Goal: Task Accomplishment & Management: Manage account settings

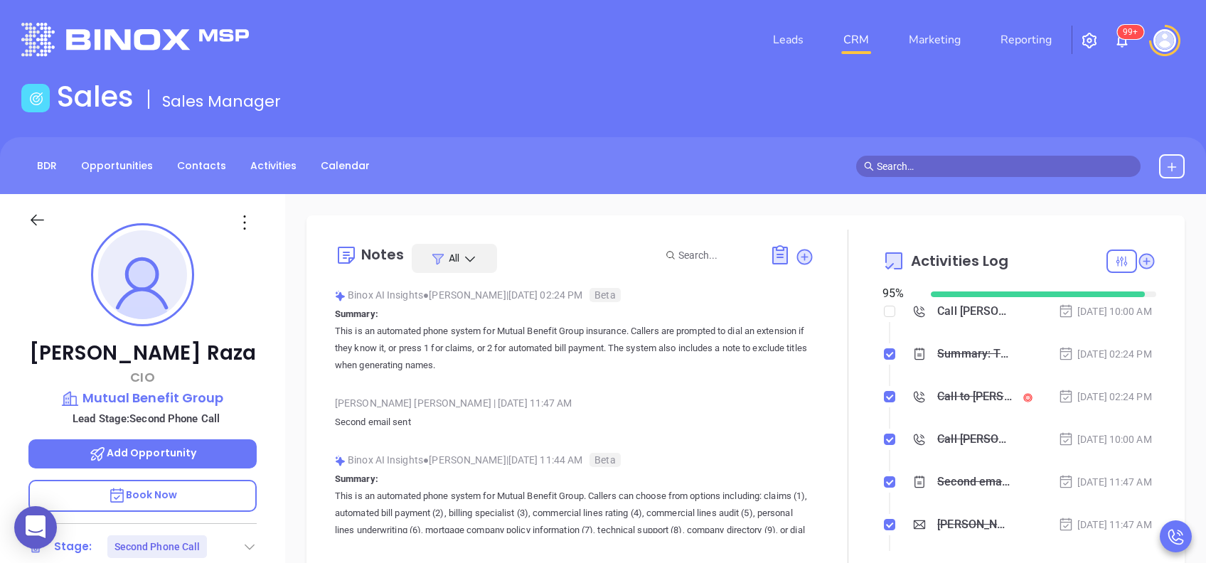
scroll to position [414, 0]
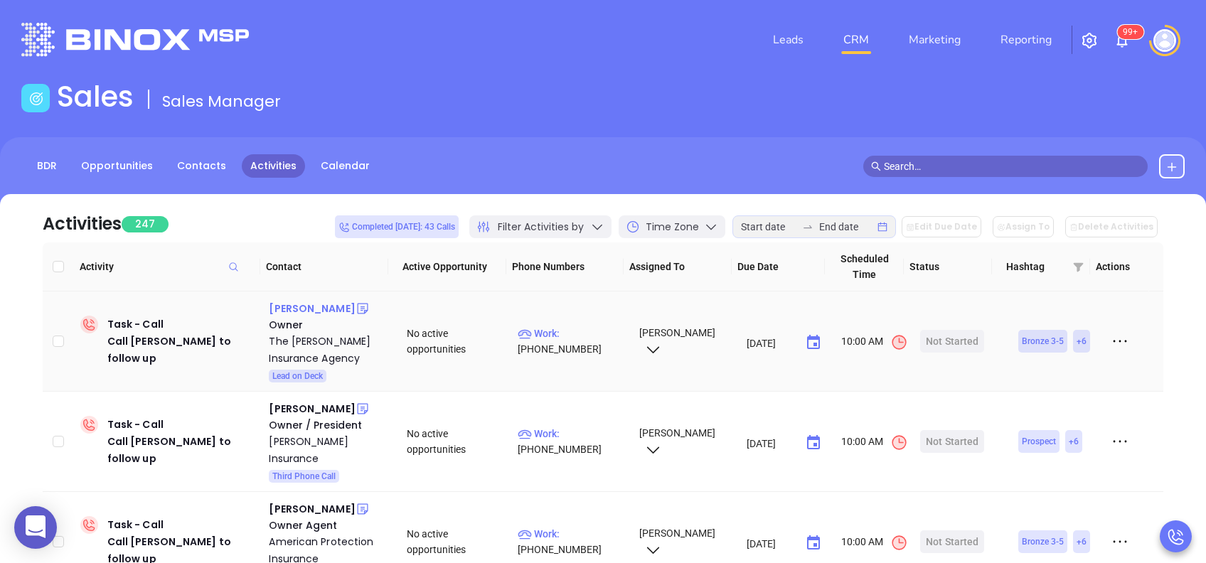
click at [287, 313] on div "Paul Polesky" at bounding box center [312, 308] width 86 height 17
click at [584, 335] on p "Work : (412) 264-2308" at bounding box center [572, 341] width 108 height 31
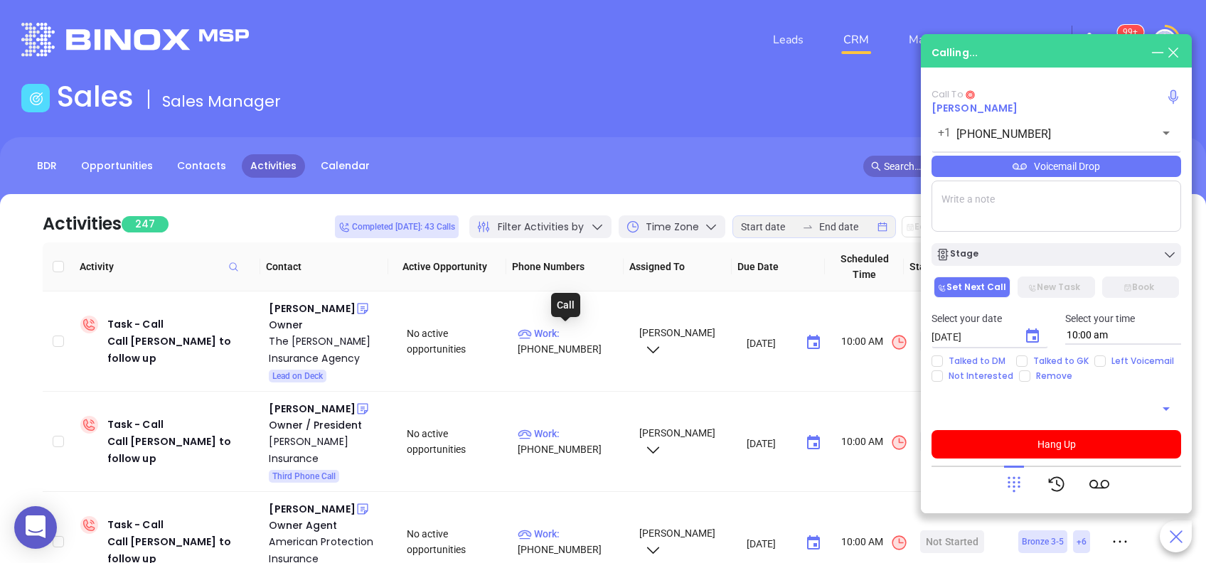
type input "(412) 264-2308"
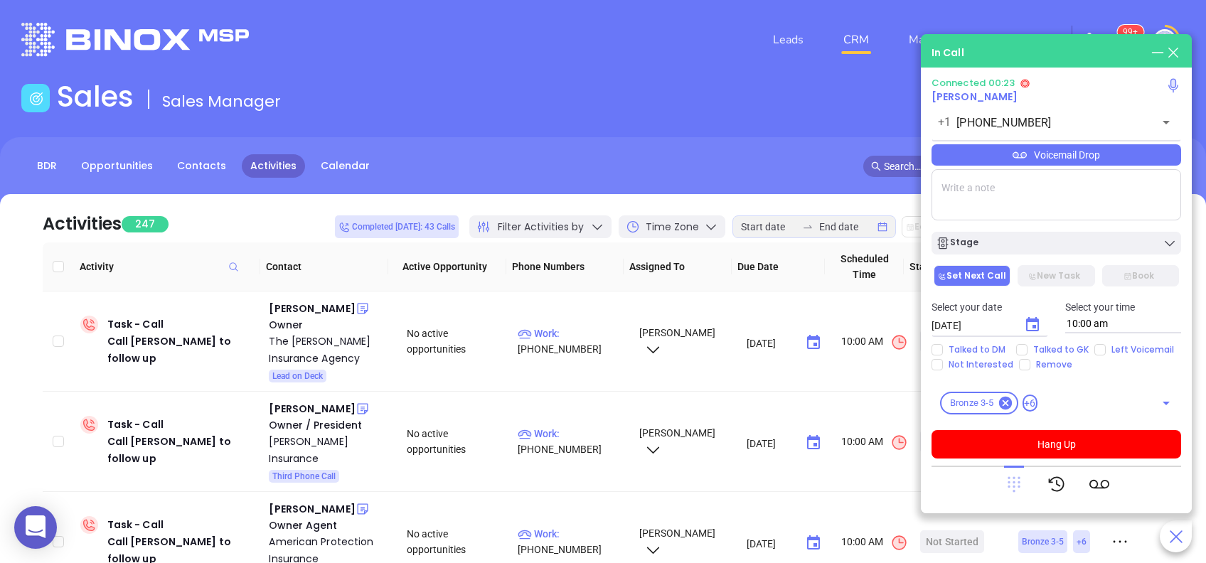
click at [1014, 491] on icon at bounding box center [1013, 485] width 13 height 16
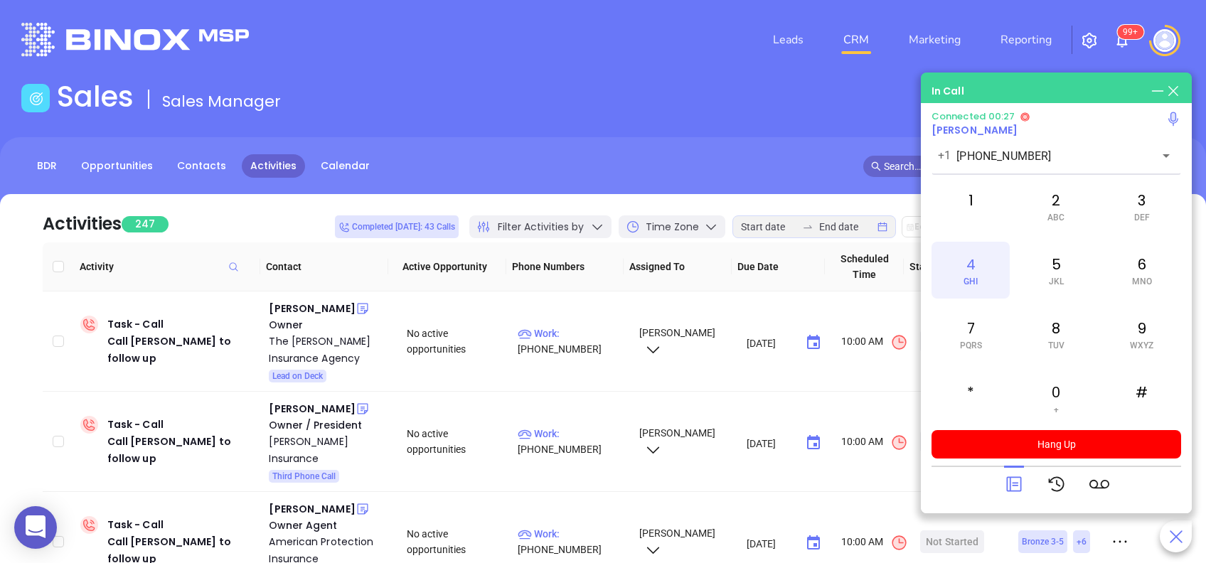
drag, startPoint x: 970, startPoint y: 277, endPoint x: 954, endPoint y: 259, distance: 23.6
click at [971, 277] on span "GHI" at bounding box center [970, 282] width 14 height 10
drag, startPoint x: 1020, startPoint y: 495, endPoint x: 1019, endPoint y: 488, distance: 7.1
click at [1020, 494] on div at bounding box center [1014, 484] width 20 height 37
click at [1012, 482] on icon at bounding box center [1014, 484] width 20 height 20
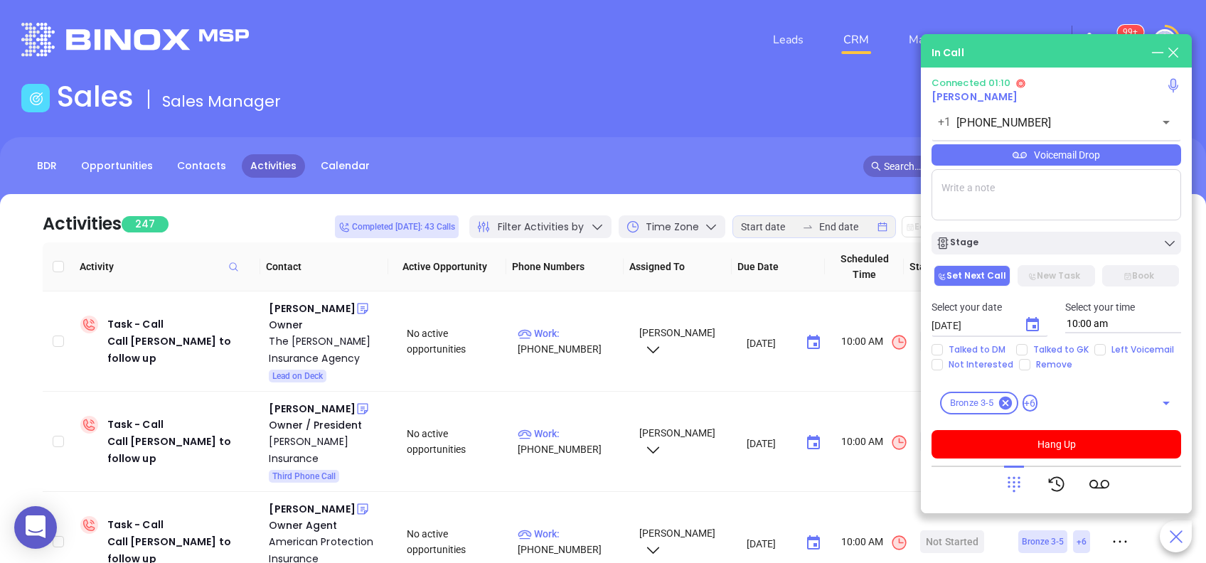
click at [1029, 156] on div "Voicemail Drop" at bounding box center [1056, 154] width 250 height 21
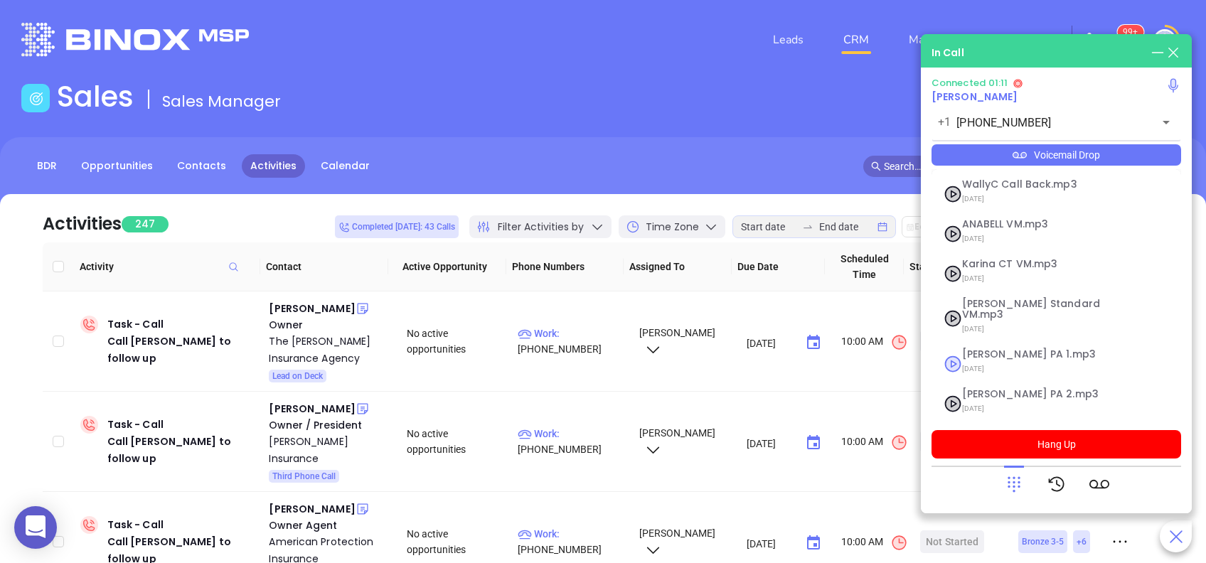
click at [1007, 360] on span "07/18/2025" at bounding box center [1039, 369] width 154 height 18
checkbox input "true"
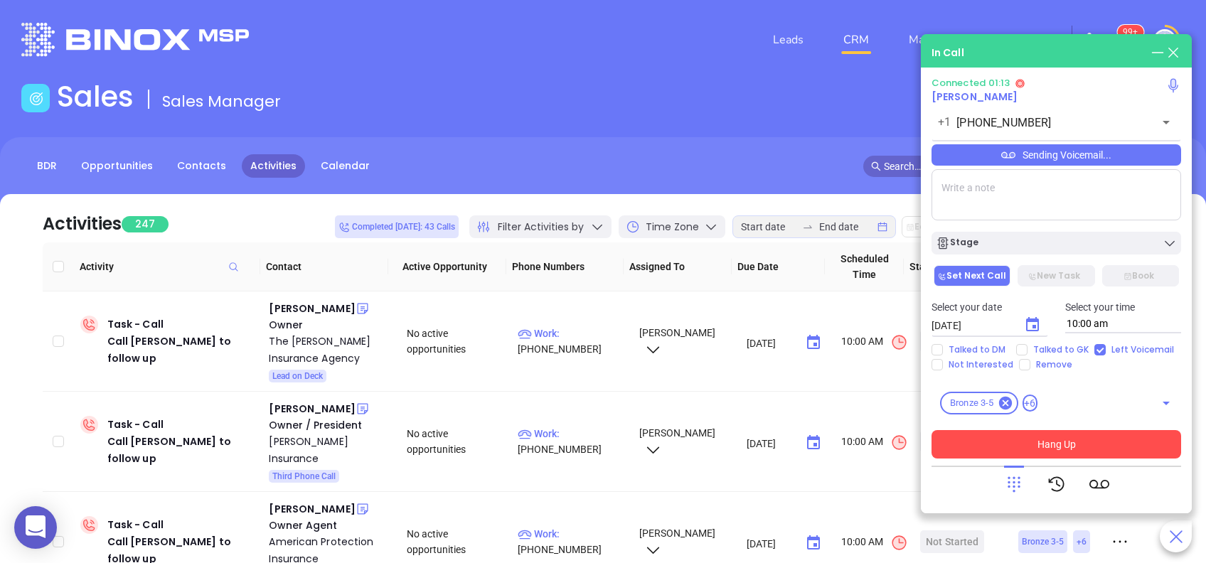
click at [1061, 436] on button "Hang Up" at bounding box center [1056, 444] width 250 height 28
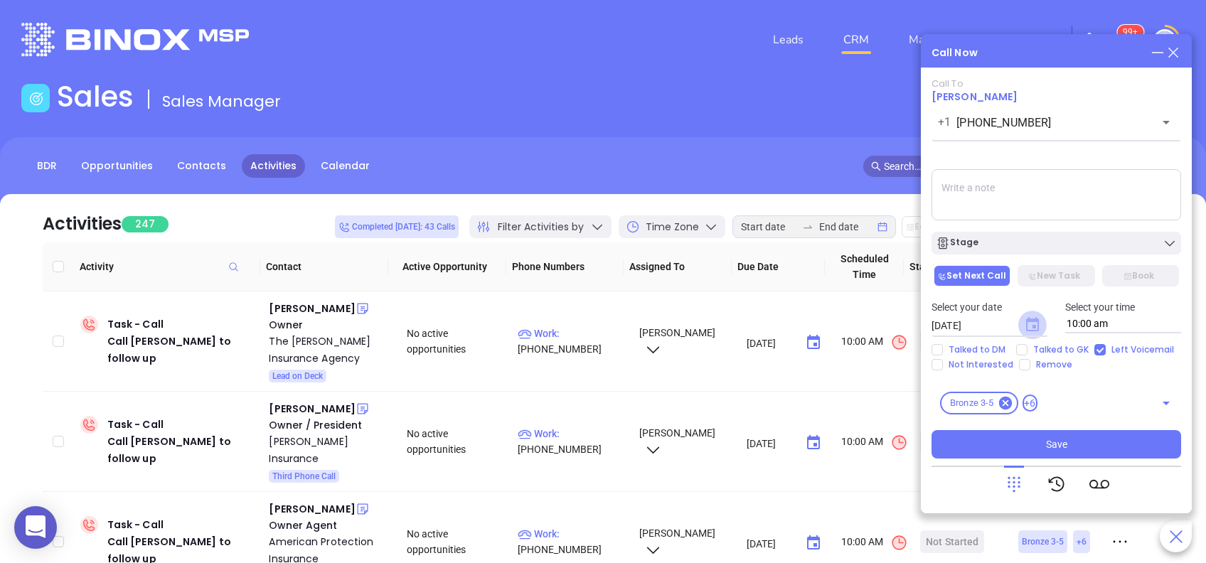
click at [1035, 325] on icon "Choose date, selected date is Aug 29, 2025" at bounding box center [1032, 324] width 13 height 14
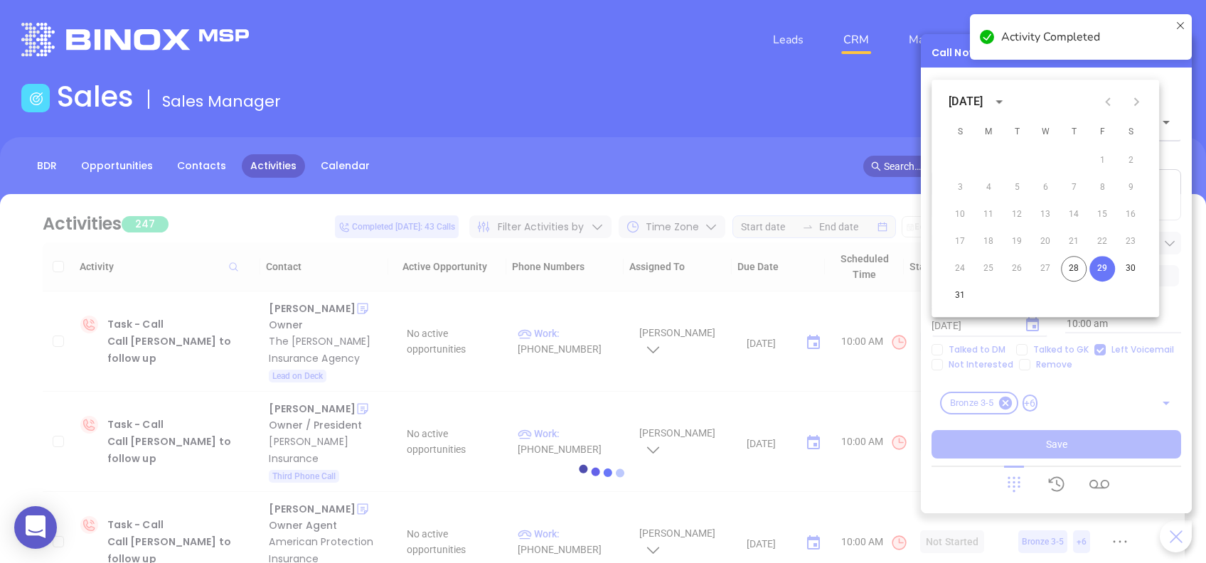
click at [1140, 105] on icon "Next month" at bounding box center [1136, 101] width 17 height 17
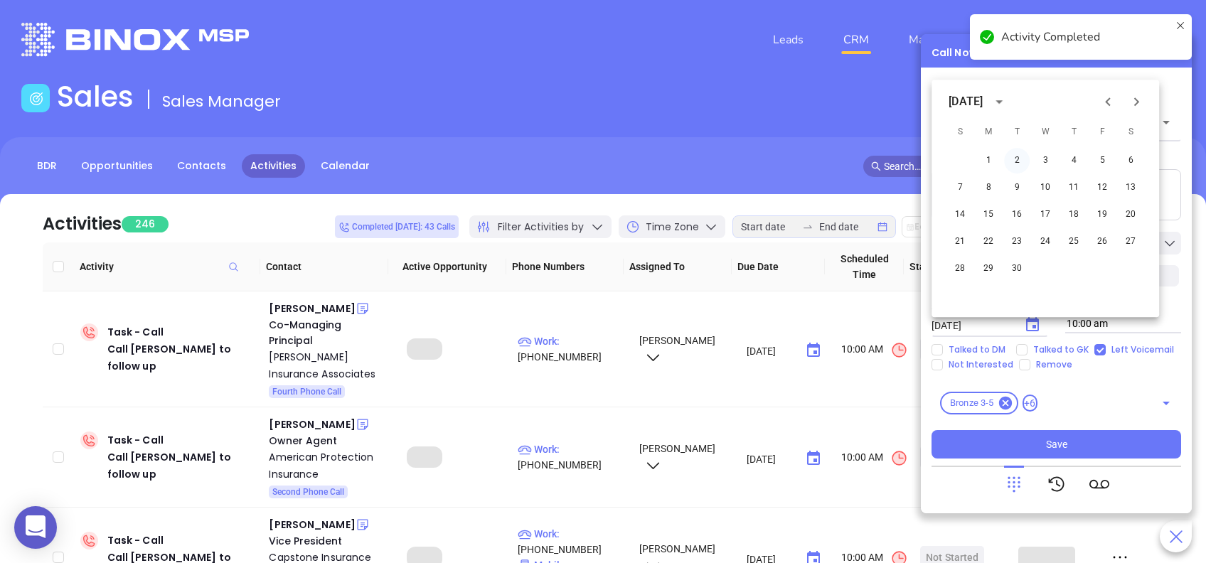
click at [1020, 162] on button "2" at bounding box center [1017, 161] width 26 height 26
type input "09/02/2025"
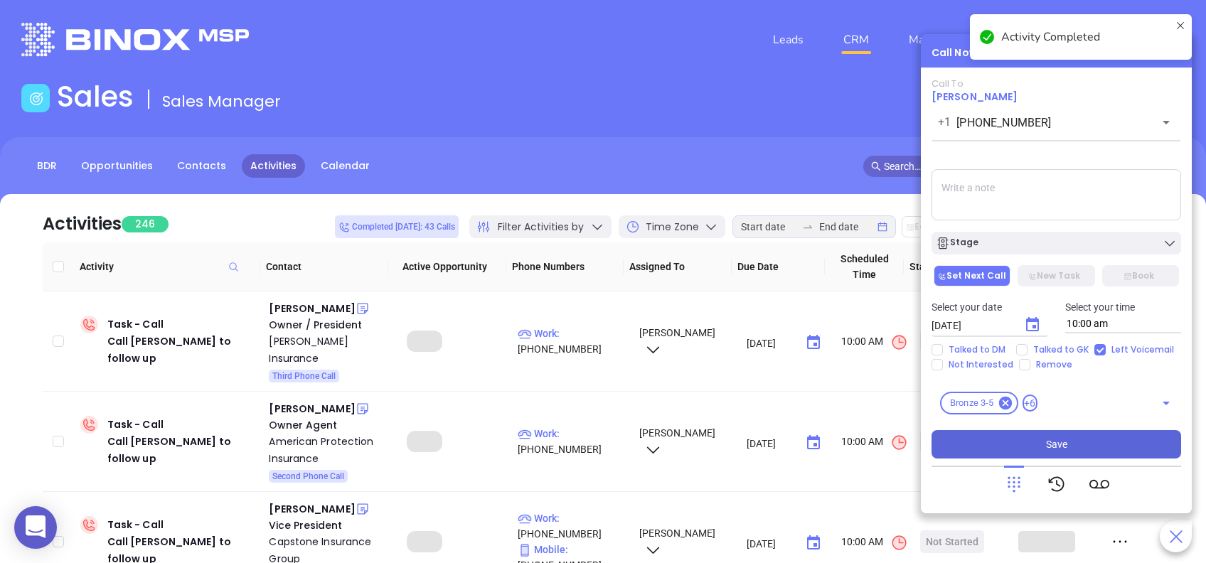
click at [1091, 448] on button "Save" at bounding box center [1056, 444] width 250 height 28
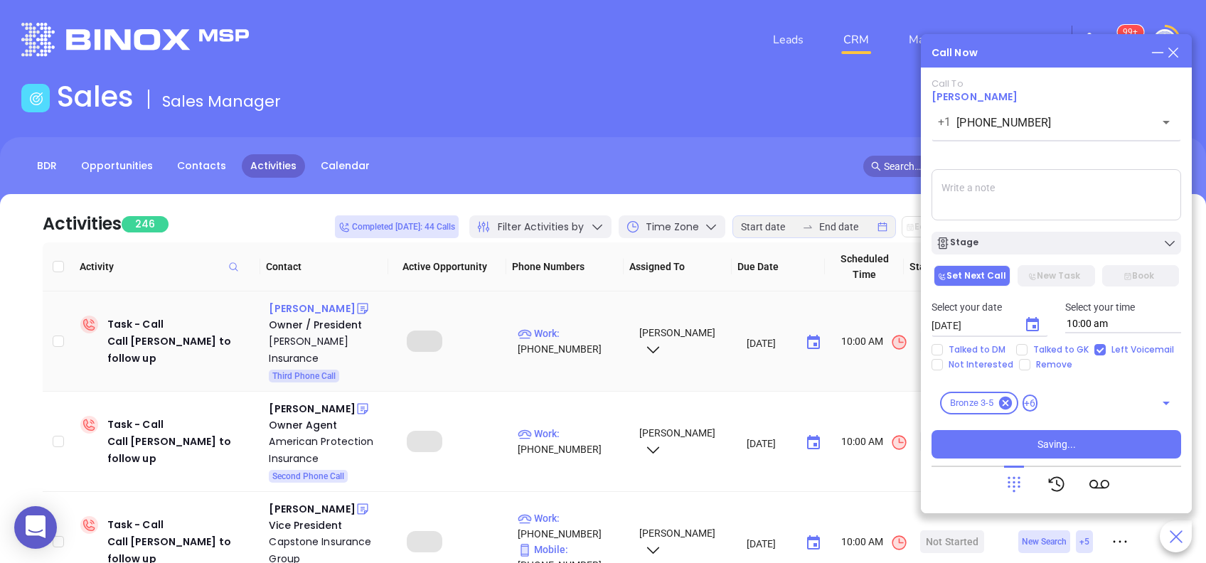
click at [335, 311] on div "Steven Histand" at bounding box center [312, 308] width 86 height 17
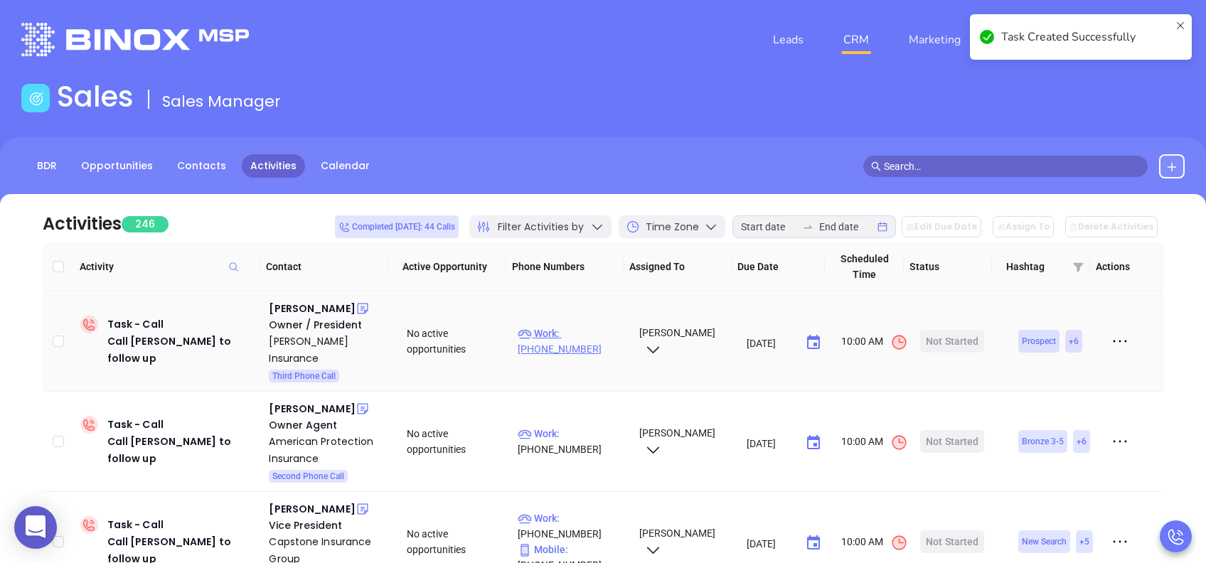
click at [582, 326] on p "Work : (215) 249-9030" at bounding box center [572, 341] width 108 height 31
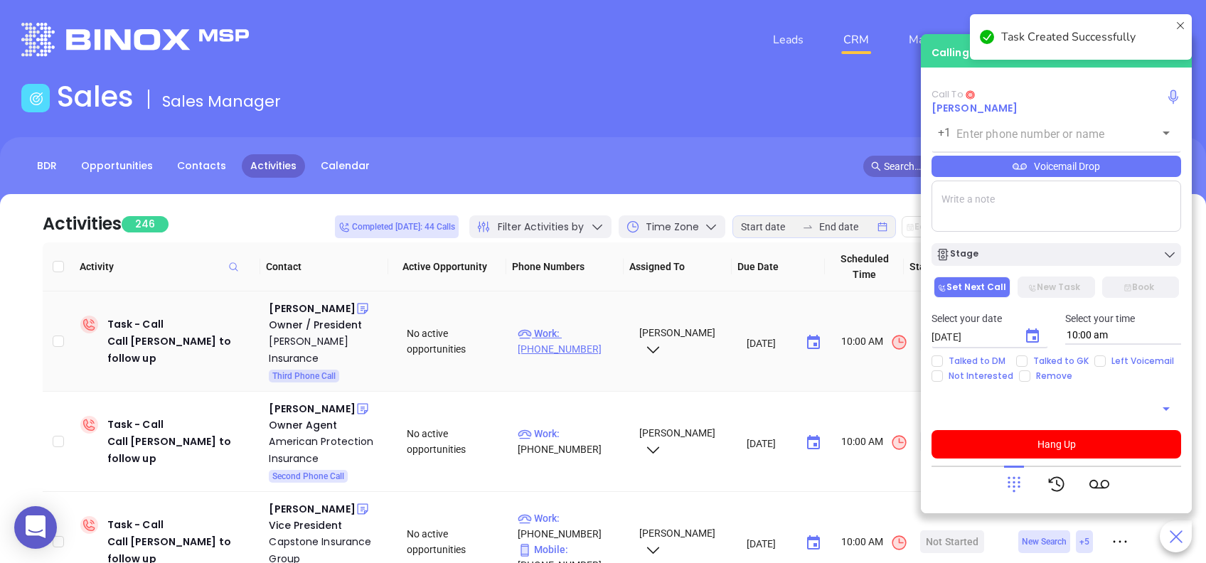
type input "(215) 249-9030"
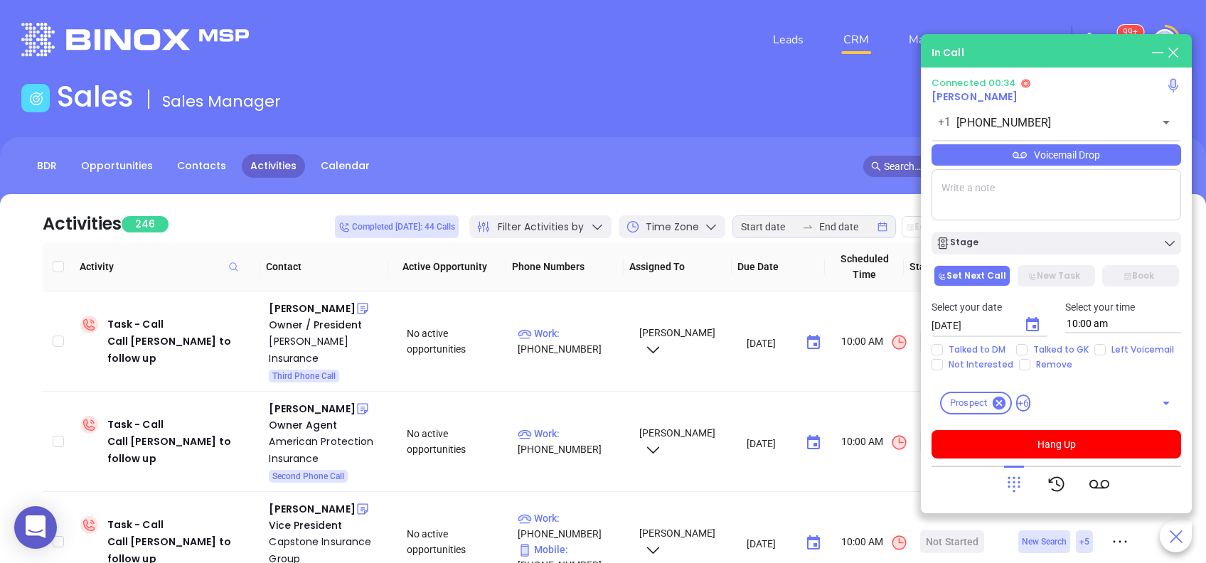
click at [1102, 152] on div "Voicemail Drop" at bounding box center [1056, 154] width 250 height 21
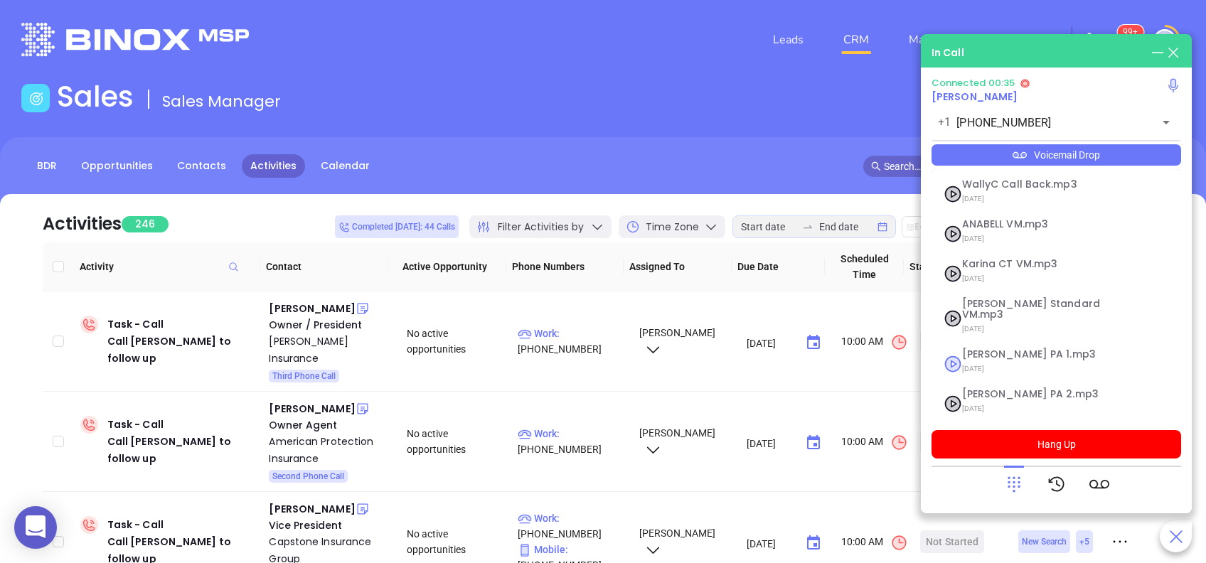
click at [1029, 349] on span "Vicky PA 1.mp3" at bounding box center [1039, 354] width 154 height 11
checkbox input "true"
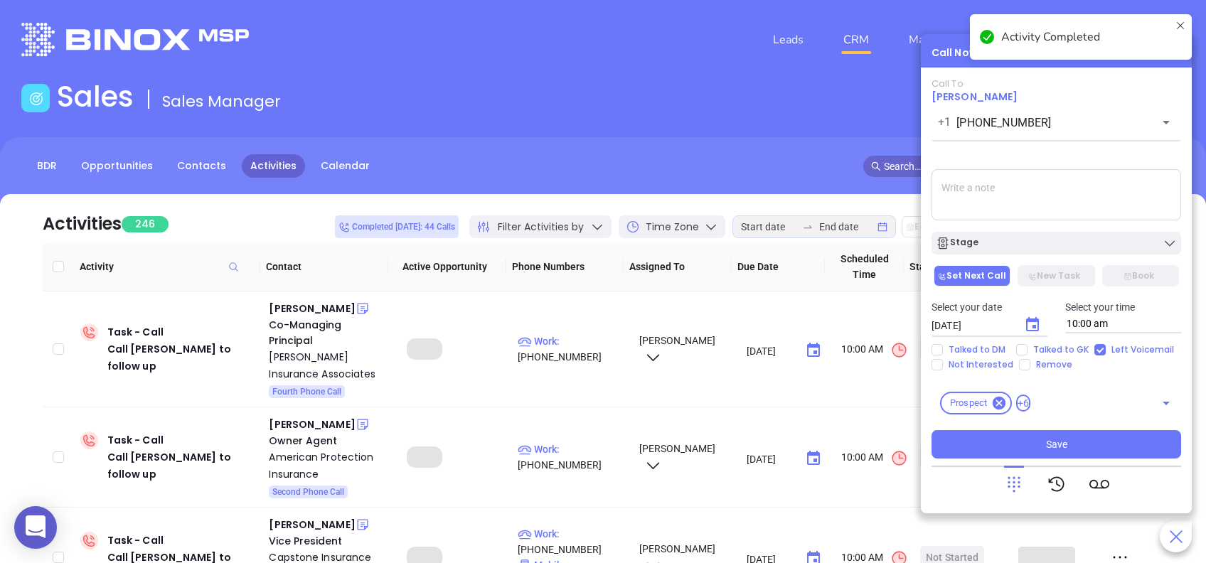
click at [1055, 247] on div "Stage" at bounding box center [1056, 243] width 241 height 14
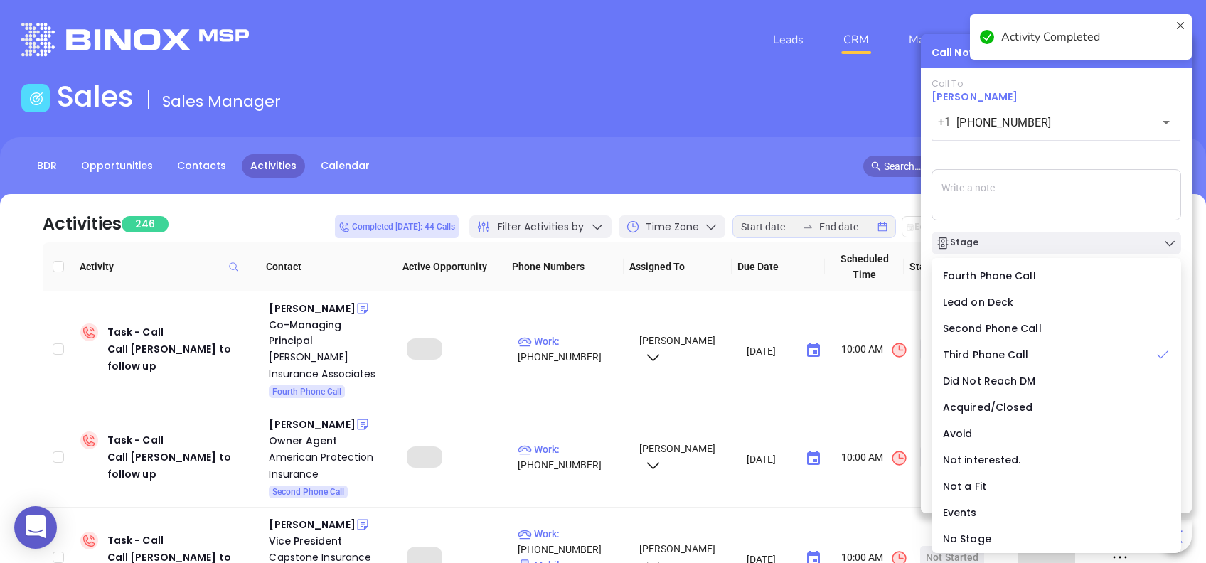
click at [1055, 247] on div "Stage" at bounding box center [1056, 243] width 241 height 14
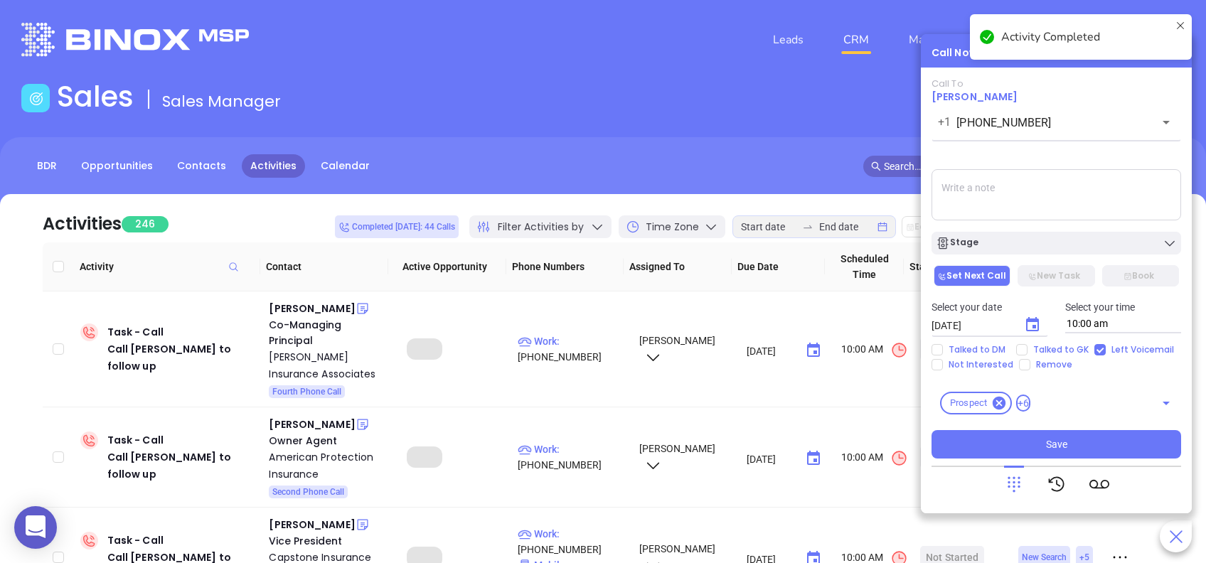
click at [1028, 325] on icon "Choose date, selected date is Aug 29, 2025" at bounding box center [1032, 324] width 17 height 17
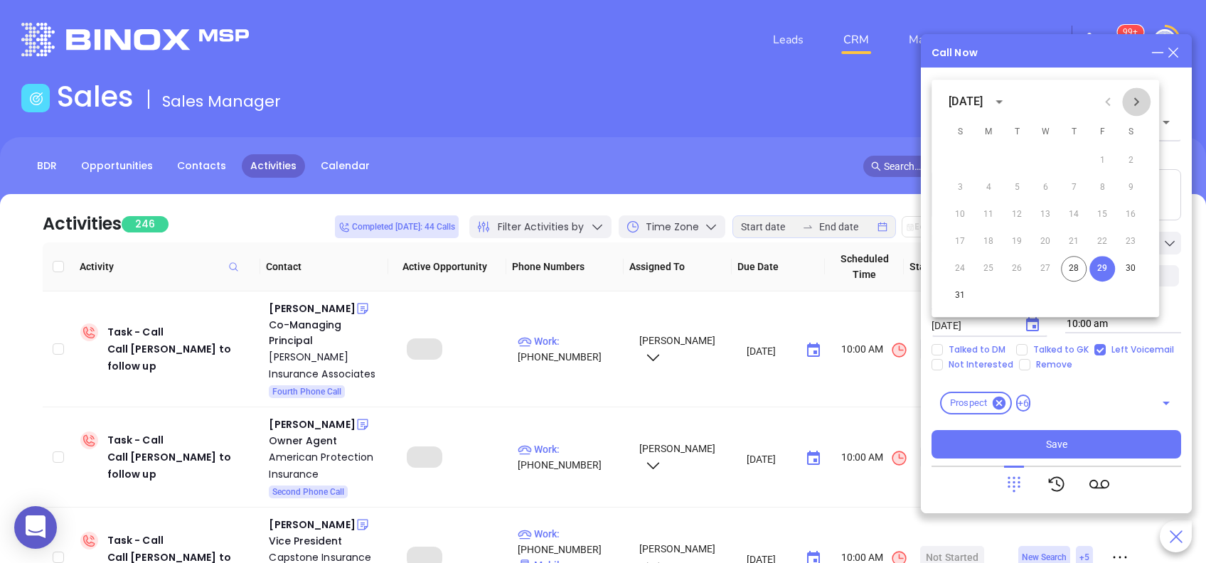
click at [1141, 102] on icon "Next month" at bounding box center [1136, 101] width 17 height 17
click at [1022, 168] on button "2" at bounding box center [1017, 161] width 26 height 26
type input "09/02/2025"
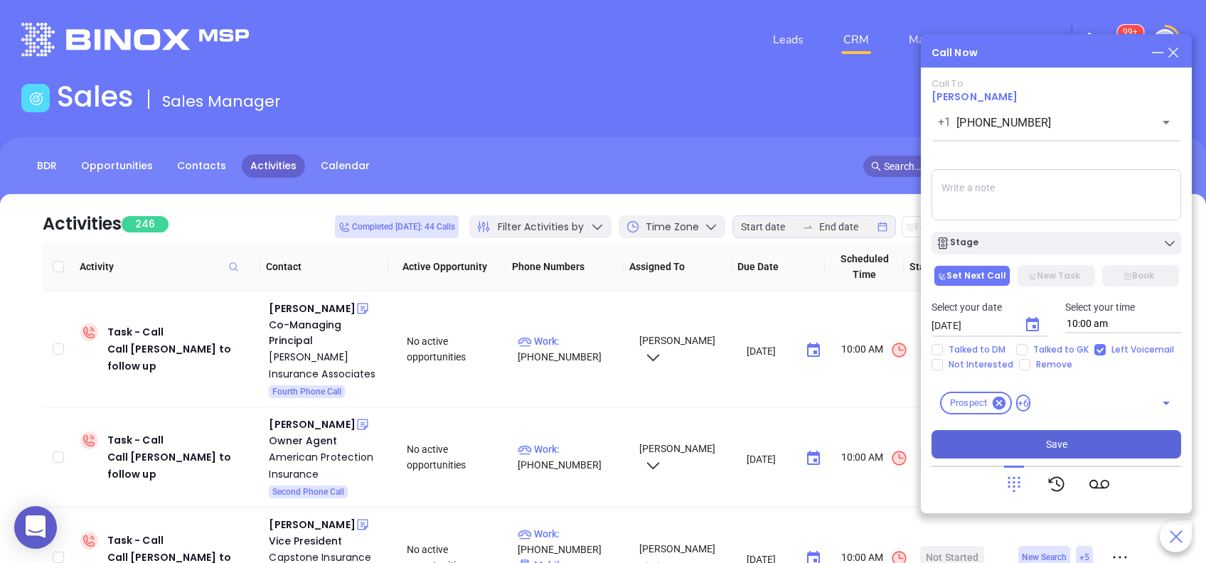
drag, startPoint x: 1085, startPoint y: 438, endPoint x: 1052, endPoint y: 444, distance: 33.2
click at [1084, 438] on button "Save" at bounding box center [1056, 444] width 250 height 28
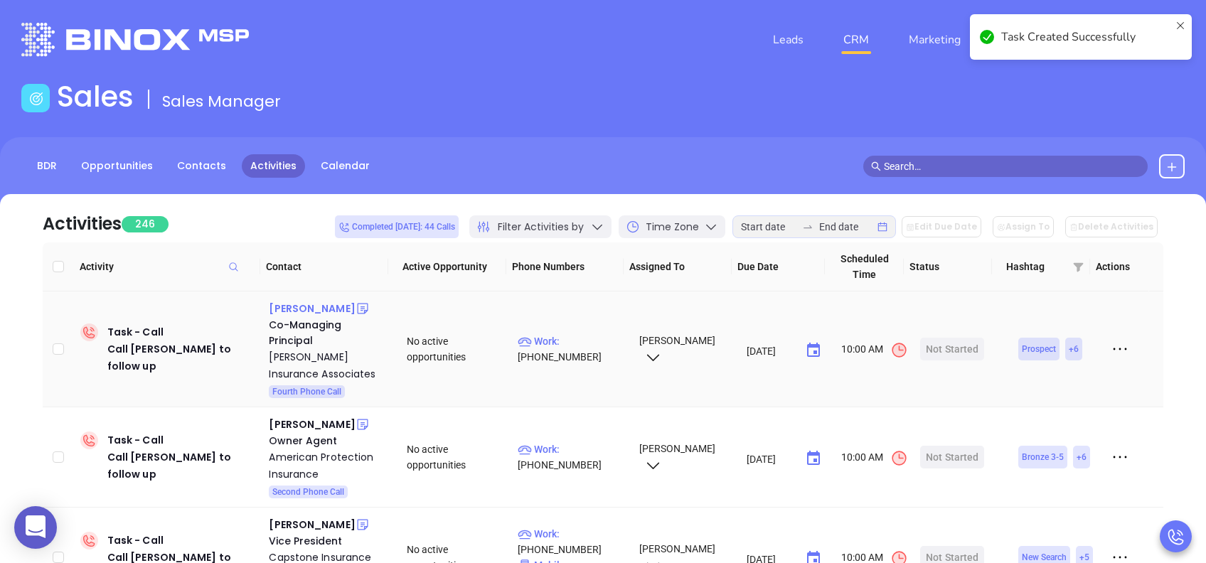
click at [323, 313] on div "Megan Ashmead" at bounding box center [312, 308] width 86 height 17
click at [586, 341] on p "Work : (215) 822-7573" at bounding box center [572, 348] width 108 height 31
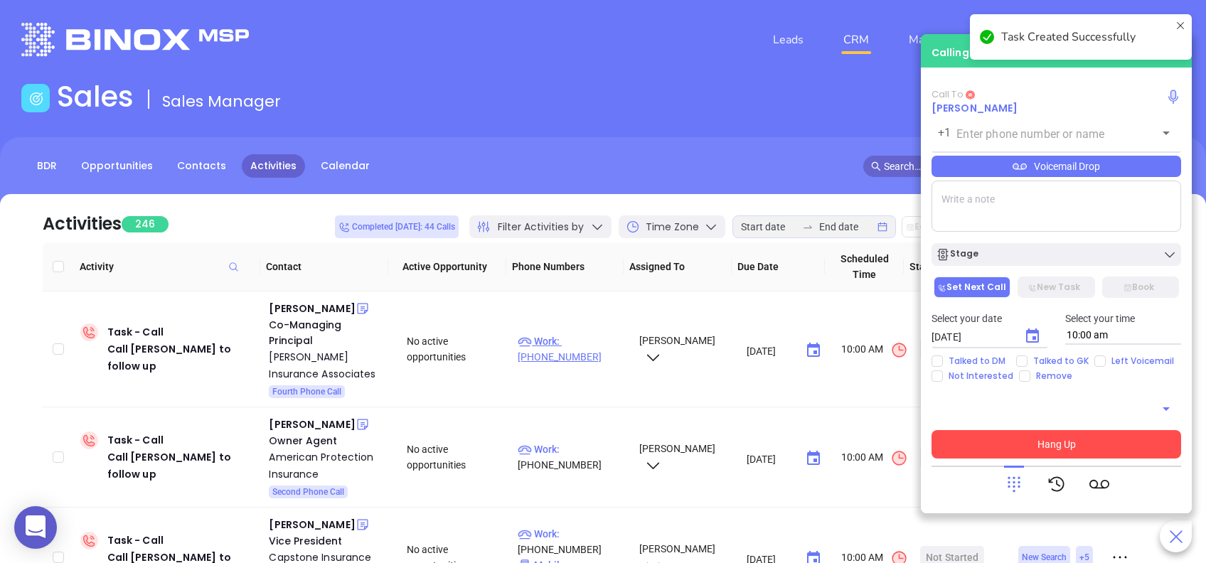
type input "(215) 822-7573"
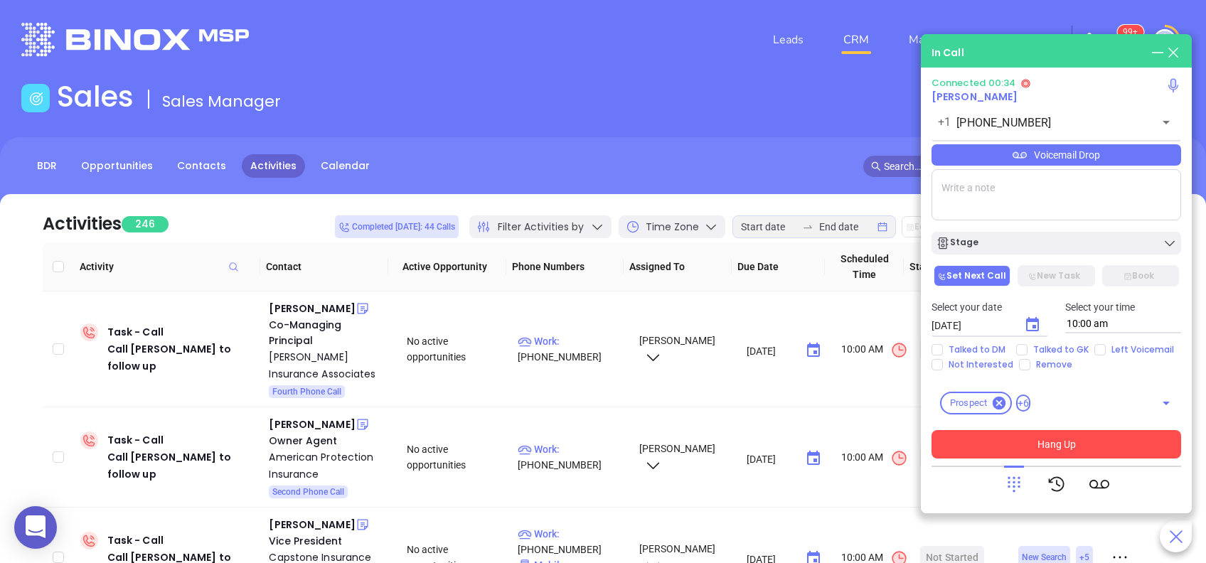
click at [1063, 161] on div "Voicemail Drop" at bounding box center [1056, 154] width 250 height 21
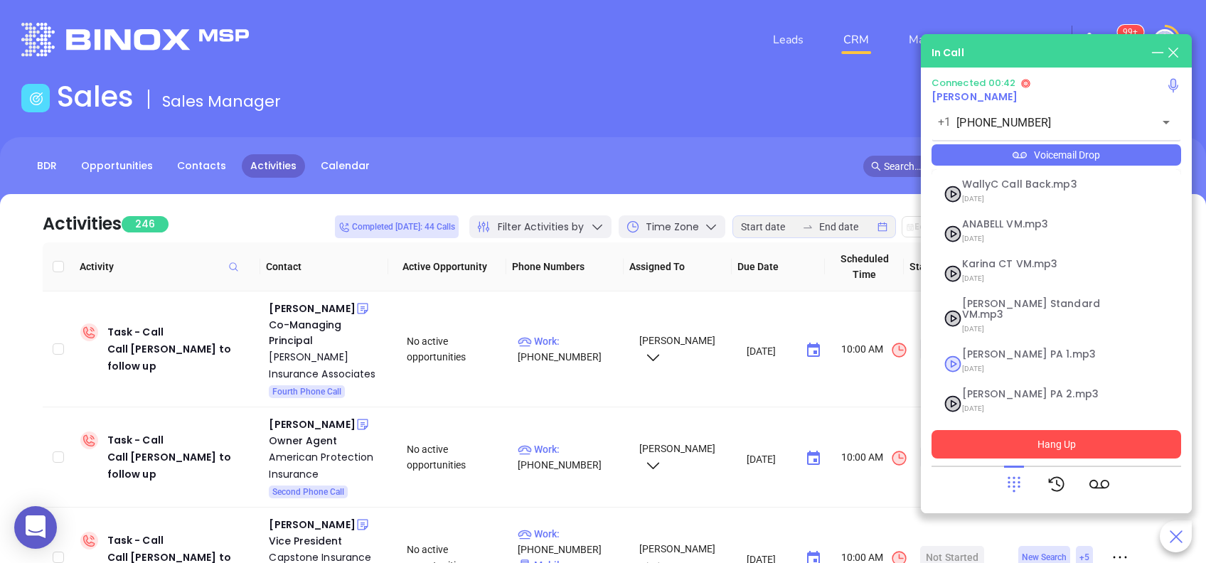
click at [1027, 349] on span "Vicky PA 1.mp3" at bounding box center [1039, 354] width 154 height 11
checkbox input "true"
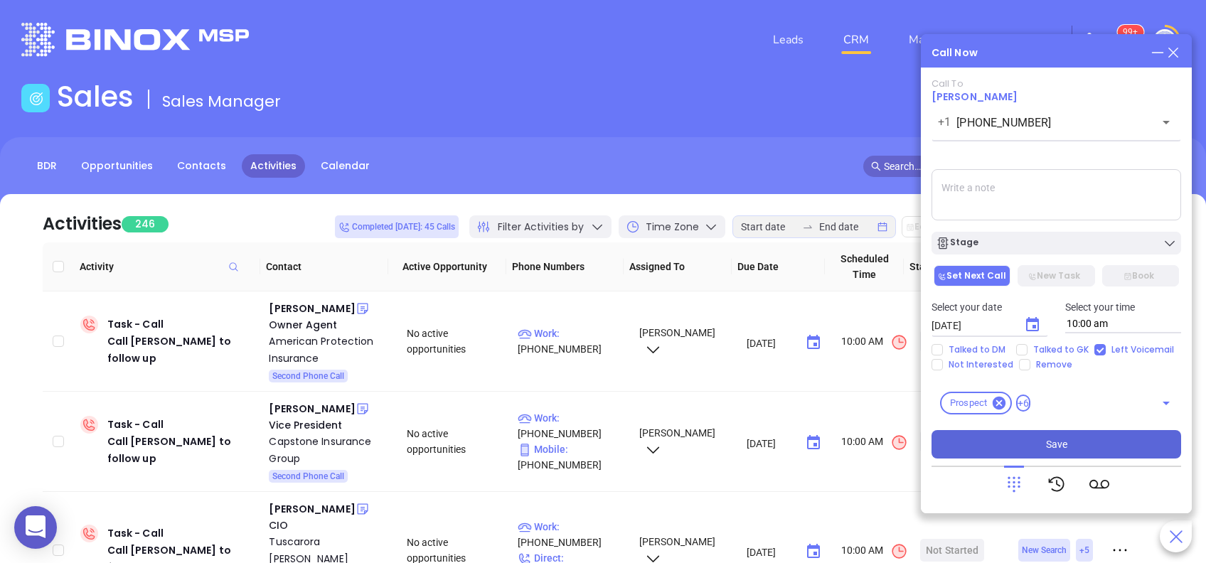
click at [1031, 318] on icon "Choose date, selected date is Aug 29, 2025" at bounding box center [1032, 324] width 17 height 17
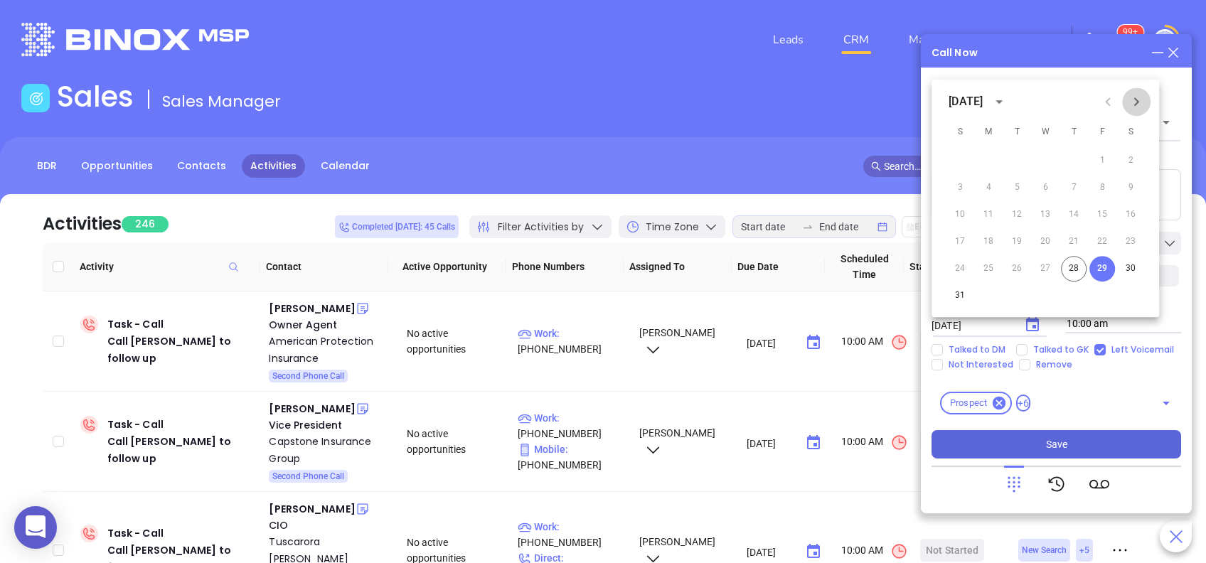
click at [1132, 96] on icon "Next month" at bounding box center [1136, 101] width 17 height 17
click at [1016, 161] on button "2" at bounding box center [1017, 161] width 26 height 26
type input "[DATE]"
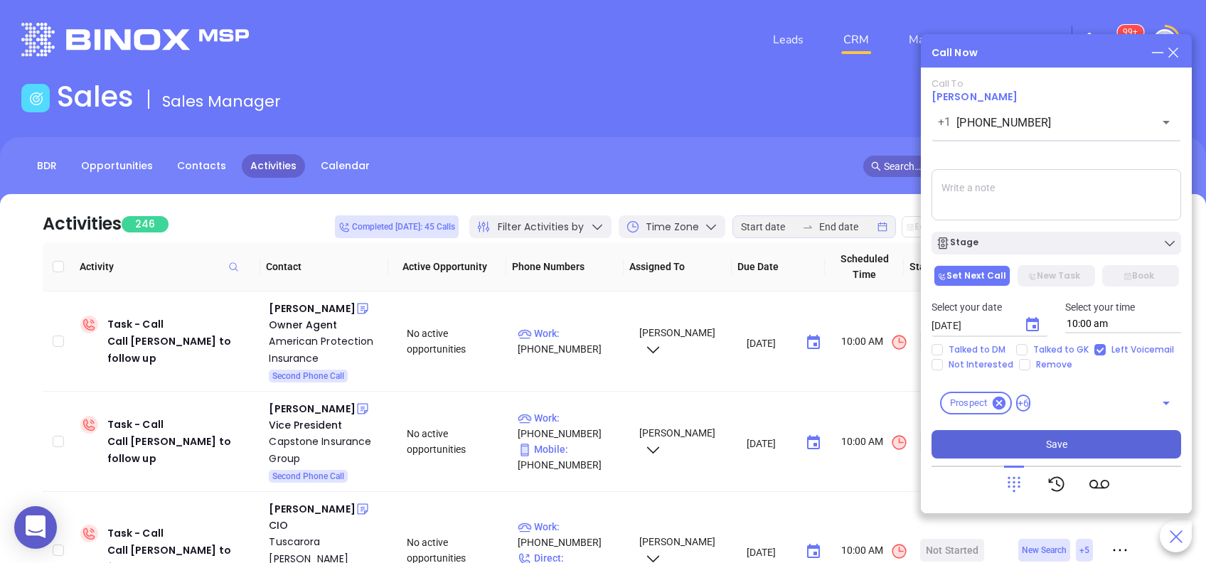
click at [1080, 448] on button "Save" at bounding box center [1056, 444] width 250 height 28
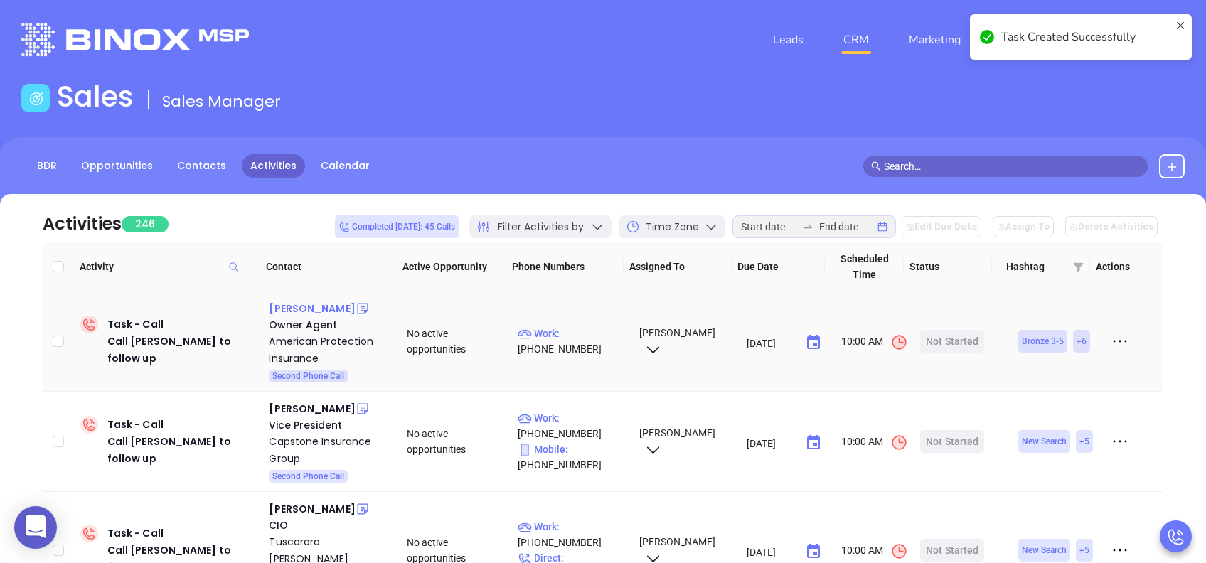
click at [316, 310] on div "Daniel Duffy" at bounding box center [312, 308] width 86 height 17
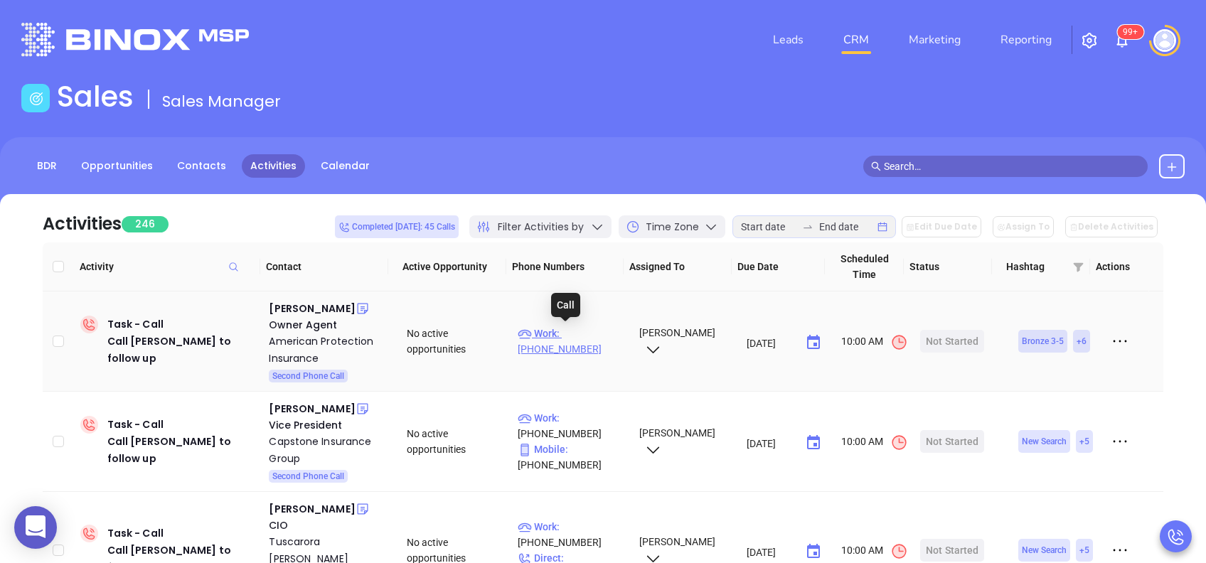
click at [596, 337] on p "Work : (215) 987-3554" at bounding box center [572, 341] width 108 height 31
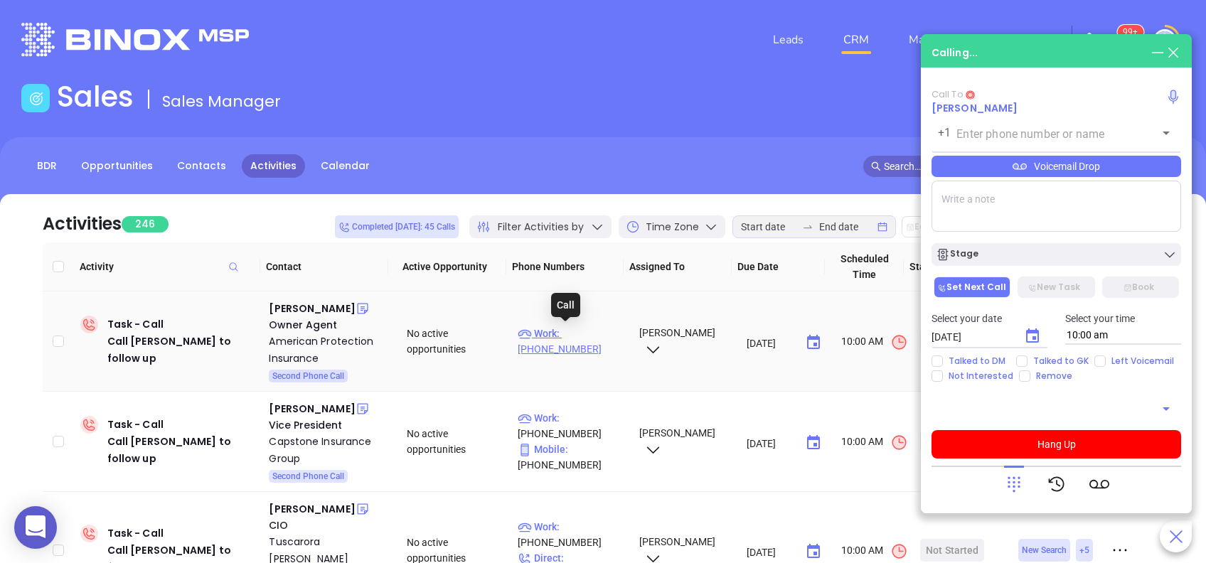
type input "(215) 987-3554"
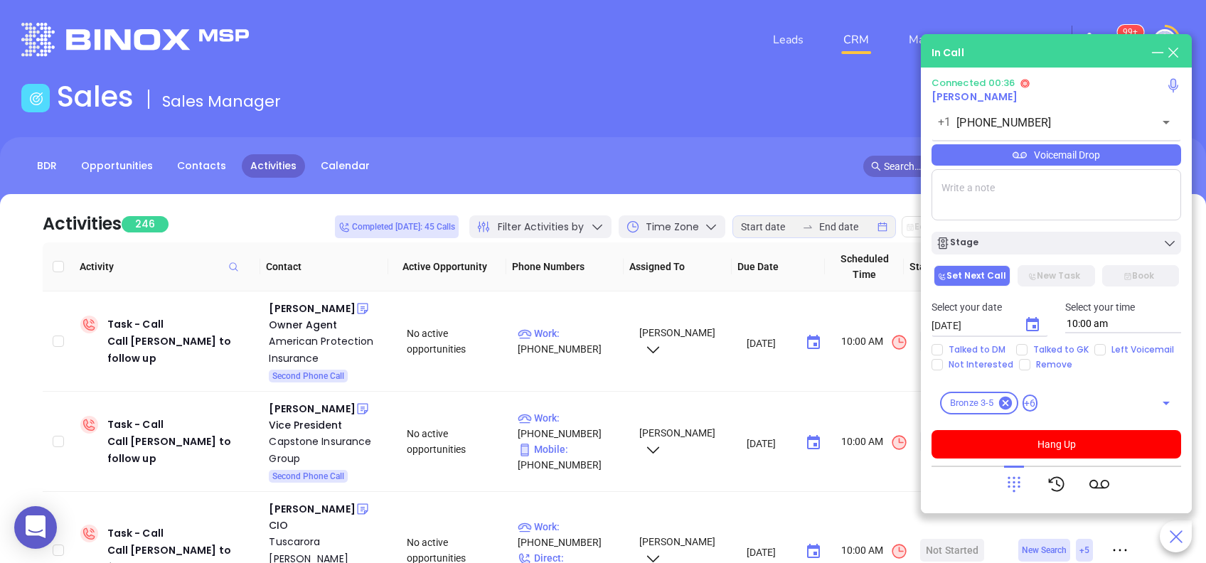
click at [1056, 158] on div "Voicemail Drop" at bounding box center [1056, 154] width 250 height 21
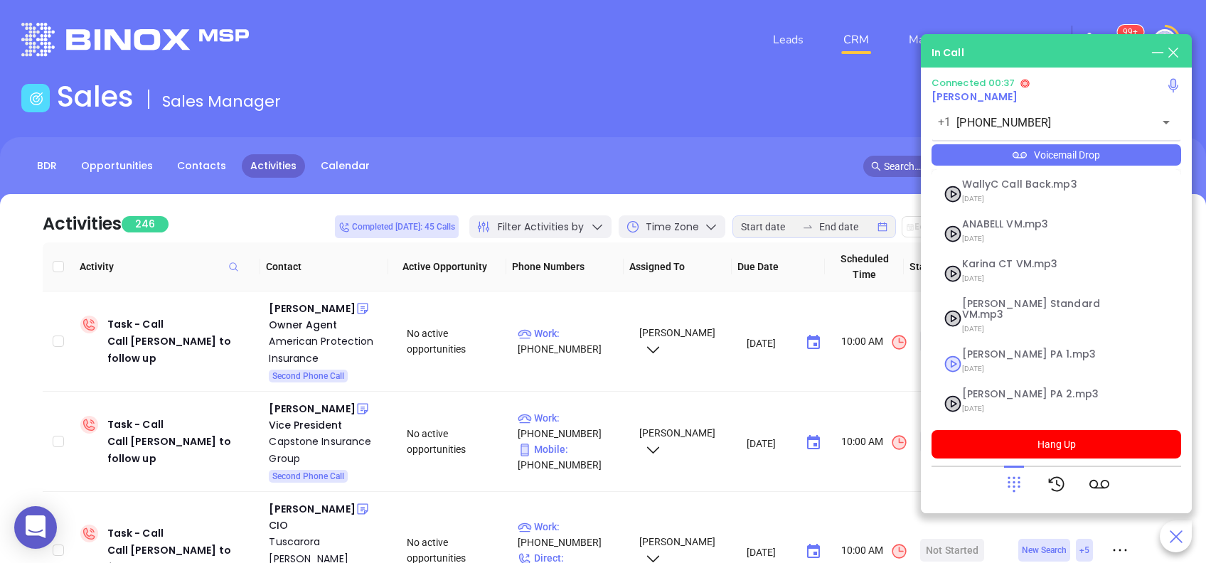
click at [1036, 349] on span "Vicky PA 1.mp3" at bounding box center [1039, 354] width 154 height 11
checkbox input "true"
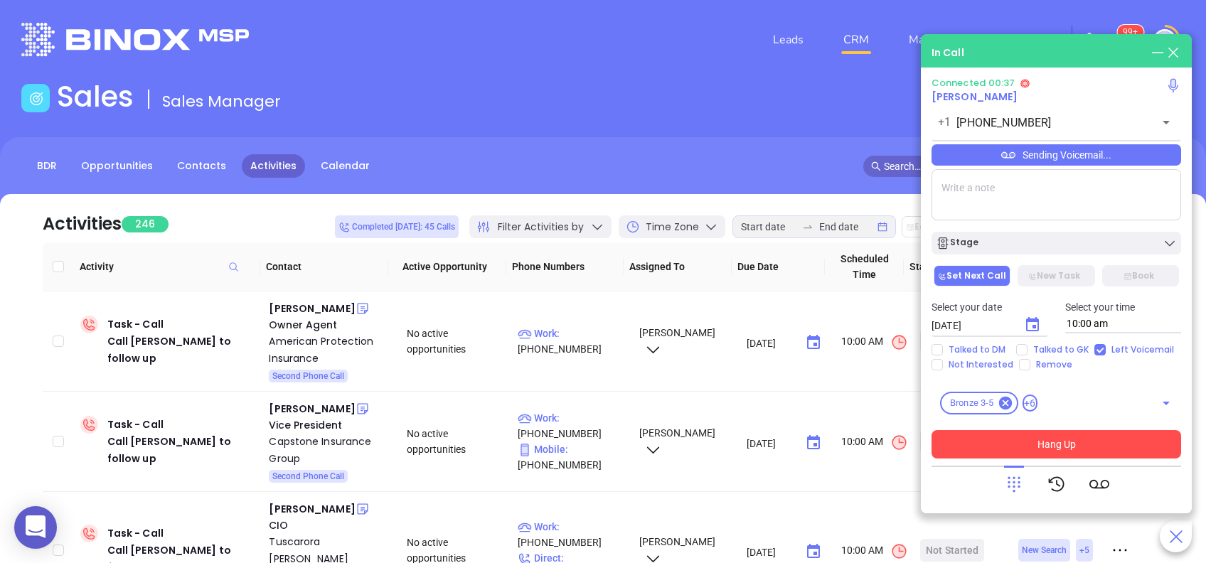
click at [1058, 439] on button "Hang Up" at bounding box center [1056, 444] width 250 height 28
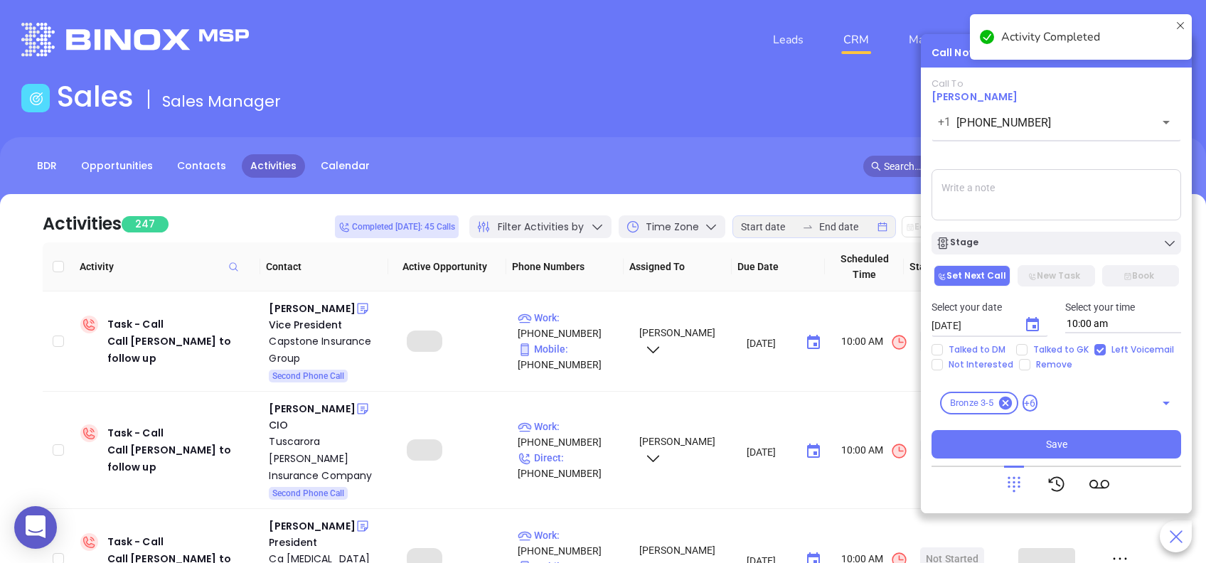
click at [1034, 323] on icon "Choose date, selected date is Aug 29, 2025" at bounding box center [1032, 324] width 17 height 17
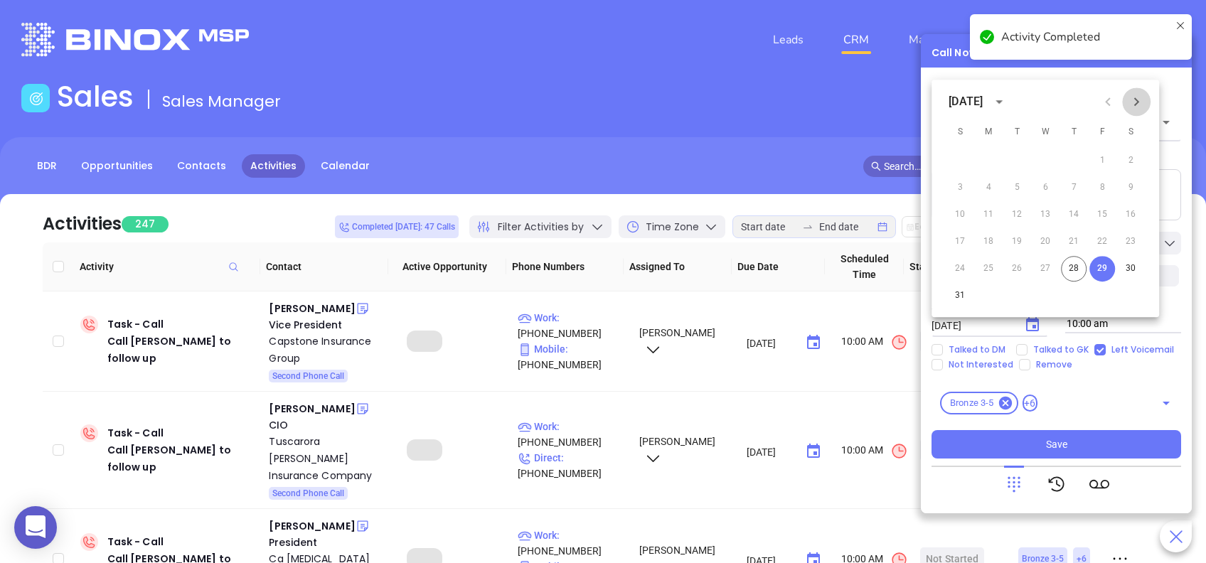
click at [1135, 95] on icon "Next month" at bounding box center [1136, 101] width 17 height 17
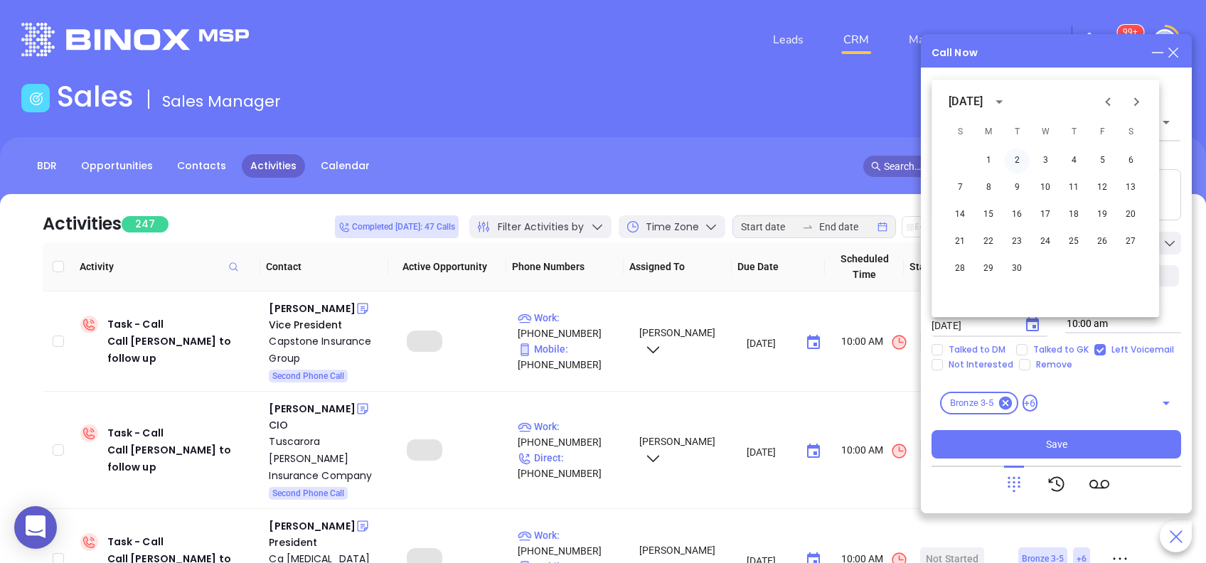
click at [1017, 159] on button "2" at bounding box center [1017, 161] width 26 height 26
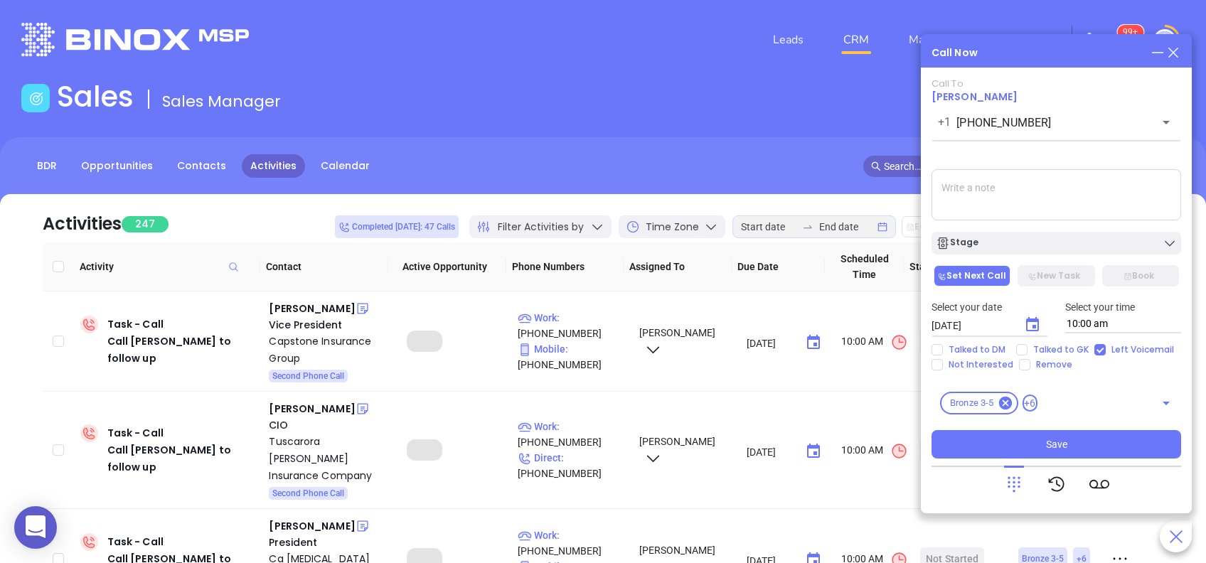
type input "09/02/2025"
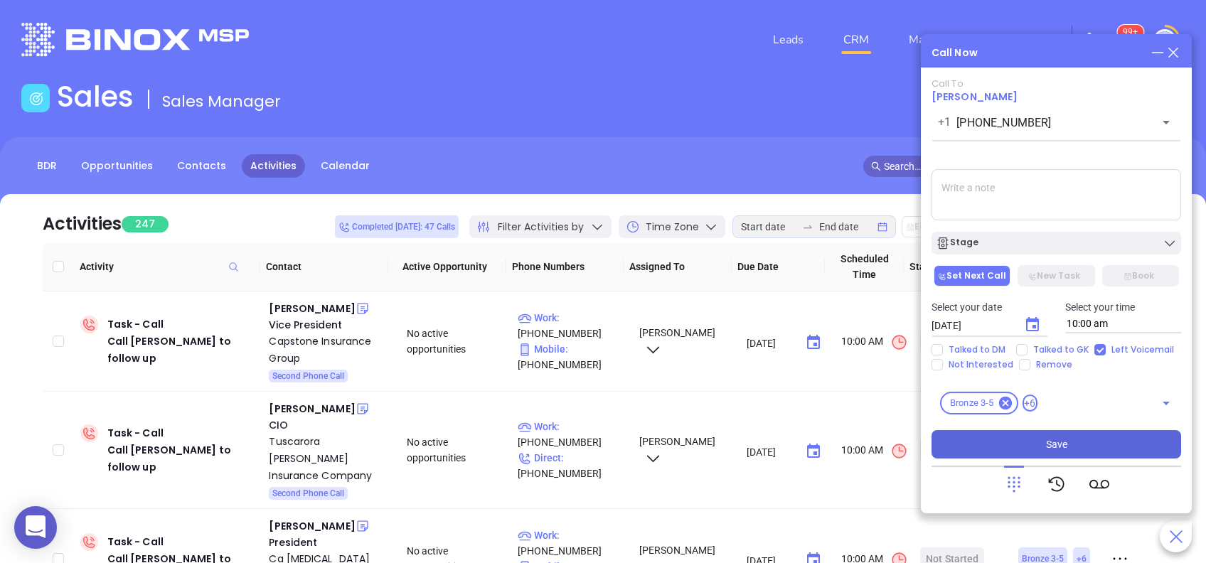
click at [1051, 446] on span "Save" at bounding box center [1056, 445] width 21 height 16
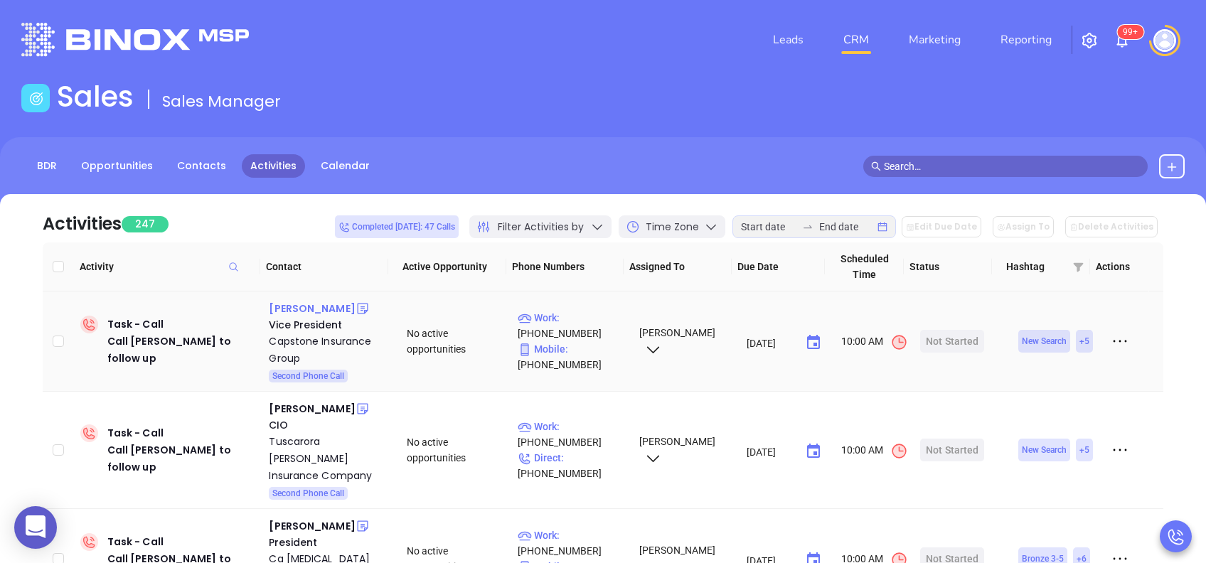
click at [304, 308] on div "Kevin Fox" at bounding box center [312, 308] width 86 height 17
click at [581, 321] on p "Work : (215) 542-8030" at bounding box center [572, 325] width 108 height 31
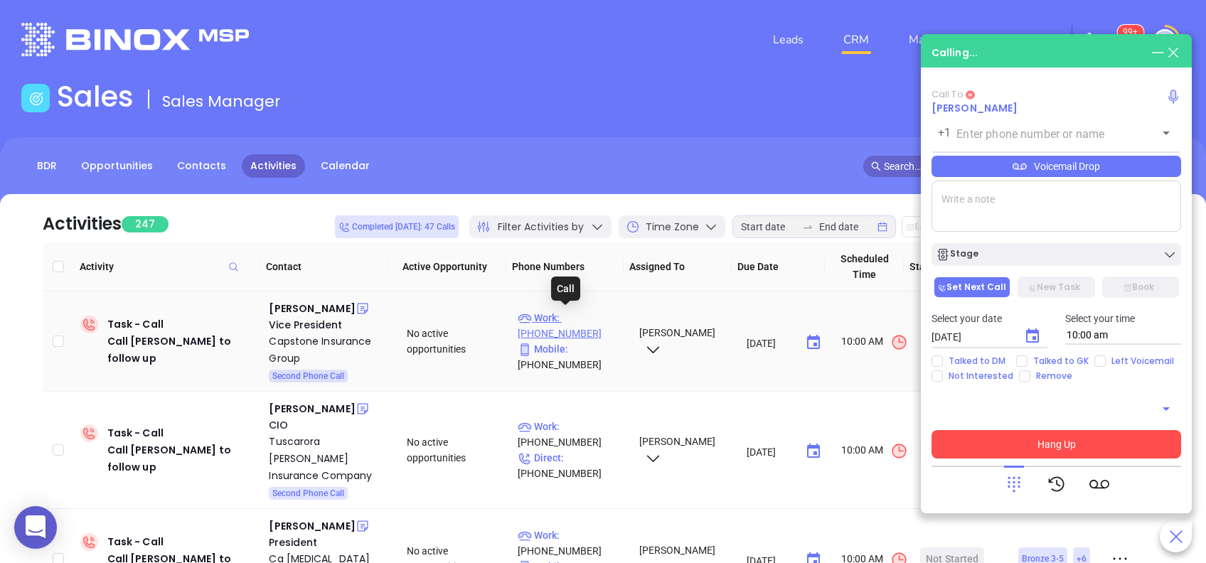
type input "(215) 542-8030"
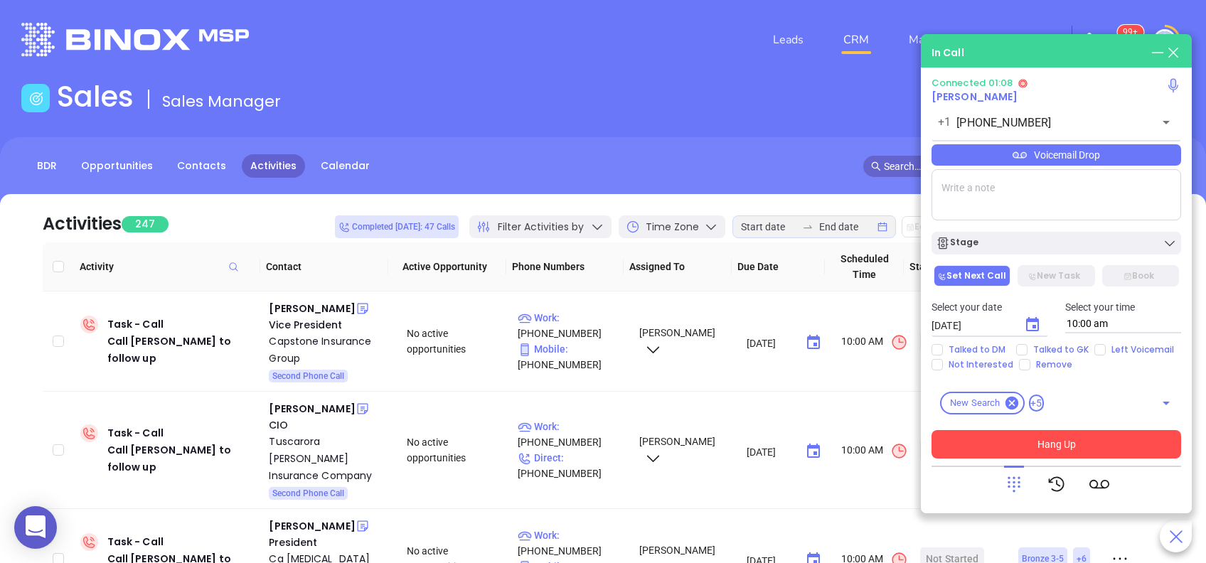
click at [1091, 151] on div "Voicemail Drop" at bounding box center [1056, 154] width 250 height 21
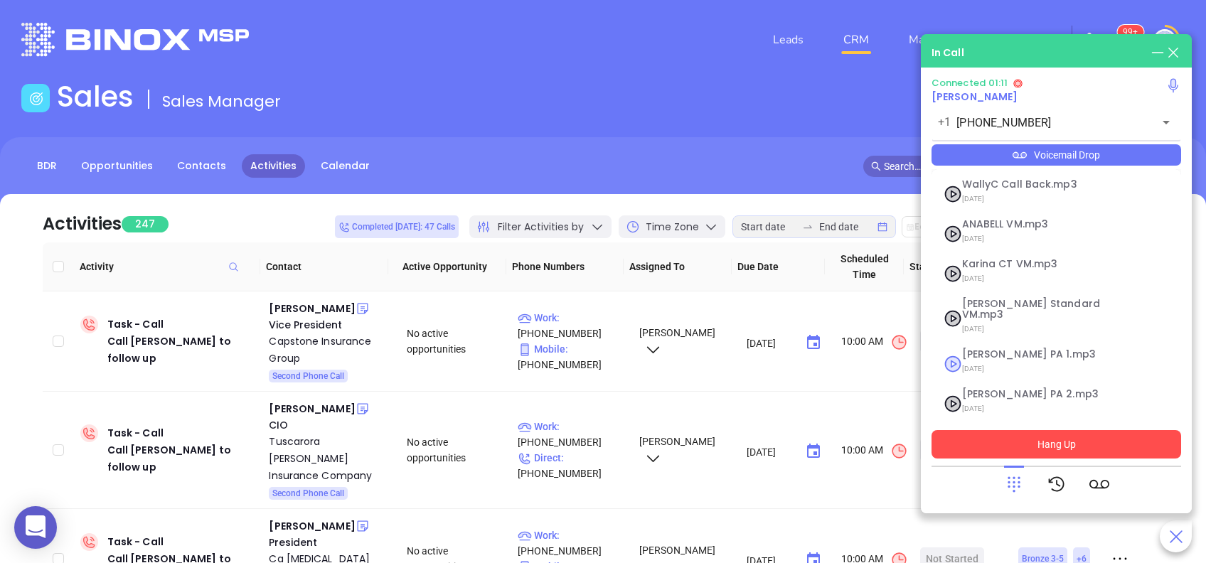
click at [992, 349] on span "Vicky PA 1.mp3" at bounding box center [1039, 354] width 154 height 11
checkbox input "true"
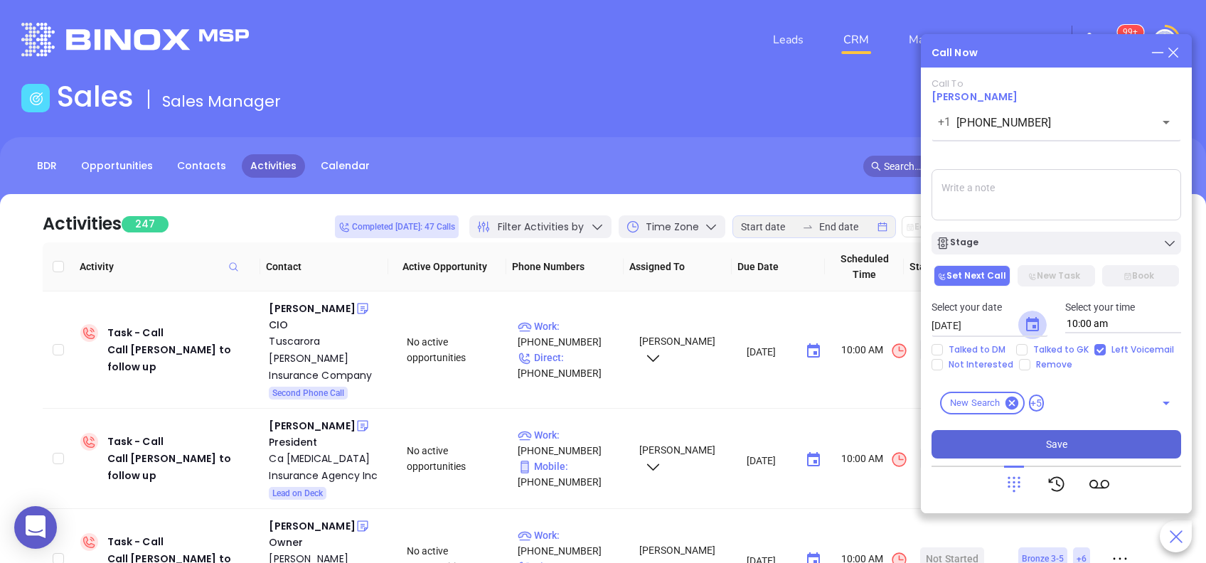
click at [1030, 327] on icon "Choose date, selected date is Aug 29, 2025" at bounding box center [1032, 324] width 17 height 17
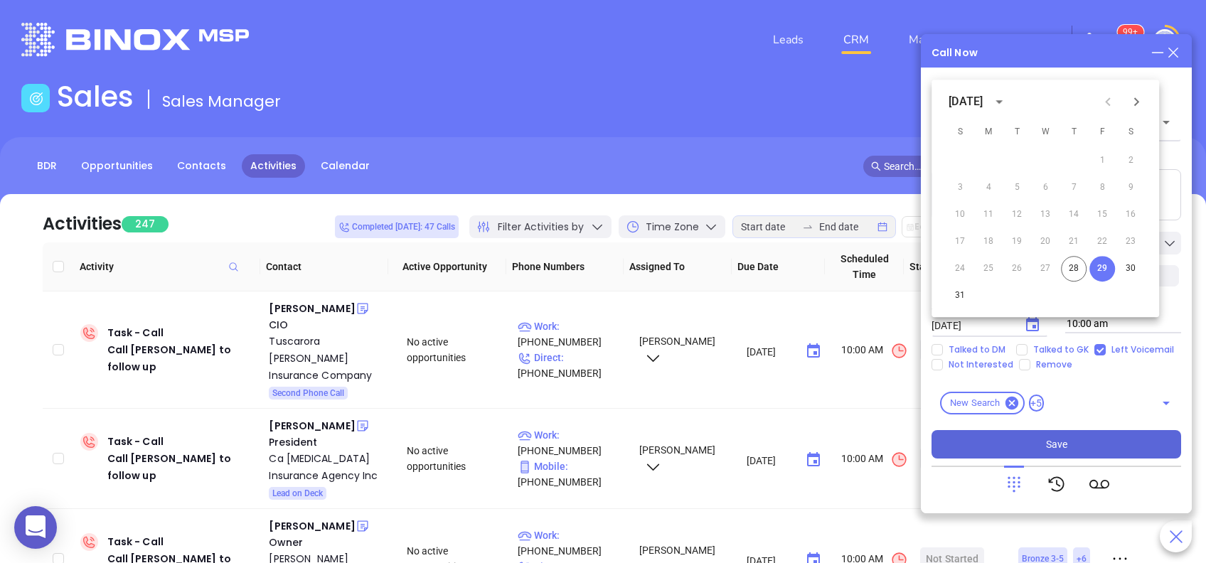
click at [1134, 104] on icon "Next month" at bounding box center [1136, 101] width 5 height 9
click at [1018, 166] on button "2" at bounding box center [1017, 161] width 26 height 26
type input "09/02/2025"
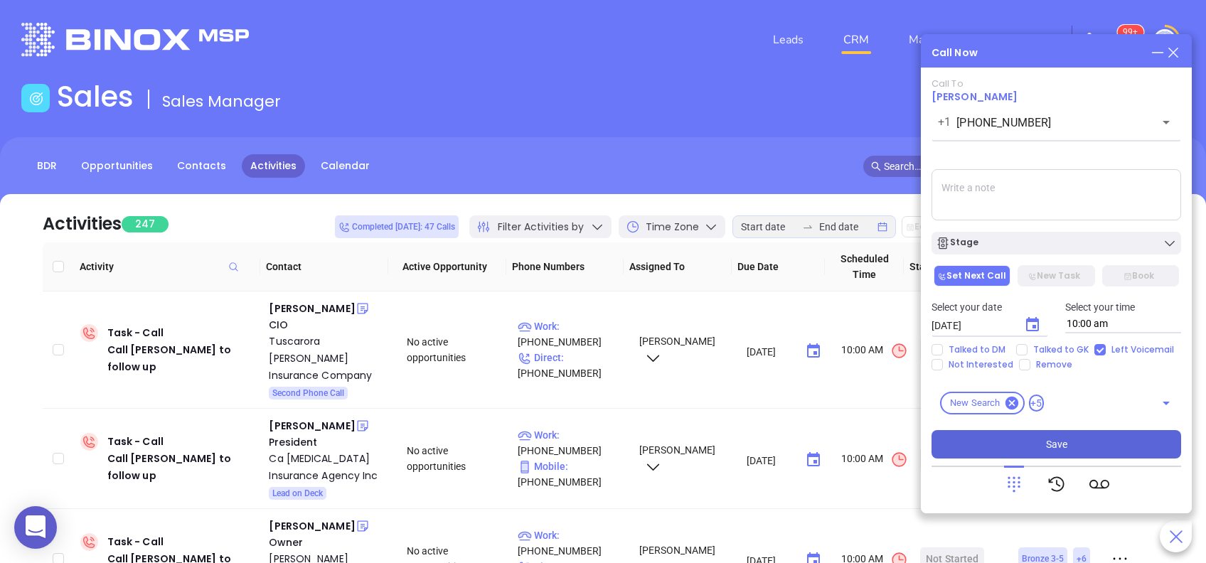
click at [1103, 447] on button "Save" at bounding box center [1056, 444] width 250 height 28
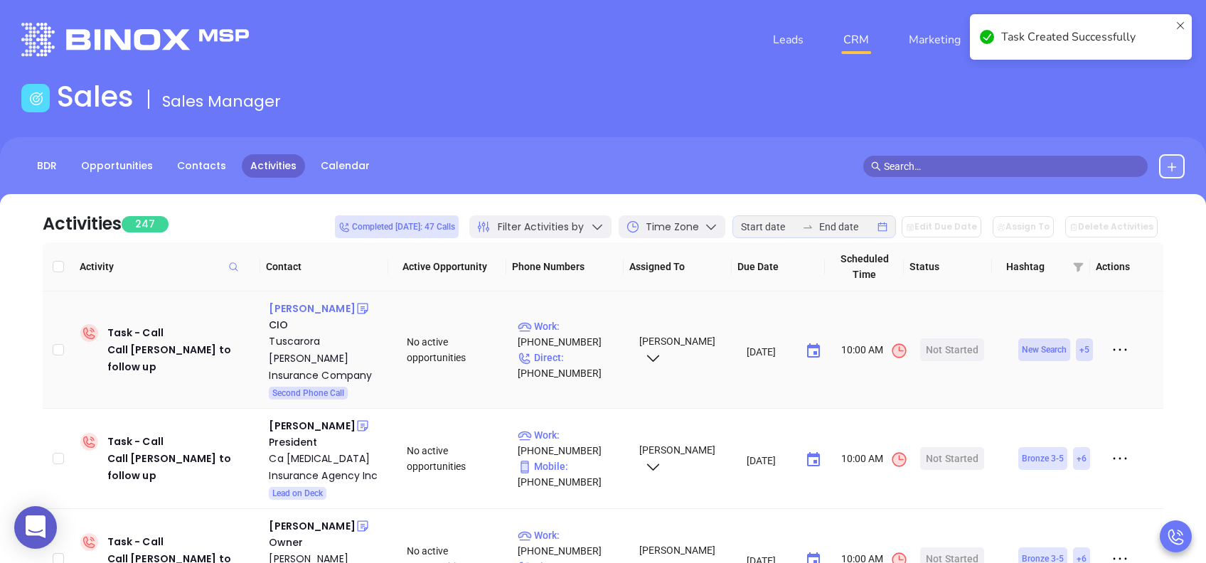
click at [320, 302] on div "Daniel Borges" at bounding box center [312, 308] width 86 height 17
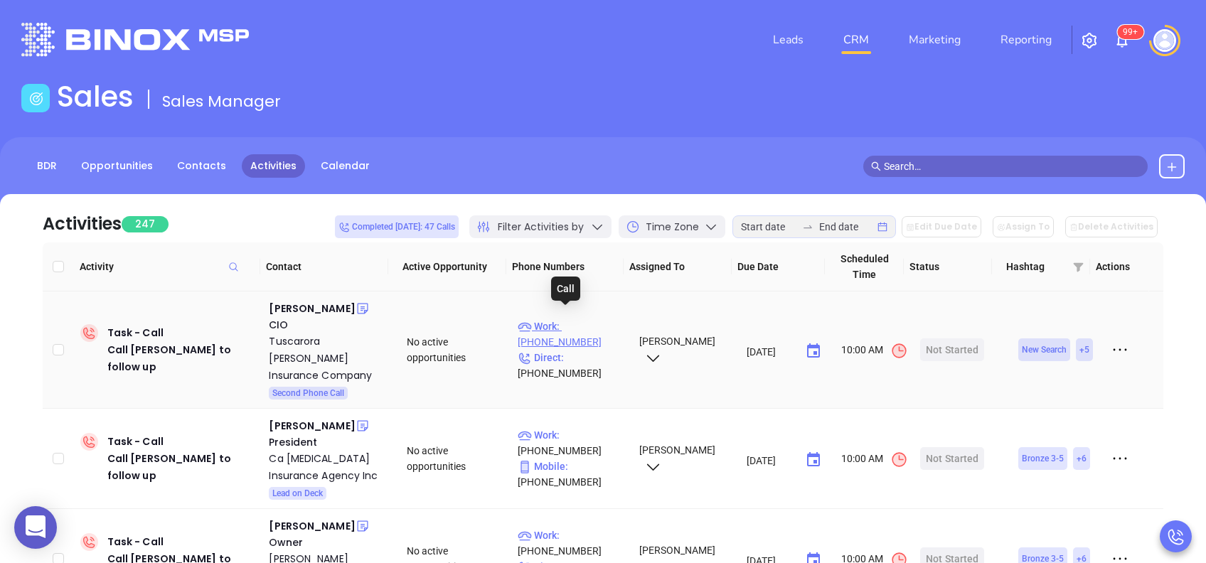
click at [588, 319] on p "Work : (570) 746-1515" at bounding box center [572, 334] width 108 height 31
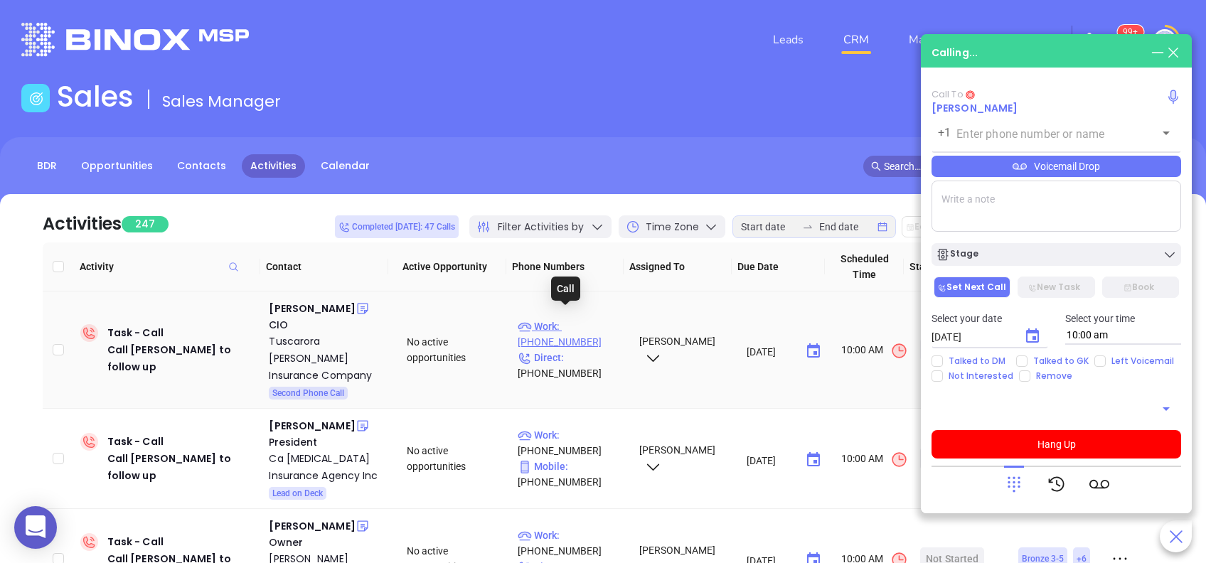
type input "(570) 746-1515"
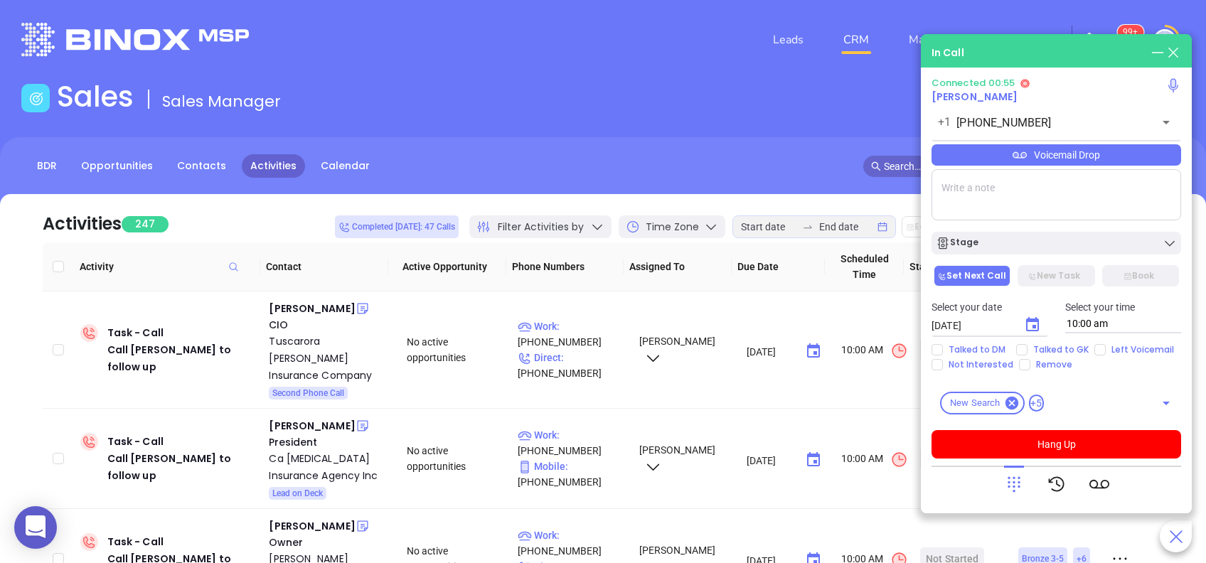
click at [1088, 165] on div "Voicemail Drop" at bounding box center [1056, 154] width 250 height 21
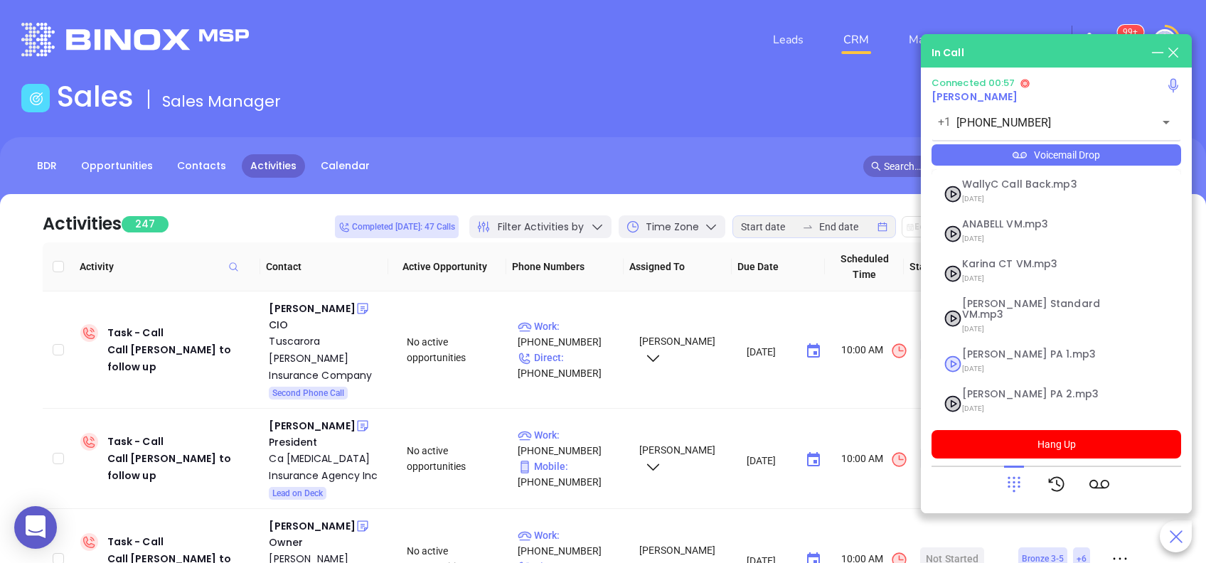
click at [991, 349] on span "Vicky PA 1.mp3" at bounding box center [1039, 354] width 154 height 11
checkbox input "true"
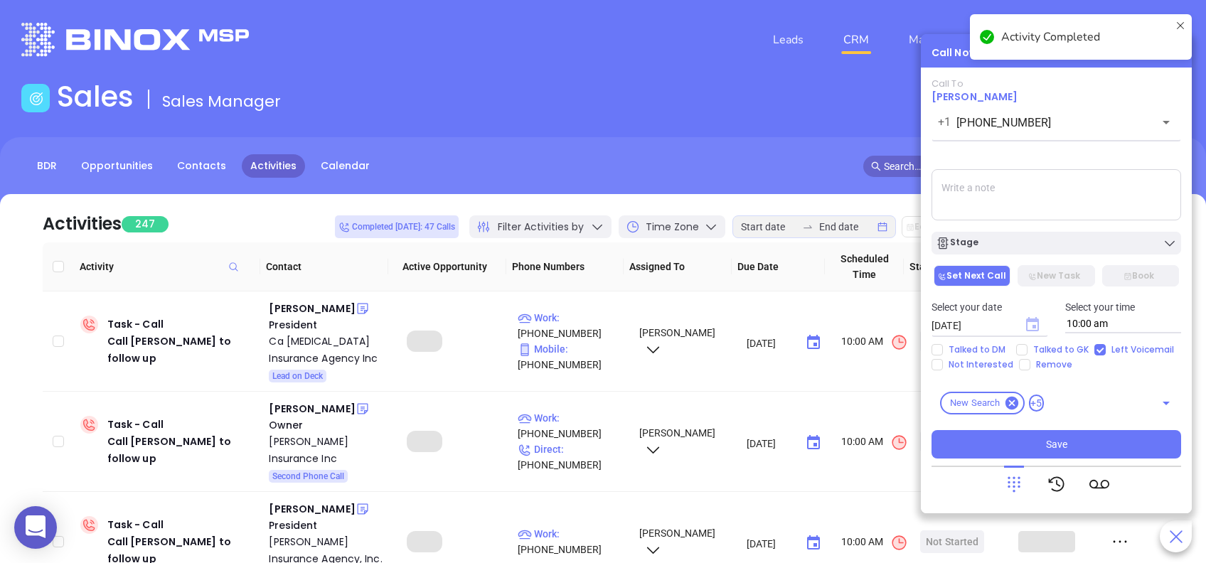
click at [1031, 321] on icon "Choose date, selected date is Aug 29, 2025" at bounding box center [1032, 324] width 13 height 14
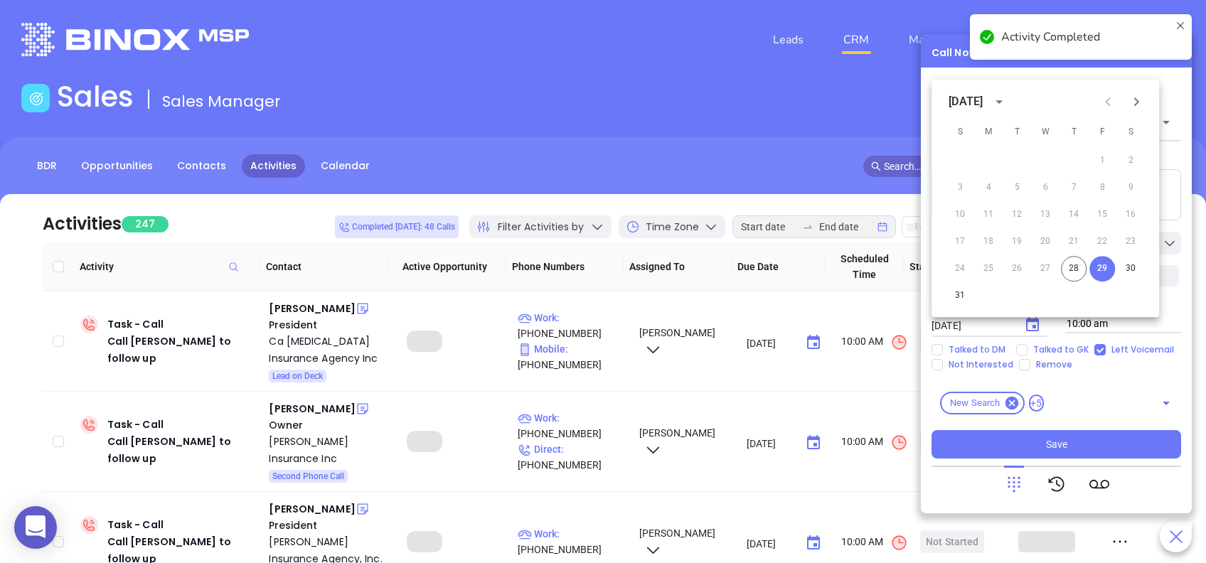
click at [1135, 101] on icon "Next month" at bounding box center [1136, 101] width 17 height 17
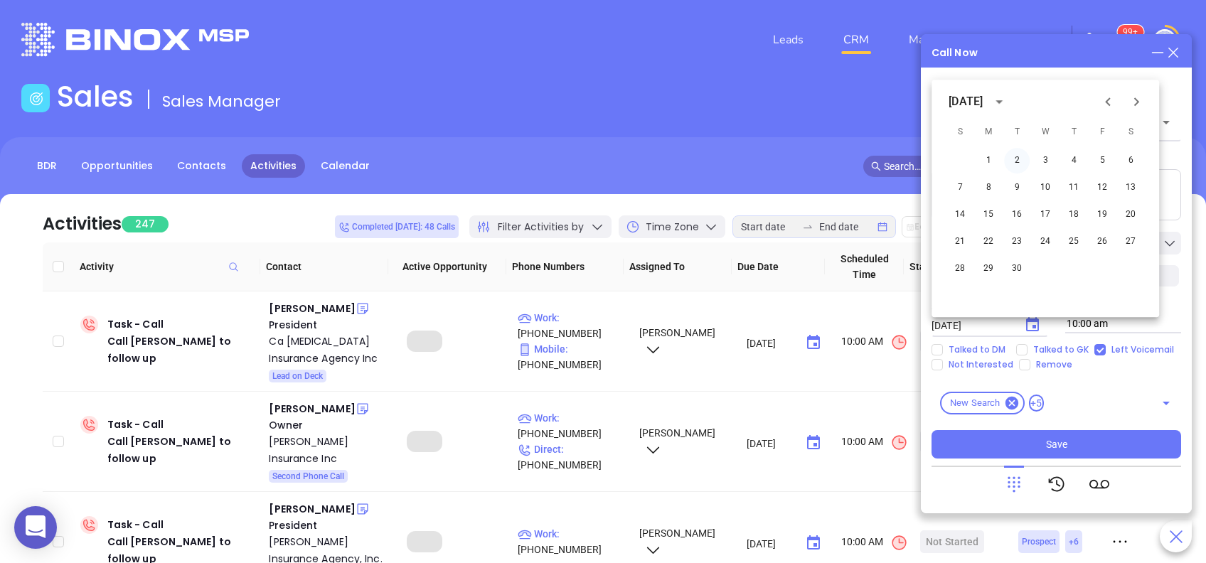
click at [1024, 160] on button "2" at bounding box center [1017, 161] width 26 height 26
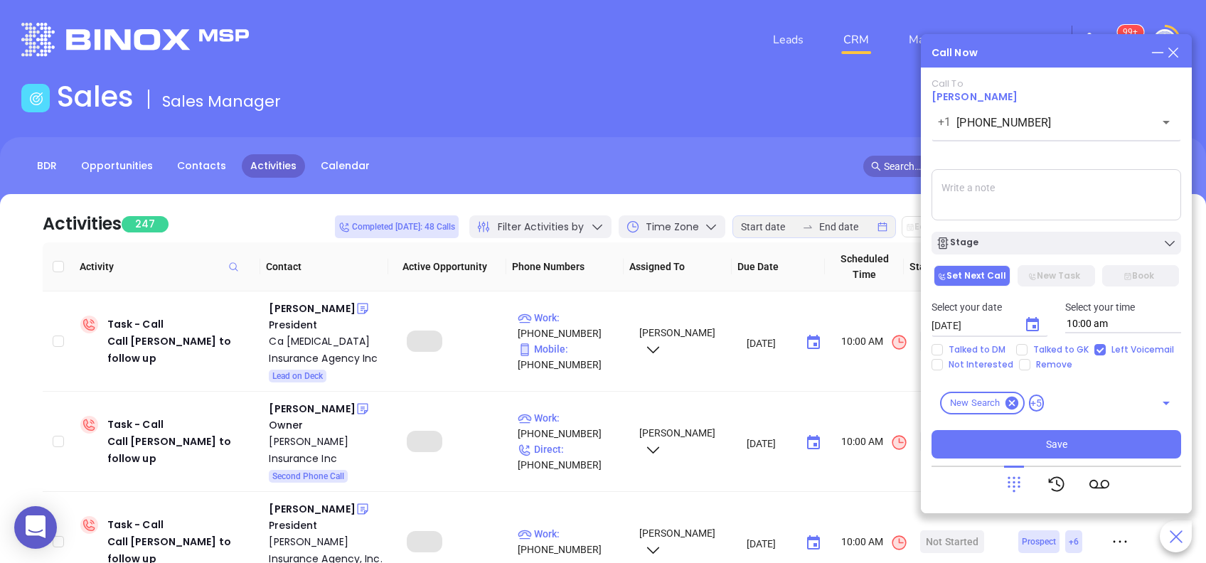
type input "09/02/2025"
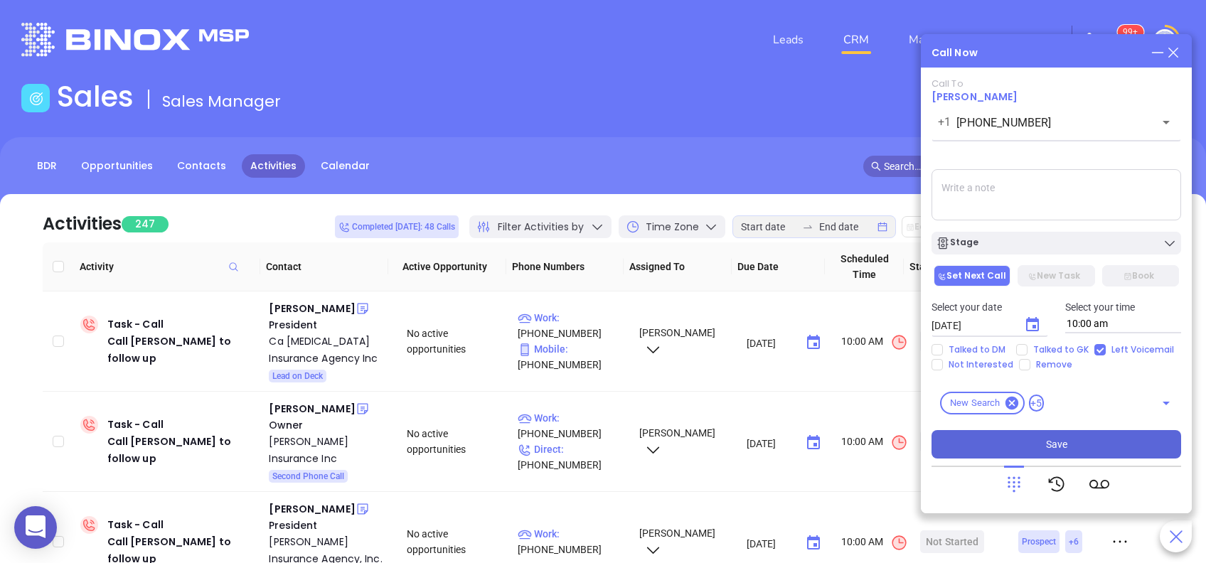
click at [1101, 440] on button "Save" at bounding box center [1056, 444] width 250 height 28
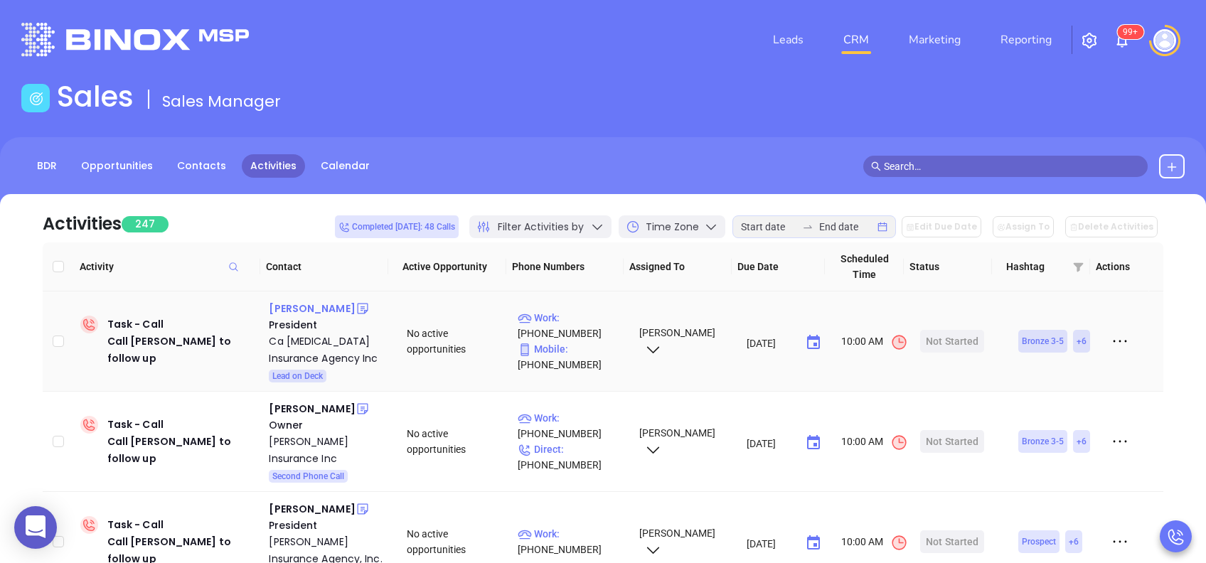
click at [311, 301] on div "Martin Watson" at bounding box center [312, 308] width 86 height 17
click at [590, 317] on p "Work : (570) 265-7300" at bounding box center [572, 325] width 108 height 31
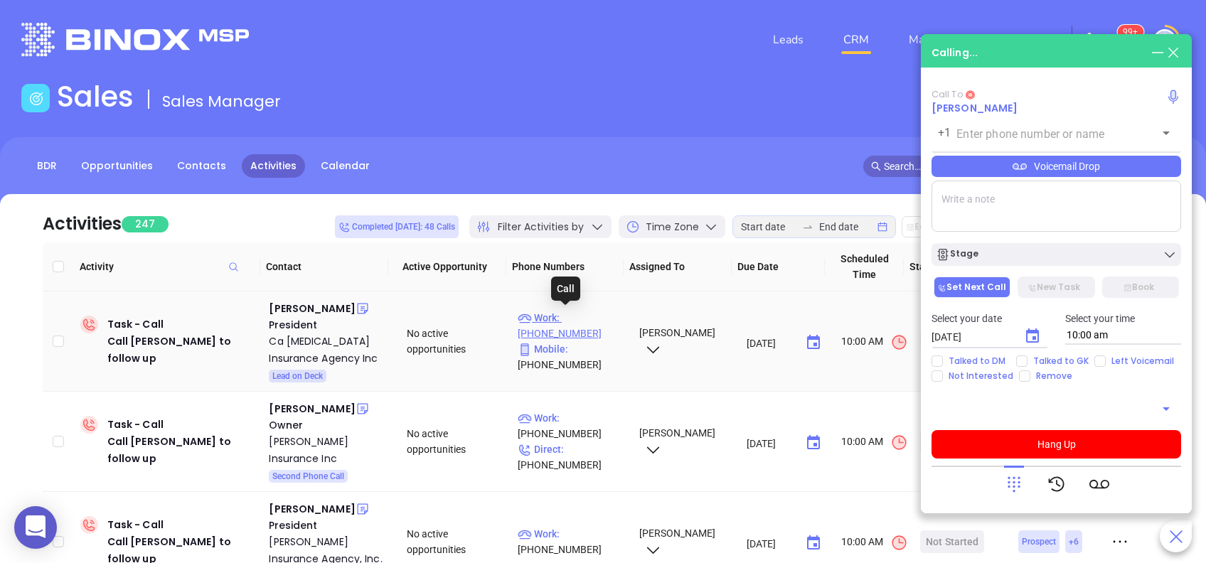
type input "(570) 265-7300"
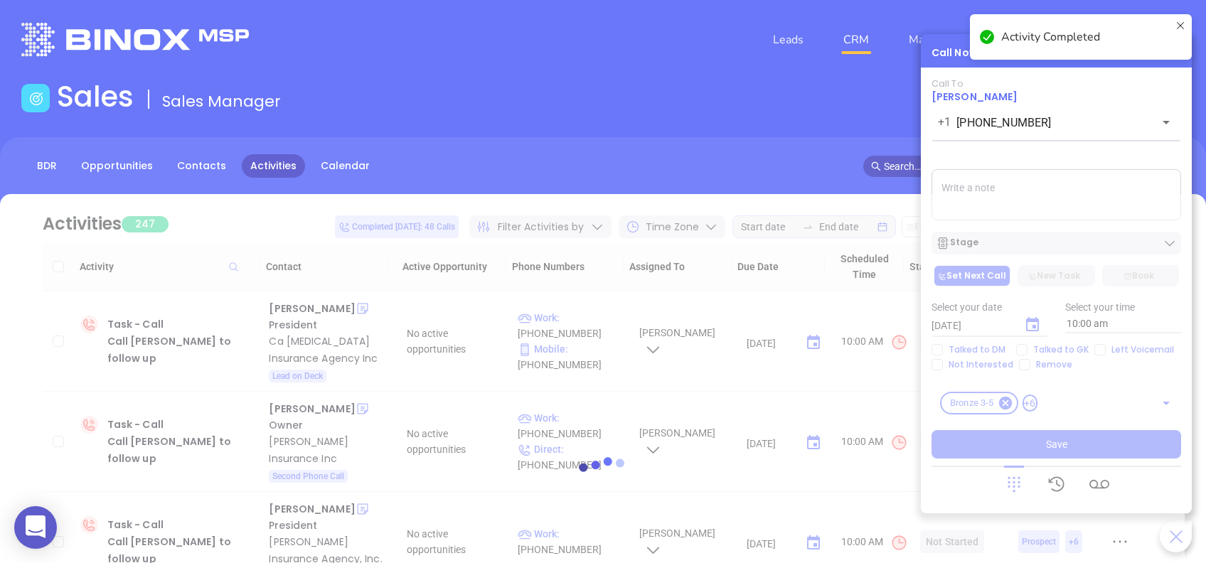
drag, startPoint x: 990, startPoint y: 216, endPoint x: 990, endPoint y: 205, distance: 10.7
click at [990, 215] on div at bounding box center [602, 473] width 1163 height 558
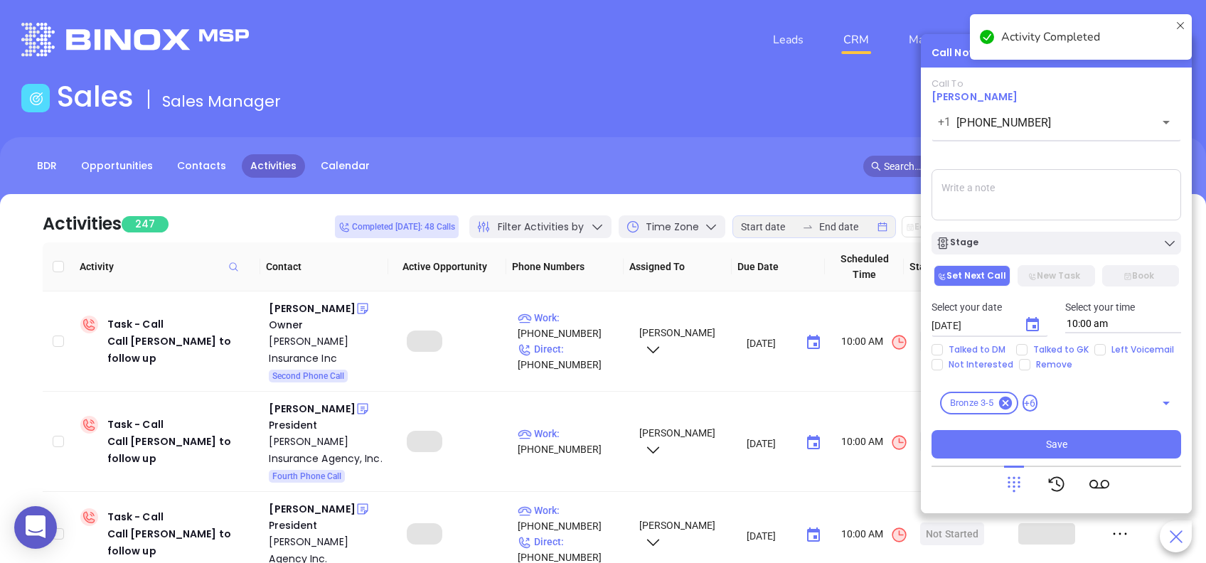
click at [985, 203] on textarea at bounding box center [1056, 194] width 250 height 51
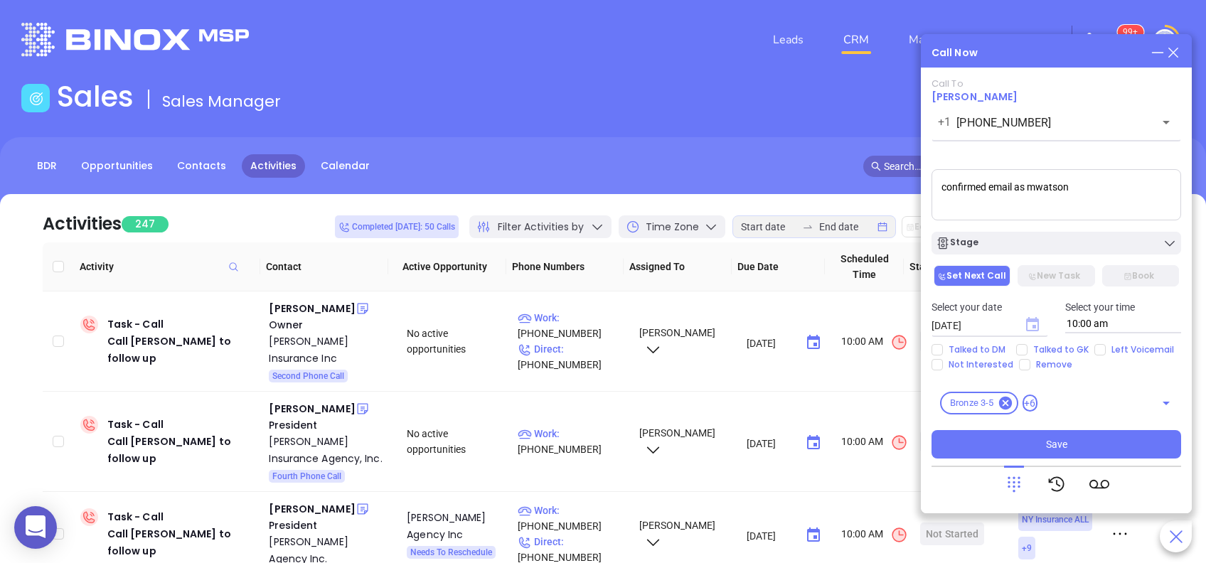
type textarea "confirmed email as mwatson"
click at [1031, 321] on icon "Choose date, selected date is Aug 29, 2025" at bounding box center [1032, 324] width 13 height 14
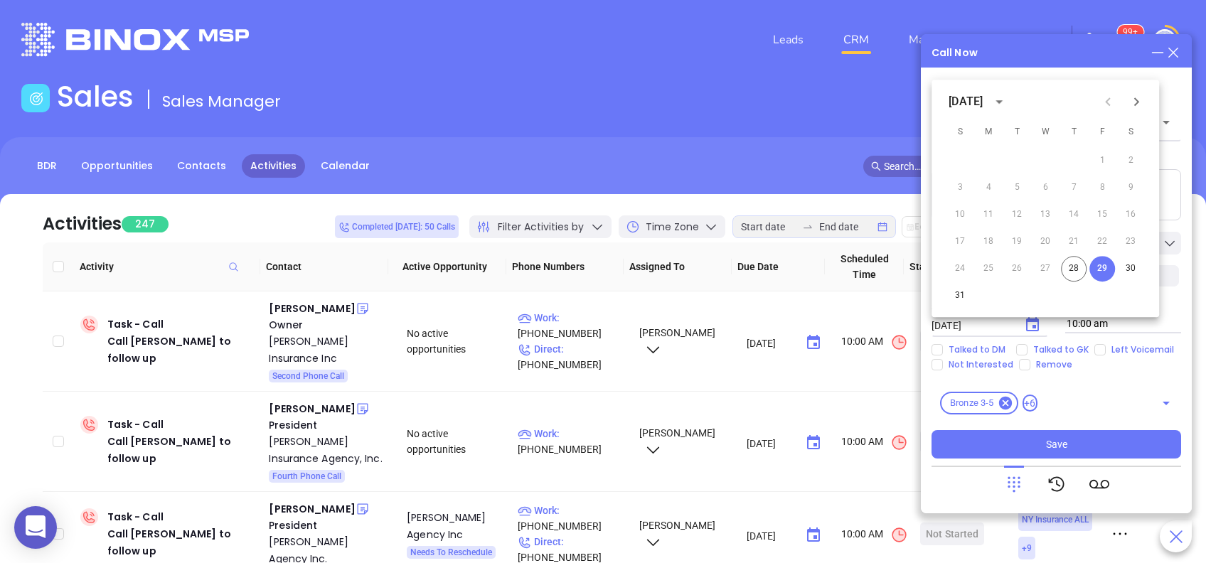
click at [1131, 106] on icon "Next month" at bounding box center [1136, 101] width 17 height 17
click at [1017, 186] on button "9" at bounding box center [1017, 188] width 26 height 26
type input "09/09/2025"
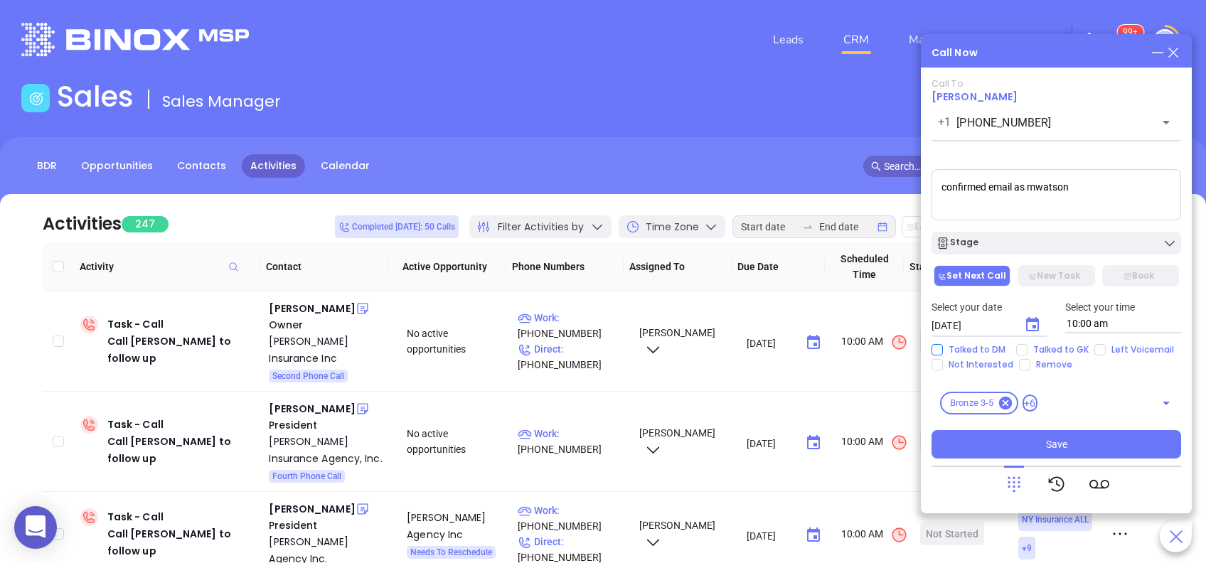
click at [990, 346] on span "Talked to DM" at bounding box center [977, 349] width 68 height 11
click at [943, 346] on input "Talked to DM" at bounding box center [936, 349] width 11 height 11
checkbox input "true"
click at [1103, 438] on button "Save" at bounding box center [1056, 444] width 250 height 28
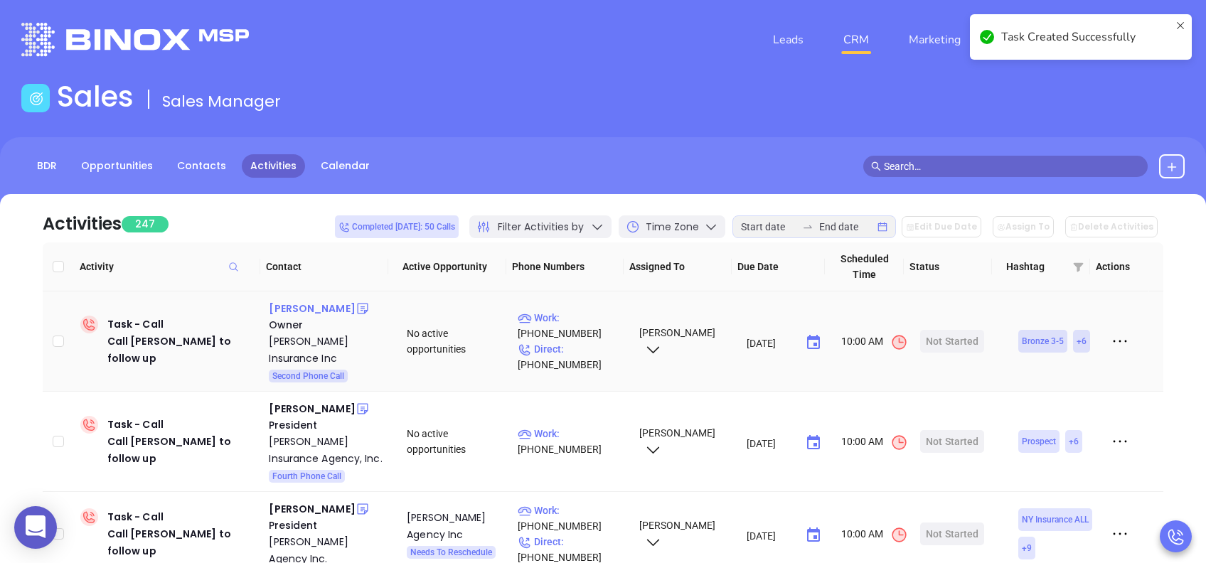
click at [310, 311] on div "Kim Ebright" at bounding box center [312, 308] width 86 height 17
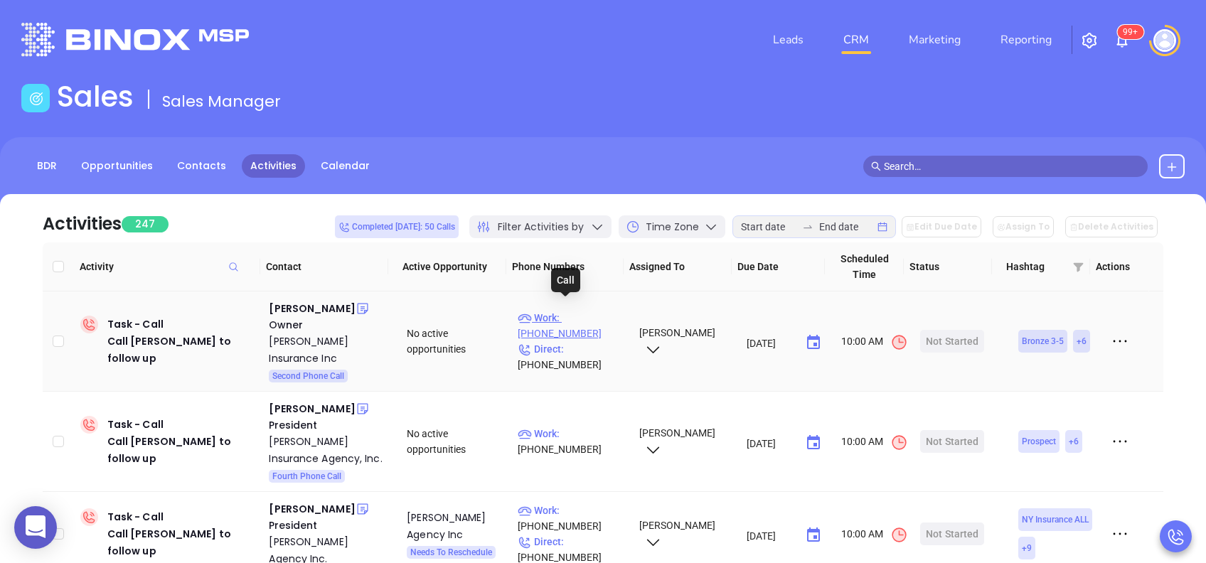
click at [592, 311] on p "Work : (570) 539-8801" at bounding box center [572, 325] width 108 height 31
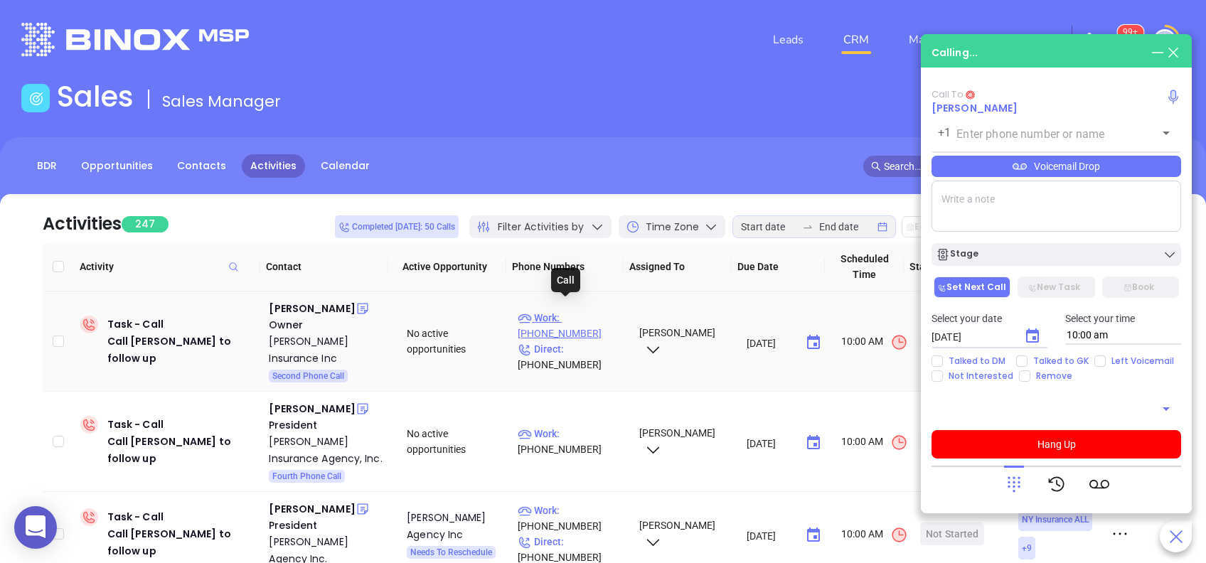
type input "(570) 539-8801"
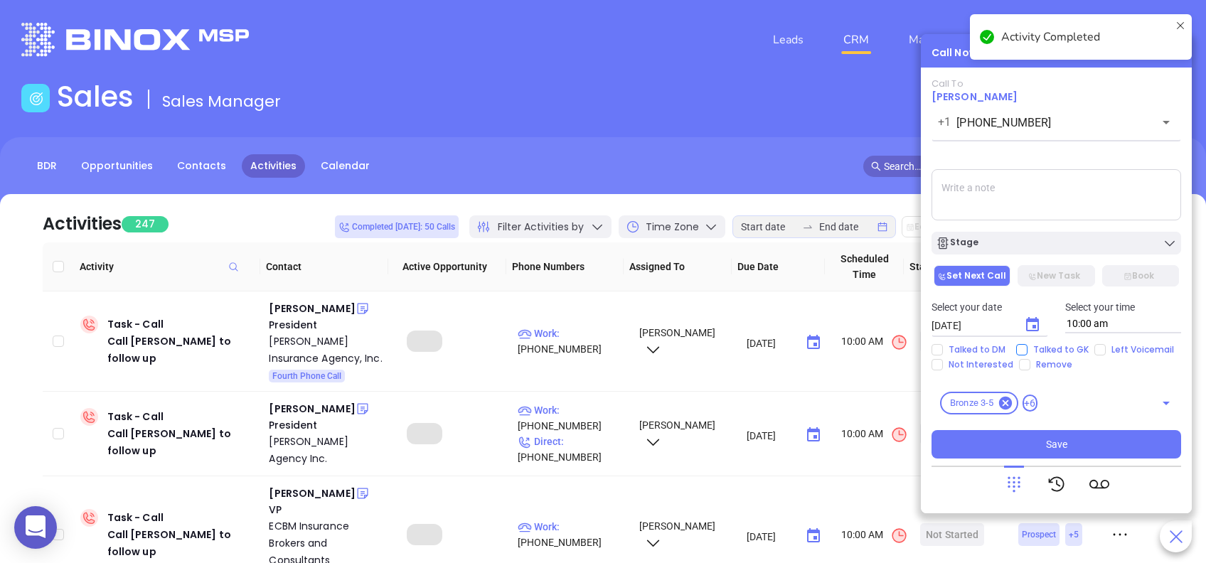
click at [1021, 350] on input "Talked to GK" at bounding box center [1021, 349] width 11 height 11
checkbox input "true"
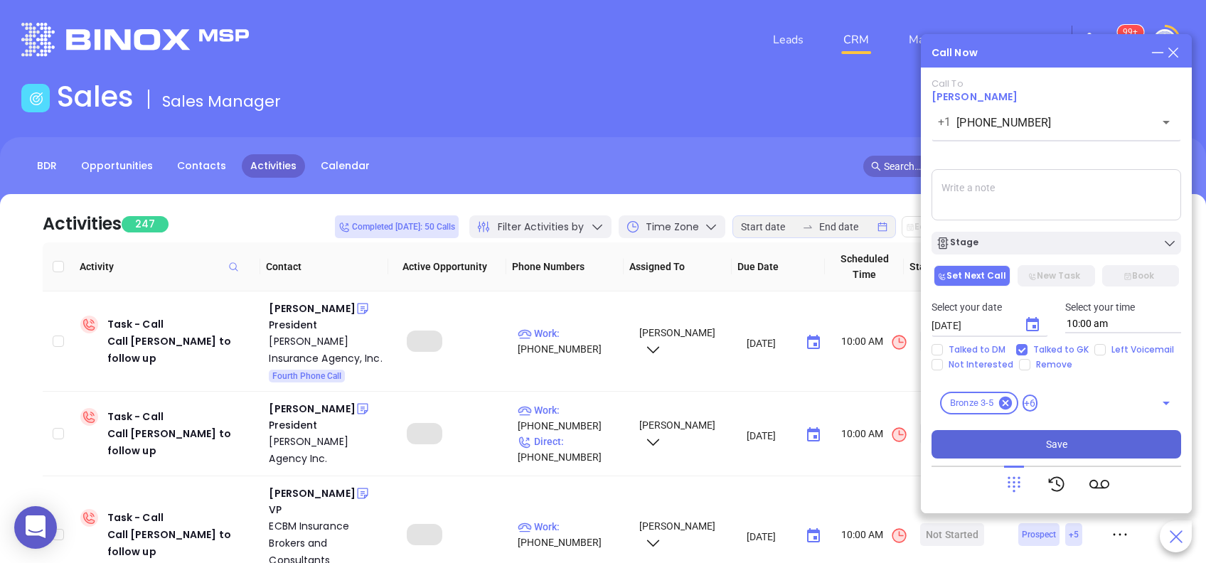
click at [1053, 439] on span "Save" at bounding box center [1056, 445] width 21 height 16
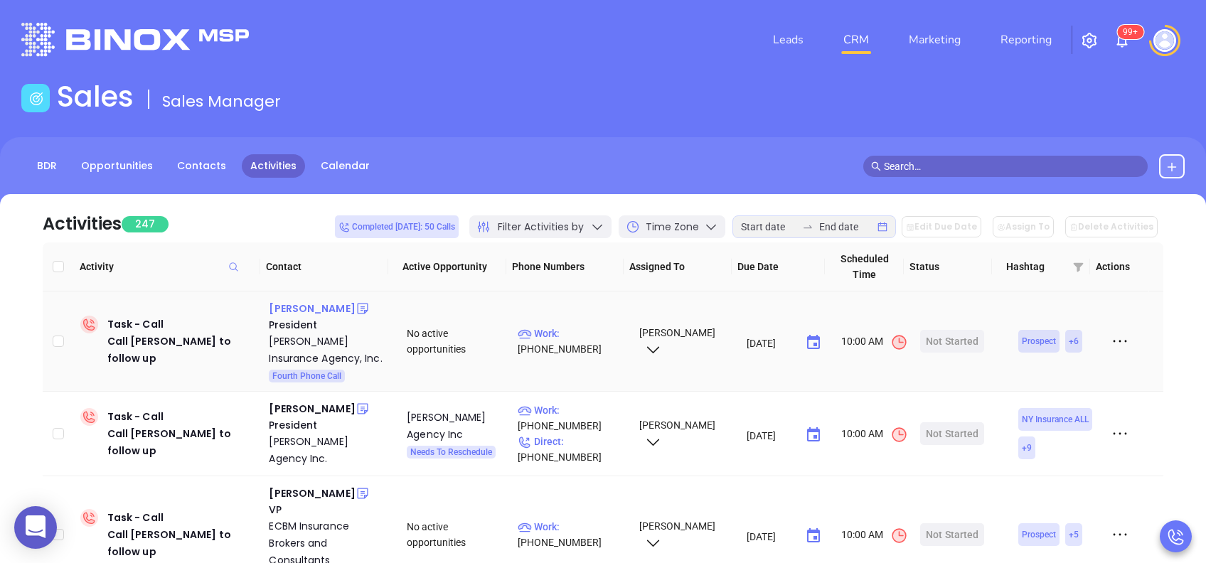
click at [331, 308] on div "Rick Kalchthaler" at bounding box center [312, 308] width 86 height 17
click at [584, 333] on p "Work : (724) 588-7170" at bounding box center [572, 341] width 108 height 31
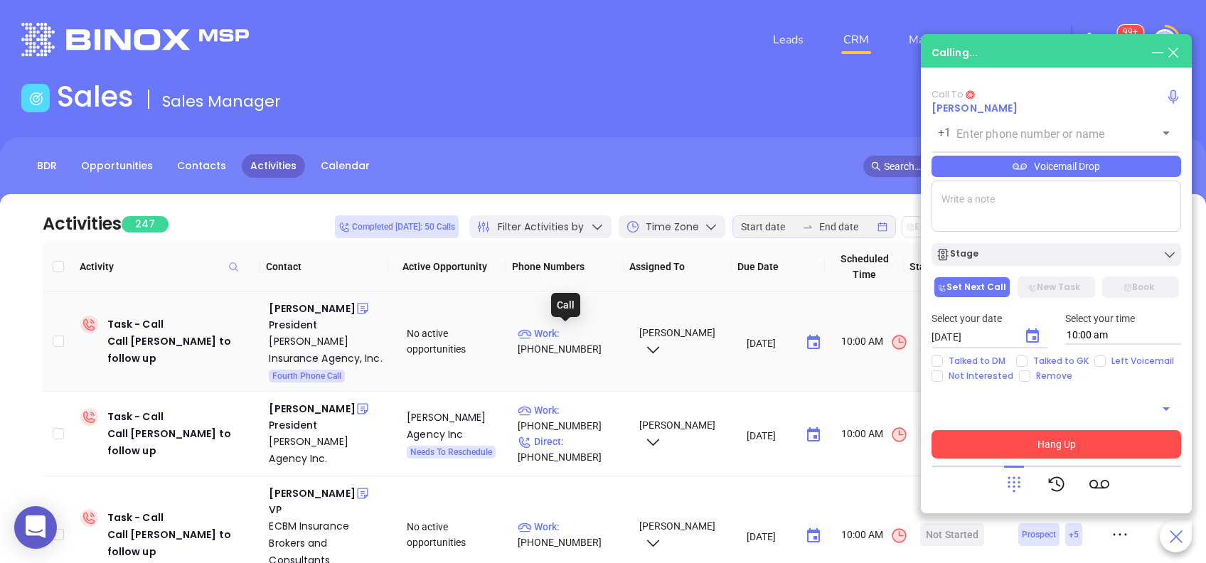
type input "(724) 588-7170"
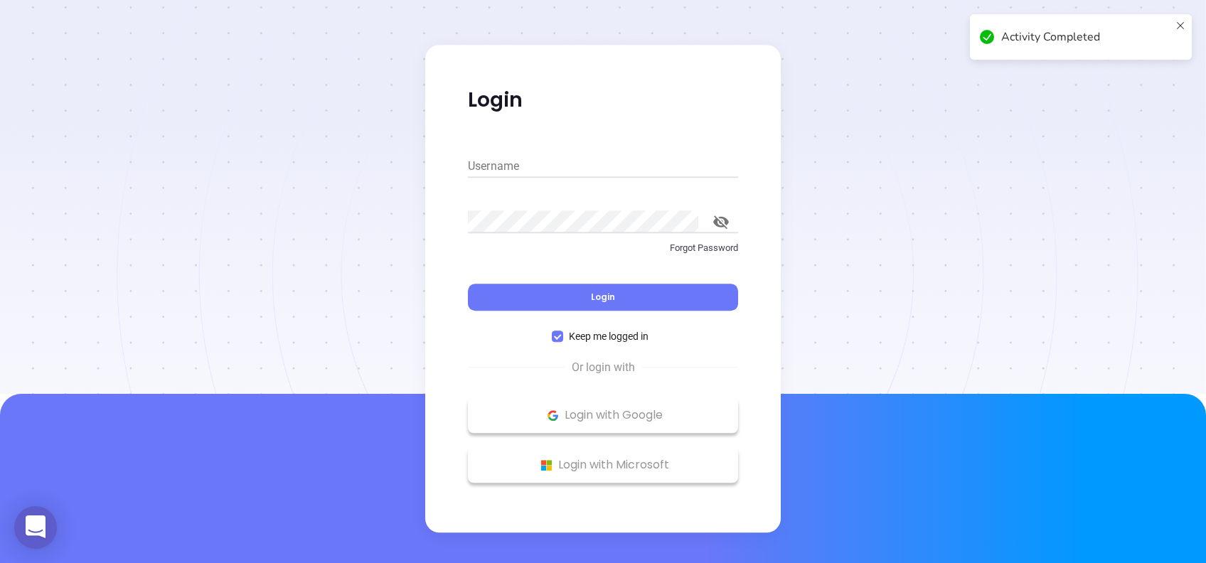
type input "vicky@motiva.net"
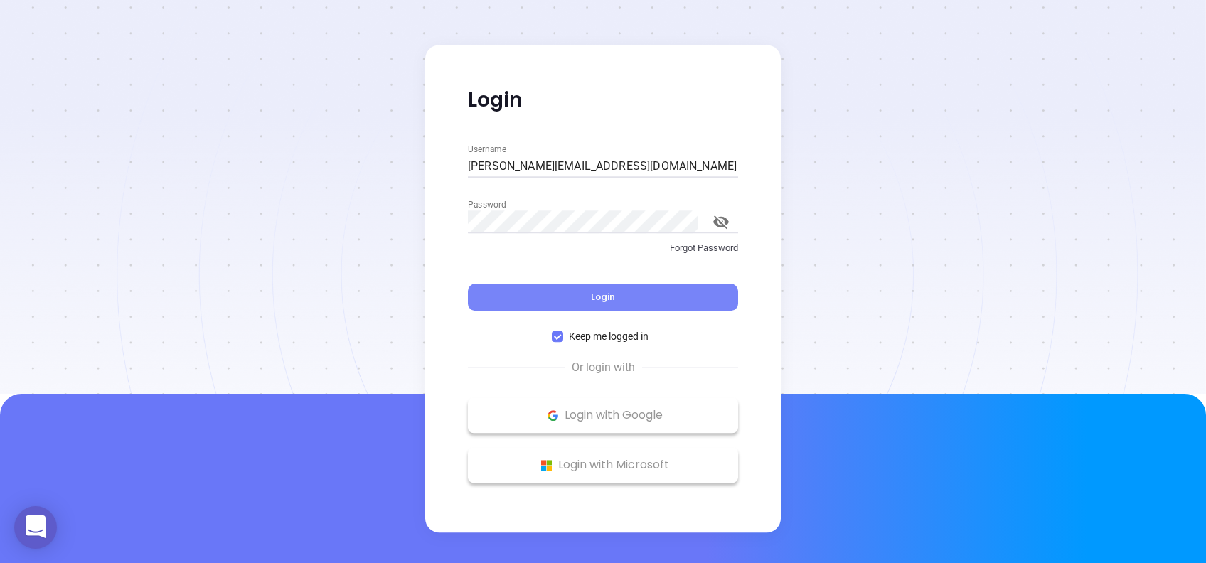
click at [643, 300] on button "Login" at bounding box center [603, 297] width 270 height 27
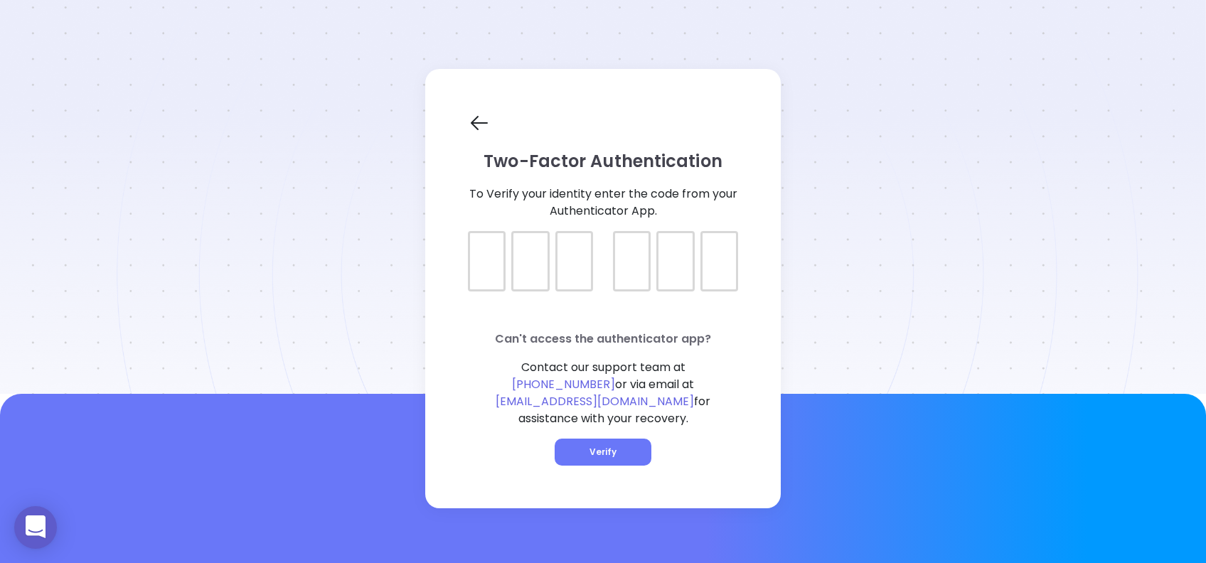
click at [477, 264] on div at bounding box center [603, 249] width 270 height 36
type input "730354"
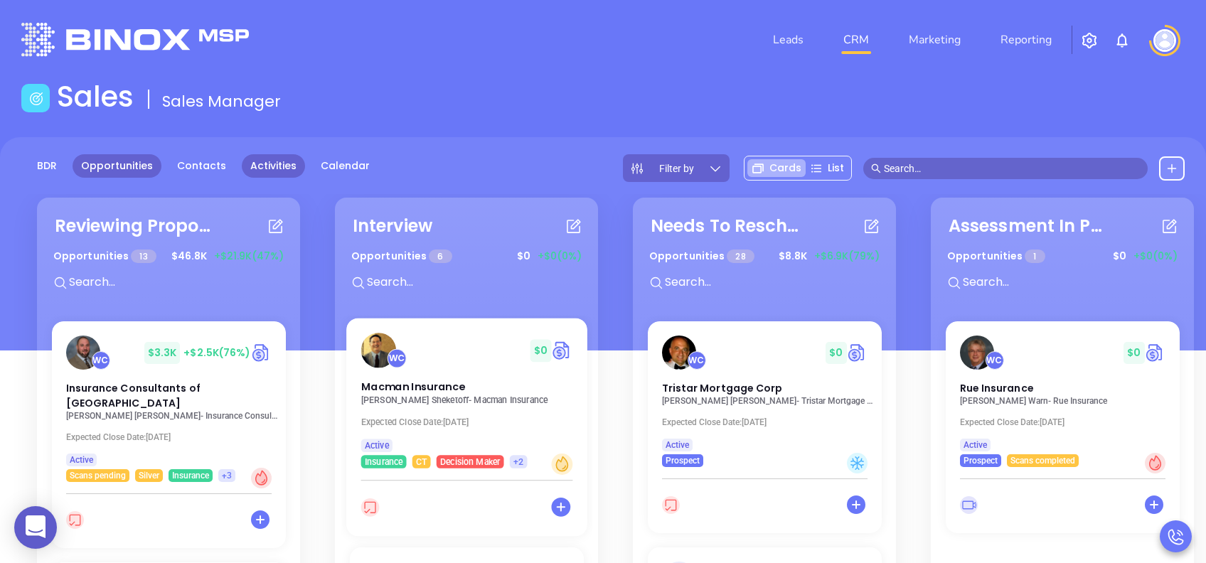
click at [255, 165] on link "Activities" at bounding box center [273, 165] width 63 height 23
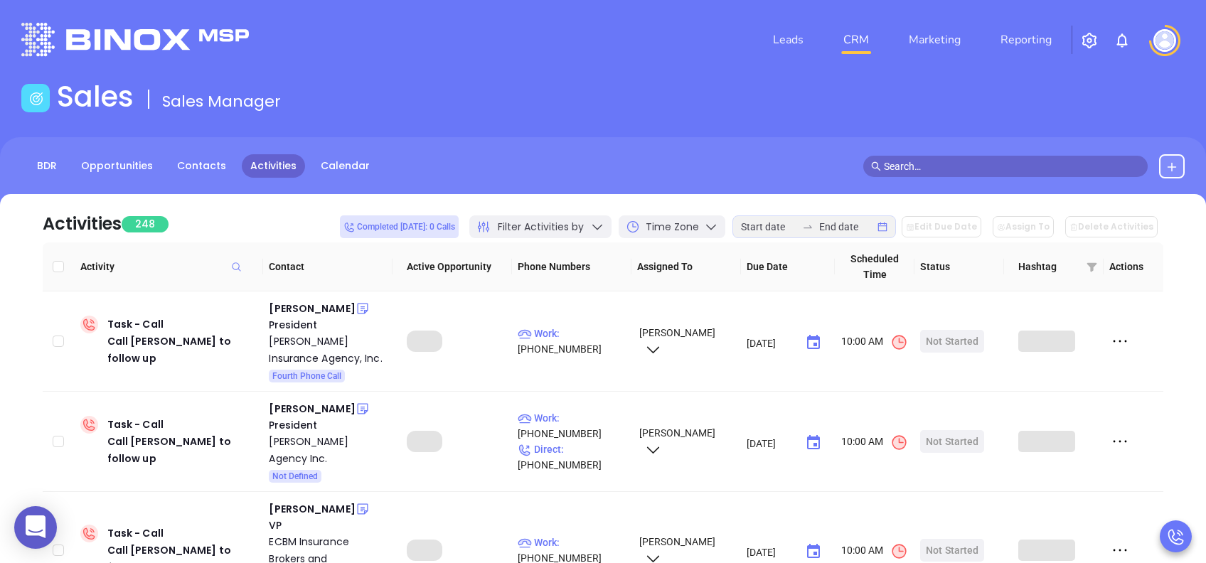
click at [1121, 42] on img at bounding box center [1121, 40] width 17 height 17
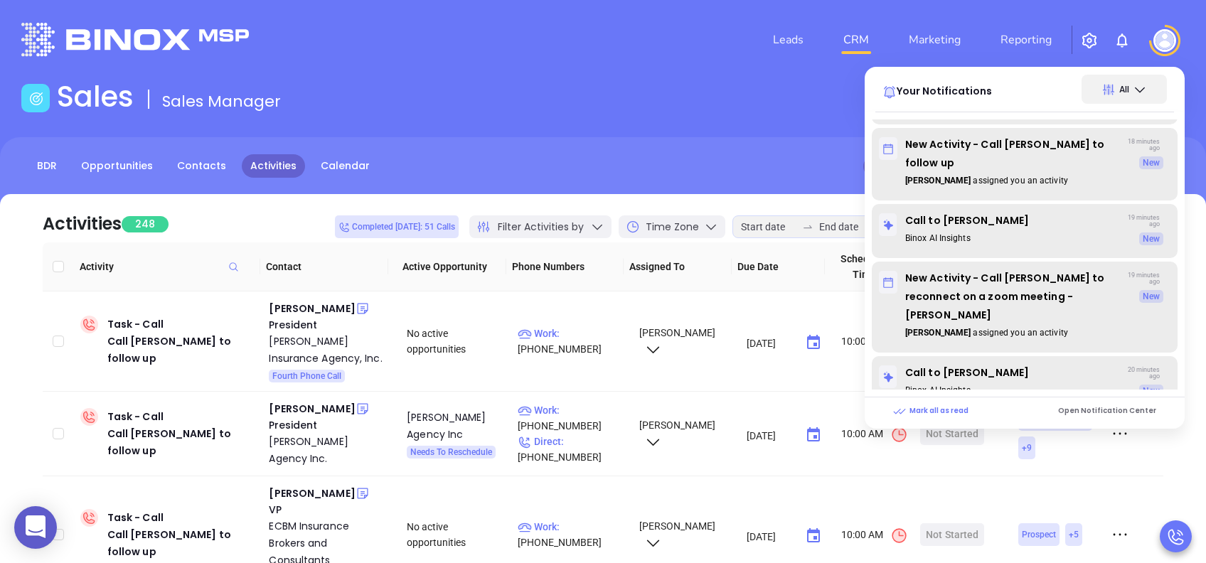
scroll to position [758, 0]
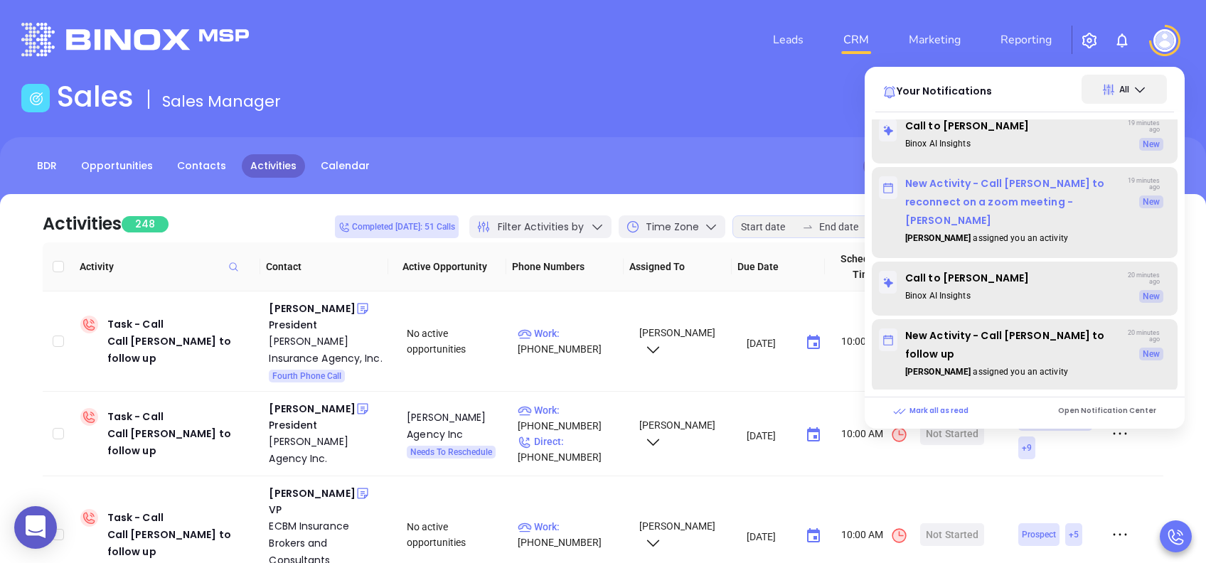
click at [1006, 183] on p "New Activity - Call Jim to reconnect on a zoom meeting - Jim Bacino" at bounding box center [1000, 201] width 243 height 55
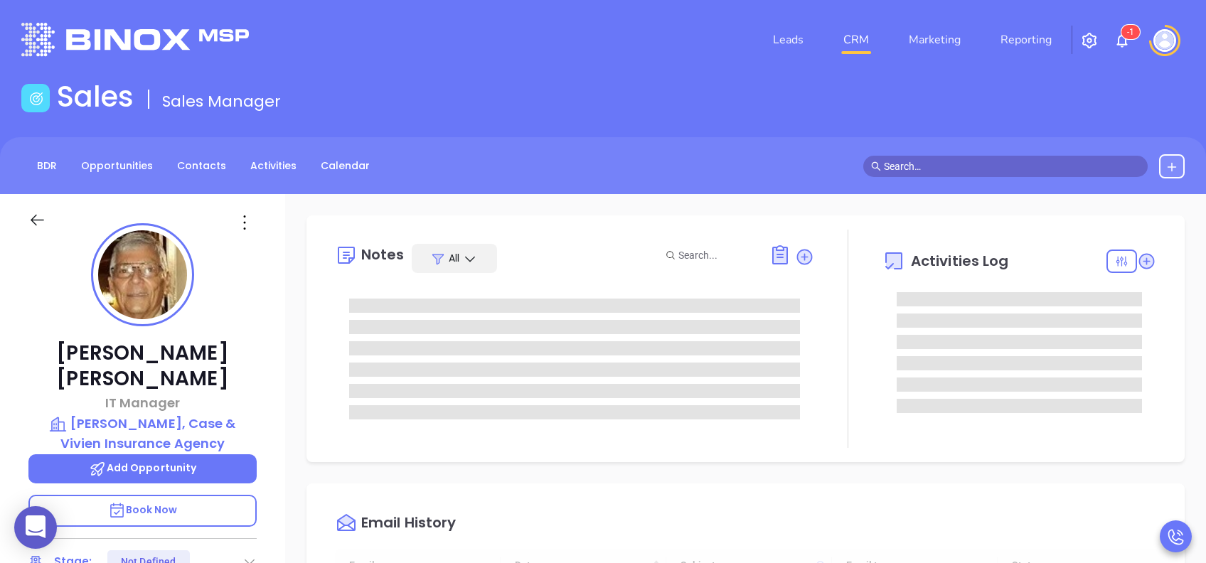
type input "08/29/2025"
type input "[PERSON_NAME]"
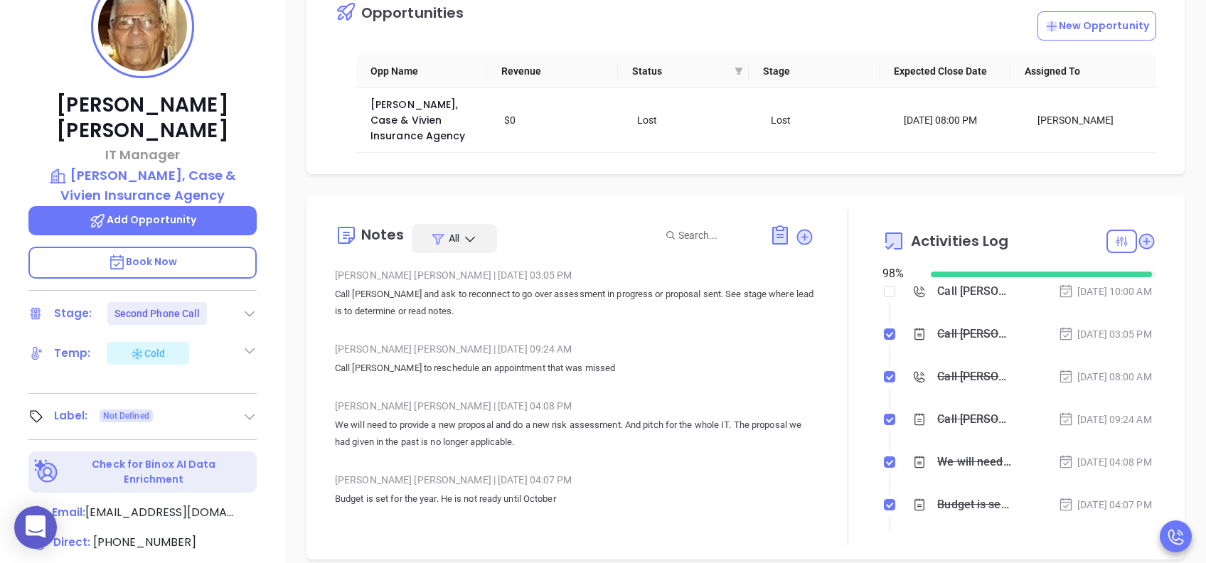
scroll to position [379, 0]
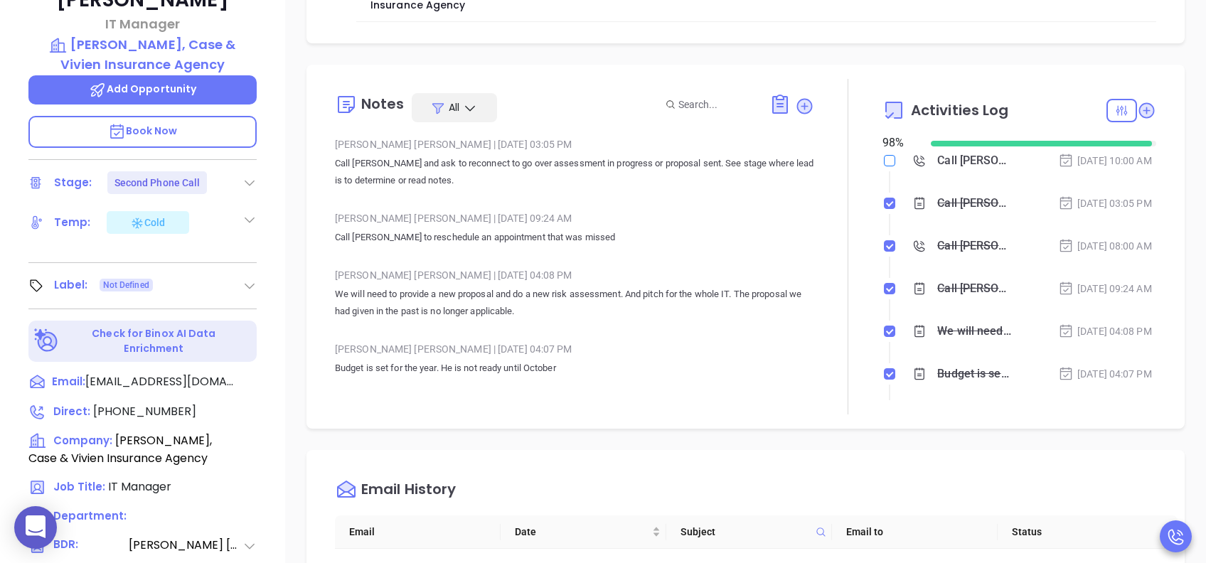
click at [884, 161] on input "checkbox" at bounding box center [889, 160] width 11 height 11
checkbox input "true"
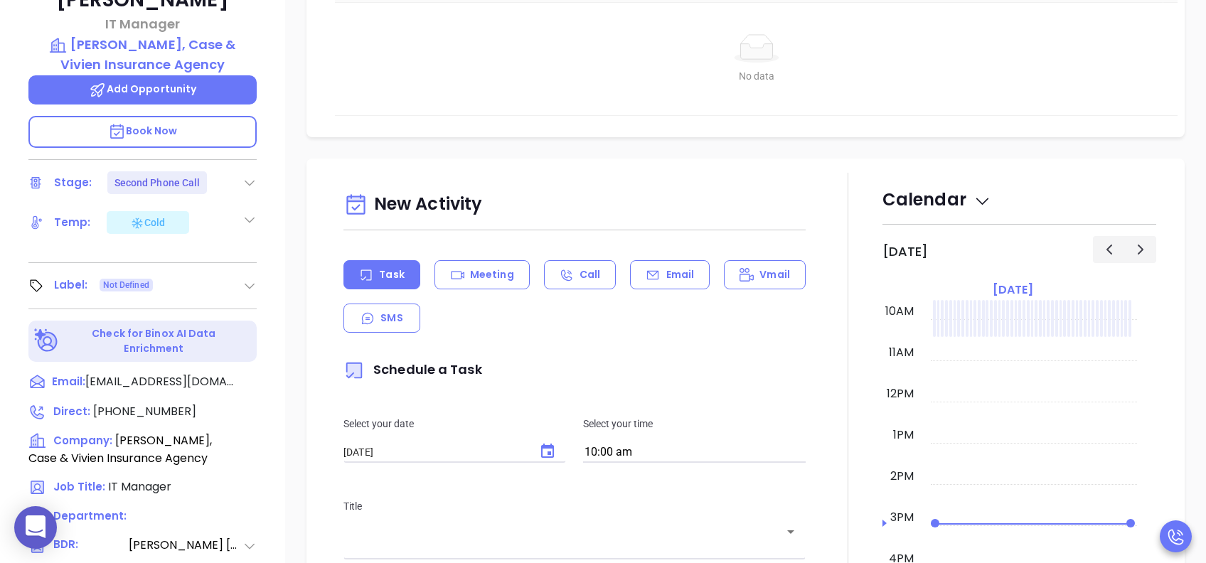
scroll to position [663, 0]
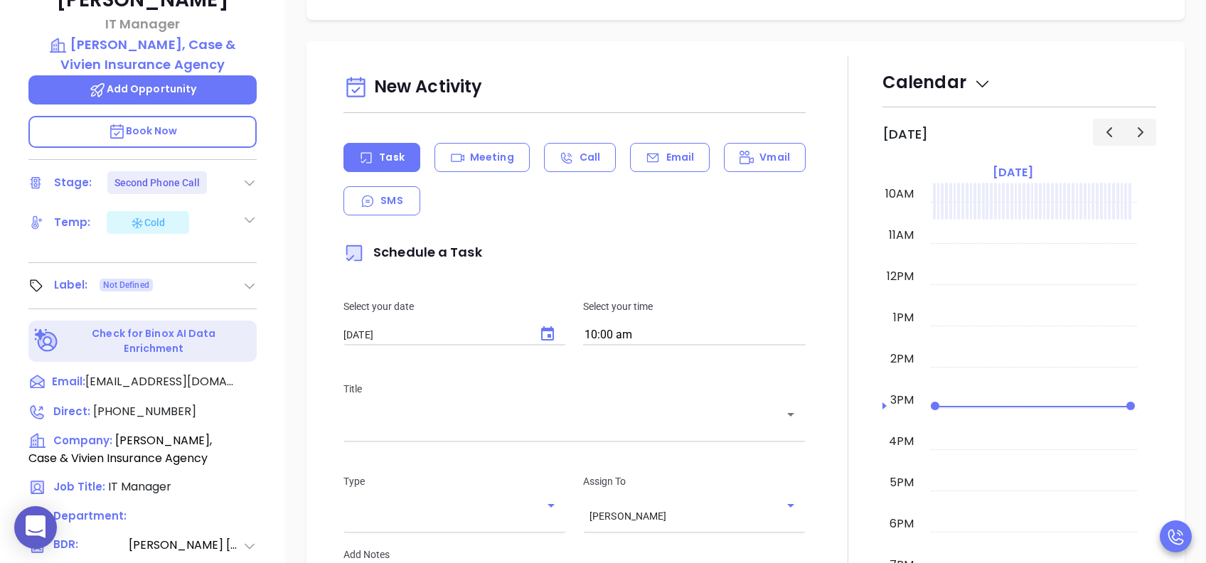
click at [545, 334] on icon "Choose date, selected date is Aug 29, 2025" at bounding box center [547, 334] width 17 height 17
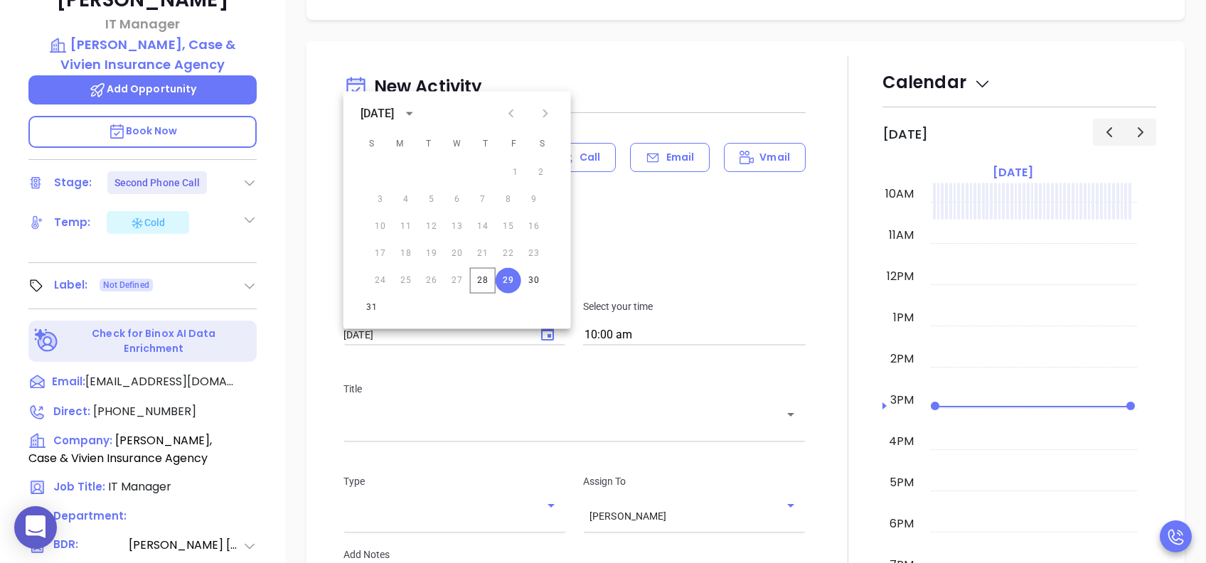
click at [542, 109] on icon "Next month" at bounding box center [544, 113] width 5 height 9
click at [456, 172] on button "3" at bounding box center [459, 173] width 26 height 26
type input "09/03/2025"
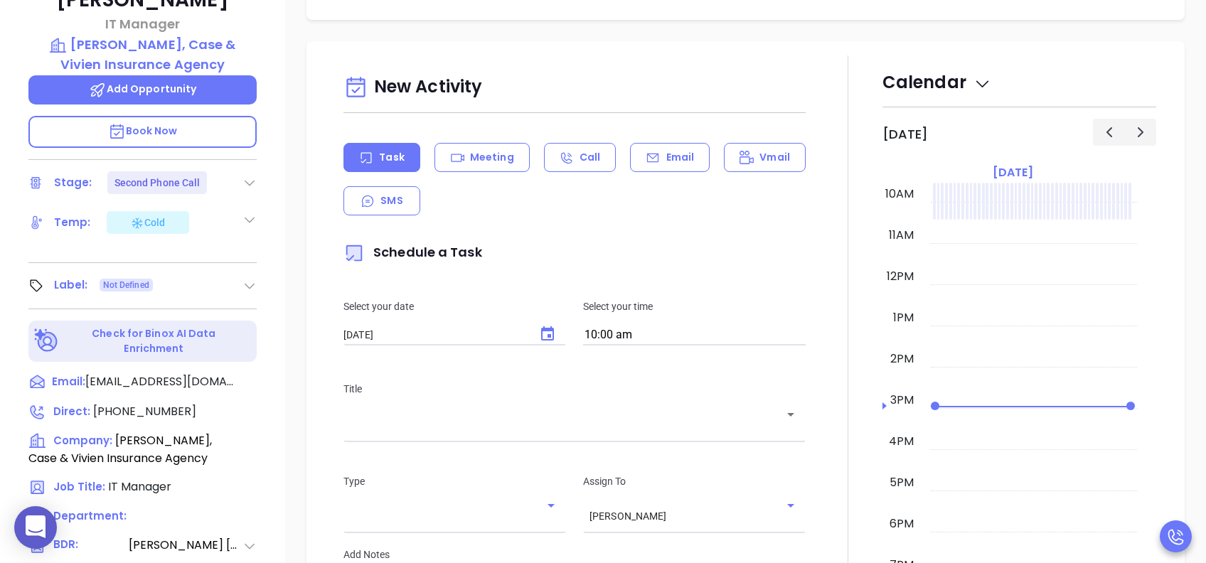
click at [652, 337] on input "10:00 am" at bounding box center [694, 336] width 223 height 20
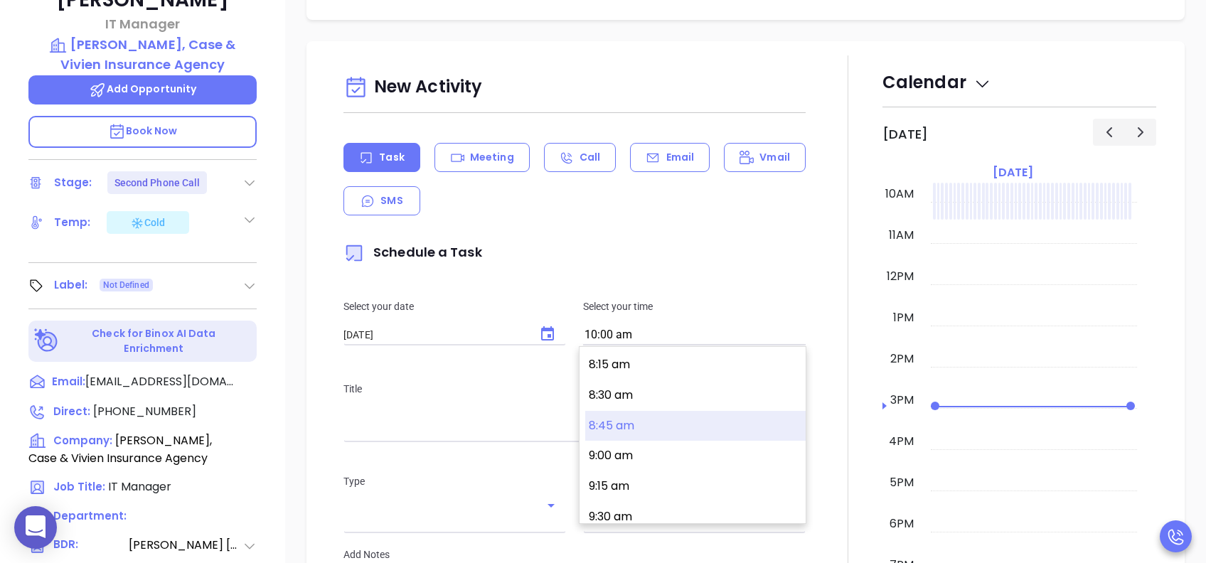
scroll to position [908, 0]
click at [633, 419] on button "8:00 am" at bounding box center [695, 429] width 220 height 31
type input "8:00 am"
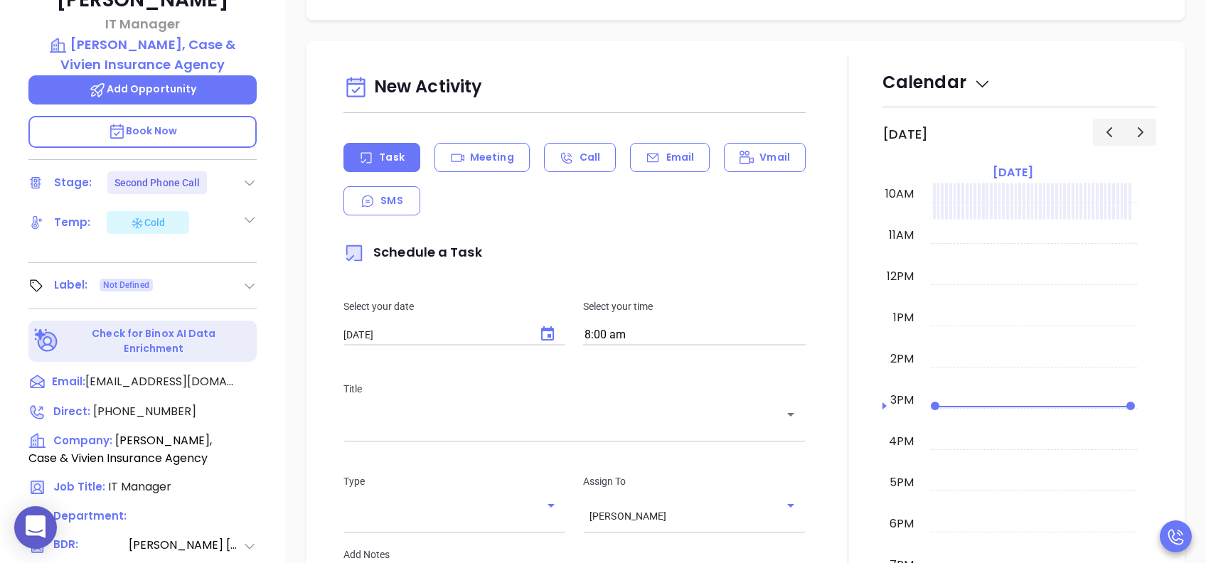
click at [641, 439] on div "Title ​" at bounding box center [574, 409] width 479 height 92
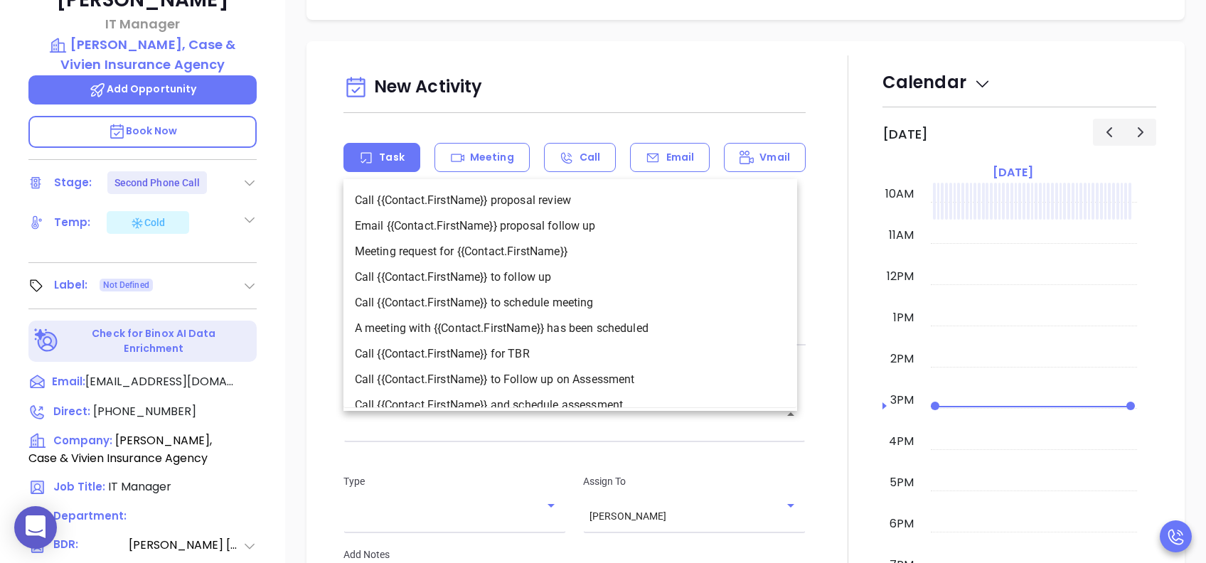
click at [637, 431] on input "text" at bounding box center [564, 425] width 428 height 14
click at [568, 281] on li "Call {{Contact.FirstName}} to follow up" at bounding box center [570, 277] width 454 height 26
type input "Call Jim to follow up"
type input "Call"
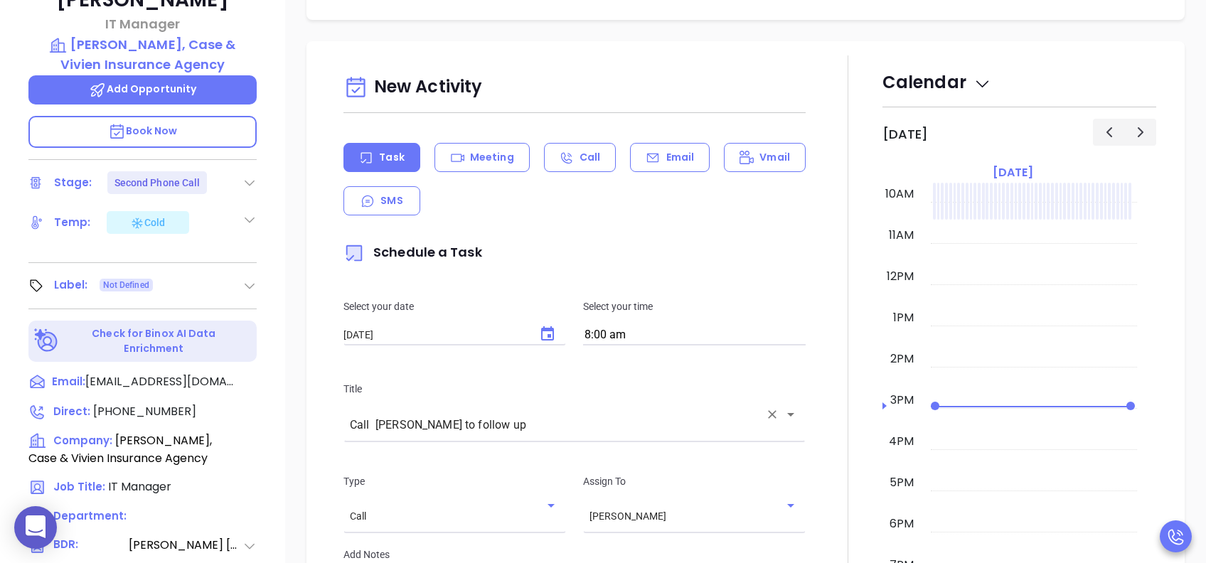
click at [665, 415] on div "Call Jim to follow up ​" at bounding box center [574, 424] width 462 height 28
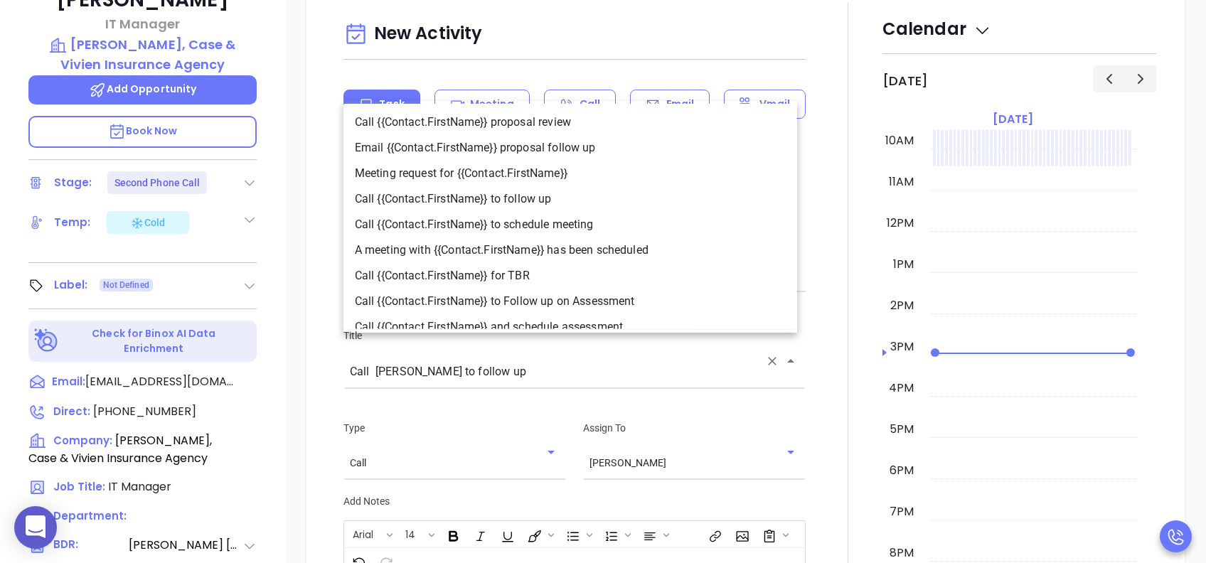
scroll to position [758, 0]
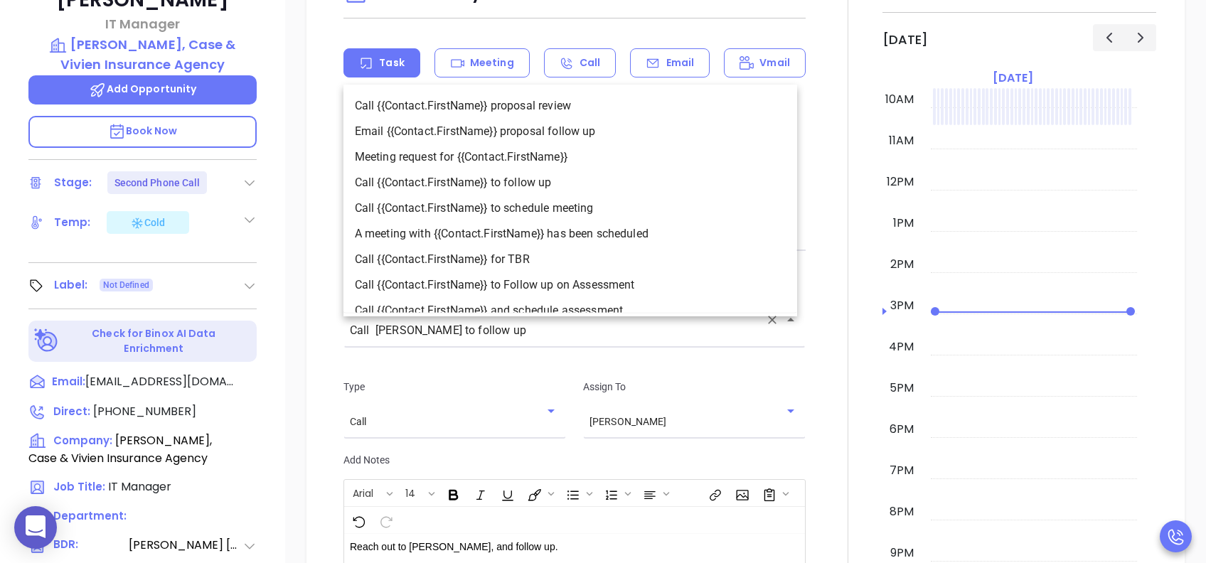
click at [828, 410] on div at bounding box center [848, 358] width 68 height 795
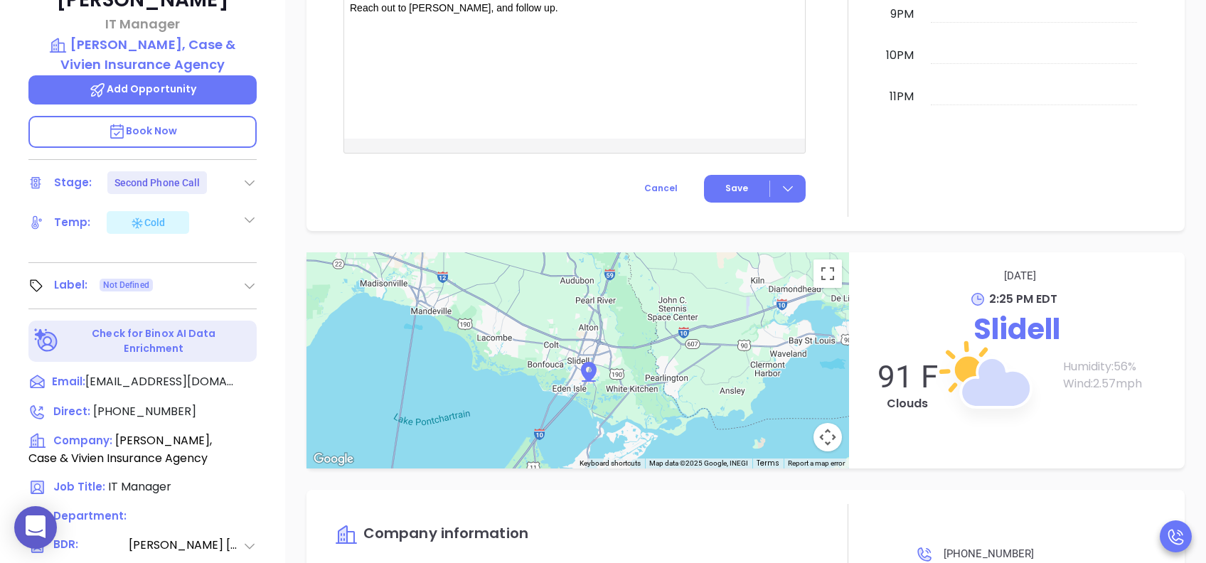
scroll to position [1327, 0]
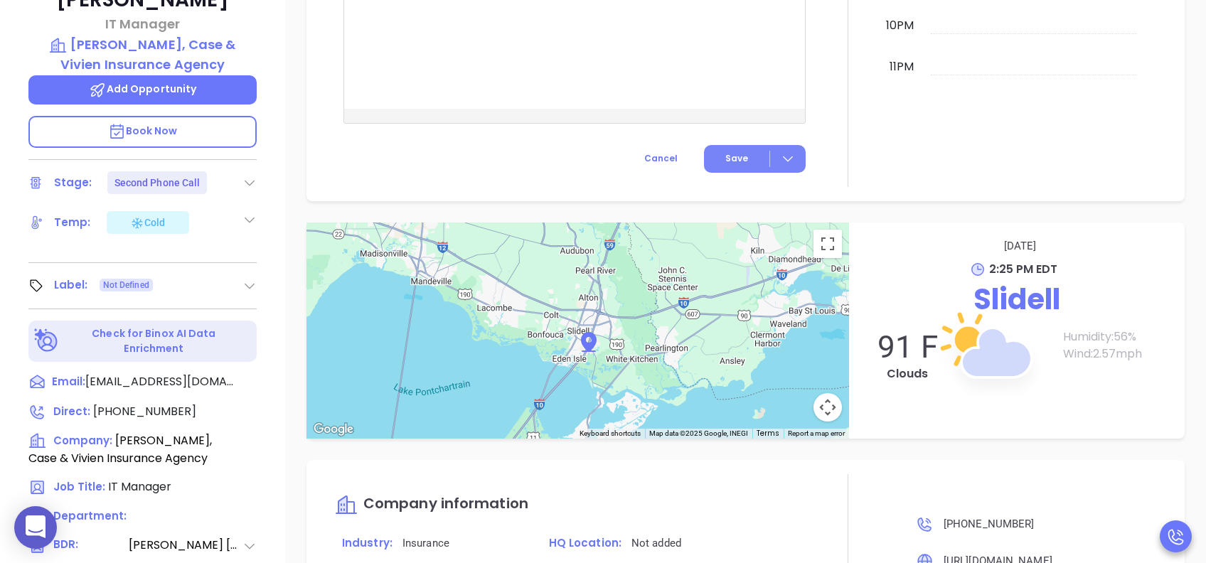
click at [737, 151] on button "Save" at bounding box center [755, 159] width 102 height 28
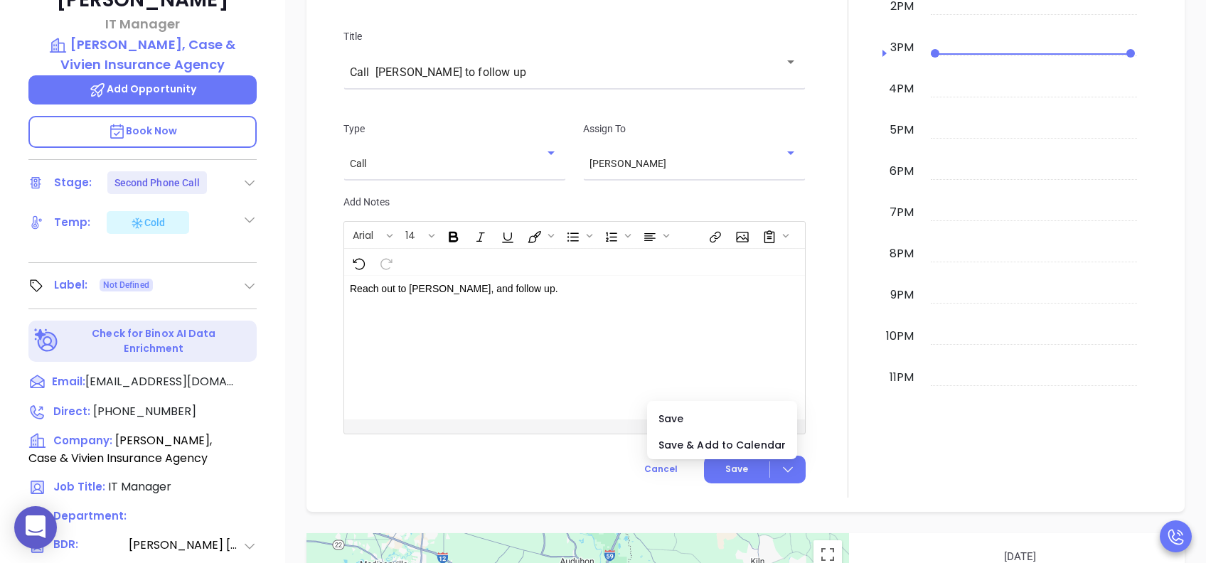
scroll to position [1138, 0]
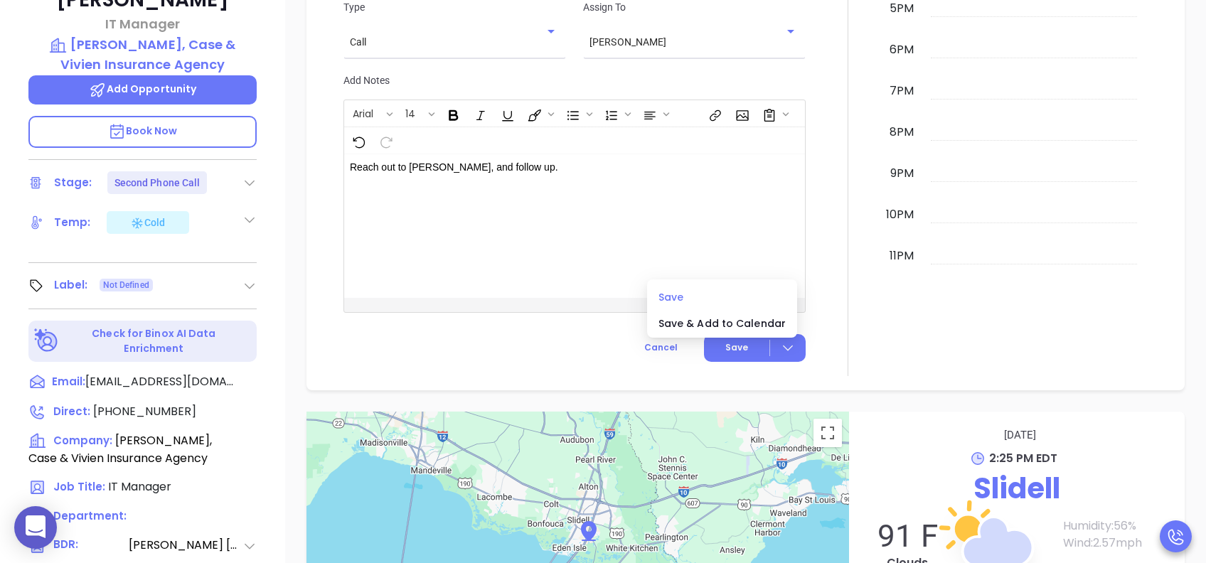
click at [682, 294] on span "Save" at bounding box center [721, 297] width 127 height 16
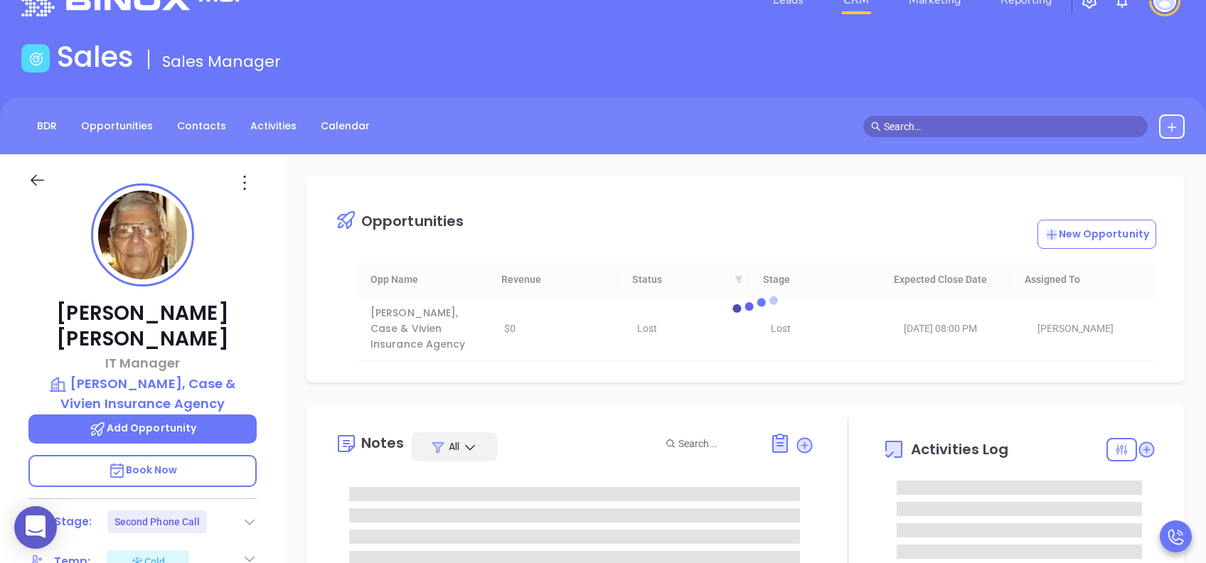
scroll to position [0, 0]
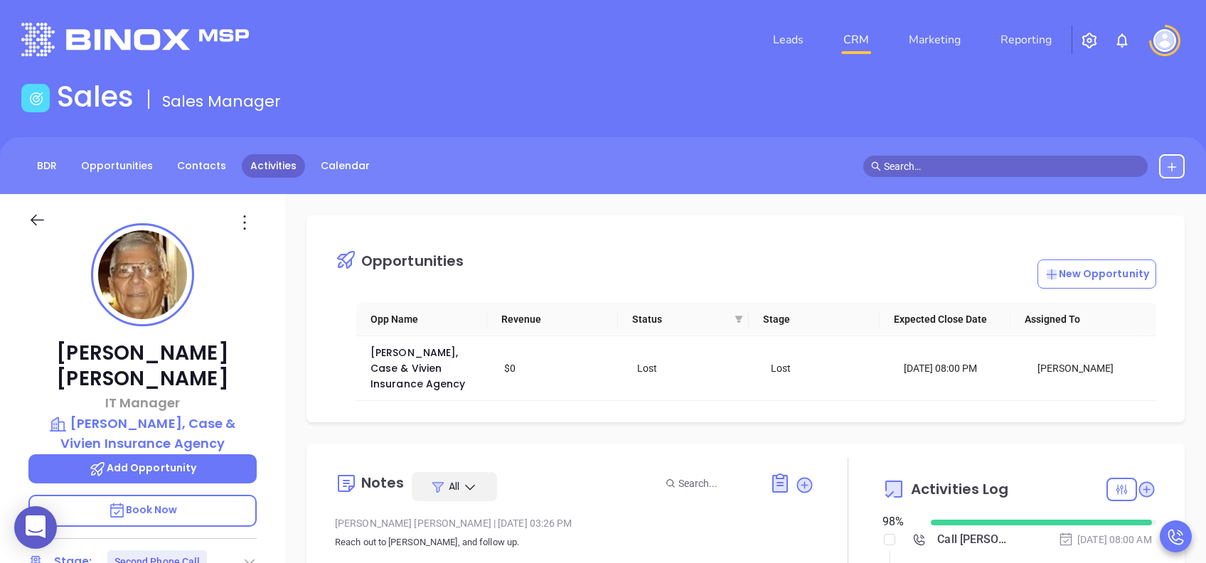
click at [267, 158] on link "Activities" at bounding box center [273, 165] width 63 height 23
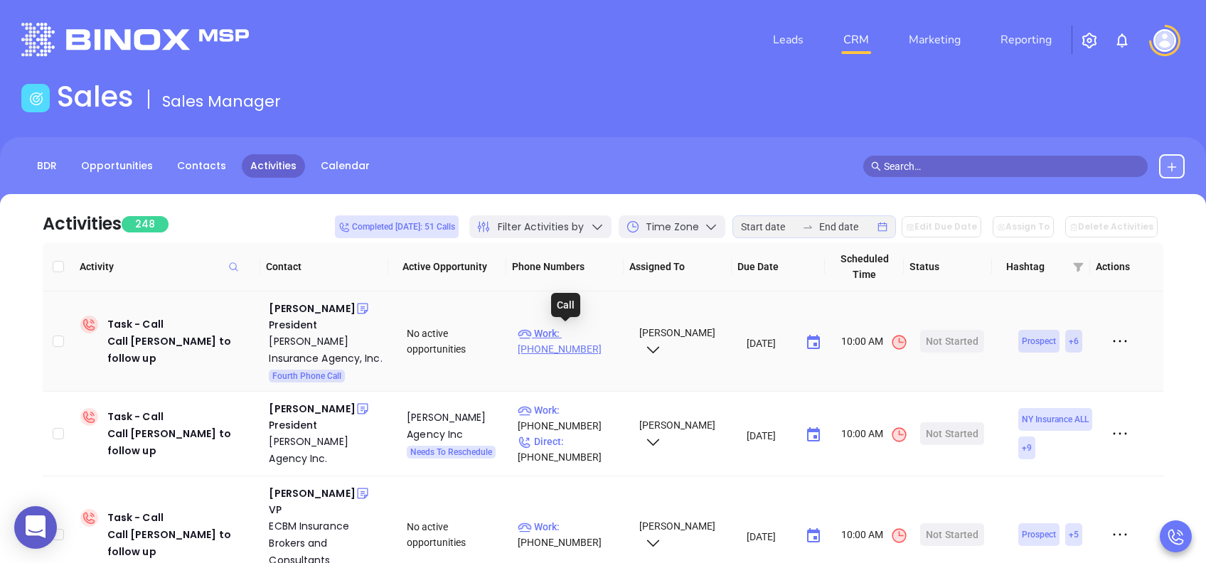
click at [584, 336] on p "Work : (724) 588-7170" at bounding box center [572, 341] width 108 height 31
click at [340, 311] on div "Rick Kalchthaler" at bounding box center [312, 308] width 86 height 17
click at [580, 331] on p "Work : (724) 588-7170" at bounding box center [572, 341] width 108 height 31
click at [588, 331] on p "Work : (724) 588-7170" at bounding box center [572, 341] width 108 height 31
click at [581, 337] on p "Work : (724) 588-7170" at bounding box center [572, 341] width 108 height 31
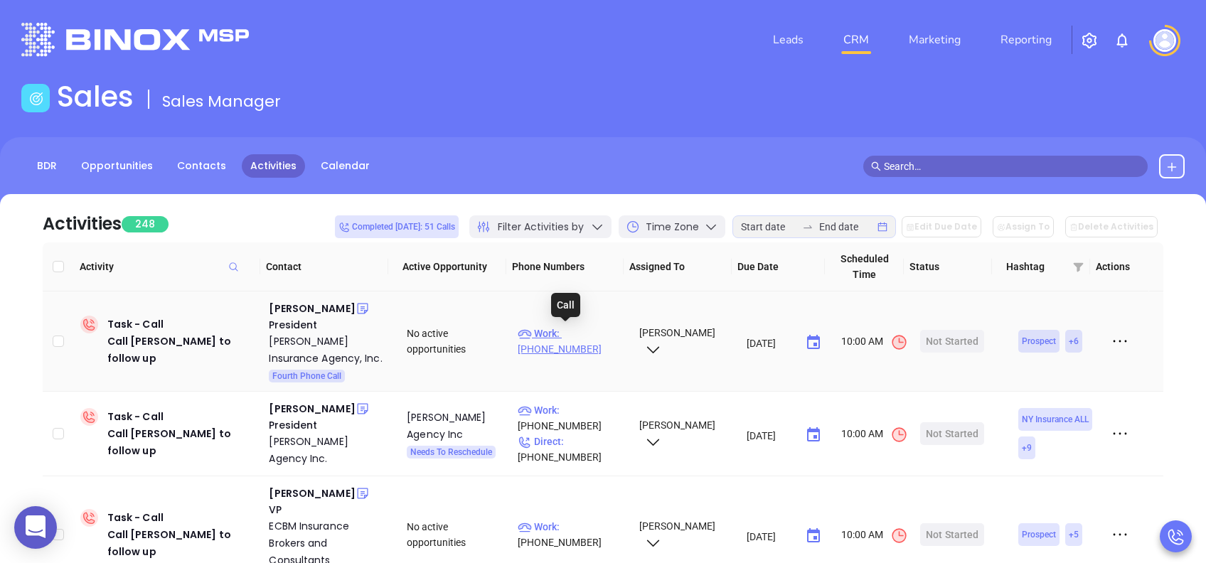
click at [579, 326] on p "Work : (724) 588-7170" at bounding box center [572, 341] width 108 height 31
click at [523, 351] on p "Work : (724) 588-7170" at bounding box center [572, 341] width 108 height 31
click at [582, 328] on p "Work : (724) 588-7170" at bounding box center [572, 341] width 108 height 31
click at [587, 335] on p "Work : (724) 588-7170" at bounding box center [572, 341] width 108 height 31
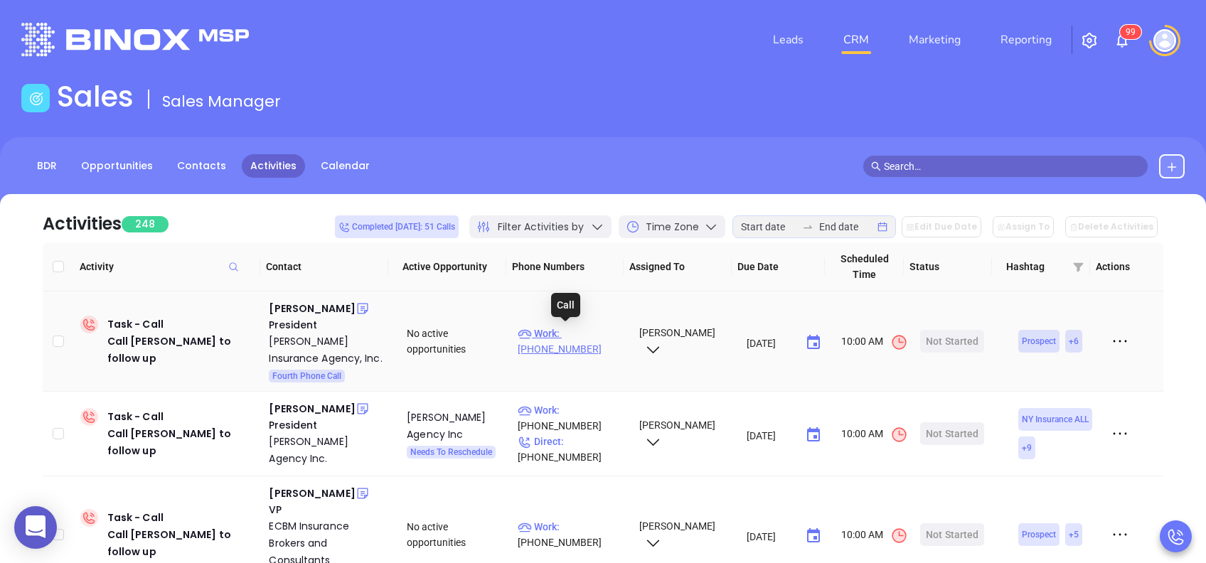
click at [587, 335] on p "Work : (724) 588-7170" at bounding box center [572, 341] width 108 height 31
drag, startPoint x: 587, startPoint y: 335, endPoint x: 594, endPoint y: 364, distance: 29.8
click at [594, 364] on td "Work : (724) 588-7170" at bounding box center [571, 341] width 119 height 100
click at [568, 332] on p "Work : (724) 588-7170" at bounding box center [572, 341] width 108 height 31
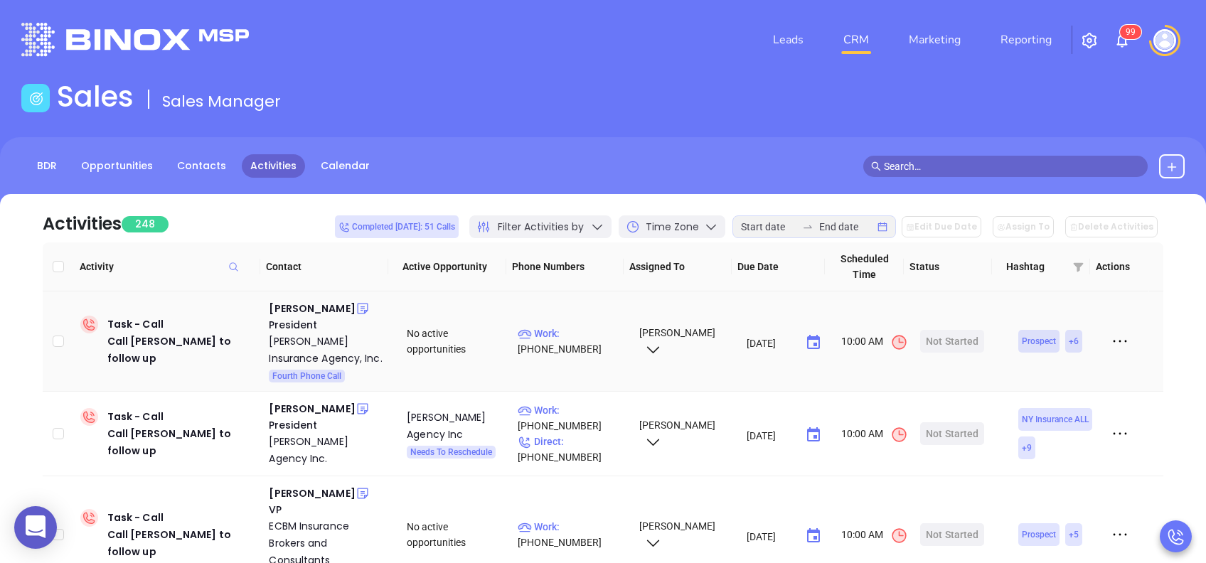
click at [596, 293] on td "Work : (724) 588-7170" at bounding box center [571, 341] width 119 height 100
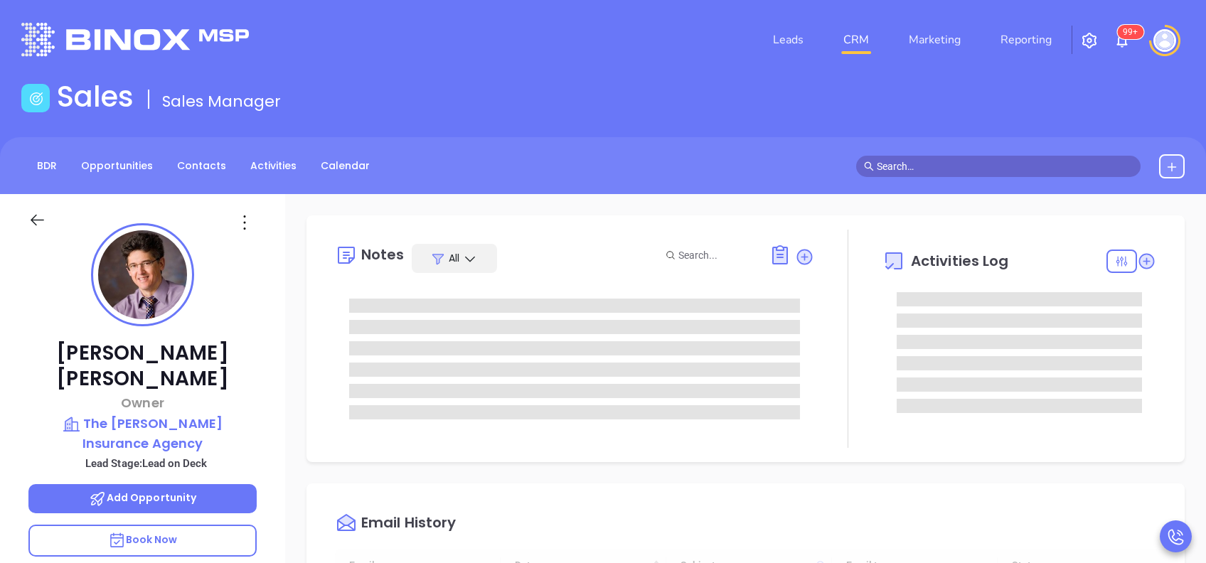
type input "[DATE]"
type input "[PERSON_NAME]"
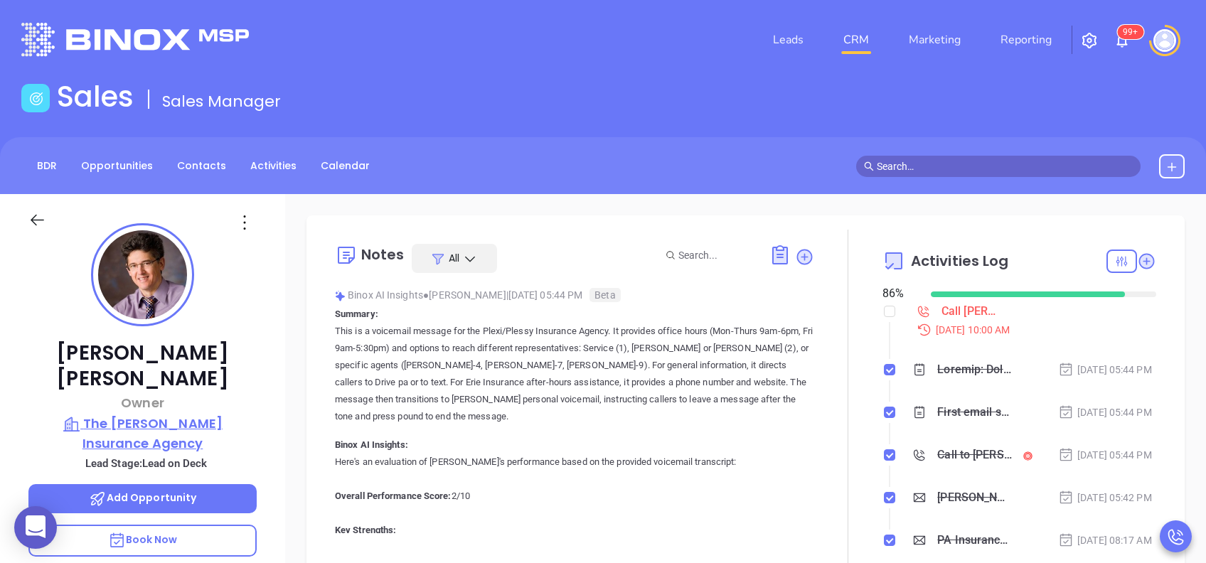
click at [193, 414] on p "The [PERSON_NAME] Insurance Agency" at bounding box center [142, 433] width 228 height 39
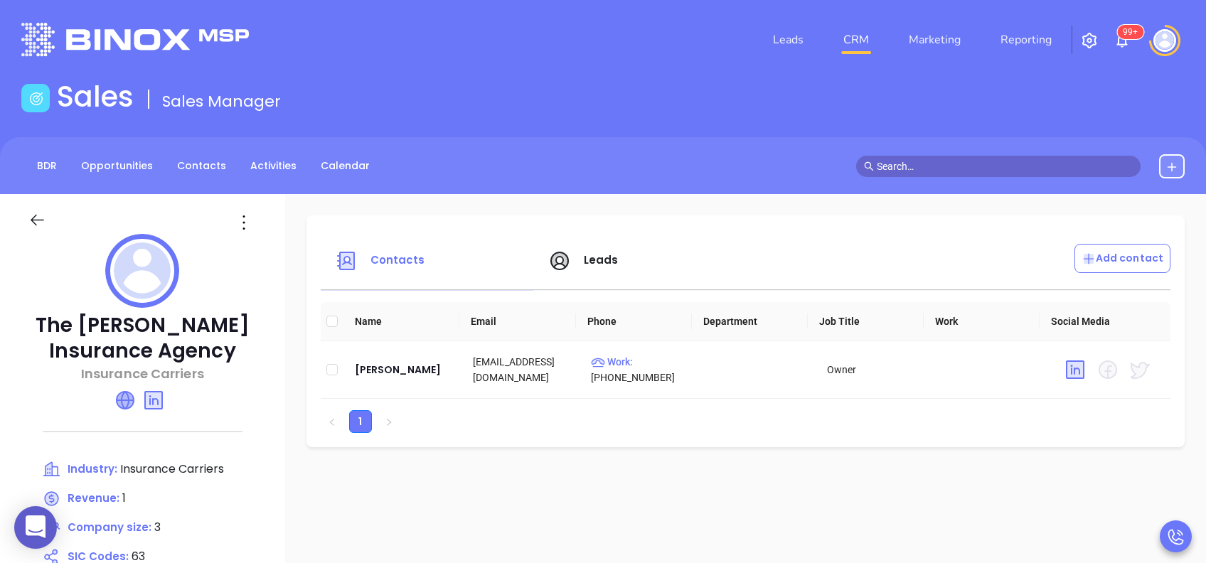
click at [124, 393] on icon at bounding box center [125, 400] width 17 height 17
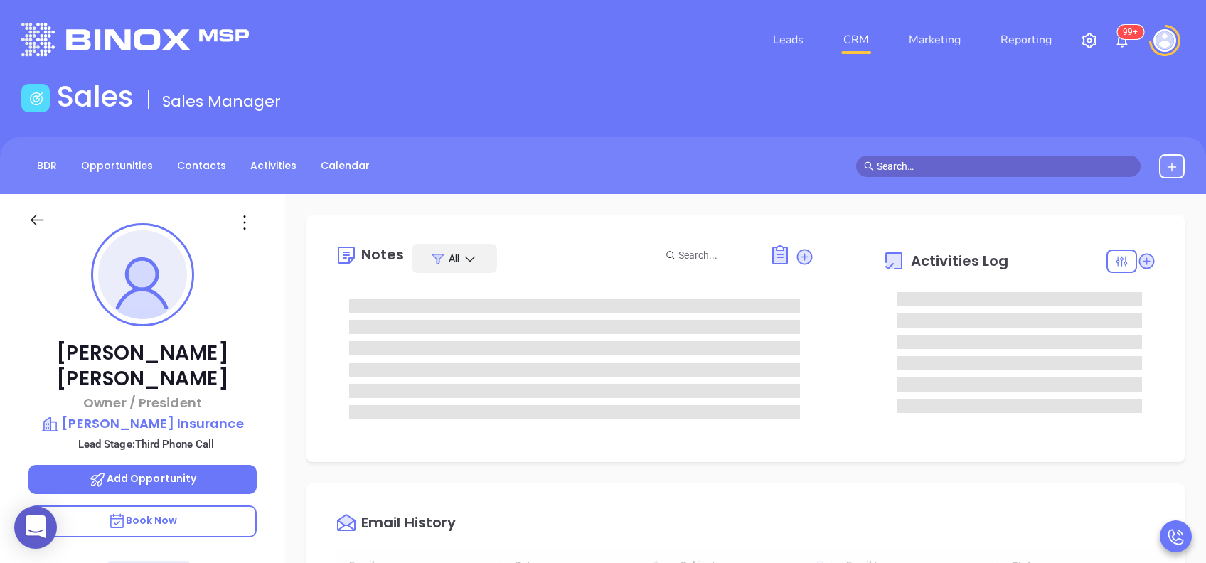
type input "08/29/2025"
type input "Vicky Mendoza"
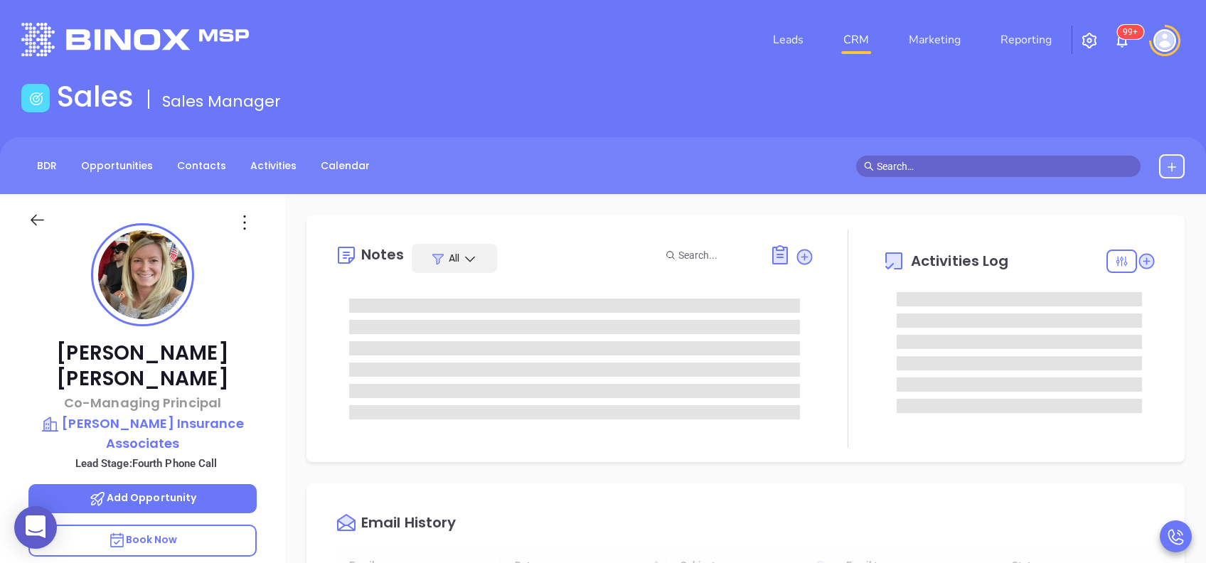
type input "[DATE]"
type input "[PERSON_NAME]"
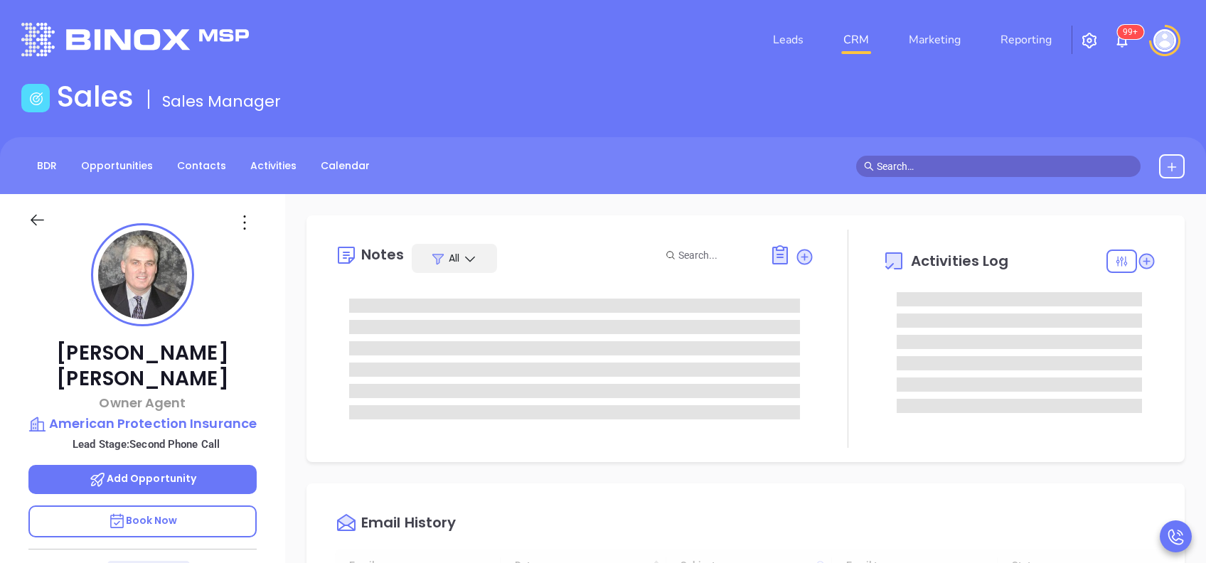
type input "[DATE]"
type input "[PERSON_NAME]"
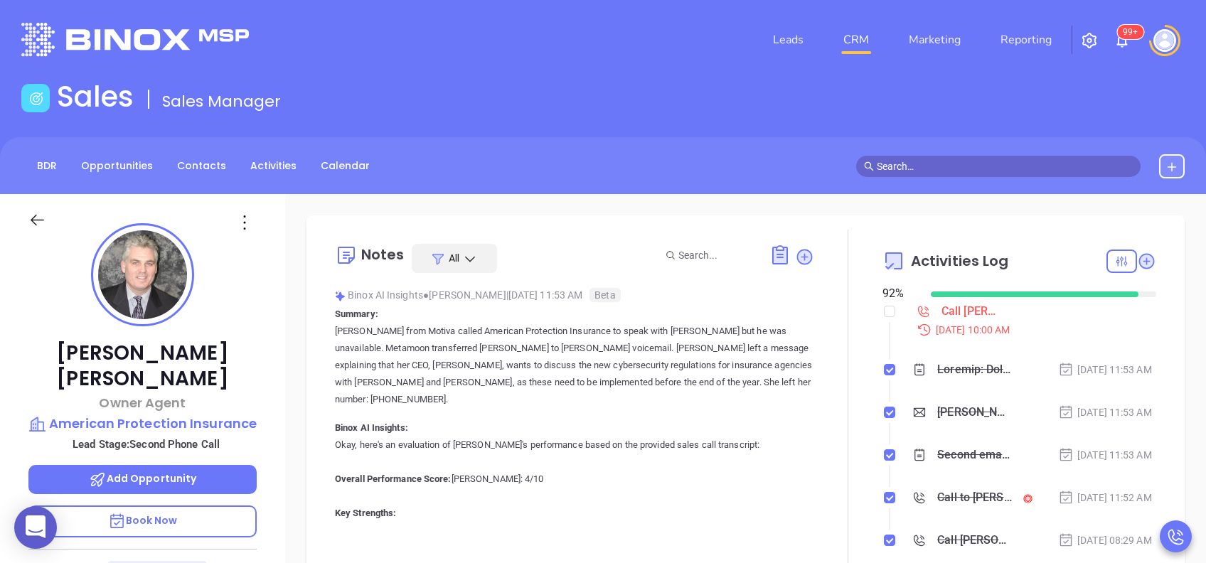
scroll to position [473, 0]
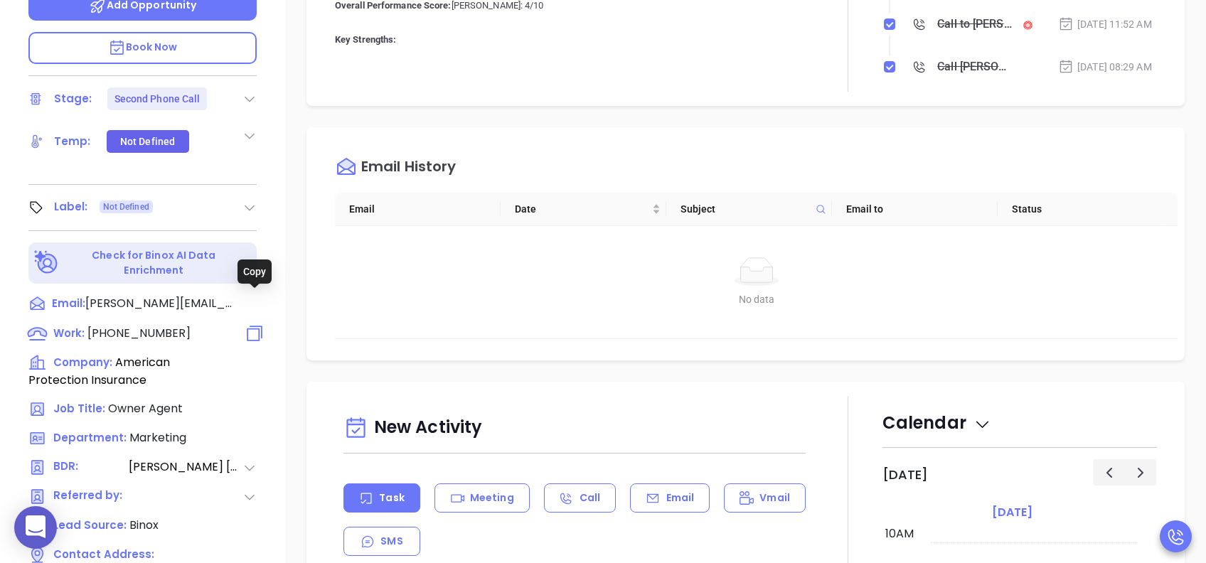
click at [255, 323] on icon at bounding box center [255, 333] width 21 height 21
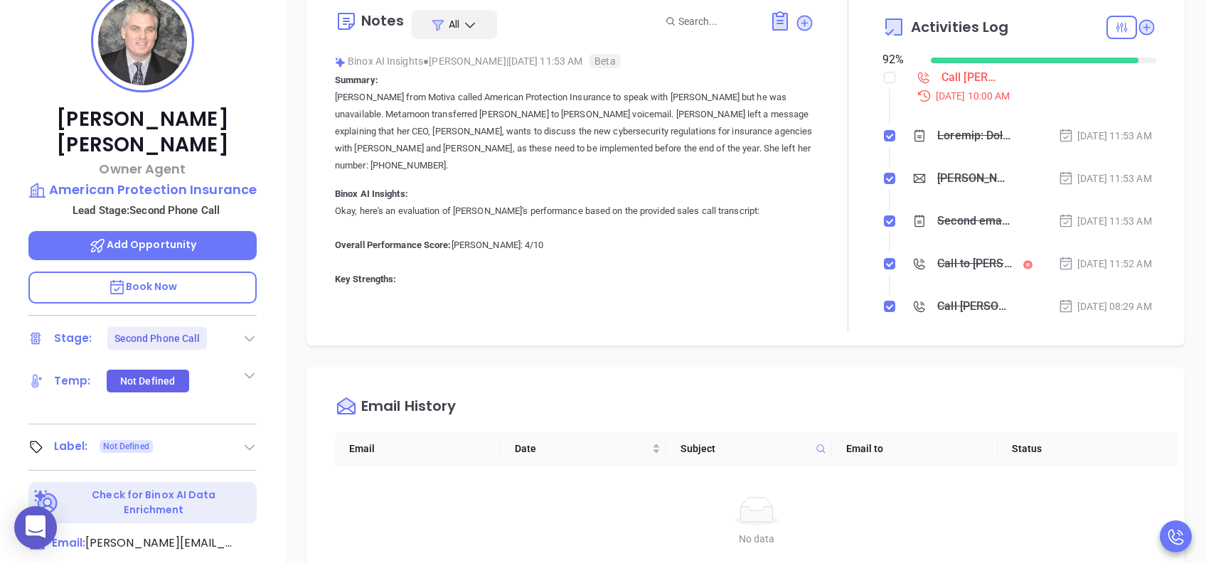
scroll to position [189, 0]
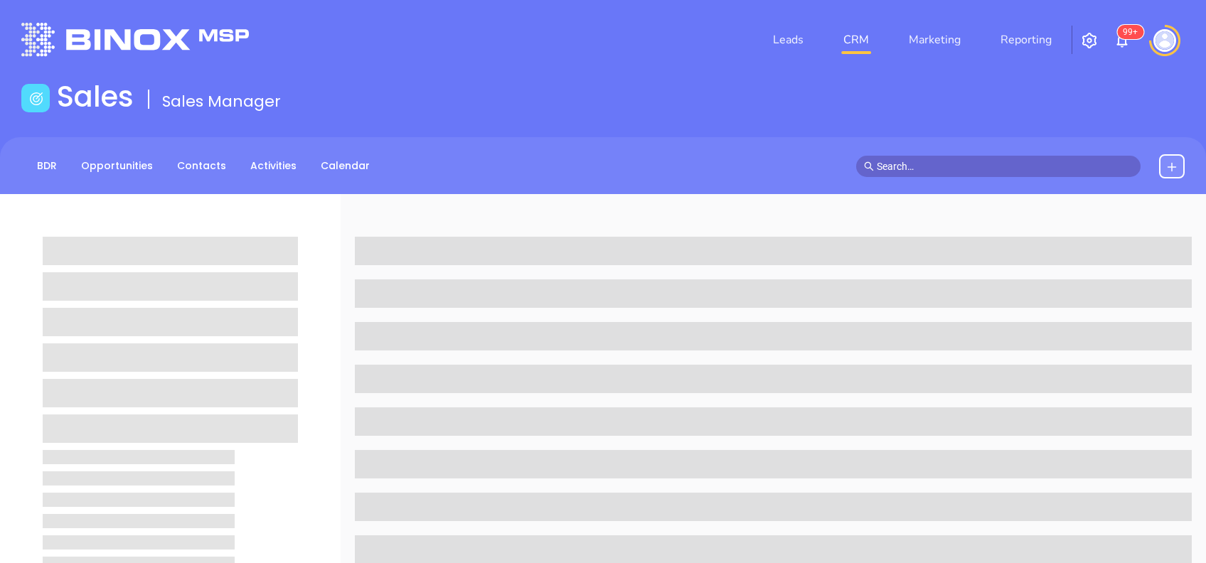
scroll to position [189, 0]
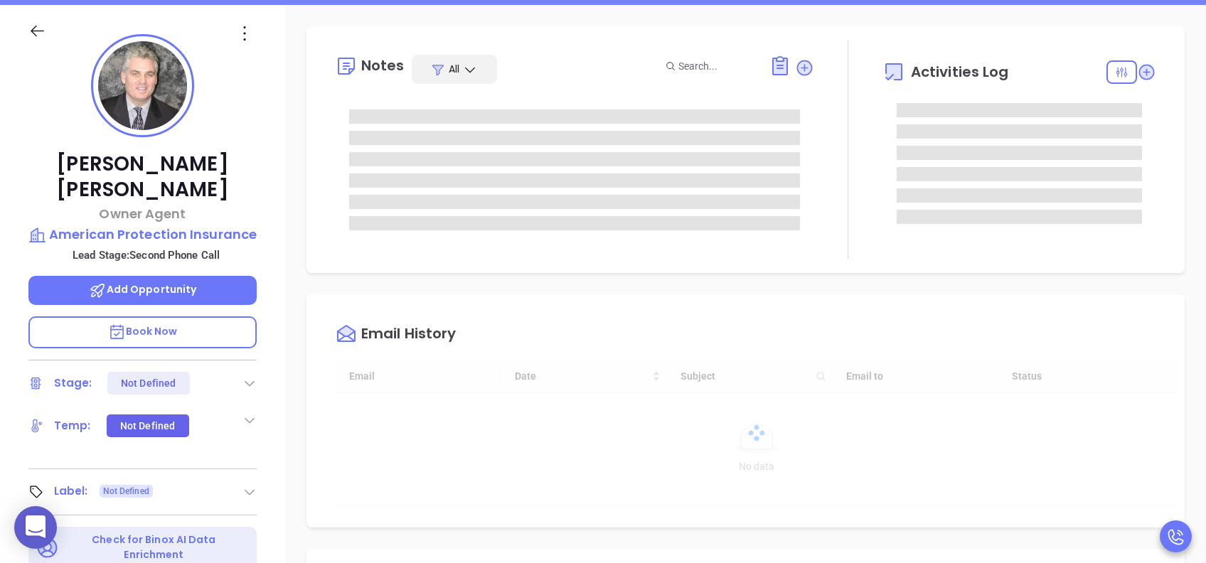
type input "[DATE]"
type input "[PERSON_NAME]"
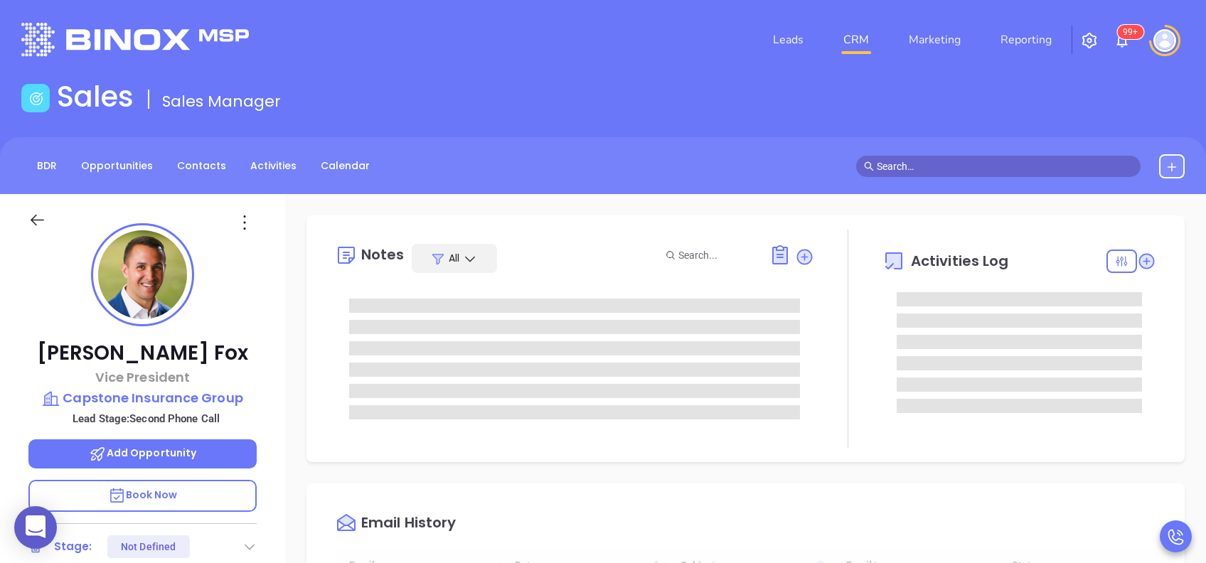
type input "[DATE]"
type input "[PERSON_NAME]"
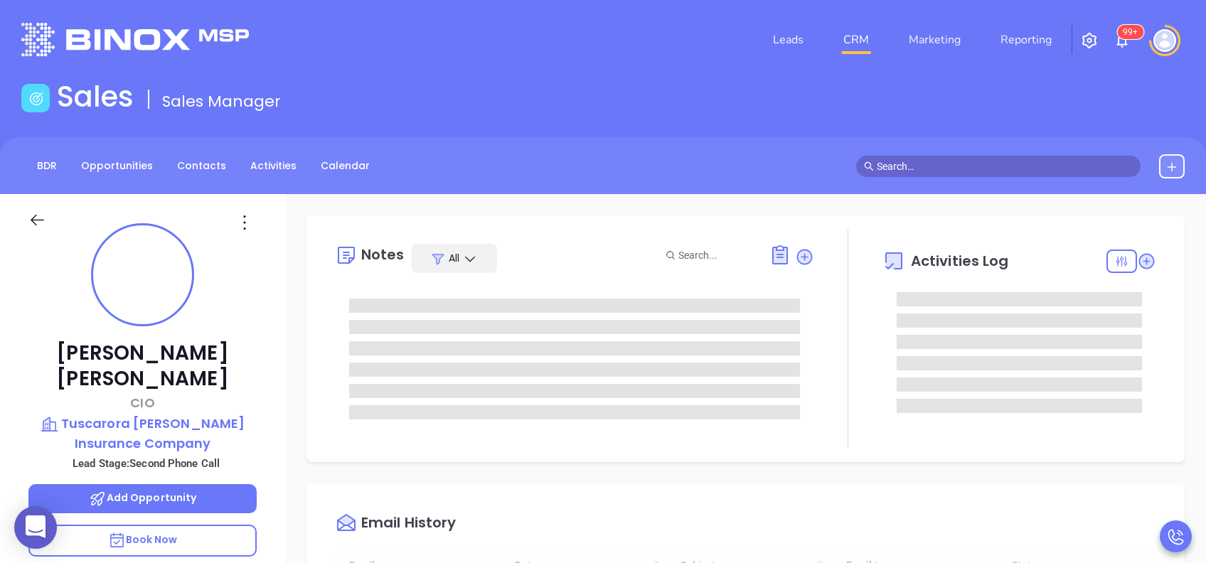
type input "[DATE]"
type input "[PERSON_NAME]"
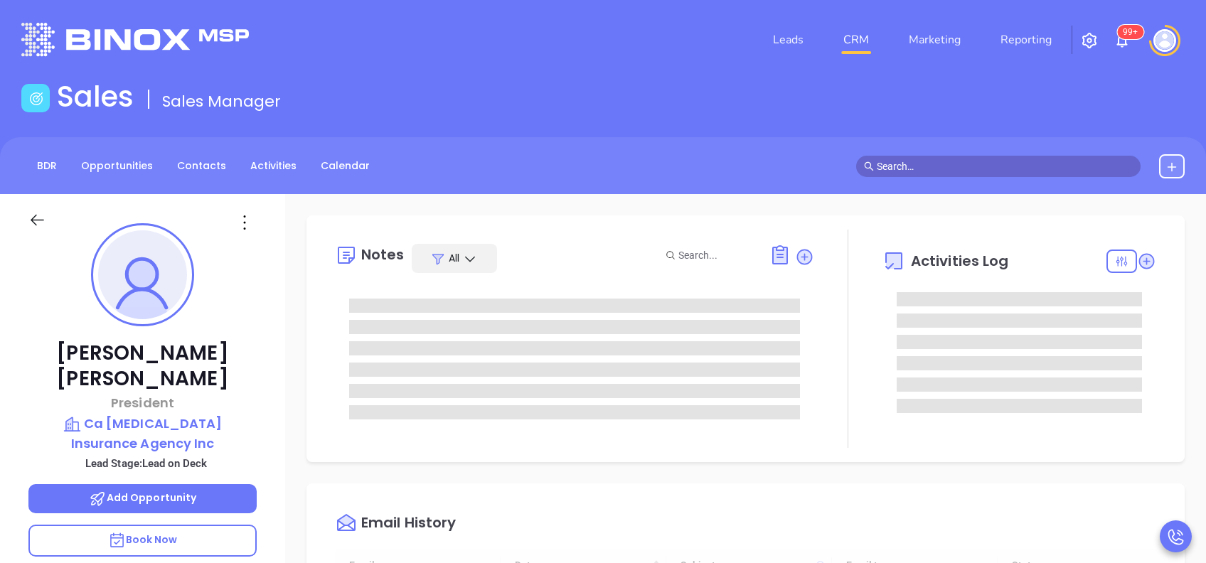
type input "[DATE]"
type input "[PERSON_NAME]"
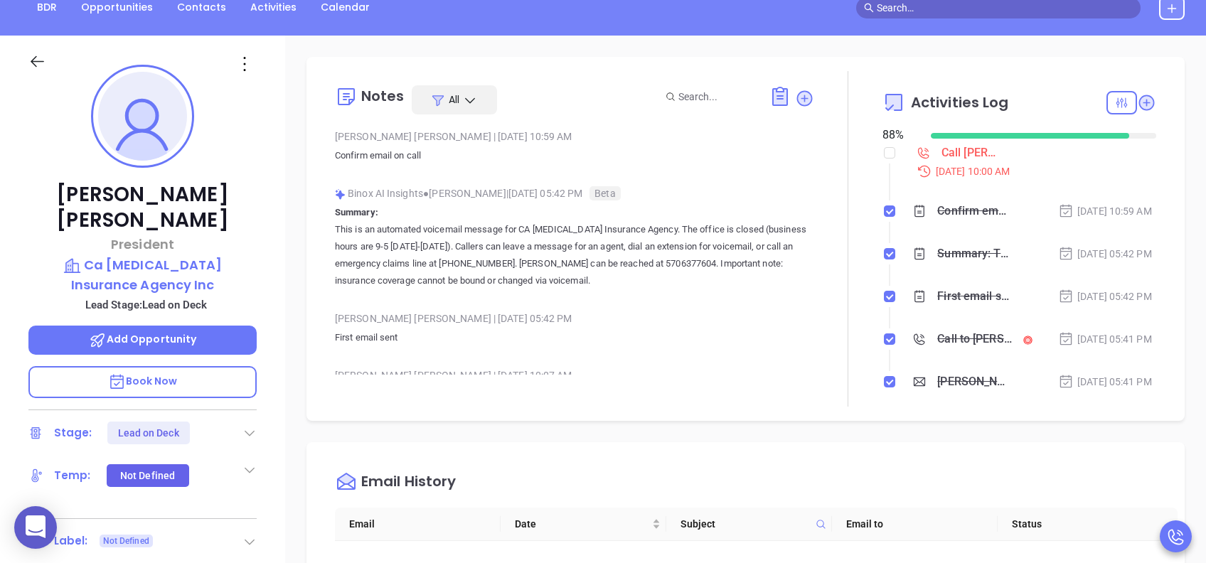
scroll to position [0, 0]
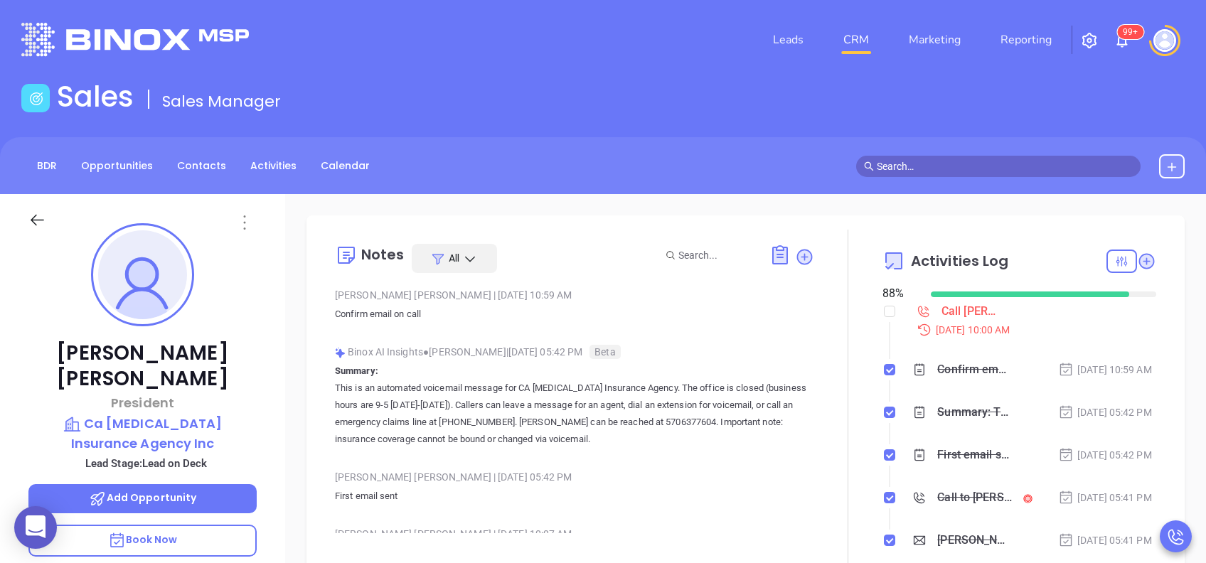
click at [245, 222] on icon at bounding box center [244, 222] width 2 height 14
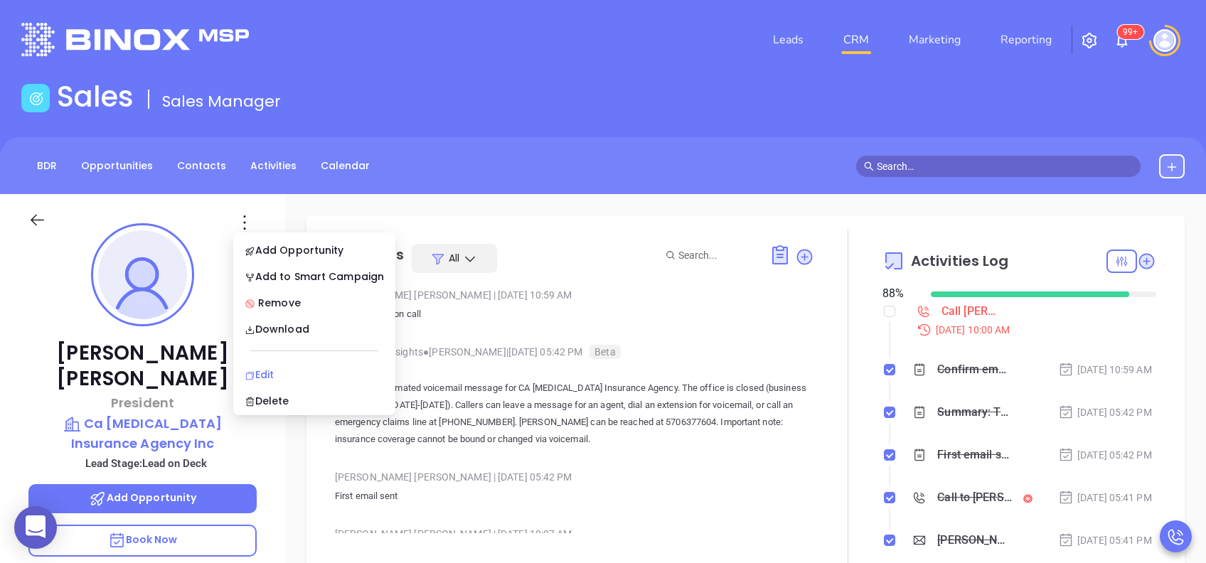
click at [263, 368] on div "Edit" at bounding box center [314, 375] width 139 height 16
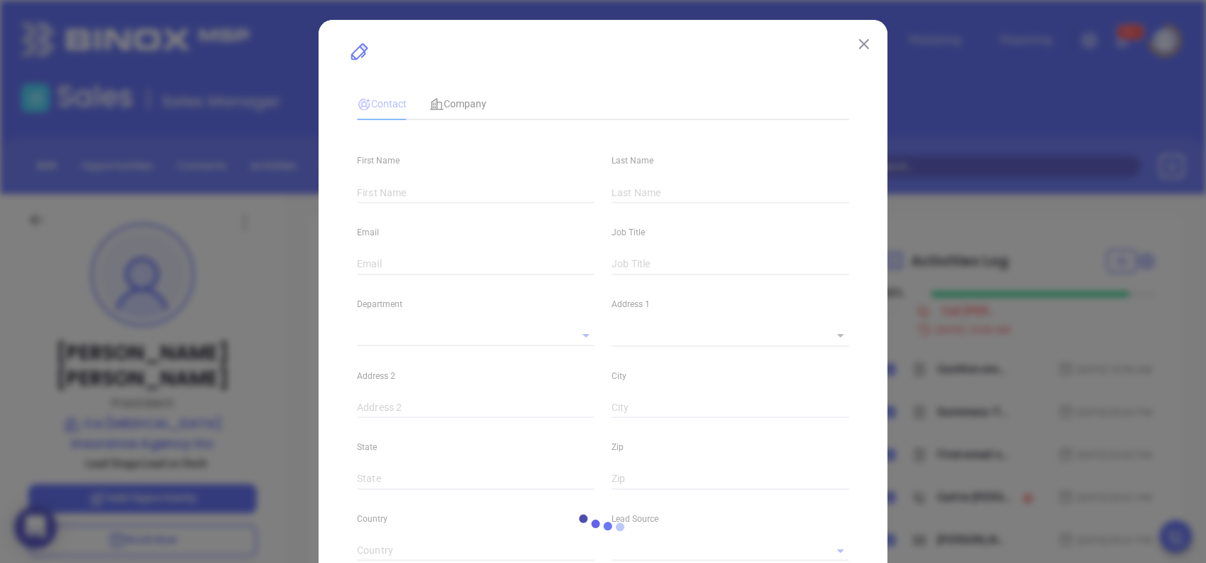
type input "Martin"
type input "Watson"
type input "martin.watson@thrushagency.com"
type input "President"
type input "1"
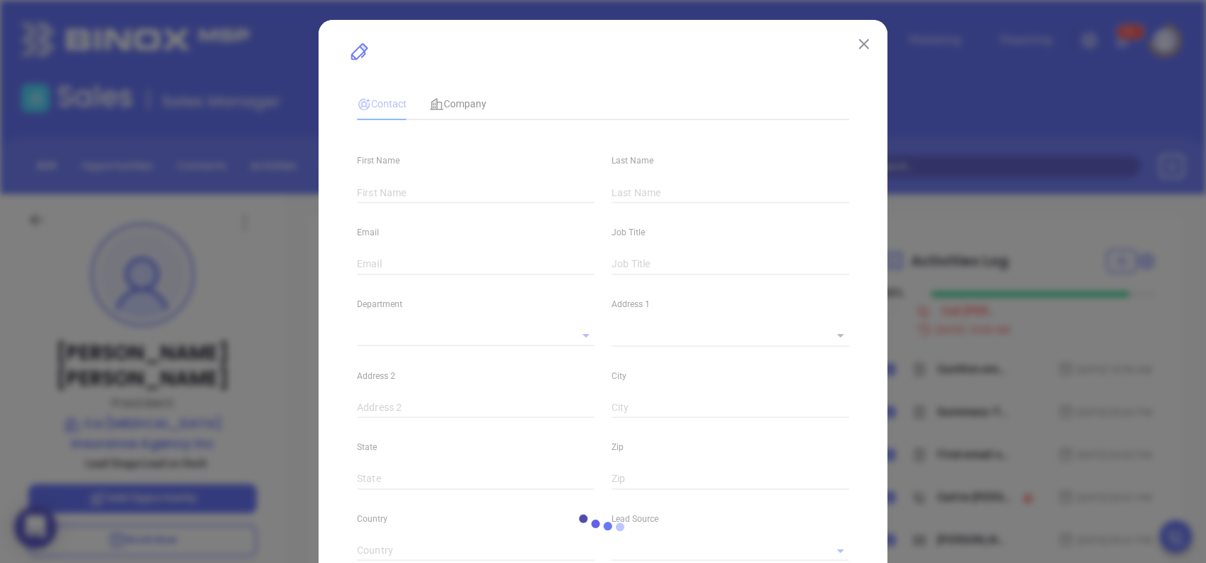
type input "www.linkedin.com/in/martin-watson-9a0b301ba/"
type input "Marketing"
type input "Binox"
type input "[PERSON_NAME]"
type input "Lead on Deck"
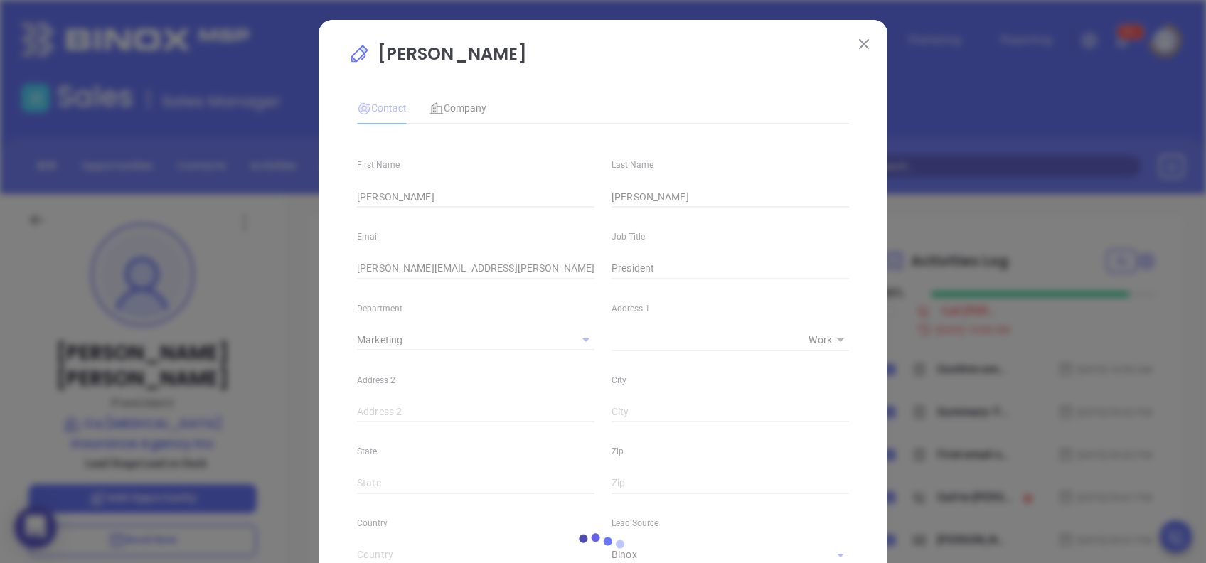
type input "(570) 265-7300"
type input "1"
type input "804"
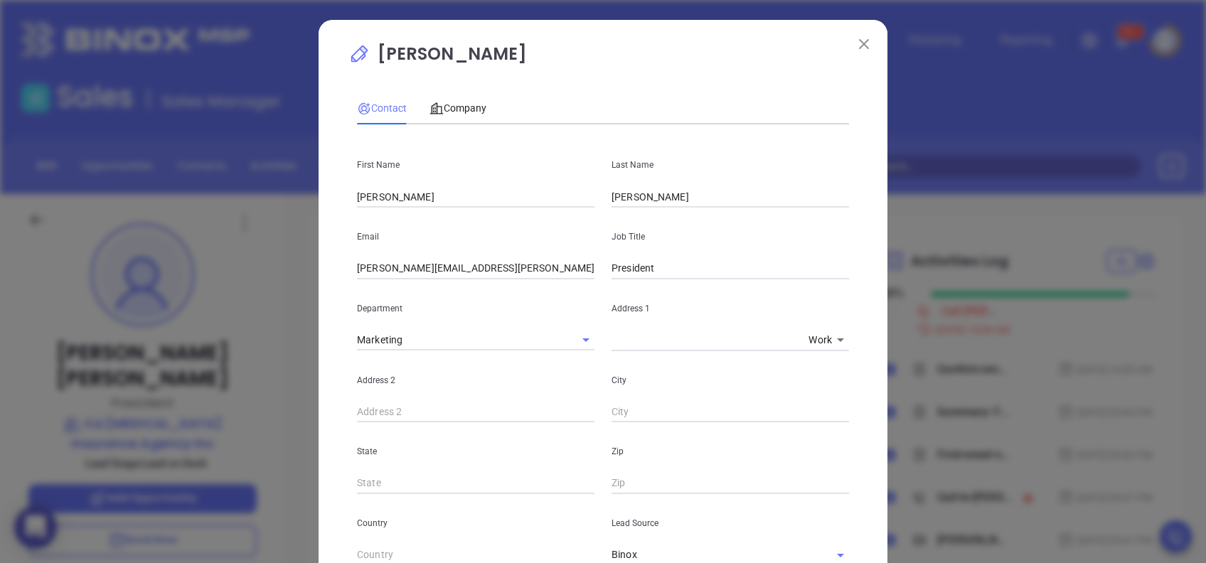
click at [386, 267] on input "martin.watson@thrushagency.com" at bounding box center [475, 268] width 237 height 21
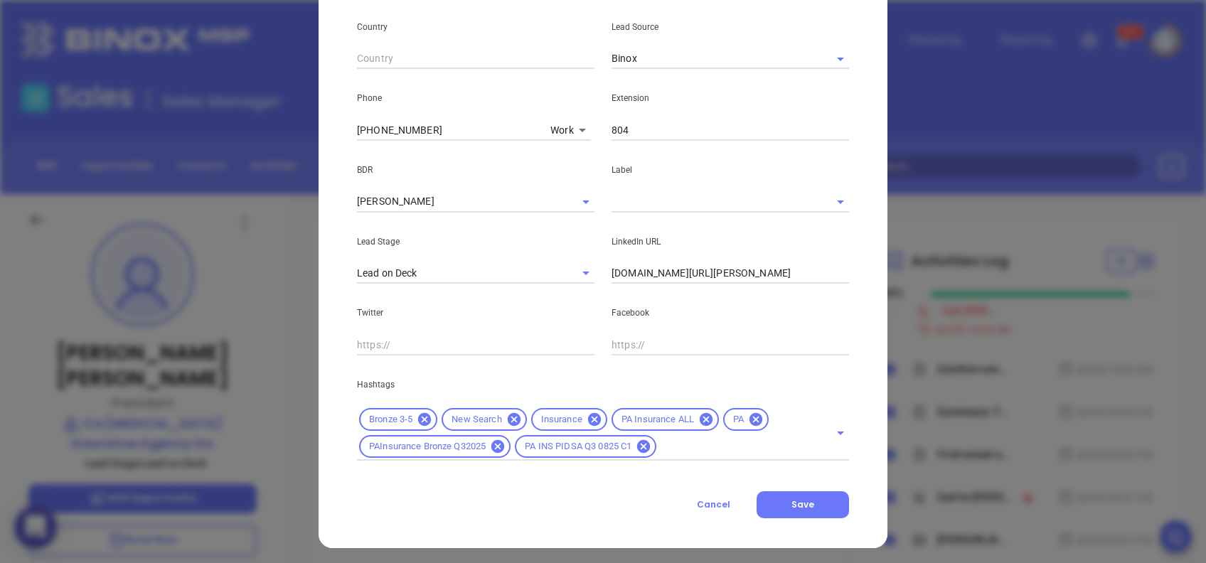
scroll to position [501, 0]
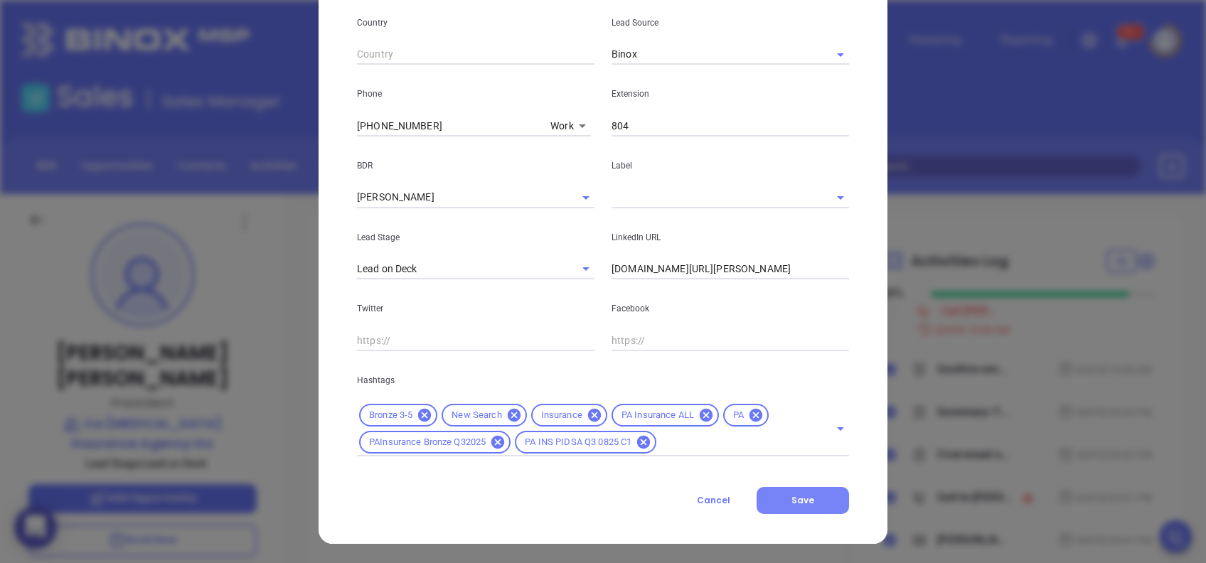
type input "mwatson@thrushagency.com"
click at [795, 501] on span "Save" at bounding box center [802, 500] width 23 height 12
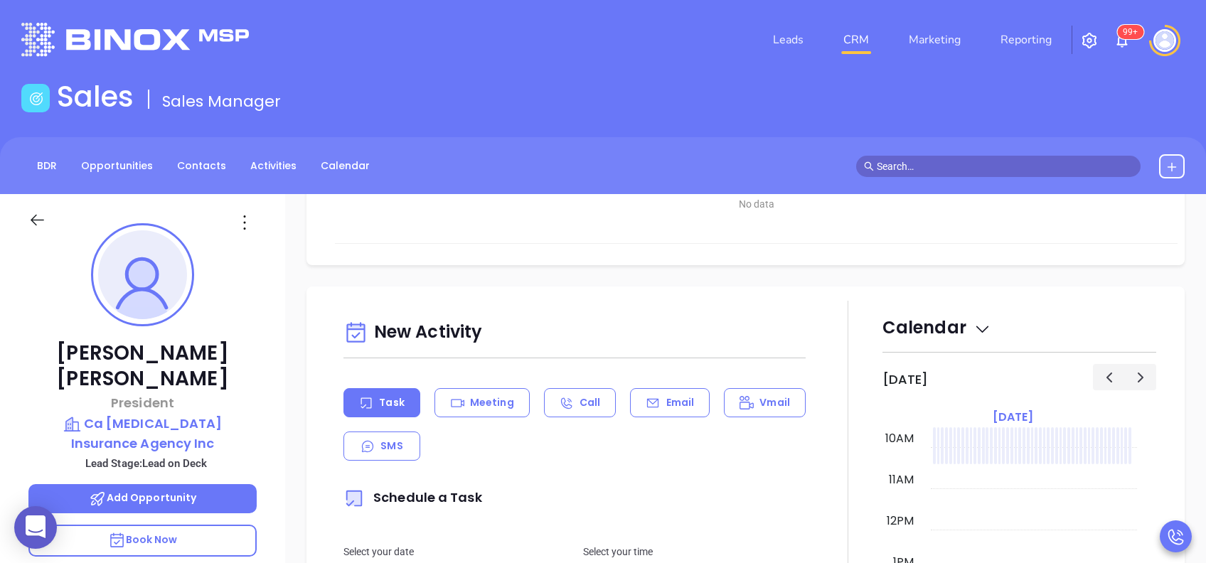
scroll to position [758, 0]
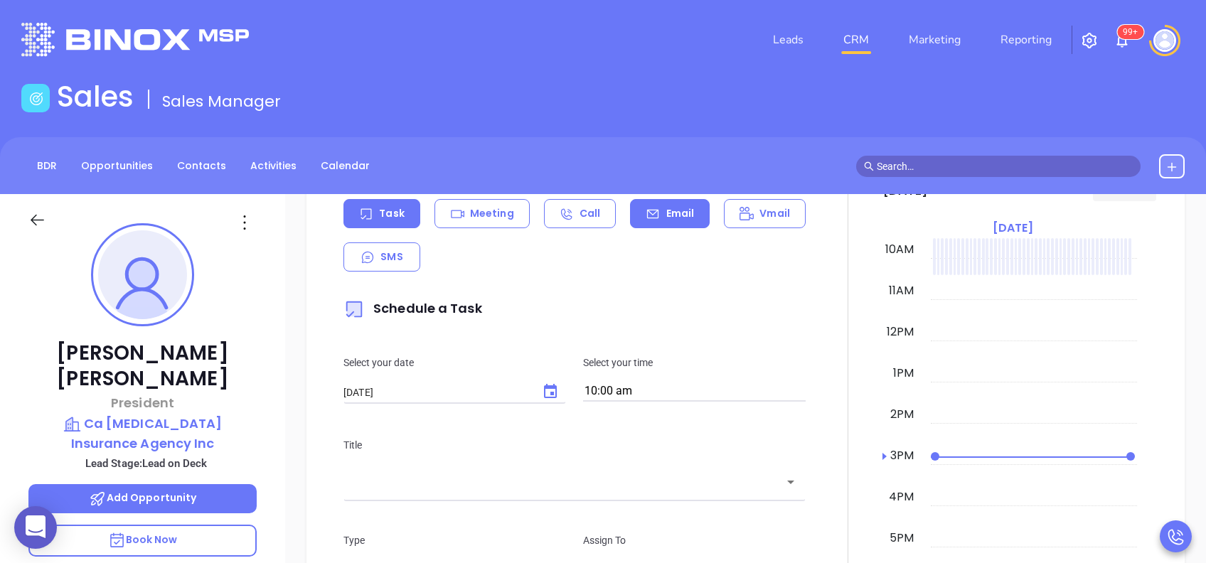
click at [666, 208] on p "Email" at bounding box center [680, 213] width 28 height 15
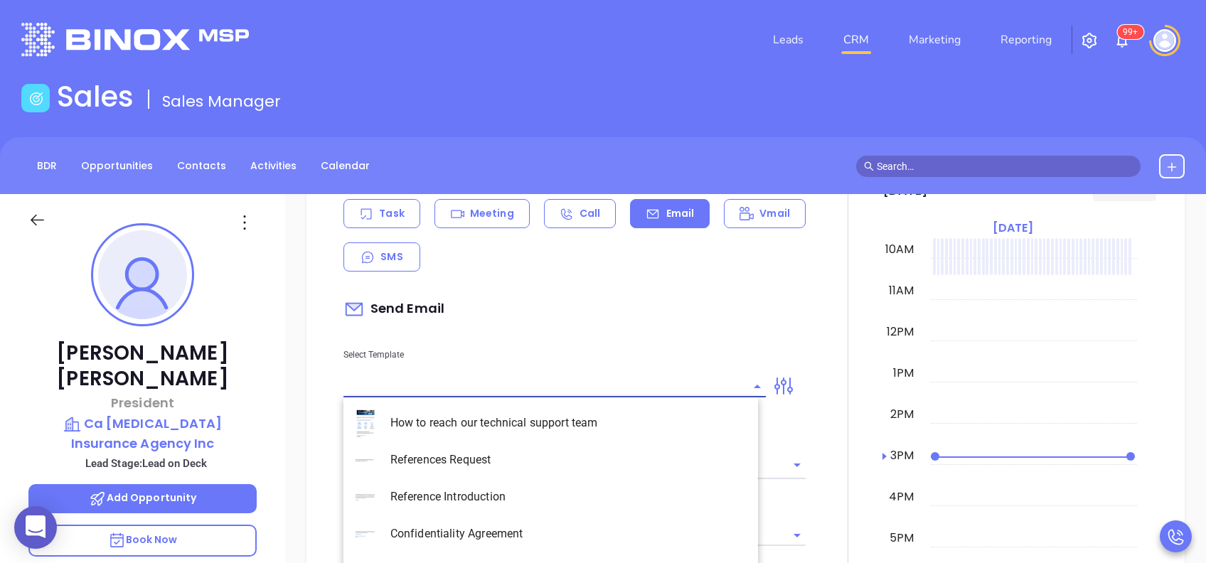
click at [601, 382] on input "text" at bounding box center [543, 386] width 401 height 21
type input "[PERSON_NAME]"
click at [596, 410] on li "PA Insurance 0625" at bounding box center [550, 423] width 414 height 37
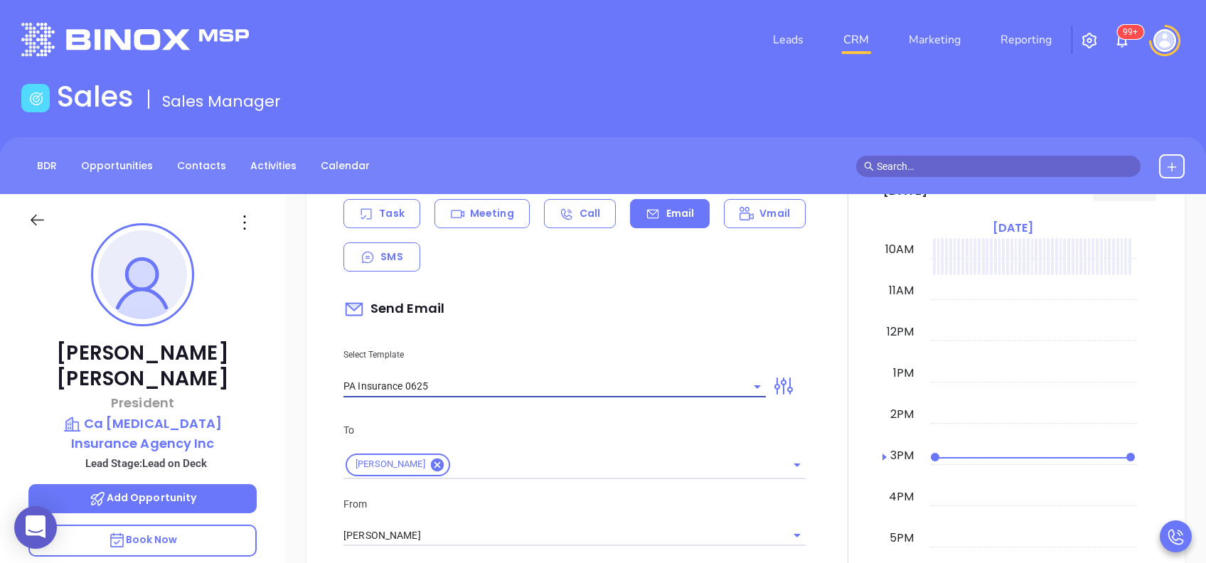
type input "PA Insurance 0625"
type input "Martin, PA’s New Cybersecurity Law: Are You Prepared?"
drag, startPoint x: 599, startPoint y: 416, endPoint x: 606, endPoint y: 420, distance: 8.9
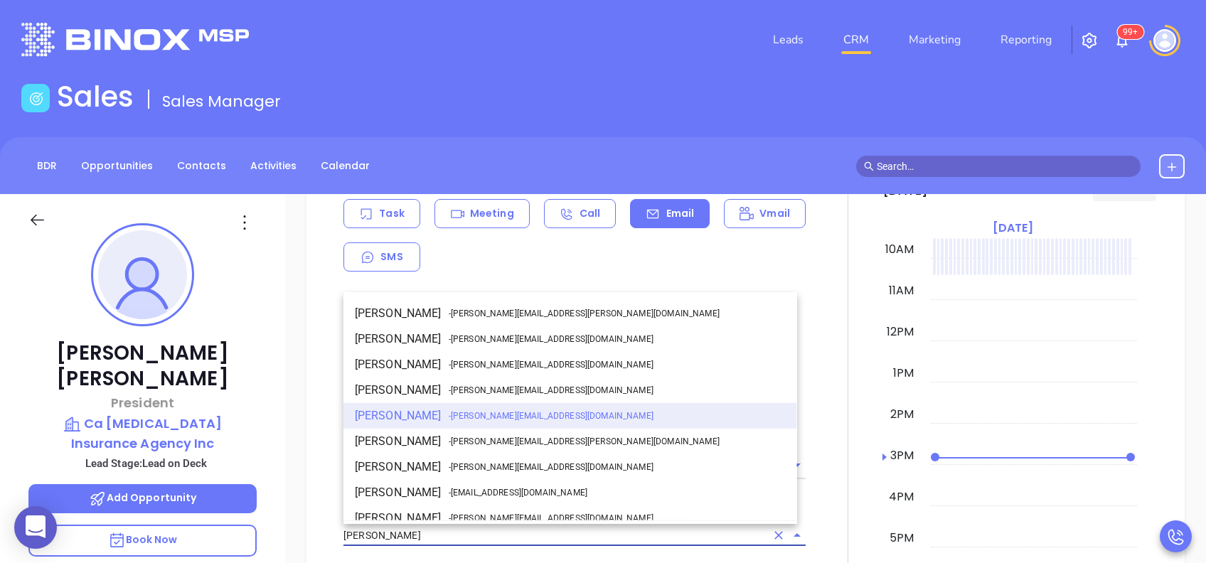
drag, startPoint x: 477, startPoint y: 526, endPoint x: 483, endPoint y: 536, distance: 11.5
click at [477, 529] on input "[PERSON_NAME]" at bounding box center [554, 535] width 422 height 21
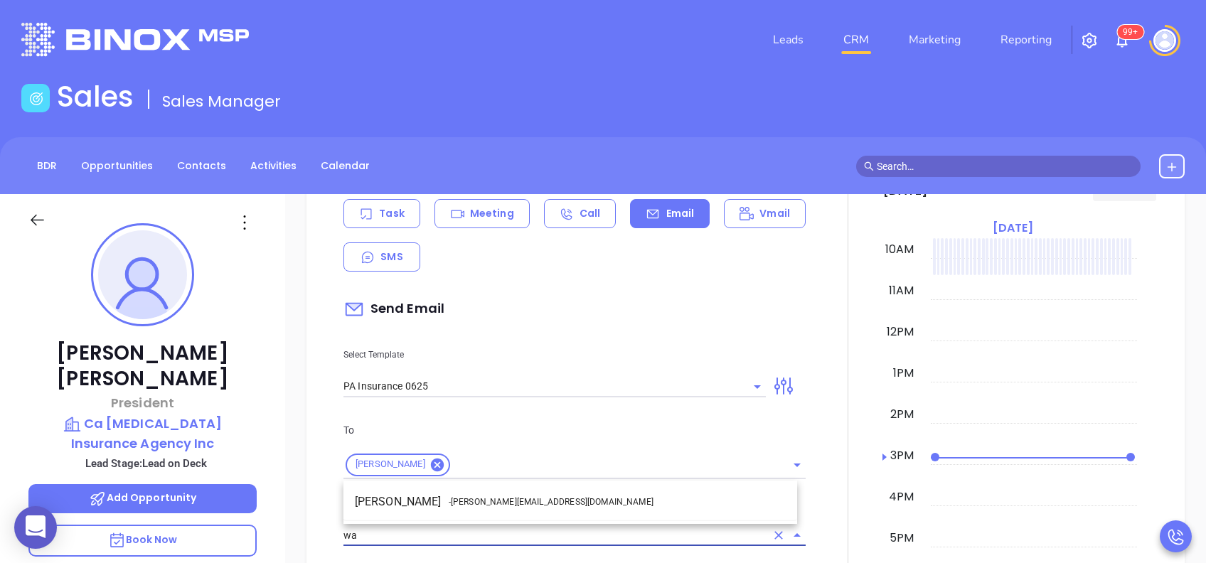
click at [476, 498] on span "- walter@motiva.net" at bounding box center [551, 502] width 205 height 13
type input "Walter Contreras"
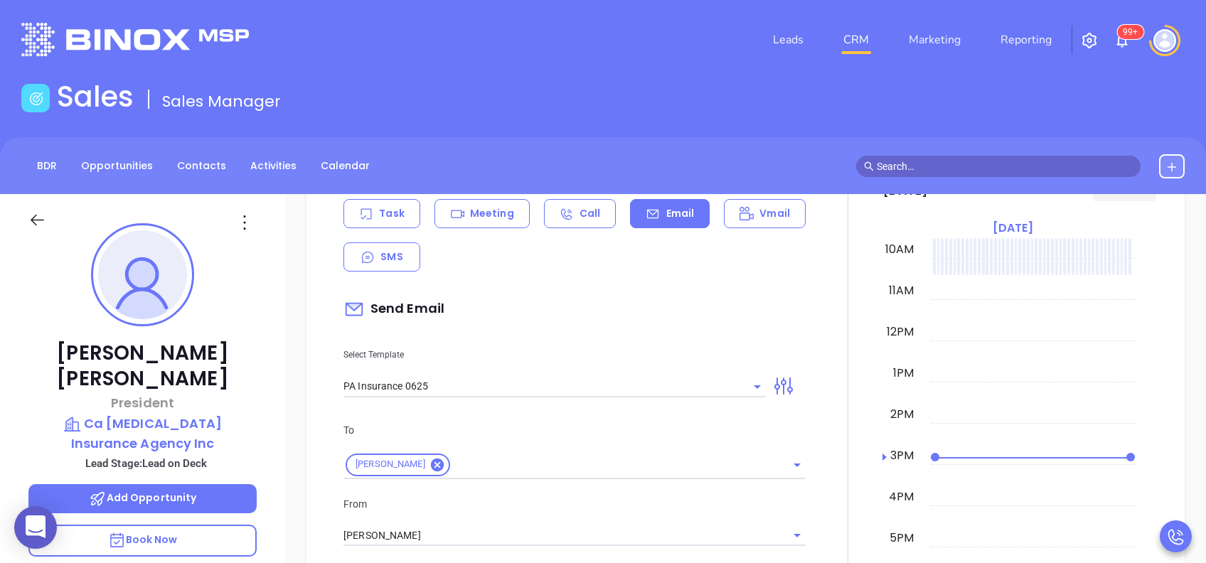
click at [537, 515] on div "From Walter Contreras" at bounding box center [574, 521] width 479 height 50
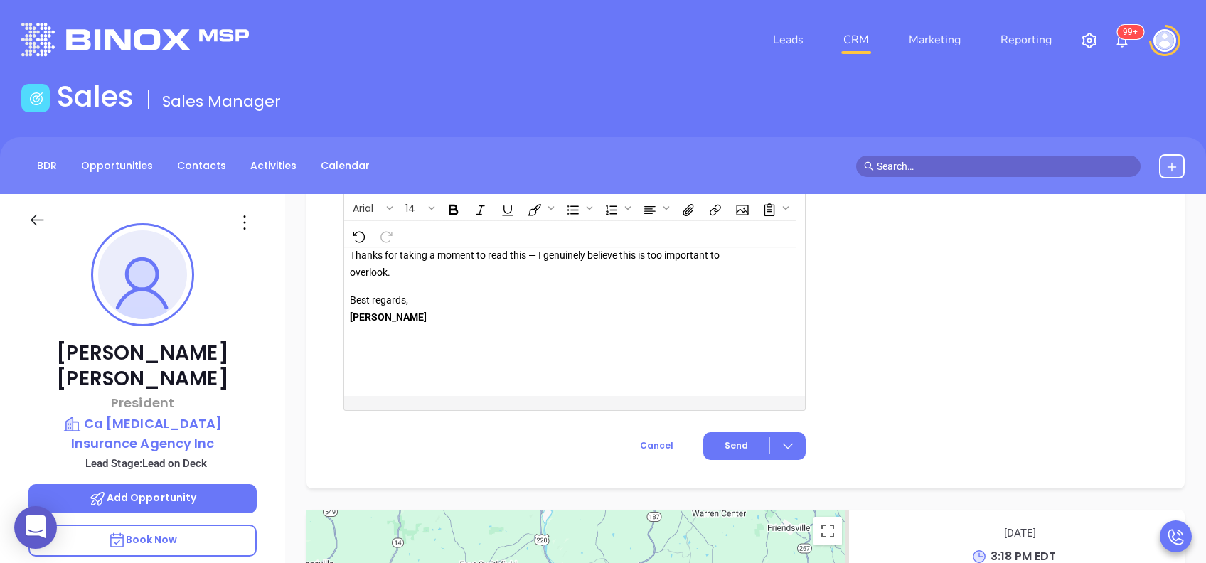
scroll to position [1861, 0]
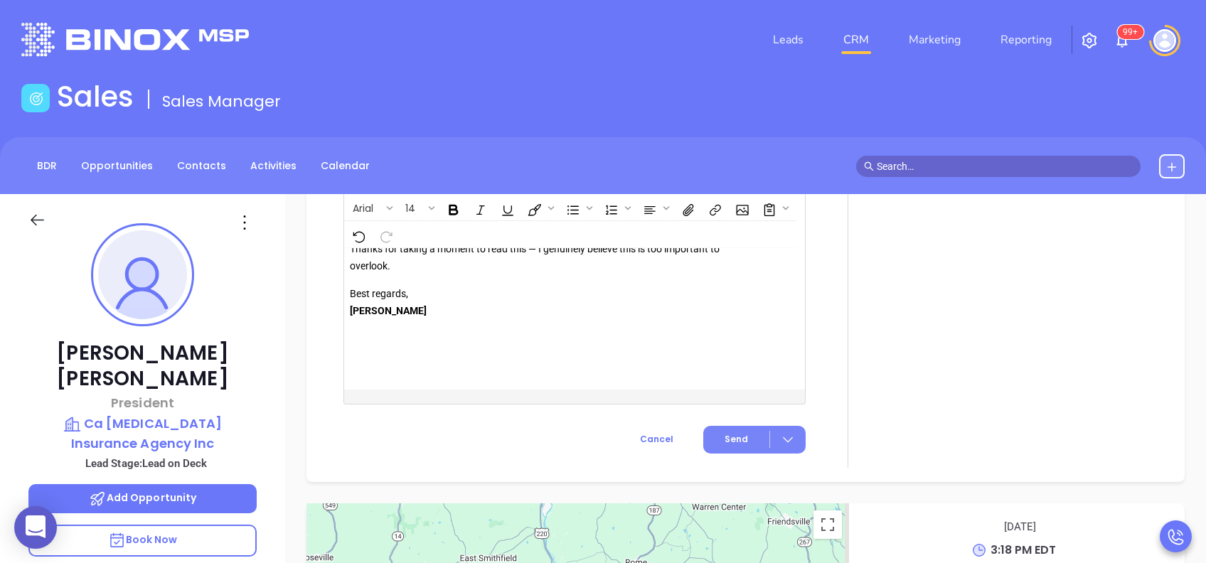
click at [729, 439] on span "Send" at bounding box center [735, 439] width 23 height 13
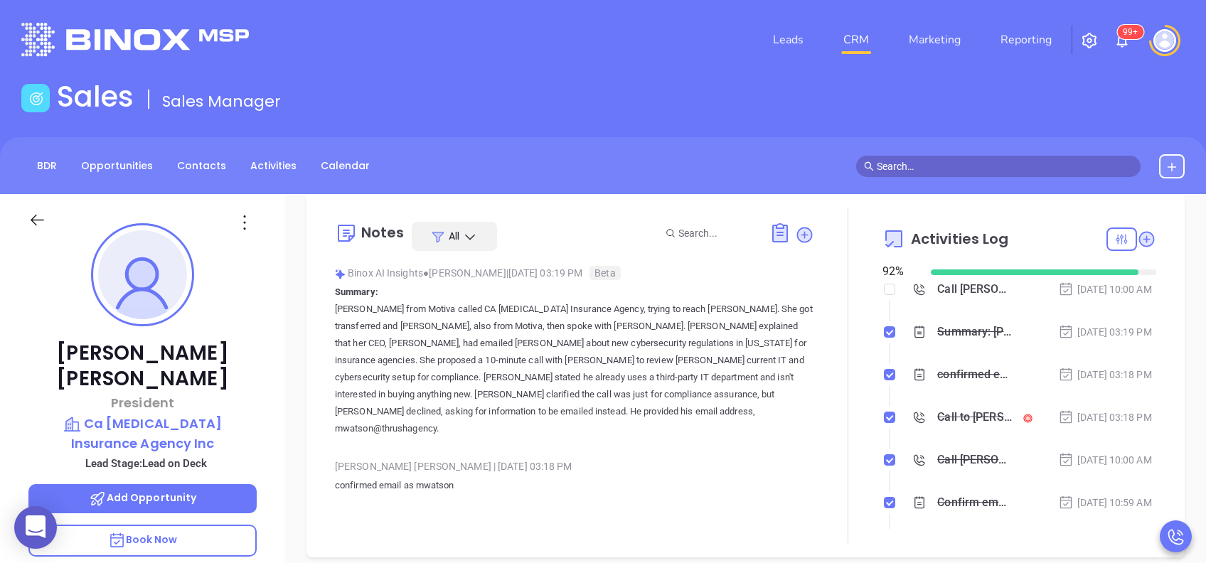
scroll to position [0, 0]
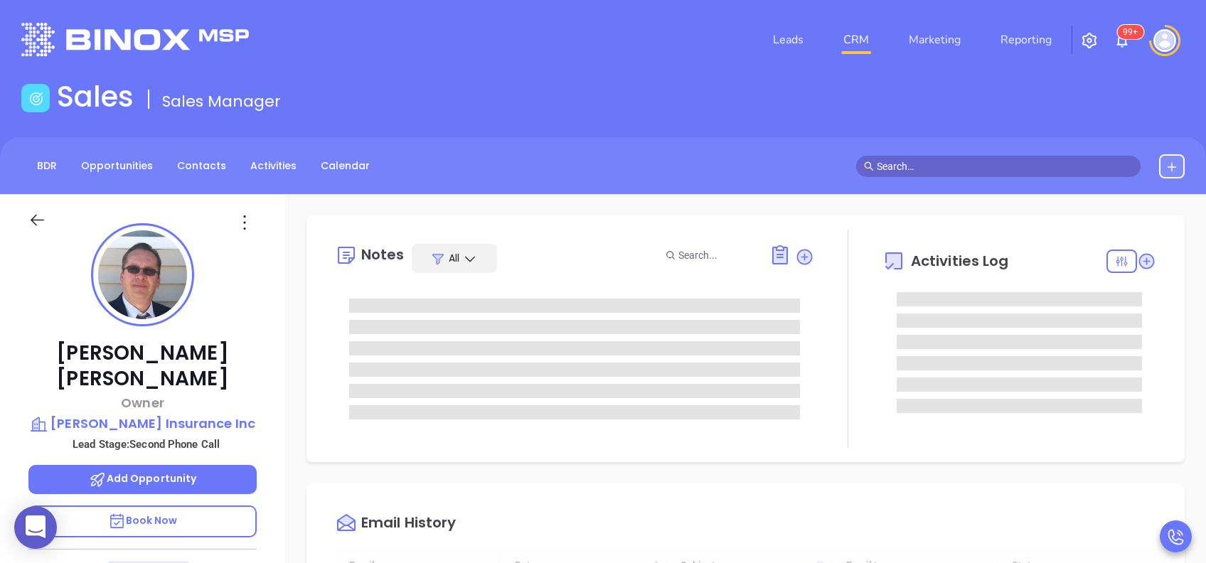
type input "[DATE]"
type input "[PERSON_NAME]"
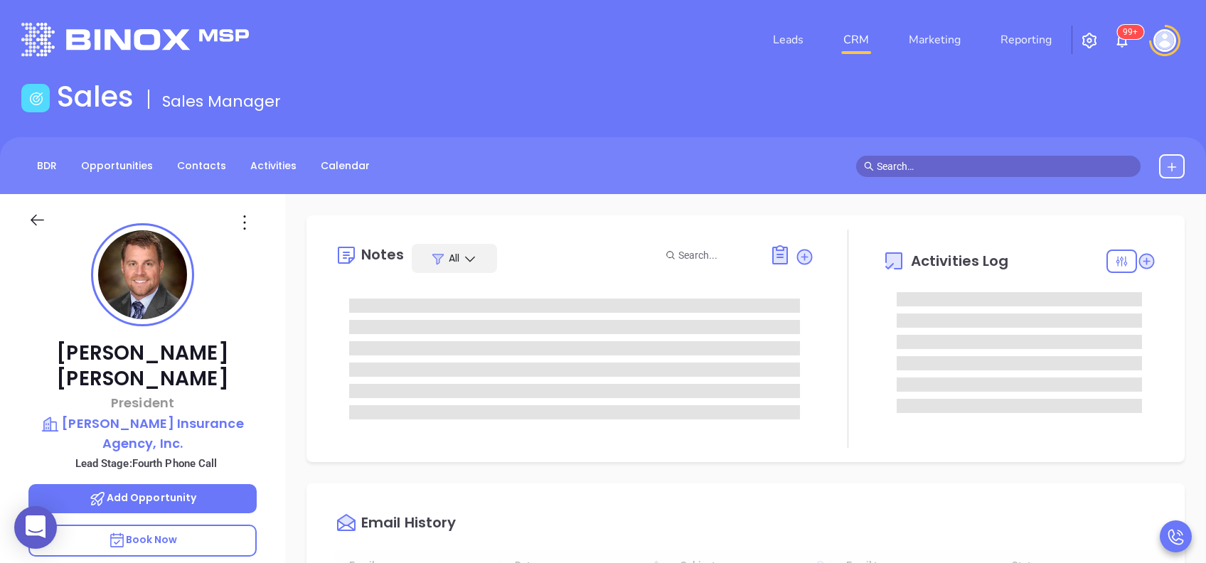
type input "[DATE]"
type input "[PERSON_NAME]"
type input "[DATE]"
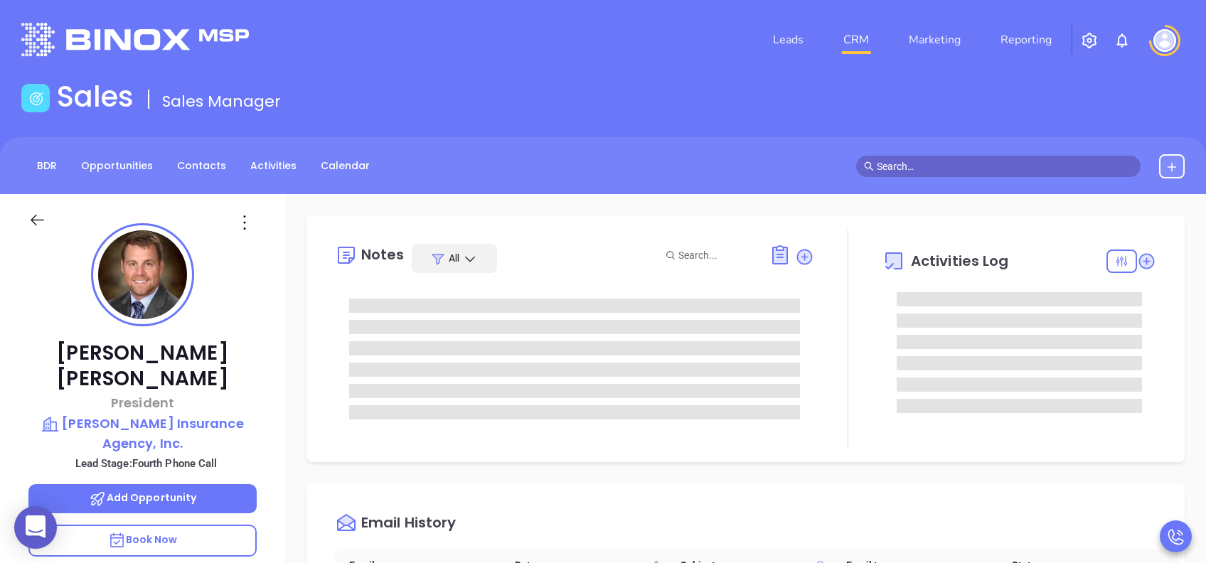
type input "[PERSON_NAME]"
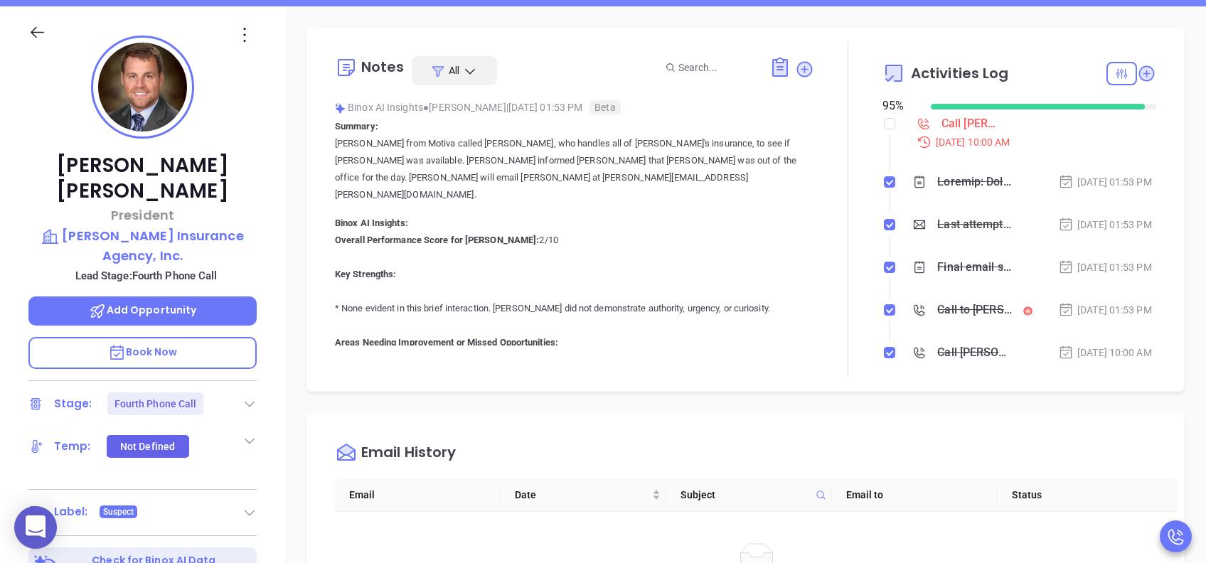
scroll to position [95, 0]
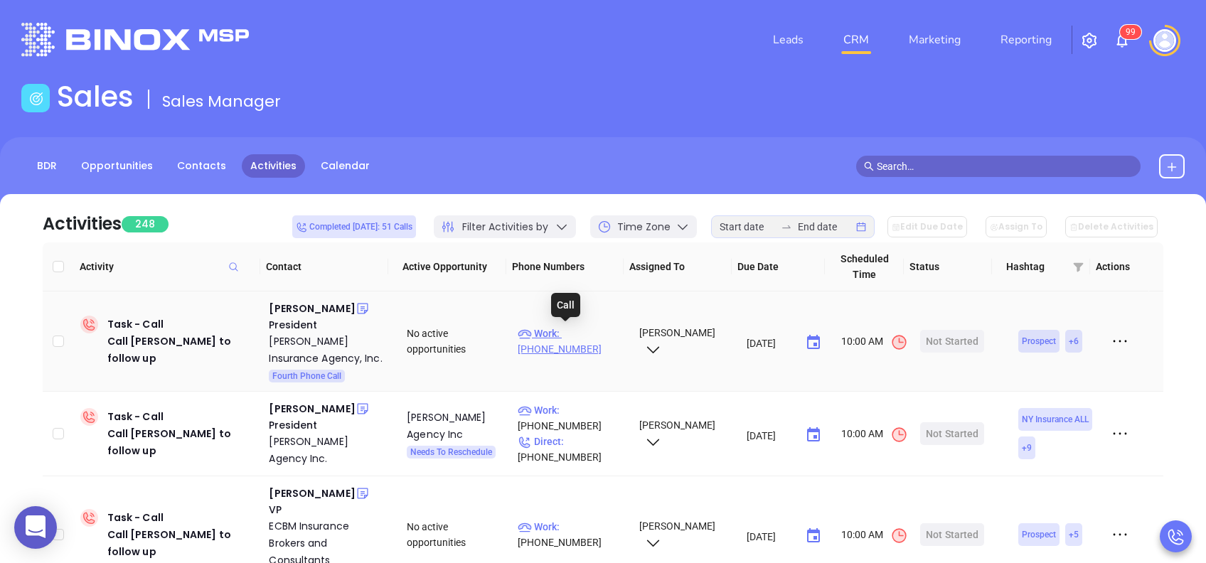
click at [589, 336] on p "Work : (724) 588-7170" at bounding box center [572, 341] width 108 height 31
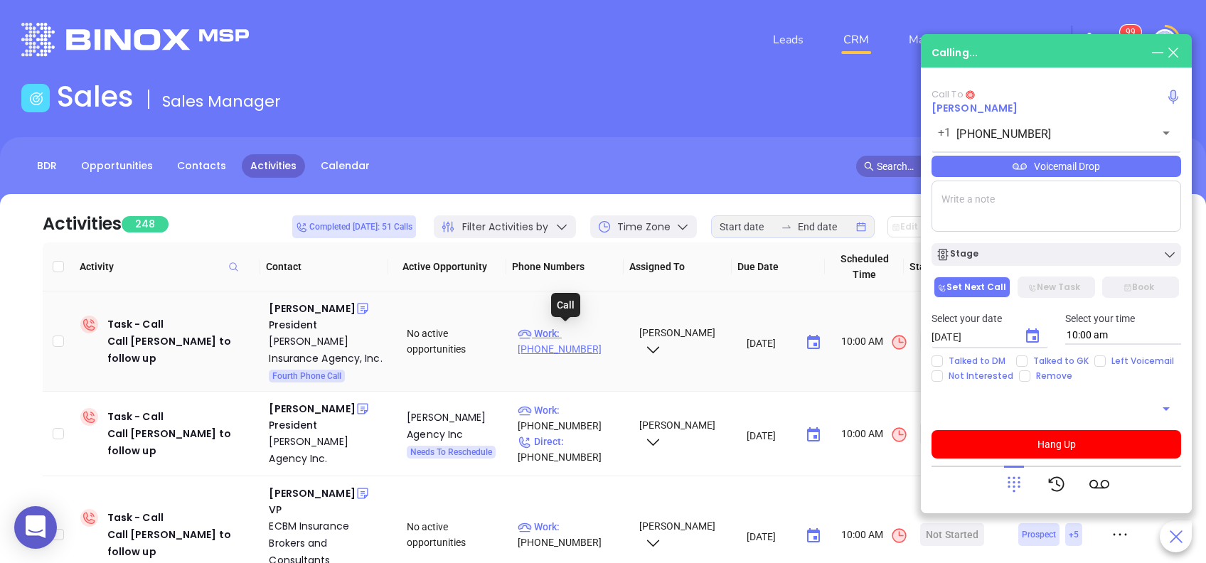
type input "(724) 588-7170"
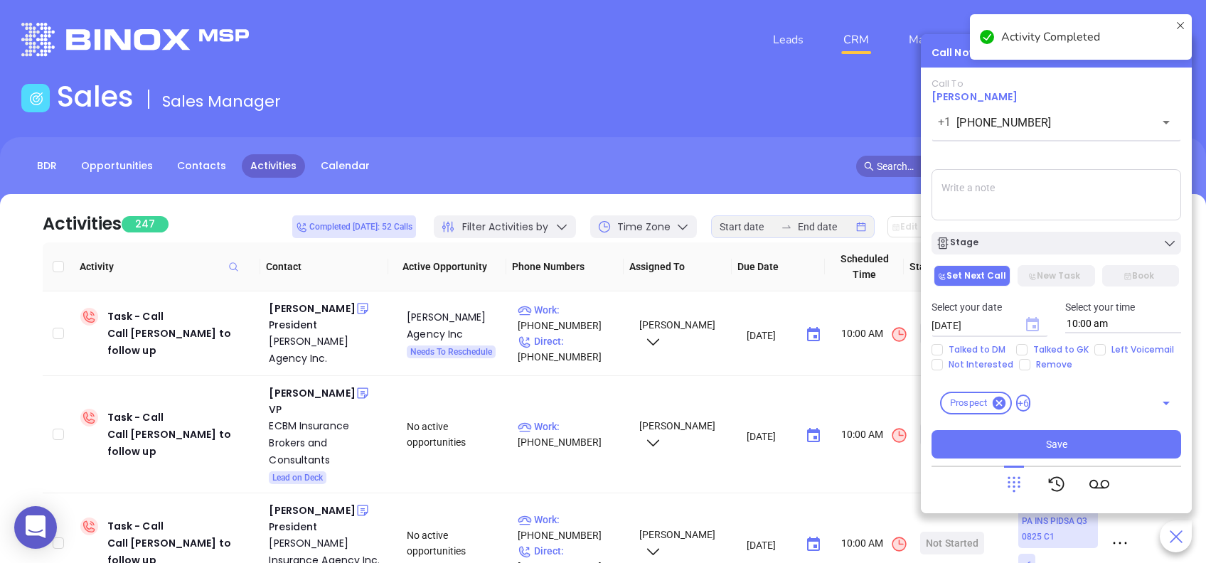
click at [1032, 324] on icon "Choose date, selected date is Aug 29, 2025" at bounding box center [1032, 324] width 13 height 14
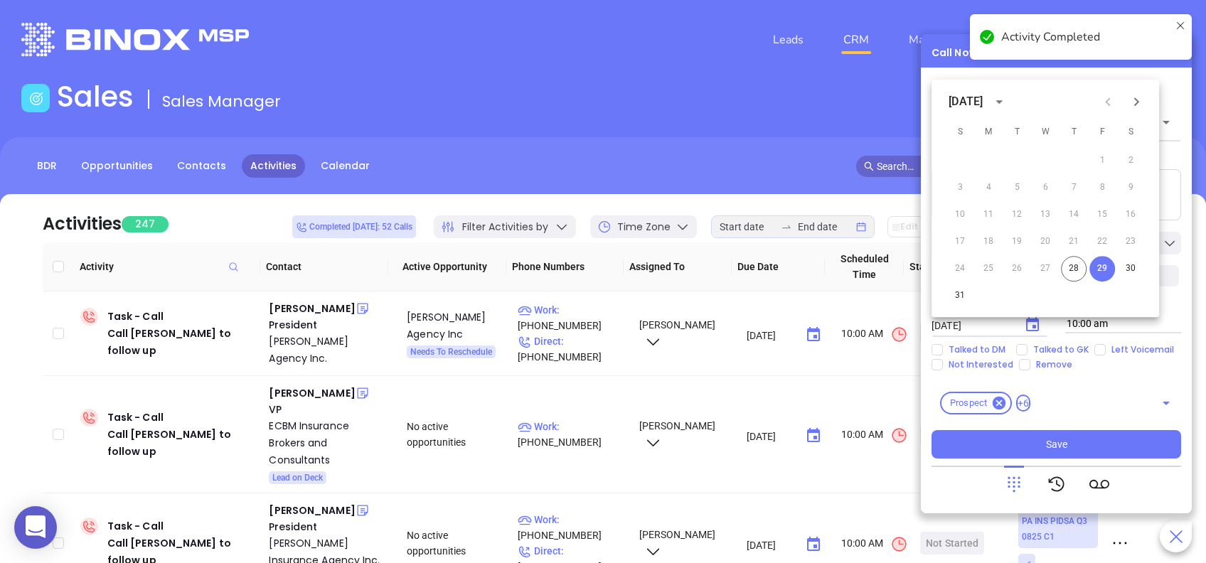
click at [1140, 109] on icon "Next month" at bounding box center [1136, 101] width 17 height 17
click at [1018, 162] on button "2" at bounding box center [1017, 161] width 26 height 26
type input "[DATE]"
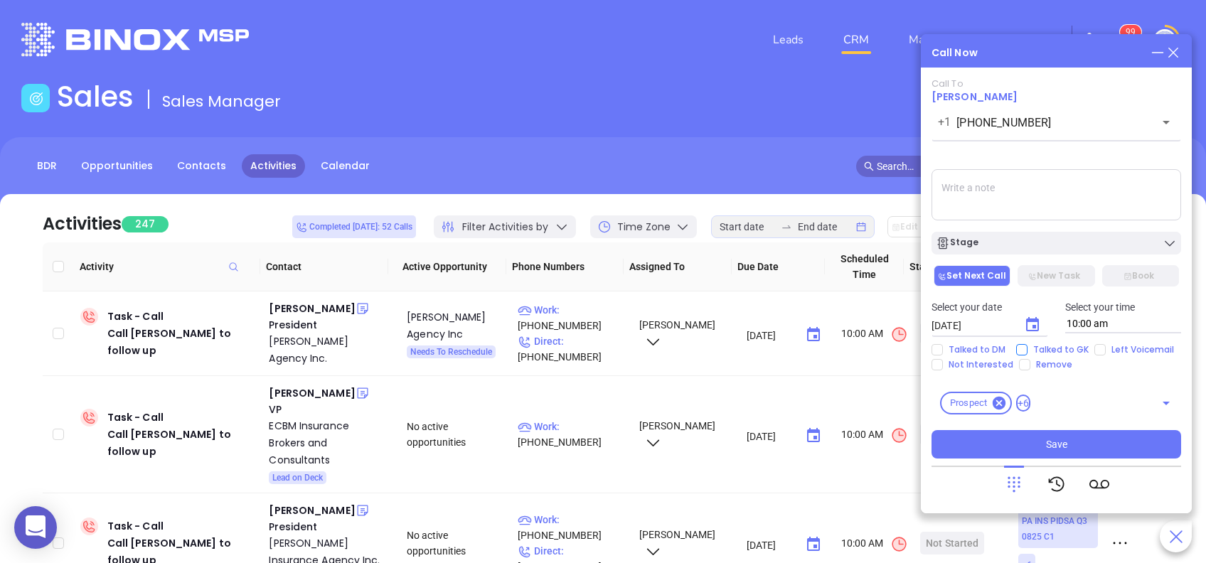
click at [1060, 350] on span "Talked to GK" at bounding box center [1060, 349] width 67 height 11
click at [1027, 350] on input "Talked to GK" at bounding box center [1021, 349] width 11 height 11
checkbox input "true"
click at [1105, 449] on button "Save" at bounding box center [1056, 444] width 250 height 28
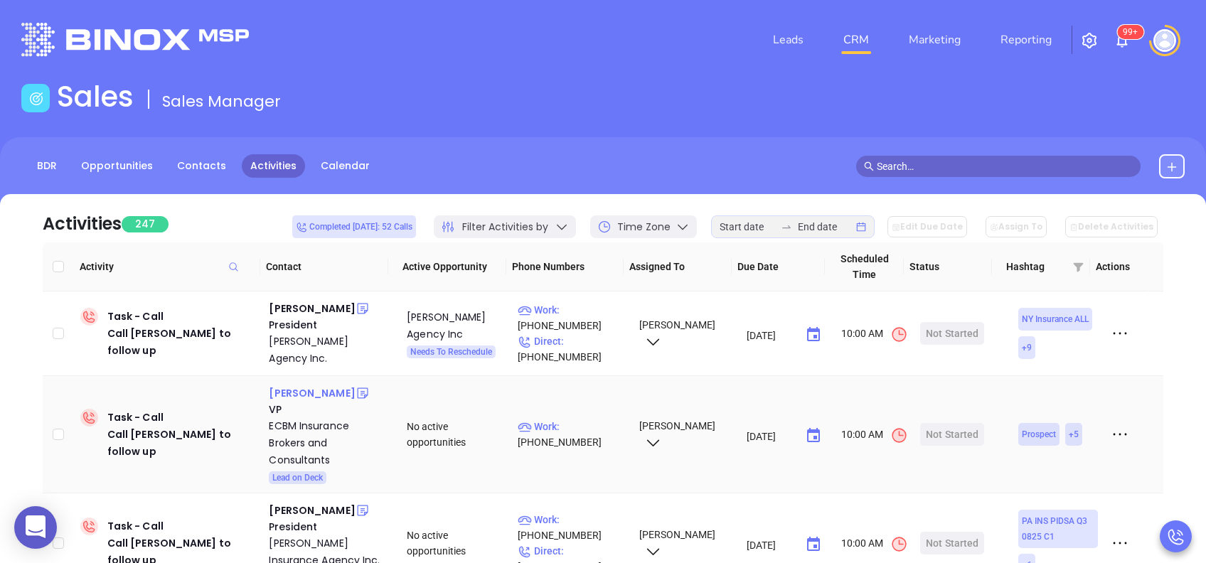
click at [333, 386] on div "Matthew Bernier" at bounding box center [312, 393] width 86 height 17
click at [581, 422] on p "Work : (610) 668-7100" at bounding box center [572, 434] width 108 height 31
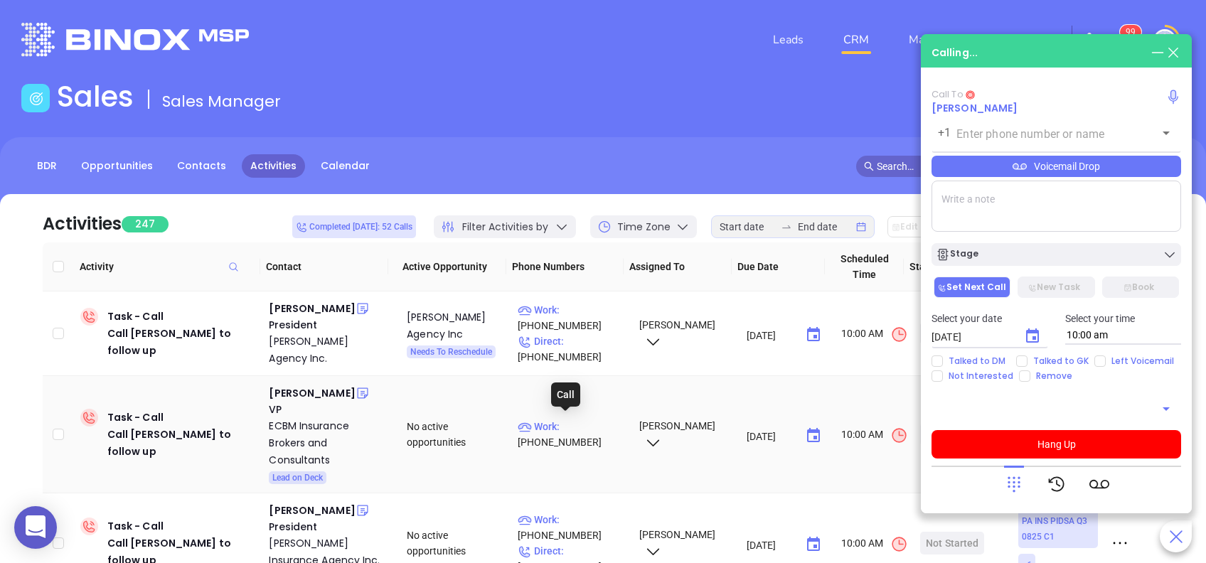
type input "(610) 668-7100"
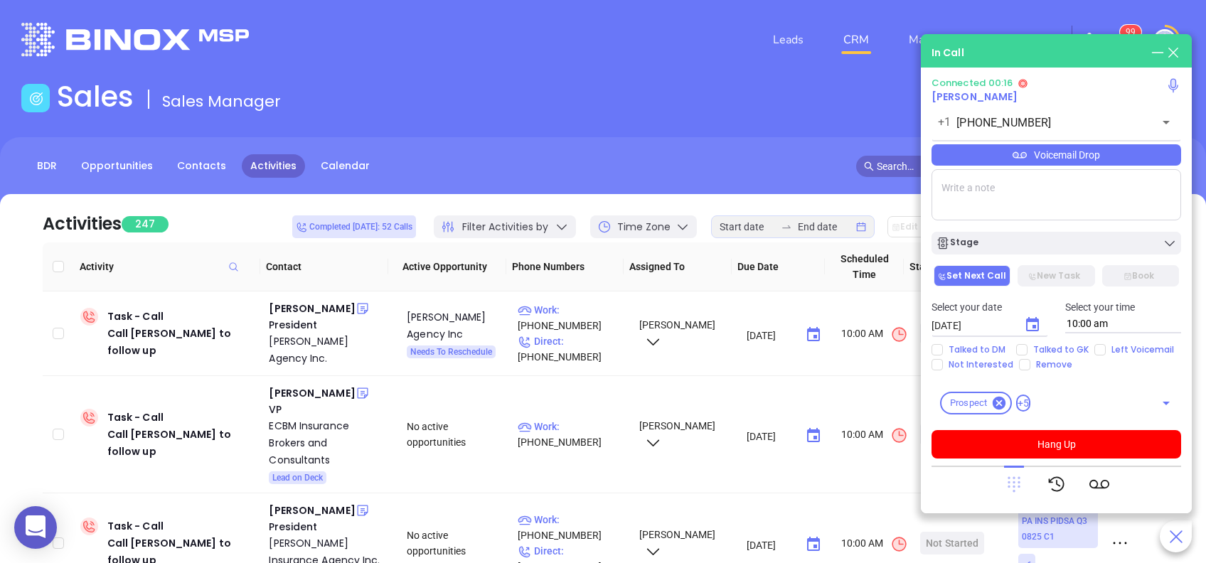
click at [1012, 478] on icon at bounding box center [1013, 485] width 13 height 16
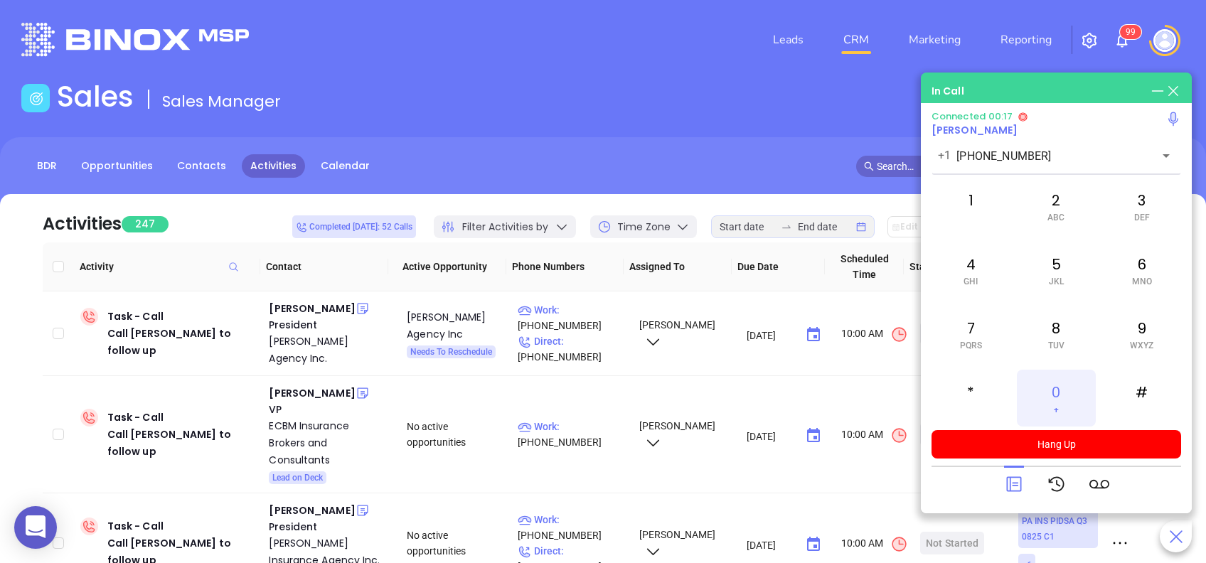
click at [1054, 405] on span "+" at bounding box center [1056, 410] width 5 height 10
click at [1014, 486] on icon at bounding box center [1013, 484] width 15 height 15
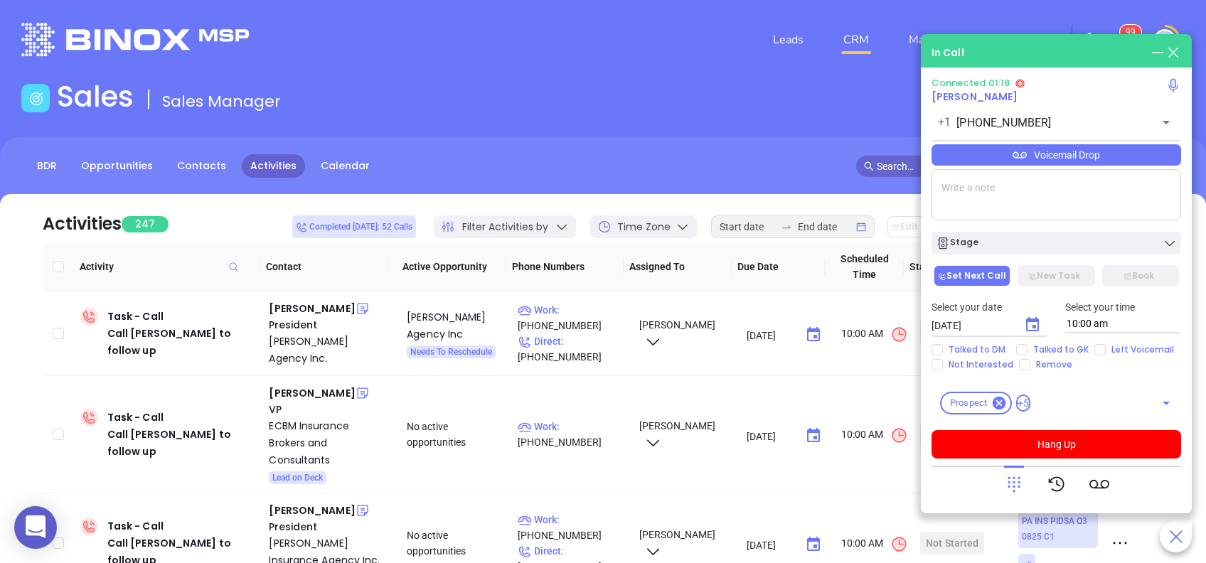
click at [1037, 154] on div "Voicemail Drop" at bounding box center [1056, 154] width 250 height 21
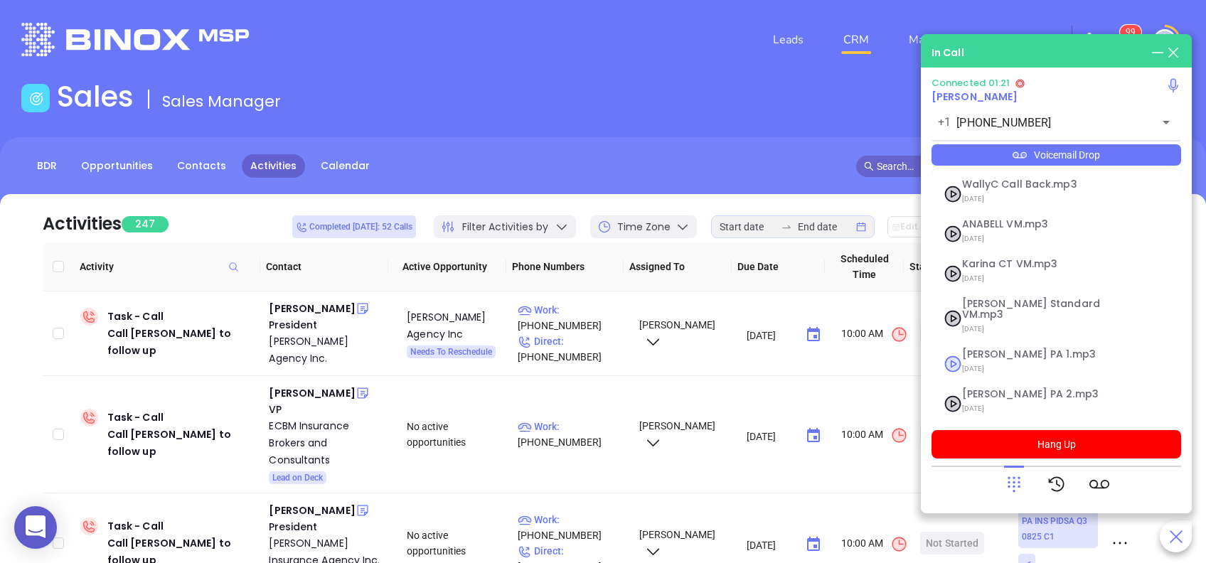
click at [1009, 349] on span "Vicky PA 1.mp3" at bounding box center [1039, 354] width 154 height 11
checkbox input "true"
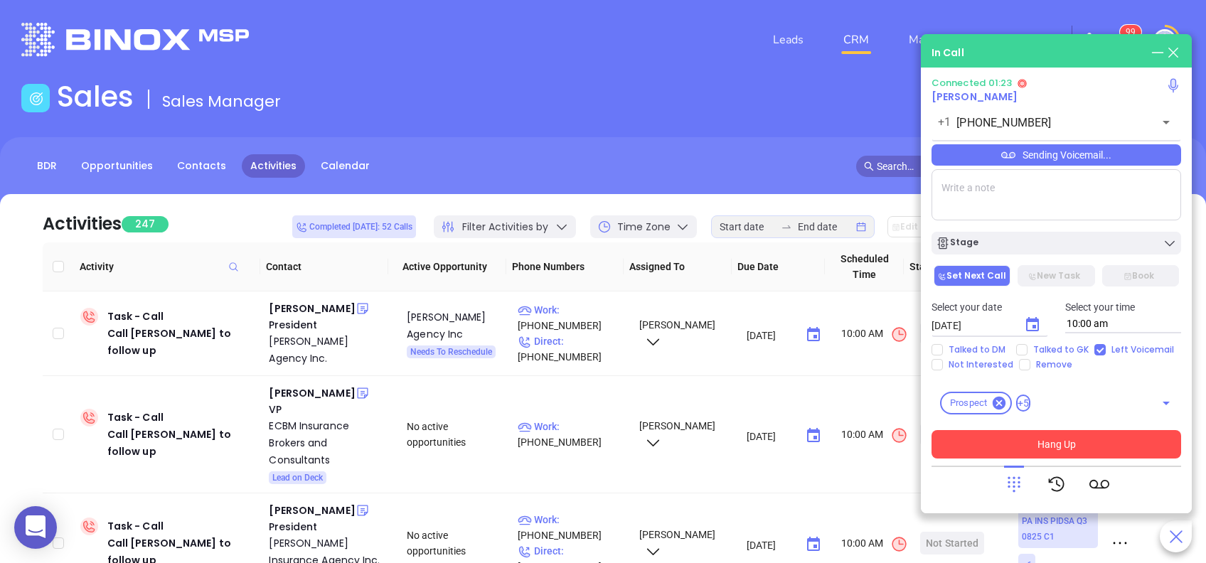
click at [1111, 444] on button "Hang Up" at bounding box center [1056, 444] width 250 height 28
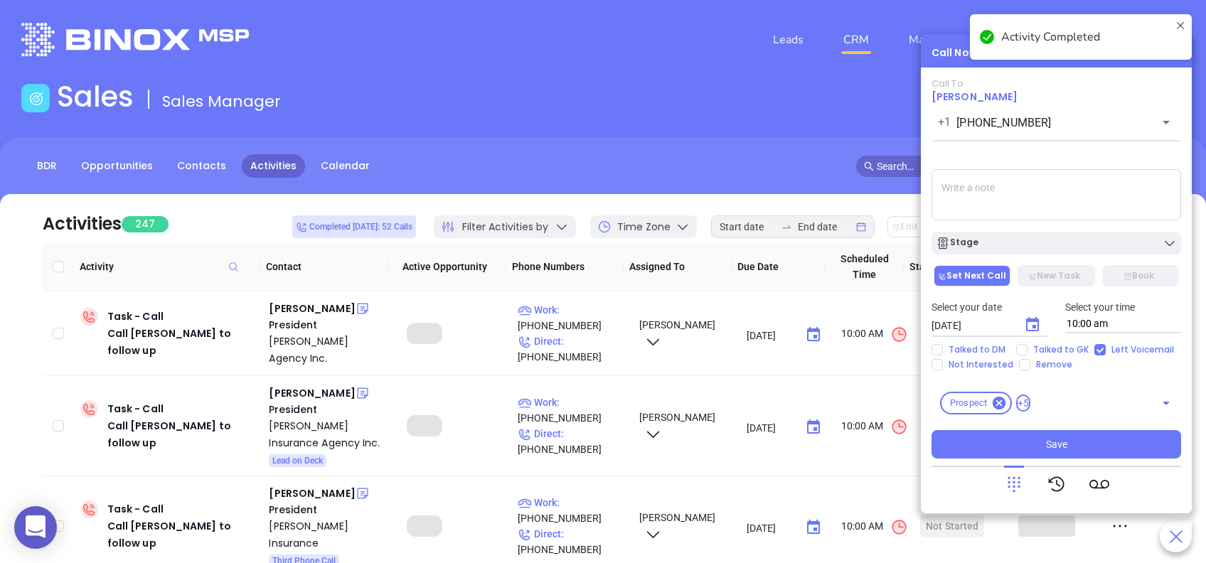
click at [1032, 323] on icon "Choose date, selected date is Aug 29, 2025" at bounding box center [1032, 324] width 17 height 17
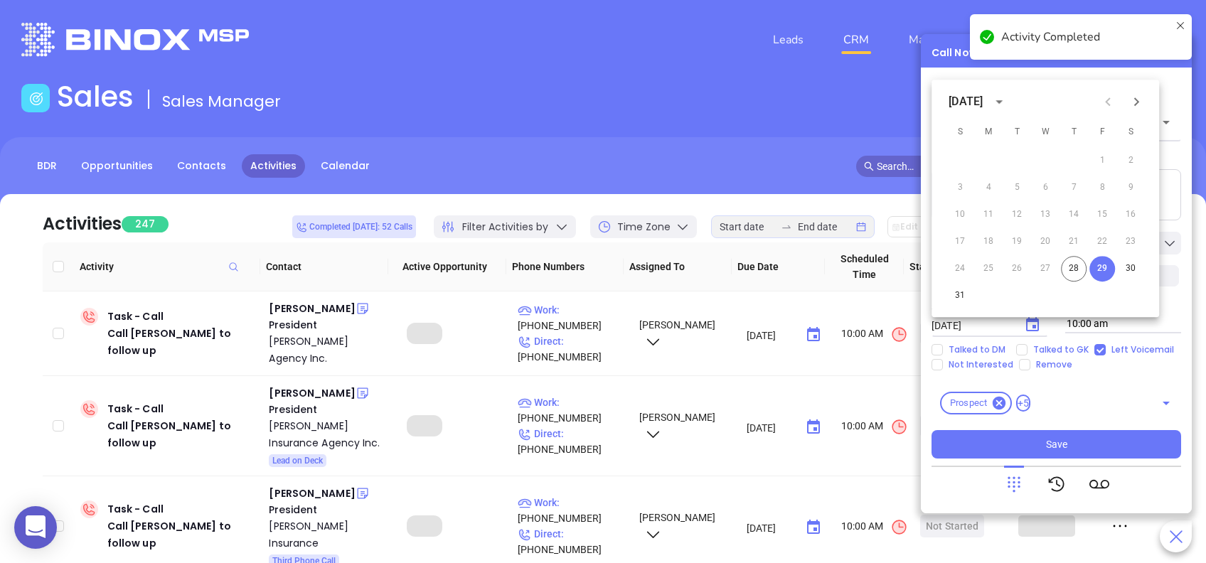
click at [1132, 104] on icon "Next month" at bounding box center [1136, 101] width 17 height 17
click at [1017, 162] on button "2" at bounding box center [1017, 161] width 26 height 26
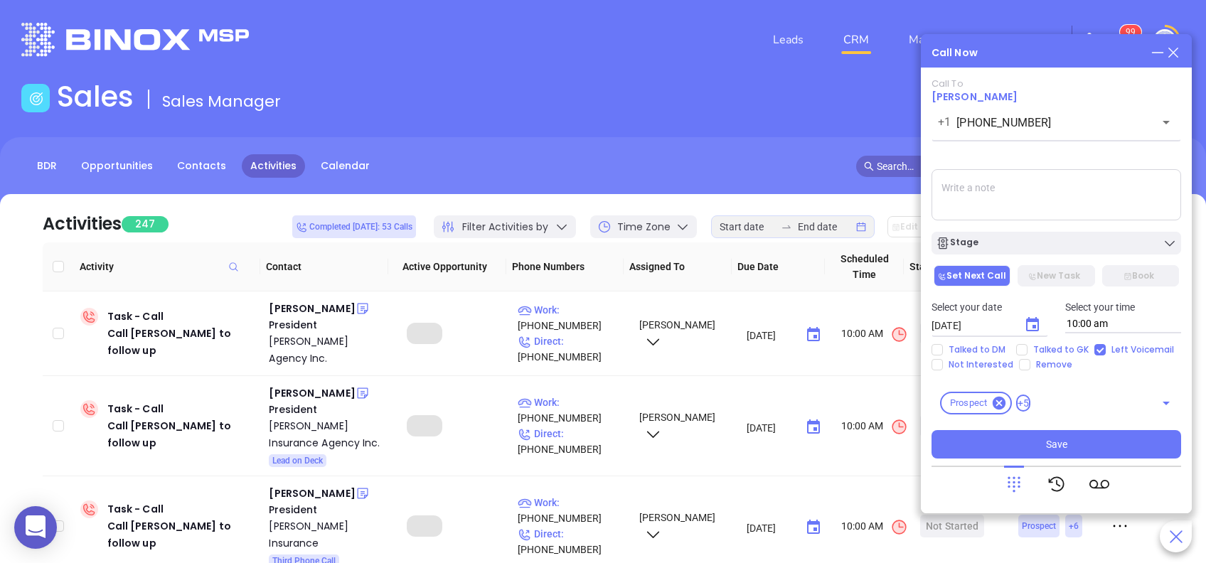
type input "09/02/2025"
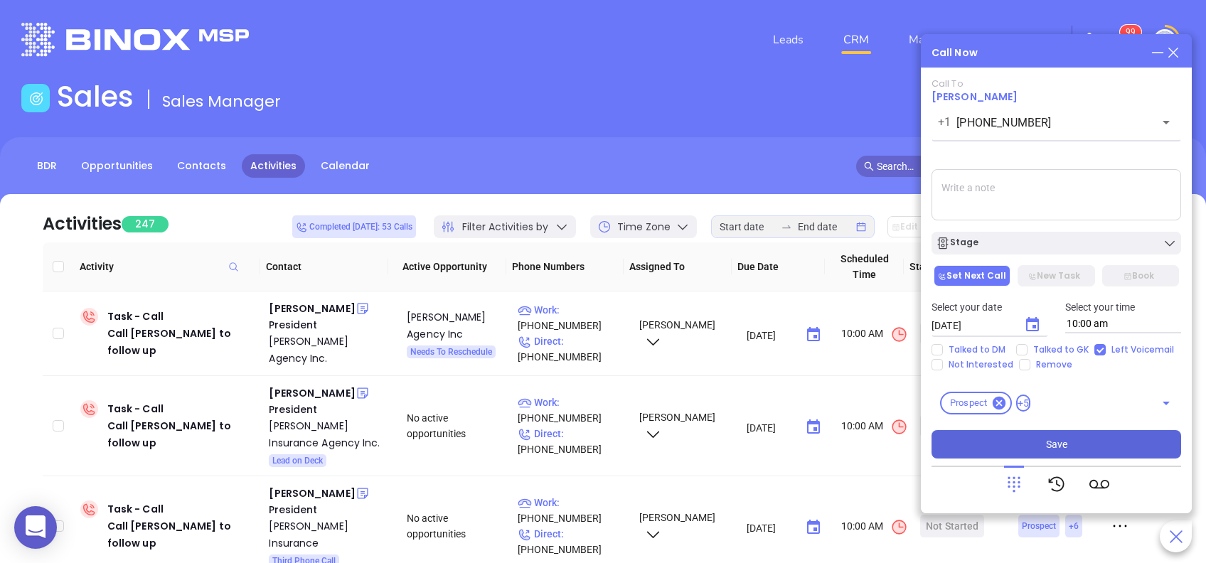
click at [1092, 438] on button "Save" at bounding box center [1056, 444] width 250 height 28
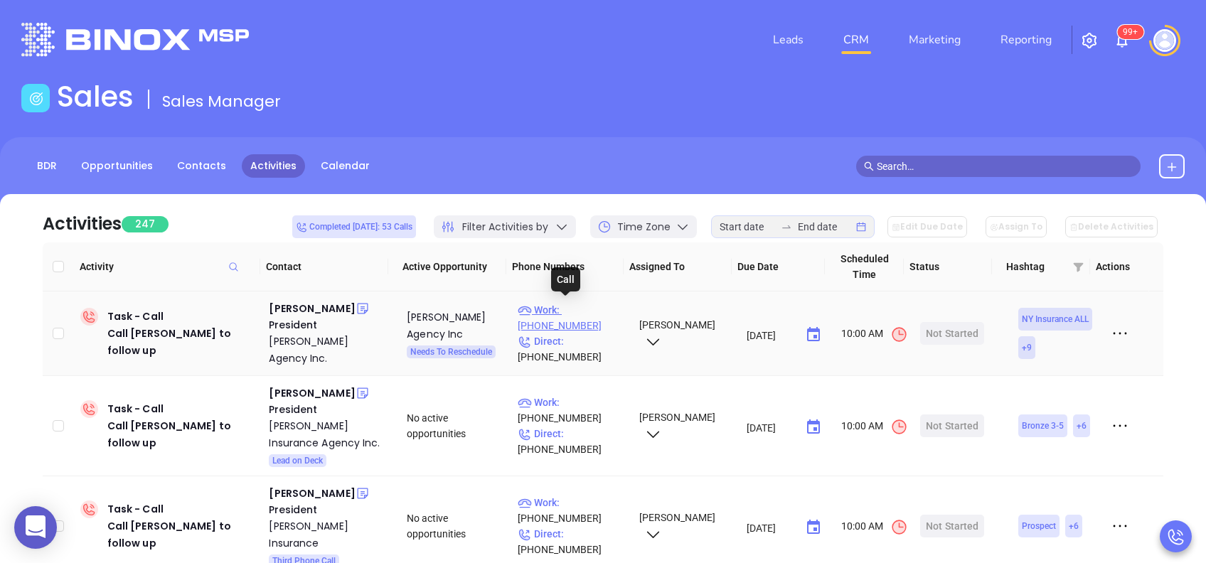
click at [586, 313] on p "Work : (315) 252-7561" at bounding box center [572, 317] width 108 height 31
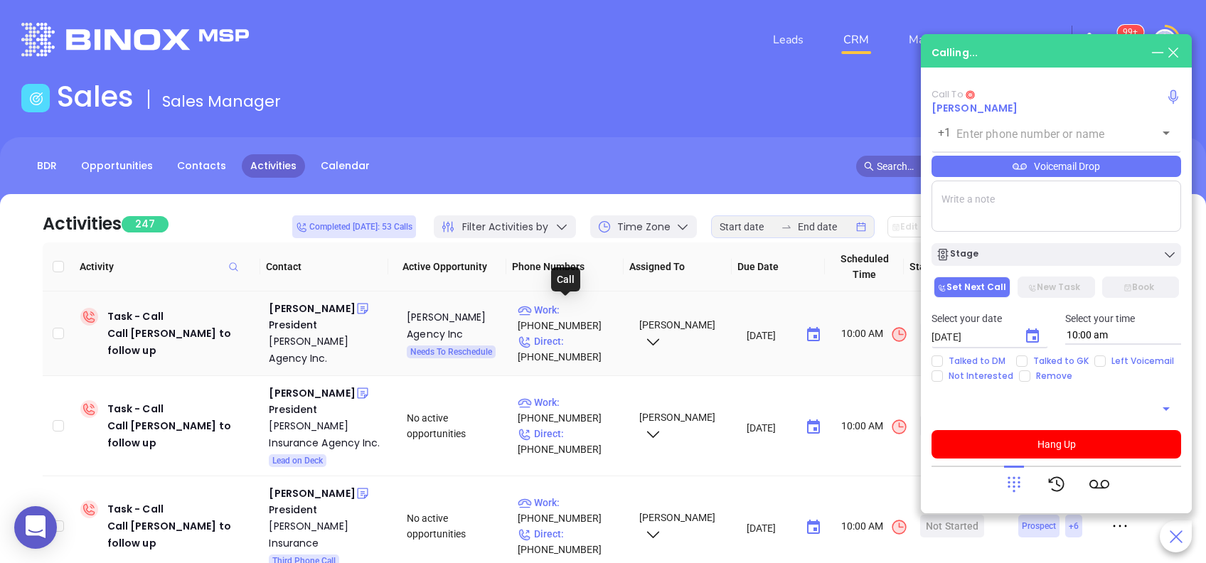
type input "(315) 252-7561"
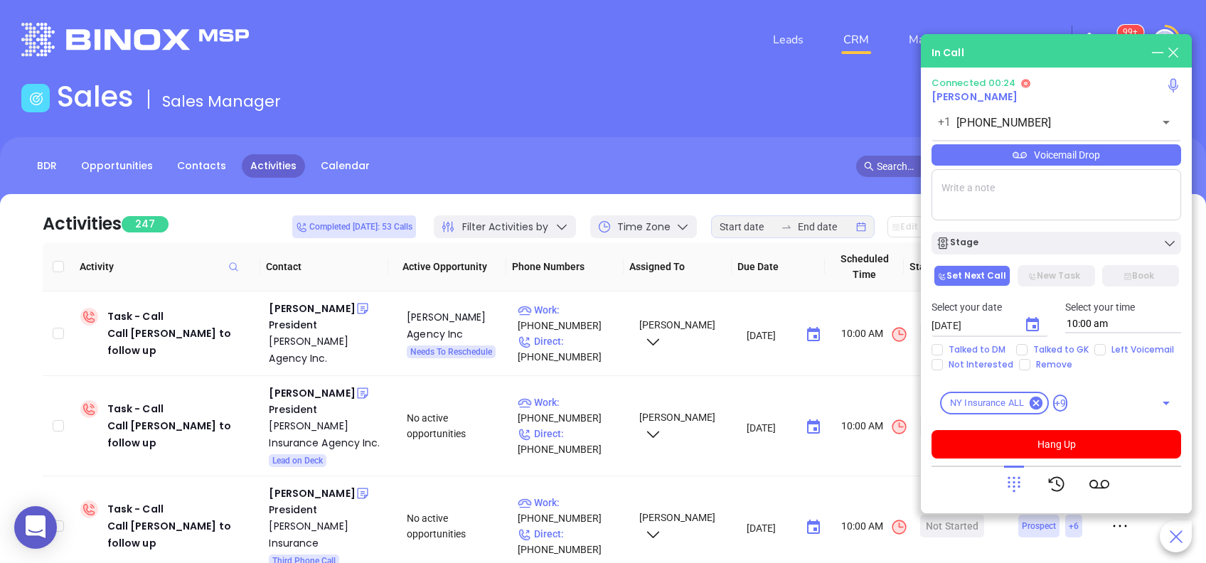
click at [1014, 483] on icon at bounding box center [1014, 484] width 20 height 20
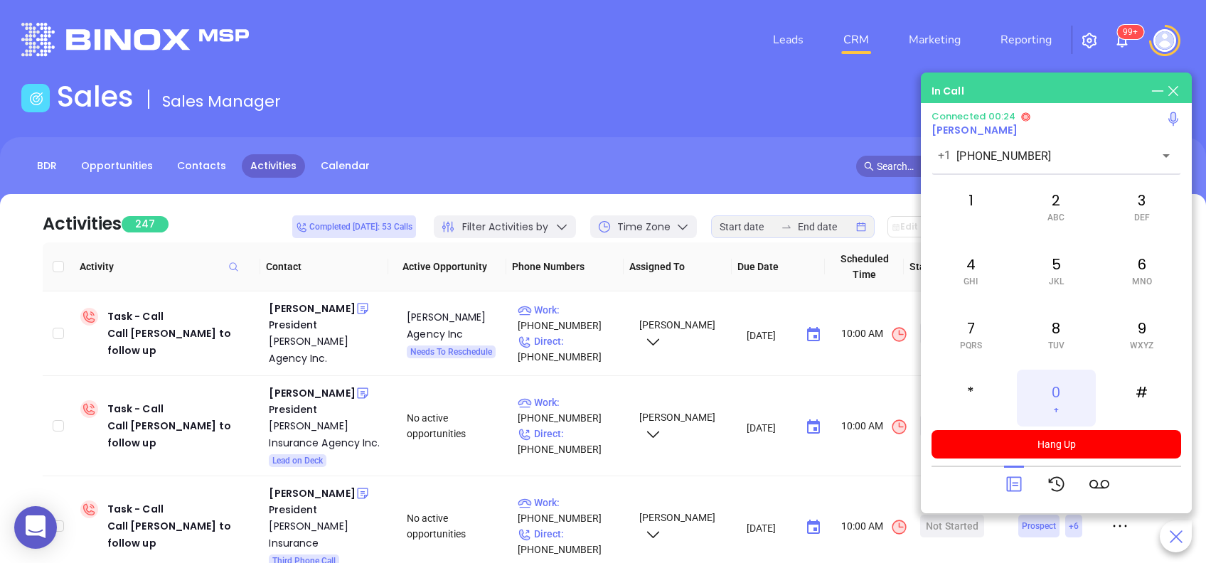
click at [1058, 396] on div "0 +" at bounding box center [1056, 398] width 78 height 57
click at [1010, 488] on icon at bounding box center [1014, 484] width 20 height 20
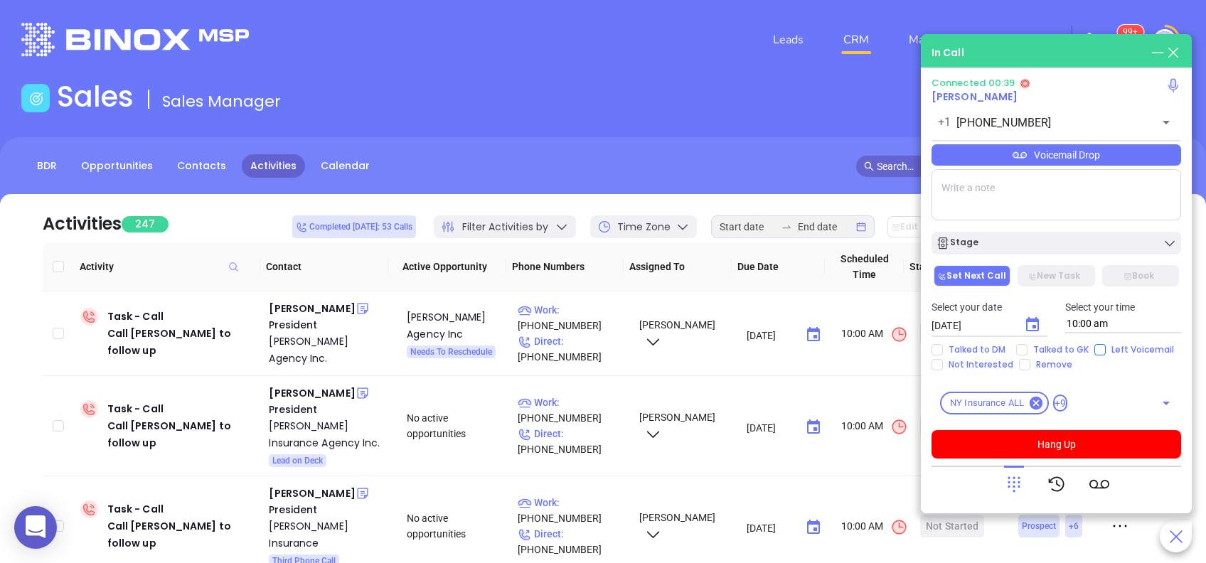
click at [1106, 348] on span "Left Voicemail" at bounding box center [1143, 349] width 74 height 11
click at [1103, 348] on input "Left Voicemail" at bounding box center [1099, 349] width 11 height 11
checkbox input "true"
click at [1079, 448] on button "Hang Up" at bounding box center [1056, 444] width 250 height 28
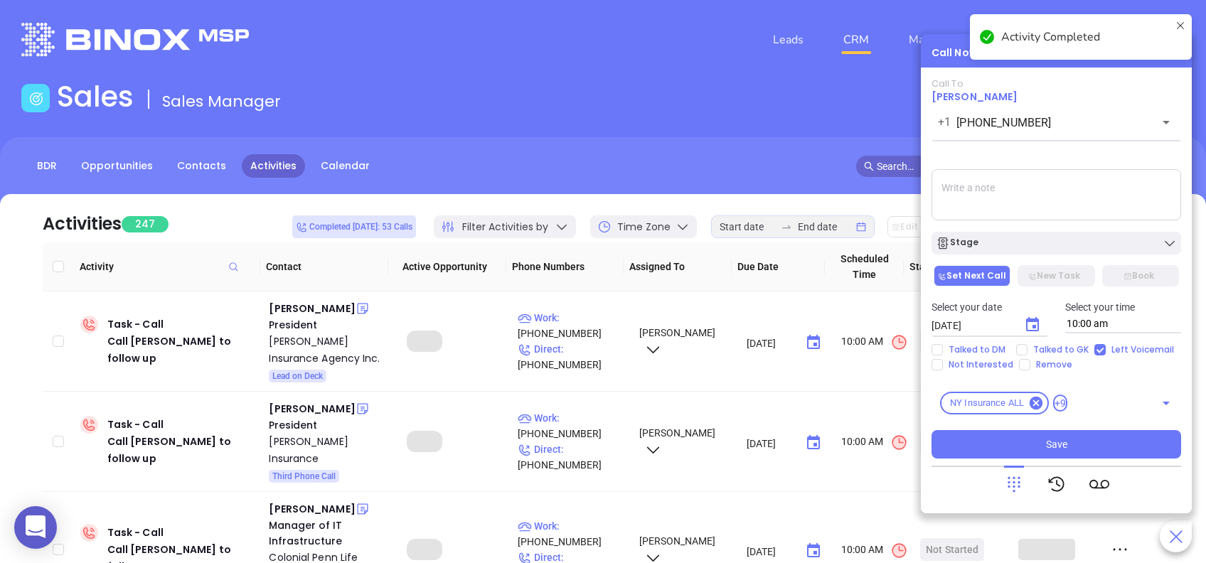
click at [1030, 324] on icon "Choose date, selected date is Aug 29, 2025" at bounding box center [1032, 324] width 17 height 17
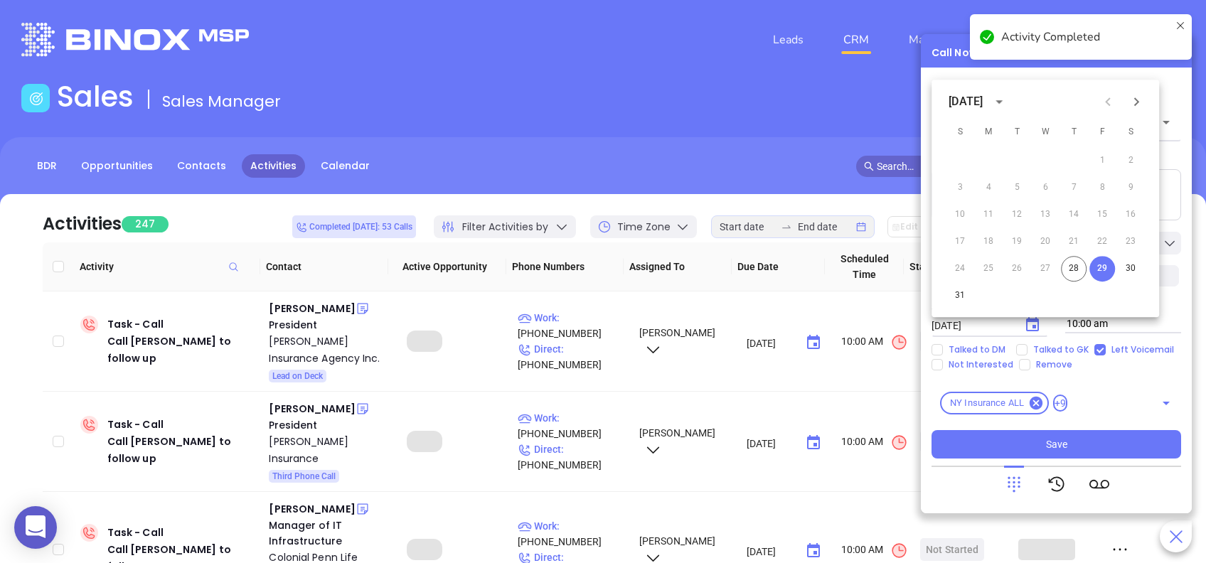
click at [1134, 105] on icon "Next month" at bounding box center [1136, 101] width 5 height 9
click at [1041, 156] on button "3" at bounding box center [1045, 161] width 26 height 26
type input "09/03/2025"
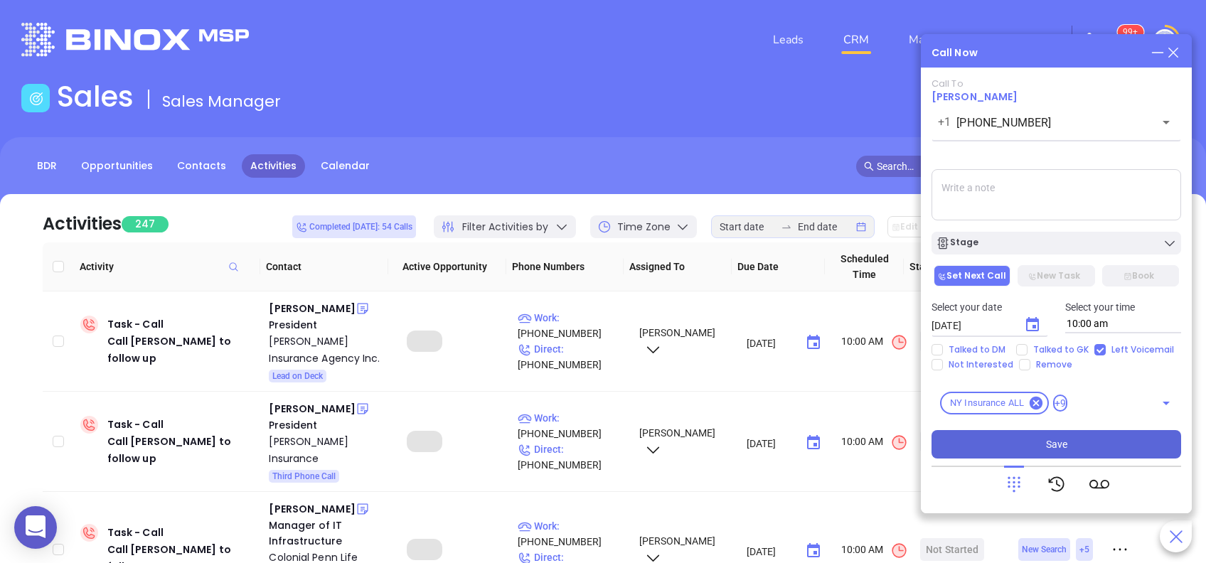
click at [1065, 442] on span "Save" at bounding box center [1056, 445] width 21 height 16
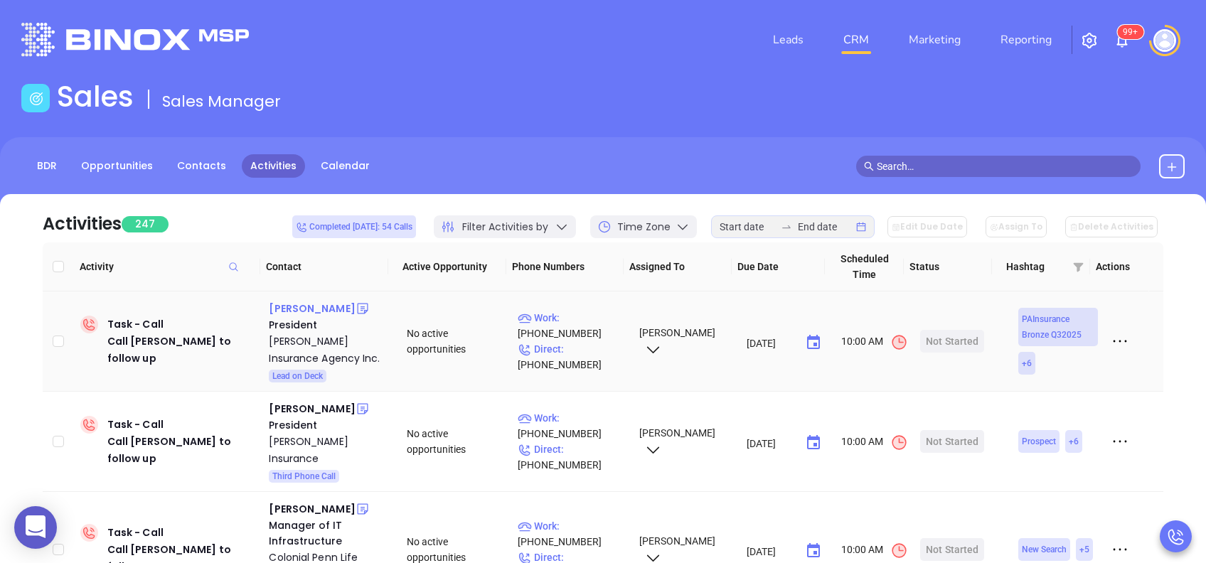
click at [339, 309] on div "Michael Whitbeck" at bounding box center [312, 308] width 86 height 17
click at [596, 316] on p "Work : (570) 587-4686" at bounding box center [572, 325] width 108 height 31
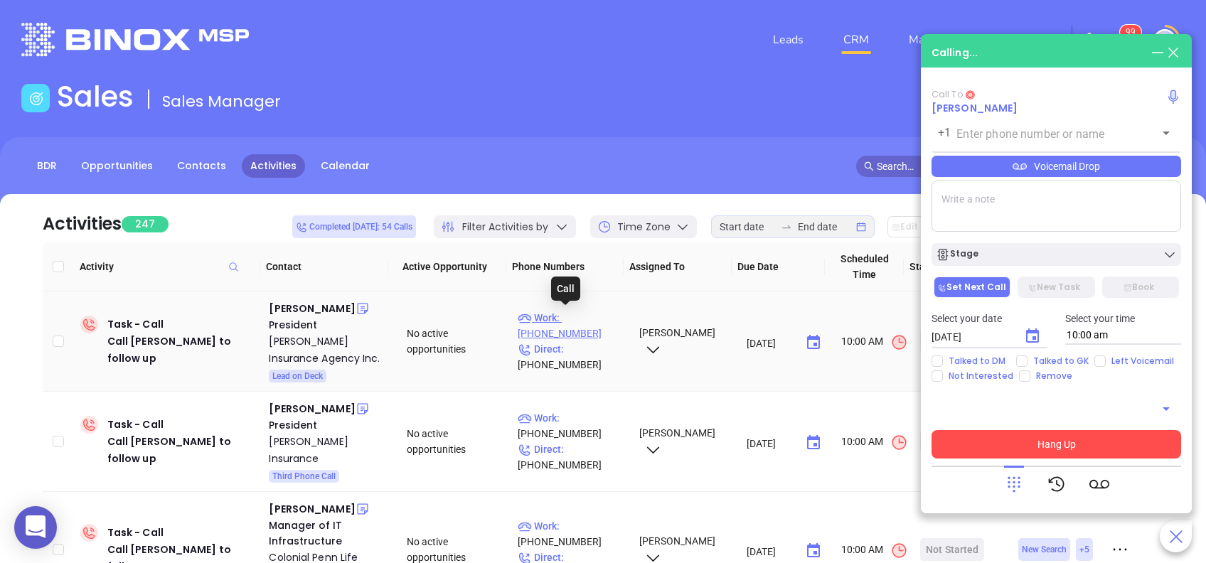
type input "(570) 587-4686"
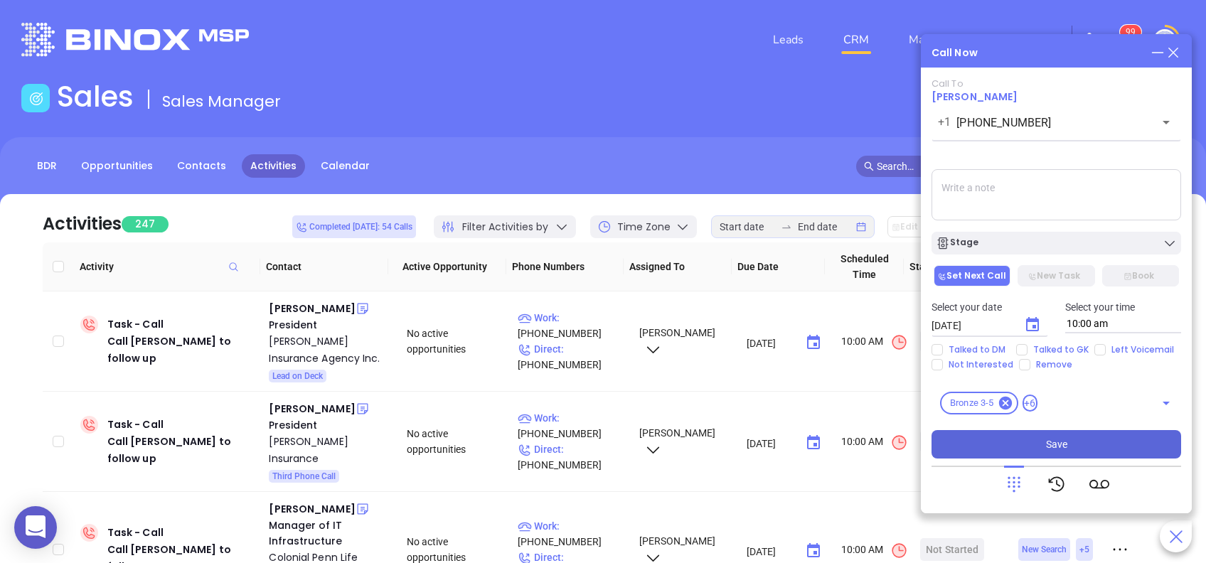
click at [1112, 453] on button "Save" at bounding box center [1056, 444] width 250 height 28
click at [1066, 350] on main "Sales Sales Manager BDR Opportunities Contacts Activities Calendar Call Now Cal…" at bounding box center [603, 441] width 1206 height 722
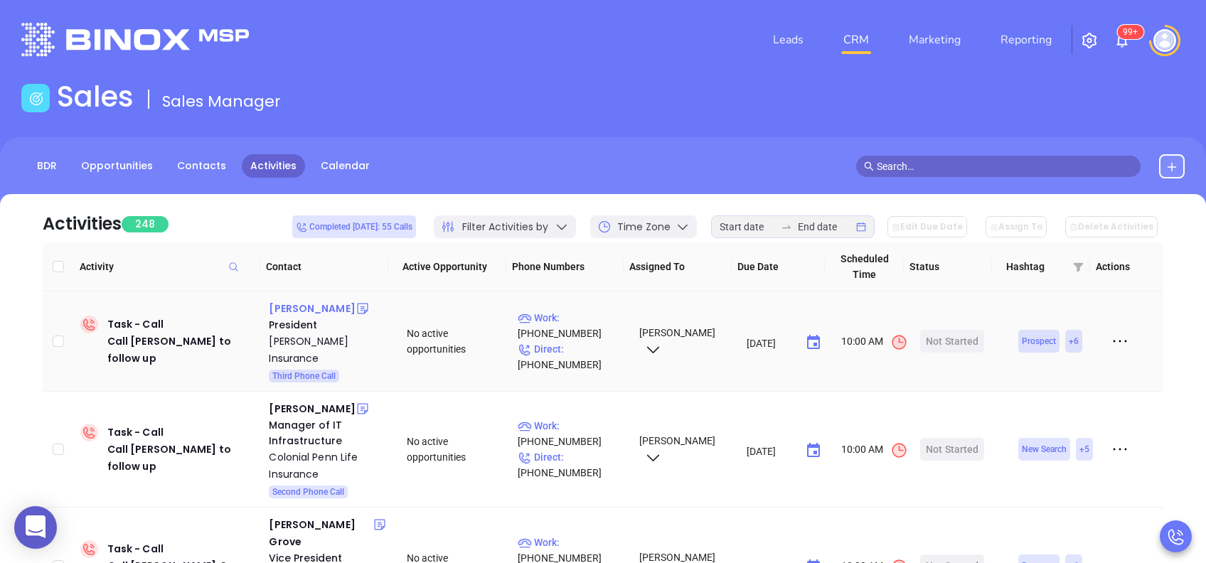
click at [291, 311] on div "Joe Lapi" at bounding box center [312, 308] width 86 height 17
click at [584, 314] on p "Work : (717) 336-2231" at bounding box center [572, 325] width 108 height 31
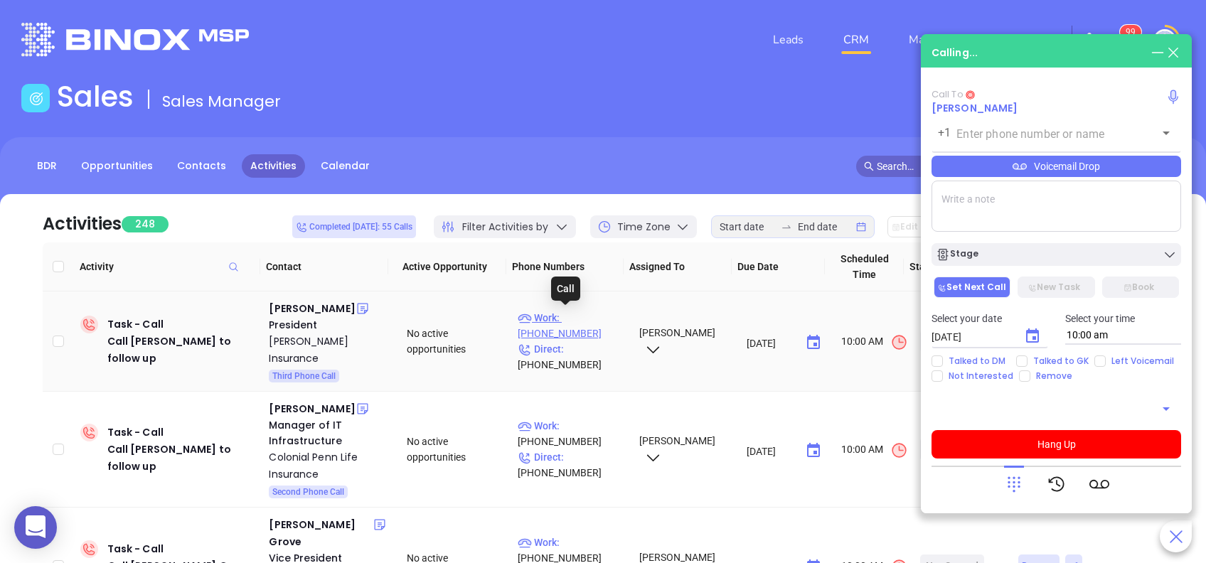
type input "(717) 336-2231"
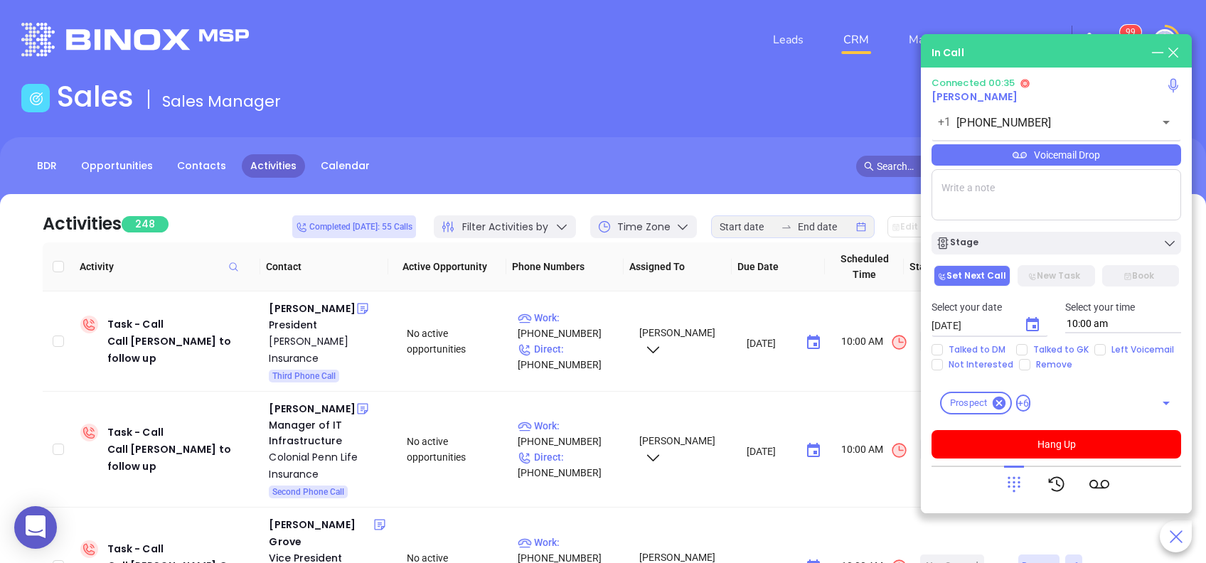
click at [1092, 156] on div "Voicemail Drop" at bounding box center [1056, 154] width 250 height 21
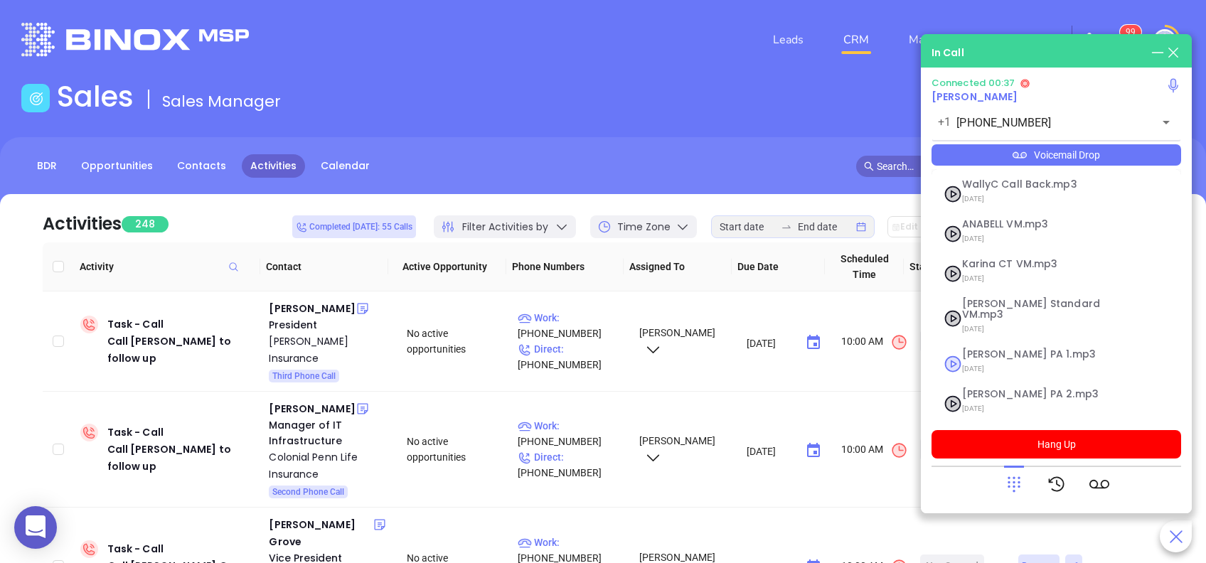
click at [1027, 360] on span "07/18/2025" at bounding box center [1039, 369] width 154 height 18
checkbox input "true"
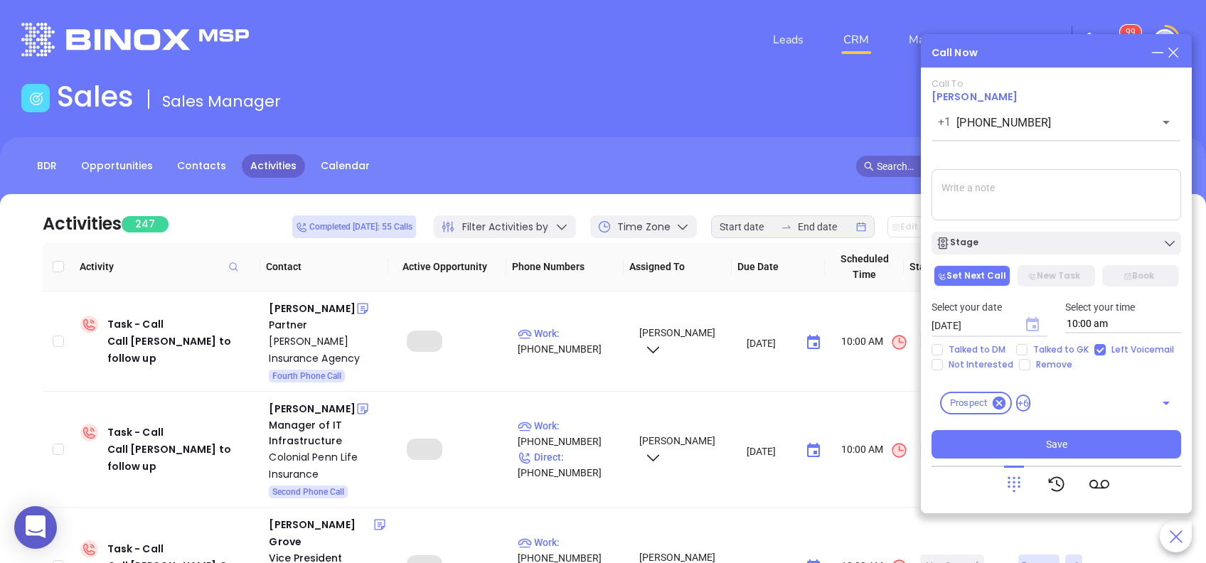
click at [1029, 323] on icon "Choose date, selected date is Aug 29, 2025" at bounding box center [1032, 324] width 17 height 17
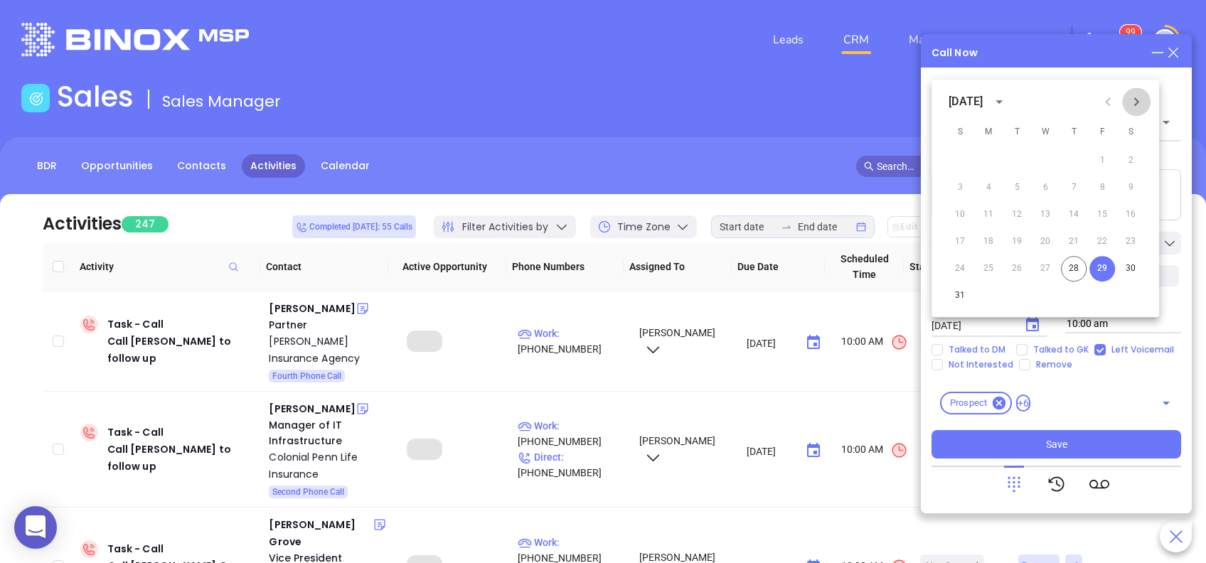
click at [1134, 100] on icon "Next month" at bounding box center [1136, 101] width 17 height 17
click at [1021, 164] on button "2" at bounding box center [1017, 161] width 26 height 26
type input "09/02/2025"
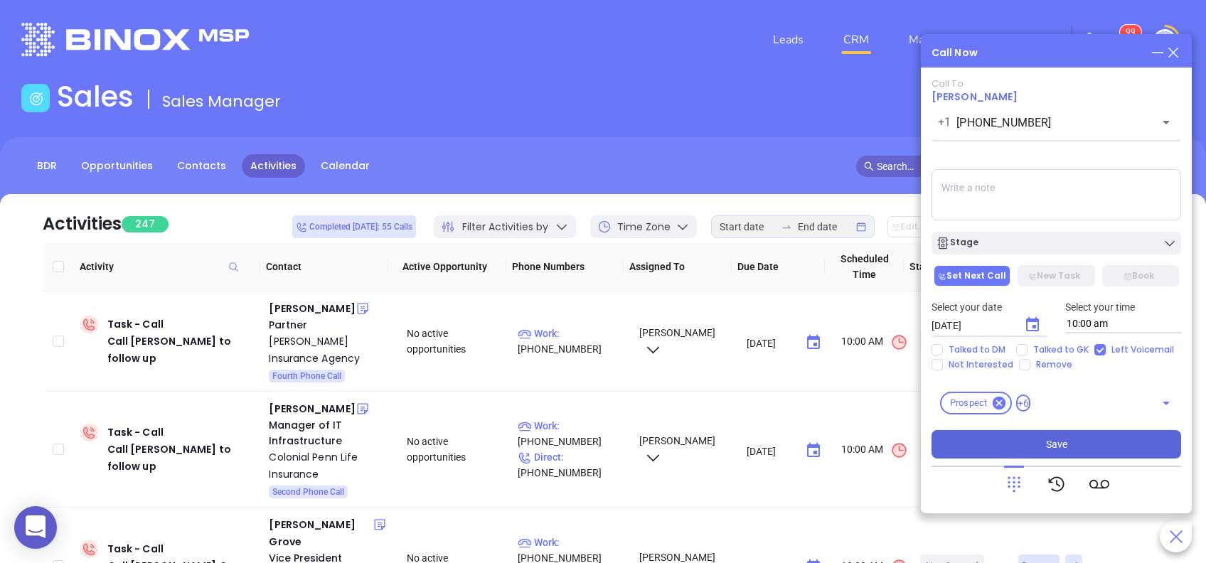
click at [1155, 444] on button "Save" at bounding box center [1056, 444] width 250 height 28
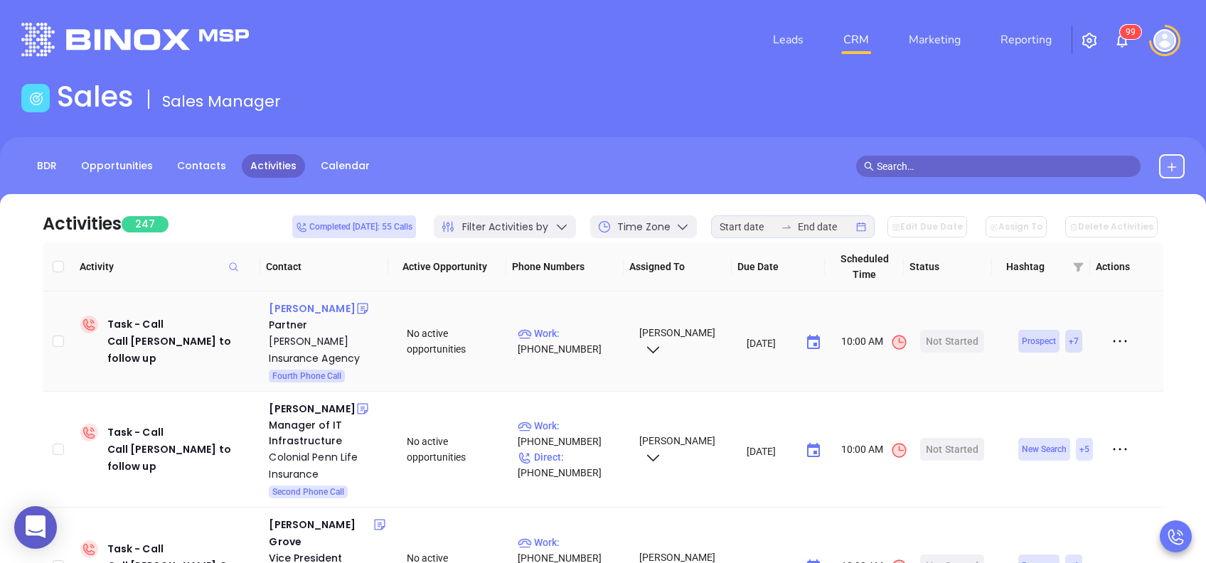
click at [306, 307] on div "Alan Hilling" at bounding box center [312, 308] width 86 height 17
click at [588, 333] on p "Work : (814) 870-3109" at bounding box center [572, 341] width 108 height 31
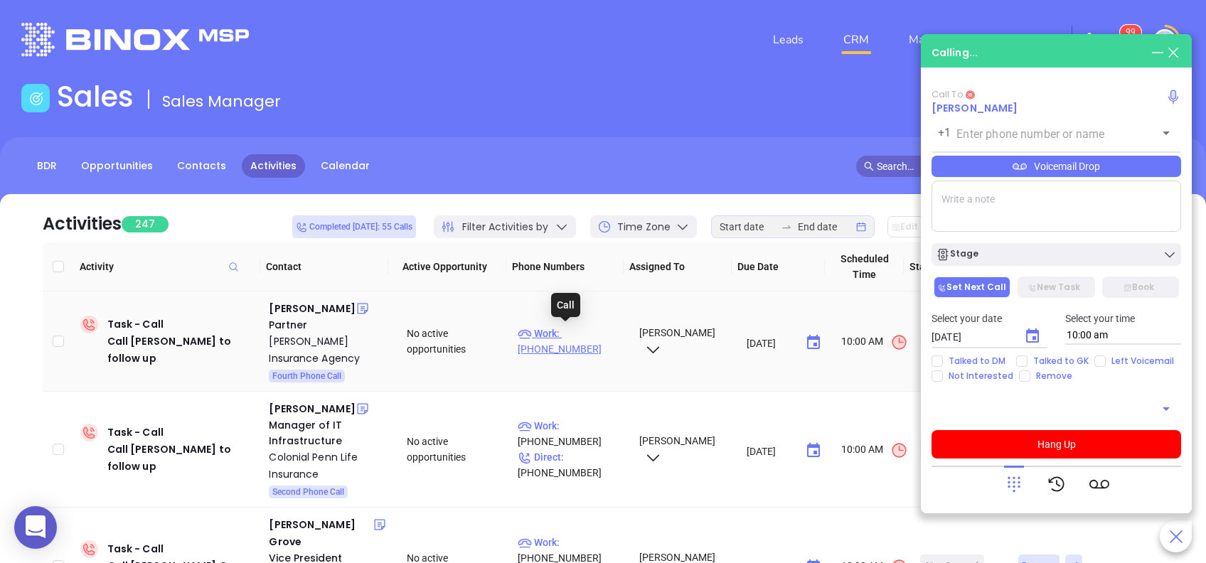
type input "(814) 870-3109"
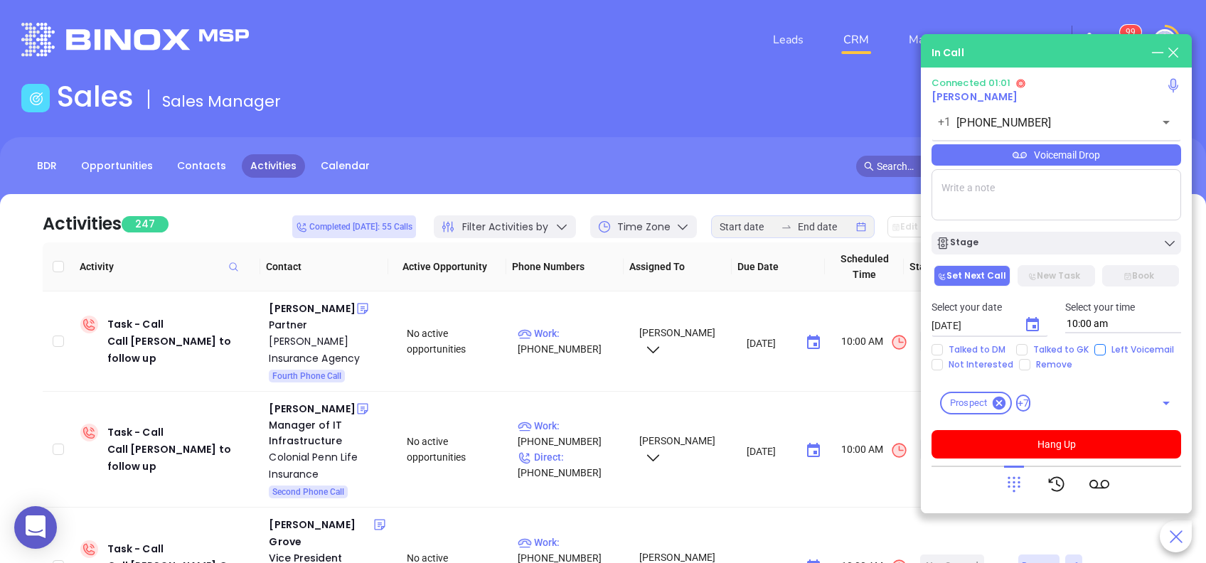
click at [1094, 350] on input "Left Voicemail" at bounding box center [1099, 349] width 11 height 11
checkbox input "true"
click at [1049, 439] on button "Hang Up" at bounding box center [1056, 444] width 250 height 28
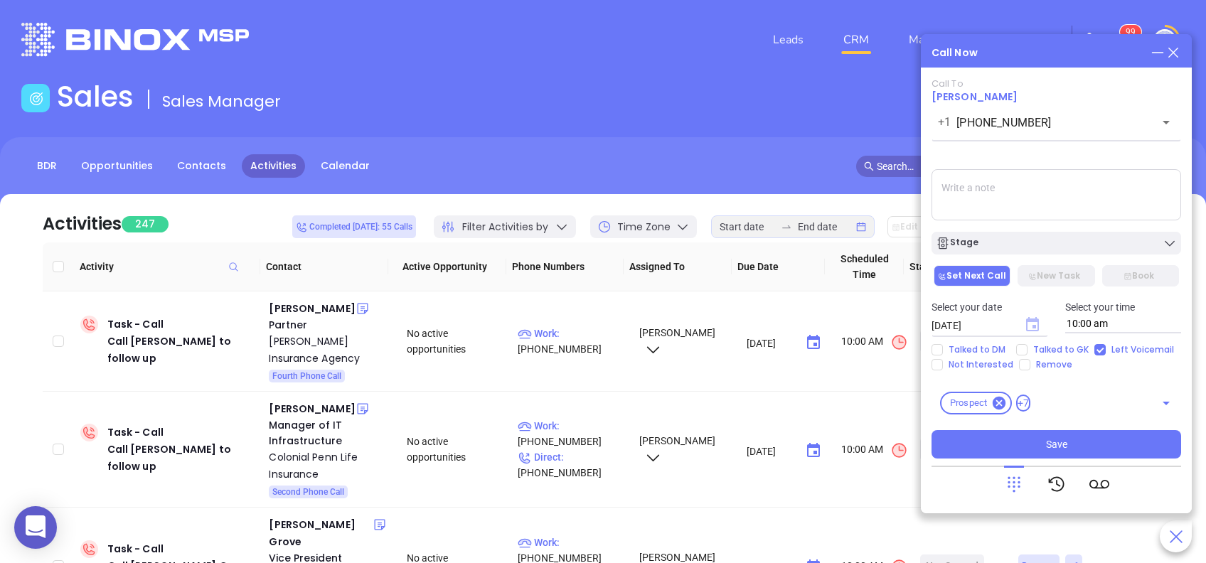
click at [1037, 322] on icon "Choose date, selected date is Aug 29, 2025" at bounding box center [1032, 324] width 13 height 14
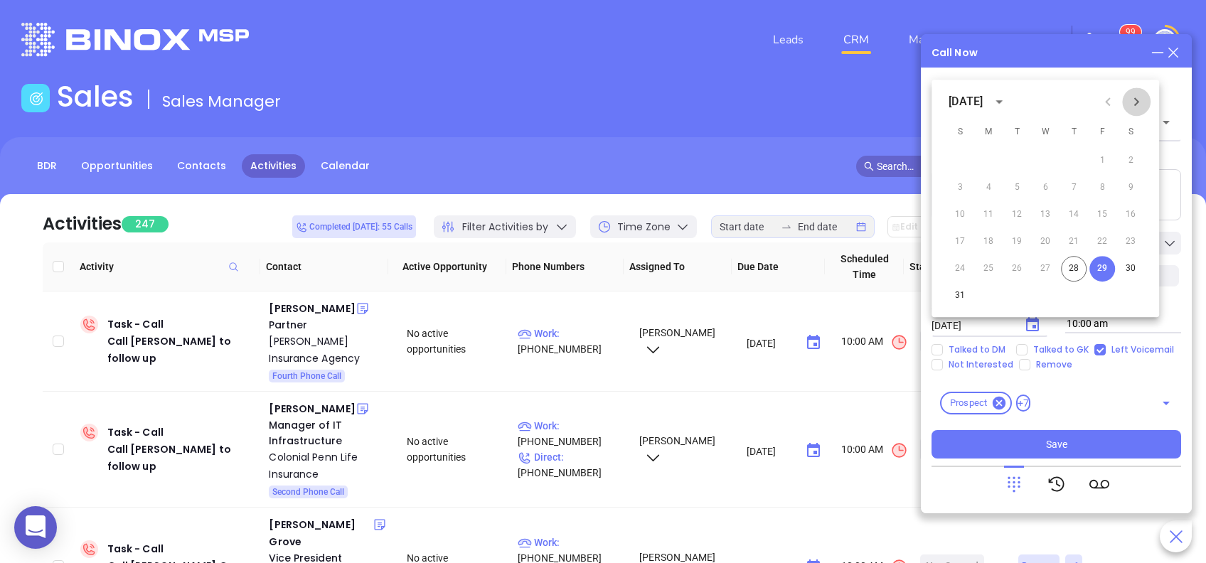
click at [1139, 97] on icon "Next month" at bounding box center [1136, 101] width 17 height 17
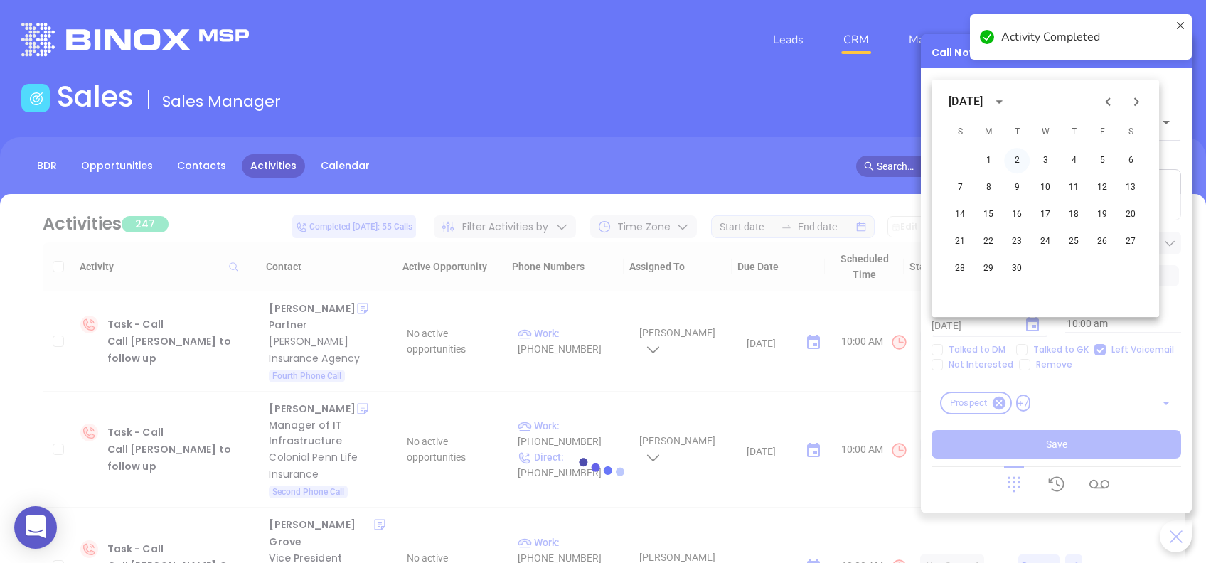
click at [1015, 159] on button "2" at bounding box center [1017, 161] width 26 height 26
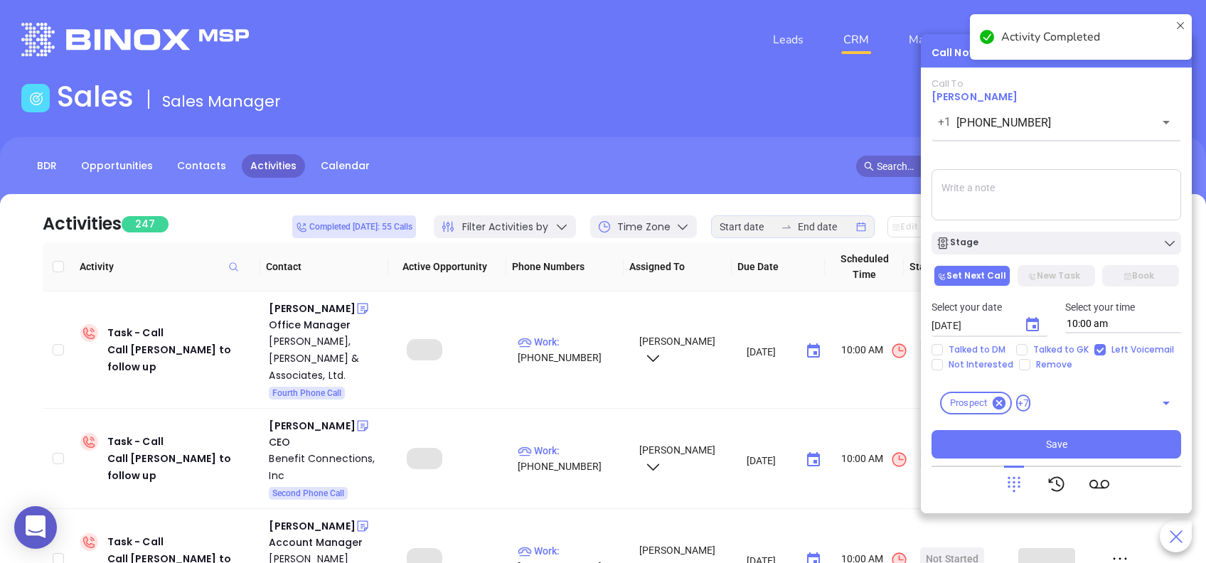
type input "09/02/2025"
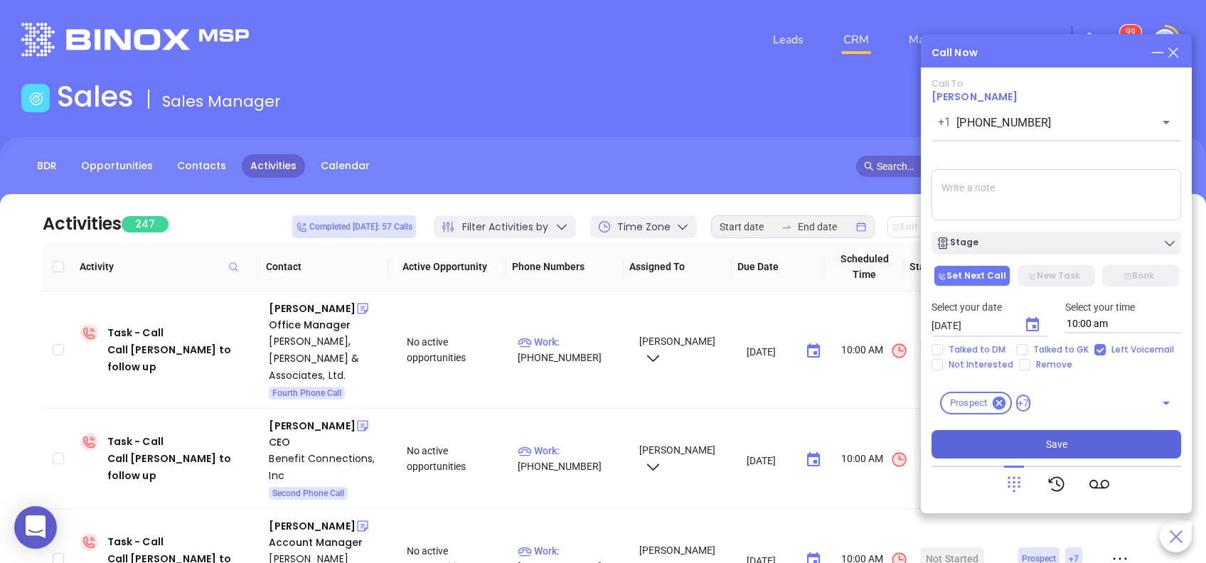
click at [1049, 439] on span "Save" at bounding box center [1056, 445] width 21 height 16
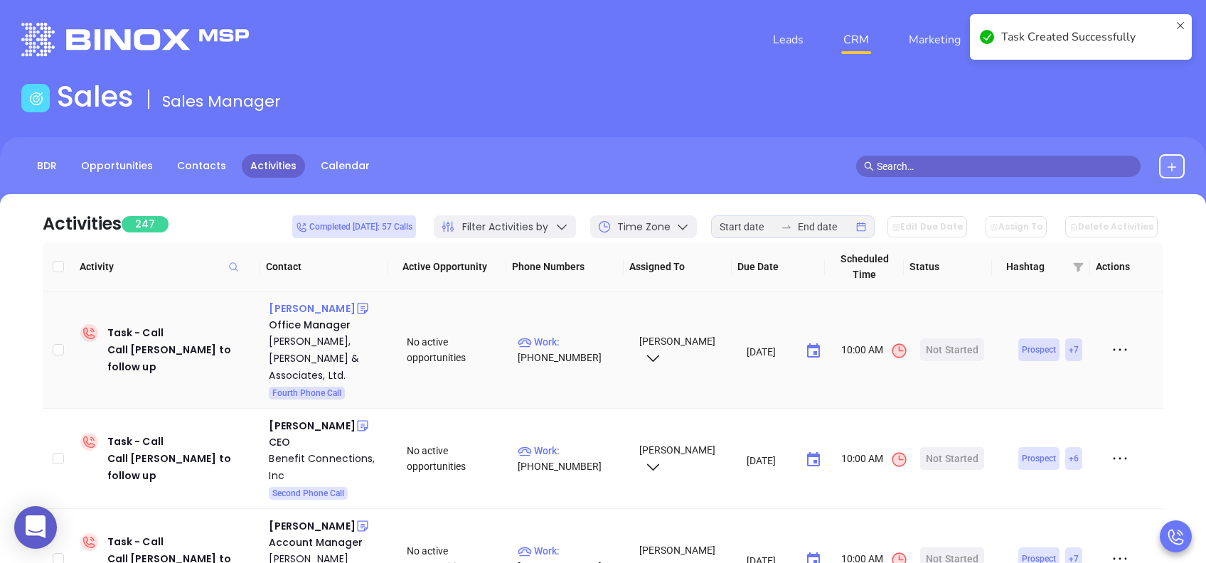
click at [306, 300] on div "Nancy Scott" at bounding box center [312, 308] width 86 height 17
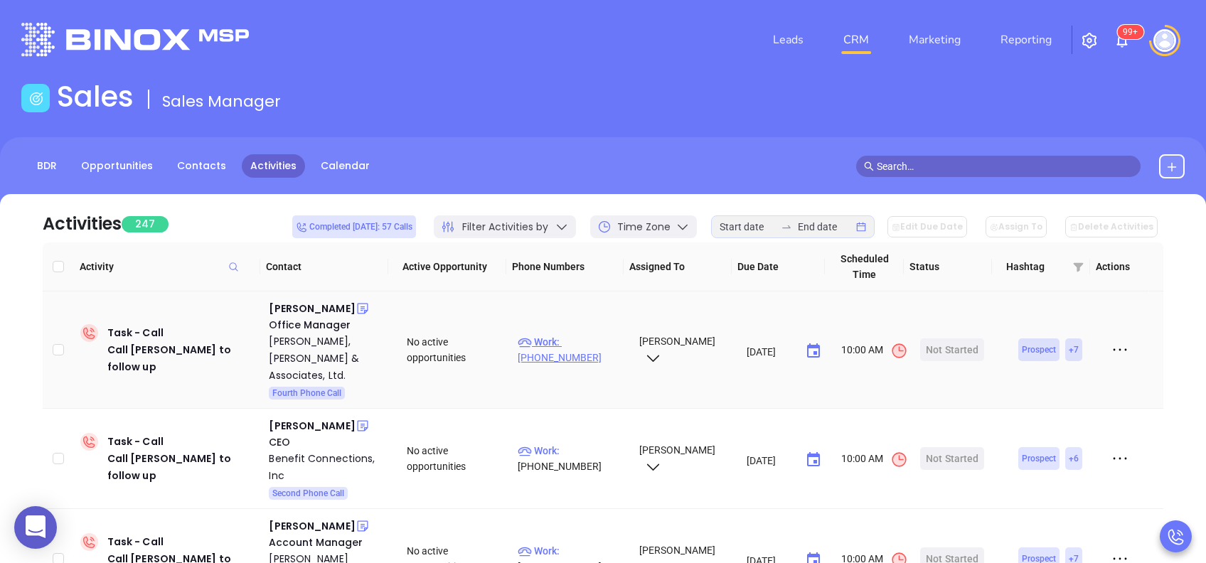
click at [588, 334] on p "Work : (610) 995-9100" at bounding box center [572, 349] width 108 height 31
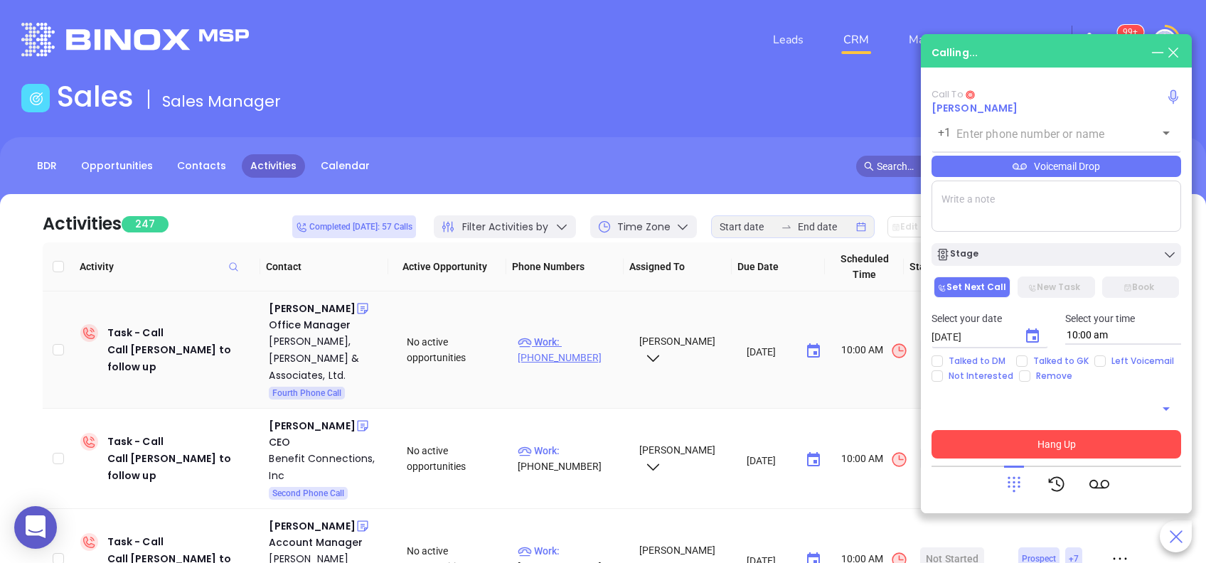
type input "(610) 995-9100"
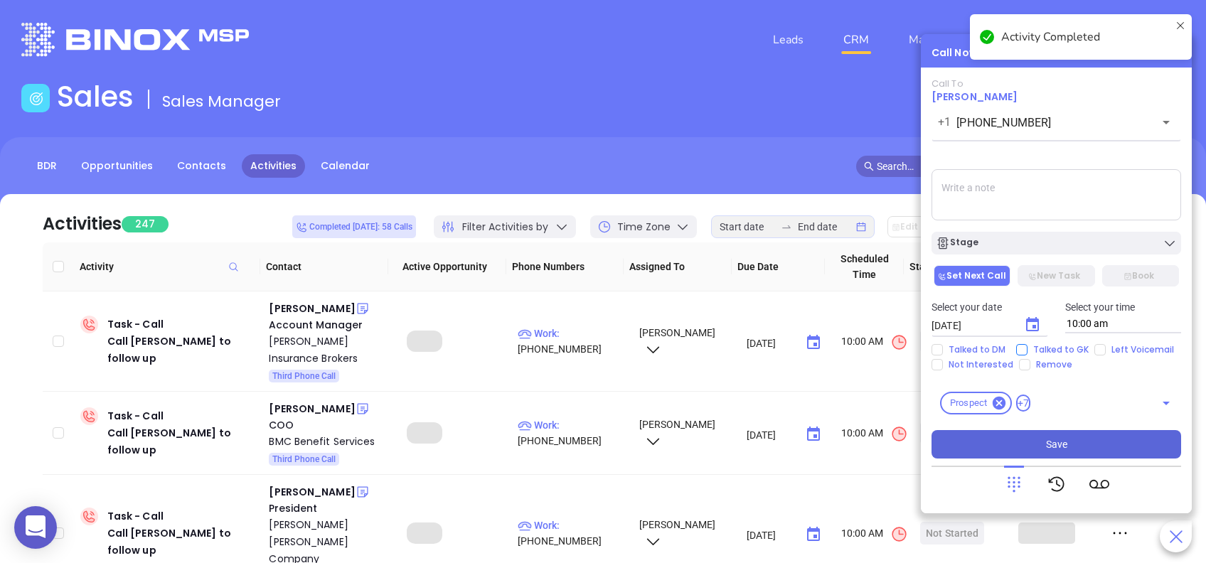
click at [1020, 348] on input "Talked to GK" at bounding box center [1021, 349] width 11 height 11
checkbox input "true"
click at [1035, 321] on icon "Choose date, selected date is Aug 29, 2025" at bounding box center [1032, 324] width 13 height 14
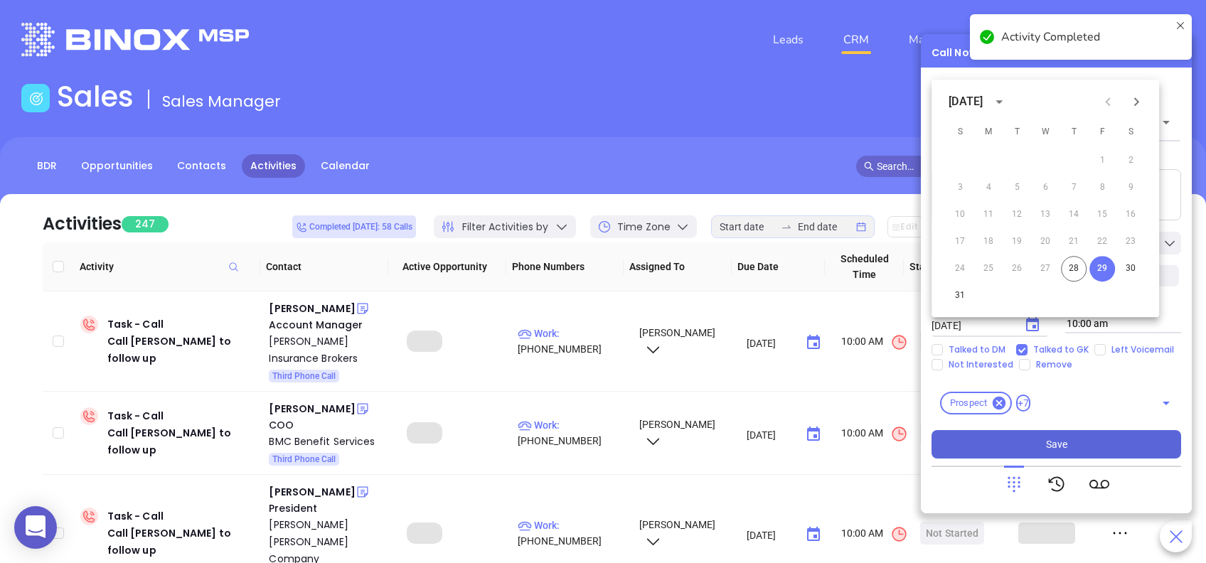
click at [1133, 101] on icon "Next month" at bounding box center [1136, 101] width 17 height 17
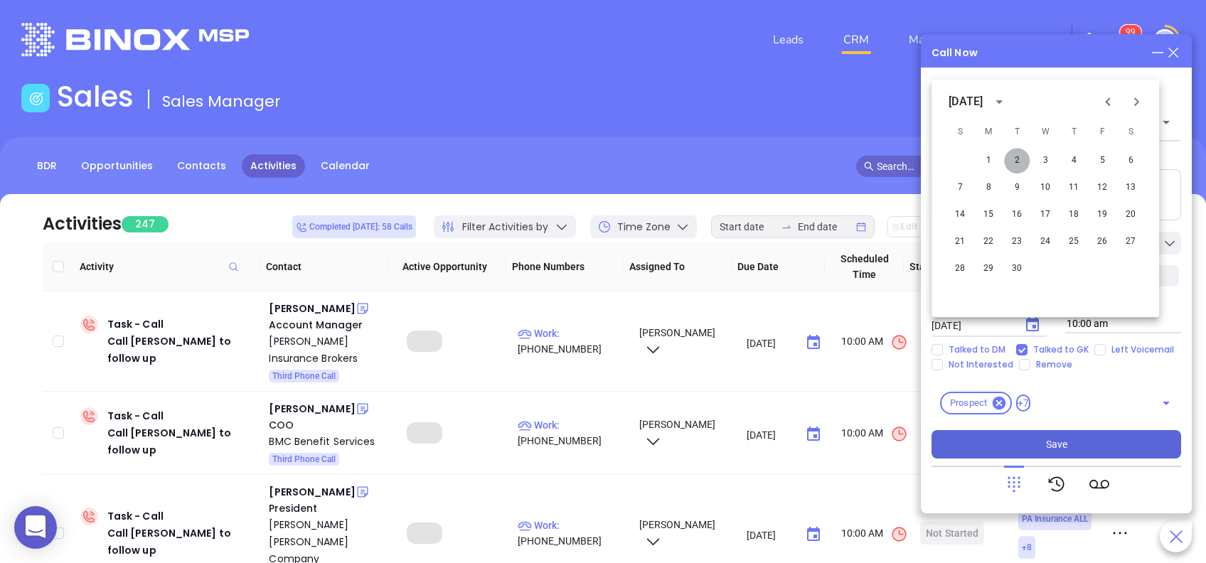
click at [1015, 162] on button "2" at bounding box center [1017, 161] width 26 height 26
type input "09/02/2025"
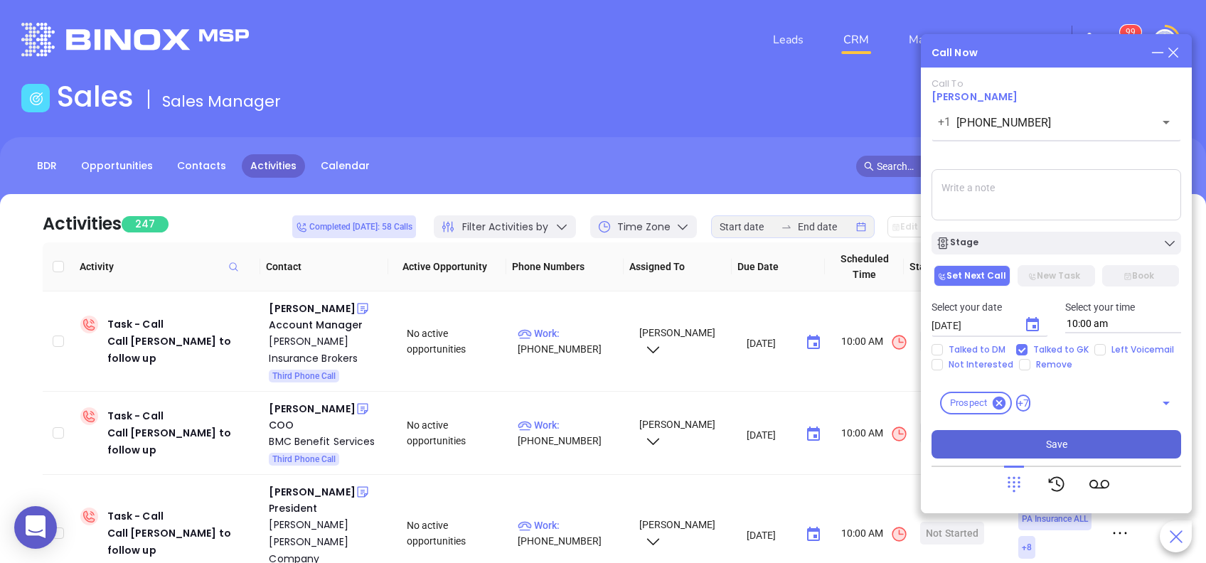
click at [1074, 441] on button "Save" at bounding box center [1056, 444] width 250 height 28
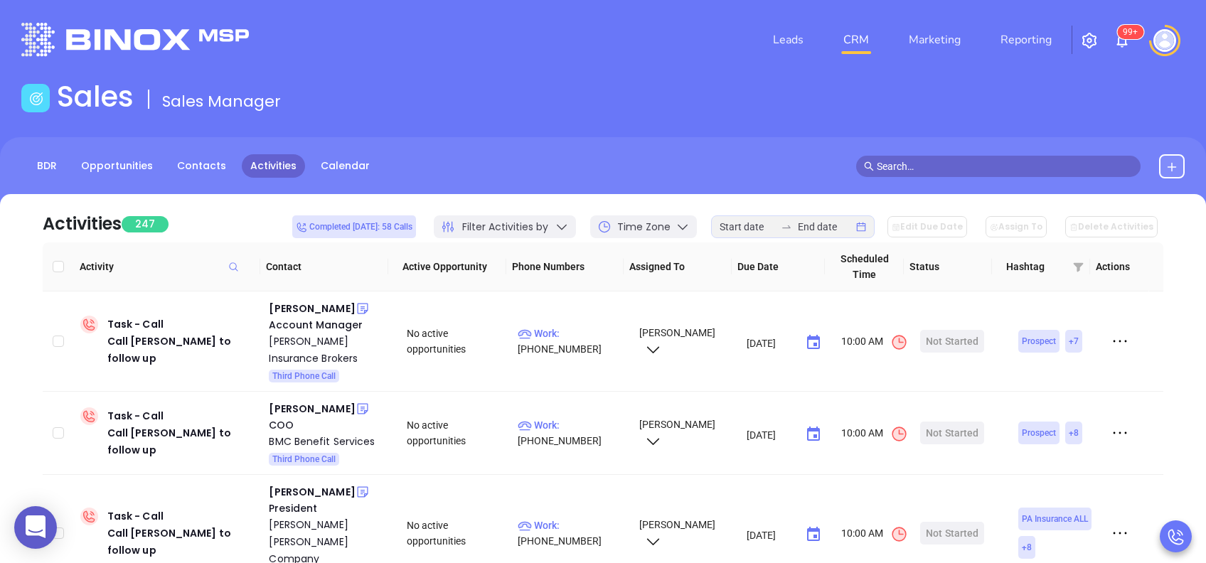
click at [913, 168] on input "text" at bounding box center [1005, 167] width 256 height 16
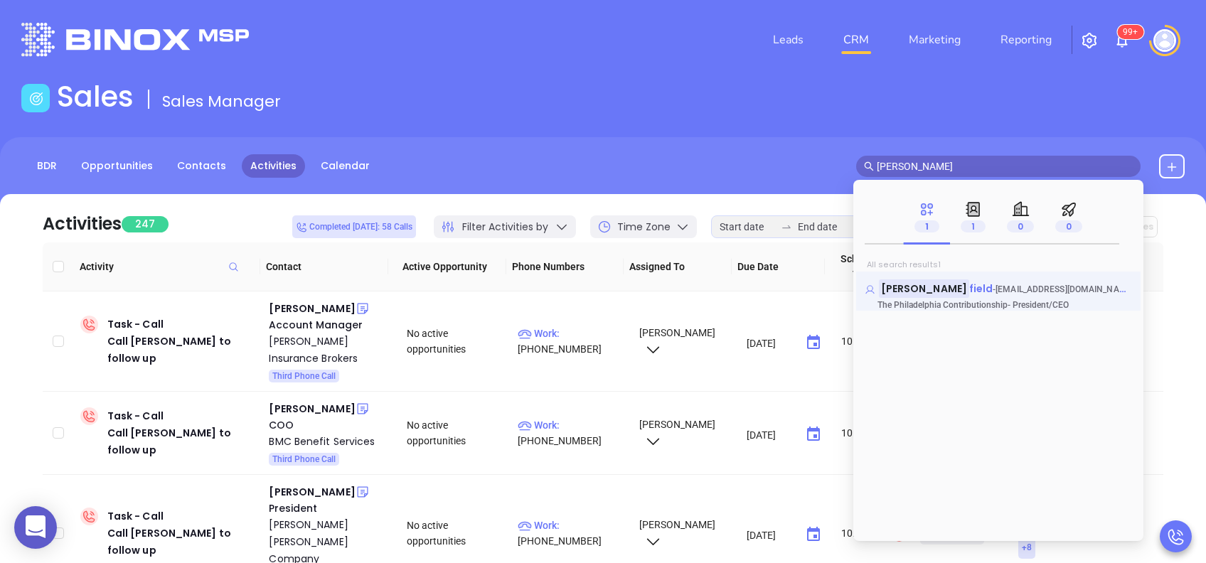
type input "tom green"
click at [929, 289] on mark "Tom Green" at bounding box center [924, 288] width 90 height 18
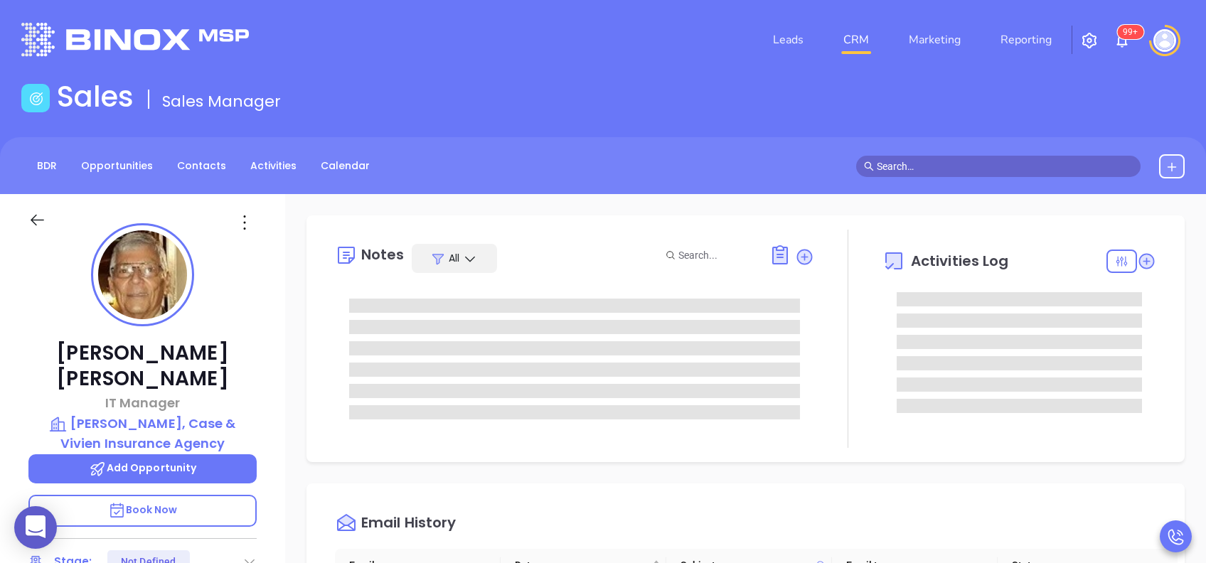
scroll to position [414, 0]
type input "[PERSON_NAME]"
click at [266, 170] on link "Activities" at bounding box center [273, 165] width 63 height 23
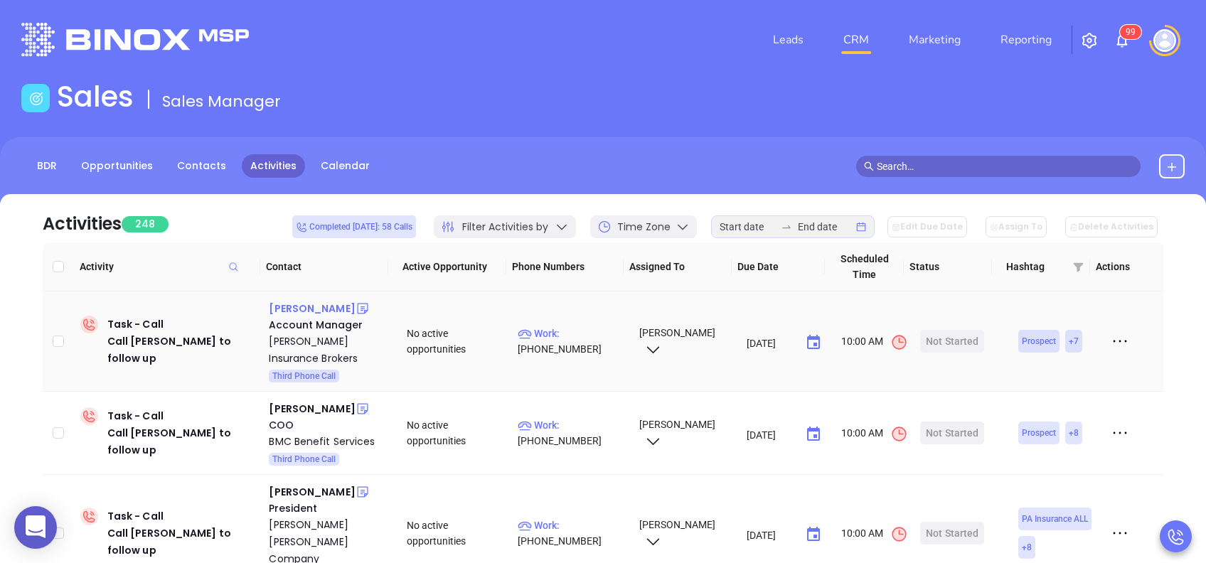
click at [316, 303] on div "Michele McGuigan" at bounding box center [312, 308] width 86 height 17
click at [584, 327] on p "Work : (610) 891-9850" at bounding box center [572, 341] width 108 height 31
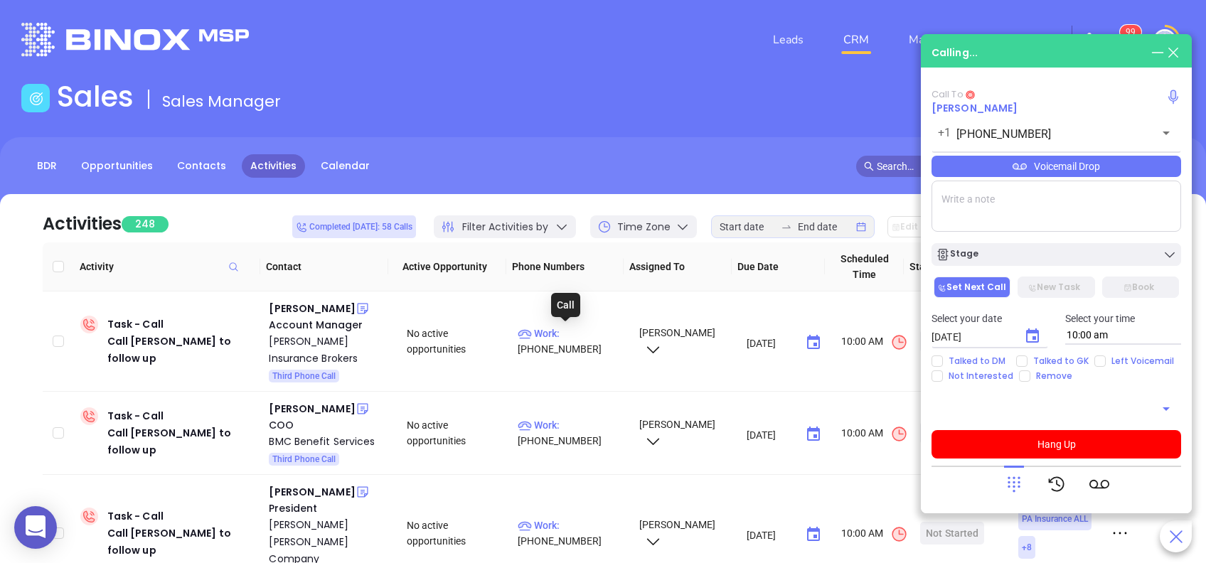
type input "(610) 891-9850"
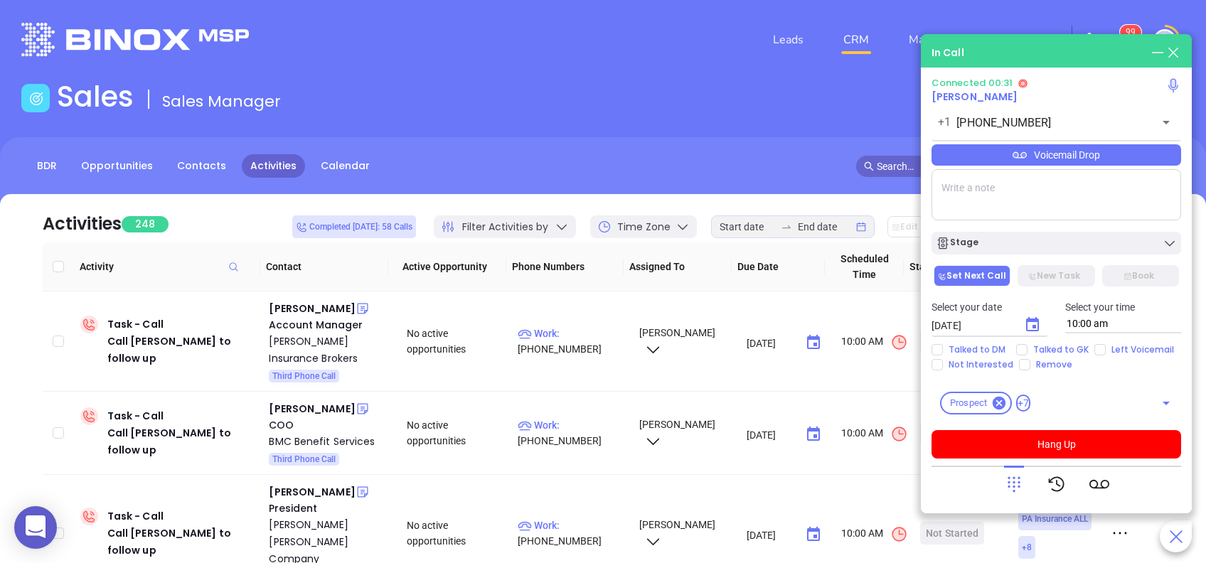
click at [1002, 489] on div at bounding box center [1056, 484] width 250 height 37
click at [1013, 485] on icon at bounding box center [1014, 484] width 20 height 20
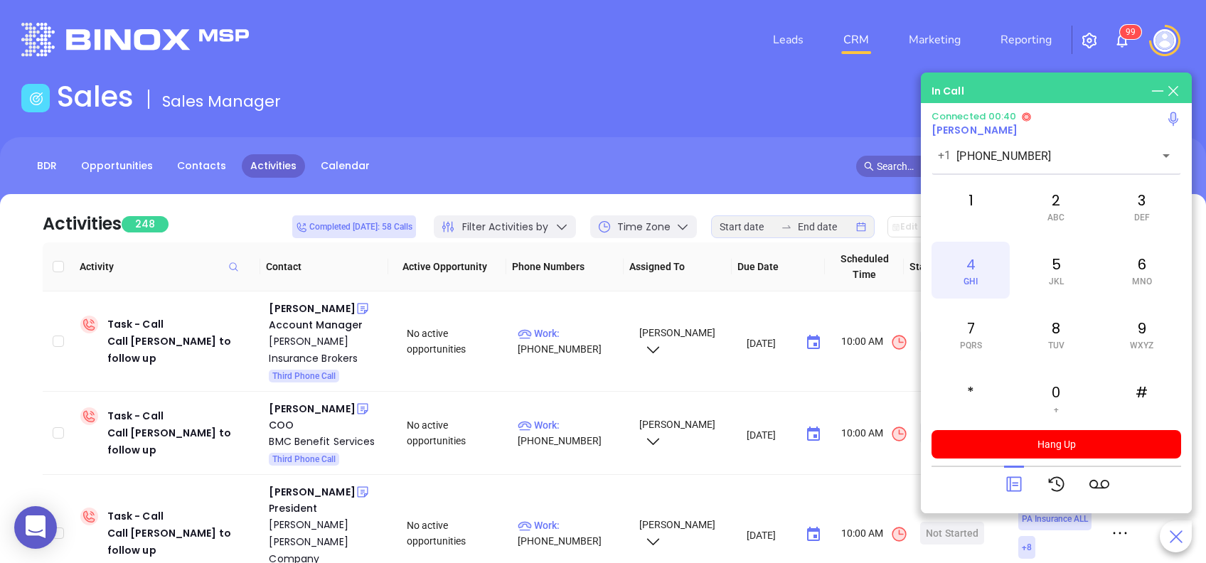
click at [973, 266] on div "4 GHI" at bounding box center [970, 270] width 78 height 57
click at [1145, 277] on span "MNO" at bounding box center [1142, 282] width 20 height 10
click at [1056, 210] on div "2 ABC" at bounding box center [1056, 206] width 78 height 57
click at [964, 273] on div "4 GHI" at bounding box center [970, 270] width 78 height 57
click at [963, 191] on div "1" at bounding box center [970, 206] width 78 height 57
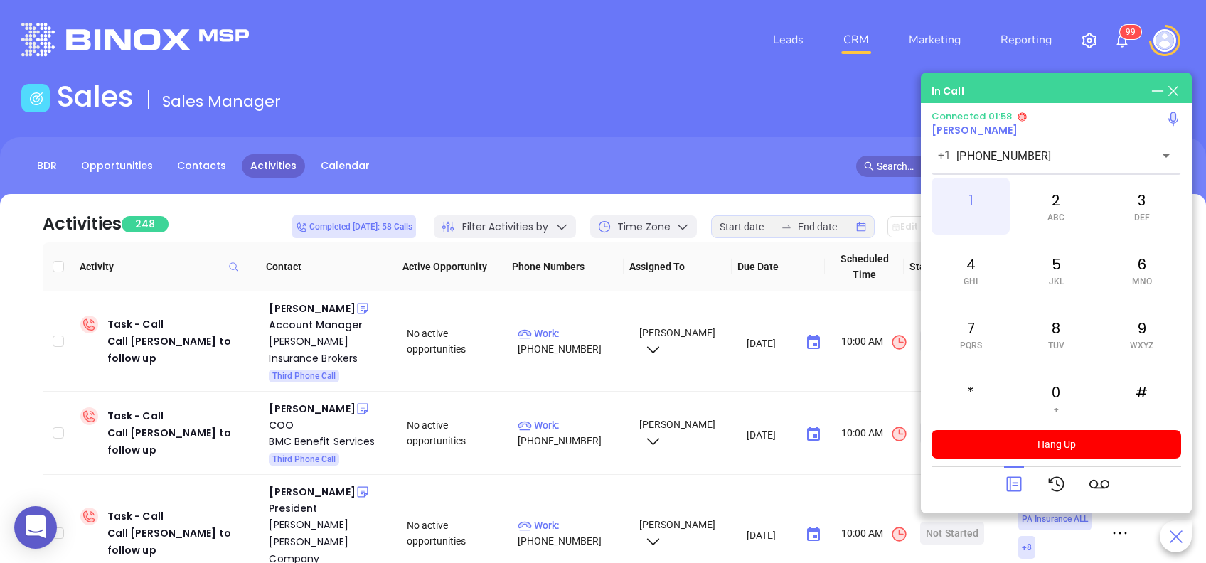
click at [977, 211] on div "1" at bounding box center [970, 206] width 78 height 57
click at [1013, 486] on icon at bounding box center [1014, 484] width 20 height 20
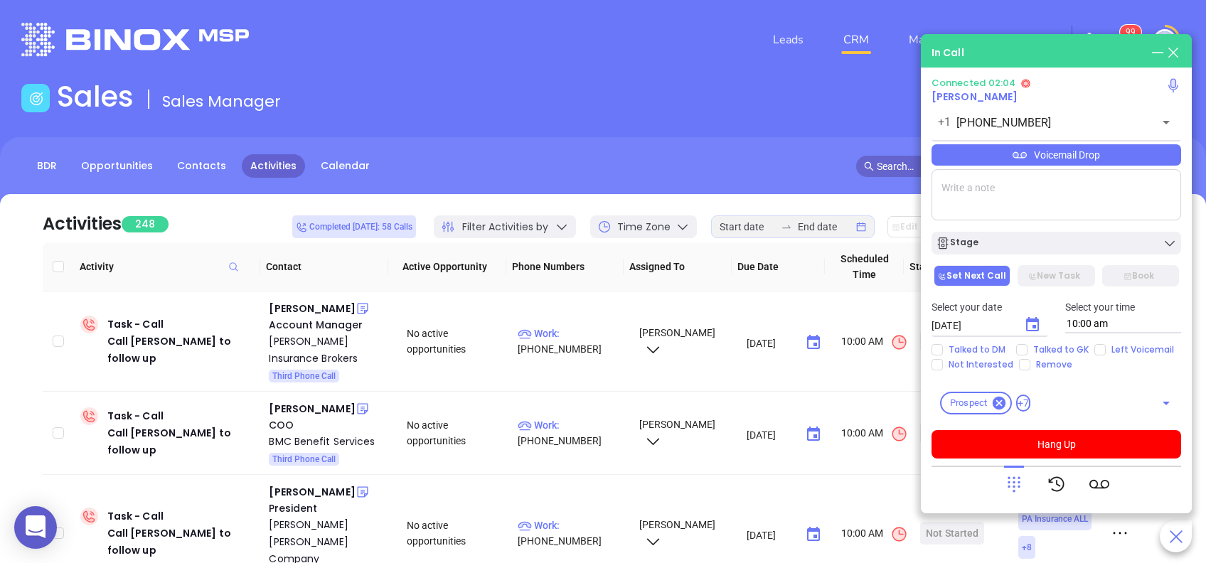
click at [1052, 161] on div "Voicemail Drop" at bounding box center [1056, 154] width 250 height 21
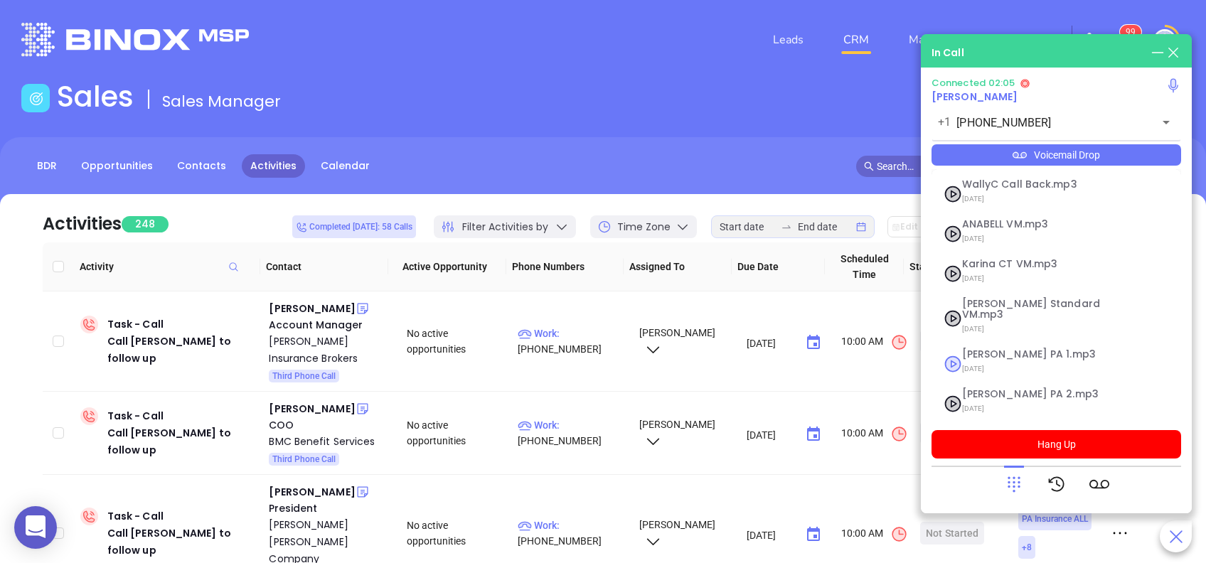
click at [1044, 360] on span "07/18/2025" at bounding box center [1039, 369] width 154 height 18
checkbox input "true"
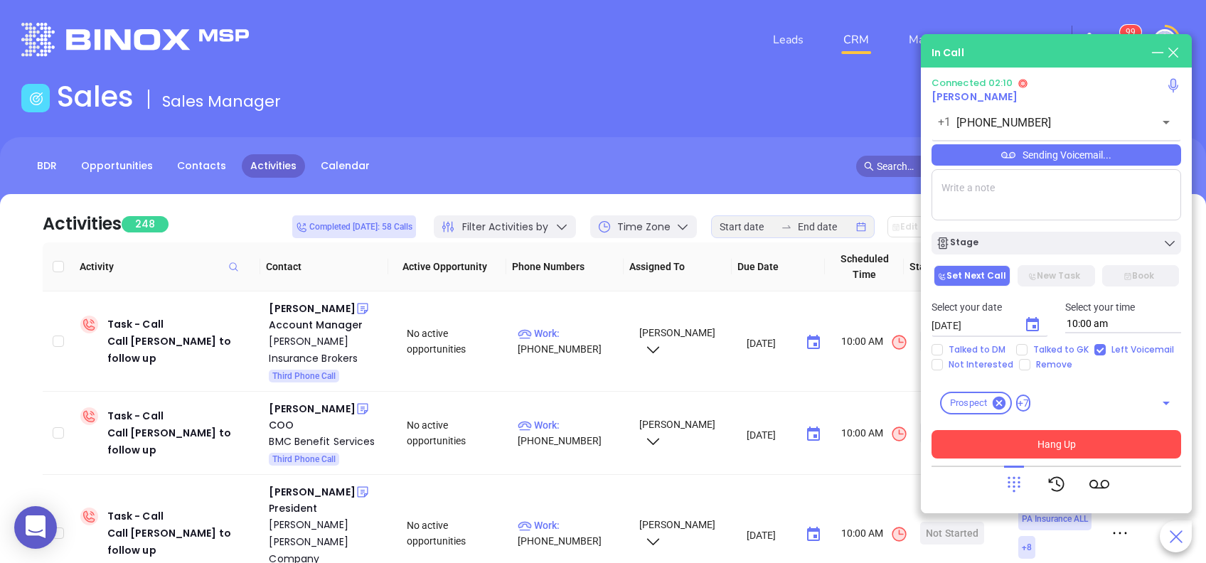
click at [1071, 445] on button "Hang Up" at bounding box center [1056, 444] width 250 height 28
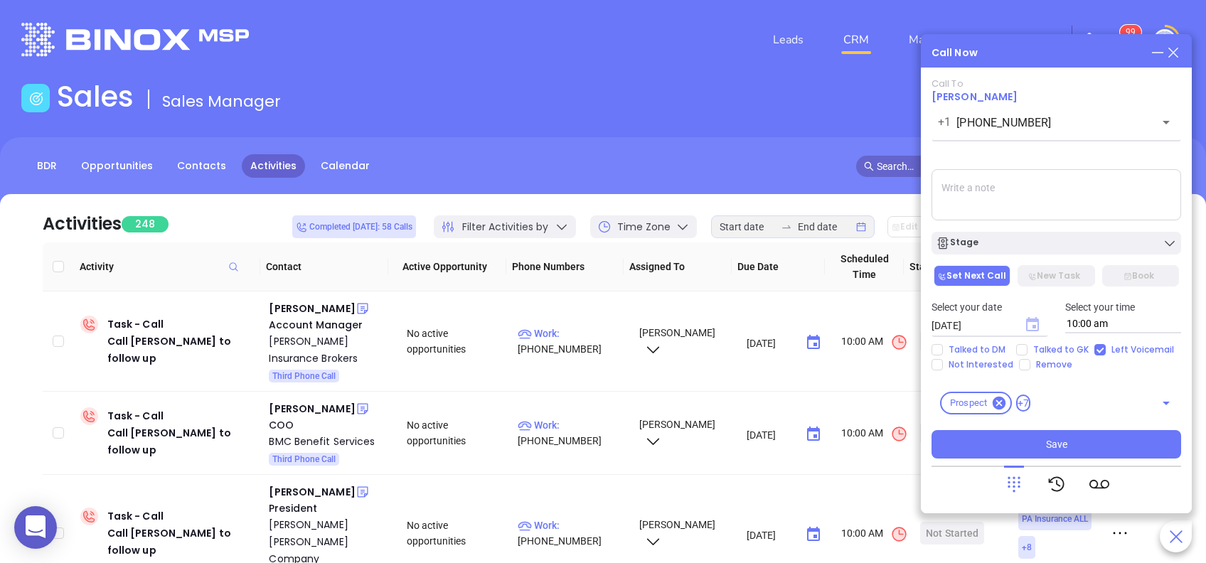
click at [1026, 322] on icon "Choose date, selected date is Aug 29, 2025" at bounding box center [1032, 324] width 13 height 14
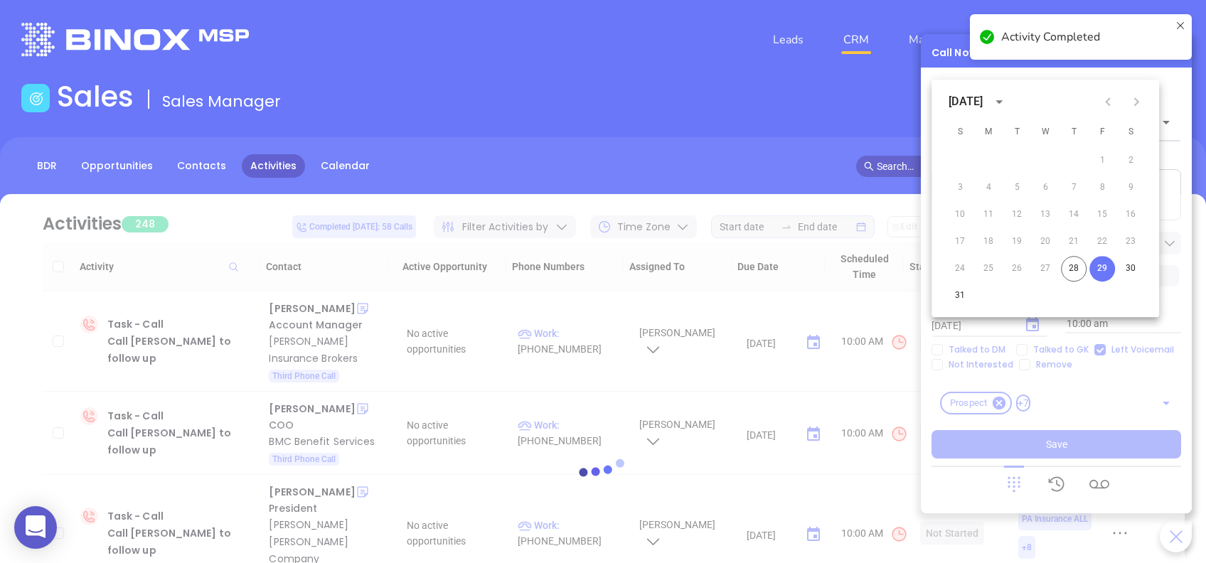
click at [1135, 103] on icon "Next month" at bounding box center [1136, 101] width 5 height 9
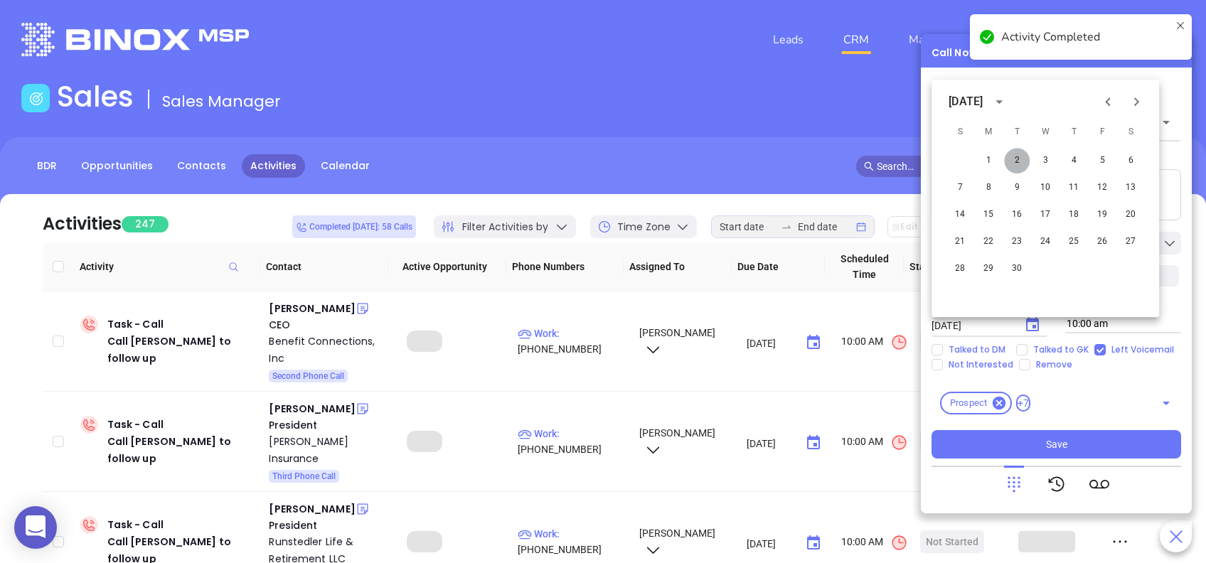
click at [1018, 161] on button "2" at bounding box center [1017, 161] width 26 height 26
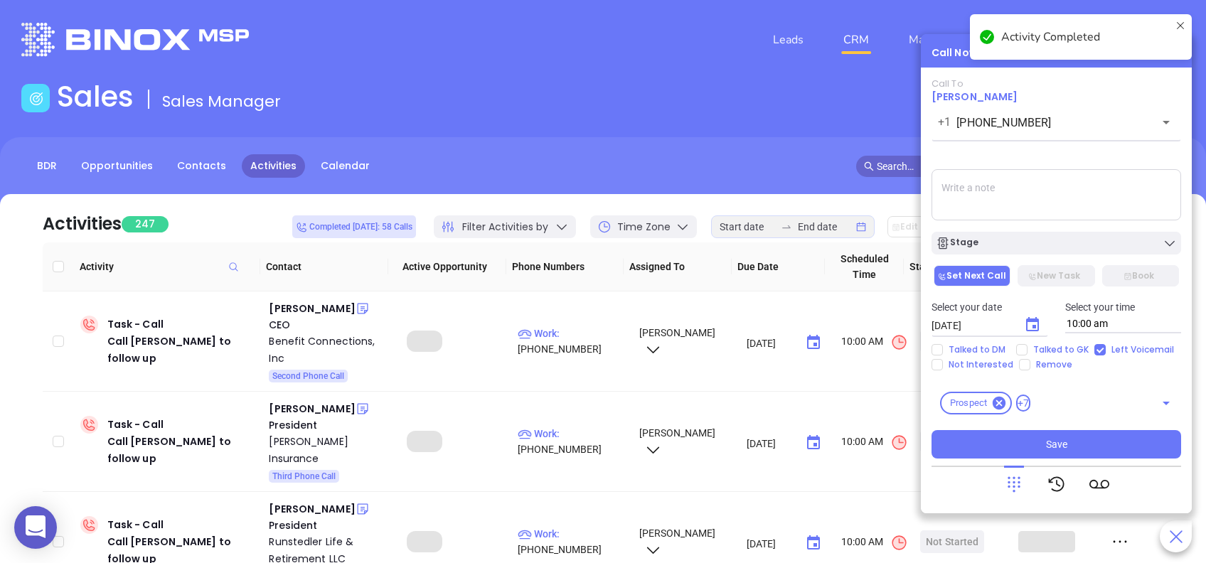
type input "[DATE]"
click at [1093, 446] on button "Save" at bounding box center [1056, 444] width 250 height 28
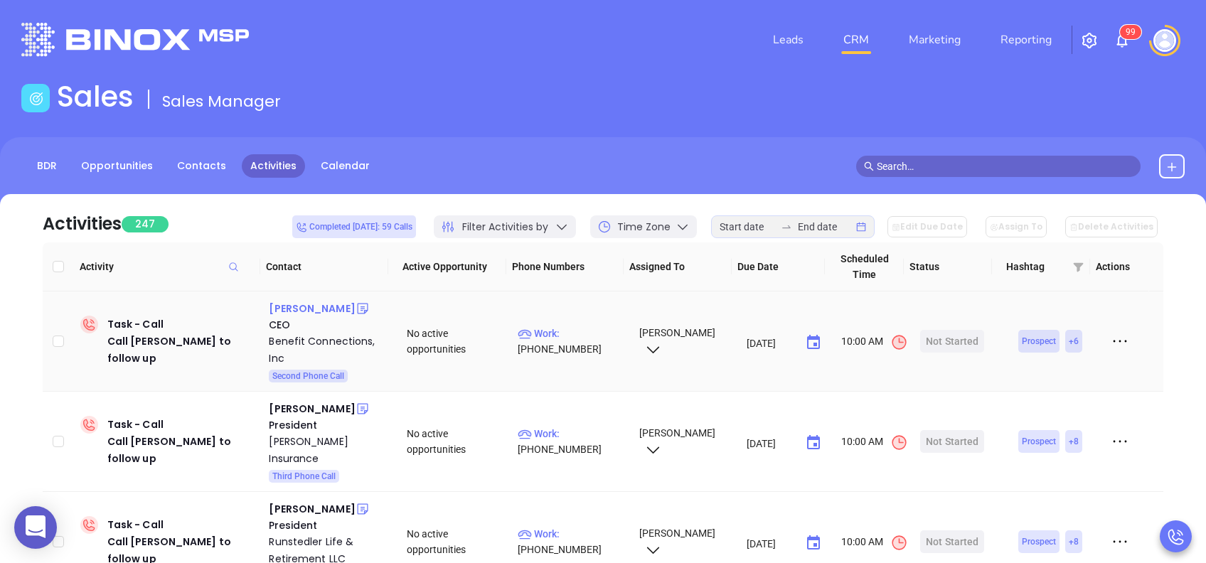
click at [291, 302] on div "Rob Kole" at bounding box center [312, 308] width 86 height 17
click at [586, 330] on p "Work : (717) 258-5599" at bounding box center [572, 341] width 108 height 31
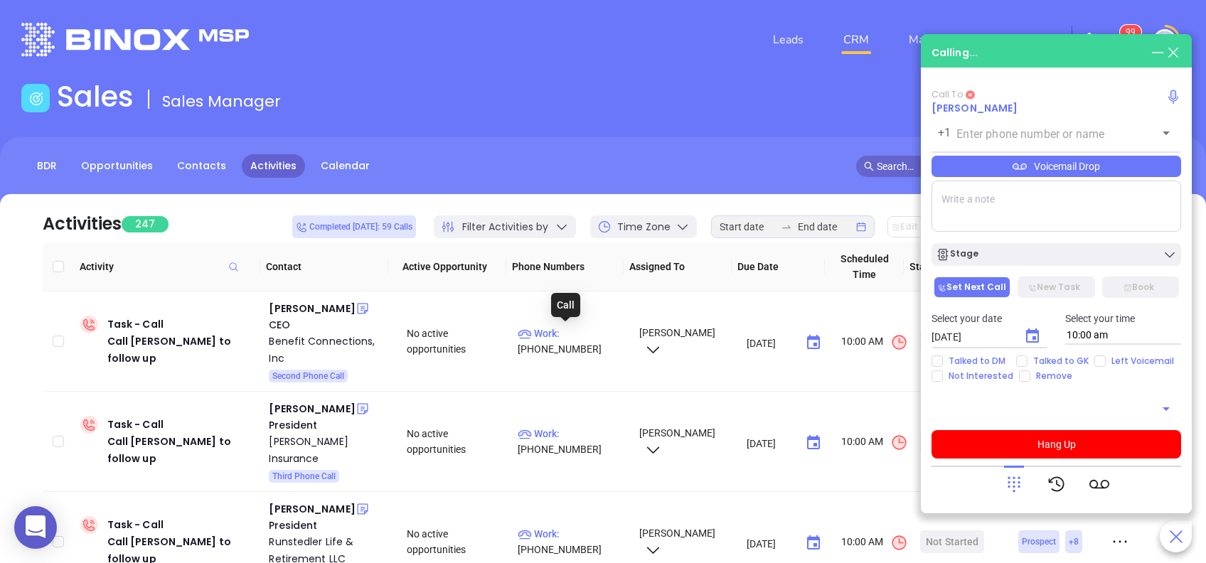
type input "(717) 258-5599"
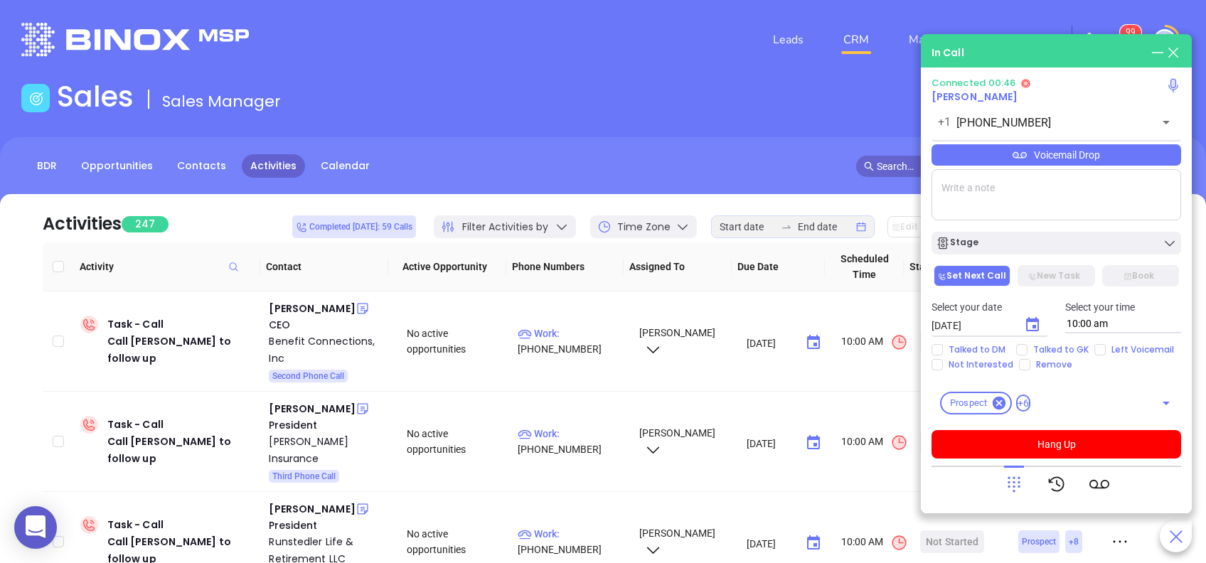
click at [1072, 156] on div "Voicemail Drop" at bounding box center [1056, 154] width 250 height 21
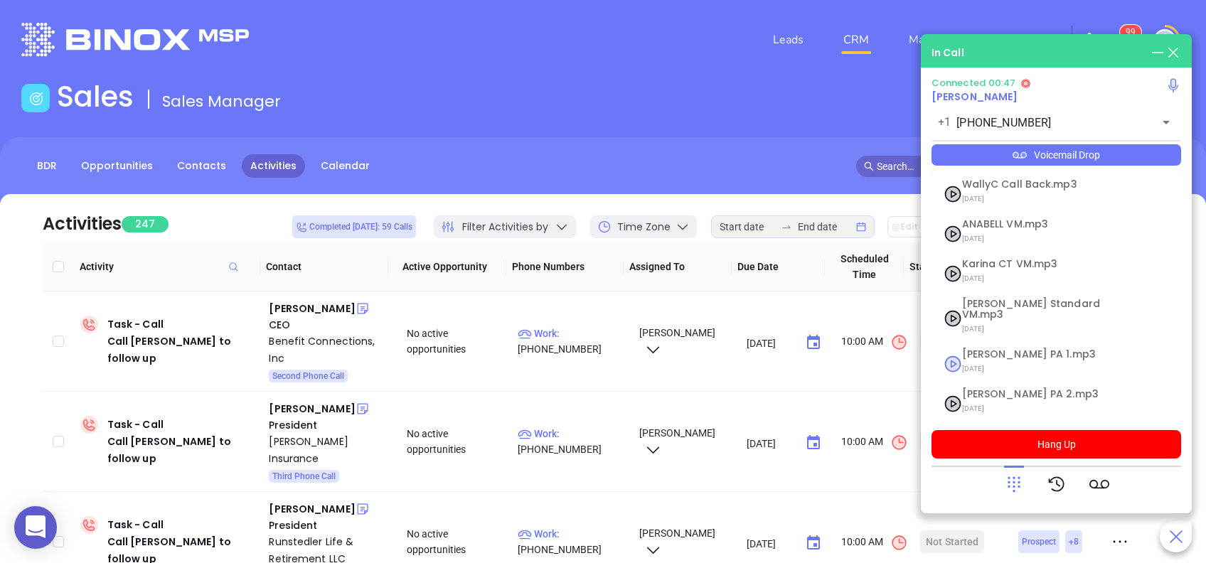
click at [1017, 349] on span "Vicky PA 1.mp3" at bounding box center [1039, 354] width 154 height 11
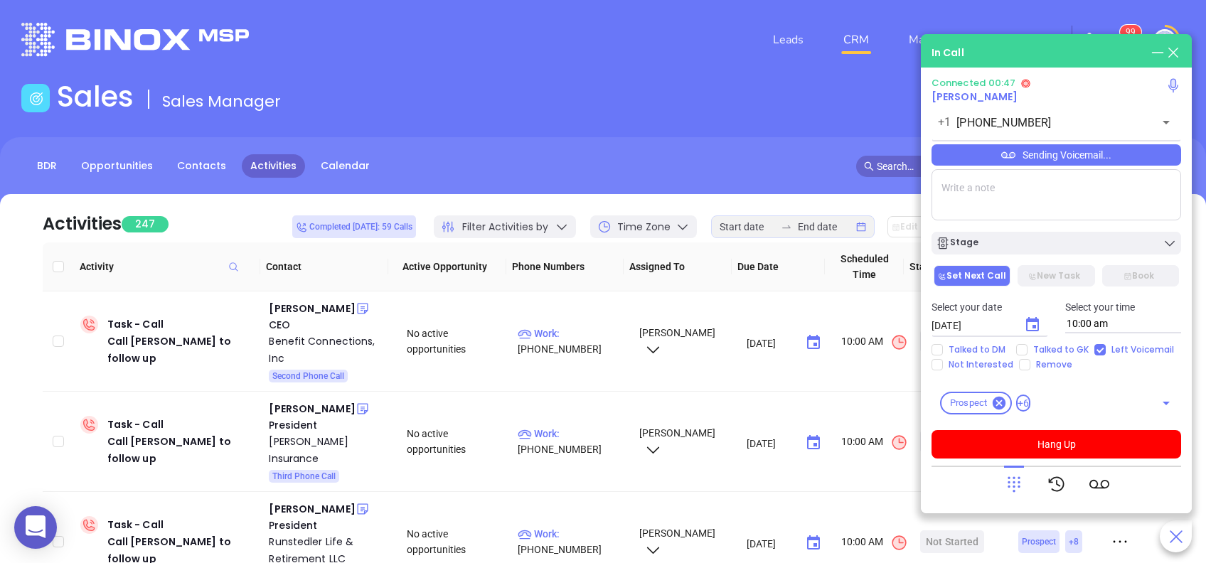
checkbox input "true"
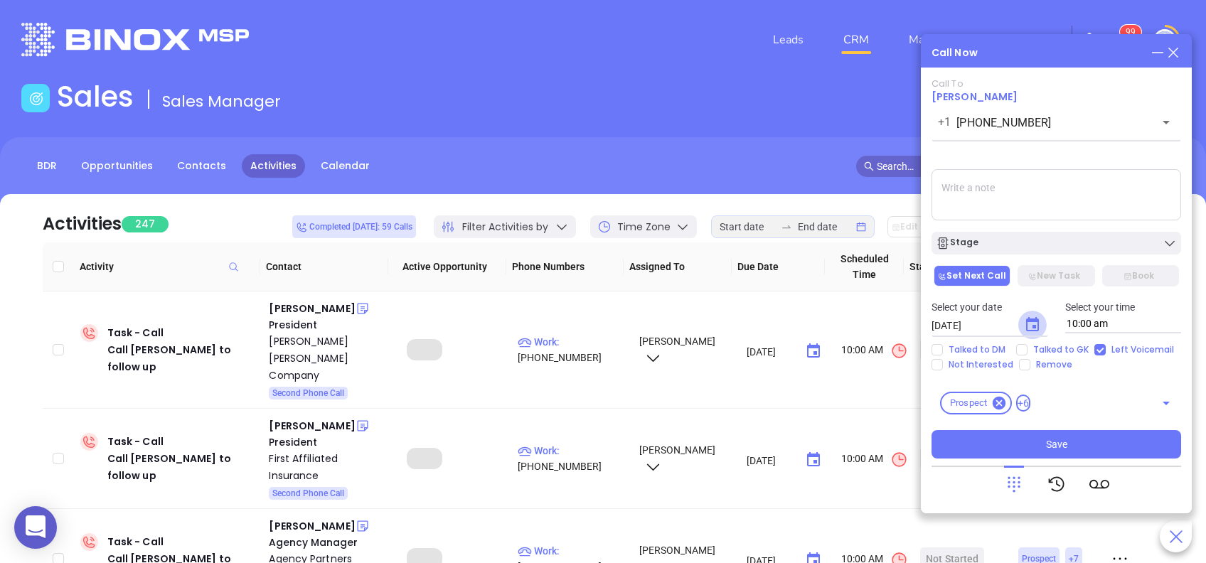
click at [1032, 325] on icon "Choose date, selected date is Aug 29, 2025" at bounding box center [1032, 324] width 13 height 14
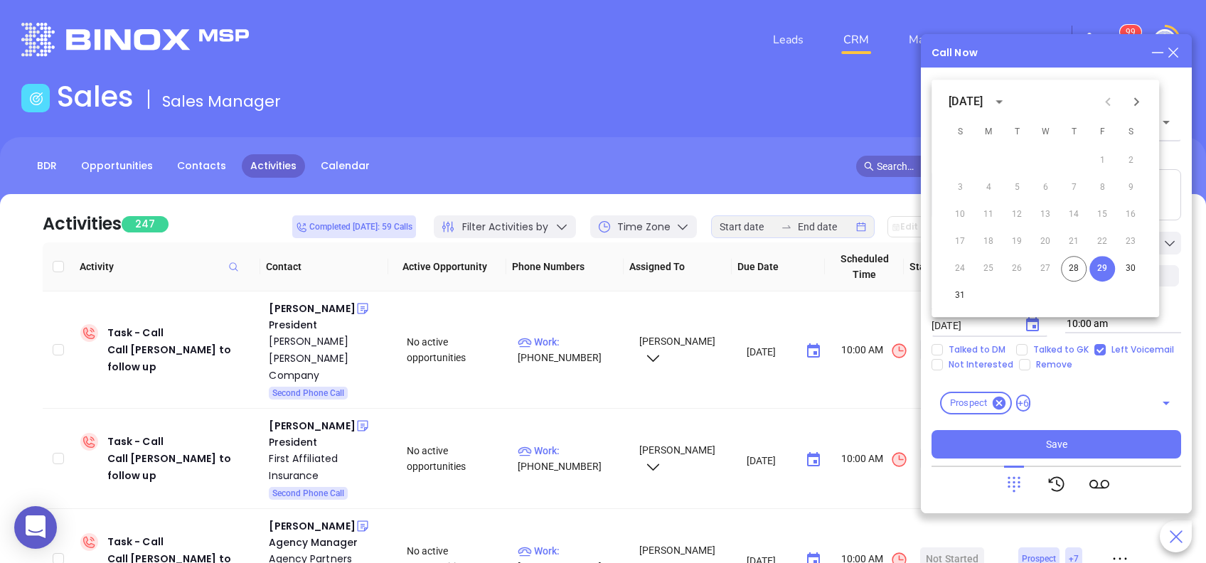
click at [1140, 103] on icon "Next month" at bounding box center [1136, 101] width 17 height 17
click at [1020, 163] on button "2" at bounding box center [1017, 161] width 26 height 26
type input "09/02/2025"
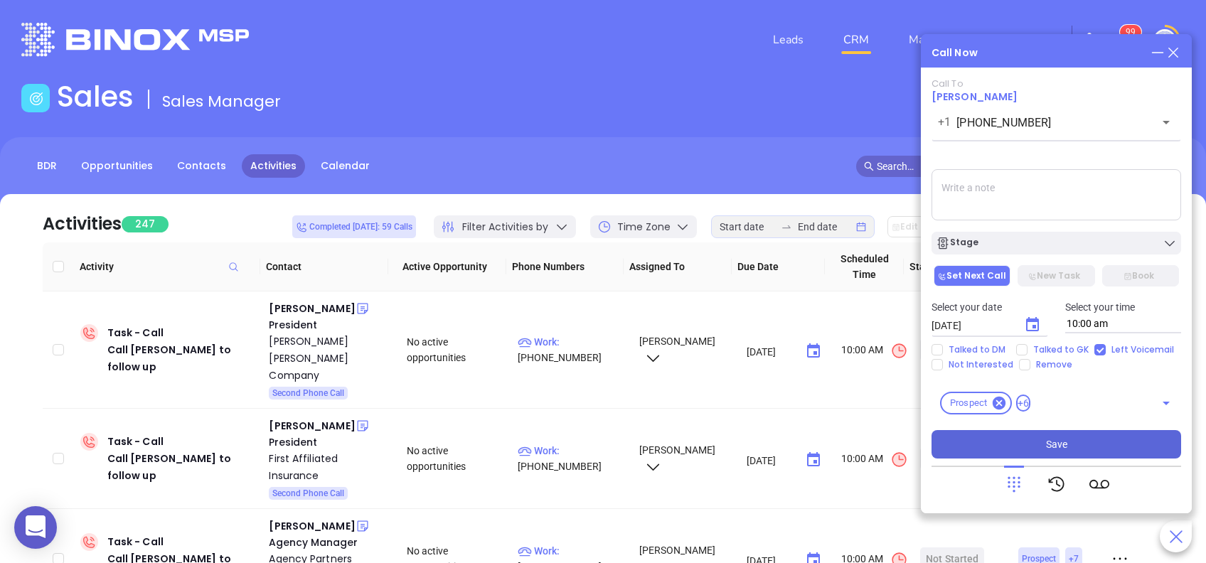
click at [1109, 440] on button "Save" at bounding box center [1056, 444] width 250 height 28
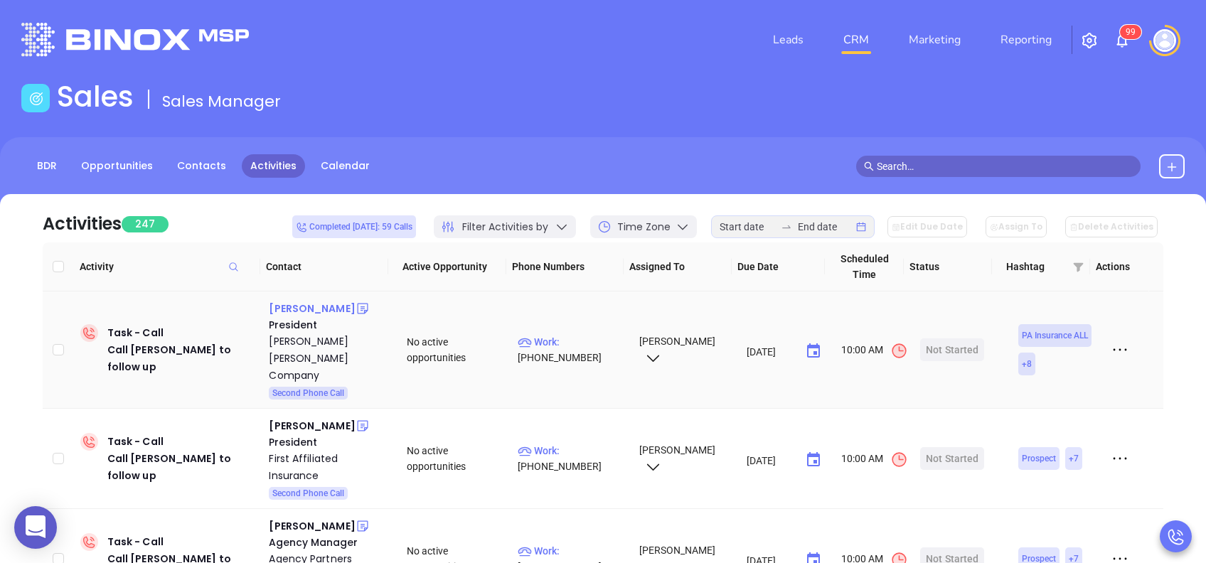
click at [284, 307] on div "Gary Dix" at bounding box center [312, 308] width 86 height 17
click at [587, 334] on p "Work : (215) 487-3600" at bounding box center [572, 349] width 108 height 31
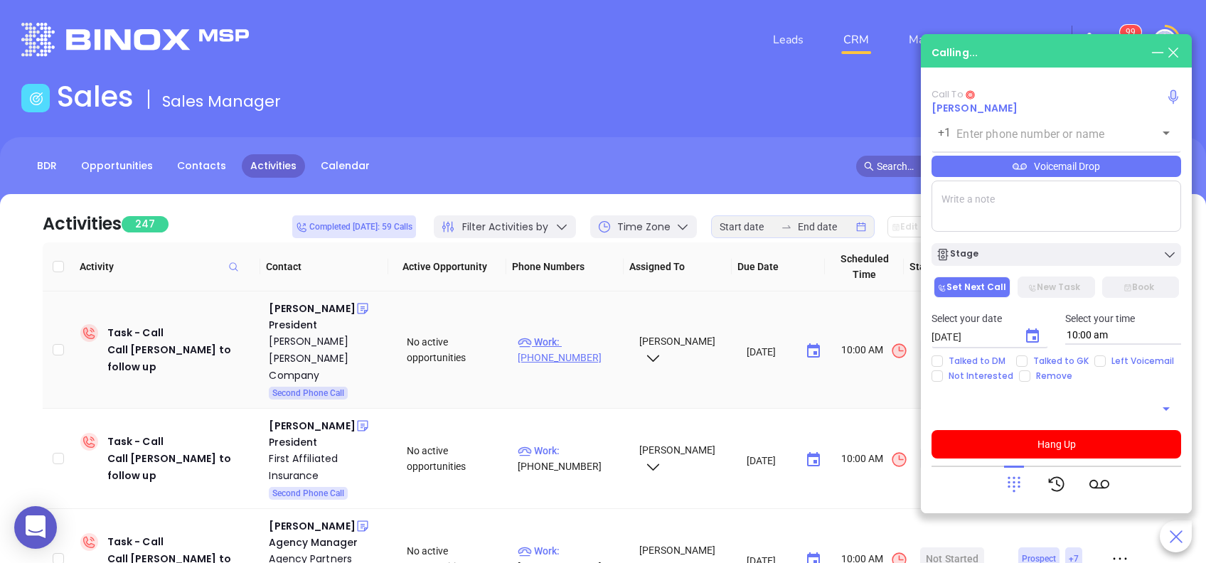
type input "(215) 487-3600"
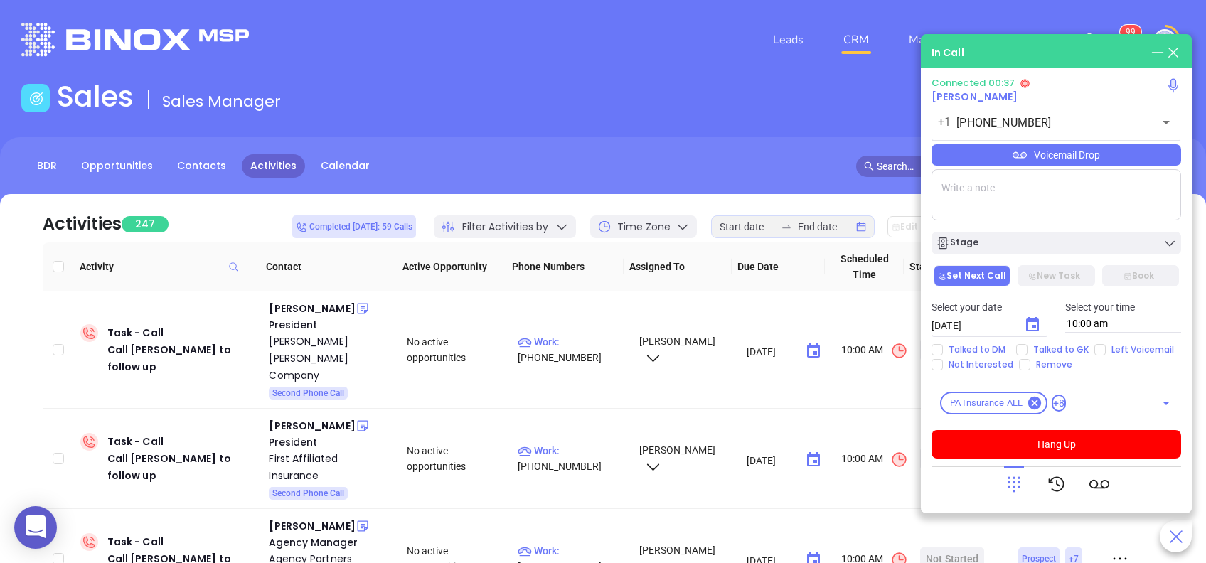
click at [1017, 485] on icon at bounding box center [1014, 484] width 20 height 20
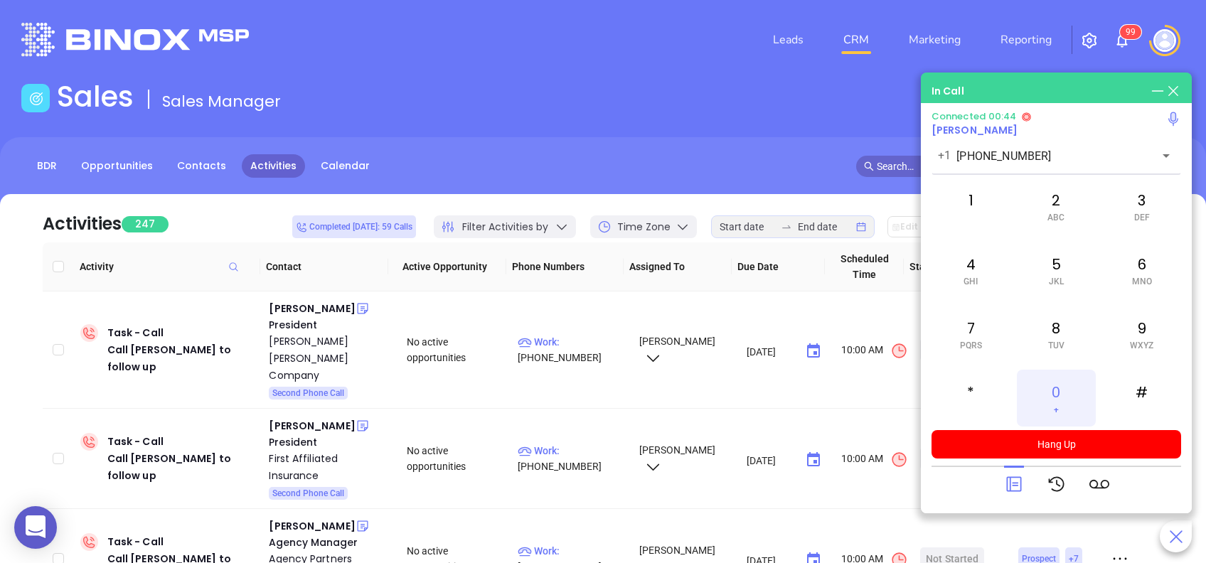
click at [1068, 390] on div "0 +" at bounding box center [1056, 398] width 78 height 57
click at [1020, 489] on icon at bounding box center [1013, 484] width 15 height 15
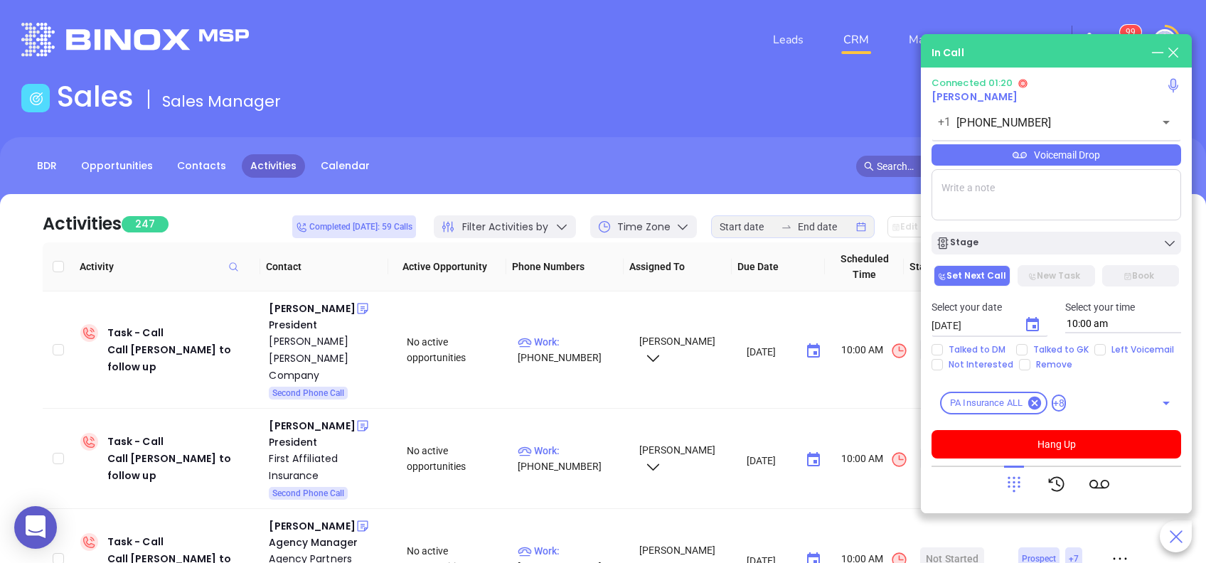
click at [1071, 157] on div "Voicemail Drop" at bounding box center [1056, 154] width 250 height 21
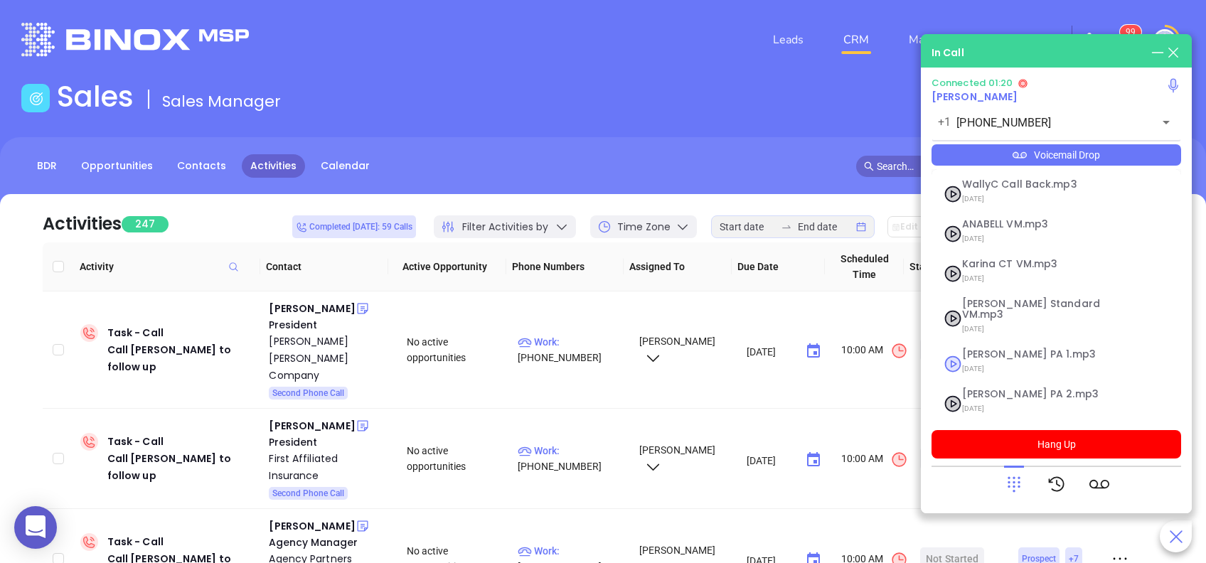
click at [1024, 349] on span "Vicky PA 1.mp3" at bounding box center [1039, 354] width 154 height 11
checkbox input "true"
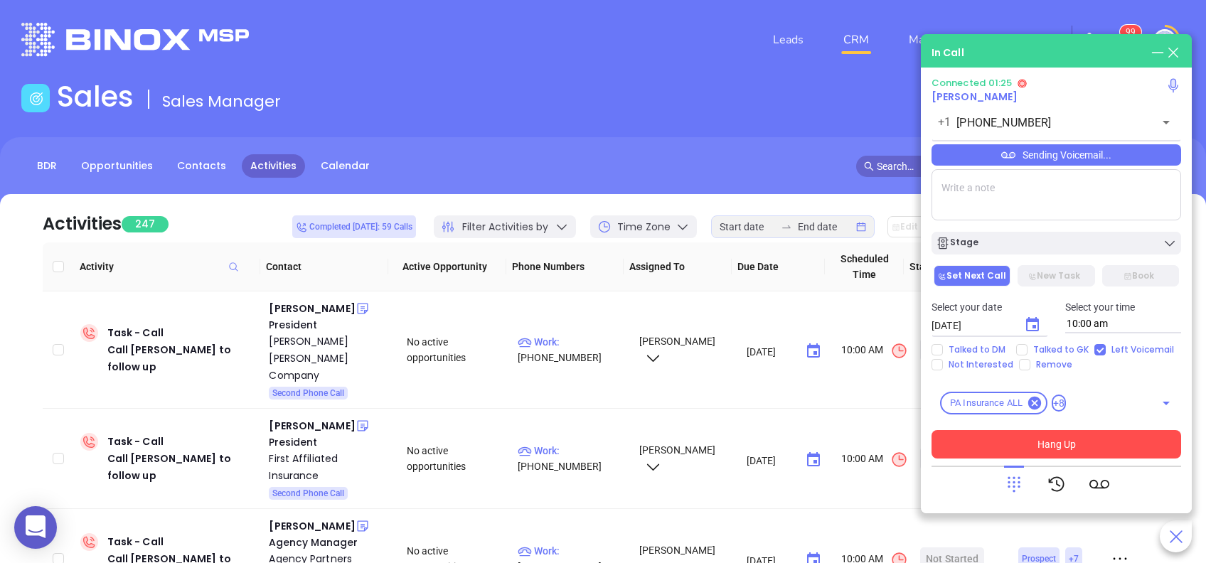
click at [1026, 442] on button "Hang Up" at bounding box center [1056, 444] width 250 height 28
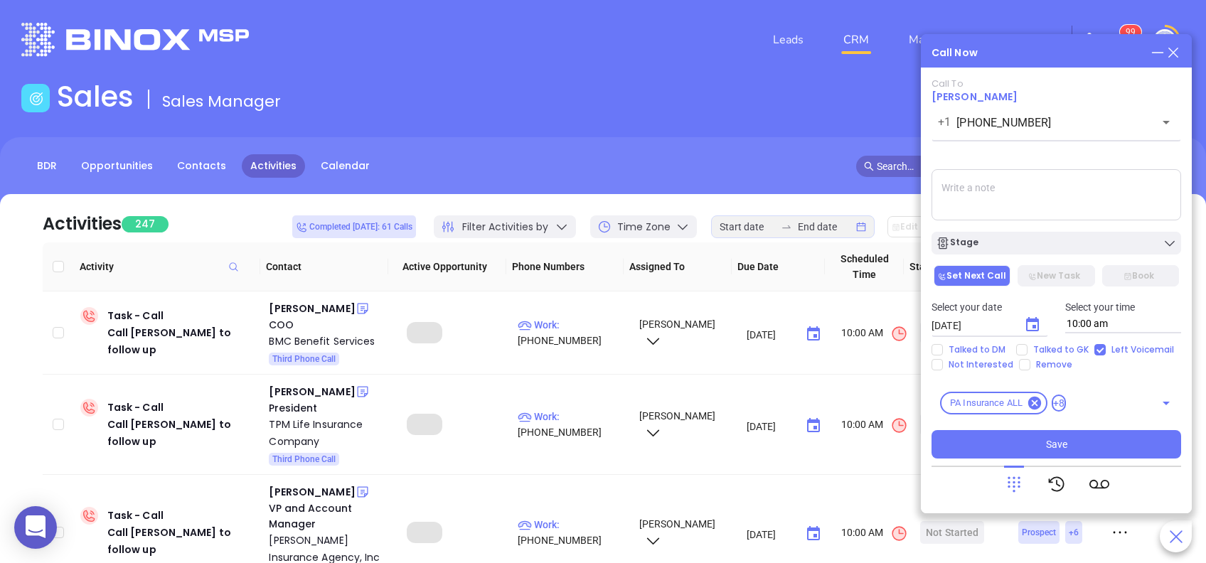
click at [1035, 323] on icon "Choose date, selected date is Aug 29, 2025" at bounding box center [1032, 324] width 17 height 17
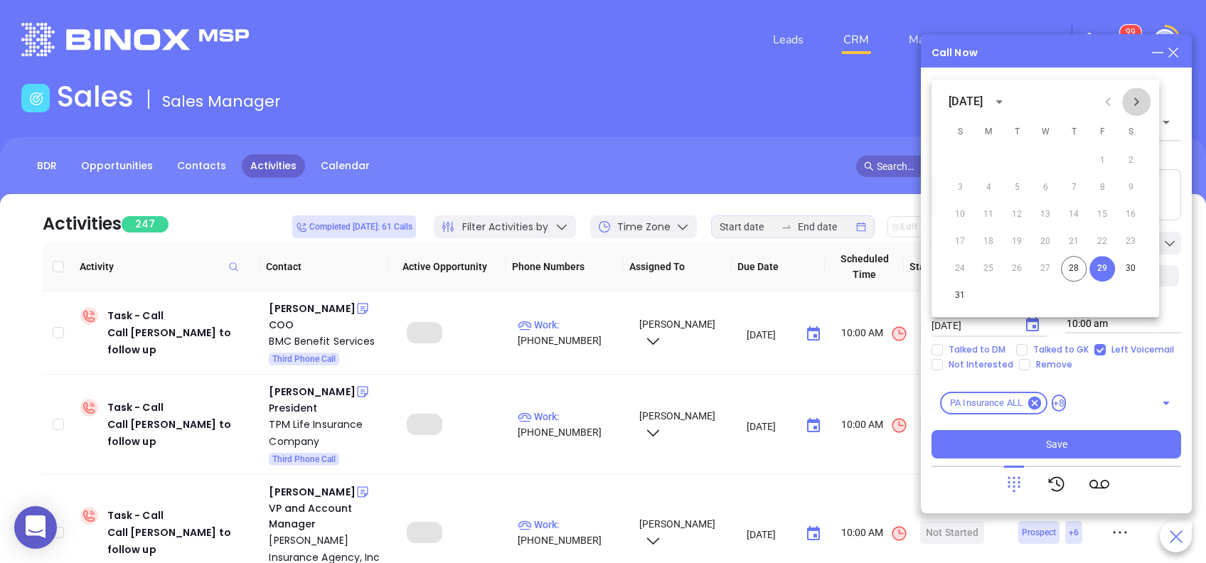
click at [1139, 105] on icon "Next month" at bounding box center [1136, 101] width 17 height 17
click at [1019, 160] on button "2" at bounding box center [1017, 161] width 26 height 26
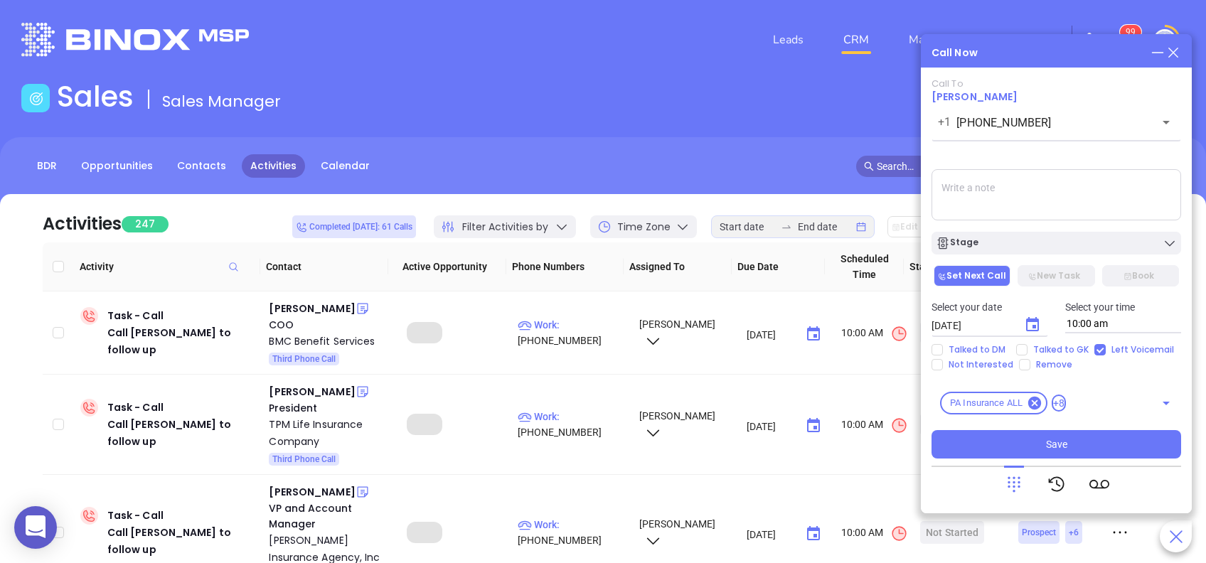
type input "[DATE]"
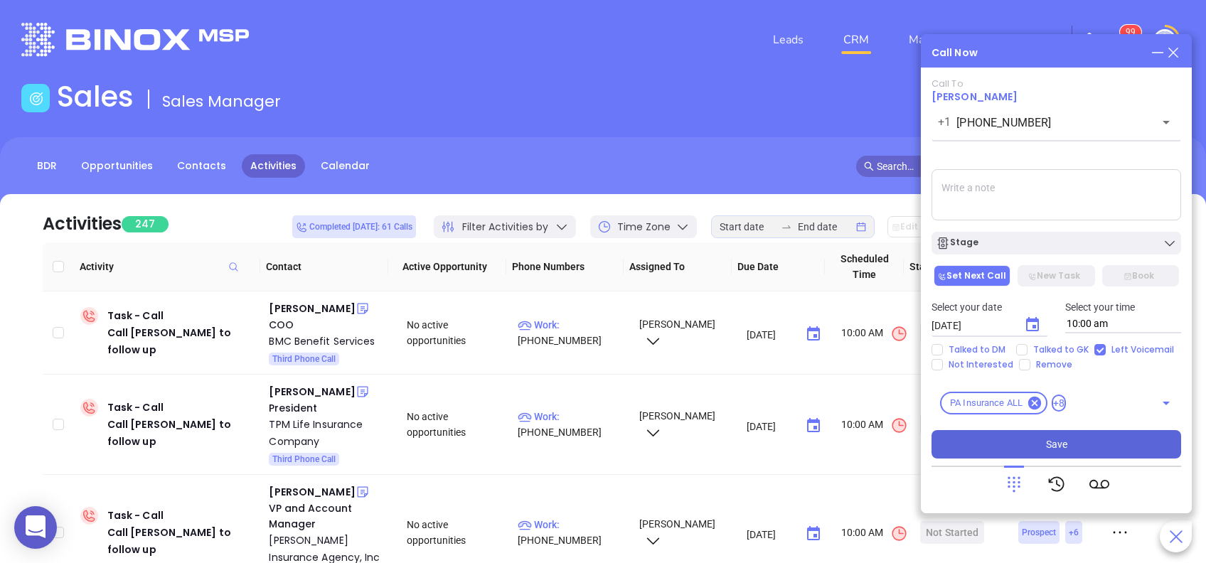
click at [1069, 444] on button "Save" at bounding box center [1056, 444] width 250 height 28
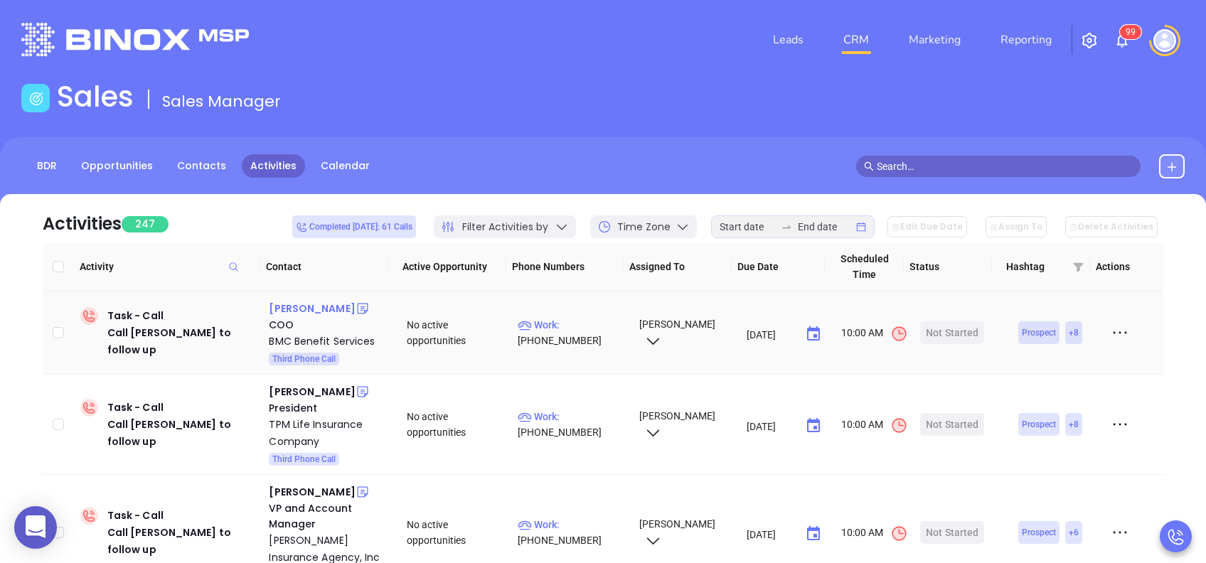
click at [324, 311] on div "Wynn Weissman" at bounding box center [312, 308] width 86 height 17
click at [582, 328] on p "Work : (215) 628-2500" at bounding box center [572, 332] width 108 height 31
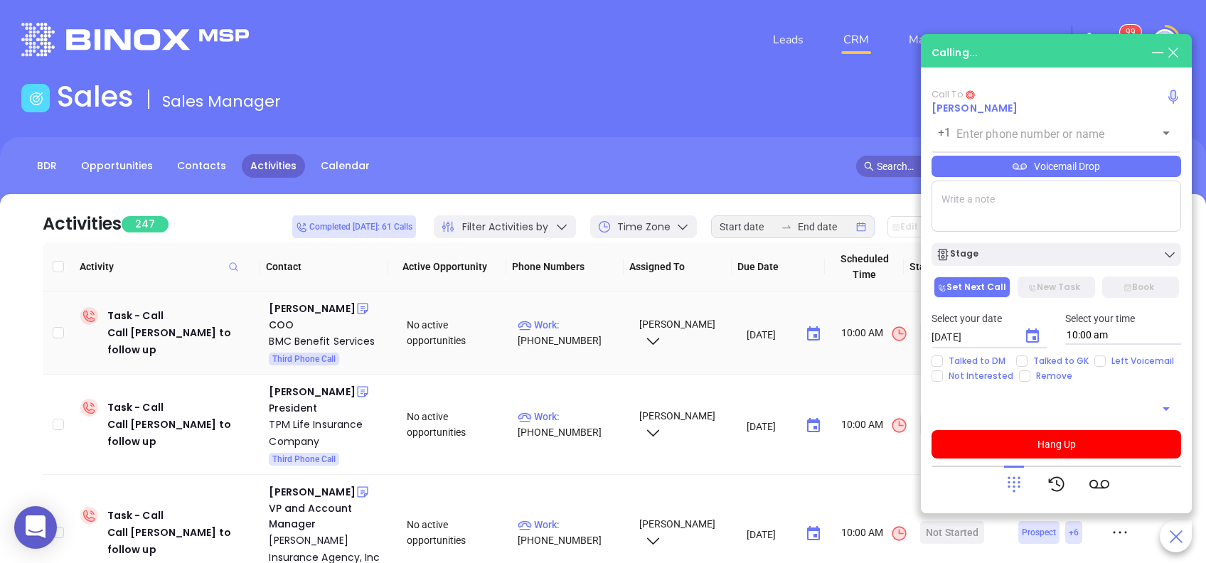
type input "(215) 628-2500"
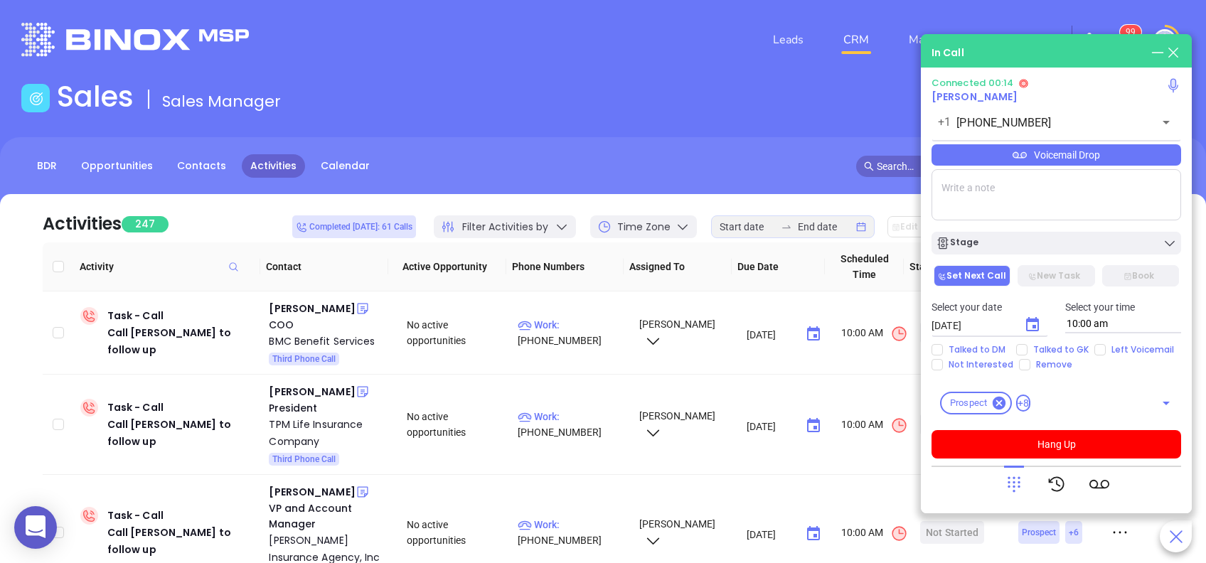
click at [1008, 481] on icon at bounding box center [1014, 484] width 20 height 20
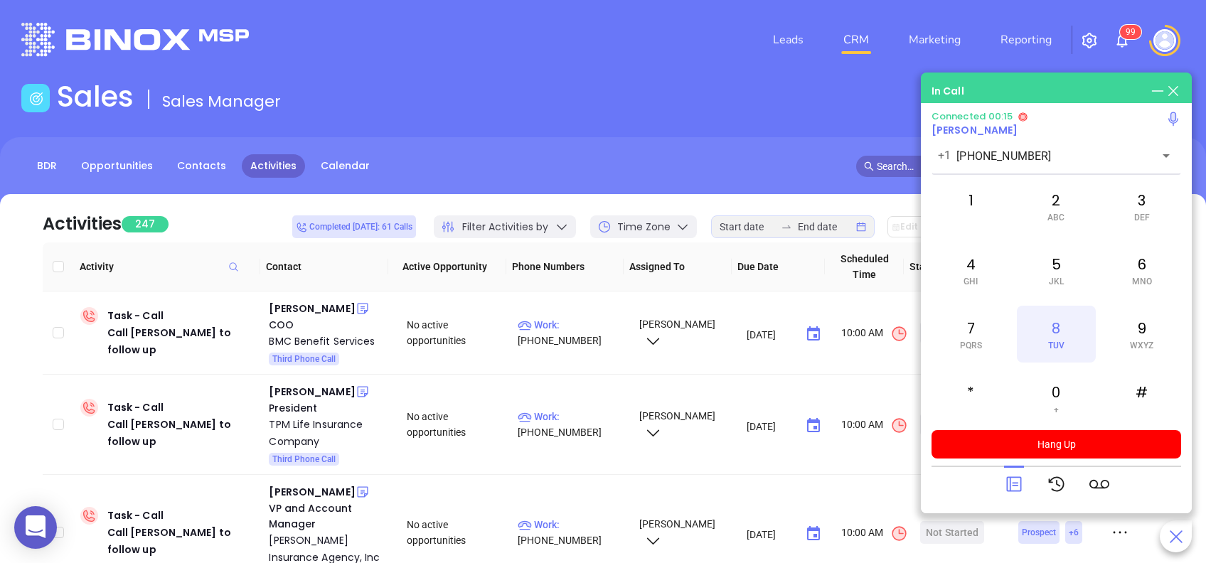
click at [1070, 325] on div "8 TUV" at bounding box center [1056, 334] width 78 height 57
click at [973, 196] on div "1" at bounding box center [970, 206] width 78 height 57
click at [1142, 337] on div "9 WXYZ" at bounding box center [1142, 334] width 78 height 57
click at [1132, 268] on div "6 MNO" at bounding box center [1142, 270] width 78 height 57
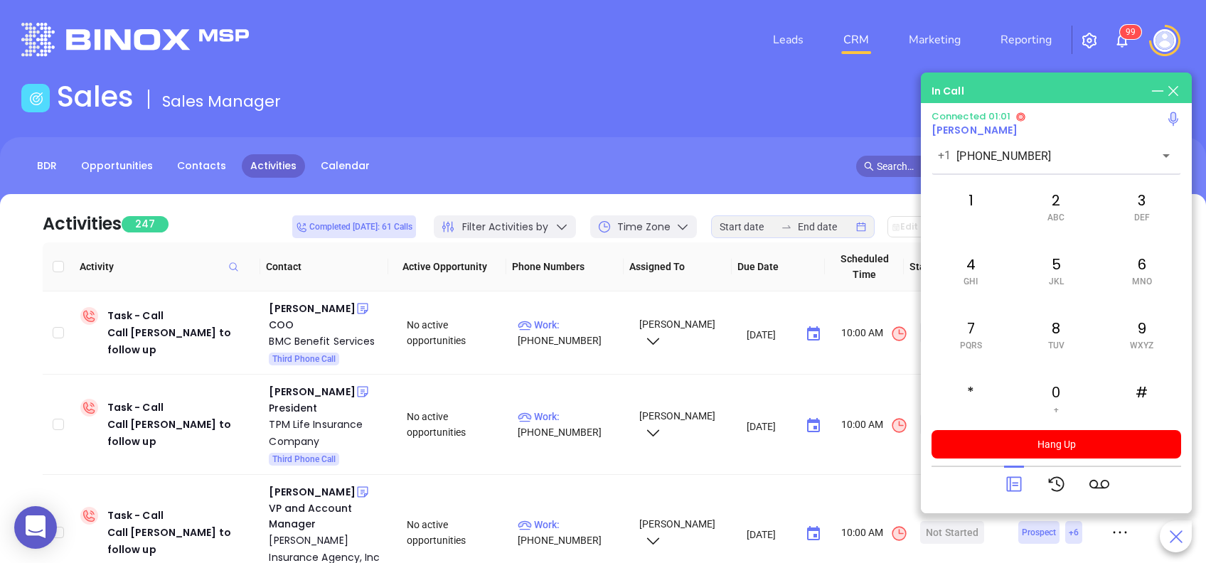
click at [1023, 489] on icon at bounding box center [1014, 484] width 20 height 20
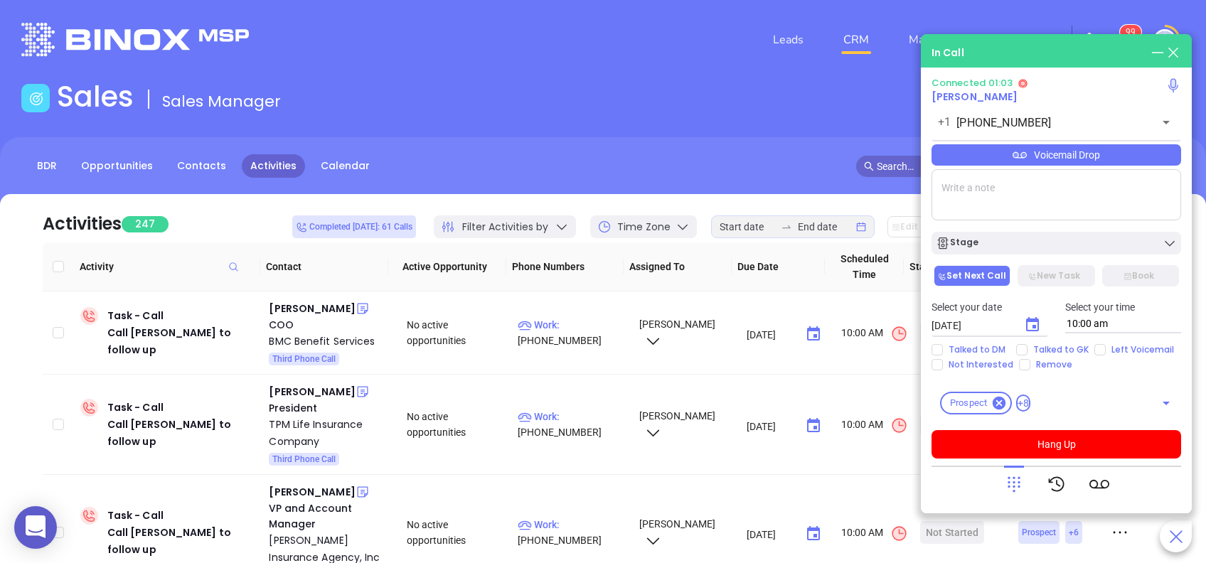
click at [1110, 153] on div "Voicemail Drop" at bounding box center [1056, 154] width 250 height 21
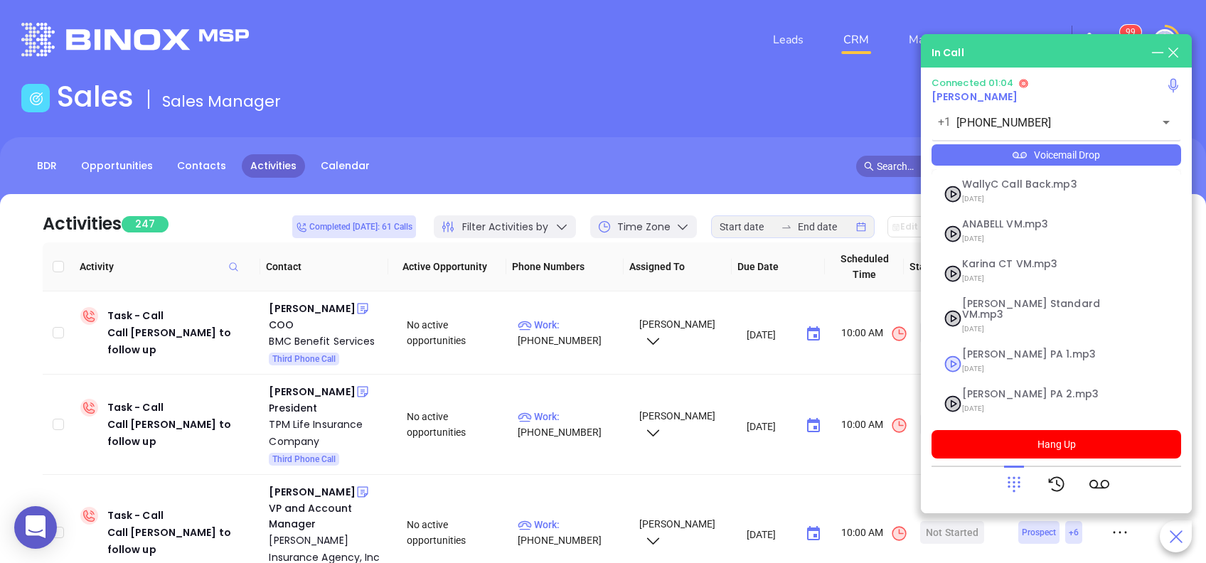
click at [1039, 349] on span "Vicky PA 1.mp3" at bounding box center [1039, 354] width 154 height 11
checkbox input "true"
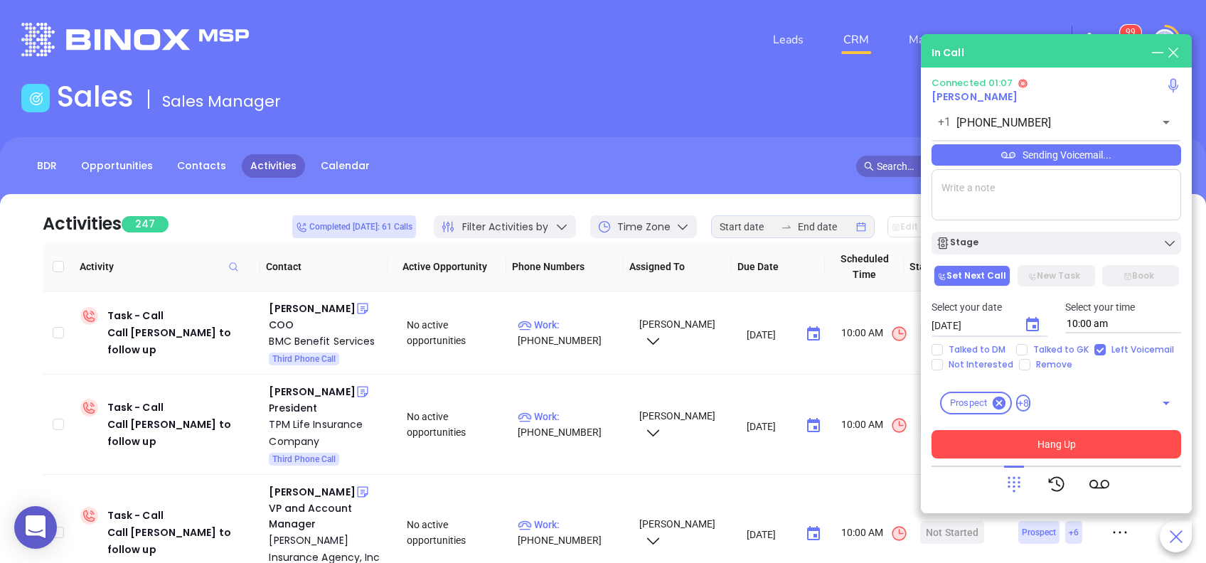
click at [1118, 449] on button "Hang Up" at bounding box center [1056, 444] width 250 height 28
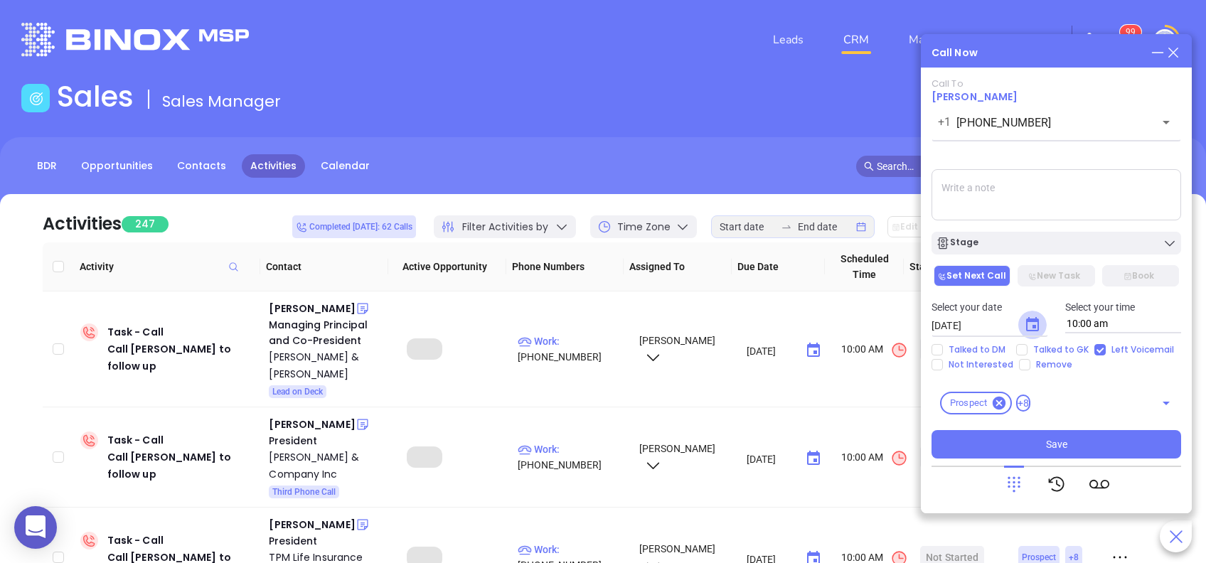
click at [1030, 327] on icon "Choose date, selected date is Aug 29, 2025" at bounding box center [1032, 324] width 17 height 17
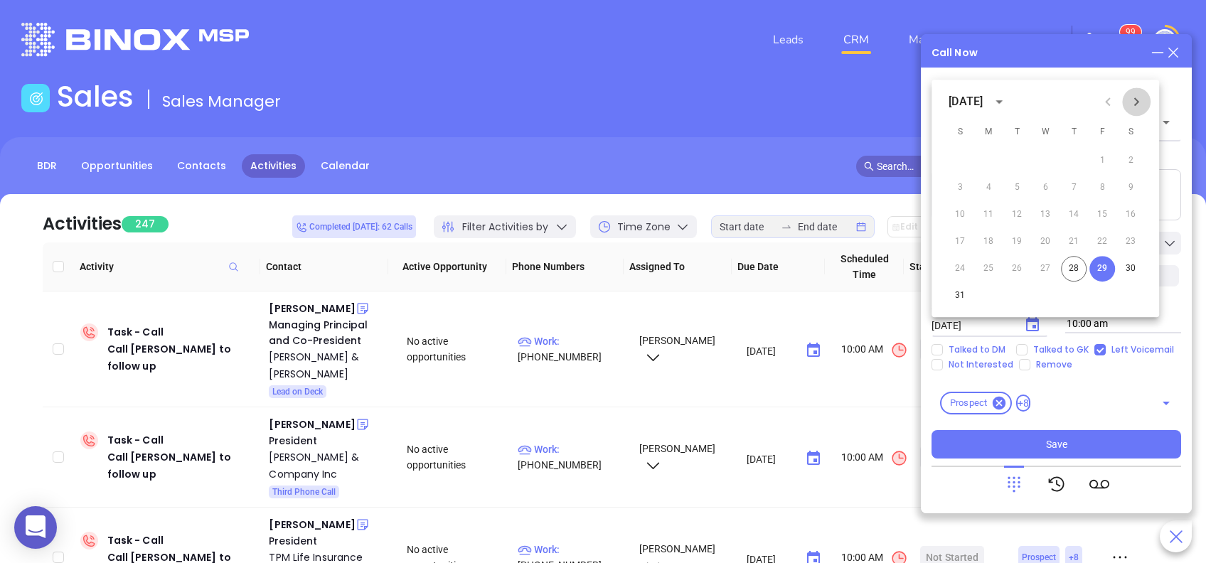
click at [1138, 100] on icon "Next month" at bounding box center [1136, 101] width 17 height 17
click at [1017, 161] on button "2" at bounding box center [1017, 161] width 26 height 26
type input "09/02/2025"
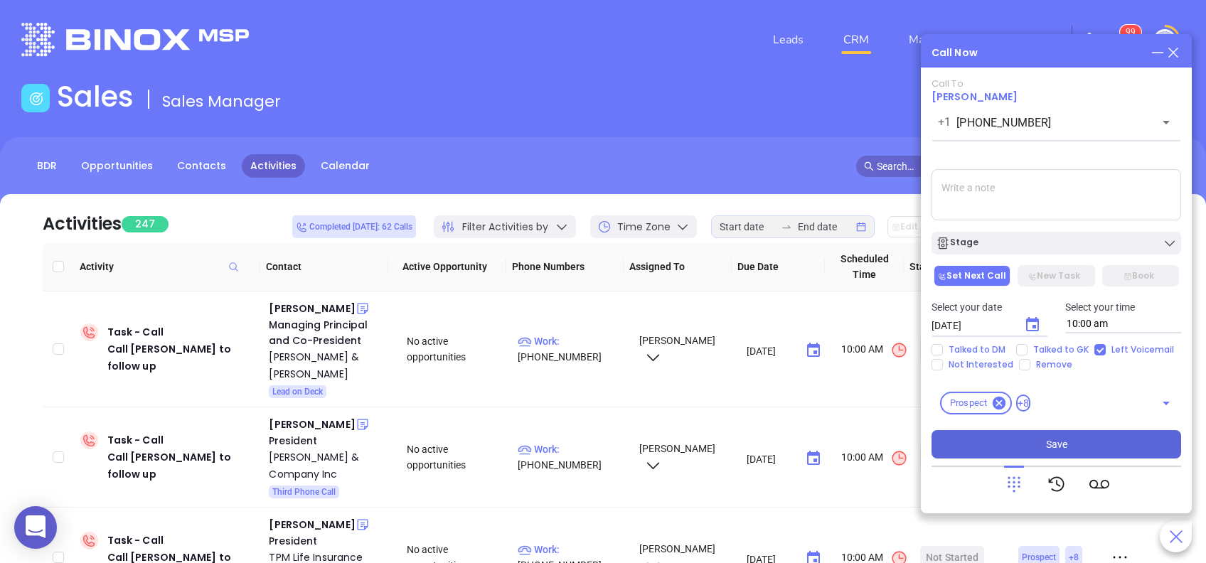
click at [1059, 454] on button "Save" at bounding box center [1056, 444] width 250 height 28
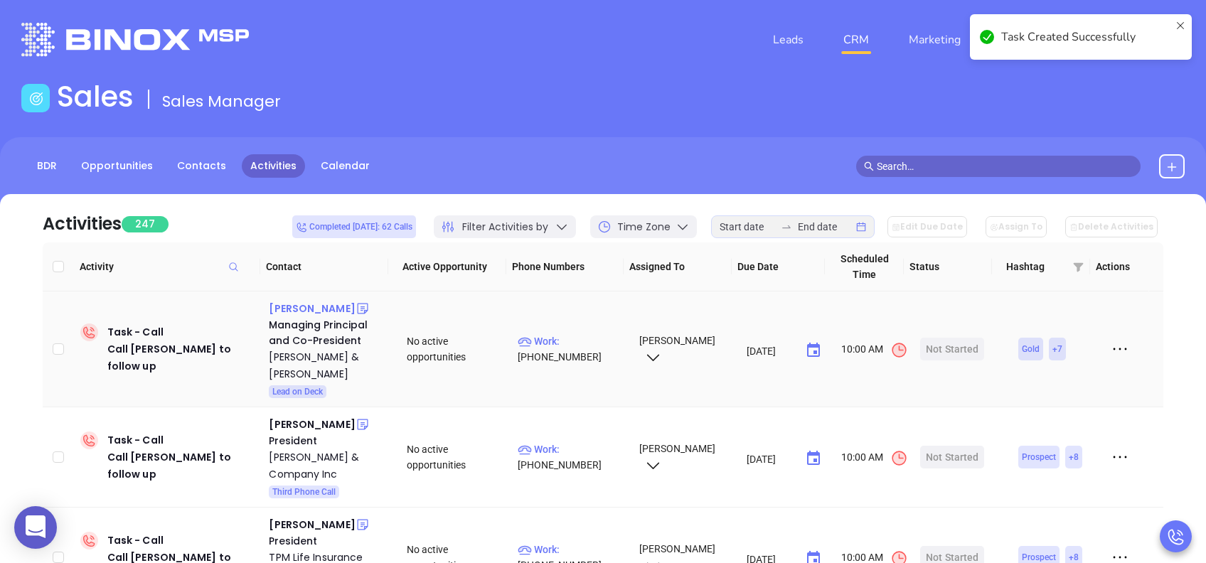
click at [313, 310] on div "Scott Fehrs" at bounding box center [312, 308] width 86 height 17
click at [587, 333] on p "Work : (800) 345-6040" at bounding box center [572, 348] width 108 height 31
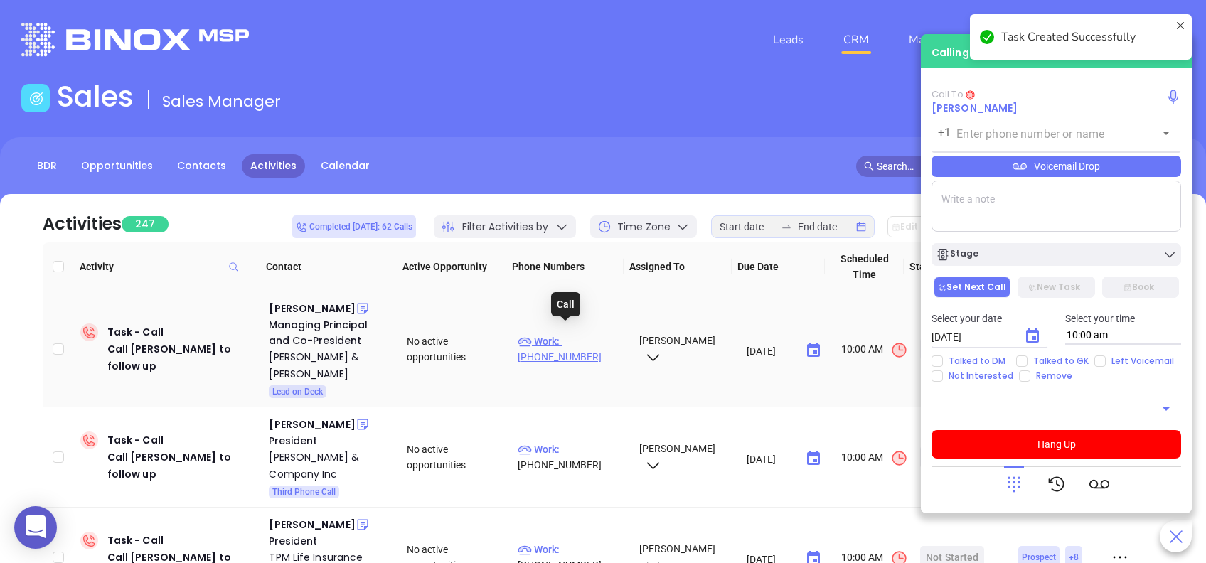
type input "(800) 345-6040"
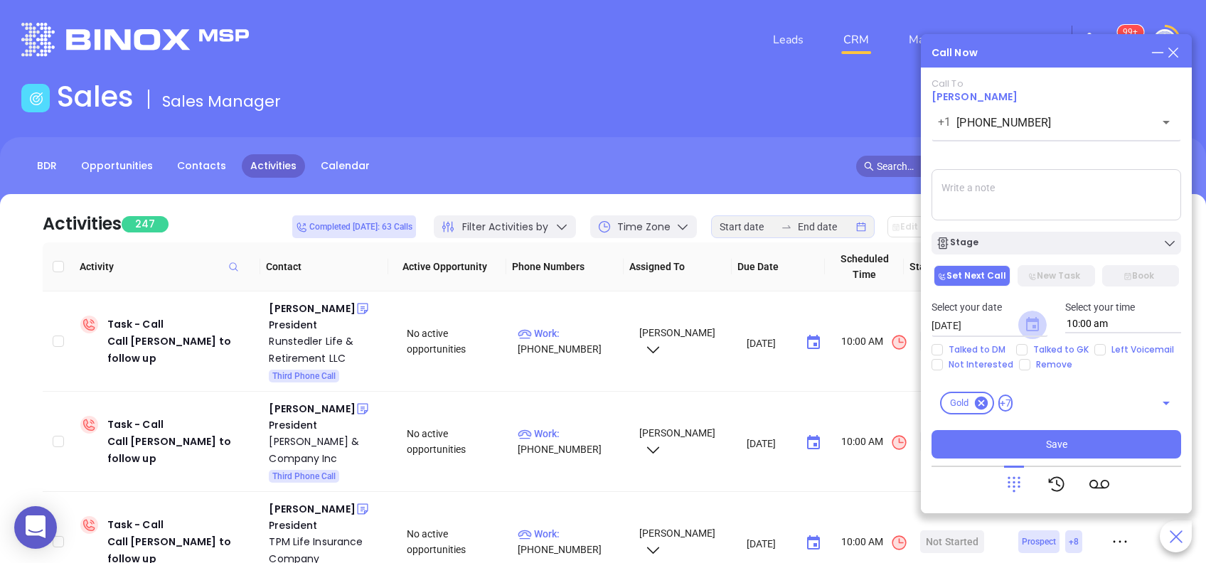
click at [1037, 324] on icon "Choose date, selected date is Aug 29, 2025" at bounding box center [1032, 324] width 13 height 14
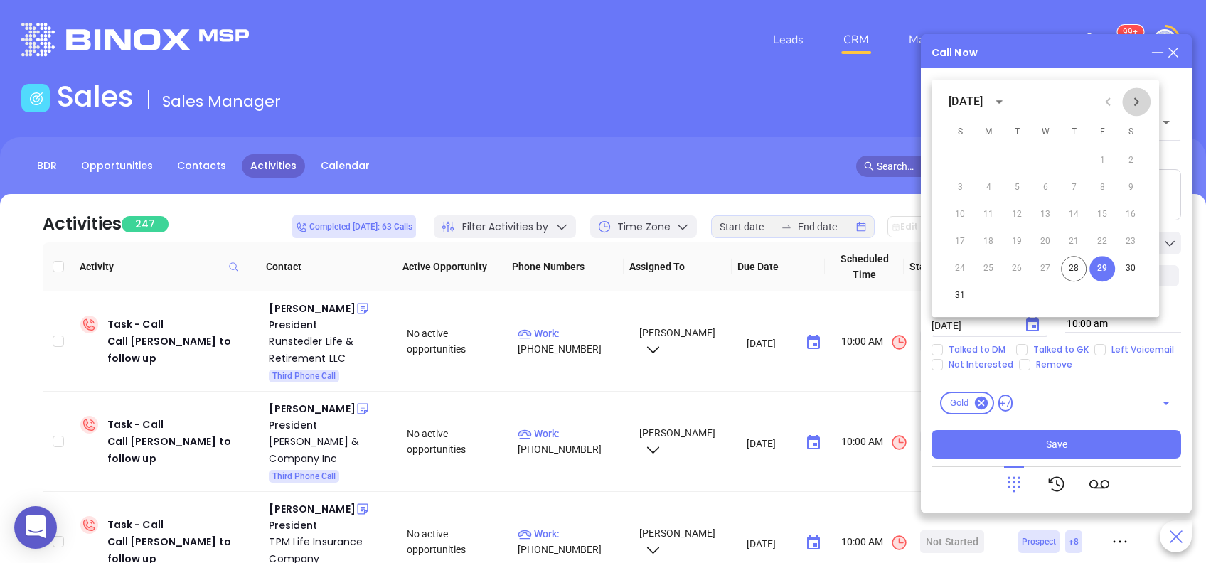
click at [1139, 107] on icon "Next month" at bounding box center [1136, 101] width 17 height 17
click at [1021, 160] on button "2" at bounding box center [1017, 161] width 26 height 26
type input "09/02/2025"
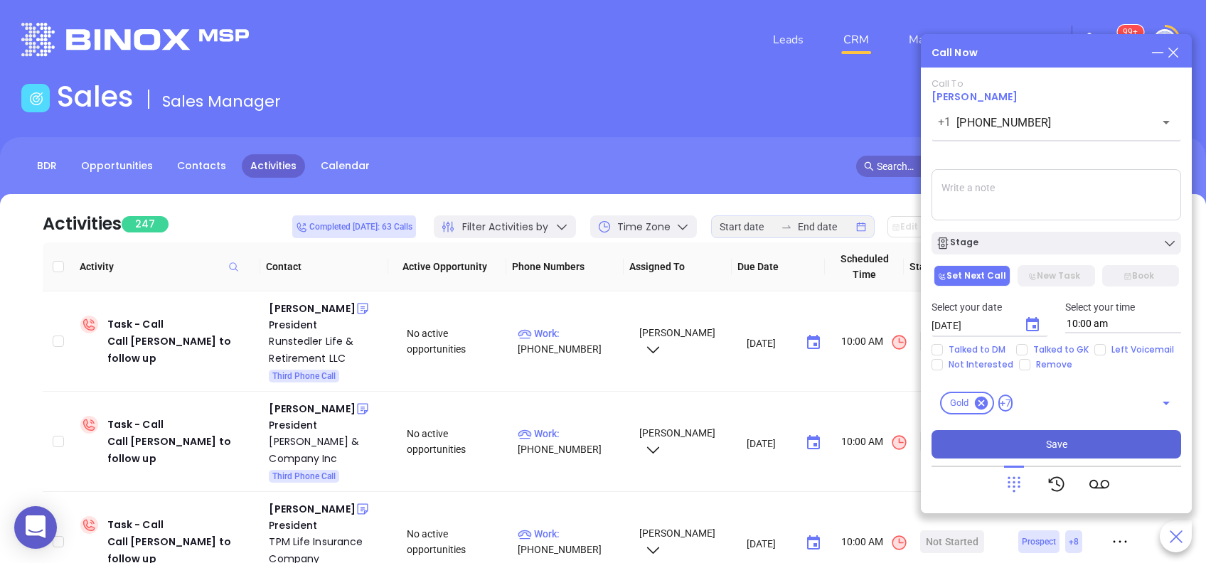
click at [1110, 444] on button "Save" at bounding box center [1056, 444] width 250 height 28
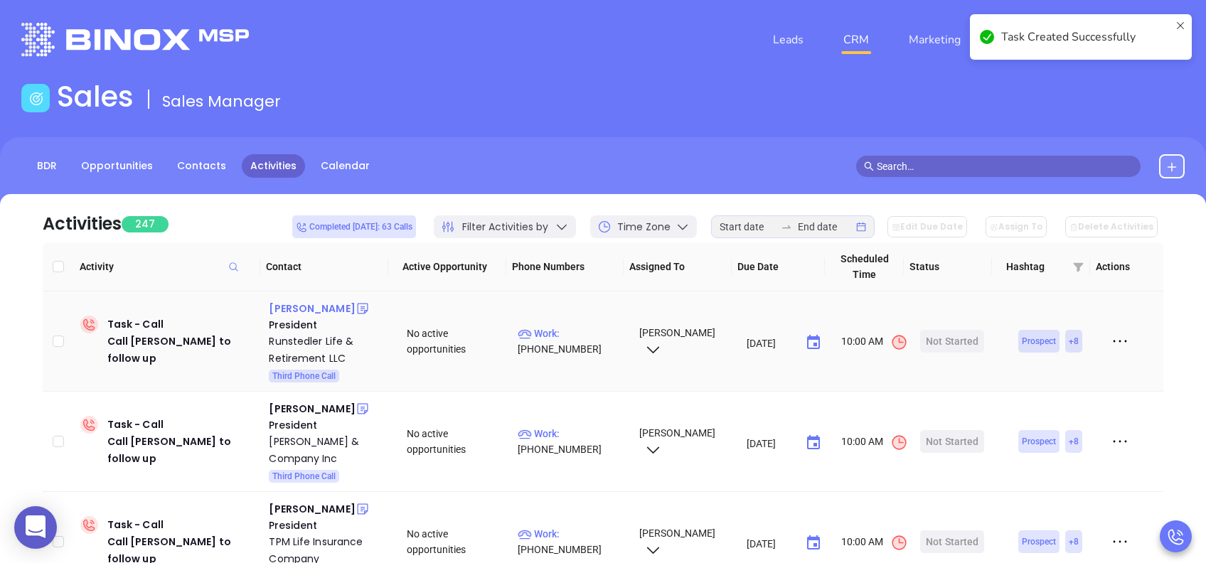
click at [336, 309] on div "Ross Runstedler" at bounding box center [312, 308] width 86 height 17
click at [562, 330] on p "Work : (814) 323-0861" at bounding box center [572, 341] width 108 height 31
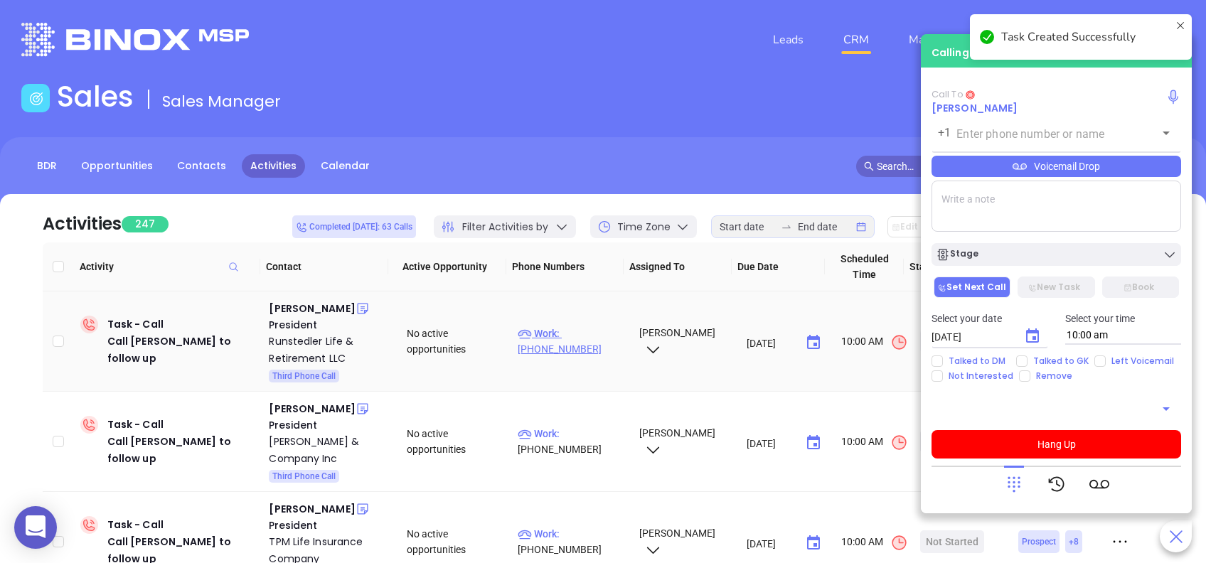
type input "(814) 323-0861"
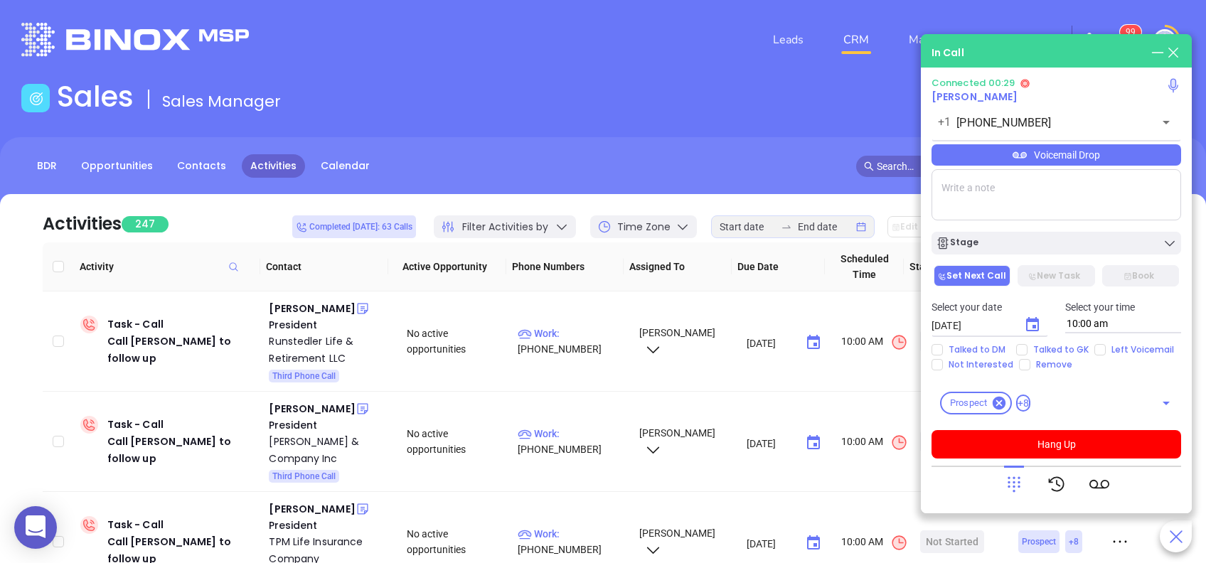
click at [1021, 155] on icon at bounding box center [1020, 155] width 14 height 6
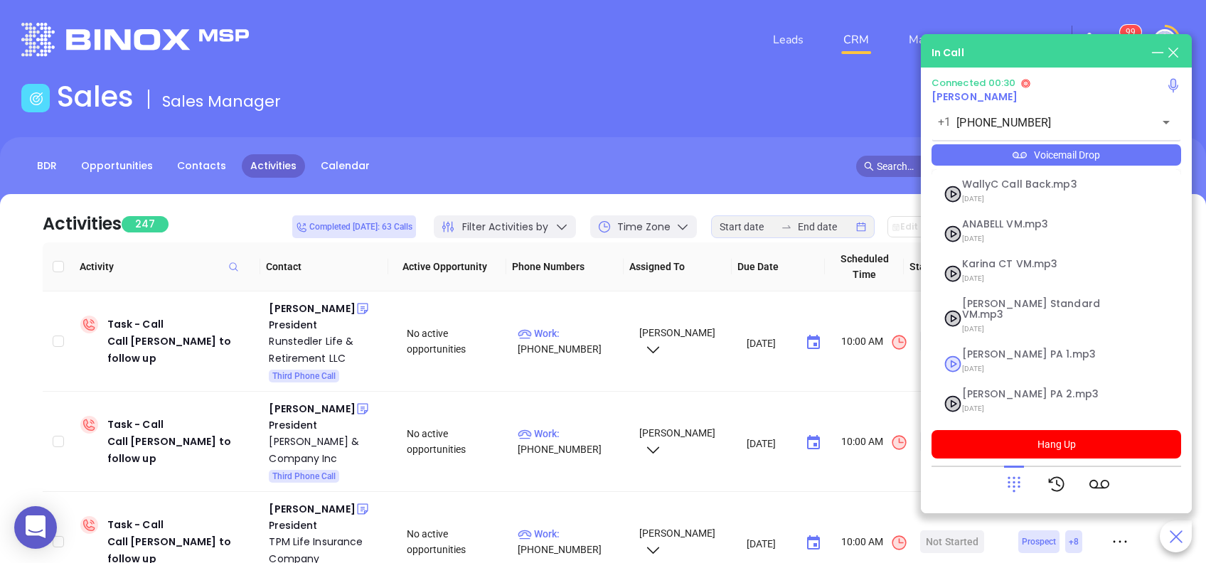
click at [1003, 360] on span "07/18/2025" at bounding box center [1039, 369] width 154 height 18
checkbox input "true"
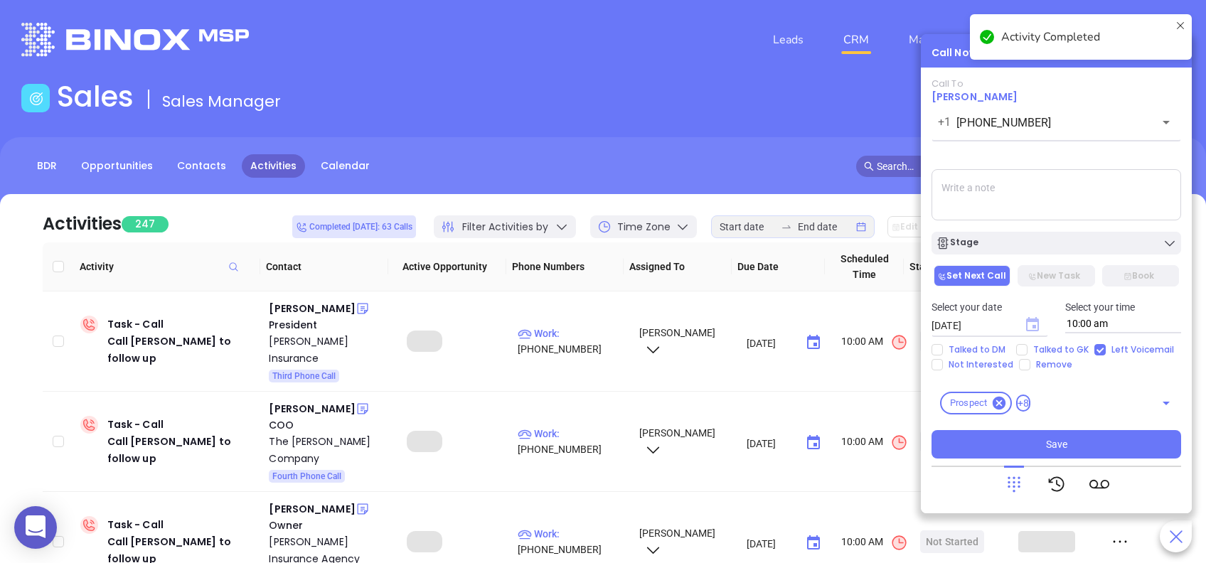
click at [1032, 330] on icon "Choose date, selected date is Aug 29, 2025" at bounding box center [1032, 324] width 13 height 14
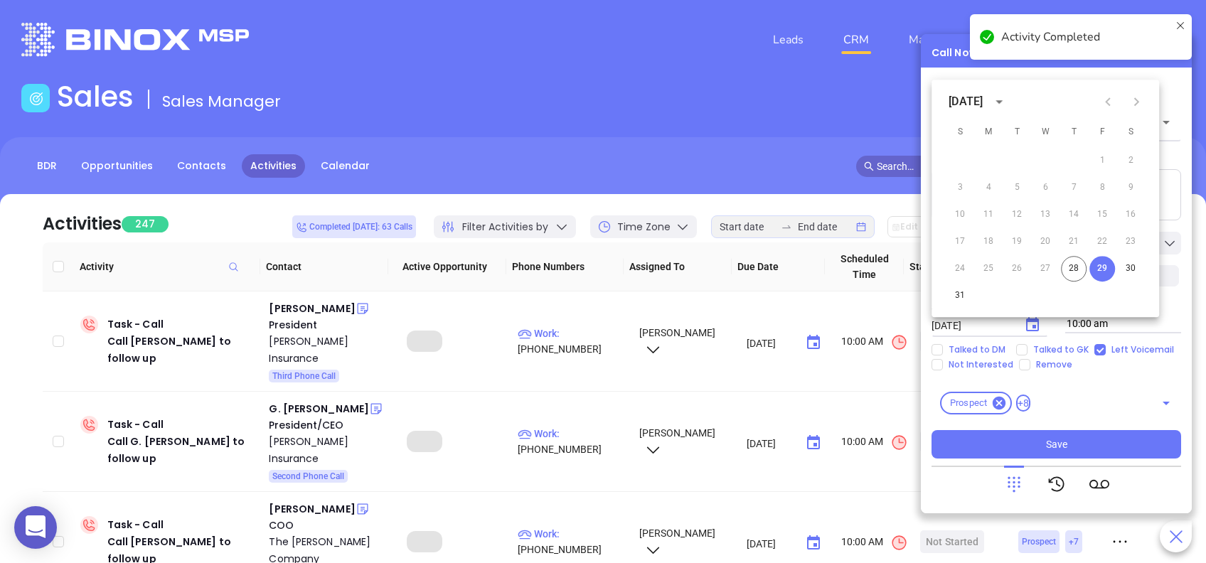
click at [1135, 104] on icon "Next month" at bounding box center [1136, 101] width 5 height 9
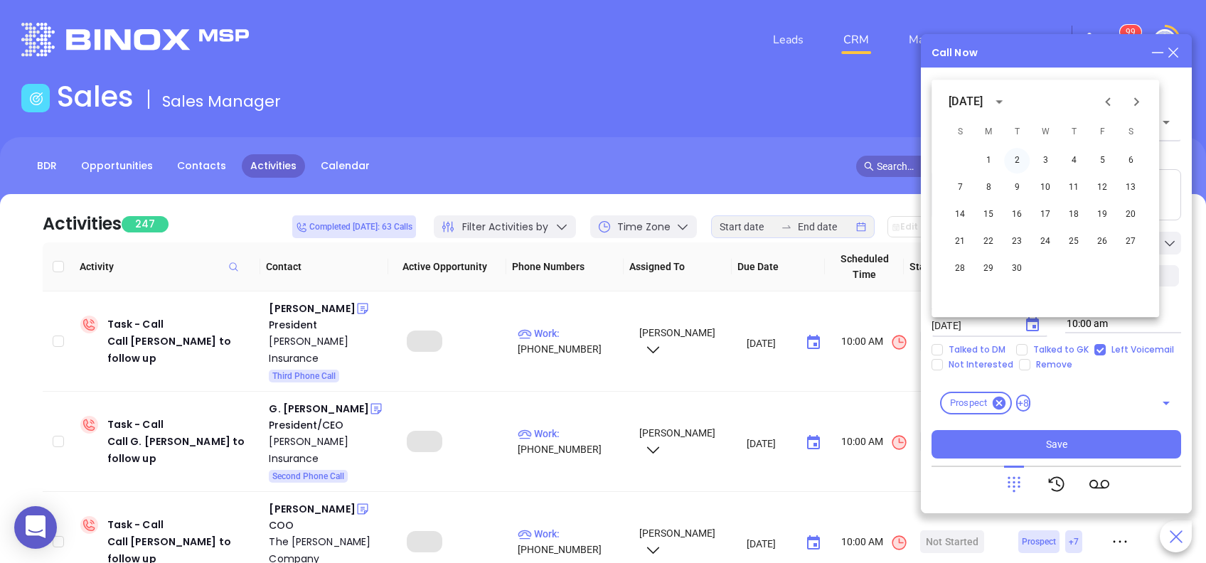
click at [1020, 161] on button "2" at bounding box center [1017, 161] width 26 height 26
type input "09/02/2025"
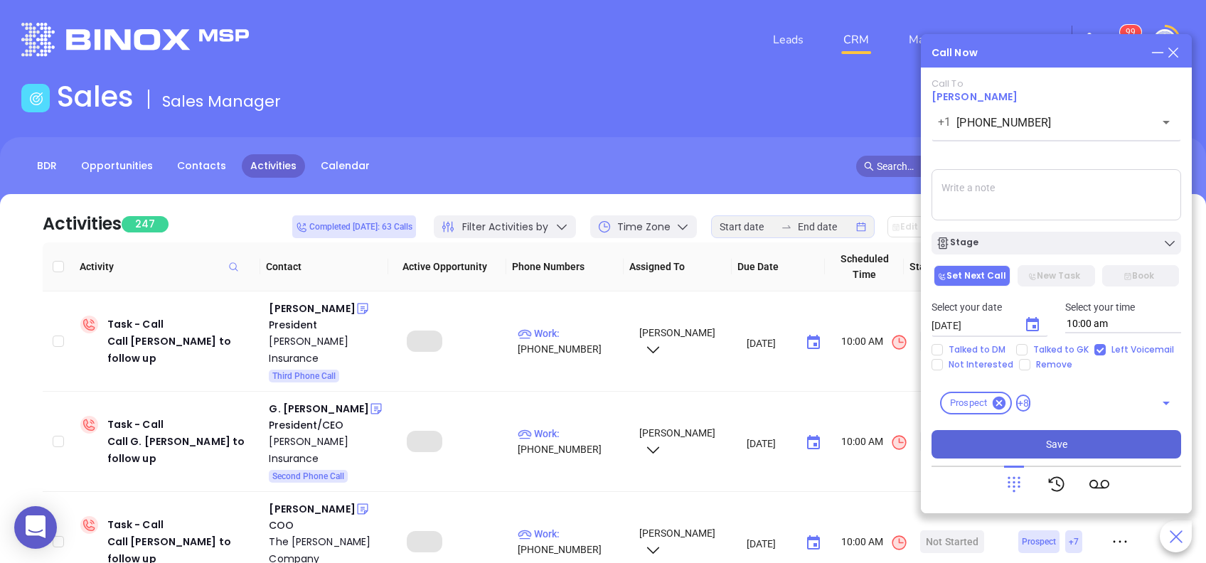
click at [1098, 437] on button "Save" at bounding box center [1056, 444] width 250 height 28
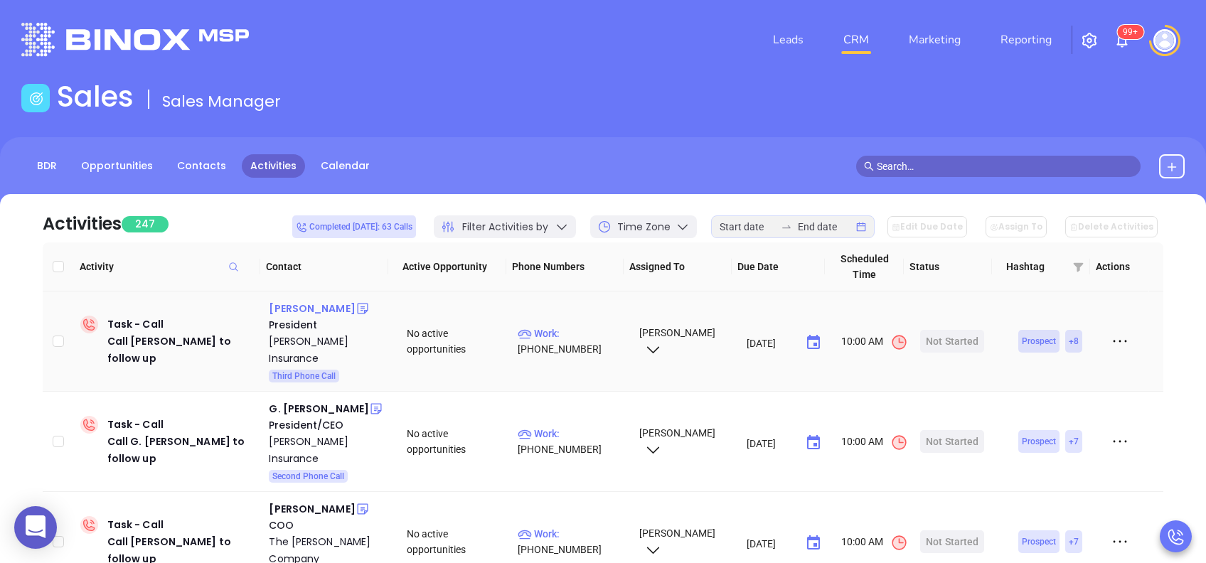
click at [331, 304] on div "Cameron Smith" at bounding box center [312, 308] width 86 height 17
click at [582, 326] on p "Work : (570) 275-5764" at bounding box center [572, 341] width 108 height 31
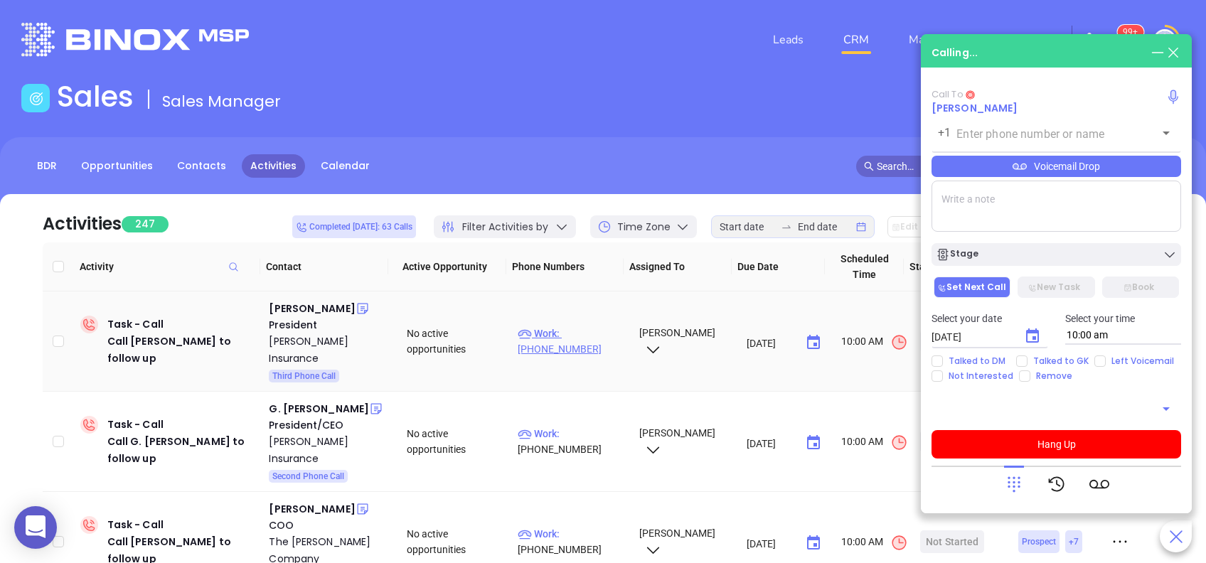
type input "(570) 275-5764"
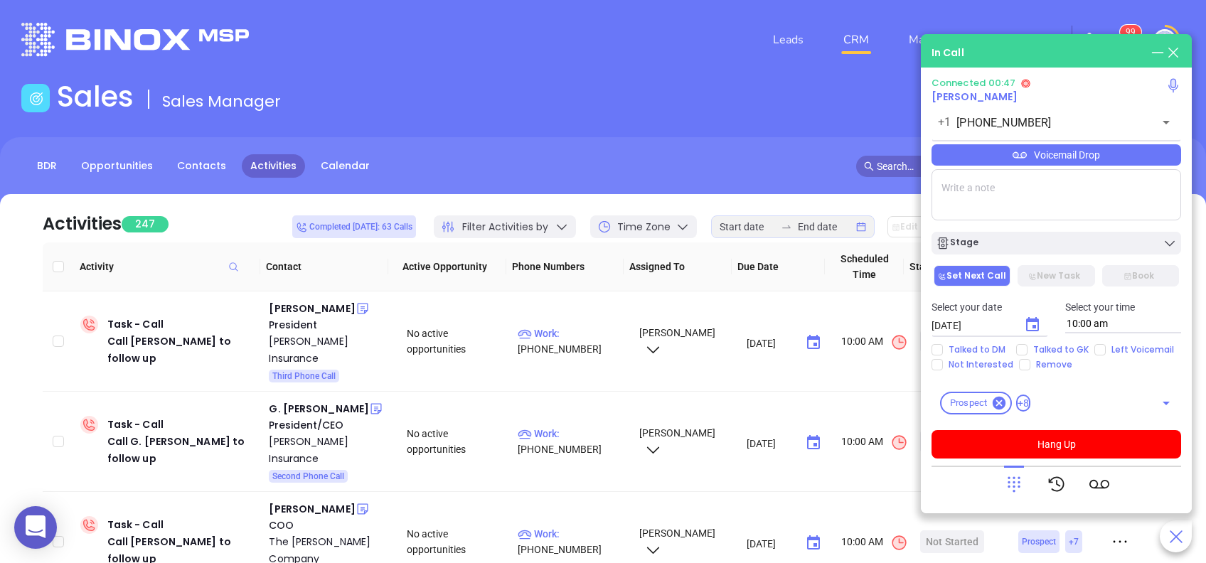
click at [1027, 324] on icon "Choose date, selected date is Aug 29, 2025" at bounding box center [1032, 324] width 17 height 17
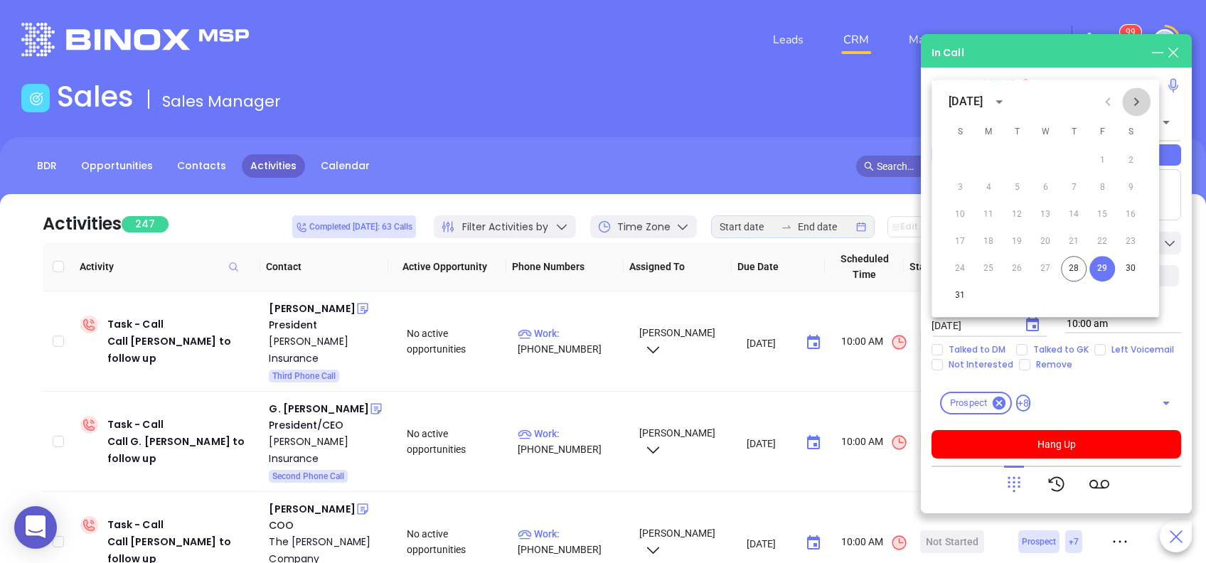
click at [1138, 107] on icon "Next month" at bounding box center [1136, 101] width 17 height 17
click at [1103, 162] on button "5" at bounding box center [1102, 161] width 26 height 26
type input "09/05/2025"
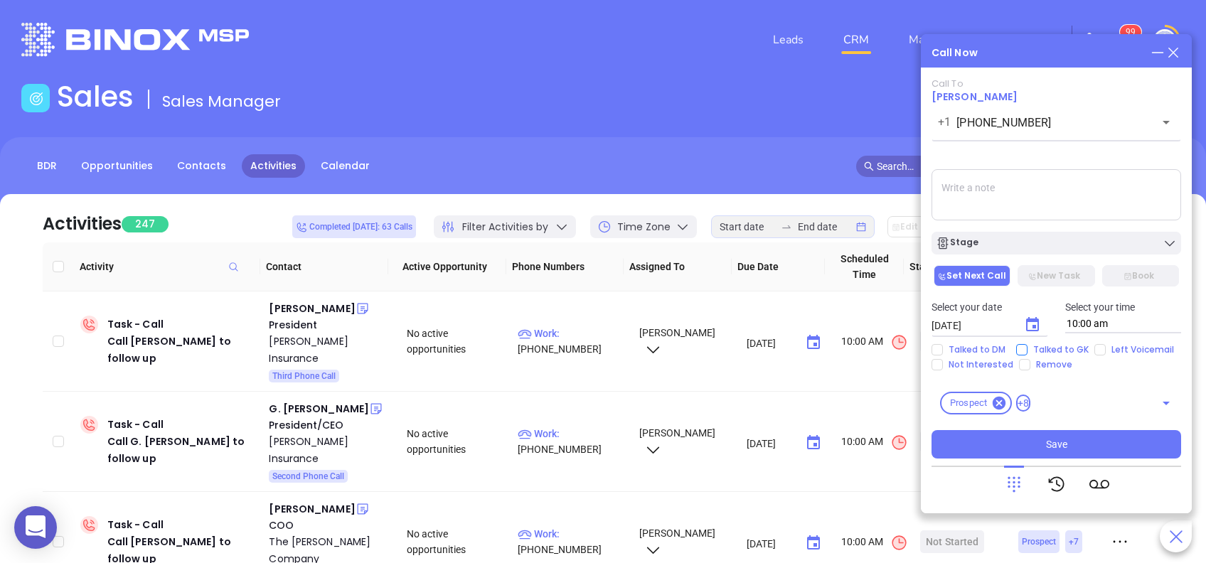
click at [1048, 346] on span "Talked to GK" at bounding box center [1060, 349] width 67 height 11
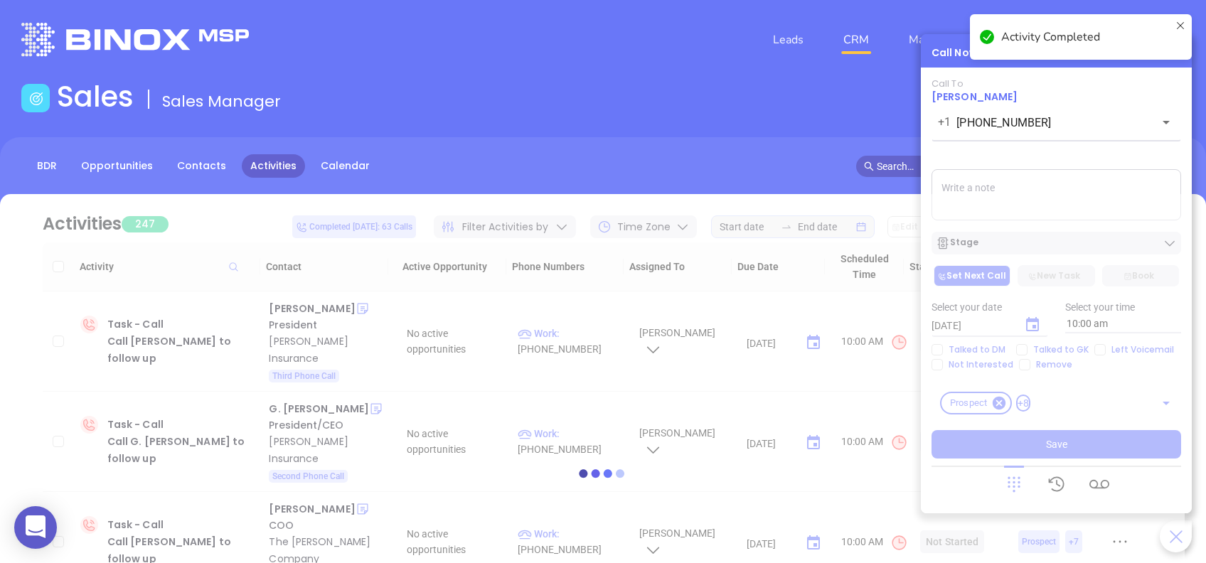
drag, startPoint x: 1048, startPoint y: 346, endPoint x: 1020, endPoint y: 348, distance: 28.5
click at [1020, 348] on div at bounding box center [602, 473] width 1163 height 558
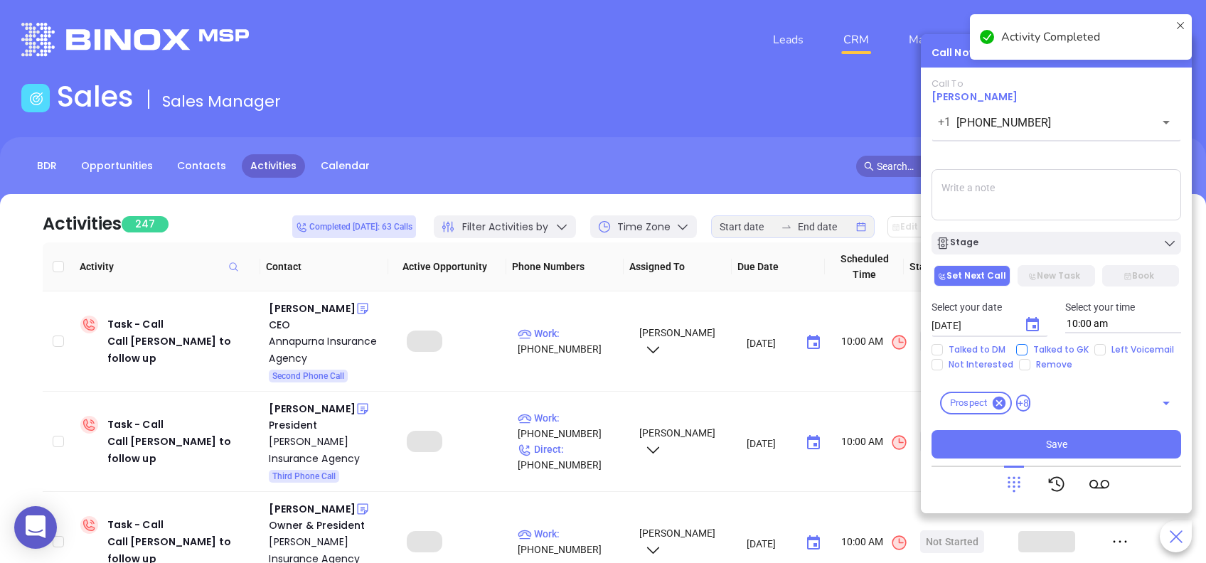
click at [1024, 350] on input "Talked to GK" at bounding box center [1021, 349] width 11 height 11
checkbox input "true"
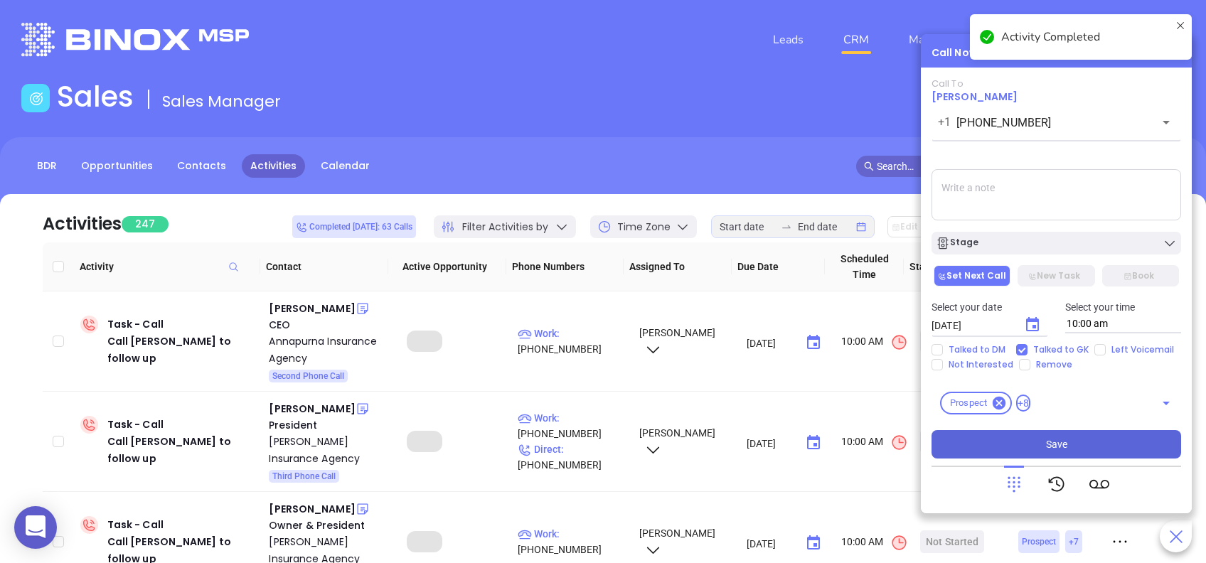
click at [1081, 446] on button "Save" at bounding box center [1056, 444] width 250 height 28
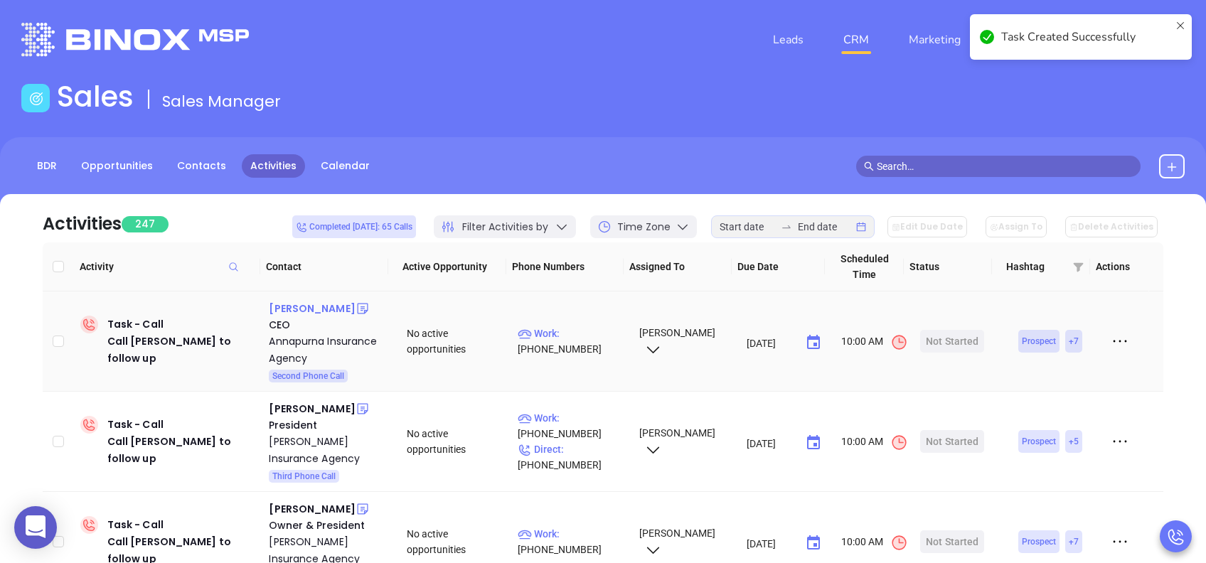
click at [332, 301] on div "Krishna Khanal" at bounding box center [312, 308] width 86 height 17
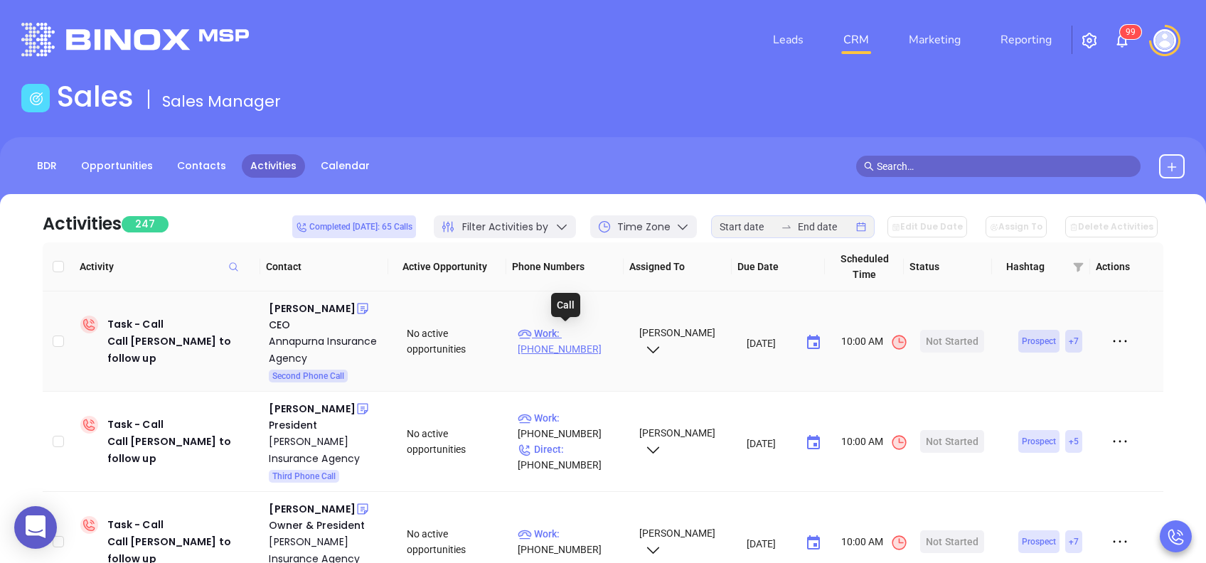
click at [601, 341] on p "Work : (717) 788-1236" at bounding box center [572, 341] width 108 height 31
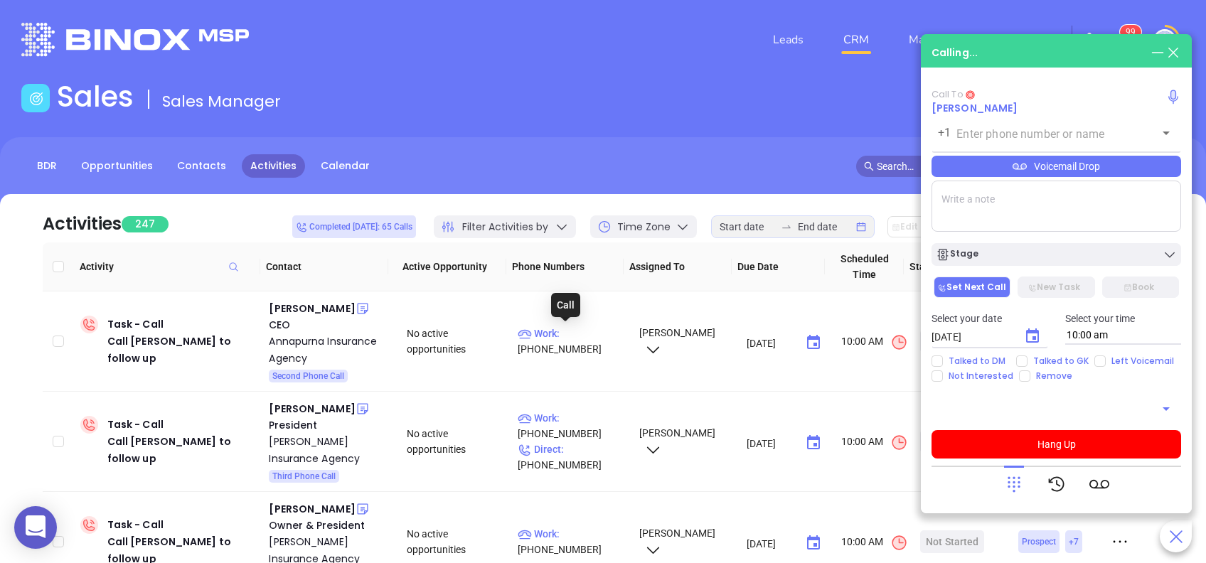
type input "(717) 788-1236"
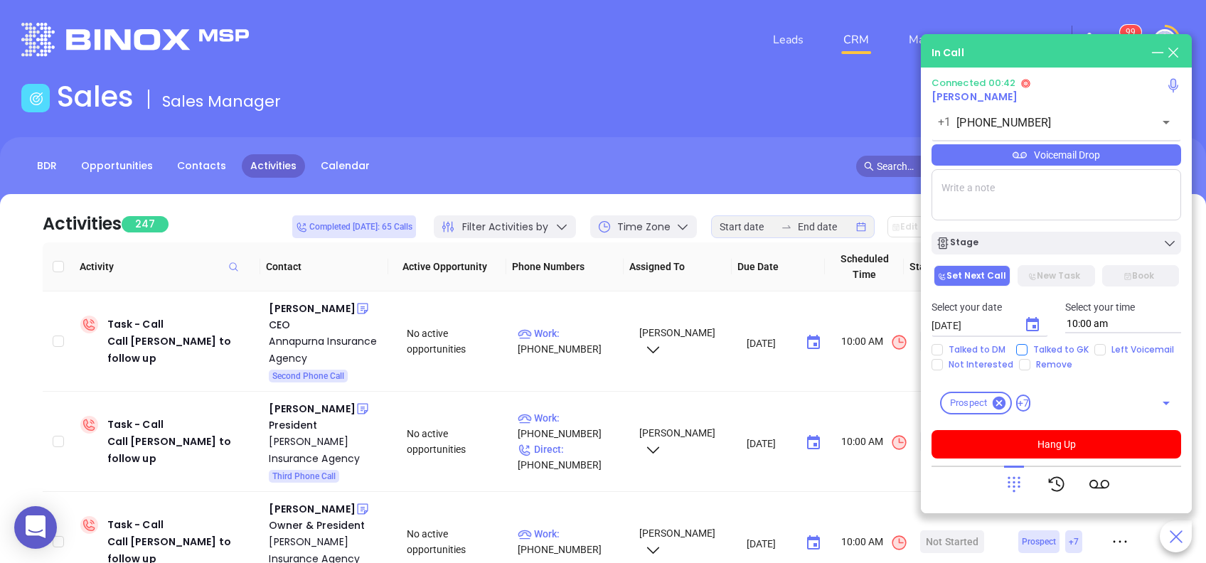
click at [1020, 353] on input "Talked to GK" at bounding box center [1021, 349] width 11 height 11
checkbox input "true"
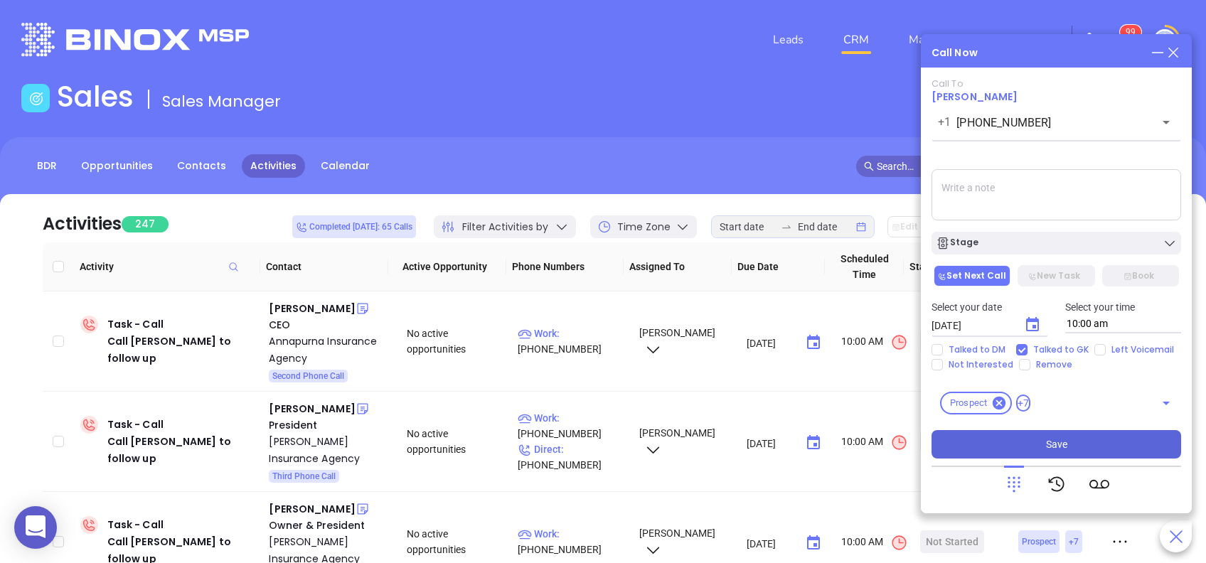
click at [1061, 446] on span "Save" at bounding box center [1056, 445] width 21 height 16
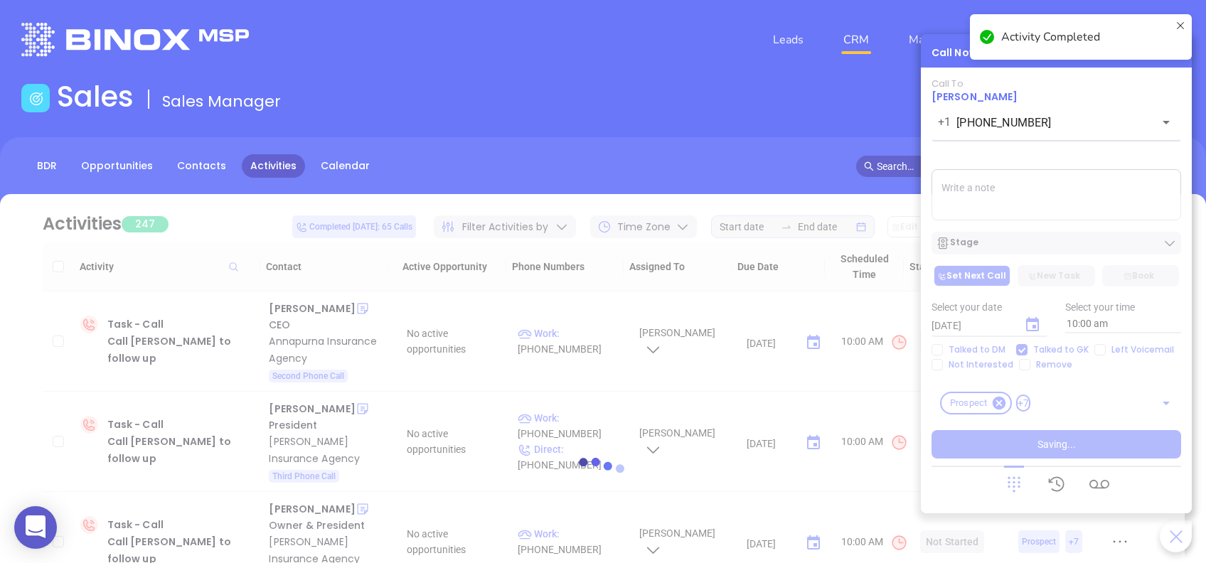
click at [1039, 330] on div at bounding box center [602, 473] width 1163 height 558
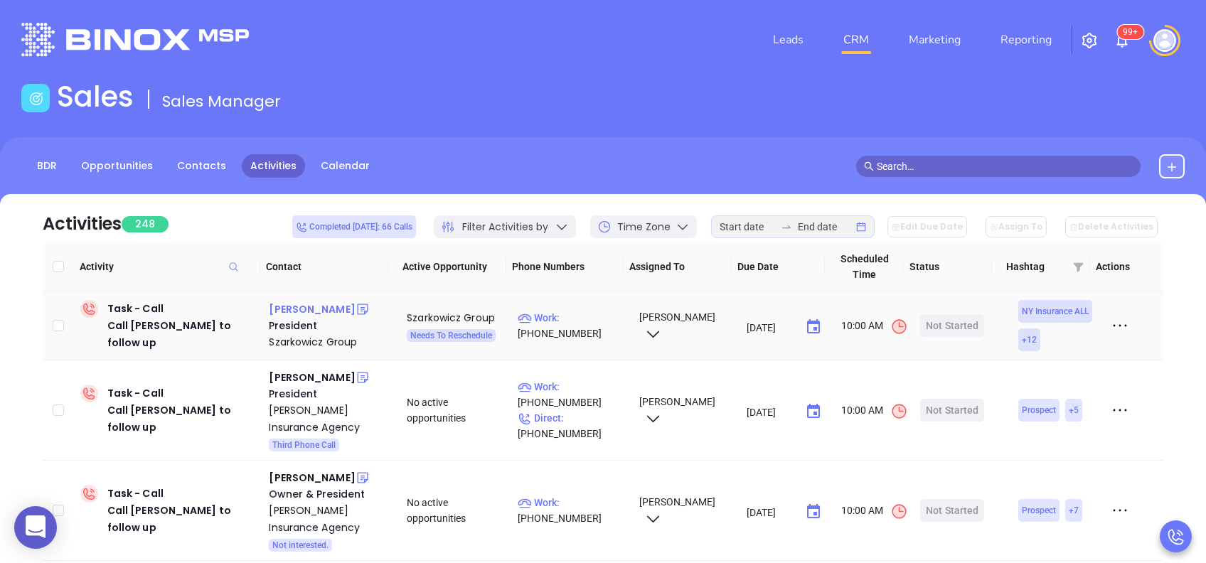
click at [347, 311] on div "Richie Szarkowicz" at bounding box center [312, 309] width 86 height 17
click at [580, 314] on p "Work : (718) 389-0646" at bounding box center [572, 325] width 108 height 31
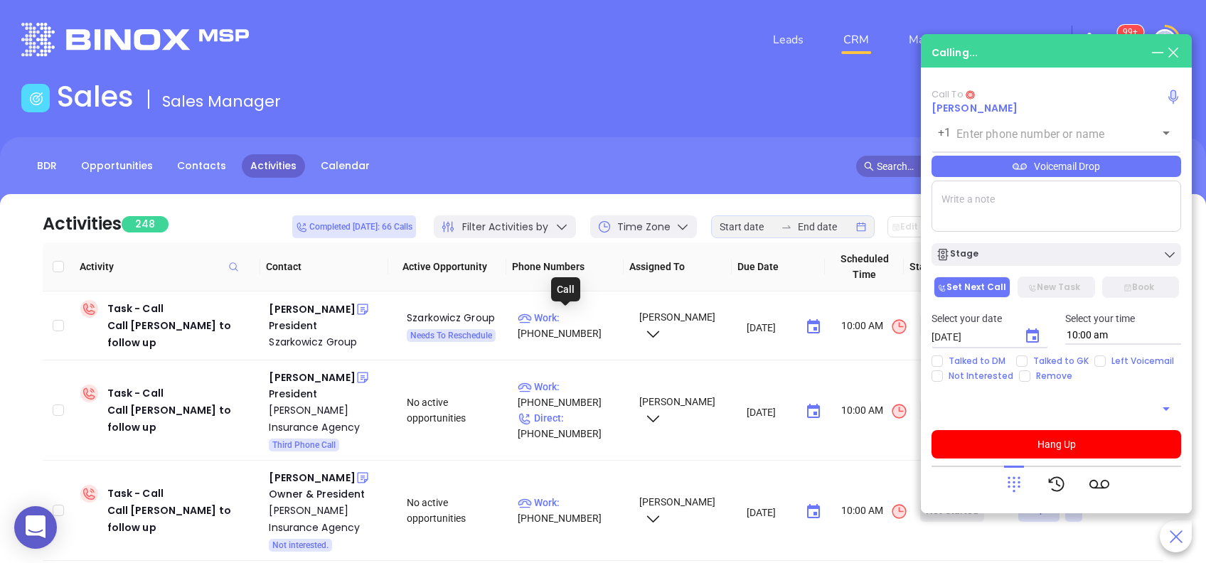
type input "(718) 389-0646"
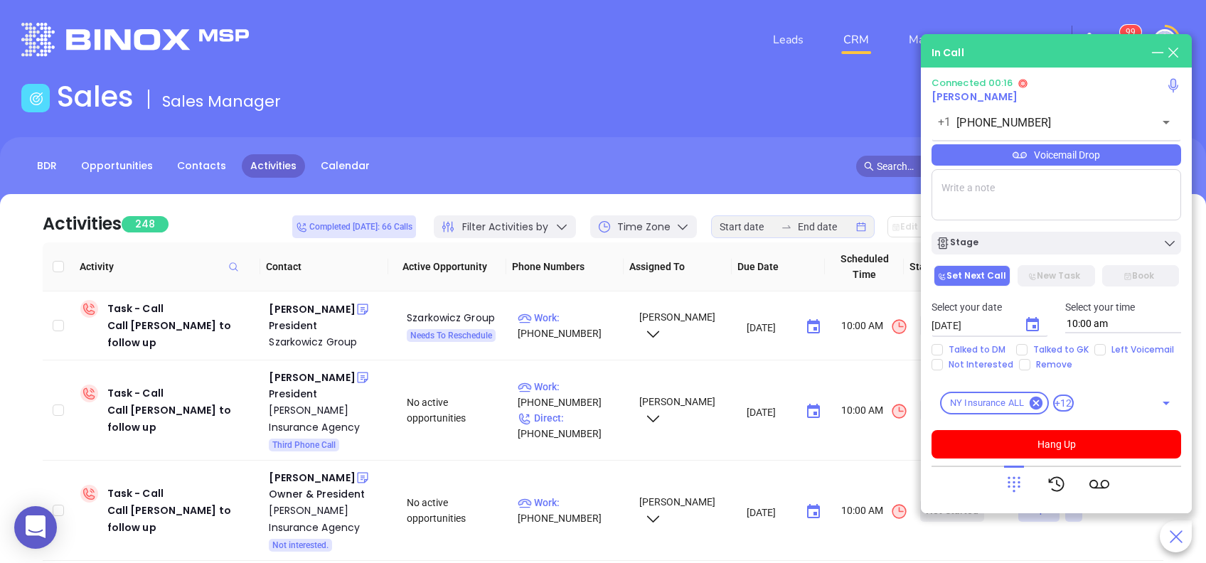
click at [1076, 161] on div "Voicemail Drop" at bounding box center [1056, 154] width 250 height 21
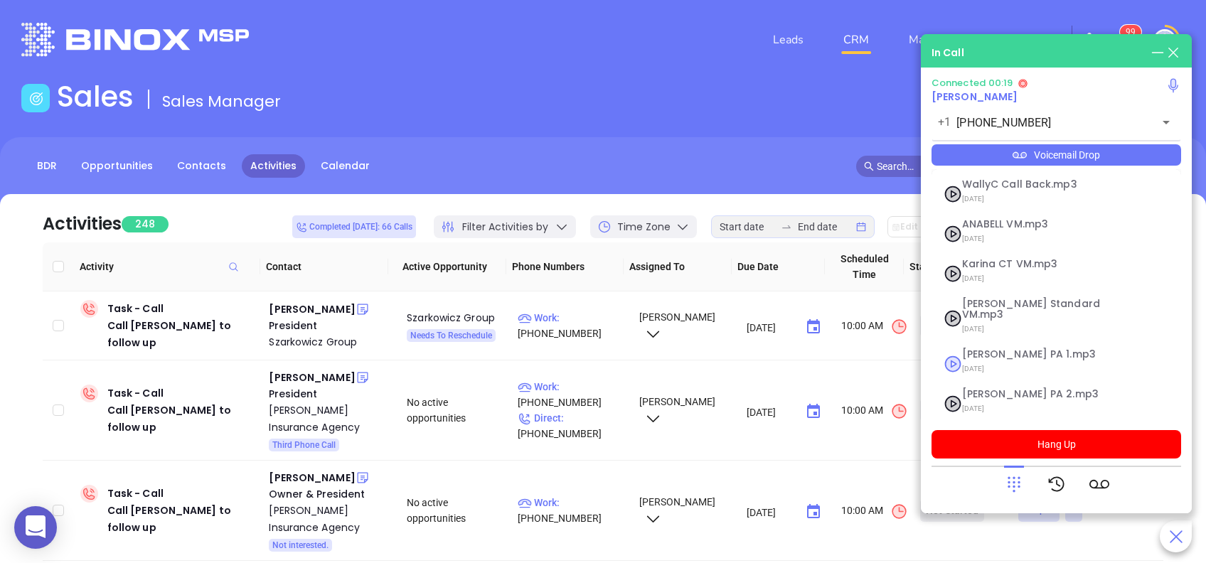
click at [1010, 349] on span "Vicky PA 1.mp3" at bounding box center [1039, 354] width 154 height 11
checkbox input "true"
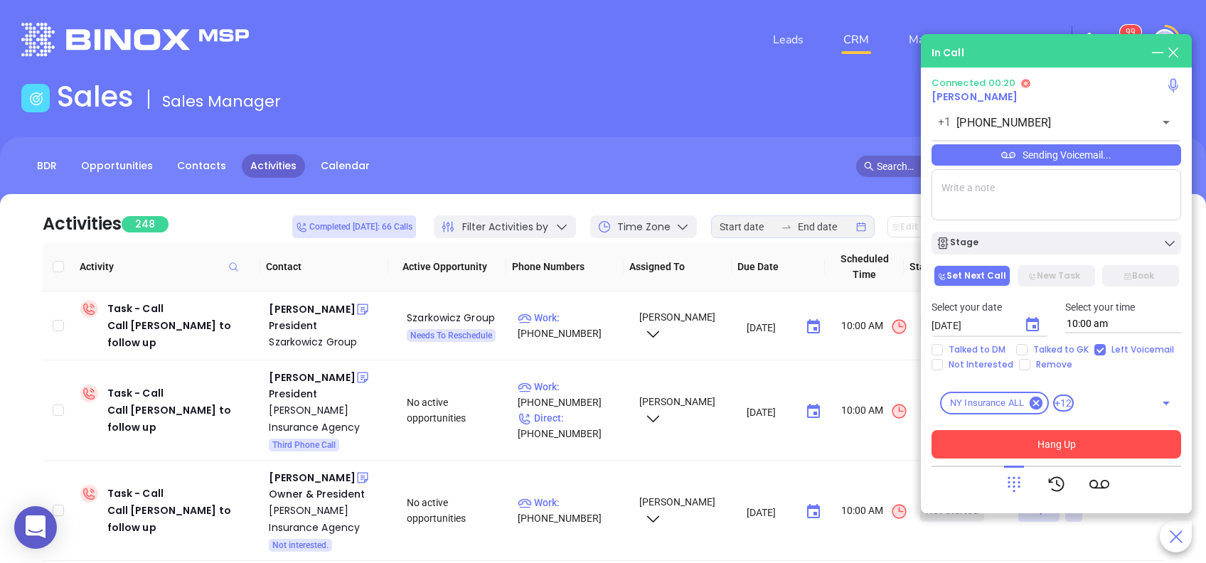
drag, startPoint x: 1116, startPoint y: 442, endPoint x: 1108, endPoint y: 440, distance: 8.1
click at [1116, 442] on button "Hang Up" at bounding box center [1056, 444] width 250 height 28
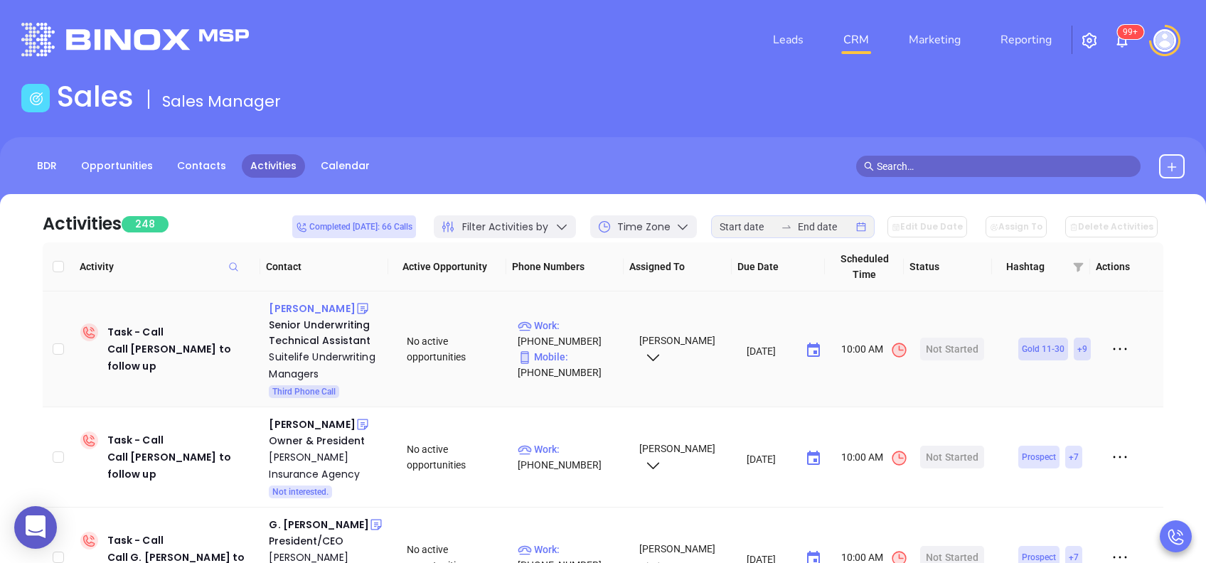
click at [312, 306] on div "Robert Clark" at bounding box center [312, 308] width 86 height 17
click at [589, 322] on p "Work : (877) 409-8069" at bounding box center [572, 333] width 108 height 31
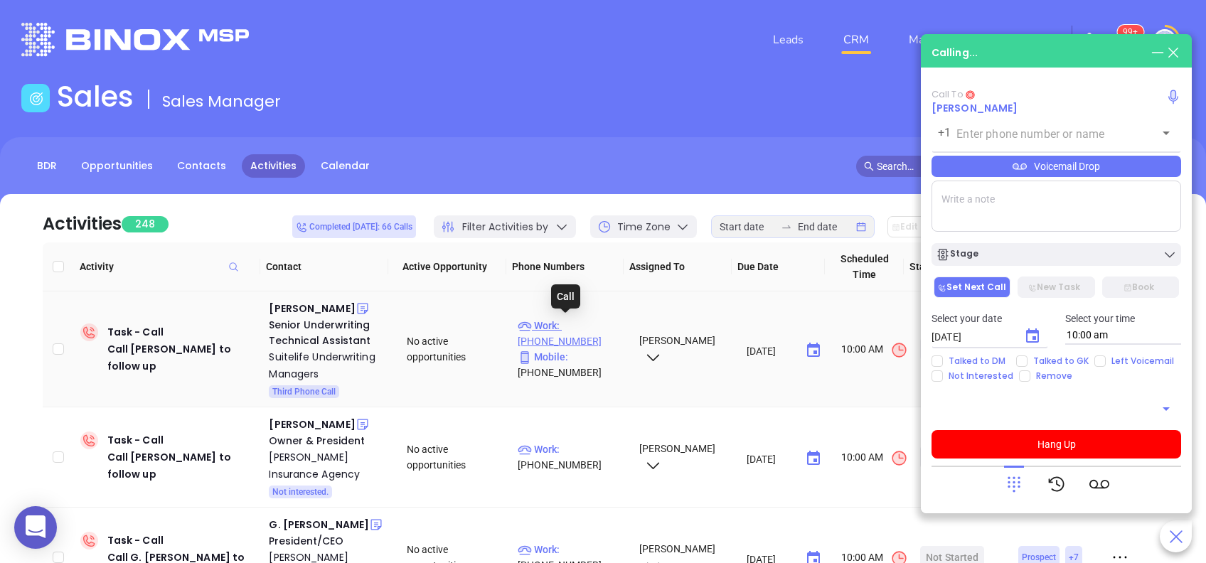
type input "(877) 409-8069"
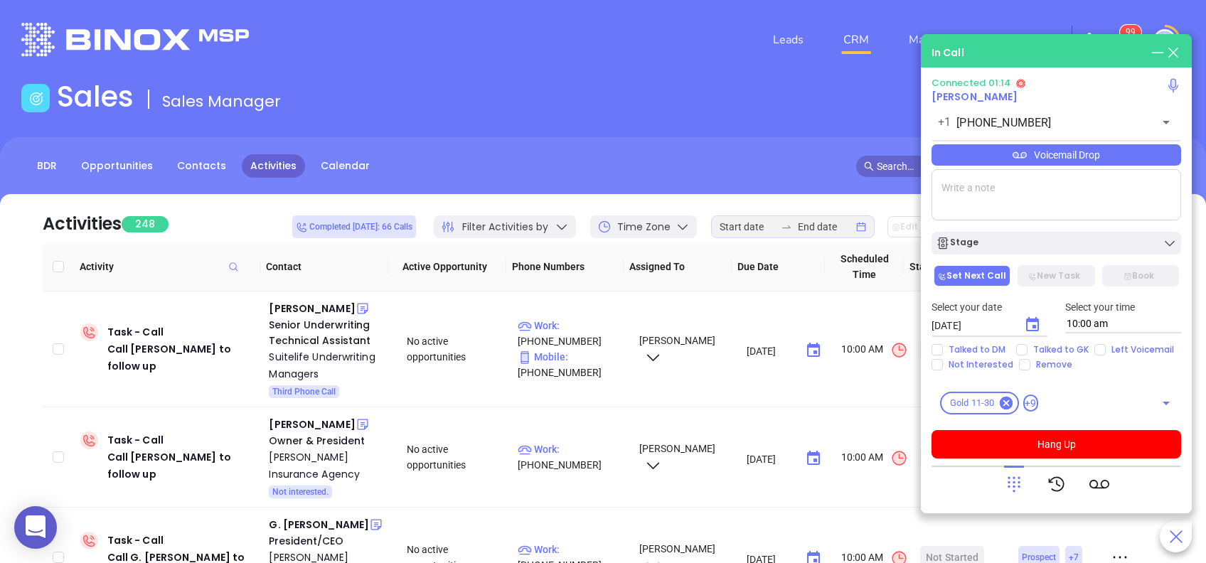
click at [1089, 147] on div "Voicemail Drop" at bounding box center [1056, 154] width 250 height 21
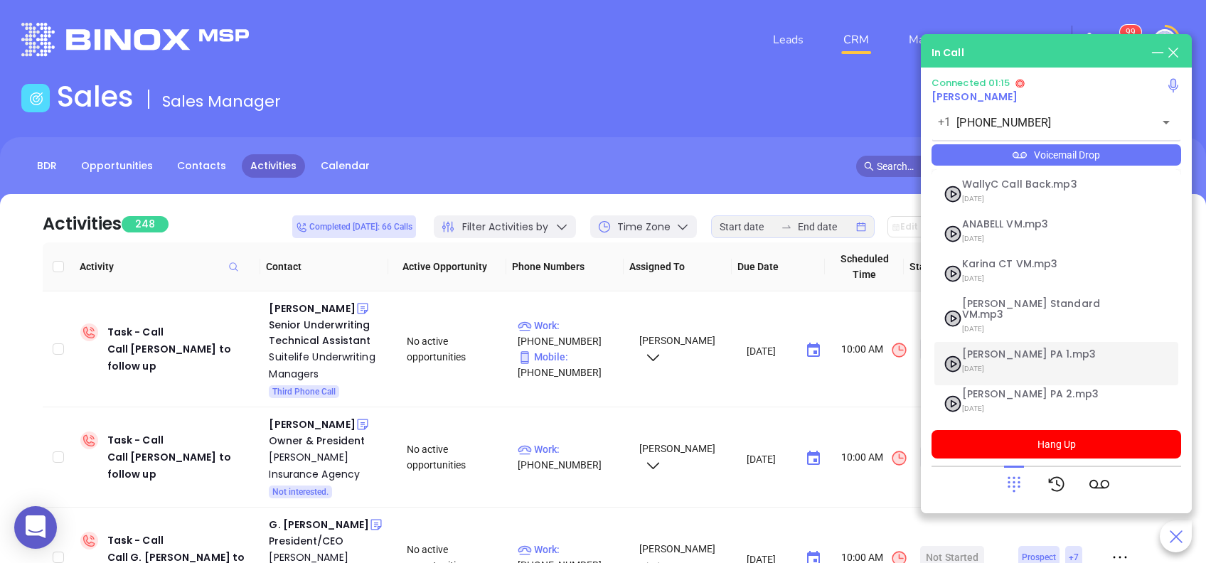
drag, startPoint x: 1013, startPoint y: 351, endPoint x: 1029, endPoint y: 346, distance: 16.6
click at [1015, 360] on span "07/18/2025" at bounding box center [1039, 369] width 154 height 18
checkbox input "true"
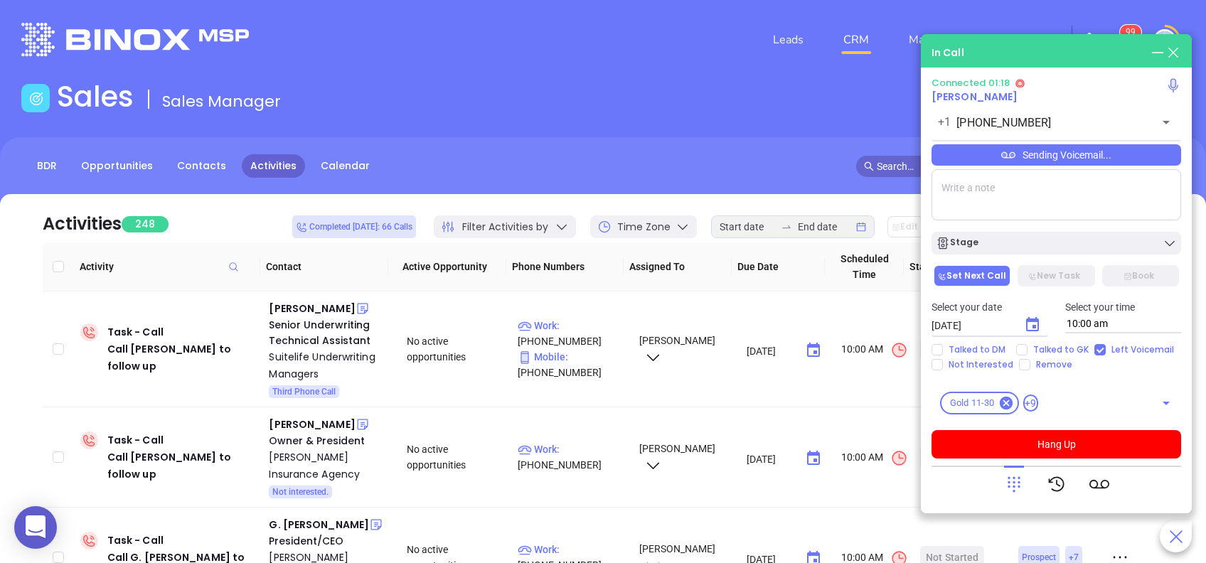
drag, startPoint x: 1073, startPoint y: 444, endPoint x: 1066, endPoint y: 414, distance: 30.0
click at [1074, 443] on button "Hang Up" at bounding box center [1056, 444] width 250 height 28
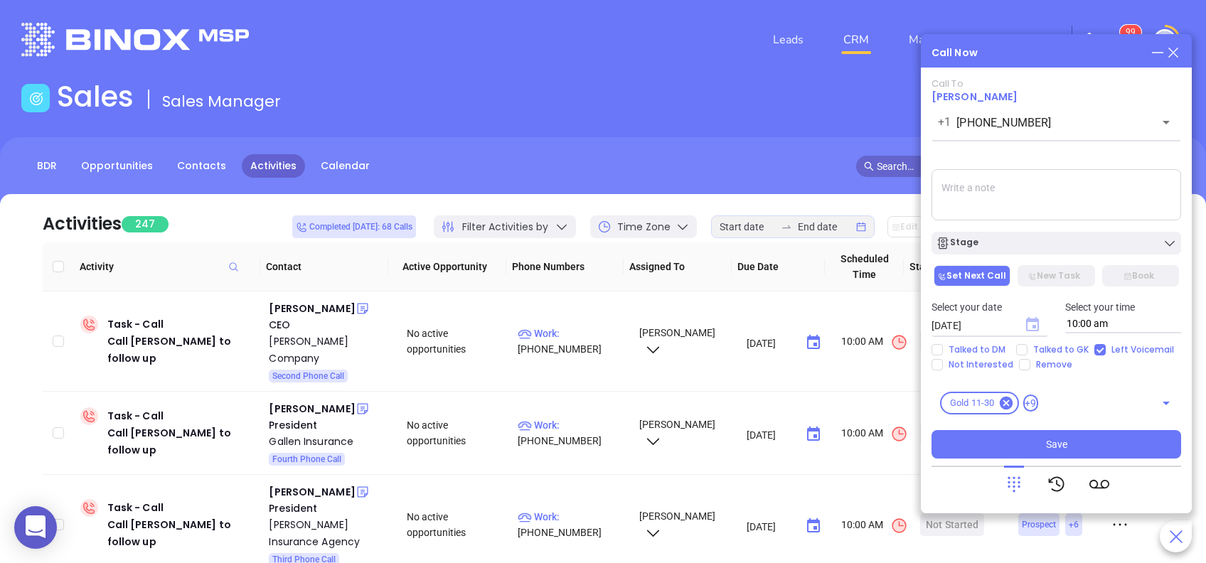
click at [1035, 321] on icon "Choose date, selected date is Aug 29, 2025" at bounding box center [1032, 324] width 13 height 14
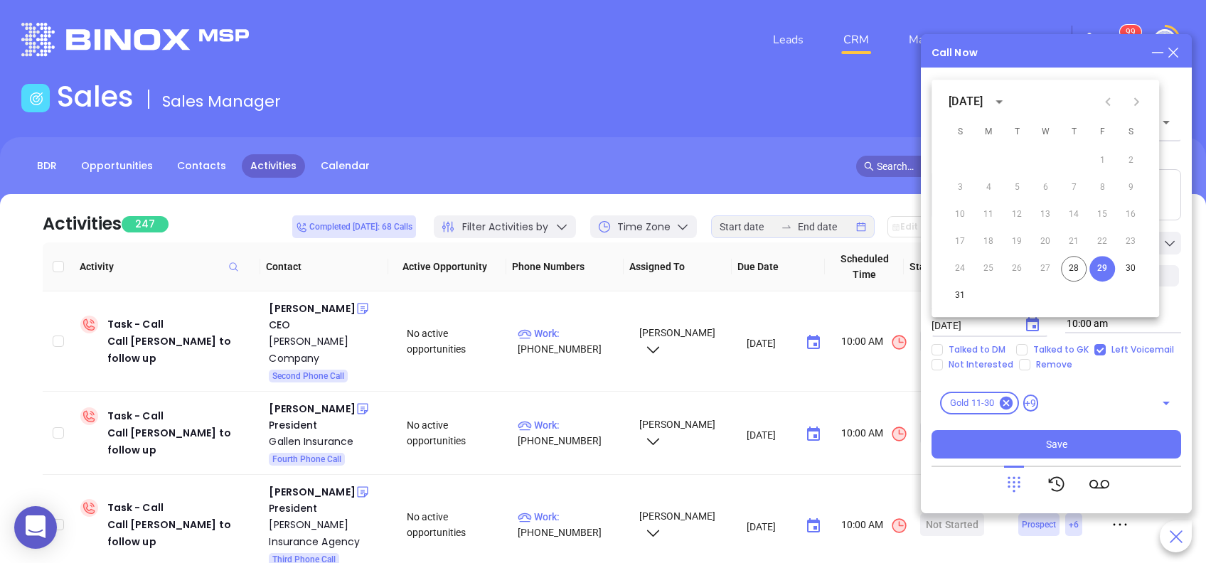
click at [1135, 103] on icon "Next month" at bounding box center [1136, 101] width 5 height 9
click at [1020, 161] on button "2" at bounding box center [1017, 161] width 26 height 26
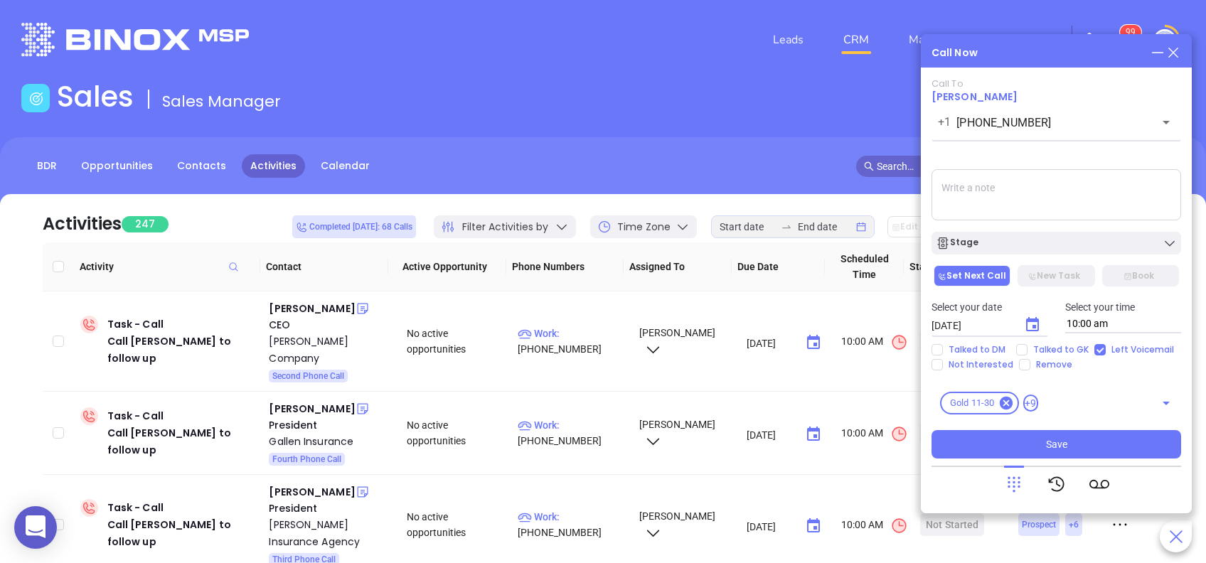
type input "09/02/2025"
click at [1079, 446] on button "Save" at bounding box center [1056, 444] width 250 height 28
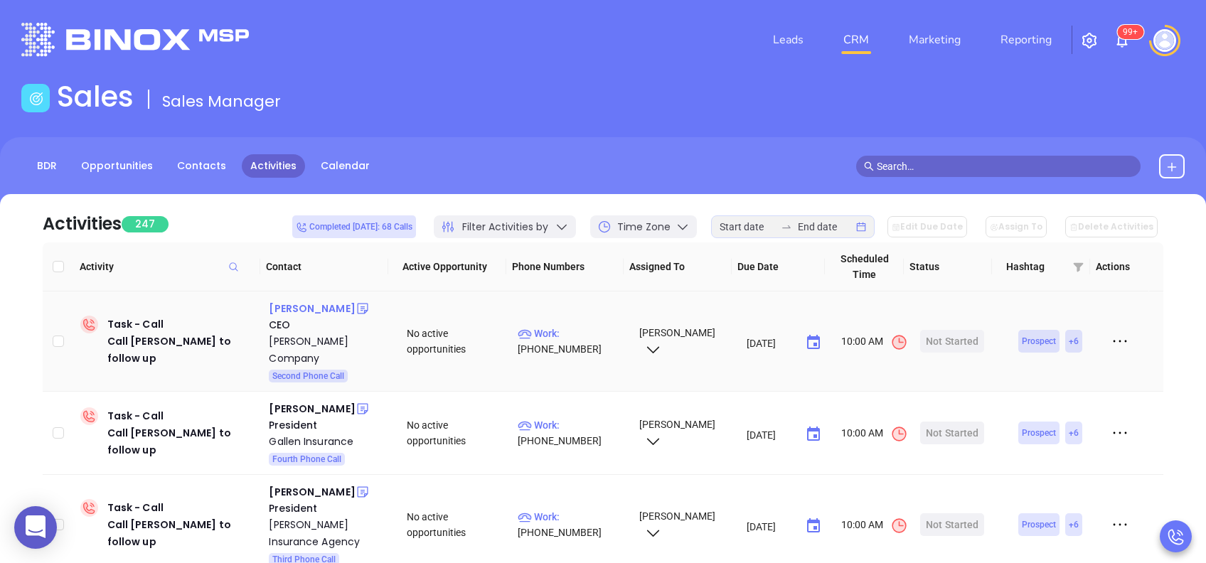
click at [297, 311] on div "Tom Giangiulio" at bounding box center [312, 308] width 86 height 17
click at [574, 330] on p "Work : (800) 362-1011" at bounding box center [572, 341] width 108 height 31
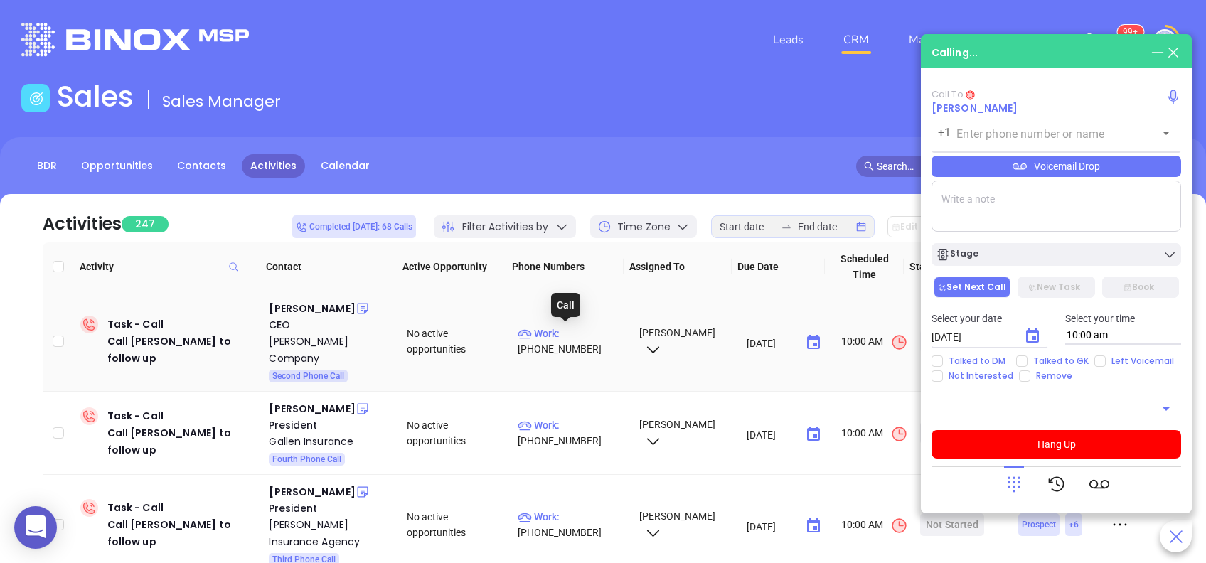
type input "(800) 362-1011"
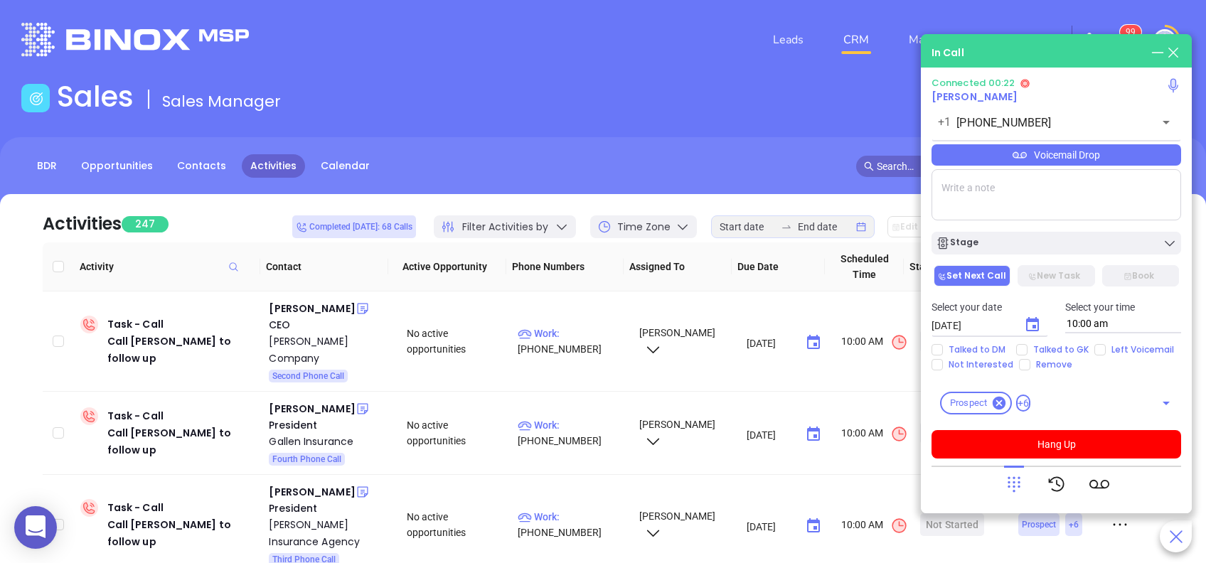
click at [1056, 154] on div "Voicemail Drop" at bounding box center [1056, 154] width 250 height 21
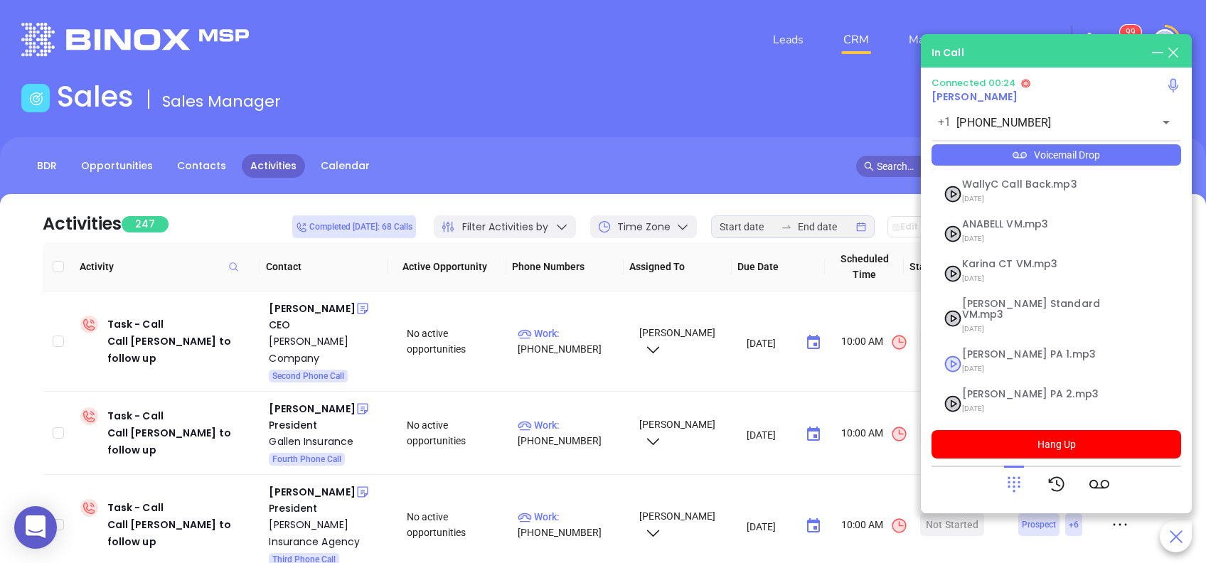
click at [968, 349] on span "Vicky PA 1.mp3" at bounding box center [1039, 354] width 154 height 11
checkbox input "true"
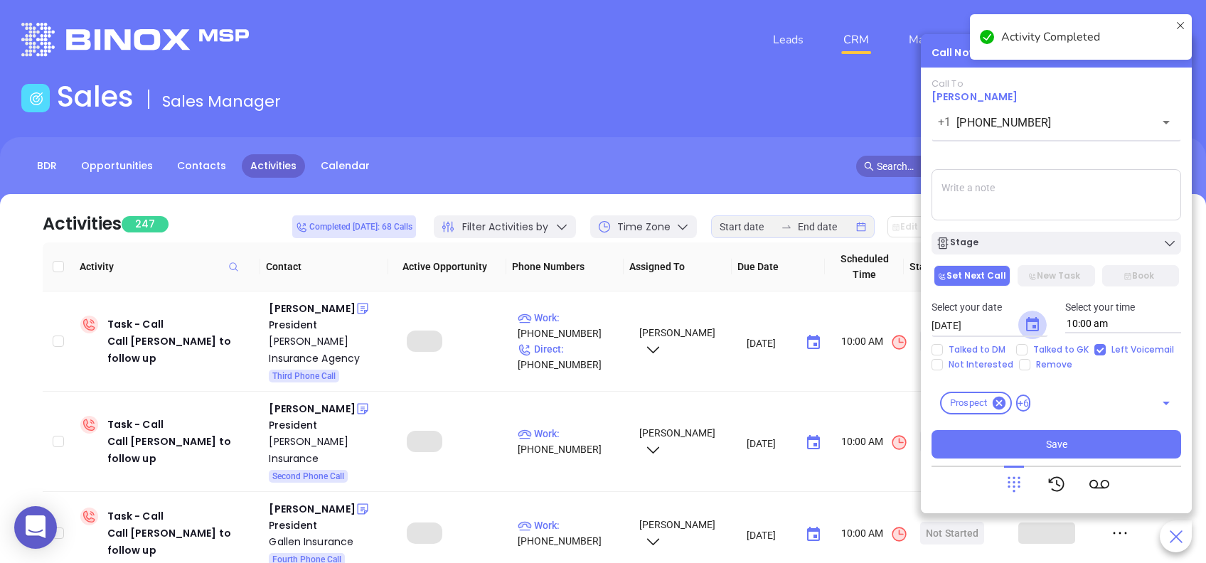
click at [1032, 324] on icon "Choose date, selected date is Aug 29, 2025" at bounding box center [1032, 324] width 17 height 17
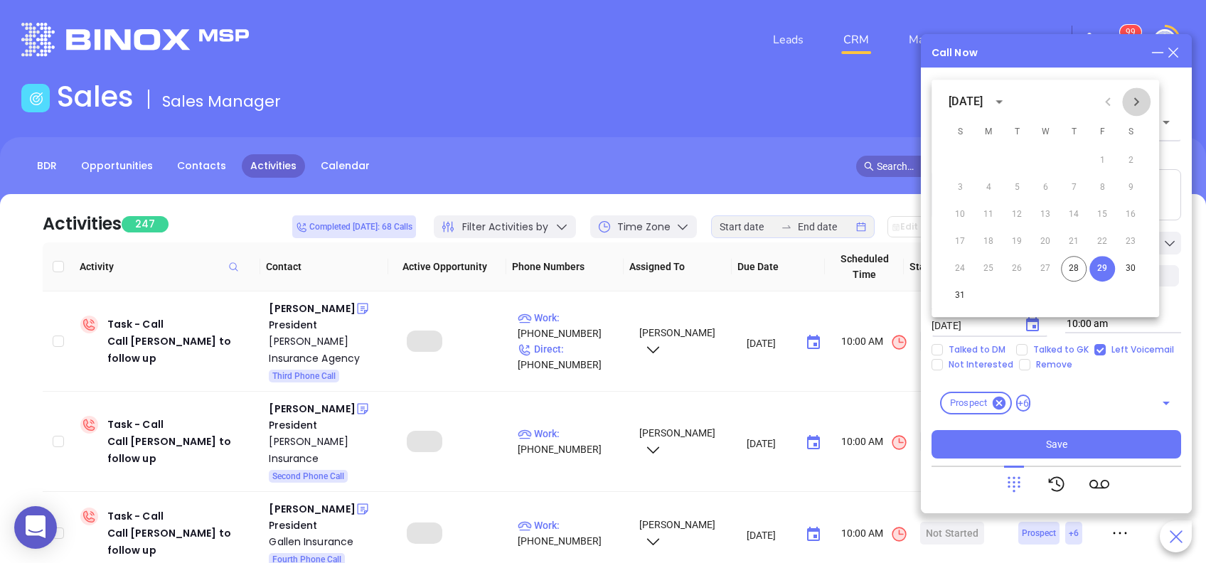
click at [1140, 105] on icon "Next month" at bounding box center [1136, 101] width 17 height 17
click at [1017, 157] on button "2" at bounding box center [1017, 161] width 26 height 26
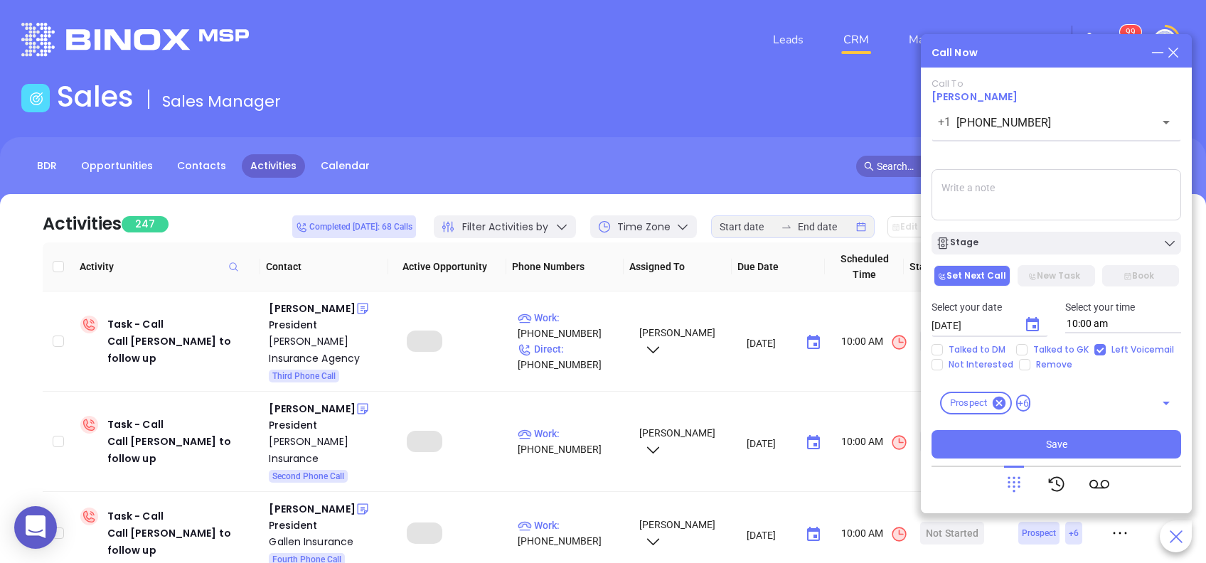
type input "09/02/2025"
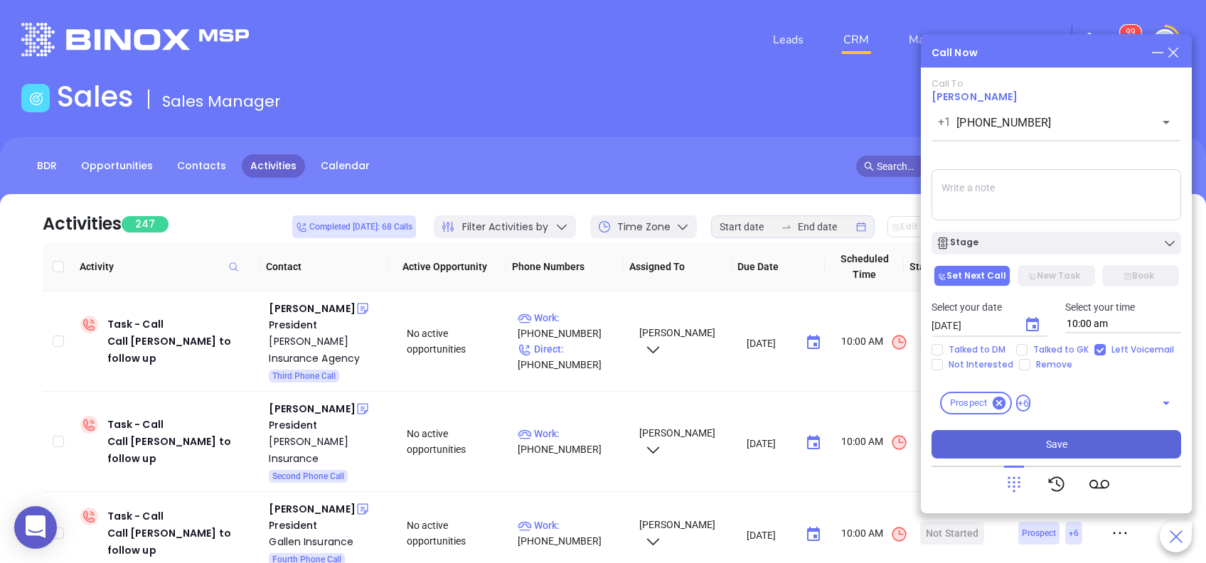
click at [1054, 447] on span "Save" at bounding box center [1056, 445] width 21 height 16
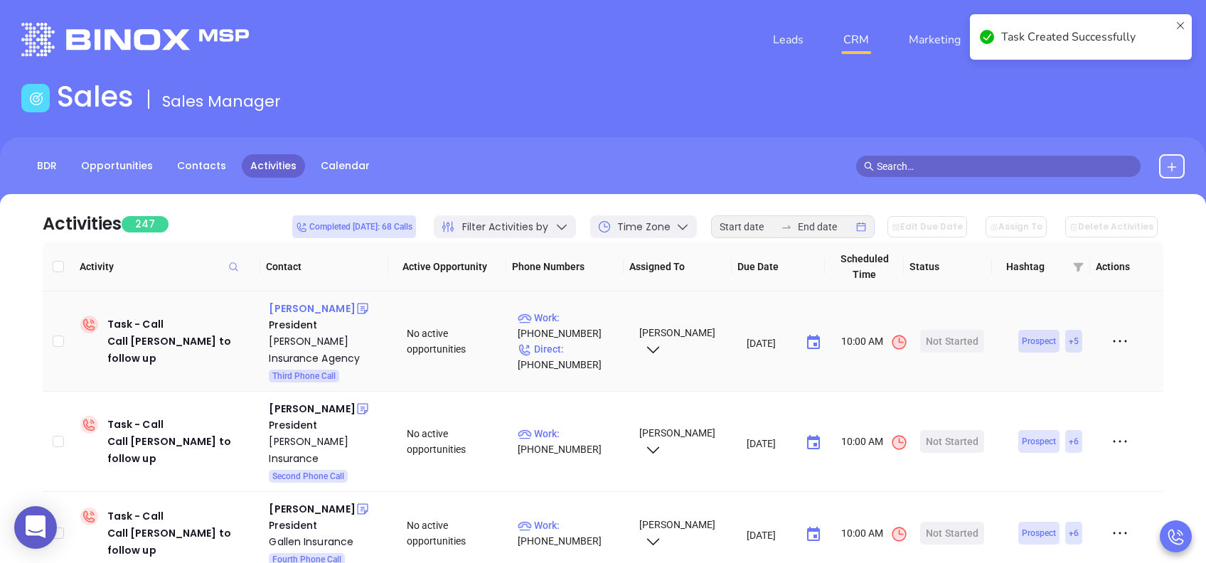
click at [328, 312] on div "Matthew Mangus" at bounding box center [312, 308] width 86 height 17
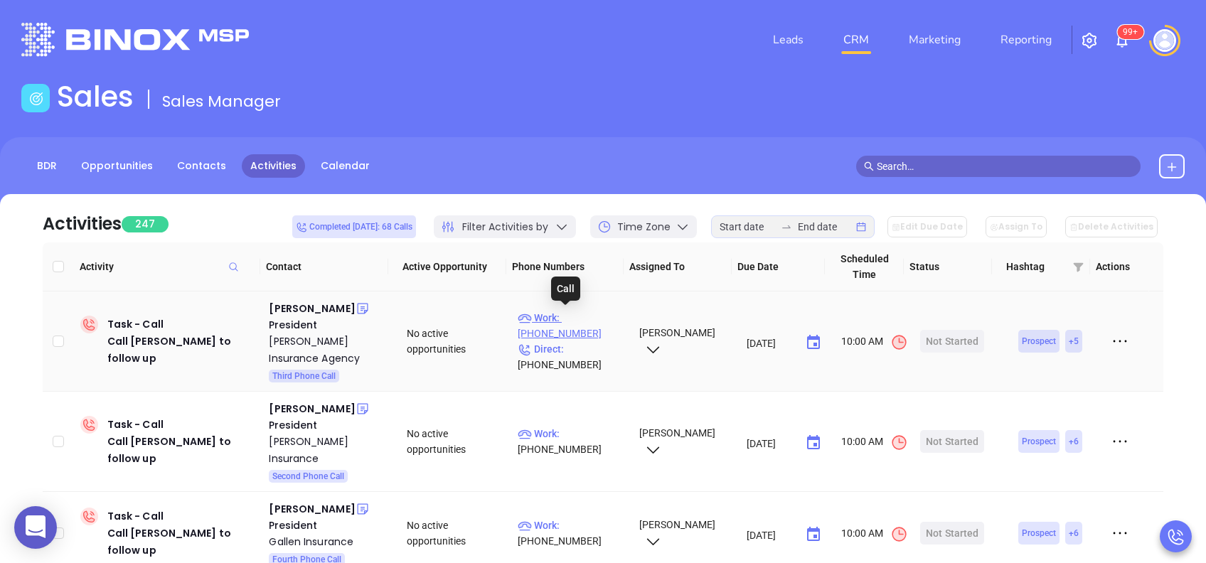
click at [578, 319] on p "Work : (610) 269-4500" at bounding box center [572, 325] width 108 height 31
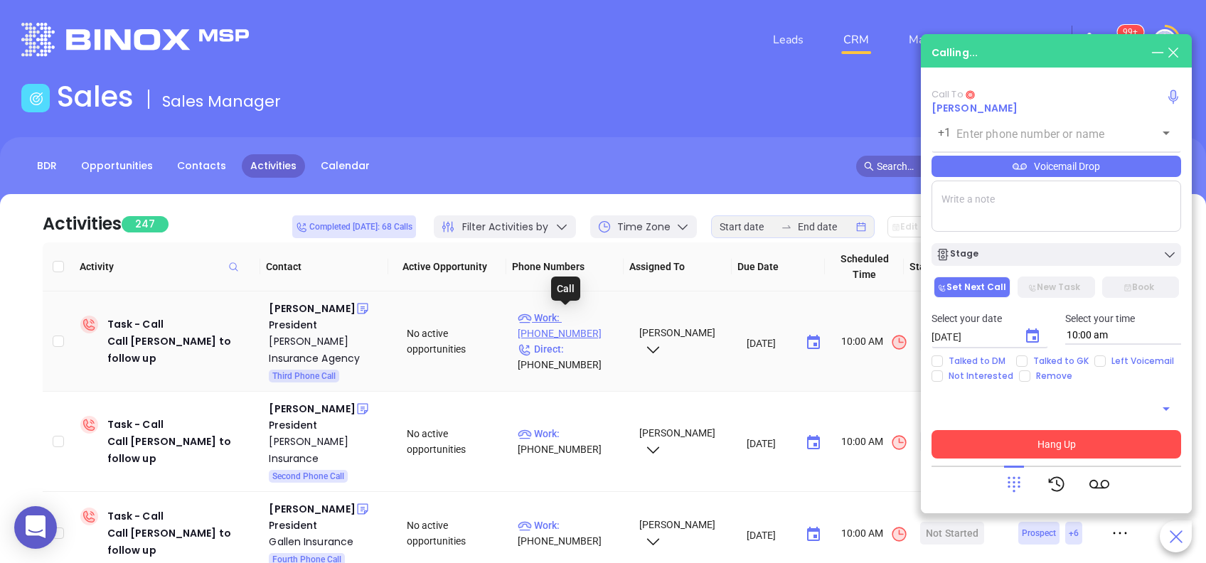
type input "(610) 269-4500"
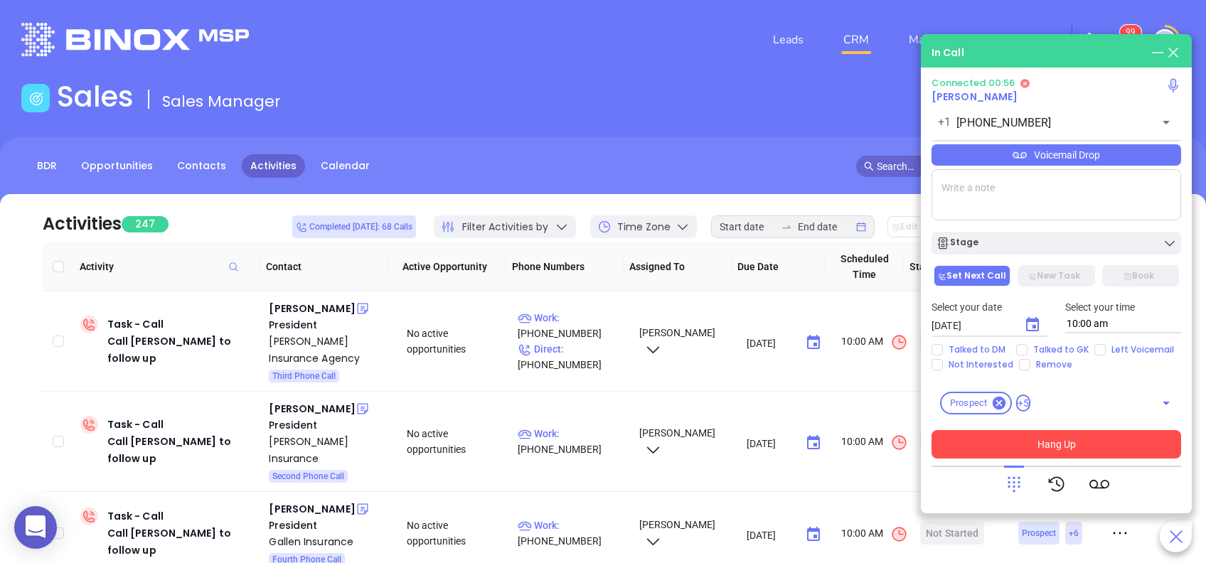
click at [1007, 155] on div "Voicemail Drop" at bounding box center [1056, 154] width 250 height 21
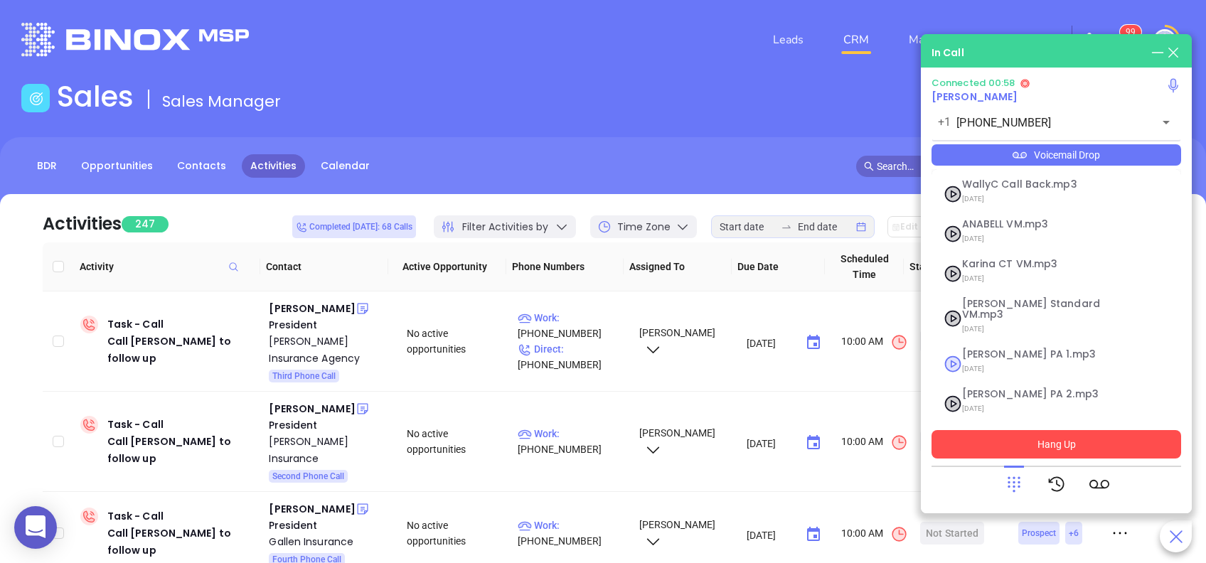
click at [994, 360] on span "07/18/2025" at bounding box center [1039, 369] width 154 height 18
checkbox input "true"
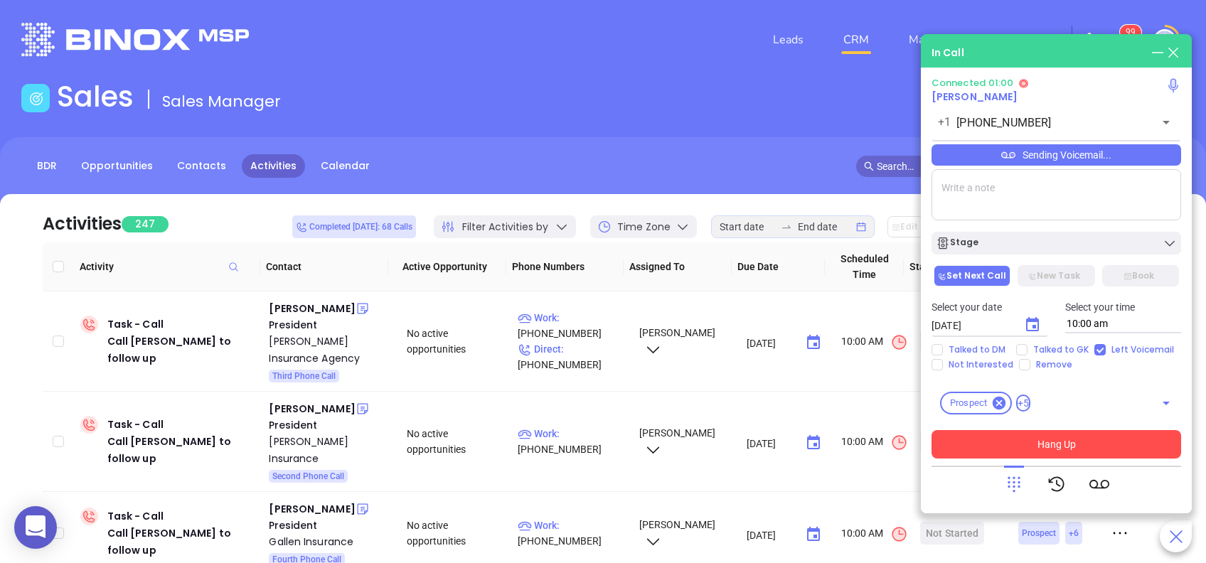
click at [1069, 447] on button "Hang Up" at bounding box center [1056, 444] width 250 height 28
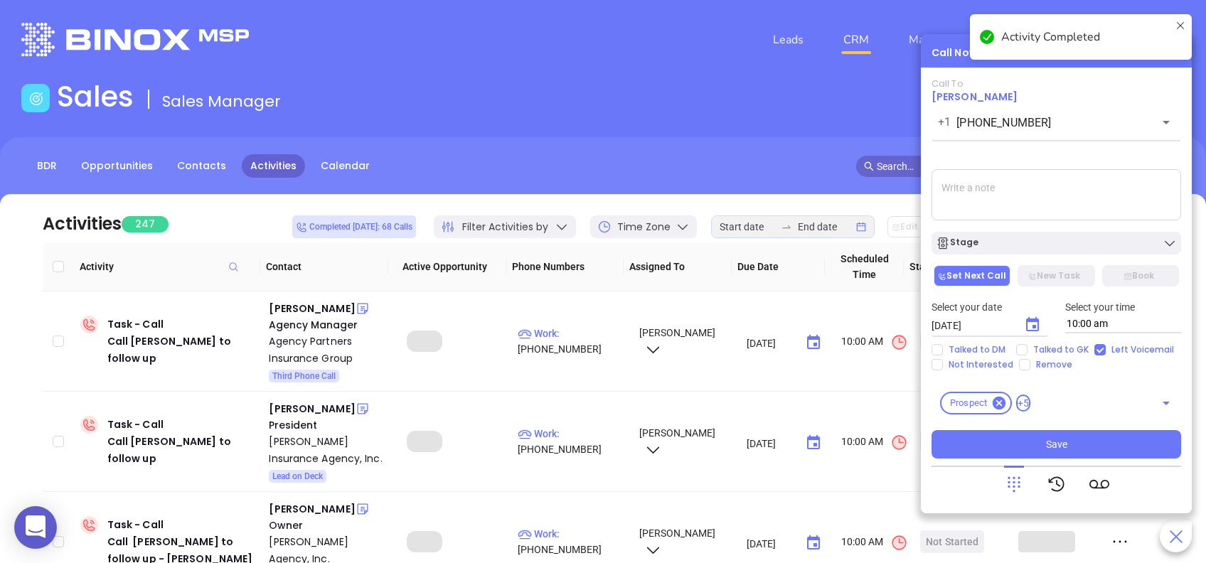
click at [1032, 323] on icon "Choose date, selected date is Aug 29, 2025" at bounding box center [1032, 324] width 17 height 17
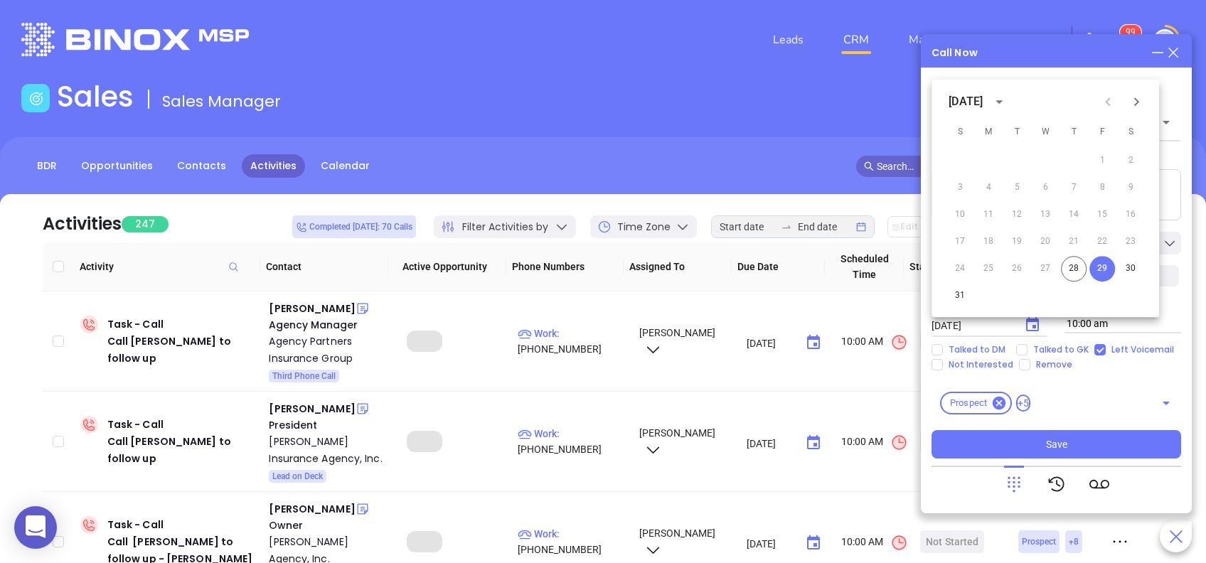
click at [1138, 96] on icon "Next month" at bounding box center [1136, 101] width 17 height 17
click at [1017, 169] on button "2" at bounding box center [1017, 161] width 26 height 26
type input "09/02/2025"
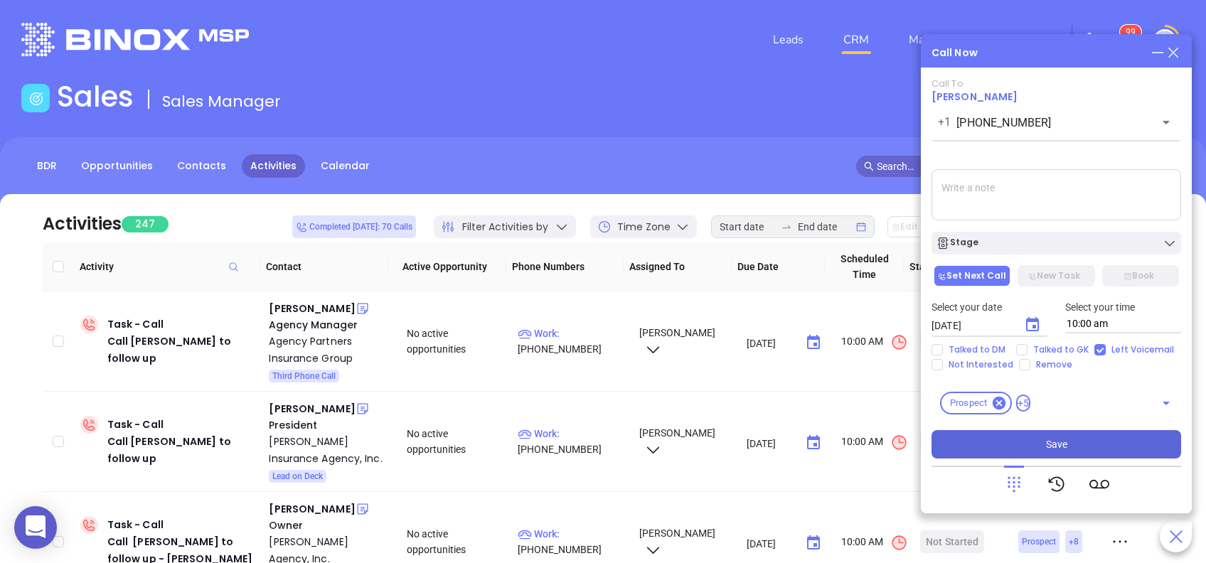
click at [1066, 437] on span "Save" at bounding box center [1056, 445] width 21 height 16
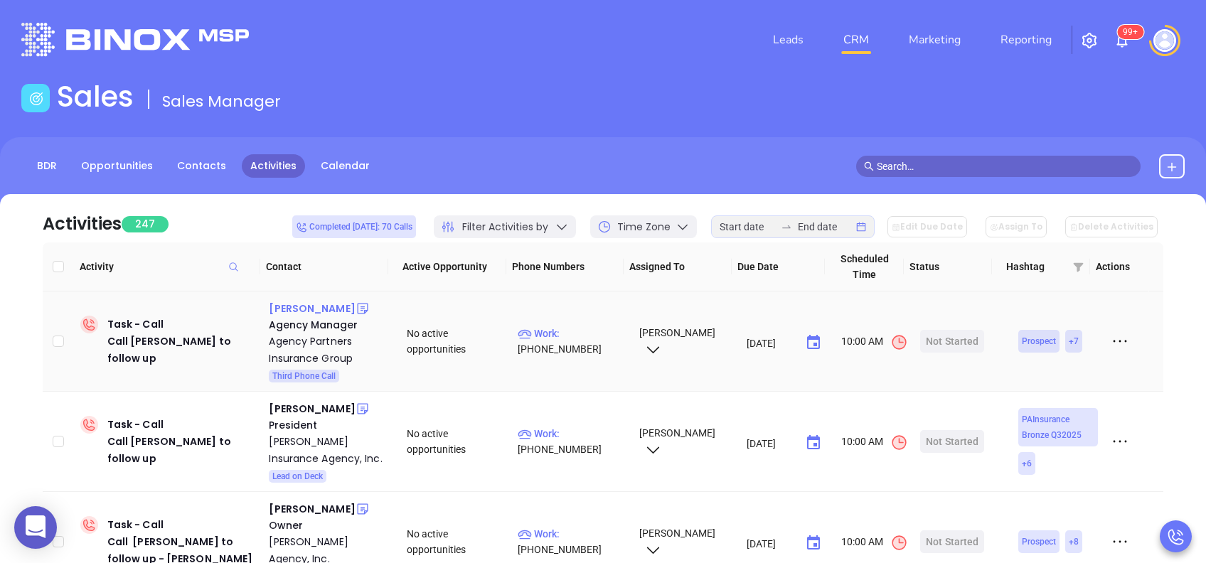
click at [304, 307] on div "Nicole Tallarida" at bounding box center [312, 308] width 86 height 17
click at [574, 326] on p "Work : (888) 390-0818" at bounding box center [572, 341] width 108 height 31
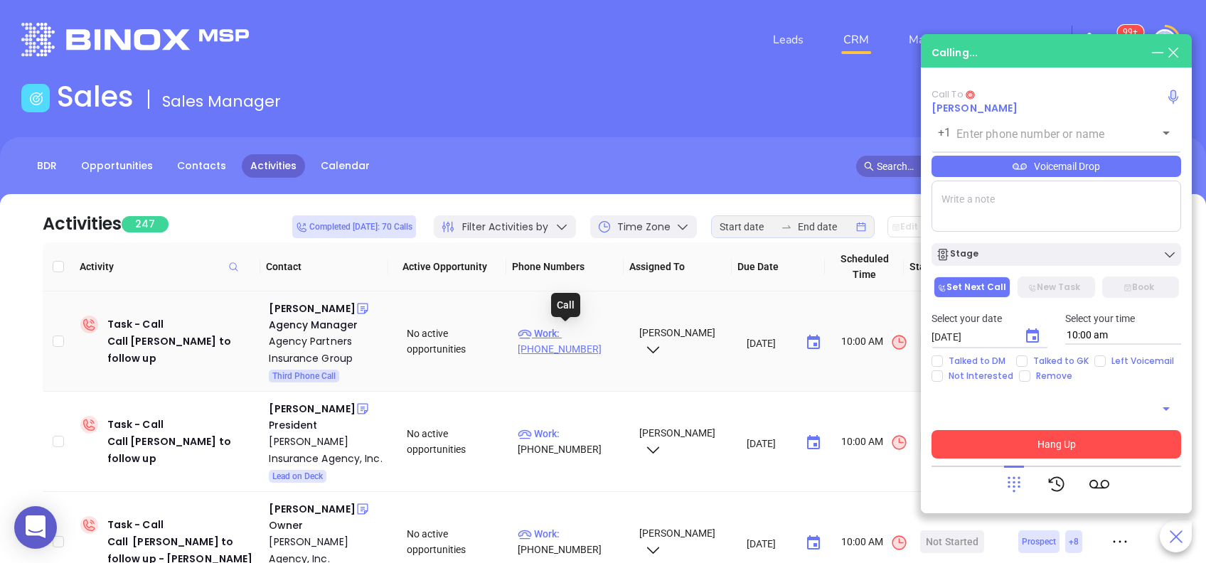
type input "(888) 390-0818"
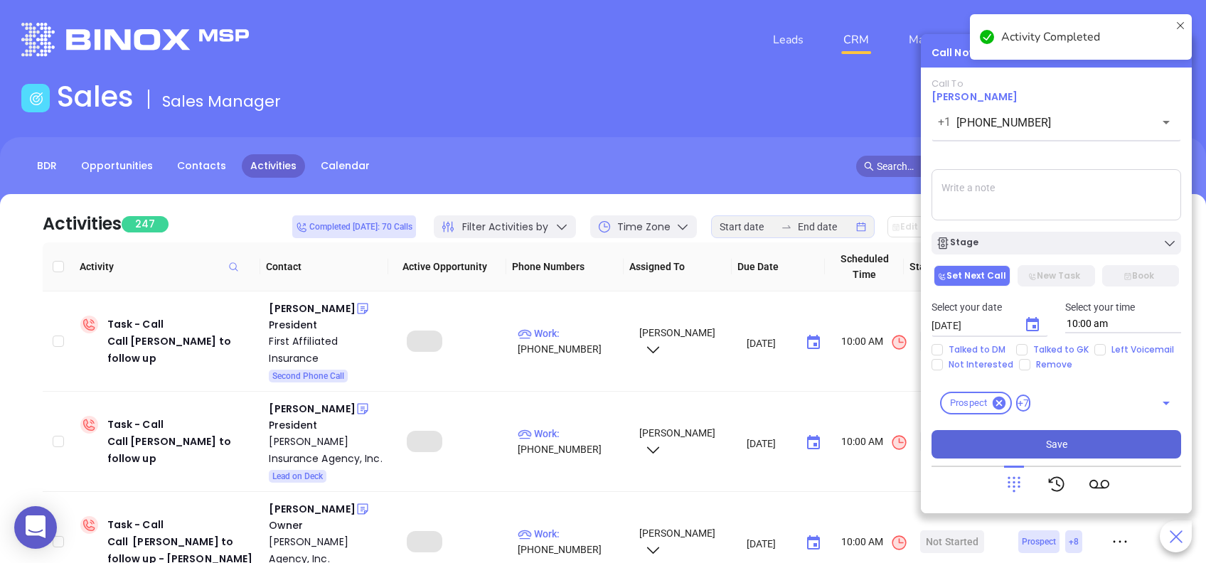
click at [1185, 23] on icon at bounding box center [1179, 37] width 11 height 34
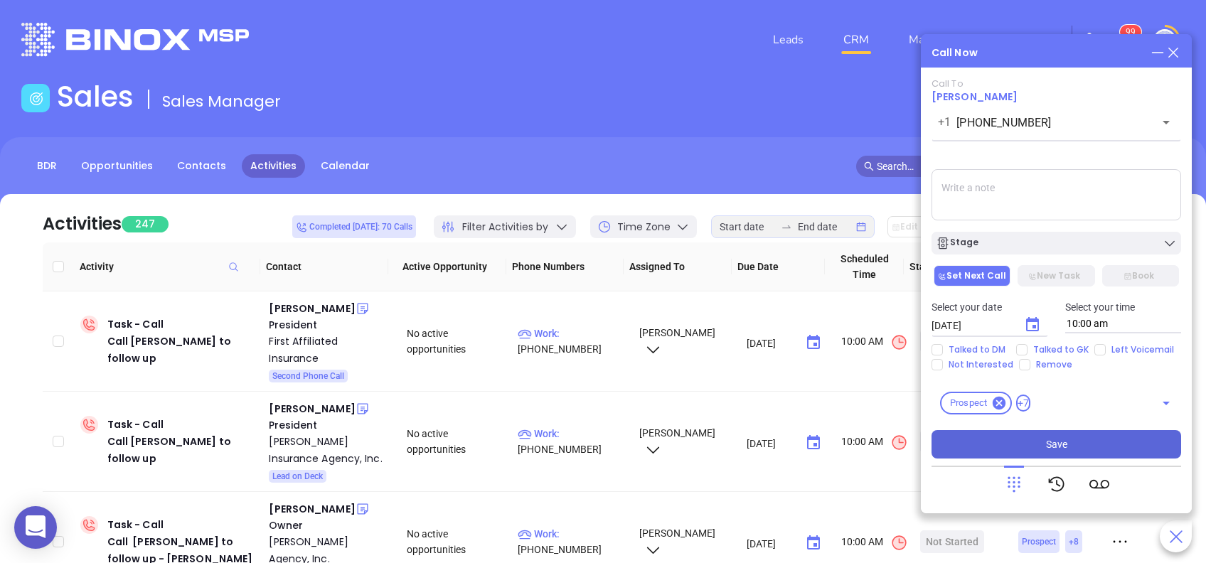
click at [1172, 50] on icon at bounding box center [1173, 53] width 16 height 16
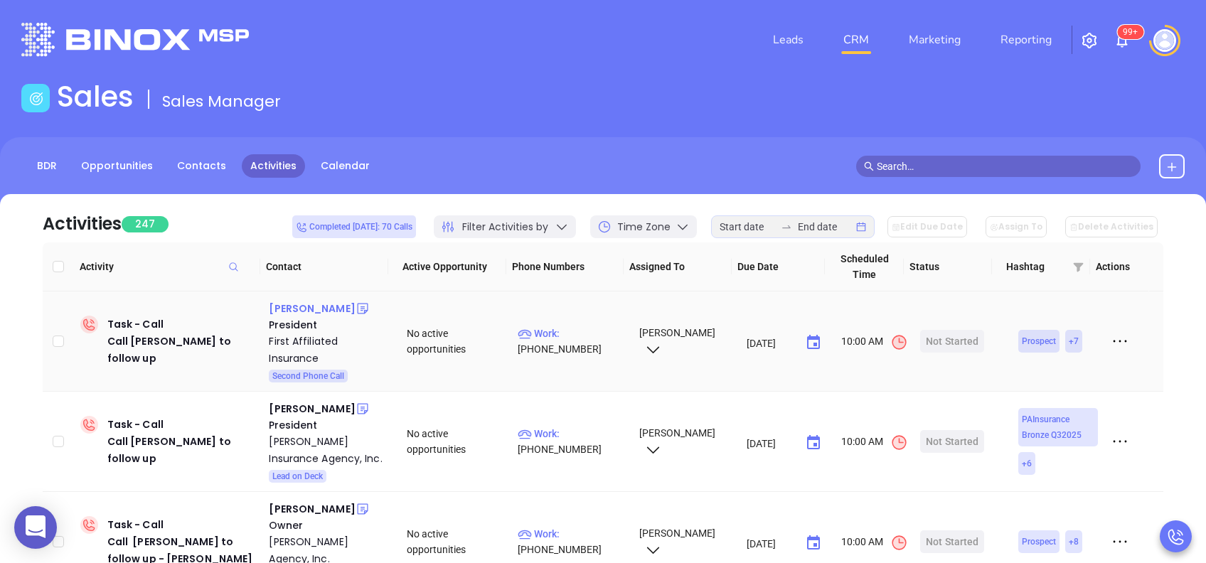
click at [325, 301] on div "Robert Matheney" at bounding box center [312, 308] width 86 height 17
click at [591, 337] on p "Work : (814) 867-2095" at bounding box center [572, 341] width 108 height 31
type input "(814) 867-2095"
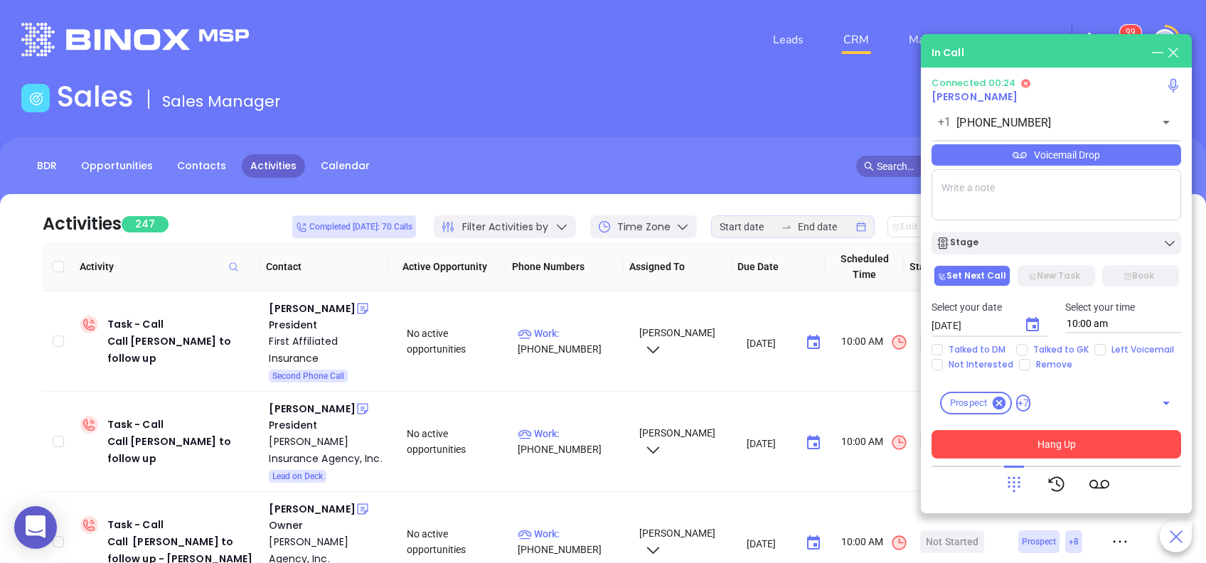
click at [1017, 488] on icon at bounding box center [1014, 484] width 20 height 20
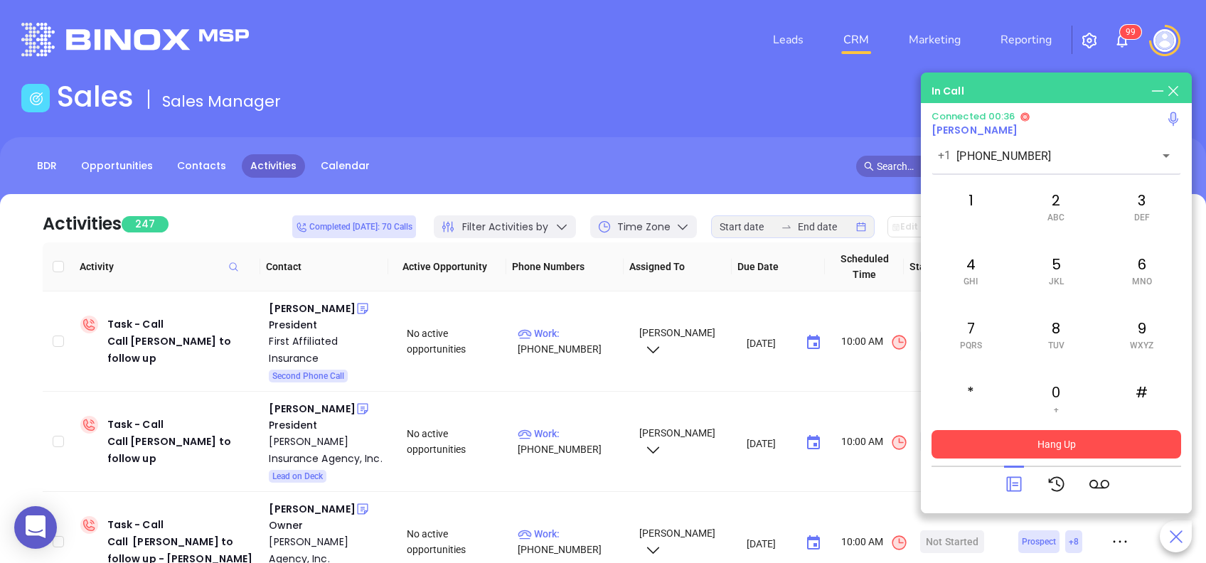
click at [1091, 445] on button "Hang Up" at bounding box center [1056, 444] width 250 height 28
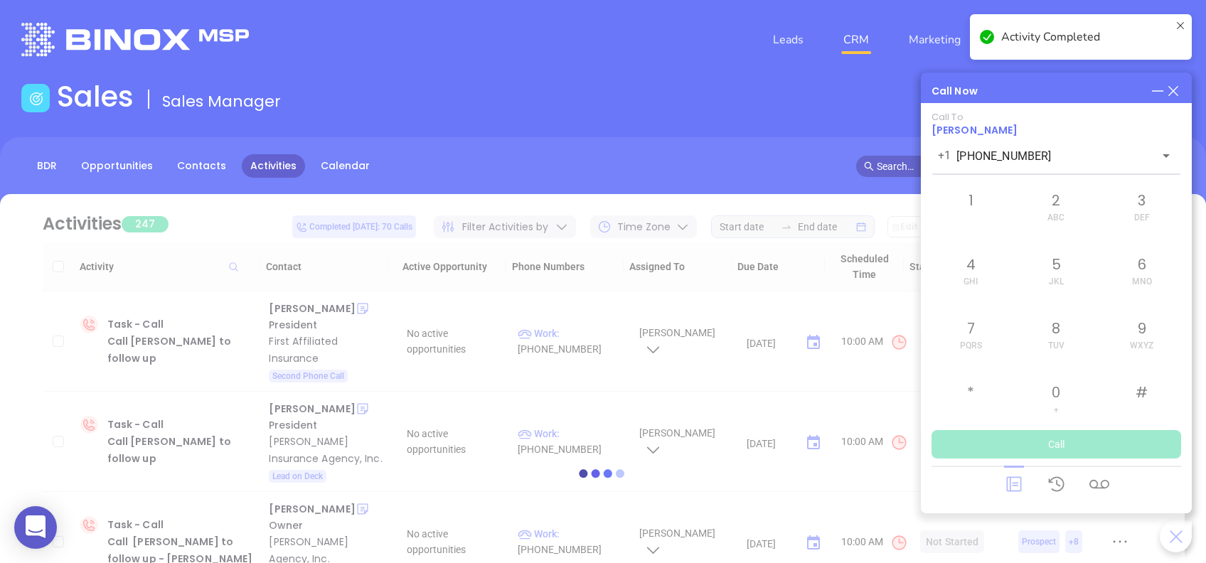
click at [1012, 475] on div at bounding box center [602, 473] width 1163 height 107
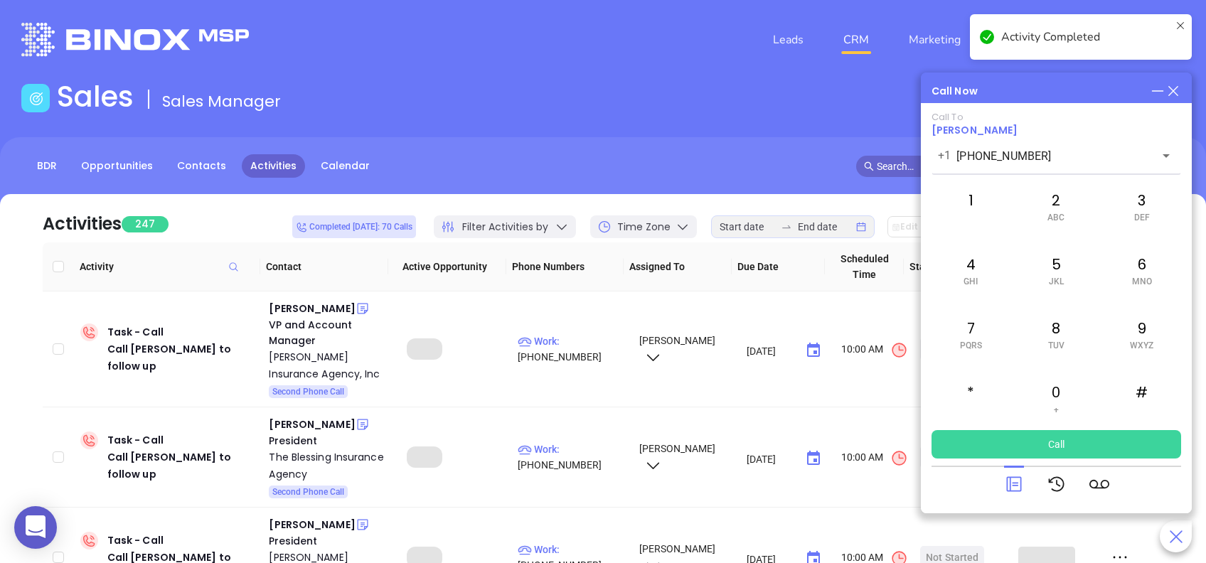
click at [1019, 478] on icon at bounding box center [1014, 484] width 20 height 20
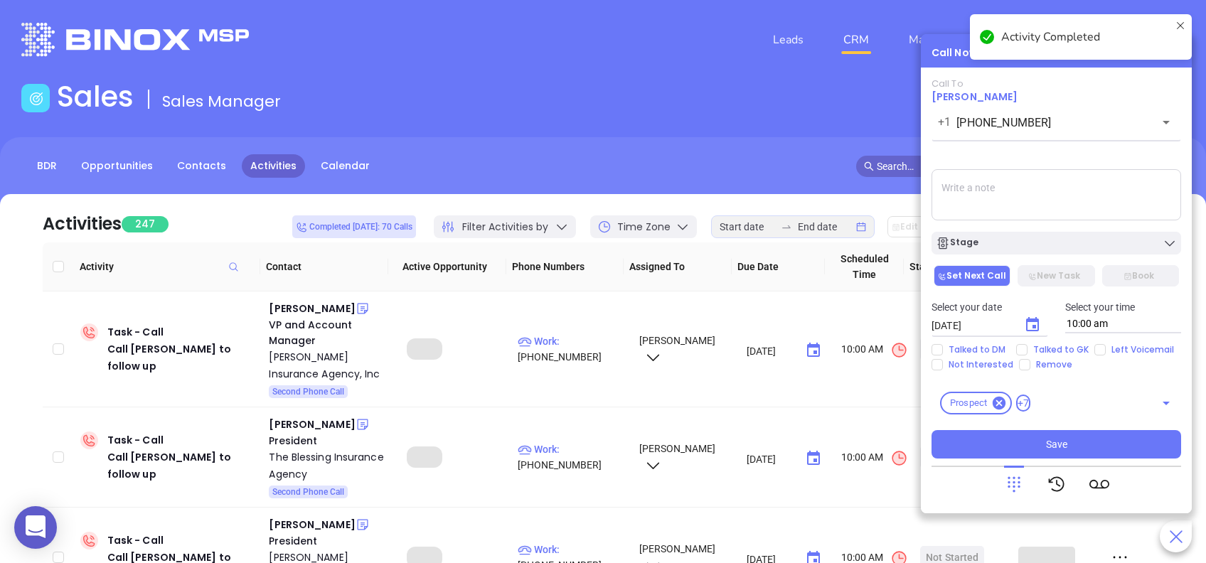
click at [1030, 324] on icon "Choose date, selected date is Aug 29, 2025" at bounding box center [1032, 324] width 17 height 17
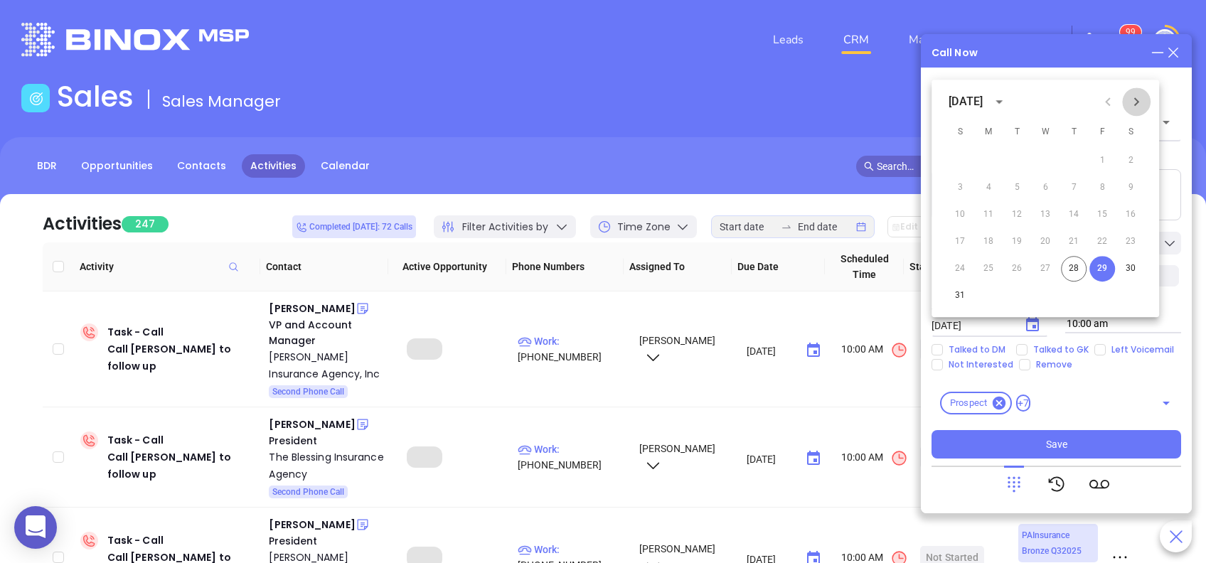
click at [1138, 99] on icon "Next month" at bounding box center [1136, 101] width 17 height 17
click at [1015, 159] on button "2" at bounding box center [1017, 161] width 26 height 26
type input "09/02/2025"
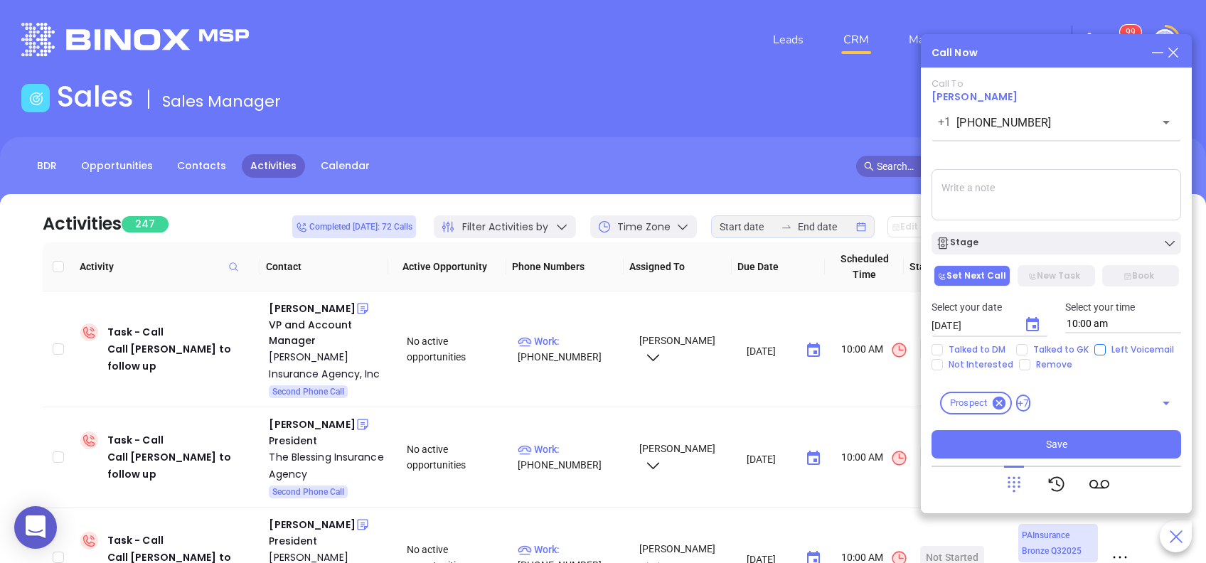
click at [1094, 352] on input "Left Voicemail" at bounding box center [1099, 349] width 11 height 11
checkbox input "true"
drag, startPoint x: 1074, startPoint y: 446, endPoint x: 1048, endPoint y: 442, distance: 26.6
click at [1073, 446] on button "Save" at bounding box center [1056, 444] width 250 height 28
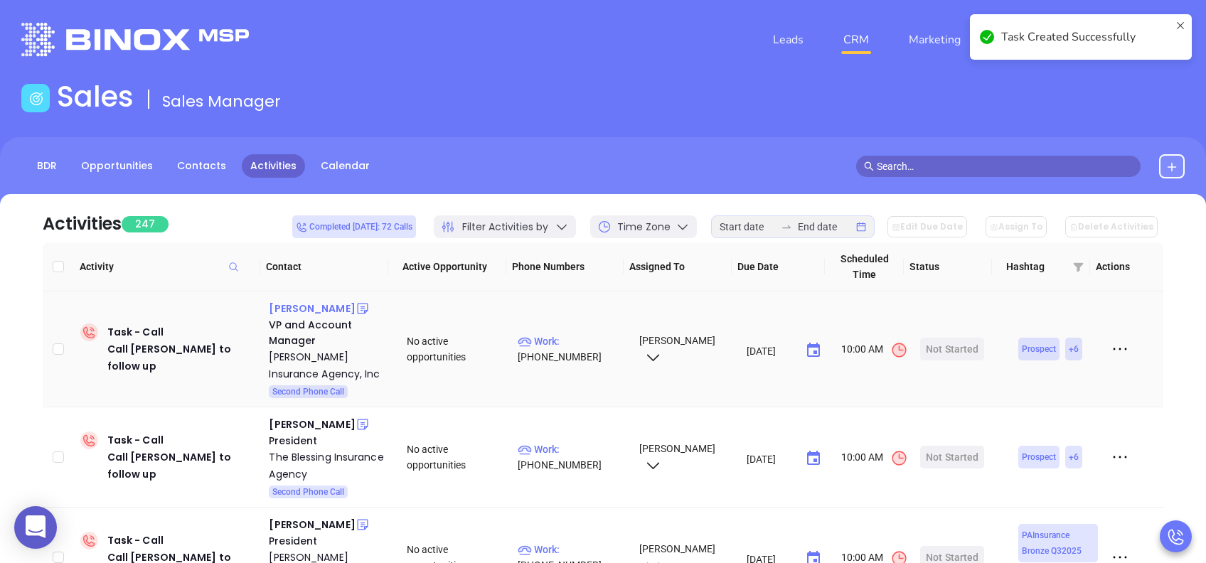
click at [310, 309] on div "Bree Devereux-Sandurs" at bounding box center [312, 308] width 86 height 17
click at [596, 345] on p "Work : (814) 938-5291" at bounding box center [572, 348] width 108 height 31
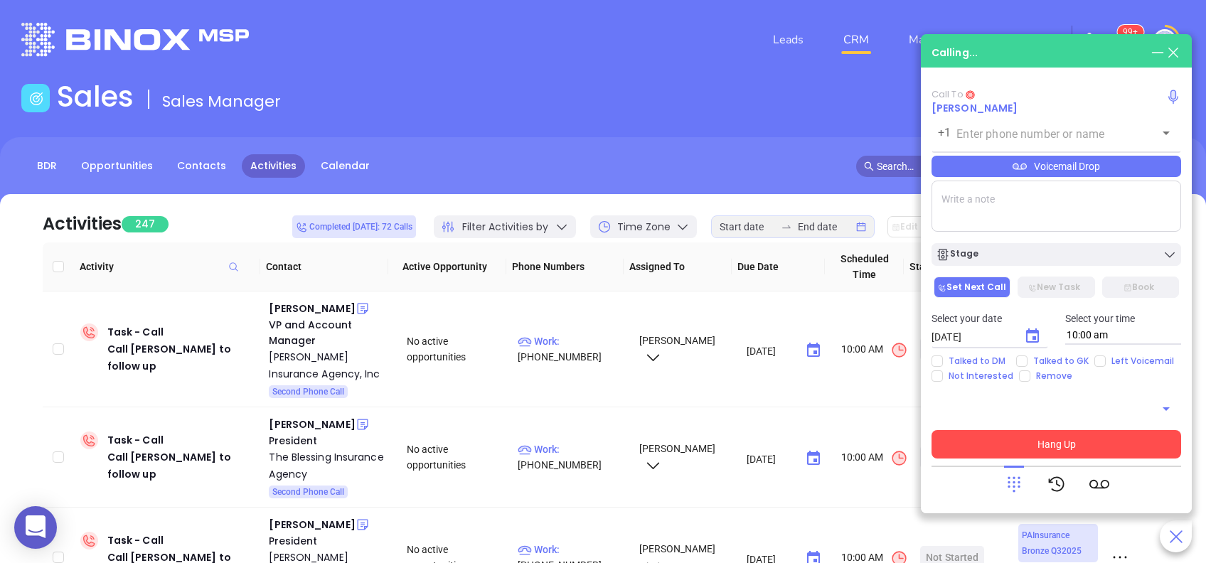
type input "(814) 938-5291"
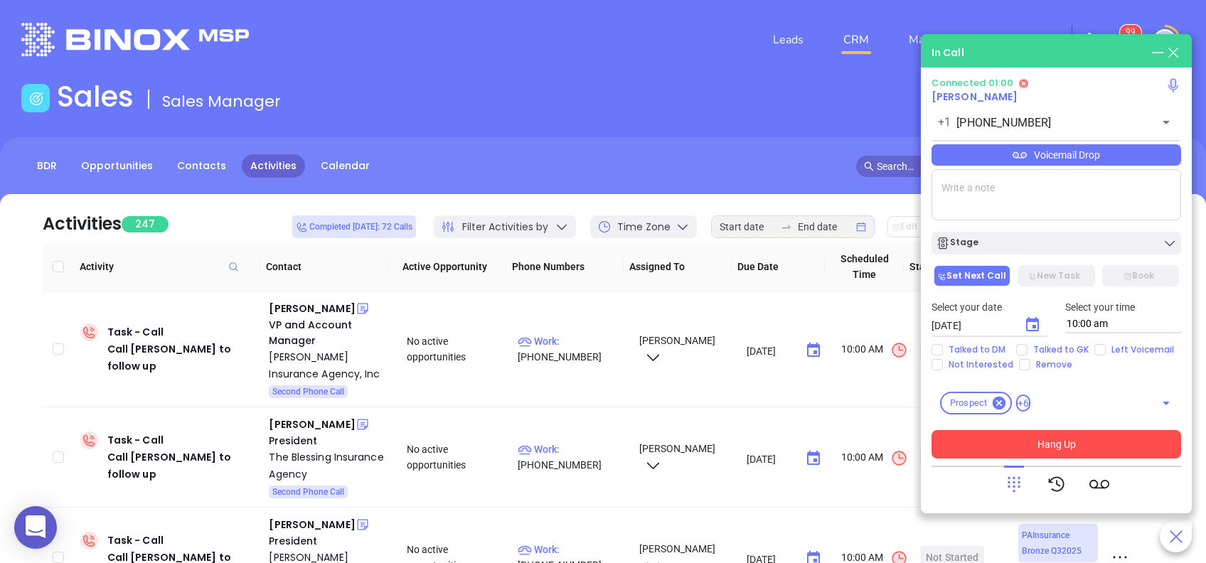
click at [1048, 444] on button "Hang Up" at bounding box center [1056, 444] width 250 height 28
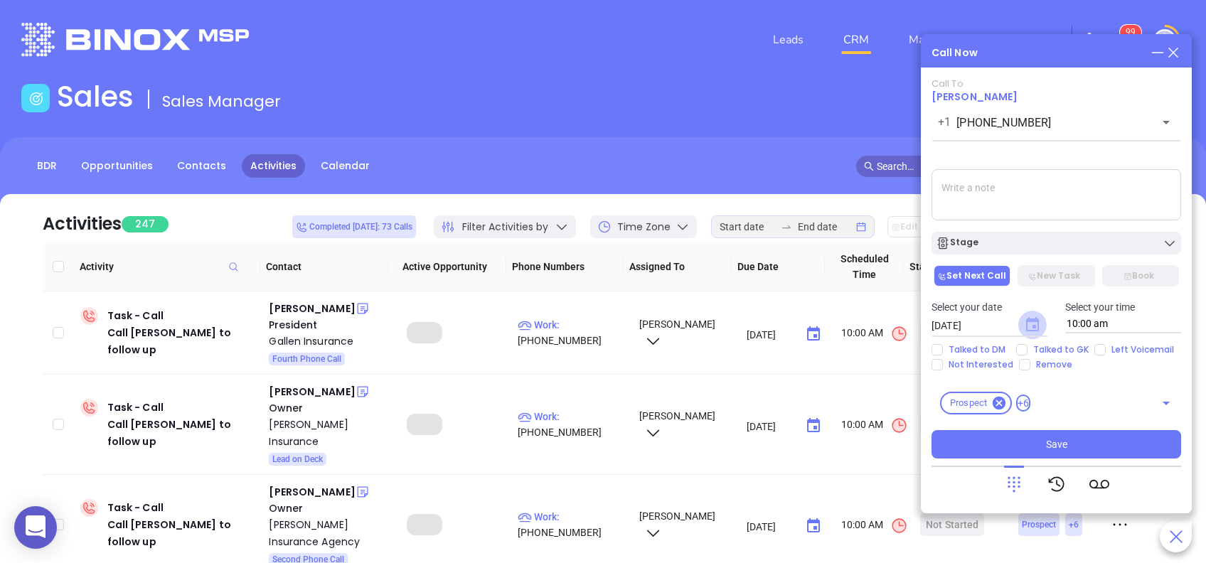
click at [1036, 321] on icon "Choose date, selected date is Aug 29, 2025" at bounding box center [1032, 324] width 13 height 14
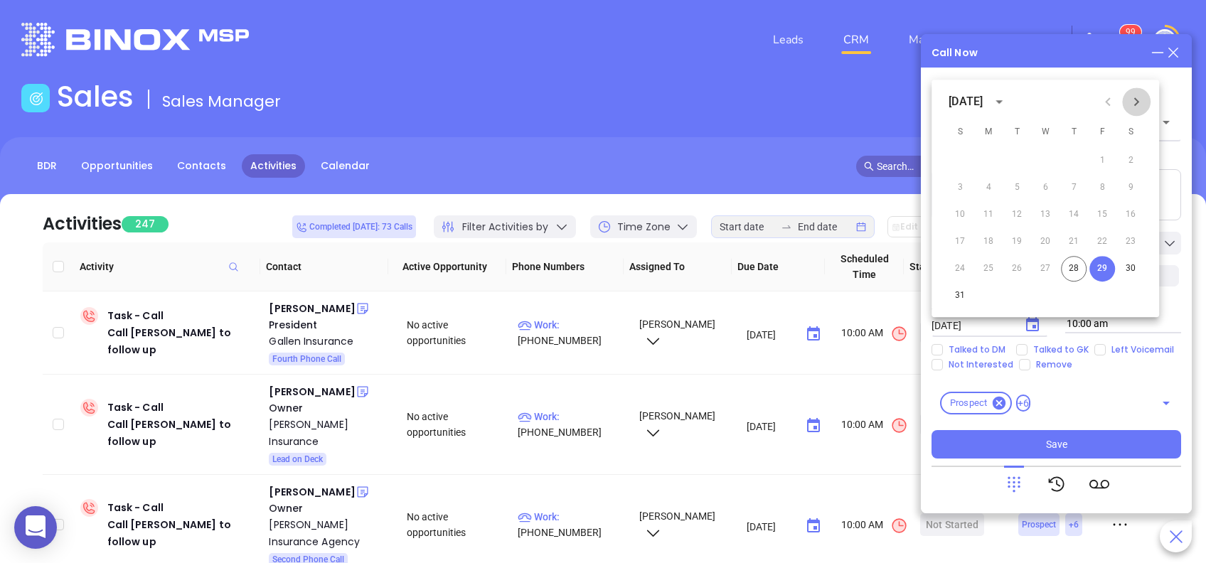
click at [1141, 102] on icon "Next month" at bounding box center [1136, 101] width 17 height 17
click at [1020, 157] on button "2" at bounding box center [1017, 161] width 26 height 26
type input "09/02/2025"
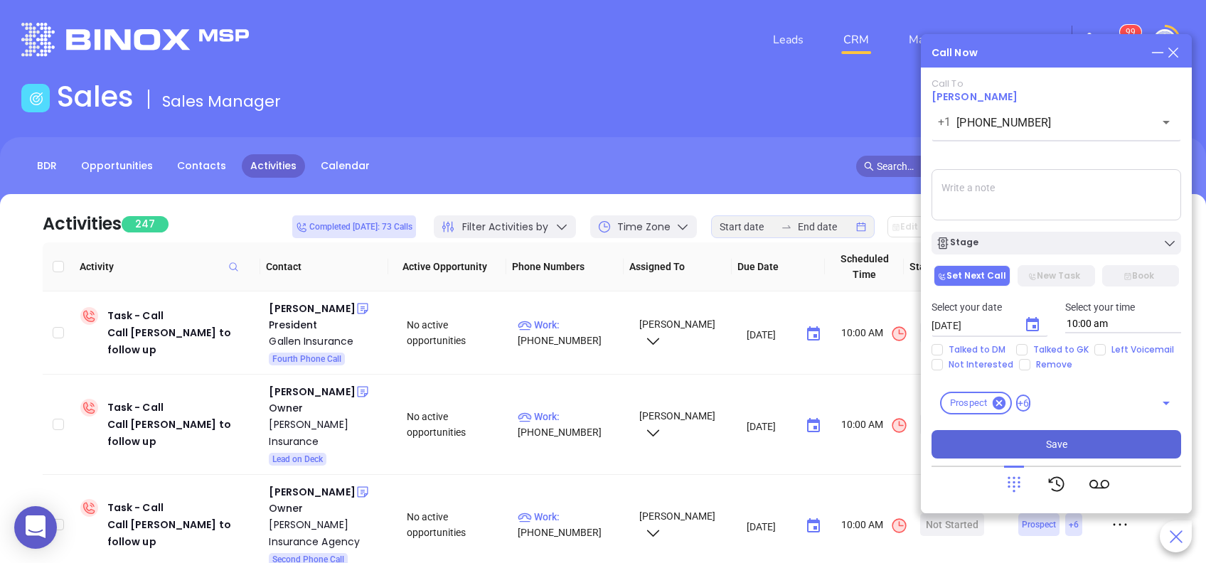
click at [1066, 446] on span "Save" at bounding box center [1056, 445] width 21 height 16
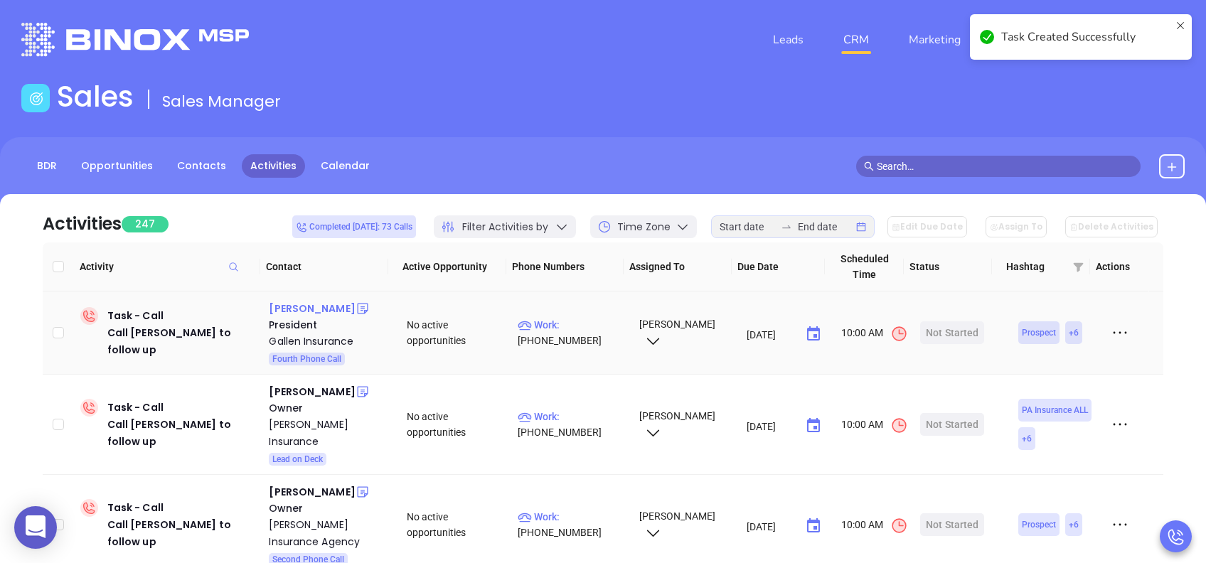
click at [309, 306] on div "Dave Gallen" at bounding box center [312, 308] width 86 height 17
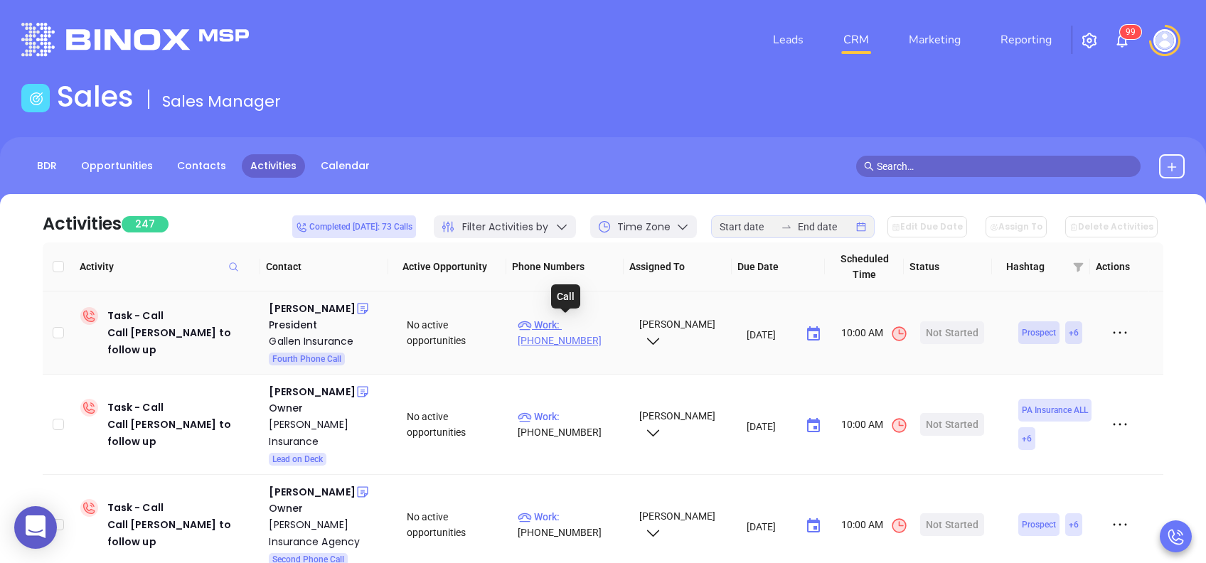
click at [574, 320] on p "Work : (610) 777-4123" at bounding box center [572, 332] width 108 height 31
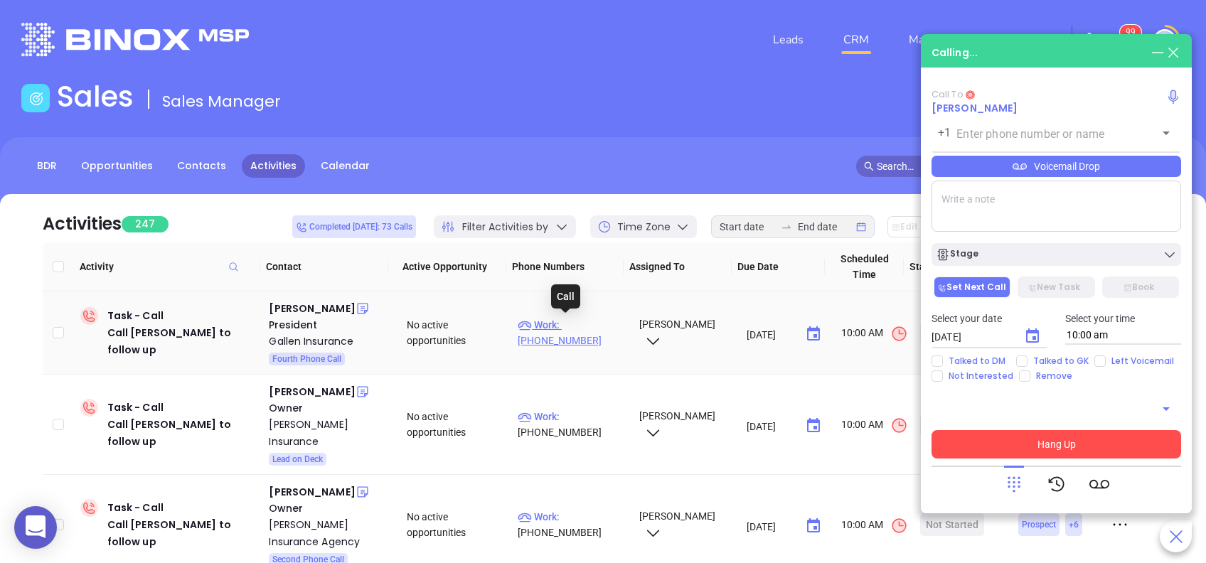
type input "(610) 777-4123"
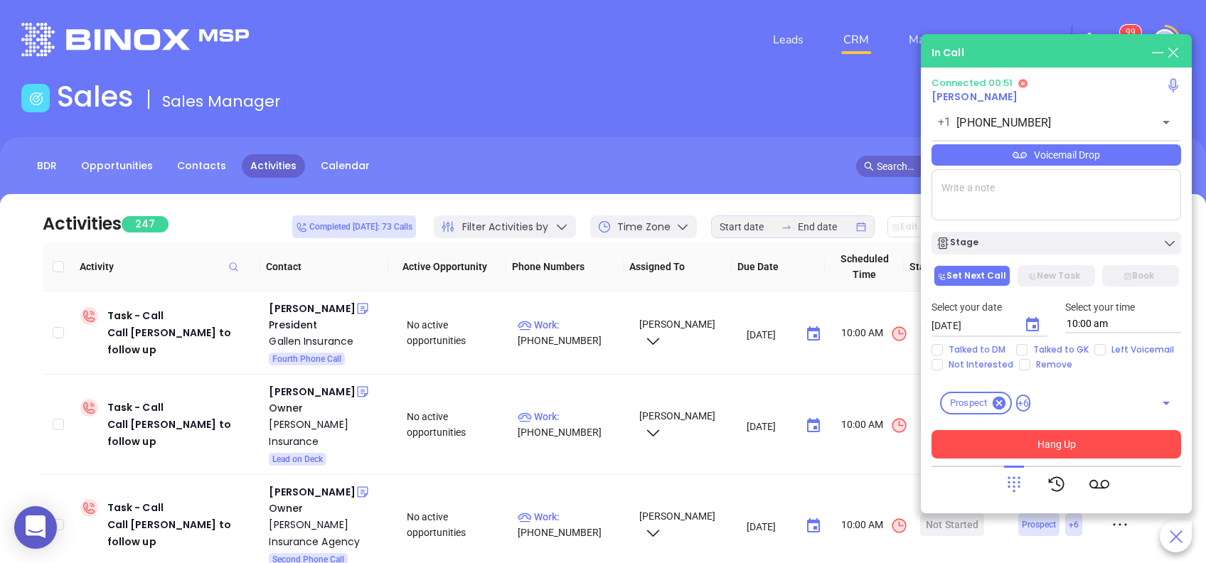
click at [1013, 432] on button "Hang Up" at bounding box center [1056, 444] width 250 height 28
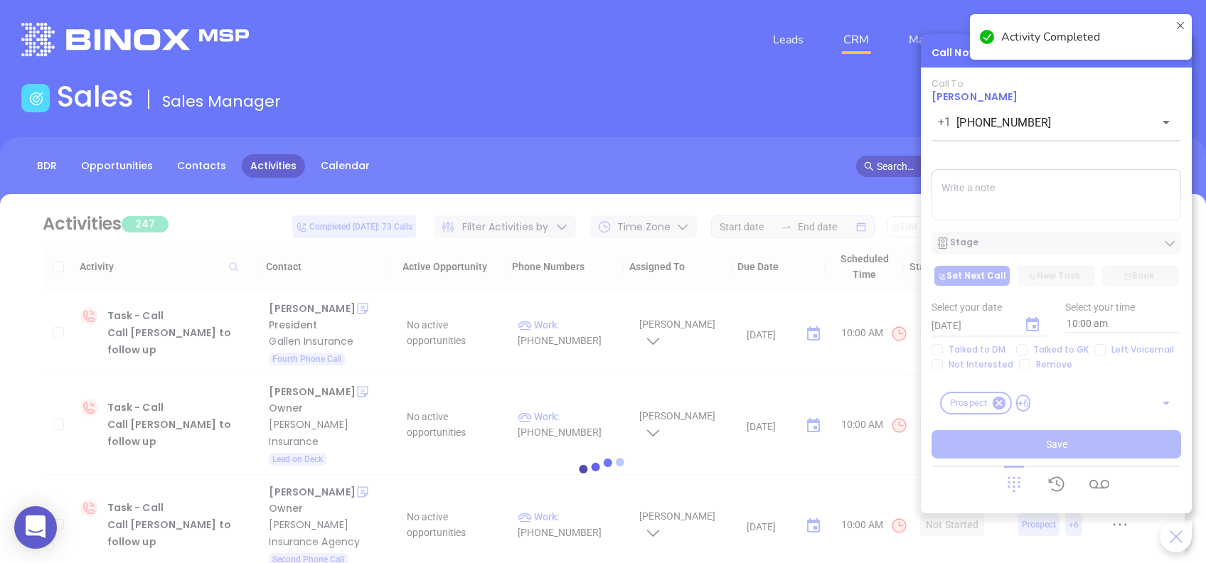
click at [1096, 353] on div at bounding box center [602, 473] width 1163 height 558
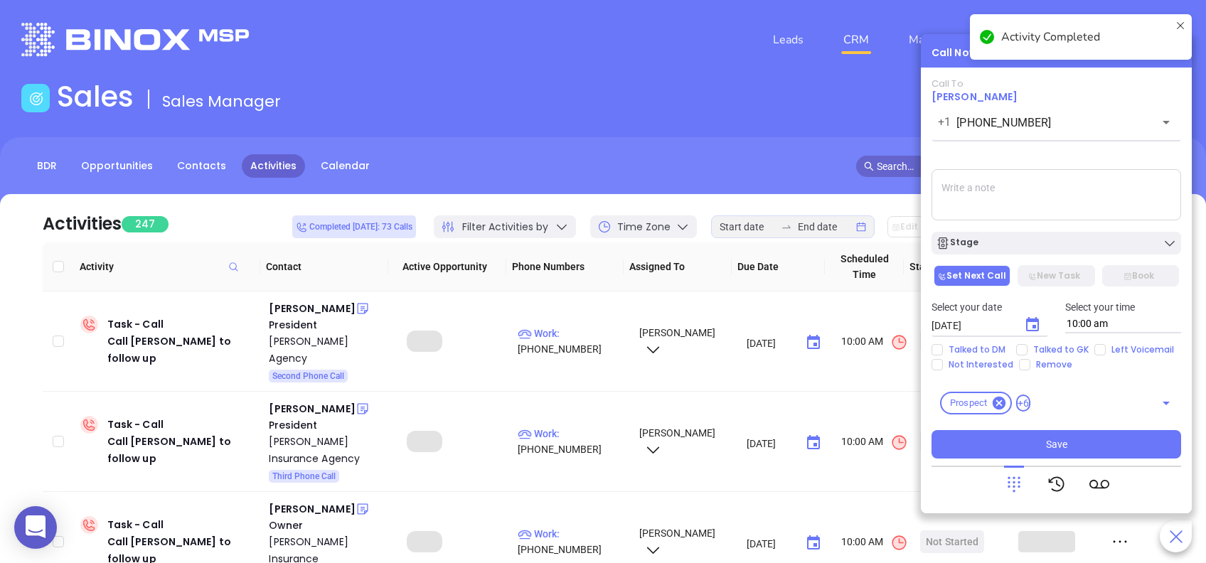
click at [1096, 353] on input "Left Voicemail" at bounding box center [1099, 349] width 11 height 11
checkbox input "true"
click at [1033, 323] on icon "Choose date, selected date is Aug 29, 2025" at bounding box center [1032, 324] width 17 height 17
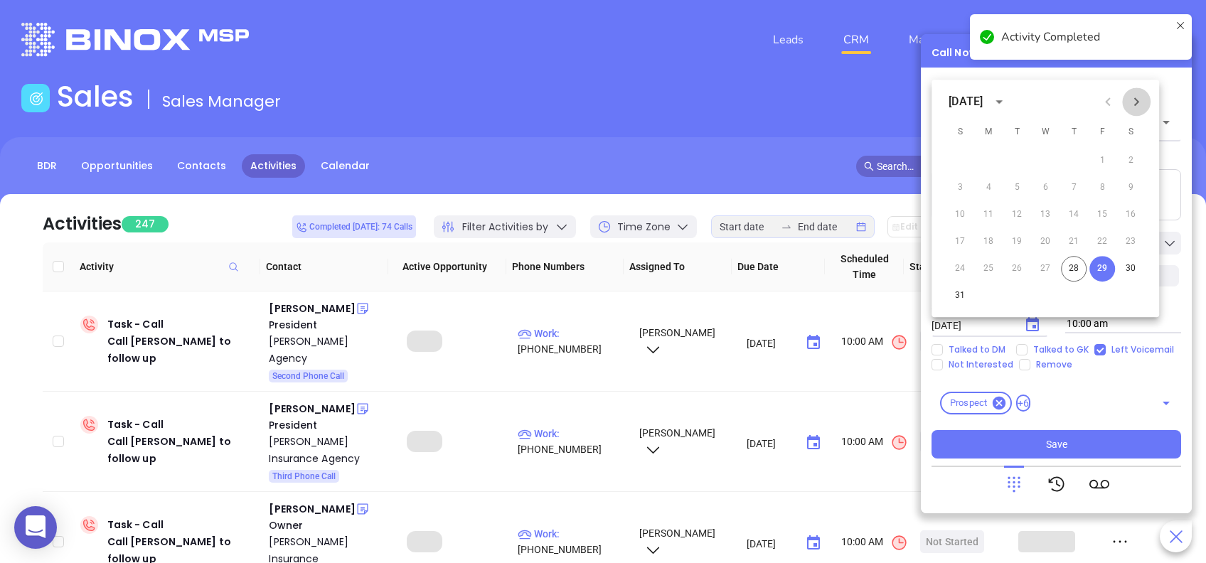
click at [1140, 104] on icon "Next month" at bounding box center [1136, 101] width 17 height 17
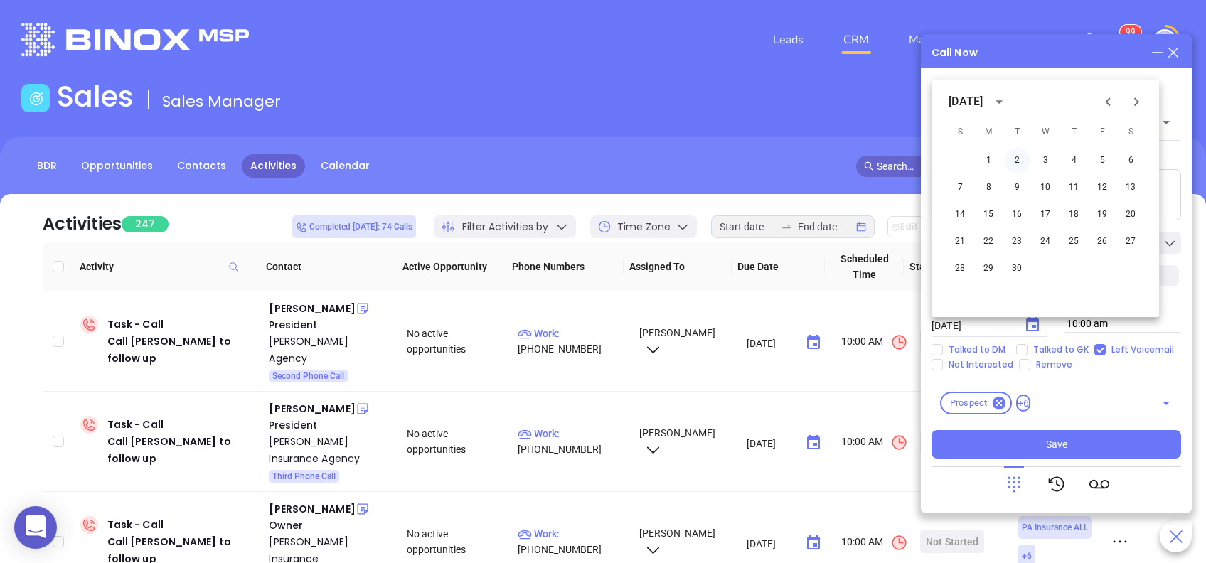
click at [1020, 161] on button "2" at bounding box center [1017, 161] width 26 height 26
type input "09/02/2025"
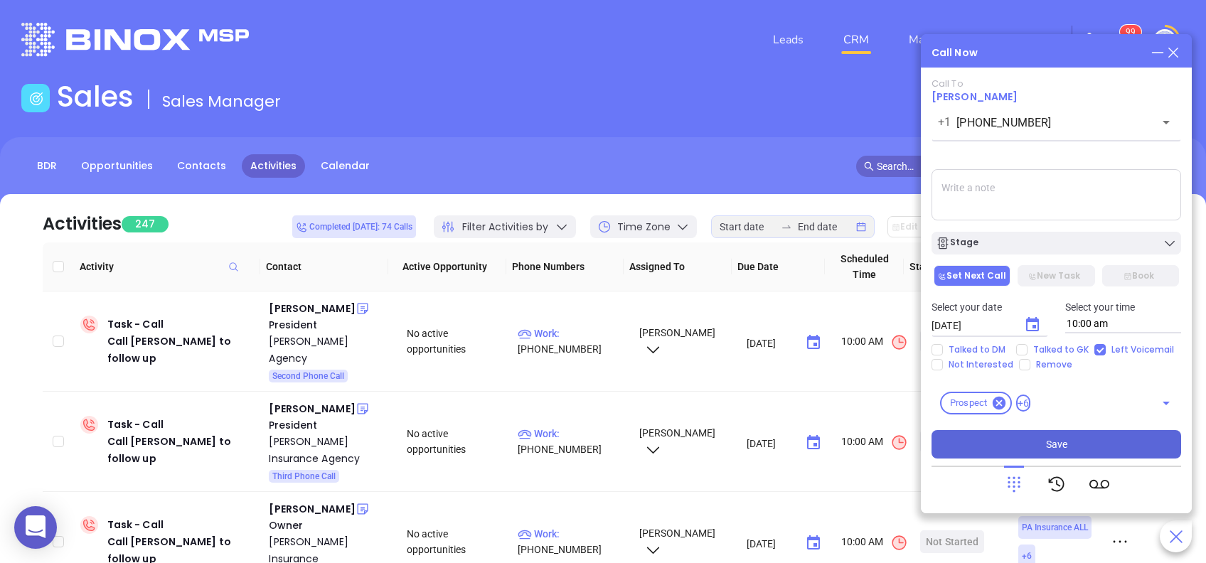
click at [1086, 443] on button "Save" at bounding box center [1056, 444] width 250 height 28
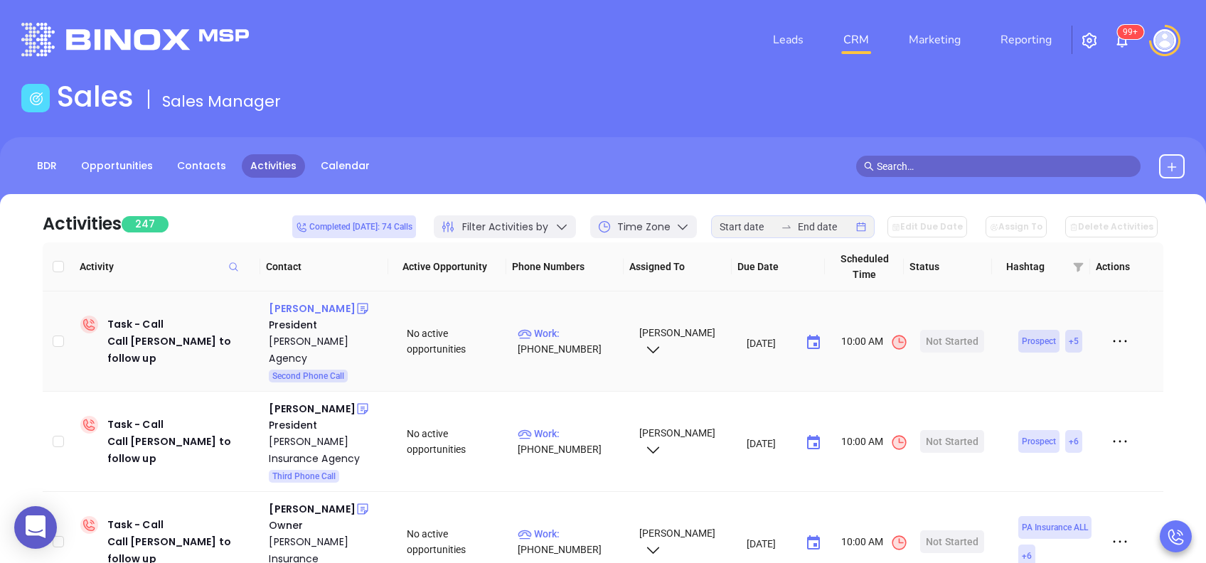
click at [326, 313] on div "Robin Tuscano" at bounding box center [312, 308] width 86 height 17
click at [572, 326] on p "Work : (800) 442-8063" at bounding box center [572, 341] width 108 height 31
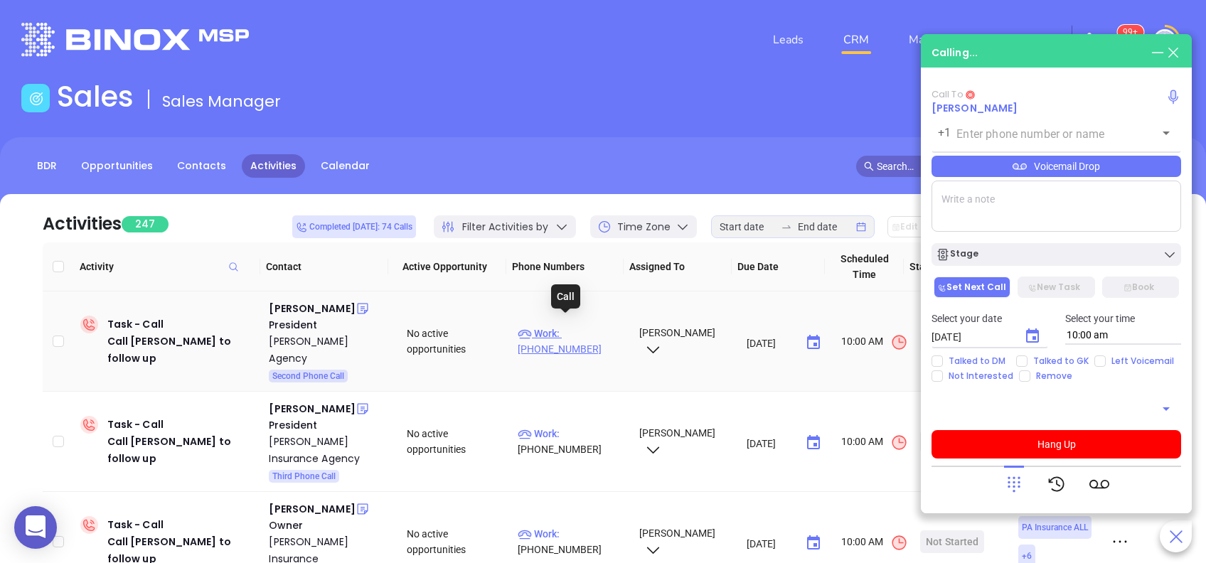
type input "(800) 442-8063"
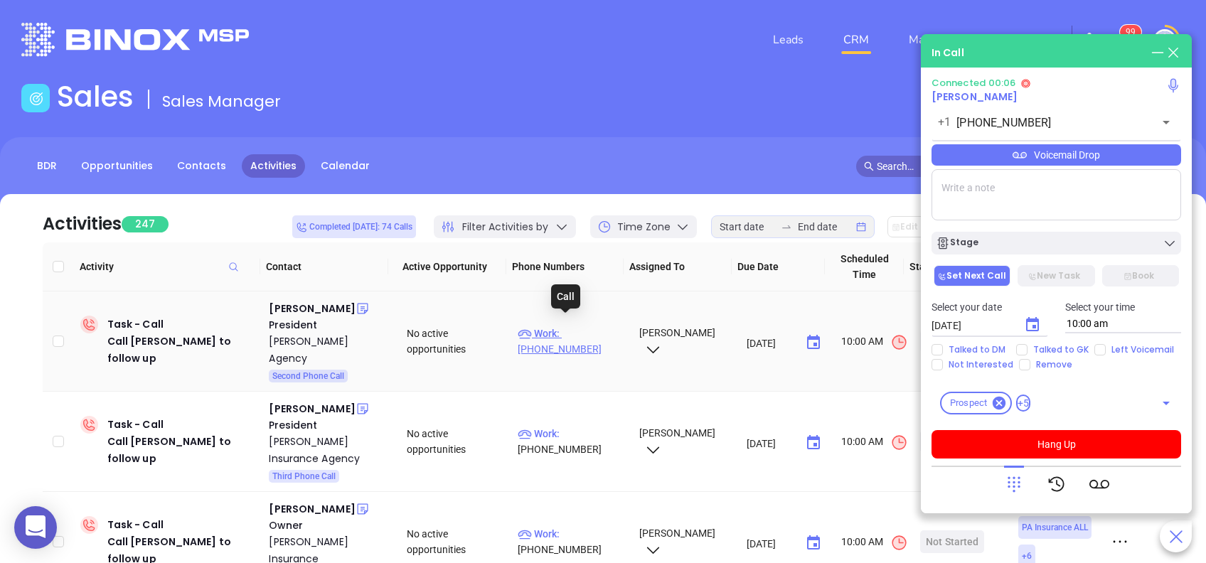
click at [530, 338] on p "Work : (800) 442-8063" at bounding box center [572, 341] width 108 height 31
click at [513, 353] on td "Work : (800) 442-8063" at bounding box center [571, 341] width 119 height 100
drag, startPoint x: 513, startPoint y: 353, endPoint x: 626, endPoint y: 134, distance: 247.1
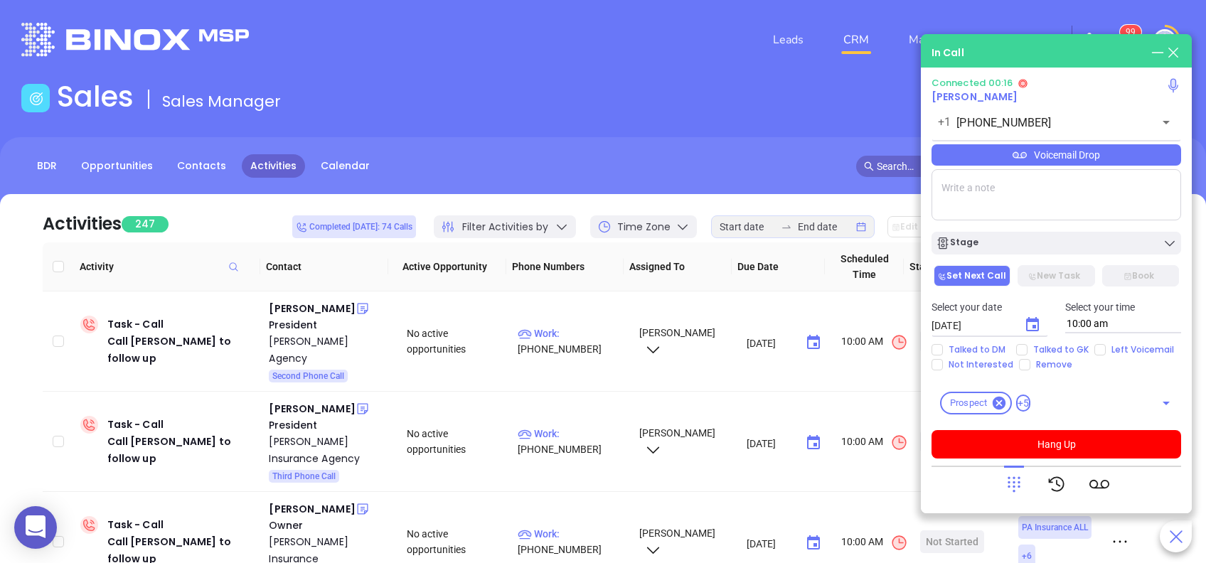
click at [626, 134] on main "Sales Sales Manager BDR Opportunities Contacts Activities Calendar In Call Conn…" at bounding box center [603, 441] width 1206 height 722
click at [1002, 147] on div "Voicemail Drop" at bounding box center [1056, 154] width 250 height 21
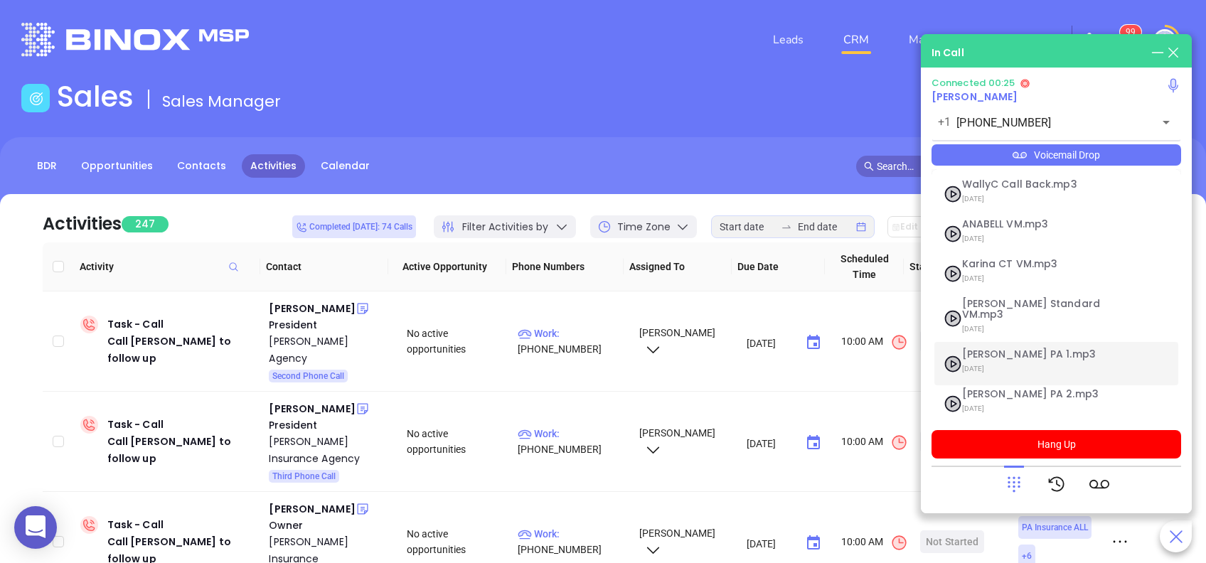
drag, startPoint x: 1010, startPoint y: 345, endPoint x: 1052, endPoint y: 373, distance: 50.7
click at [1010, 349] on span "Vicky PA 1.mp3" at bounding box center [1039, 354] width 154 height 11
checkbox input "true"
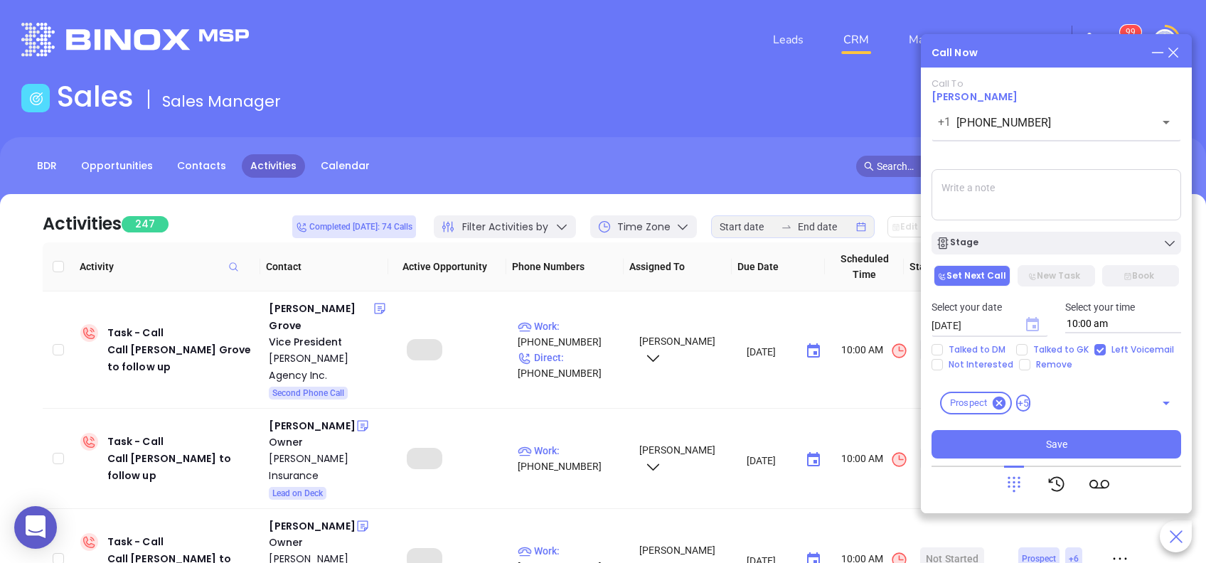
click at [1032, 326] on icon "Choose date, selected date is Aug 29, 2025" at bounding box center [1032, 324] width 13 height 14
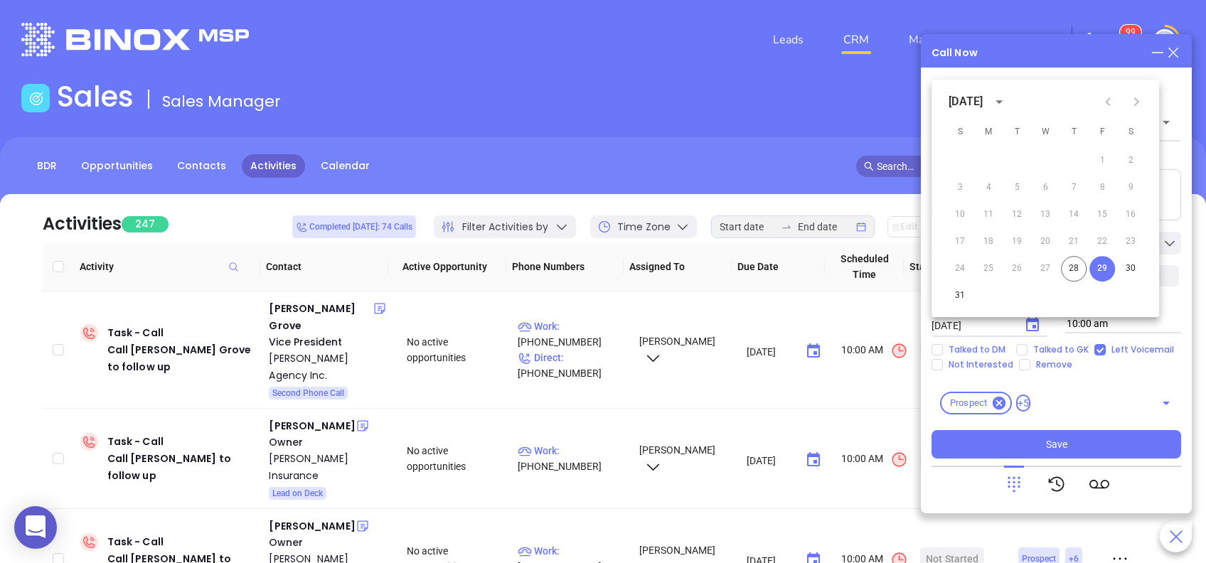
click at [1135, 104] on icon "Next month" at bounding box center [1136, 101] width 5 height 9
click at [1018, 164] on button "2" at bounding box center [1017, 161] width 26 height 26
type input "09/02/2025"
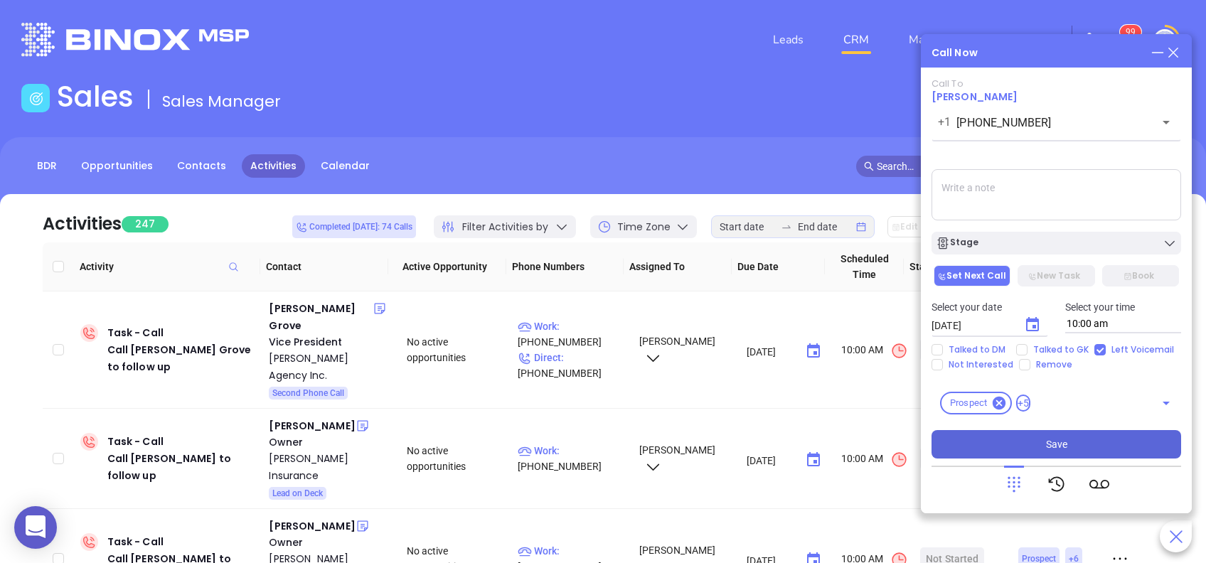
click at [1086, 438] on button "Save" at bounding box center [1056, 444] width 250 height 28
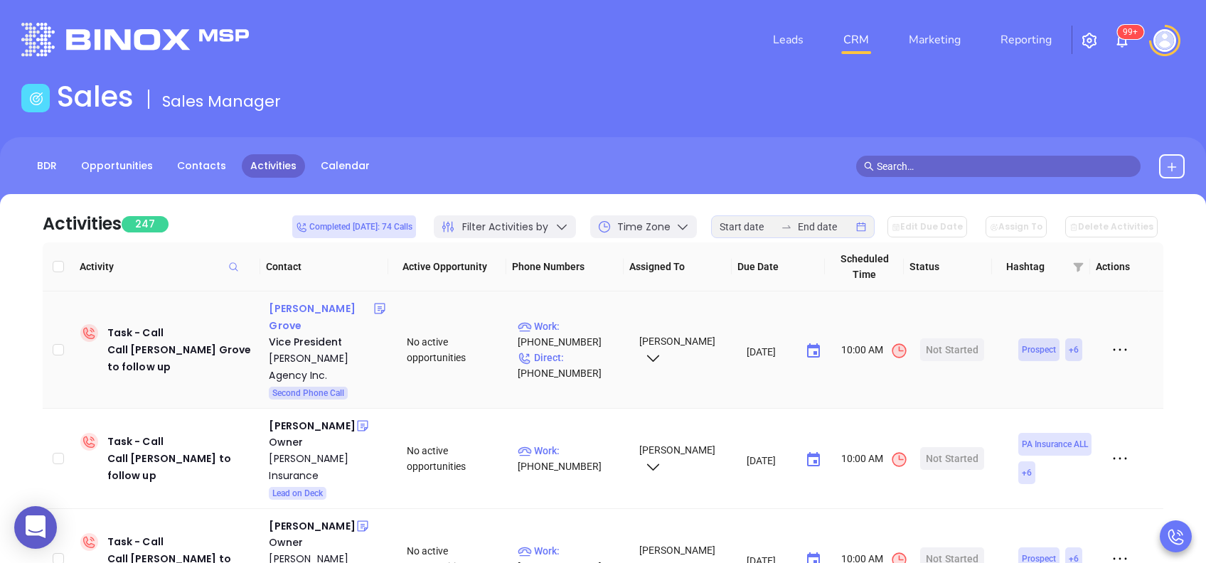
click at [314, 312] on div "Deb P Grove" at bounding box center [321, 317] width 104 height 34
click at [578, 313] on div "Call" at bounding box center [565, 312] width 29 height 24
click at [592, 319] on p "Work : (610) 678-0373" at bounding box center [572, 334] width 108 height 31
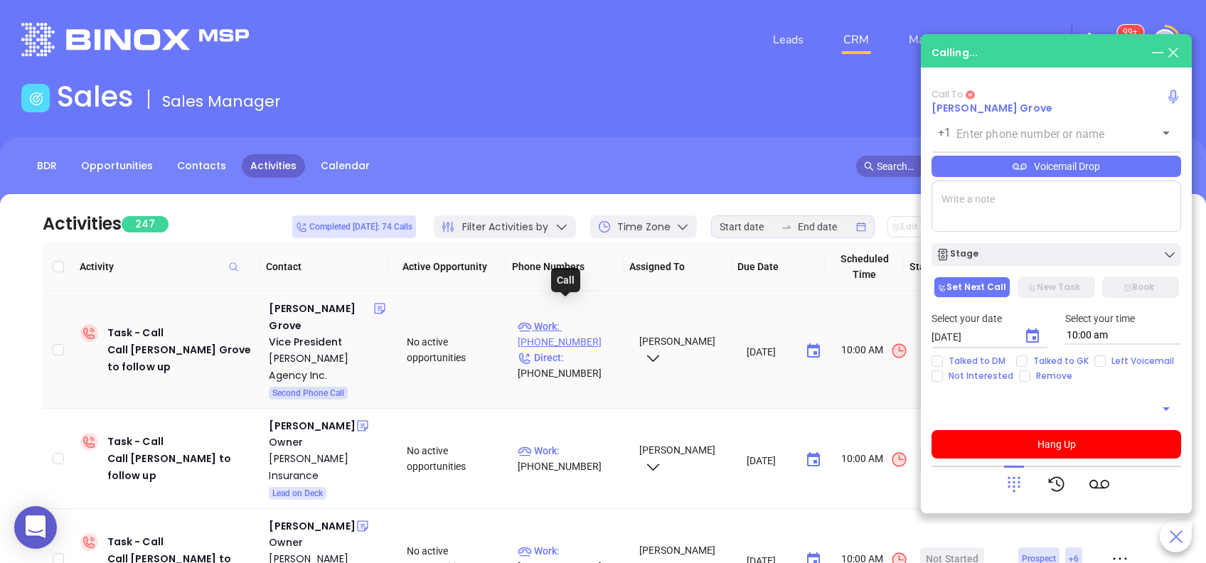
type input "(610) 678-0373"
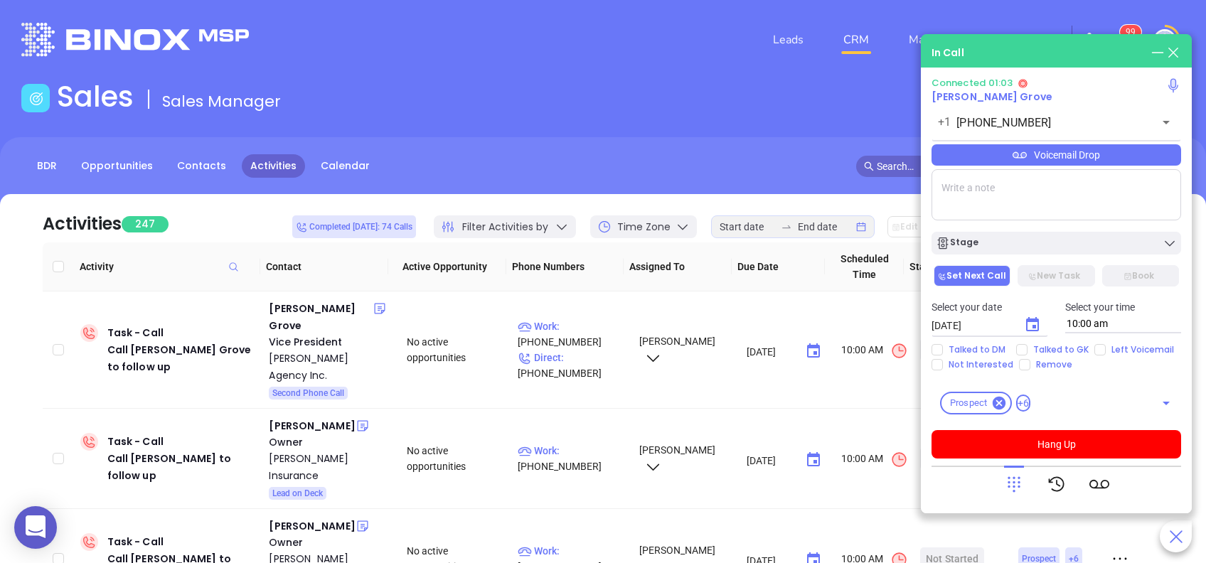
click at [1015, 481] on icon at bounding box center [1014, 484] width 20 height 20
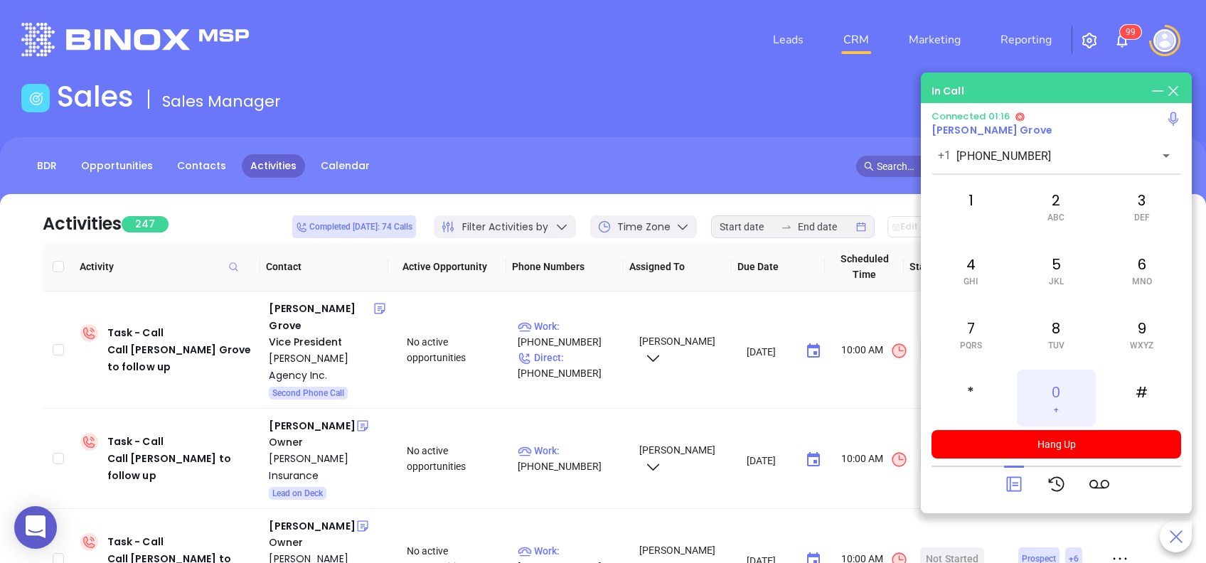
click at [1053, 388] on div "0 +" at bounding box center [1056, 398] width 78 height 57
click at [1012, 489] on icon at bounding box center [1014, 484] width 20 height 20
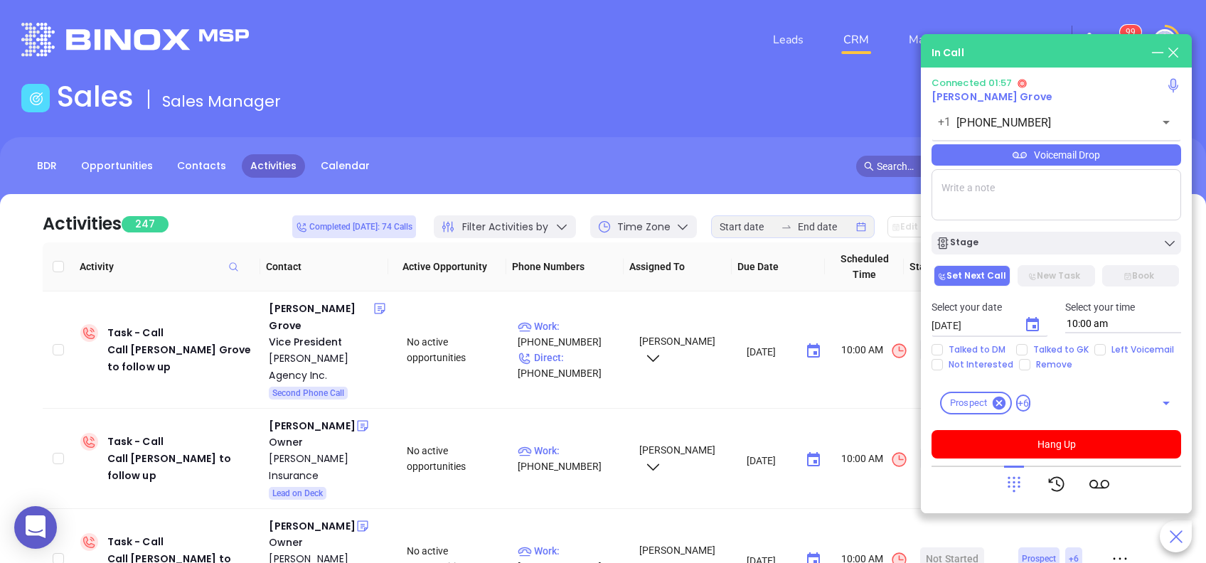
click at [1043, 159] on div "Voicemail Drop" at bounding box center [1056, 154] width 250 height 21
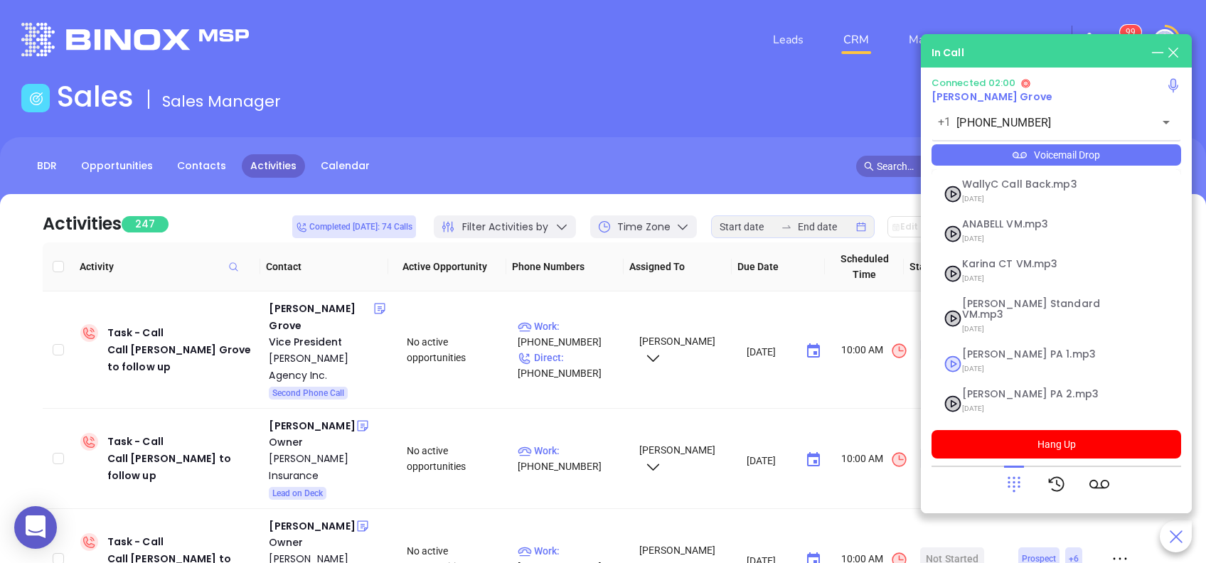
click at [1013, 349] on span "Vicky PA 1.mp3" at bounding box center [1039, 354] width 154 height 11
checkbox input "true"
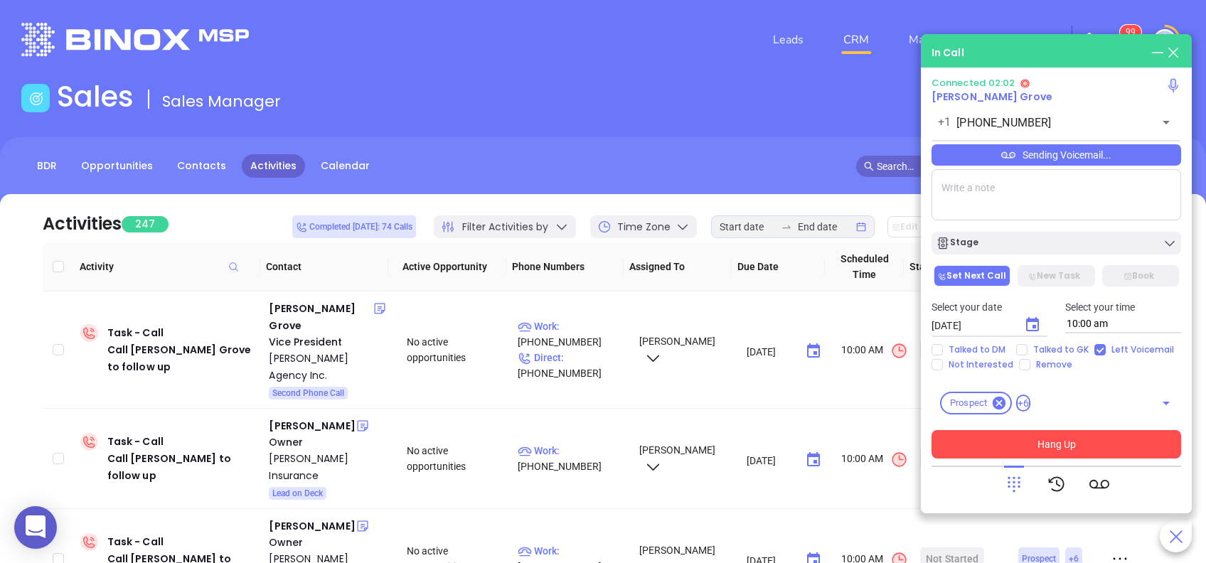
click at [1118, 442] on button "Hang Up" at bounding box center [1056, 444] width 250 height 28
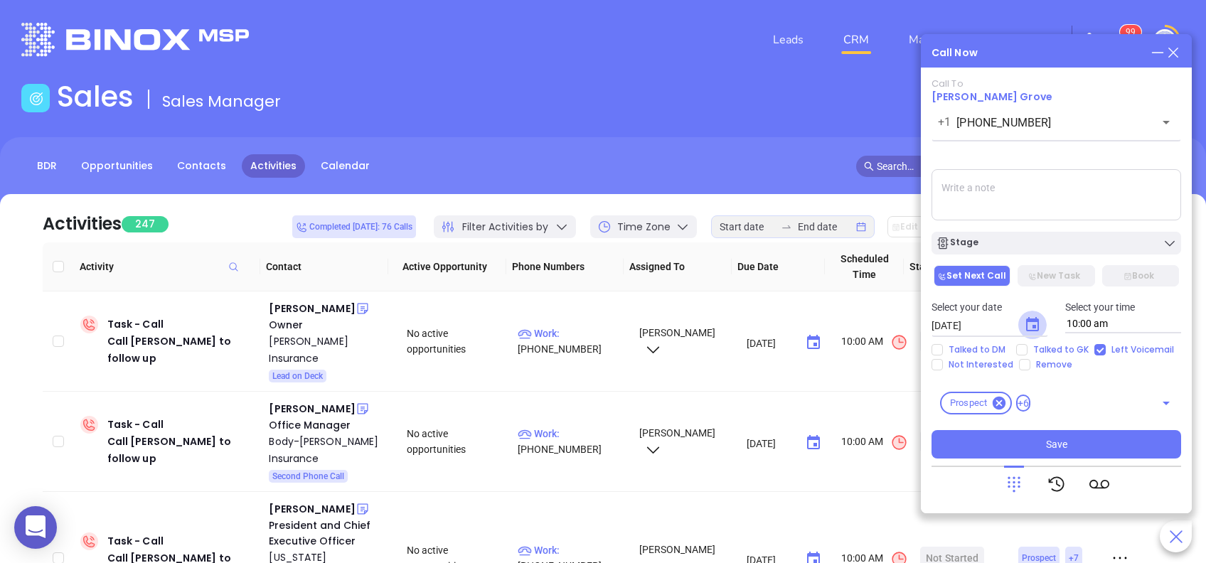
click at [1030, 324] on icon "Choose date, selected date is Aug 29, 2025" at bounding box center [1032, 324] width 17 height 17
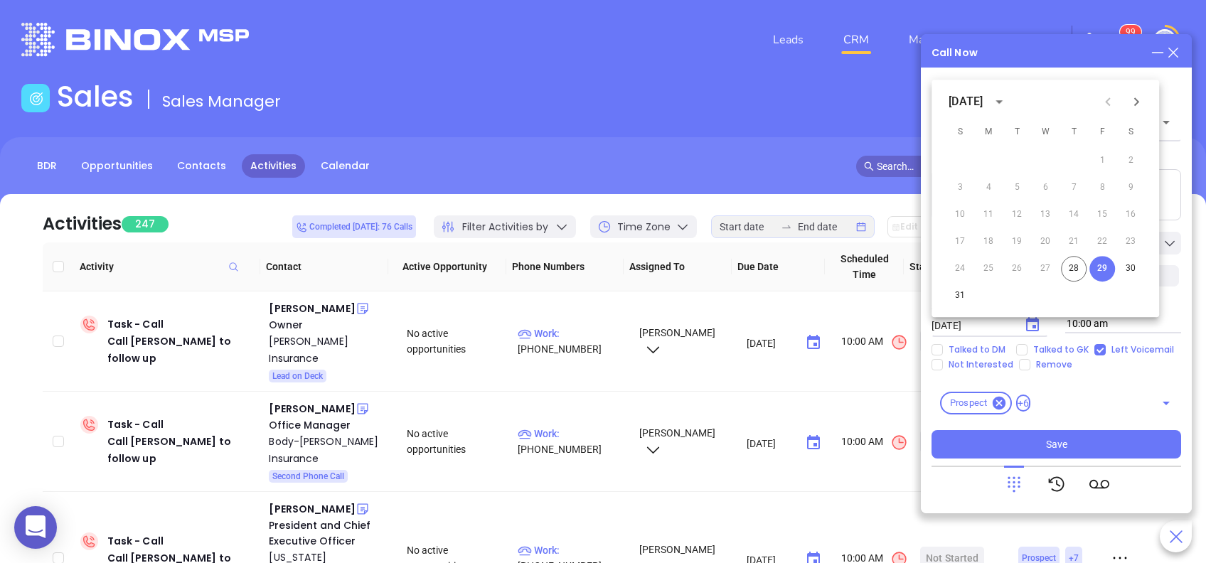
click at [1135, 109] on icon "Next month" at bounding box center [1136, 101] width 17 height 17
click at [1022, 165] on button "2" at bounding box center [1017, 161] width 26 height 26
type input "09/02/2025"
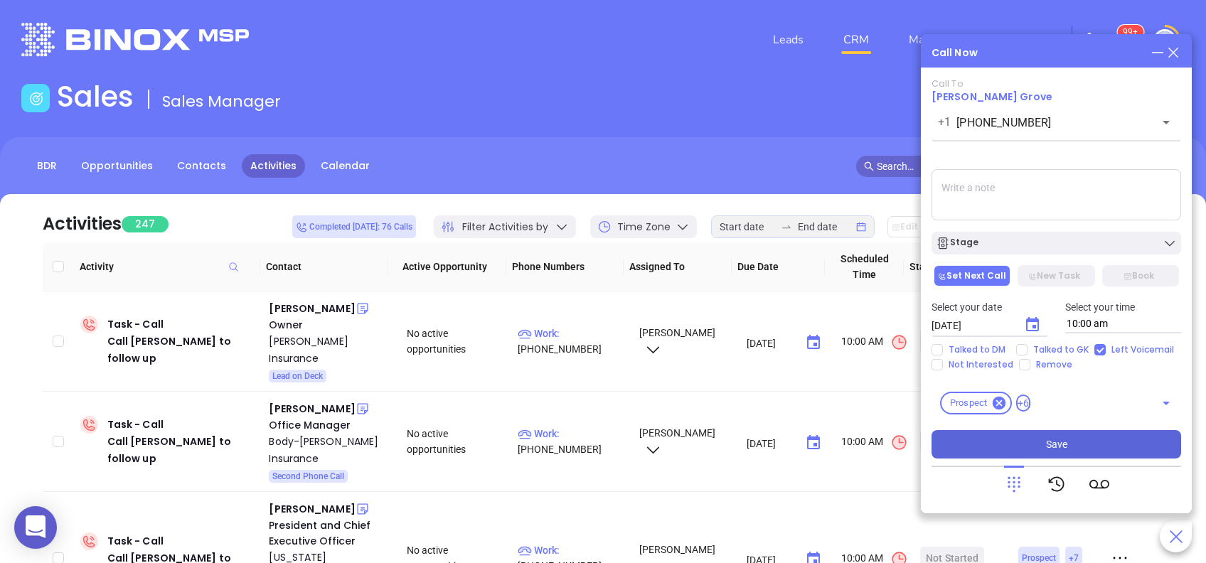
click at [1097, 439] on button "Save" at bounding box center [1056, 444] width 250 height 28
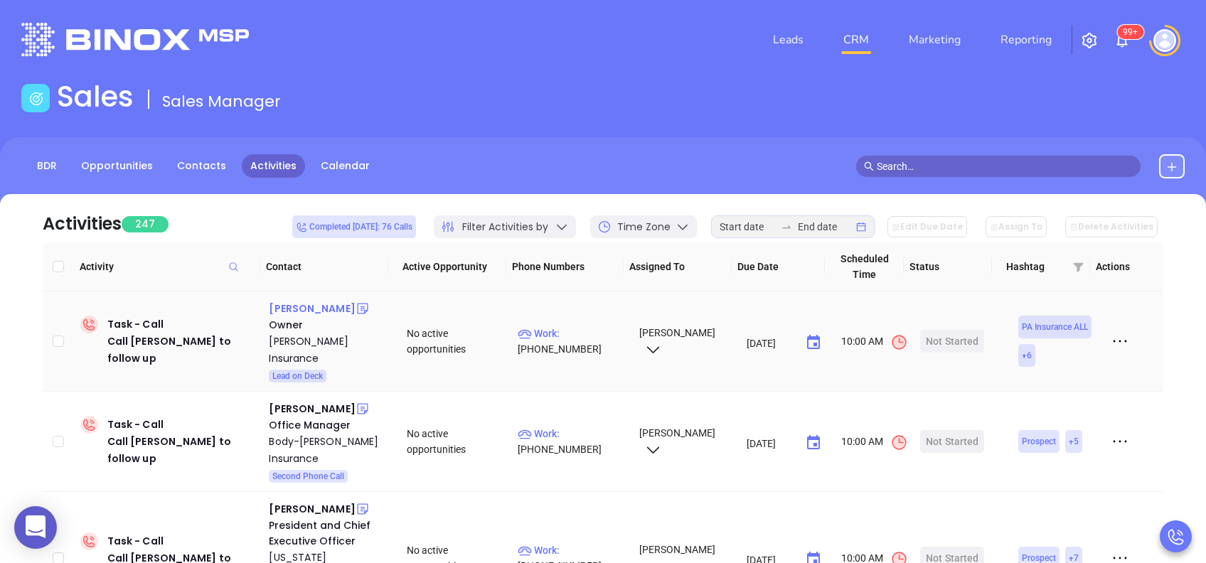
click at [328, 310] on div "Thomas D'Angelo" at bounding box center [312, 308] width 86 height 17
click at [587, 333] on p "Work : (570) 662-7300" at bounding box center [572, 341] width 108 height 31
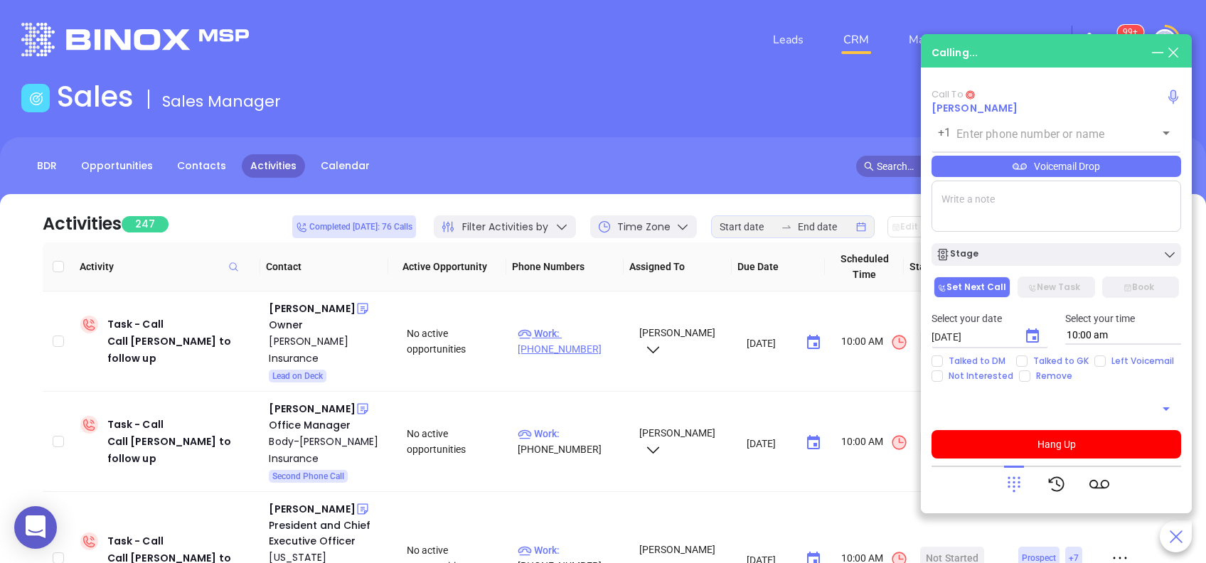
type input "(570) 662-7300"
click at [591, 326] on p "Work : (570) 662-7300" at bounding box center [572, 341] width 108 height 31
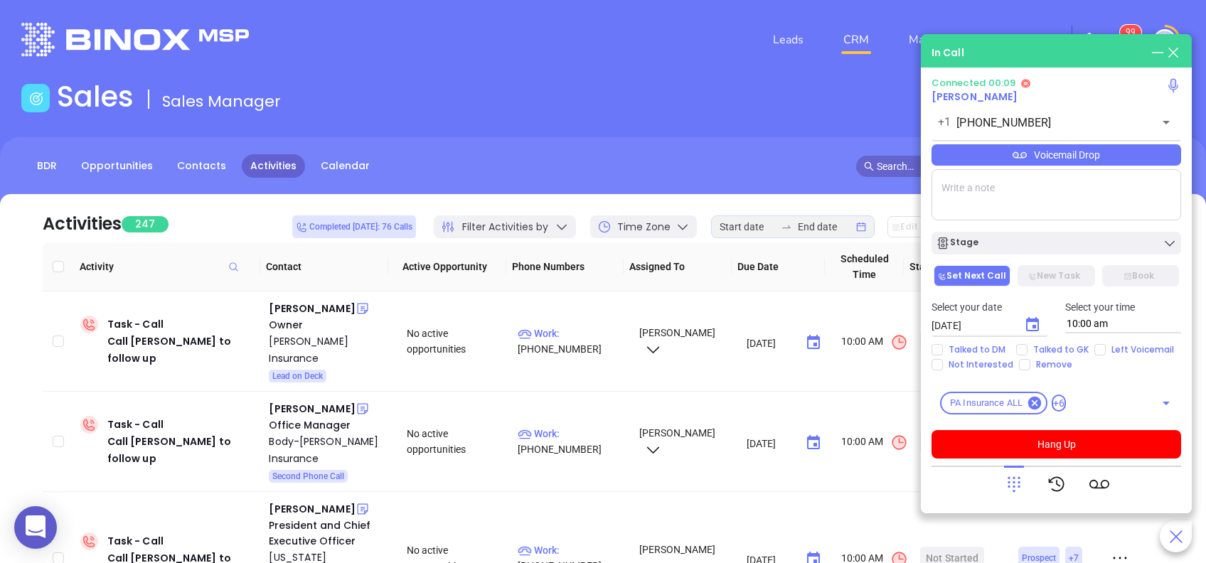
click at [1030, 324] on icon "Choose date, selected date is Aug 29, 2025" at bounding box center [1032, 324] width 17 height 17
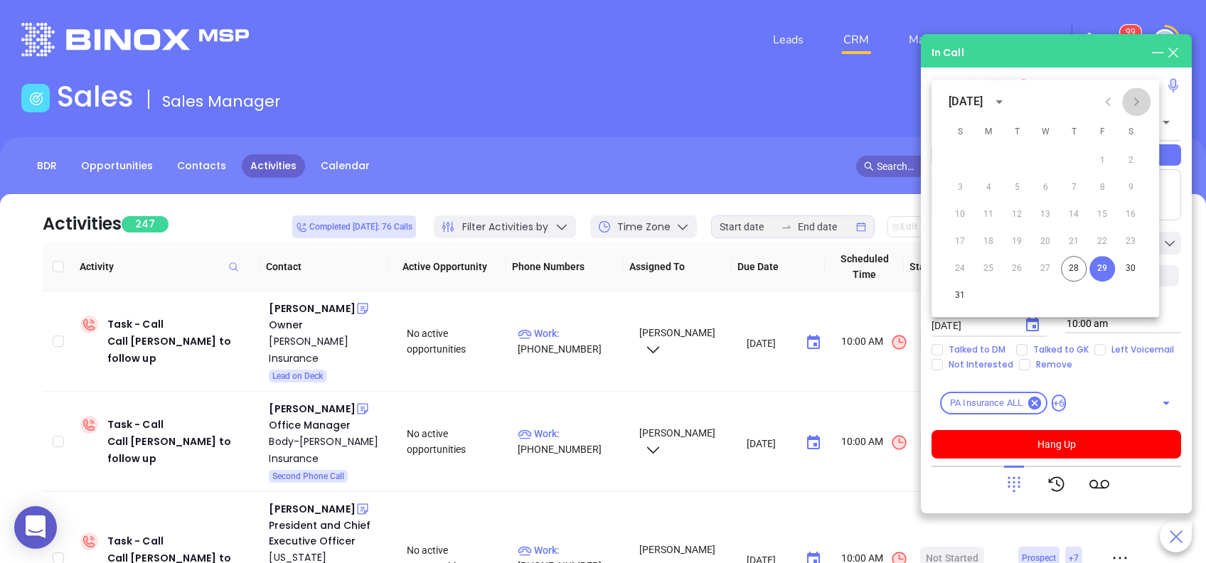
click at [1138, 102] on icon "Next month" at bounding box center [1136, 101] width 5 height 9
click at [1022, 160] on button "2" at bounding box center [1017, 161] width 26 height 26
type input "09/02/2025"
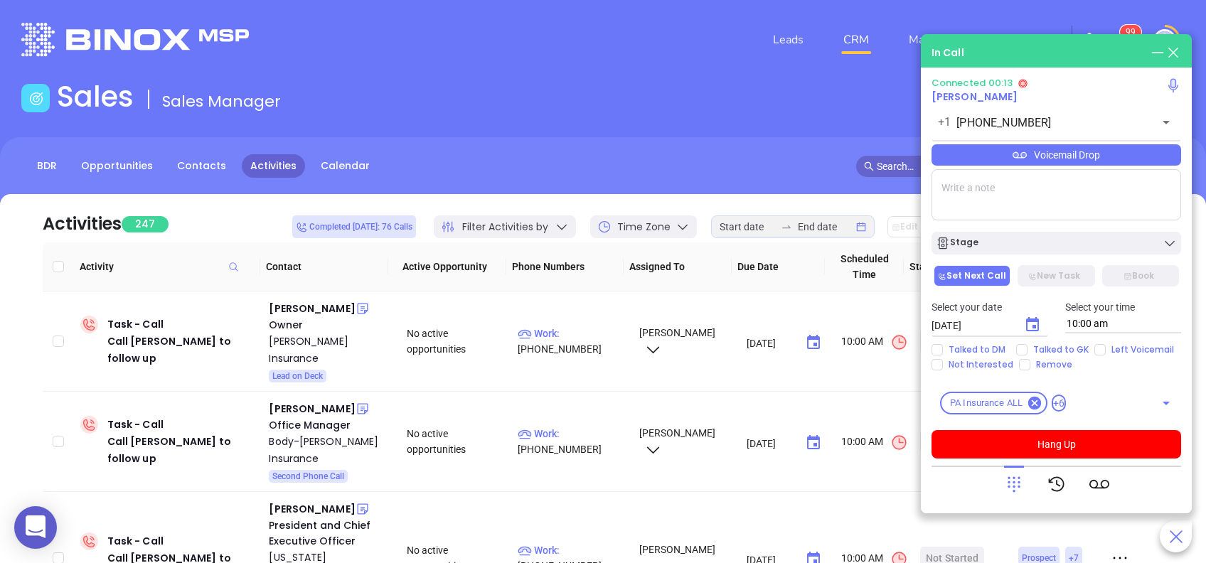
click at [1072, 149] on div "Voicemail Drop" at bounding box center [1056, 154] width 250 height 21
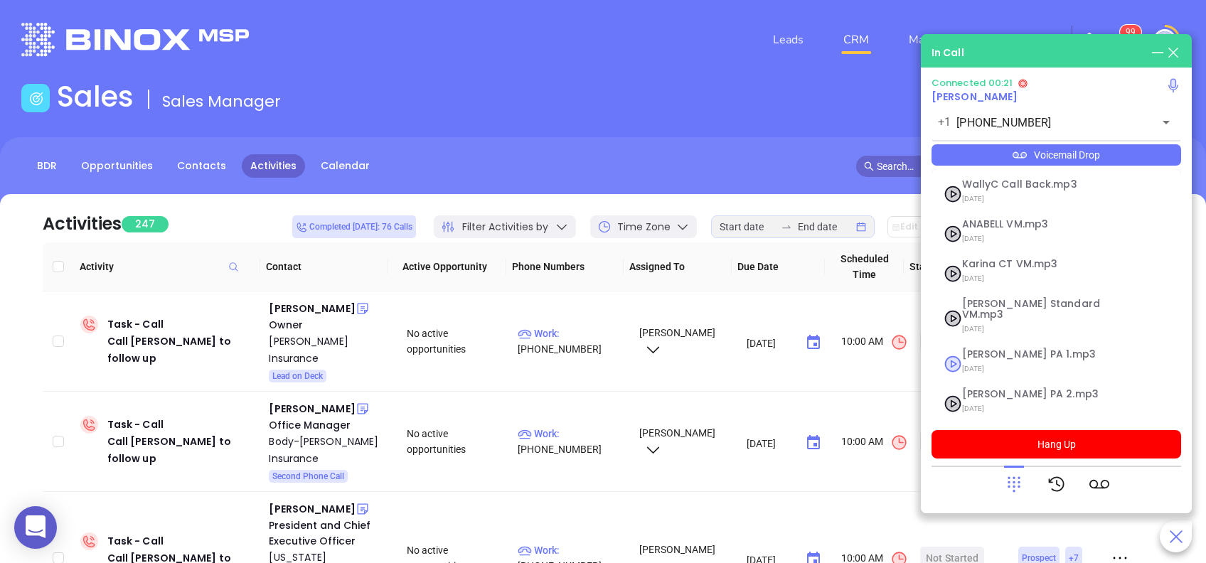
click at [1015, 349] on span "Vicky PA 1.mp3" at bounding box center [1039, 354] width 154 height 11
checkbox input "true"
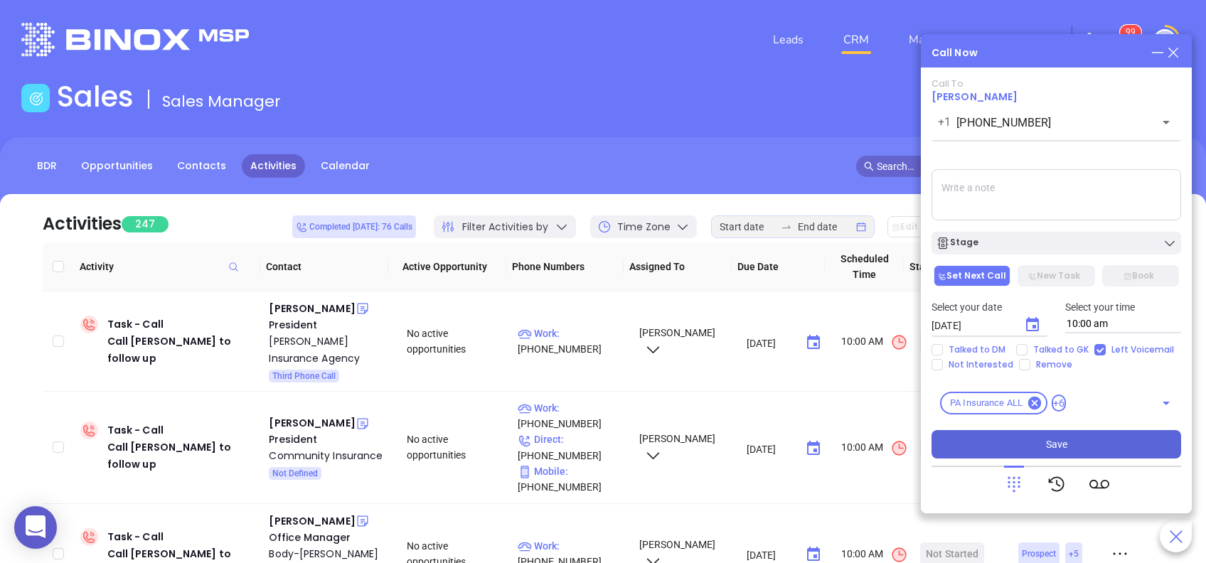
click at [1074, 440] on button "Save" at bounding box center [1056, 444] width 250 height 28
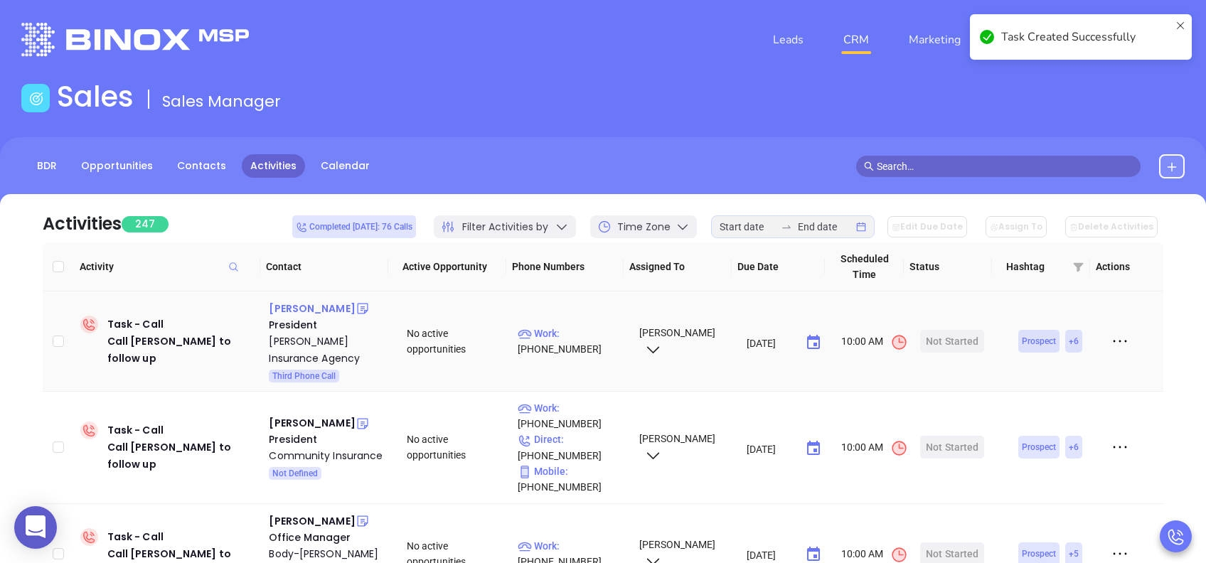
click at [291, 307] on div "Lisa Goth" at bounding box center [312, 308] width 86 height 17
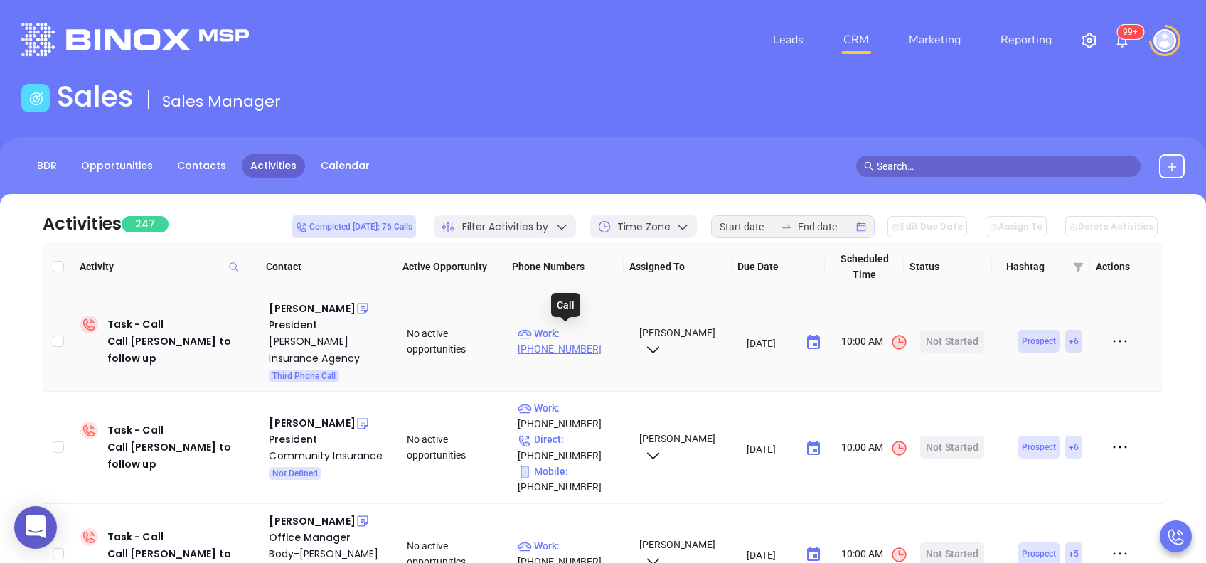
click at [580, 332] on p "Work : (814) 275-3224" at bounding box center [572, 341] width 108 height 31
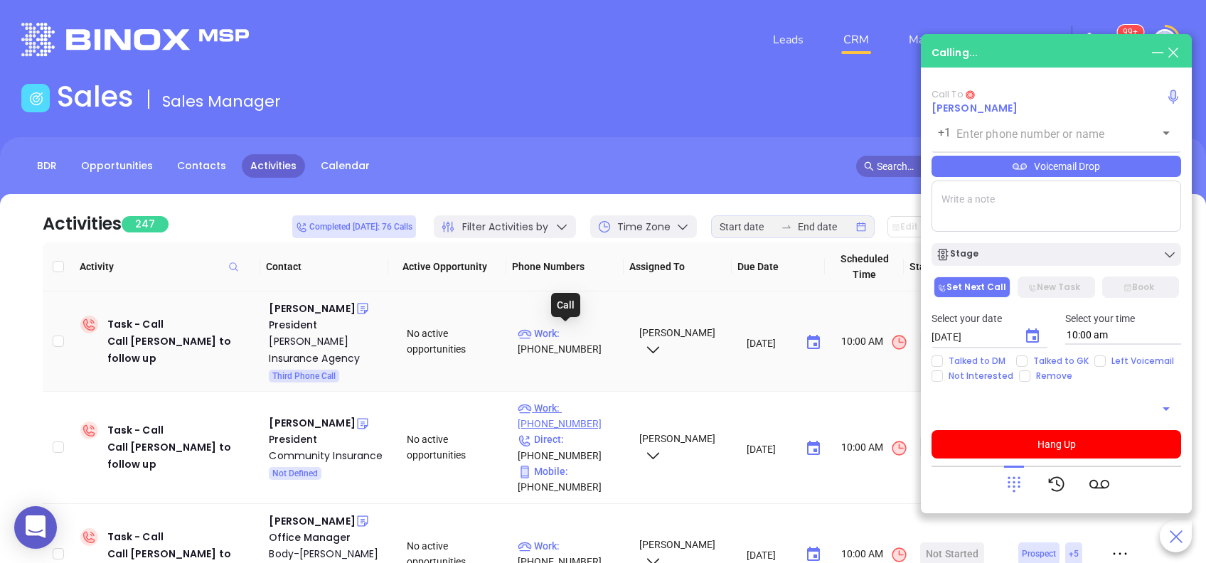
type input "(814) 275-3224"
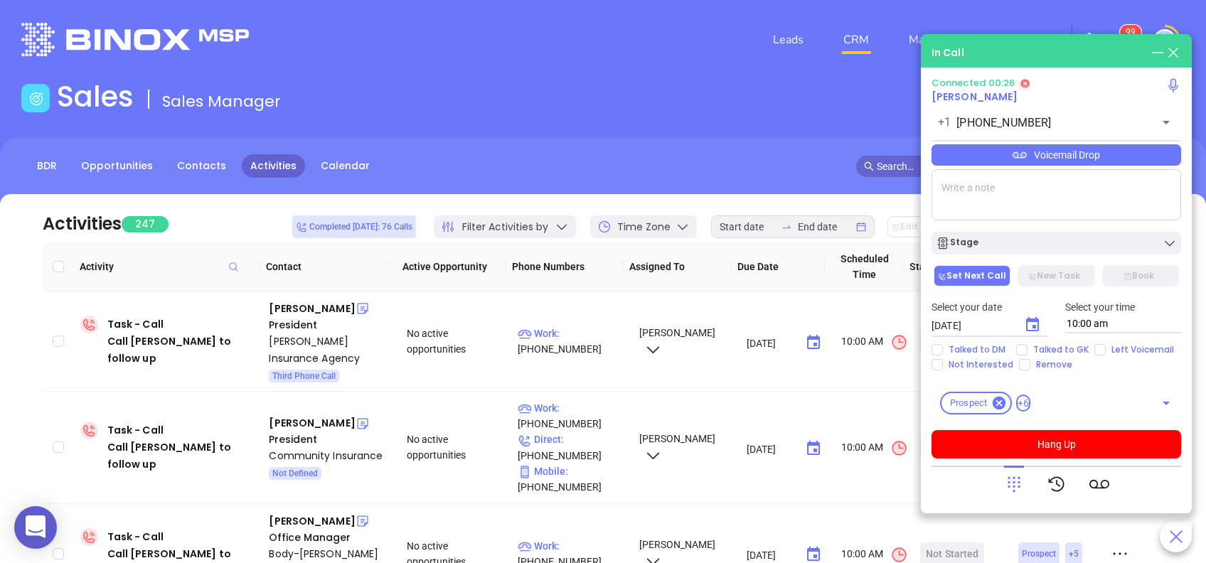
click at [1009, 488] on icon at bounding box center [1014, 484] width 20 height 20
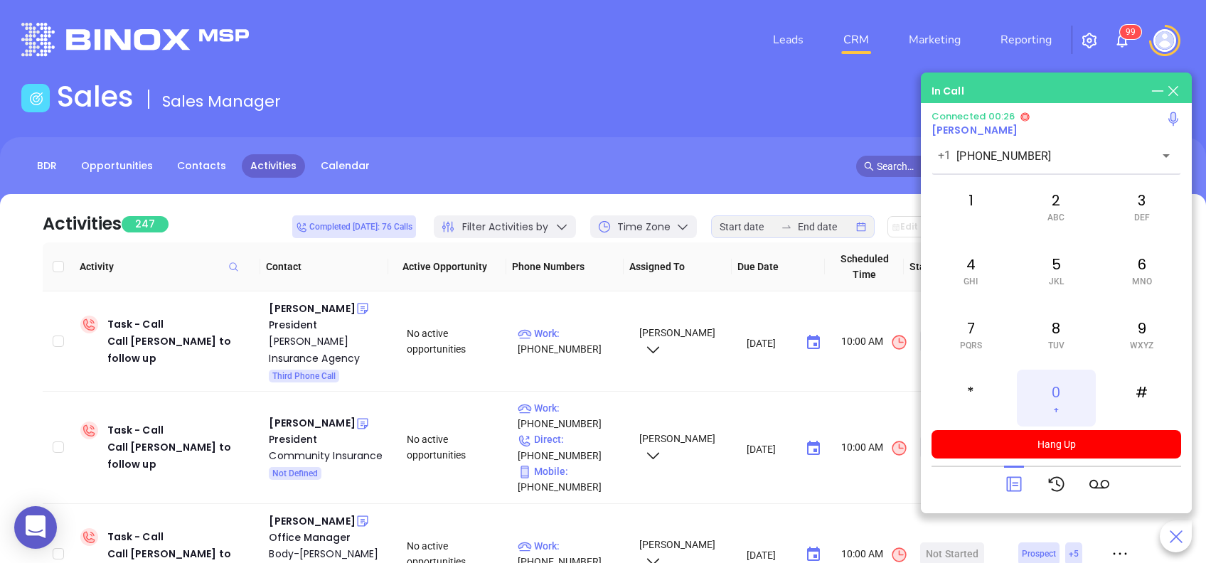
click at [1074, 390] on div "0 +" at bounding box center [1056, 398] width 78 height 57
click at [1004, 483] on icon at bounding box center [1014, 484] width 20 height 20
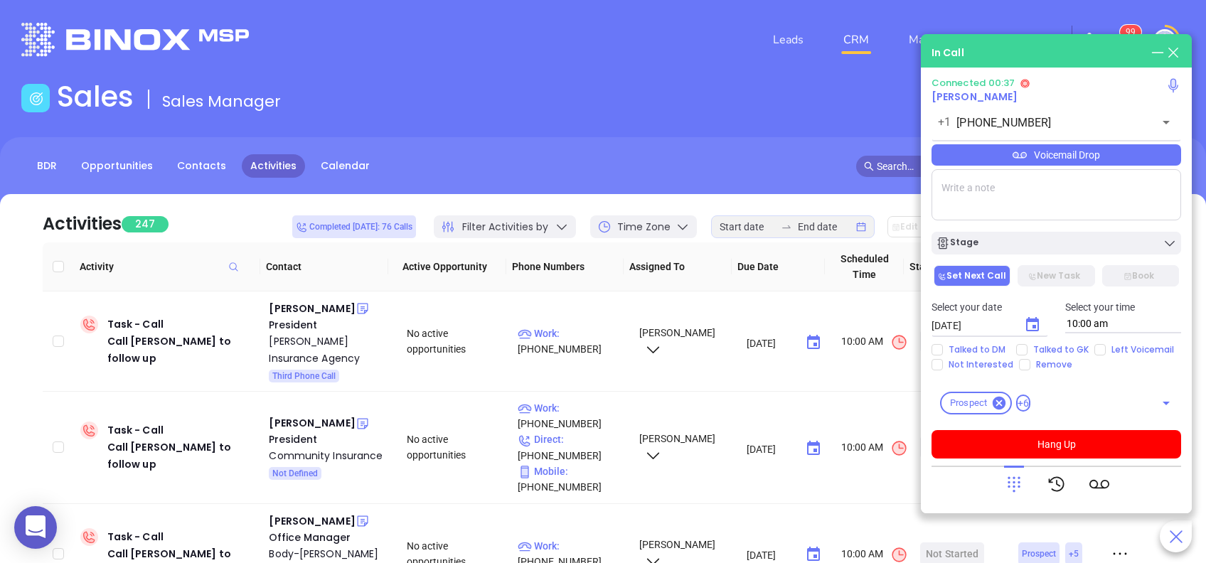
click at [1058, 156] on div "Voicemail Drop" at bounding box center [1056, 154] width 250 height 21
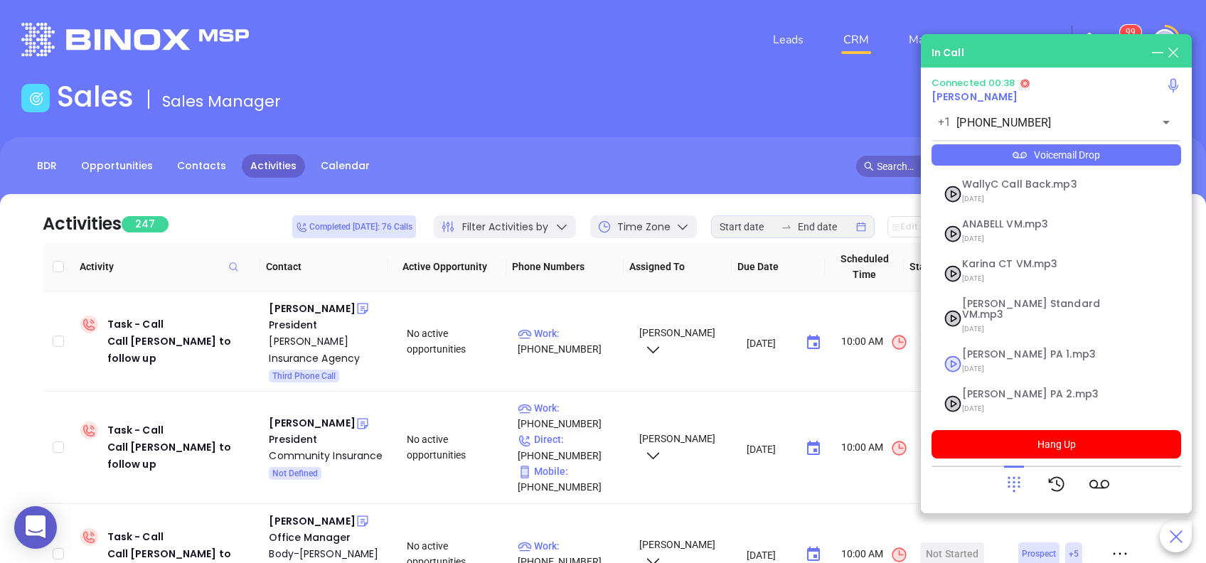
click at [992, 349] on span "Vicky PA 1.mp3" at bounding box center [1039, 354] width 154 height 11
checkbox input "true"
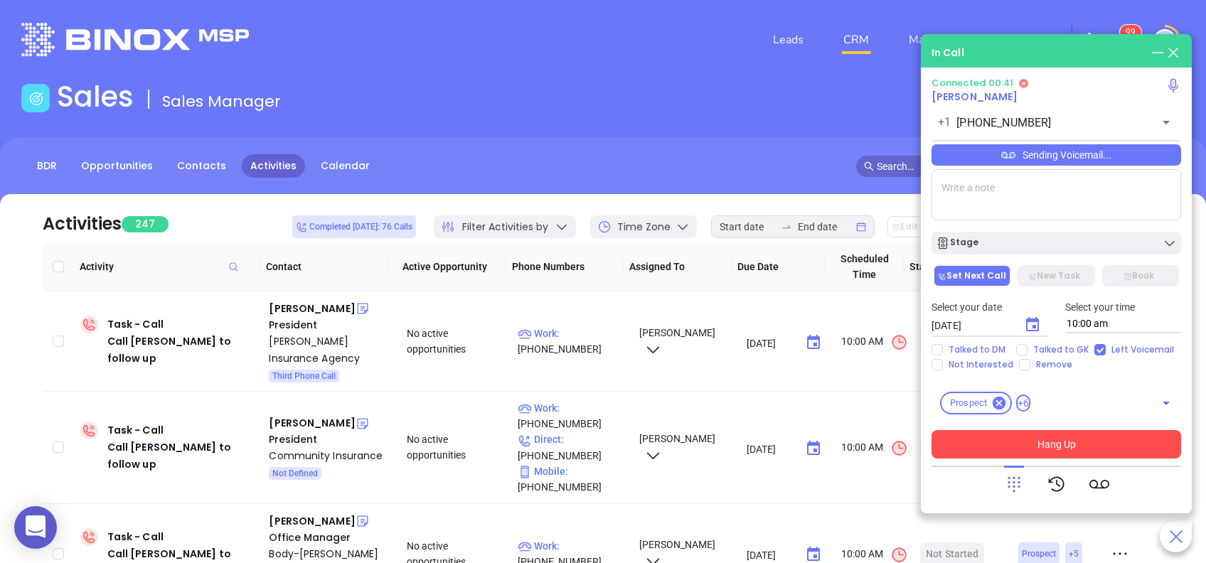
click at [1064, 447] on button "Hang Up" at bounding box center [1056, 444] width 250 height 28
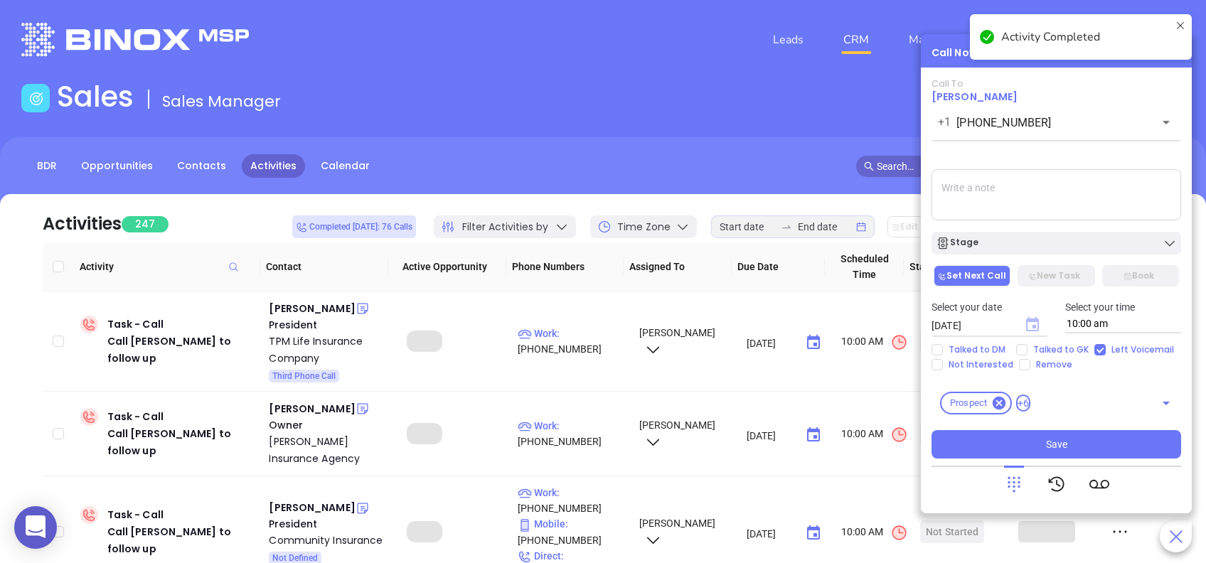
click at [1035, 324] on icon "Choose date, selected date is Aug 29, 2025" at bounding box center [1032, 324] width 13 height 14
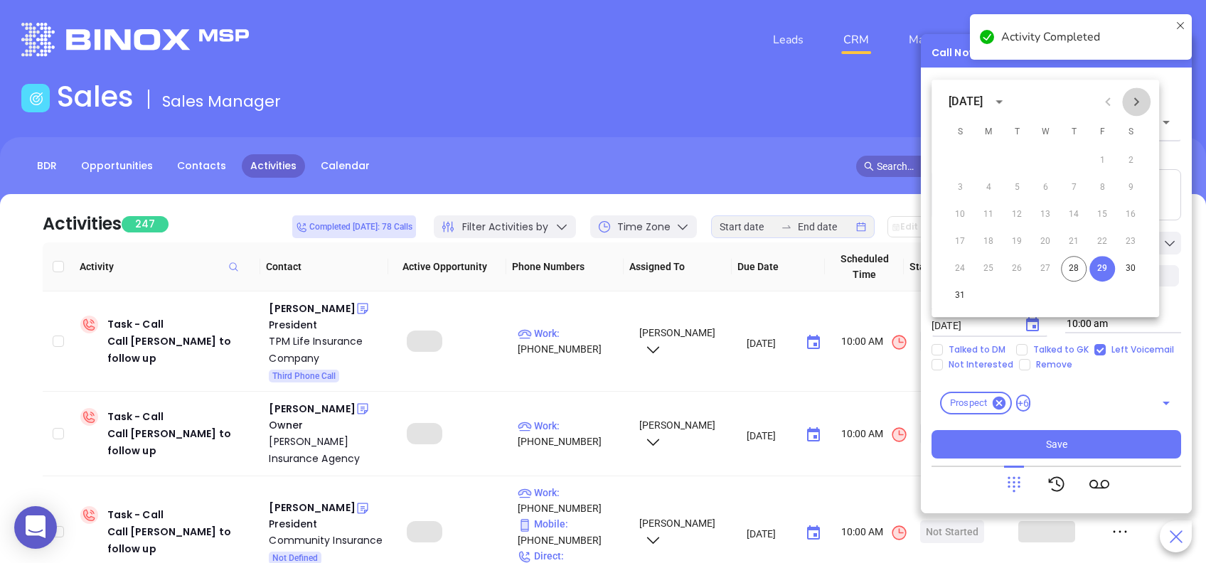
click at [1141, 102] on icon "Next month" at bounding box center [1136, 101] width 17 height 17
click at [1019, 159] on button "2" at bounding box center [1017, 161] width 26 height 26
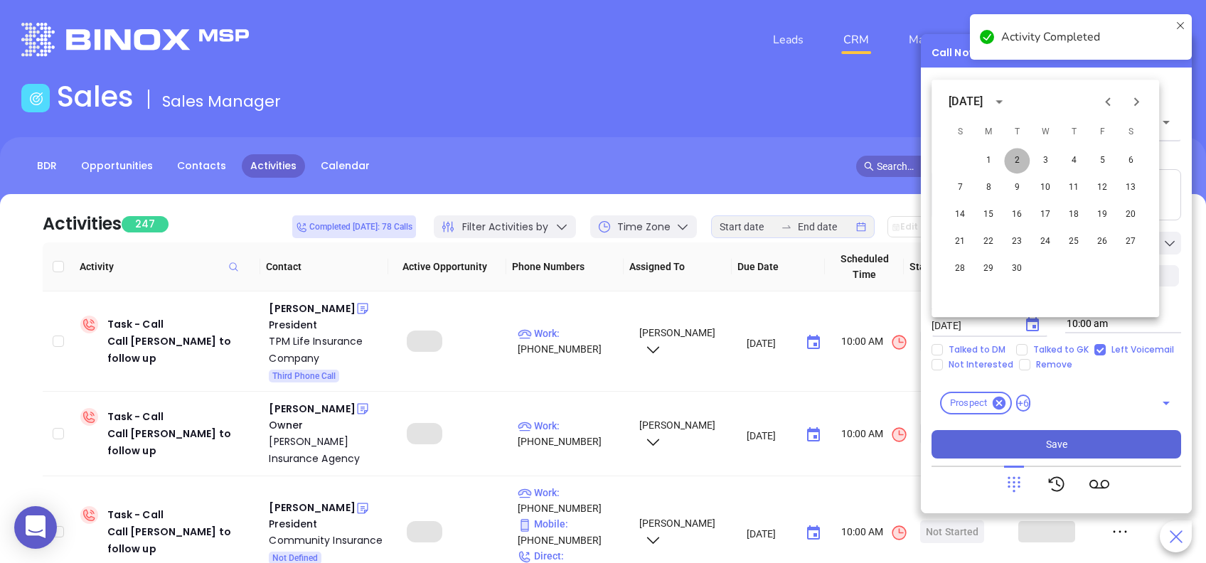
type input "09/02/2025"
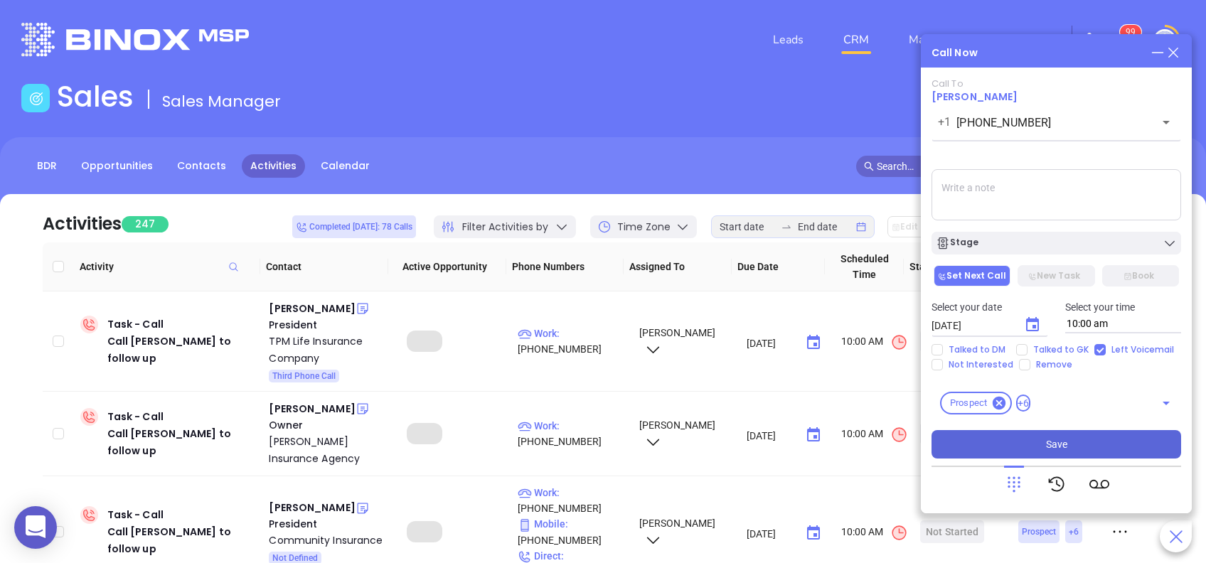
click at [1082, 441] on button "Save" at bounding box center [1056, 444] width 250 height 28
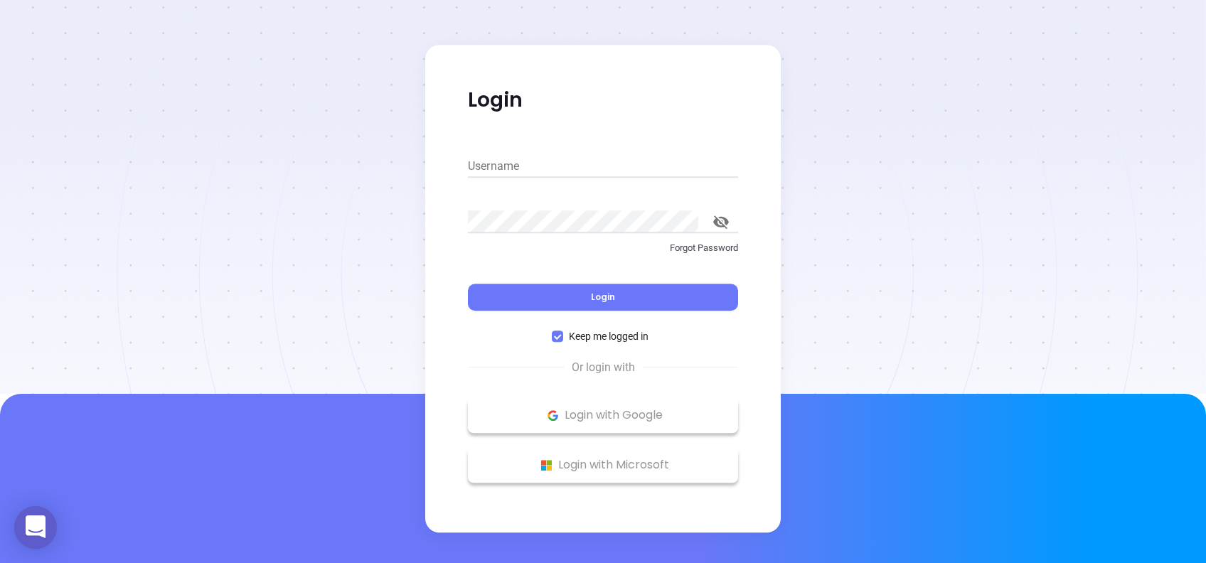
type input "vicky@motiva.net"
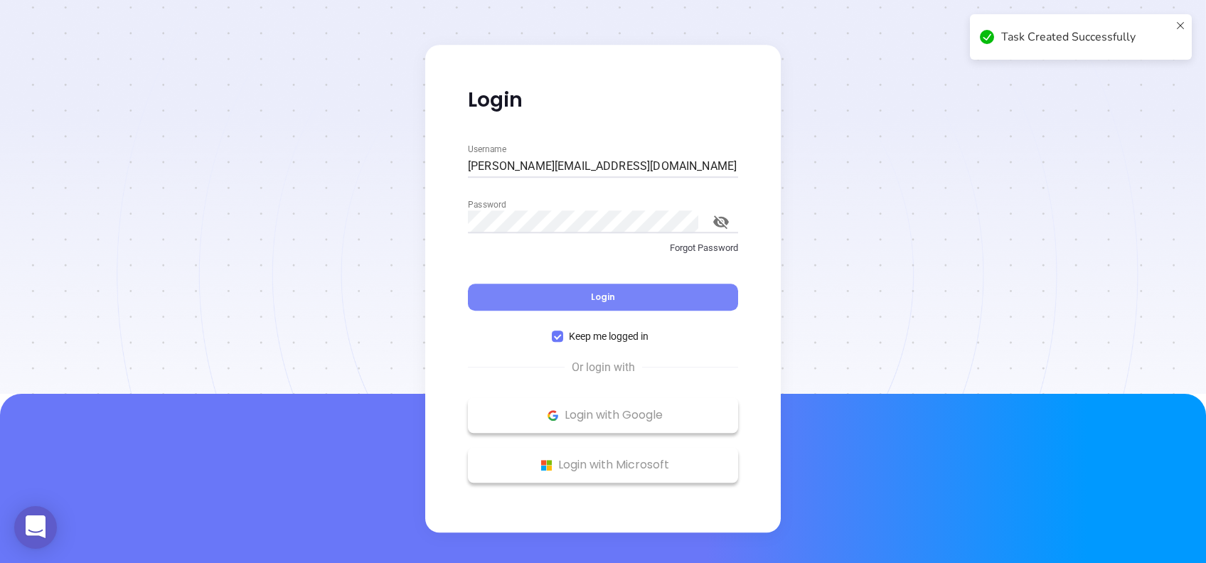
click at [608, 295] on span "Login" at bounding box center [603, 297] width 24 height 12
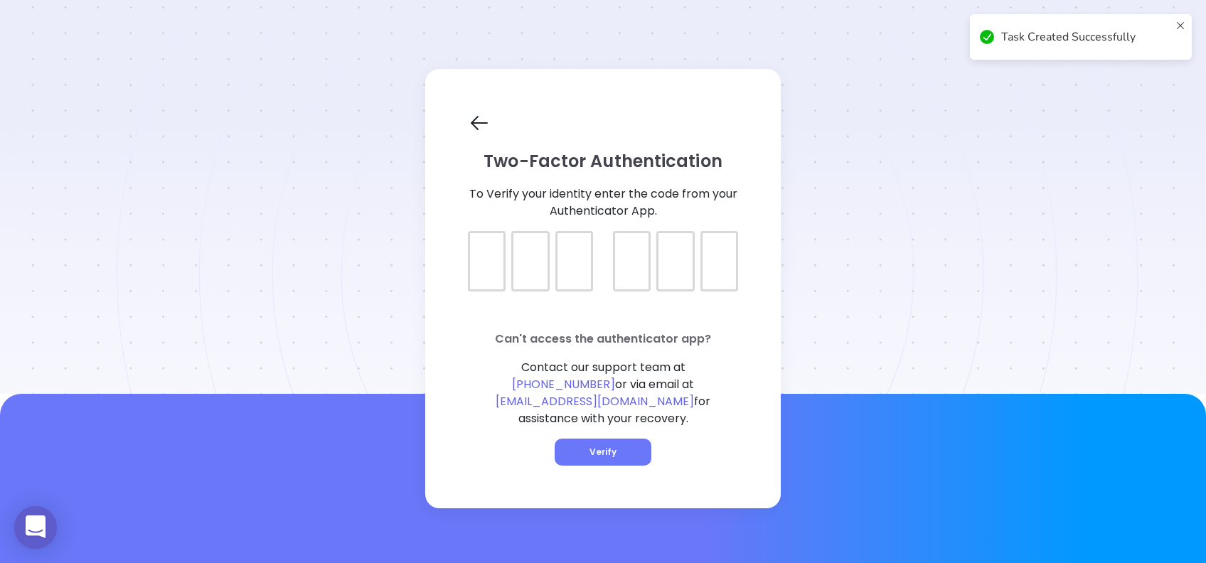
click at [495, 267] on div at bounding box center [603, 249] width 270 height 36
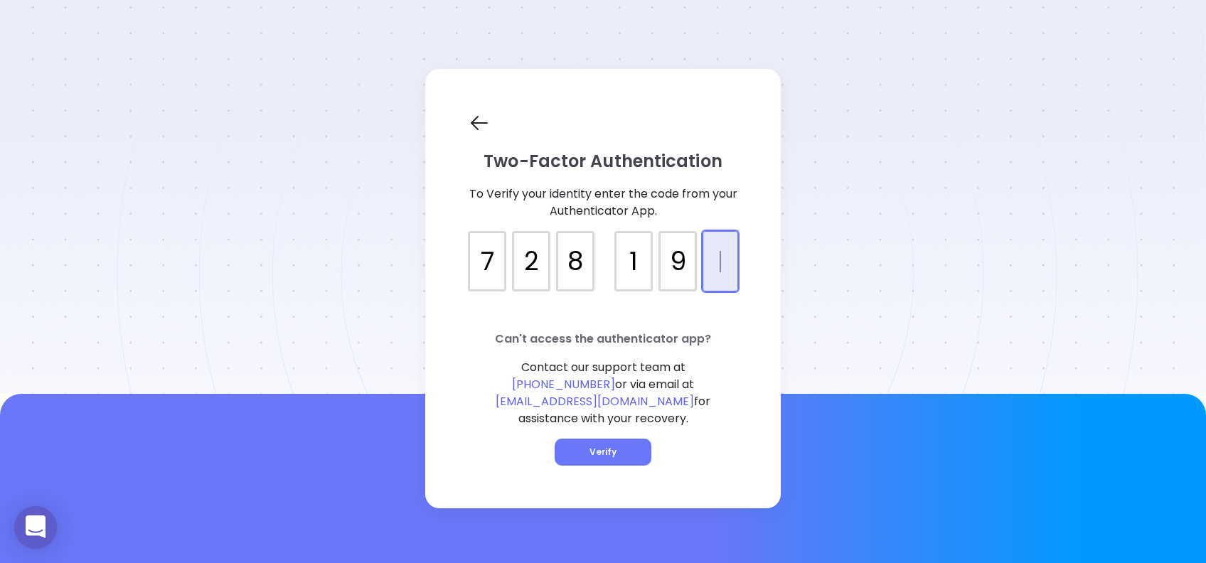
type input "728190"
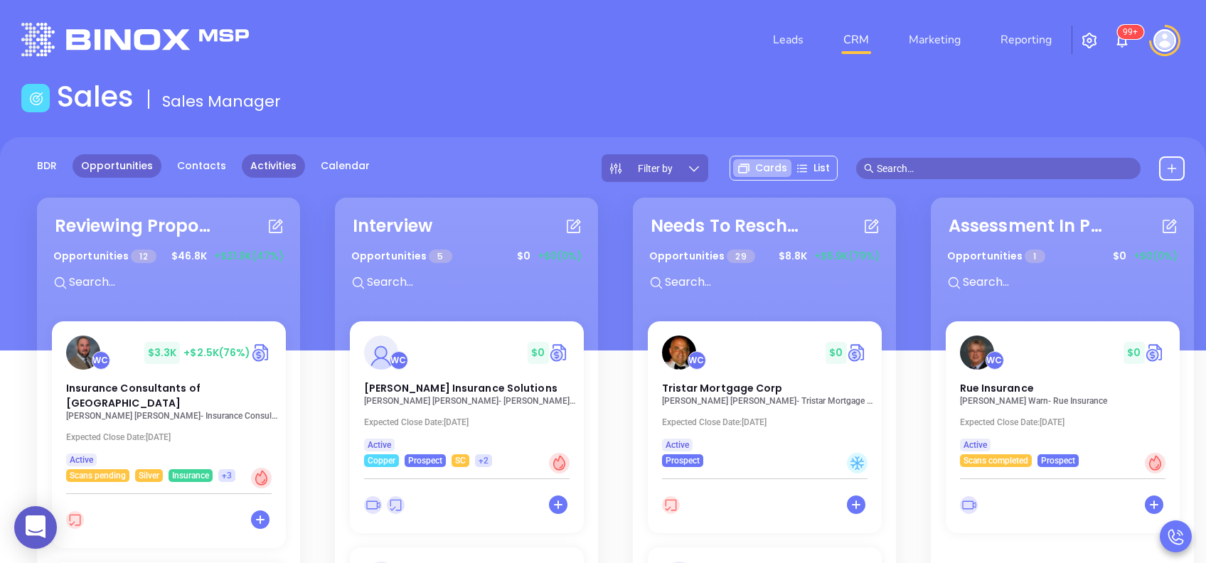
click at [274, 161] on link "Activities" at bounding box center [273, 165] width 63 height 23
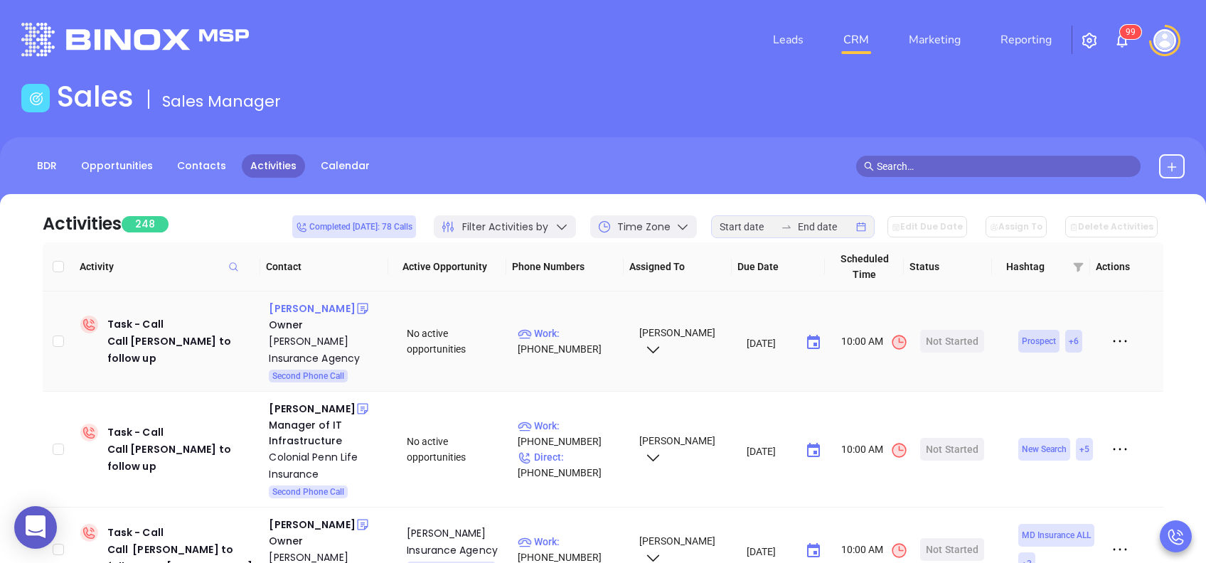
click at [343, 311] on div "Thomas W. Butts" at bounding box center [312, 308] width 86 height 17
click at [580, 336] on p "Work : (412) 787-7800" at bounding box center [572, 341] width 108 height 31
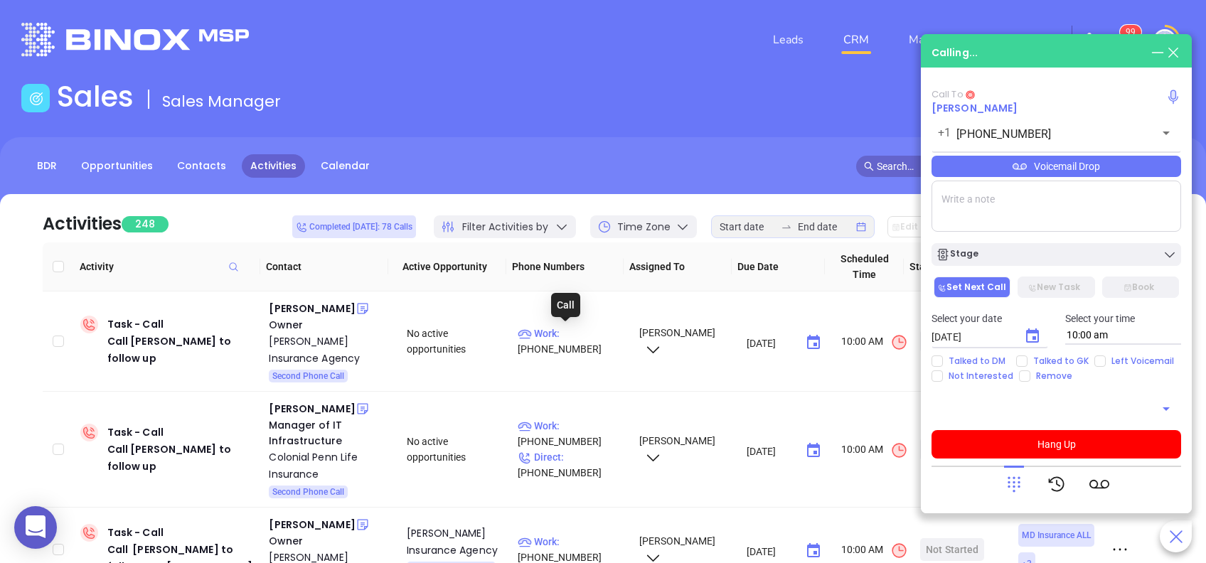
type input "(412) 787-7800"
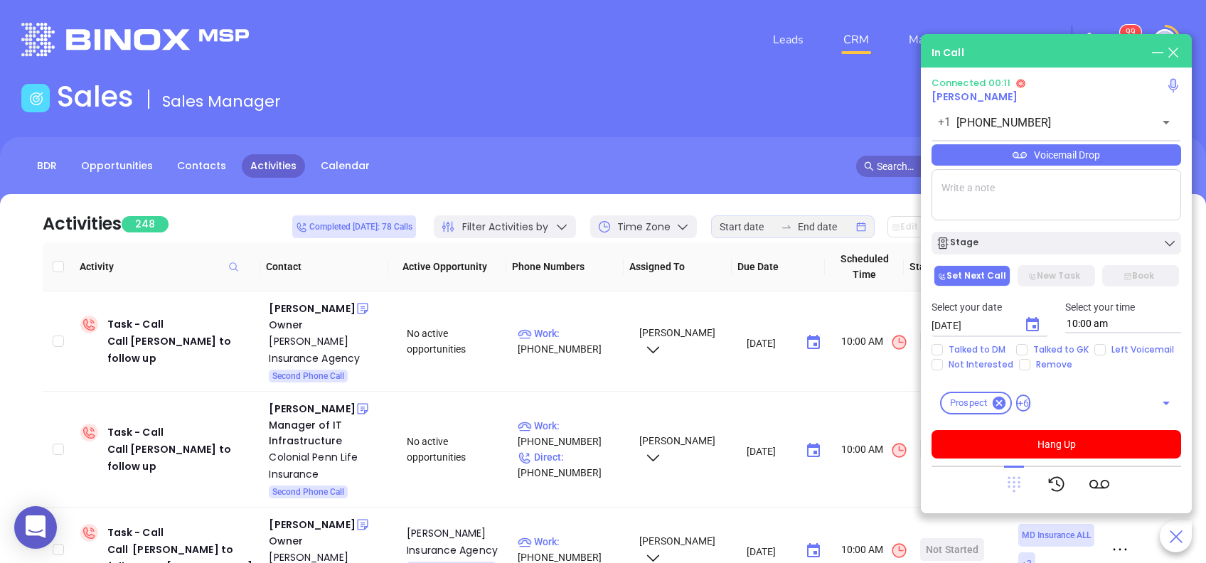
click at [1014, 481] on icon at bounding box center [1013, 485] width 13 height 16
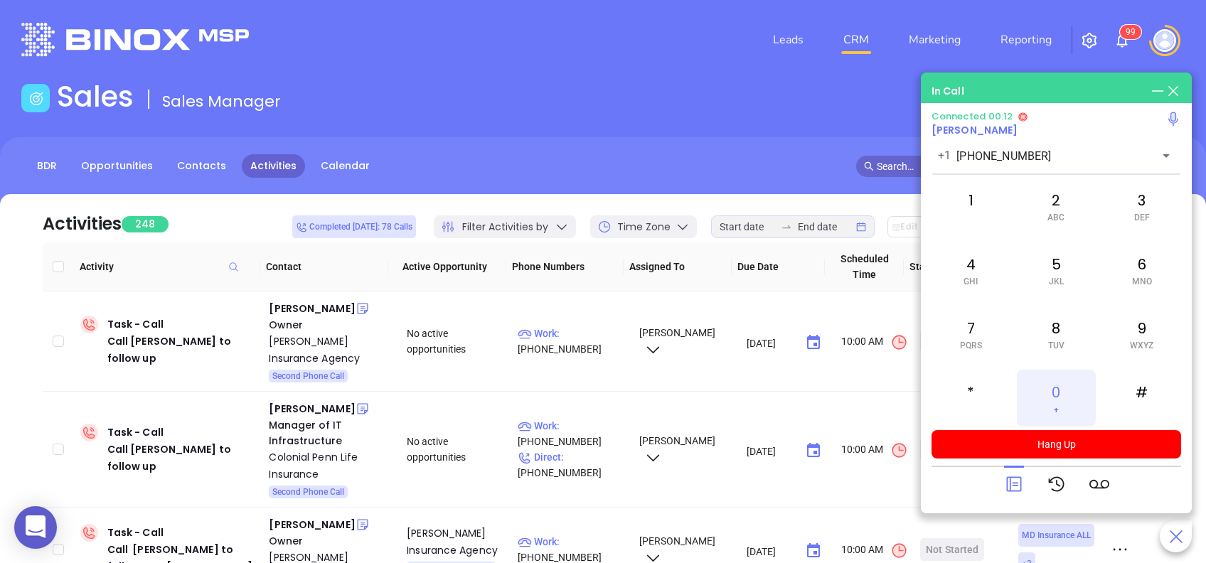
click at [1059, 398] on div "0 +" at bounding box center [1056, 398] width 78 height 57
click at [1014, 482] on icon at bounding box center [1014, 484] width 20 height 20
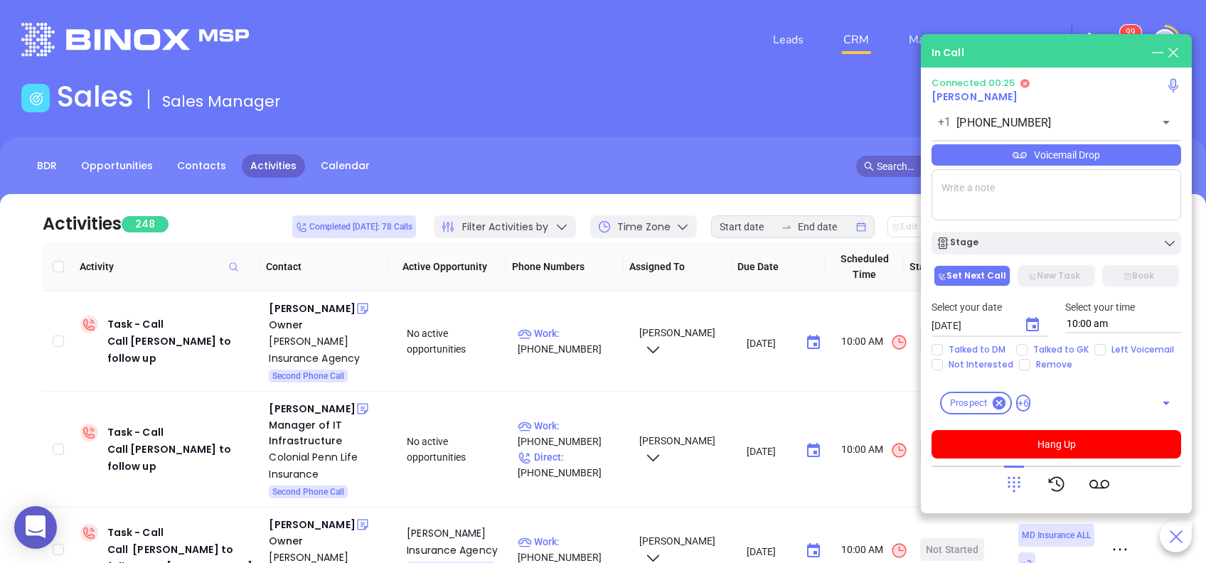
click at [1118, 157] on div "Voicemail Drop" at bounding box center [1056, 154] width 250 height 21
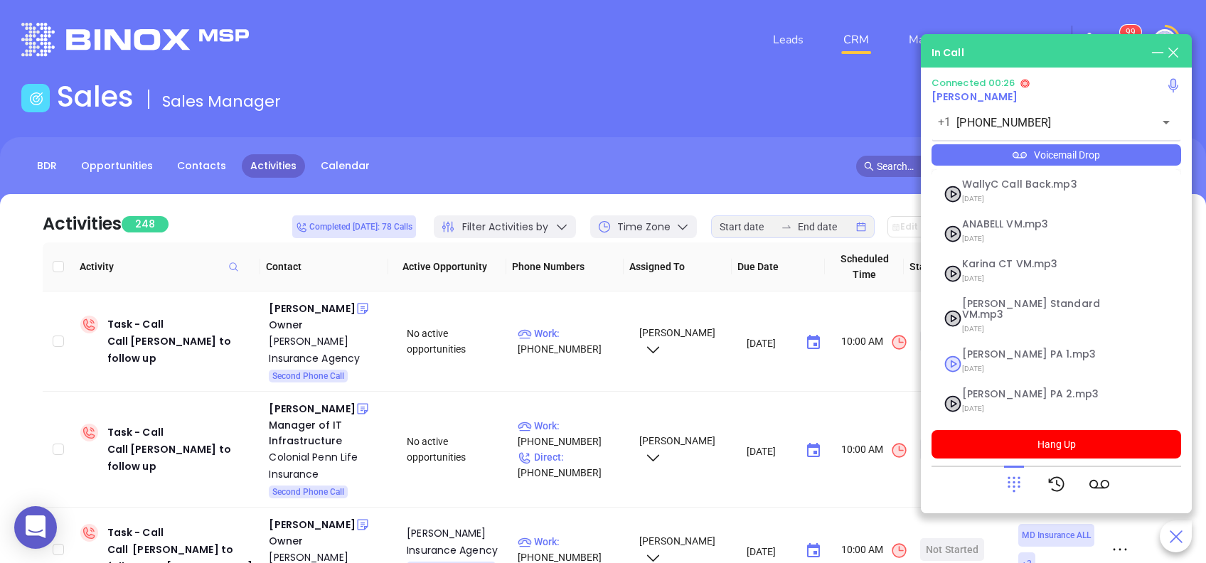
click at [1022, 349] on span "Vicky PA 1.mp3" at bounding box center [1039, 354] width 154 height 11
checkbox input "true"
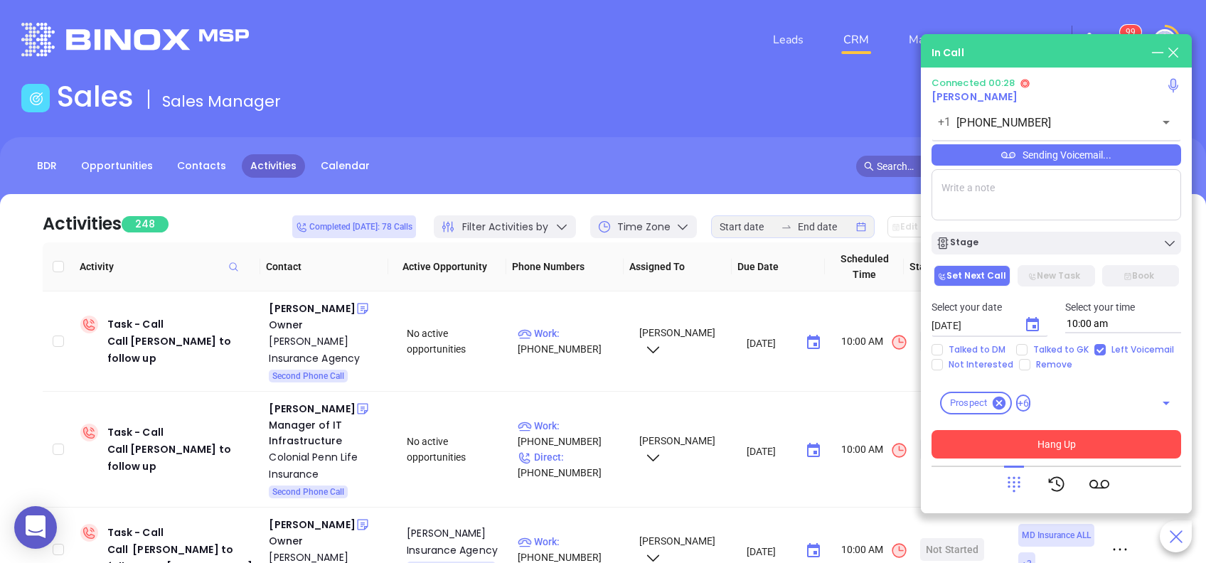
drag, startPoint x: 1044, startPoint y: 446, endPoint x: 1045, endPoint y: 439, distance: 7.1
click at [1044, 444] on button "Hang Up" at bounding box center [1056, 444] width 250 height 28
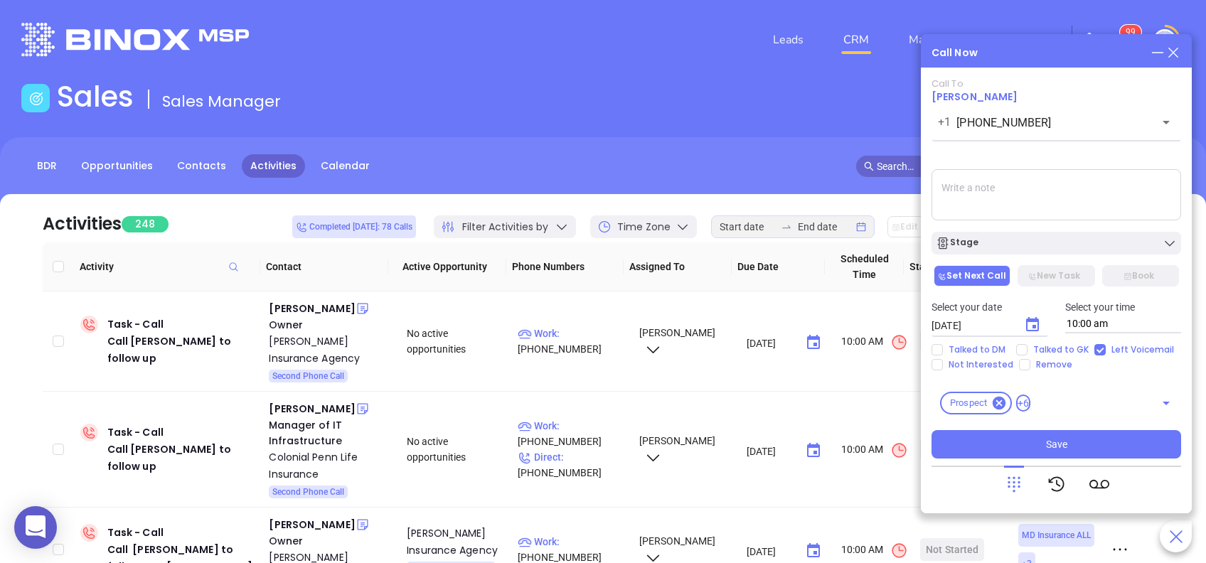
click at [1029, 323] on icon "Choose date, selected date is Aug 29, 2025" at bounding box center [1032, 324] width 17 height 17
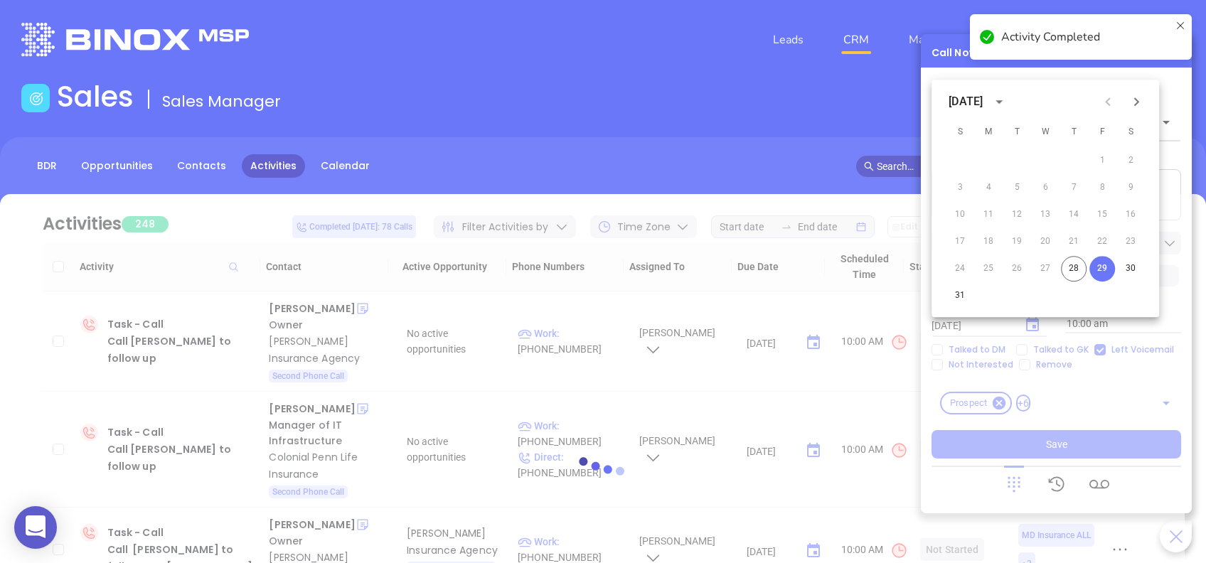
click at [1134, 105] on icon "Next month" at bounding box center [1136, 101] width 5 height 9
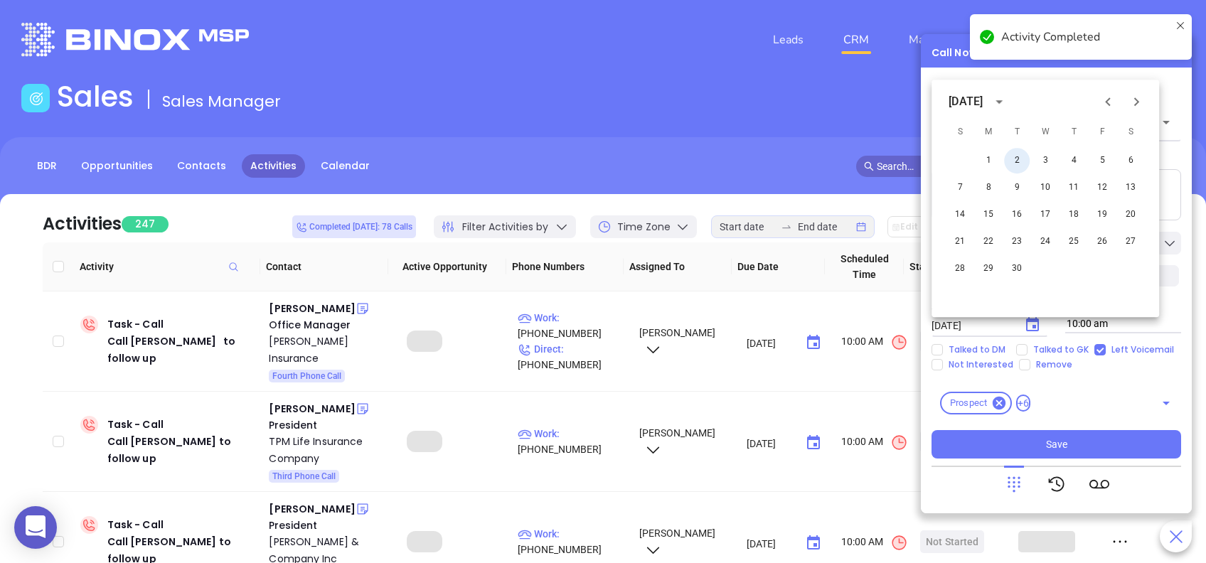
click at [1020, 159] on button "2" at bounding box center [1017, 161] width 26 height 26
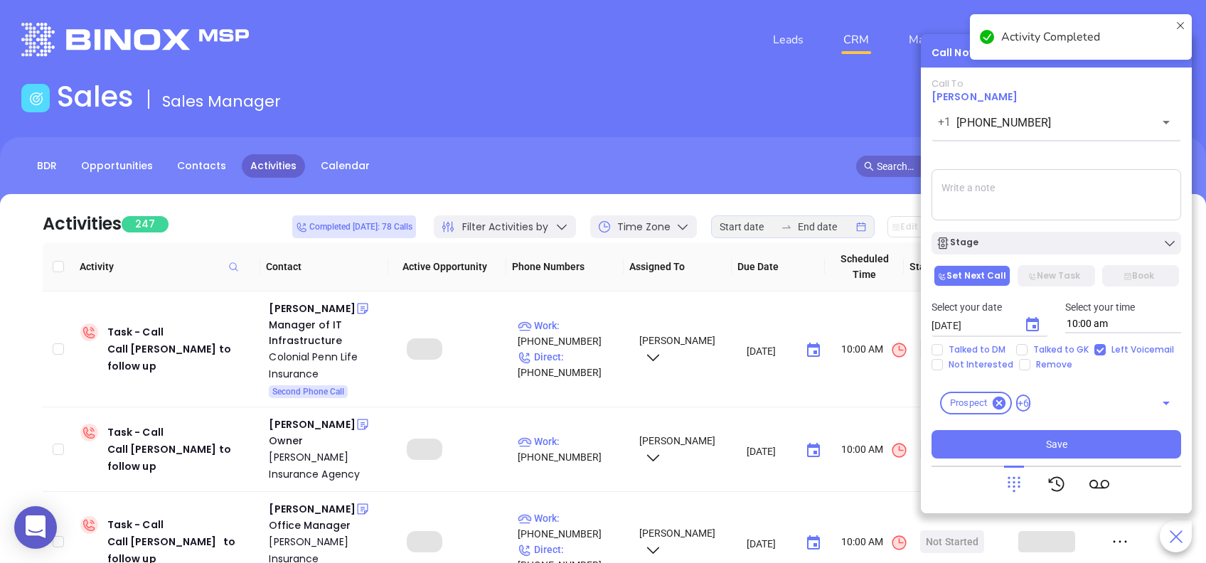
type input "09/02/2025"
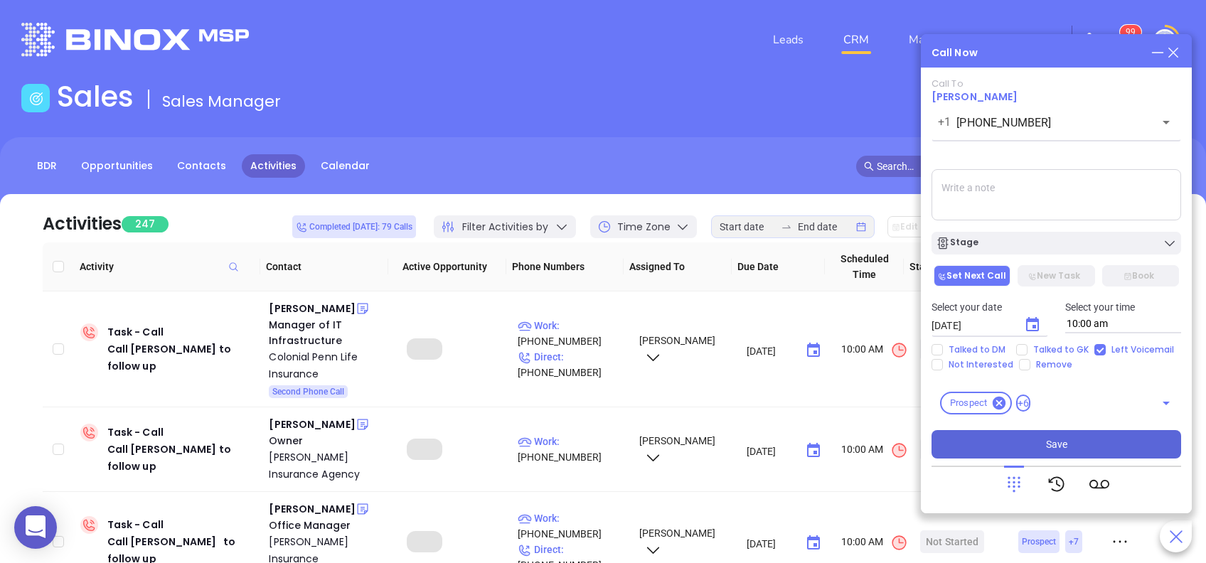
click at [1059, 446] on span "Save" at bounding box center [1056, 445] width 21 height 16
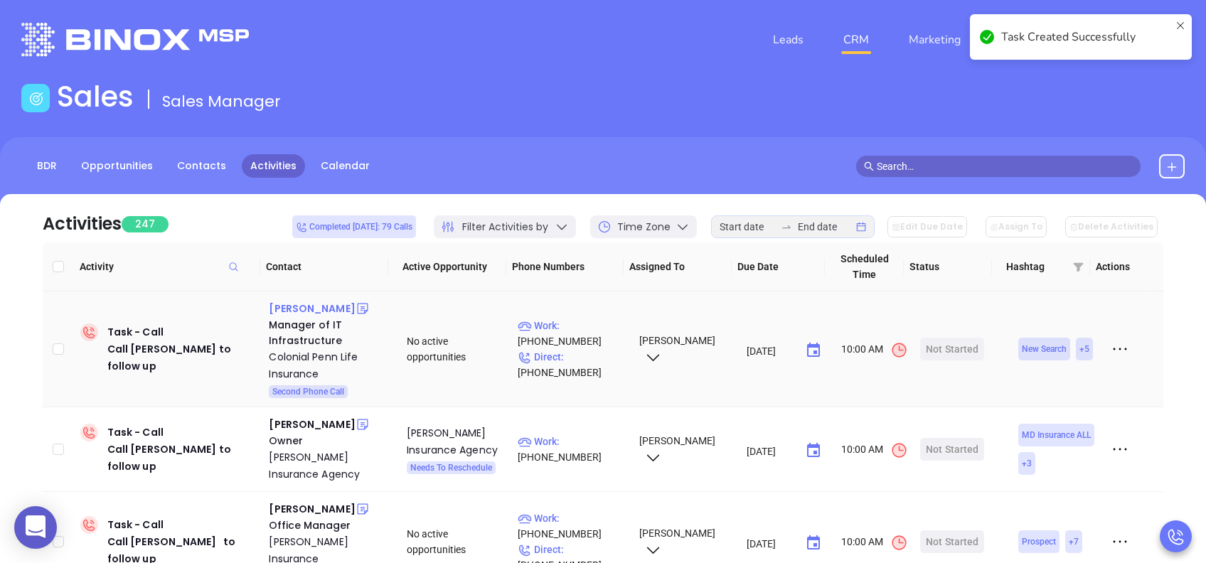
click at [307, 309] on div "Lynn Johnson" at bounding box center [312, 308] width 86 height 17
click at [589, 321] on p "Work : (877) 877-8052" at bounding box center [572, 333] width 108 height 31
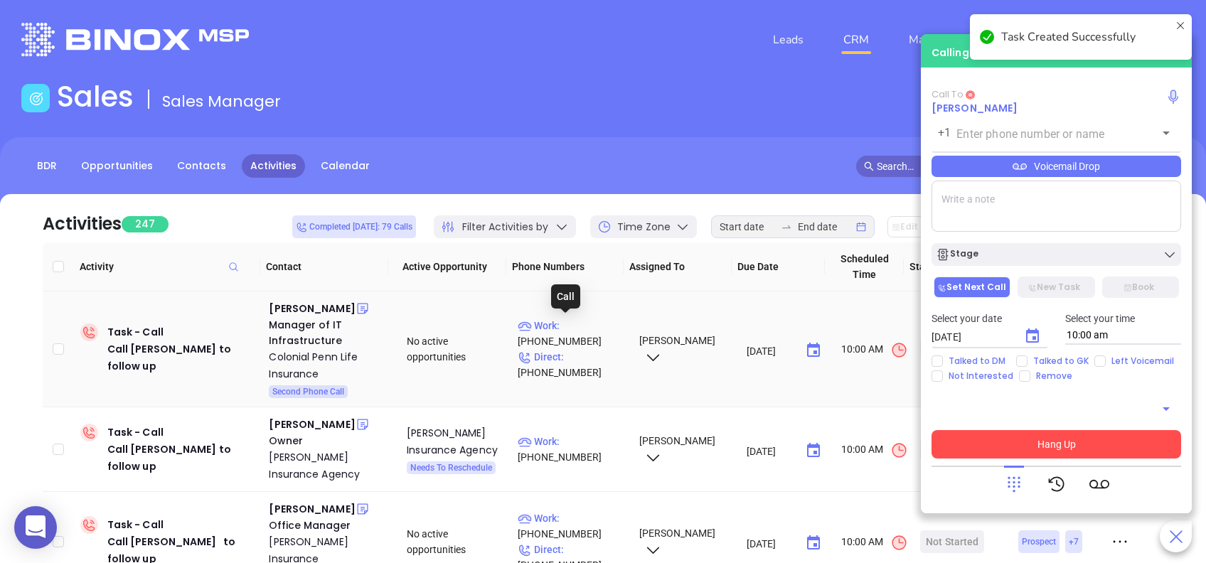
type input "(877) 877-8052"
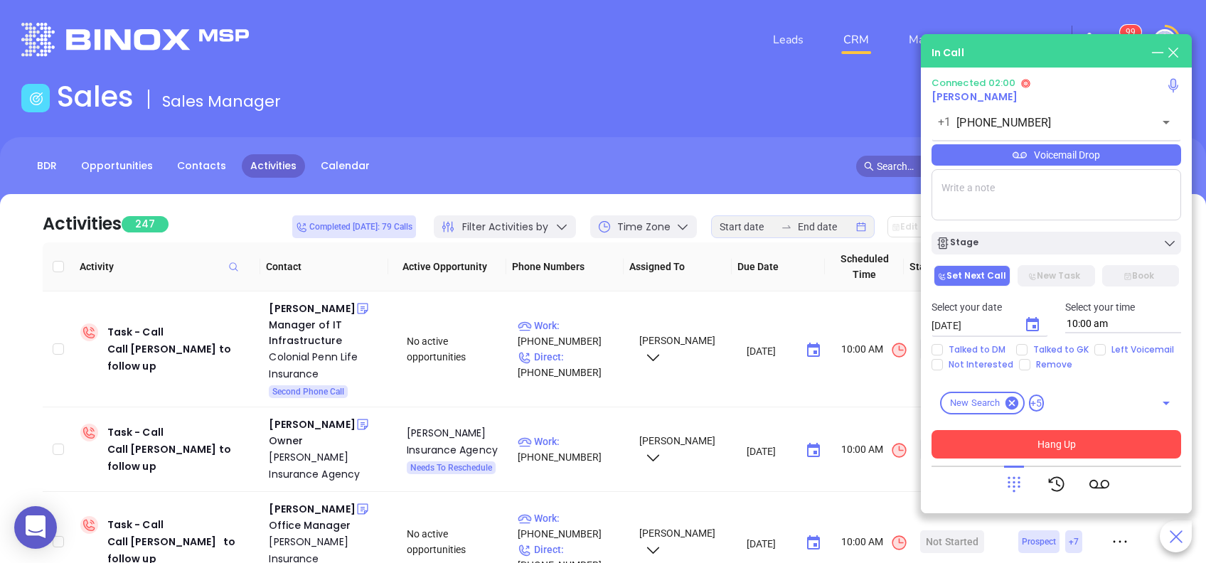
click at [1048, 449] on button "Hang Up" at bounding box center [1056, 444] width 250 height 28
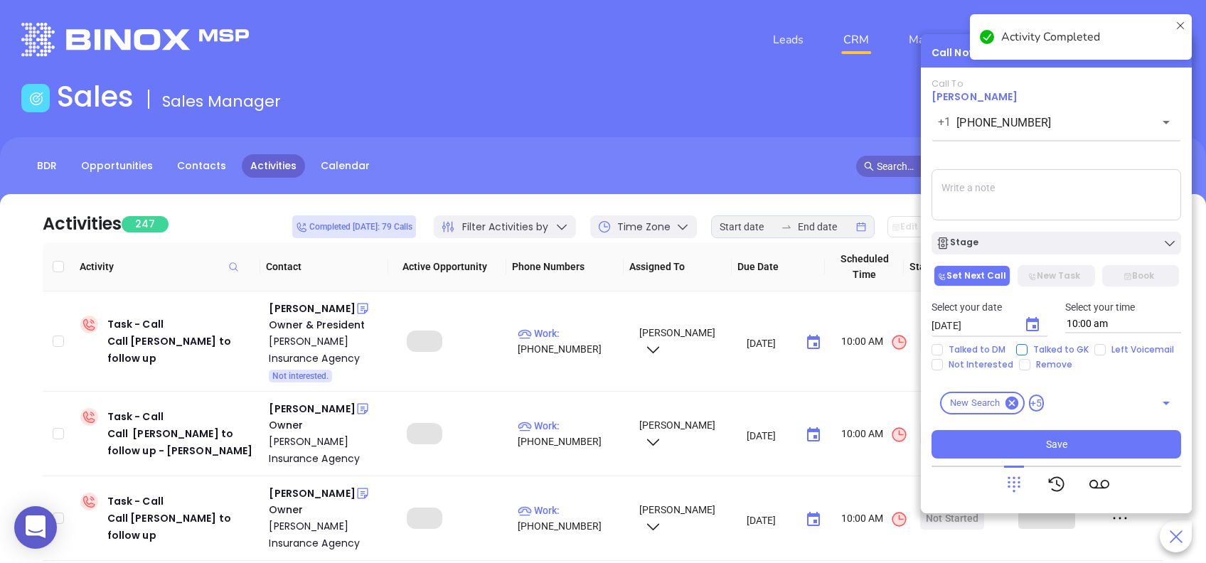
click at [1024, 353] on input "Talked to GK" at bounding box center [1021, 349] width 11 height 11
checkbox input "true"
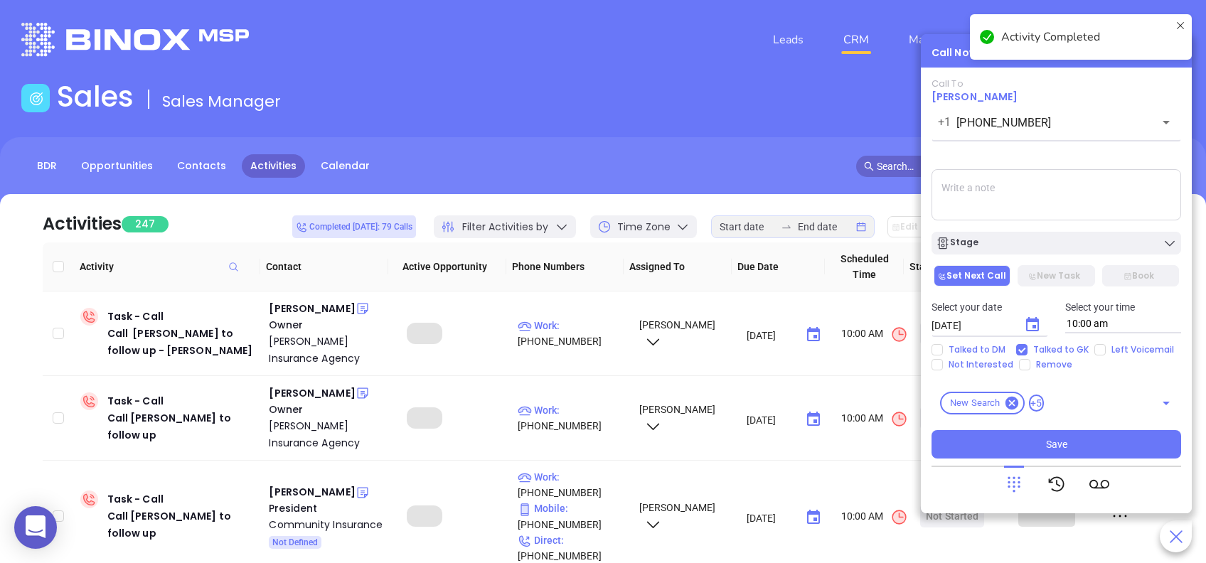
click at [1029, 324] on icon "Choose date, selected date is Aug 29, 2025" at bounding box center [1032, 324] width 17 height 17
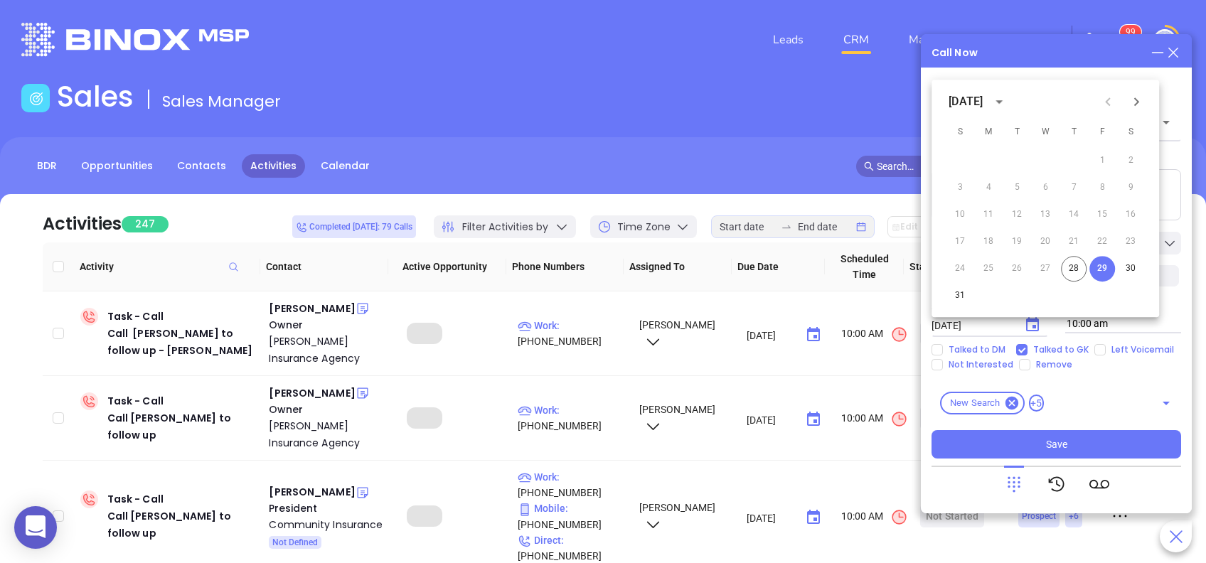
click at [1132, 100] on icon "Next month" at bounding box center [1136, 101] width 17 height 17
click at [1020, 156] on button "2" at bounding box center [1017, 161] width 26 height 26
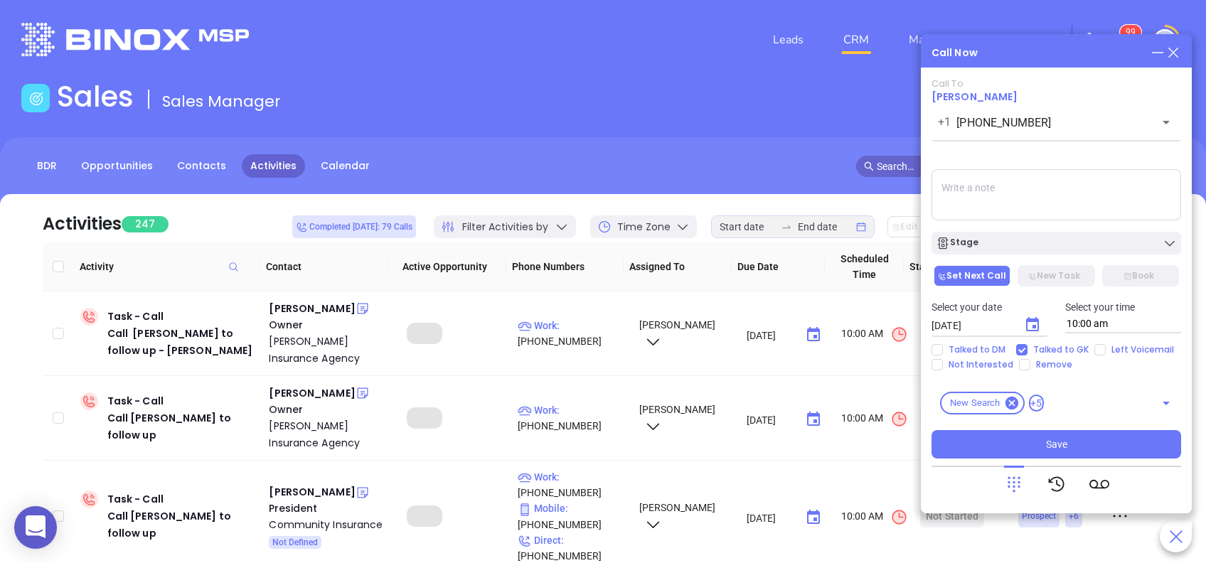
type input "09/02/2025"
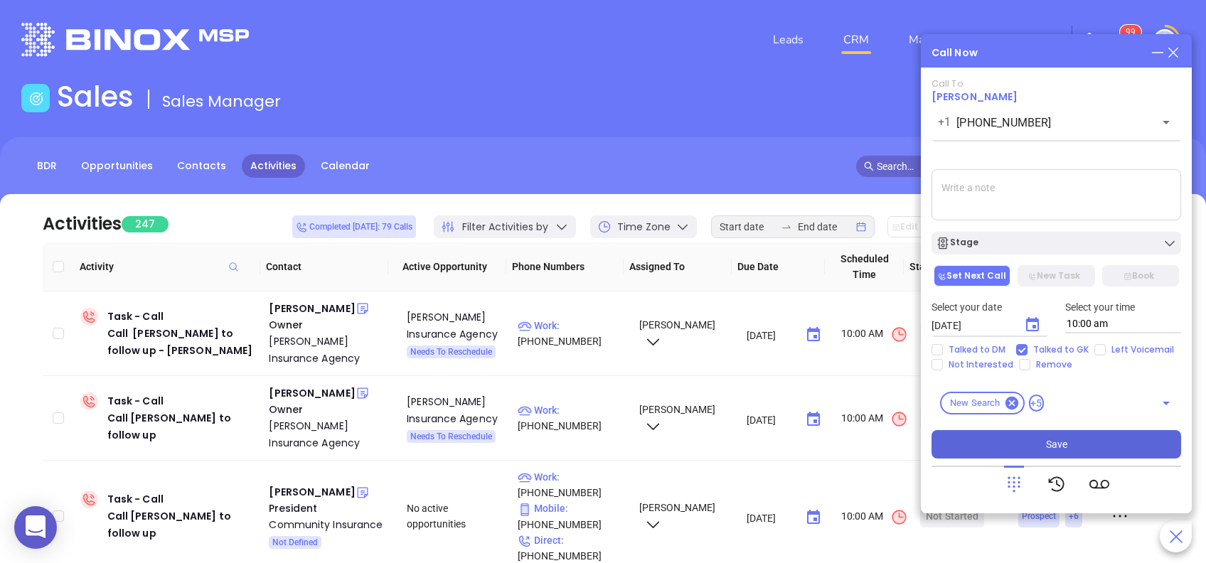
click at [1103, 452] on button "Save" at bounding box center [1056, 444] width 250 height 28
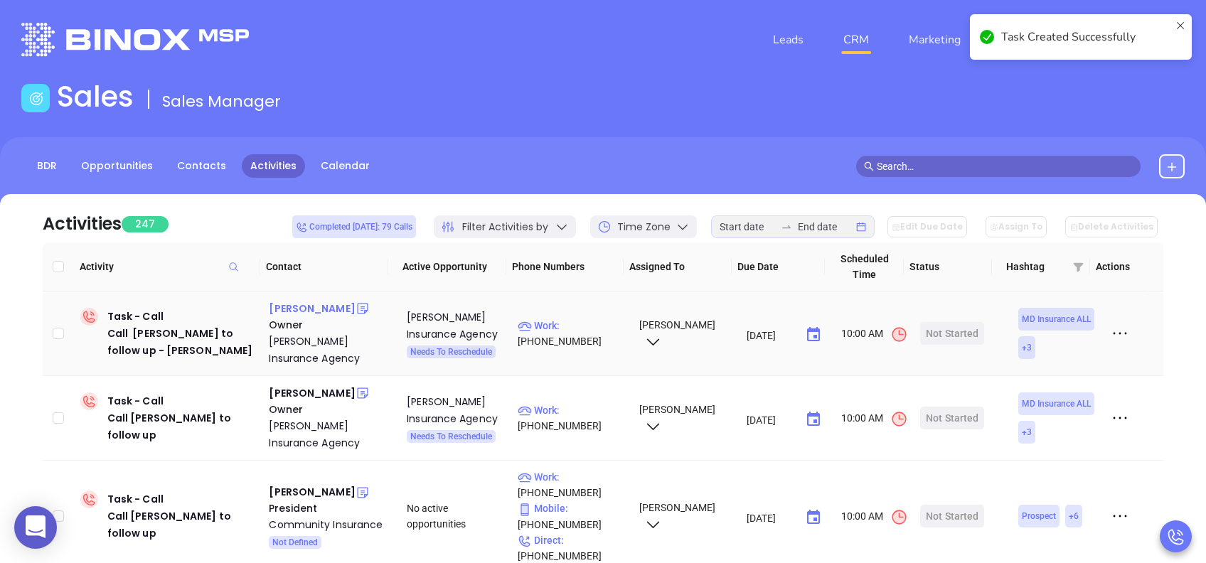
click at [323, 311] on div "Philip Simmerer" at bounding box center [312, 308] width 86 height 17
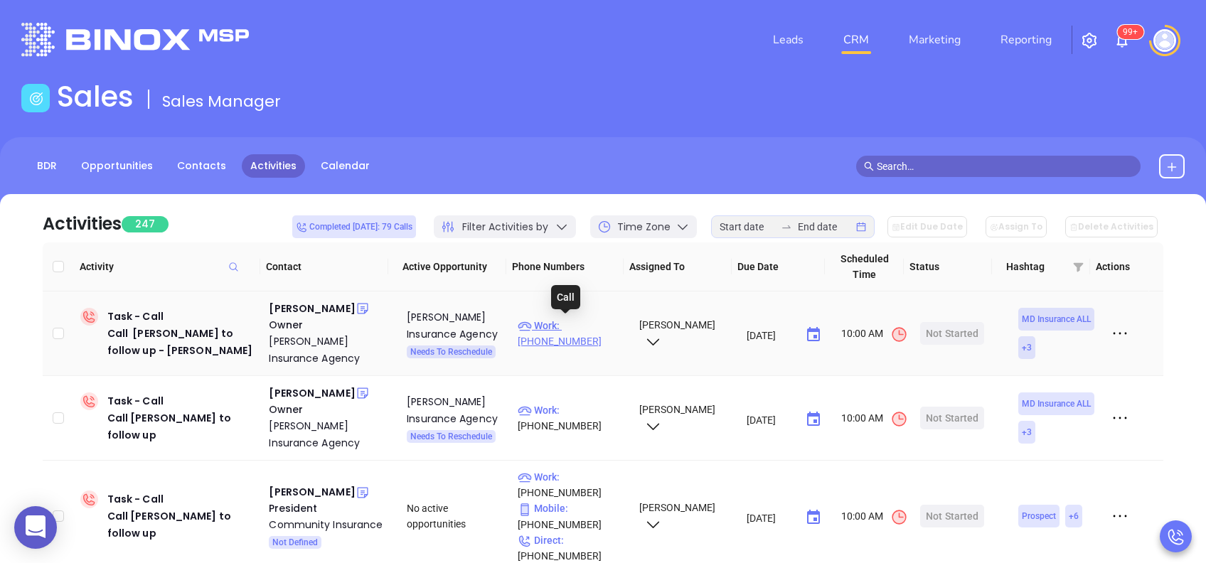
click at [574, 324] on p "Work : (301) 386-0900" at bounding box center [572, 333] width 108 height 31
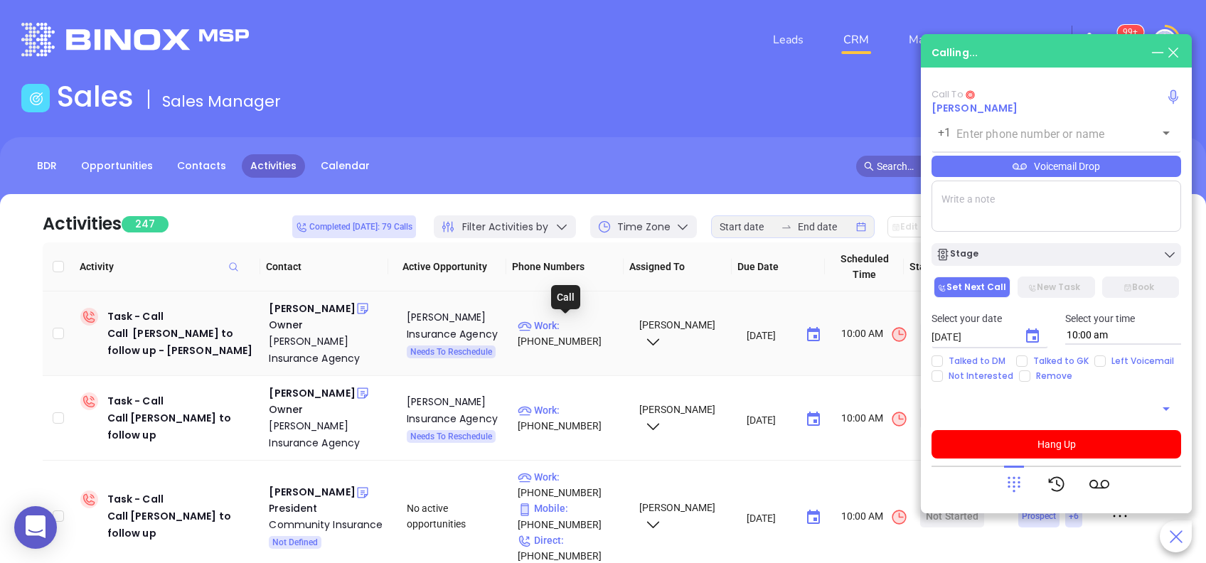
type input "(301) 386-0900"
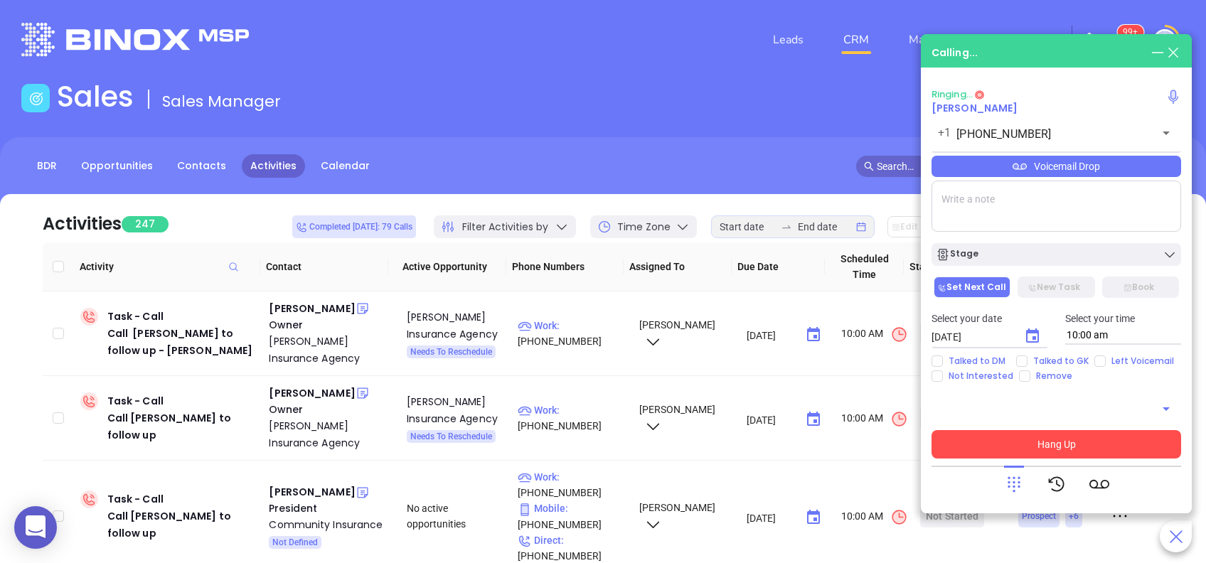
click at [1111, 456] on button "Hang Up" at bounding box center [1056, 444] width 250 height 28
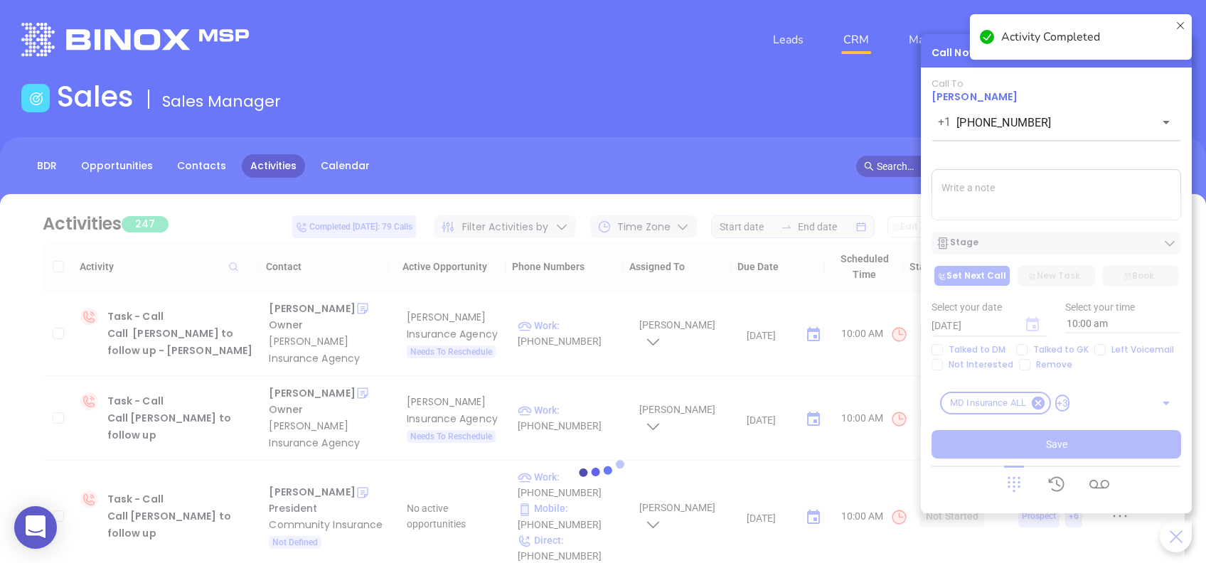
click at [1032, 325] on icon "Choose date, selected date is Aug 29, 2025" at bounding box center [1032, 324] width 13 height 14
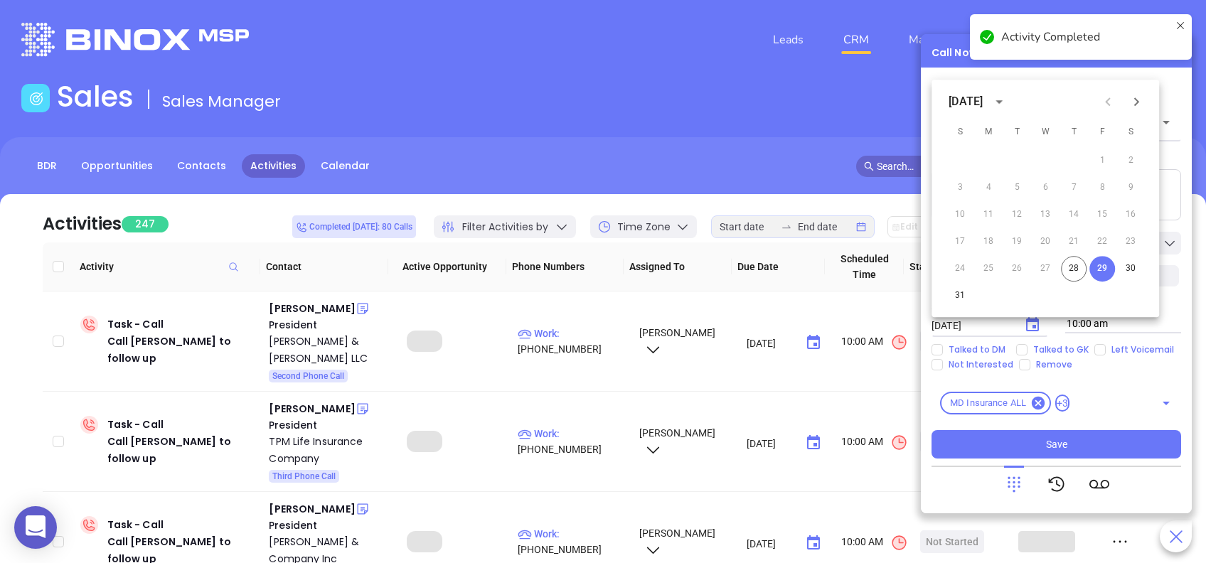
click at [1140, 102] on icon "Next month" at bounding box center [1136, 101] width 17 height 17
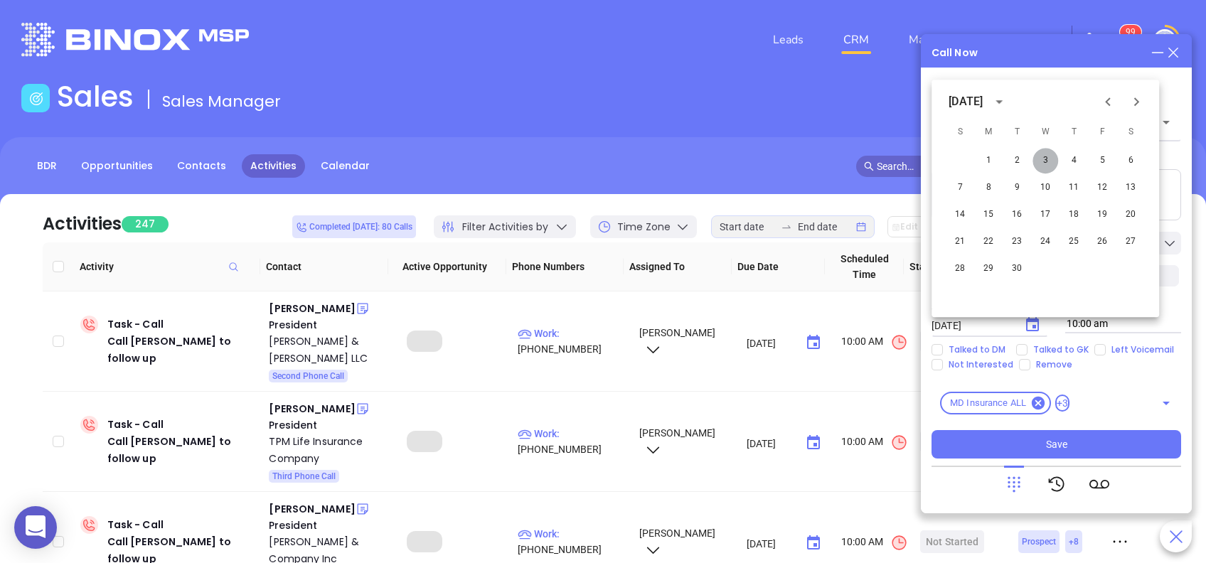
click at [1043, 159] on button "3" at bounding box center [1045, 161] width 26 height 26
type input "09/03/2025"
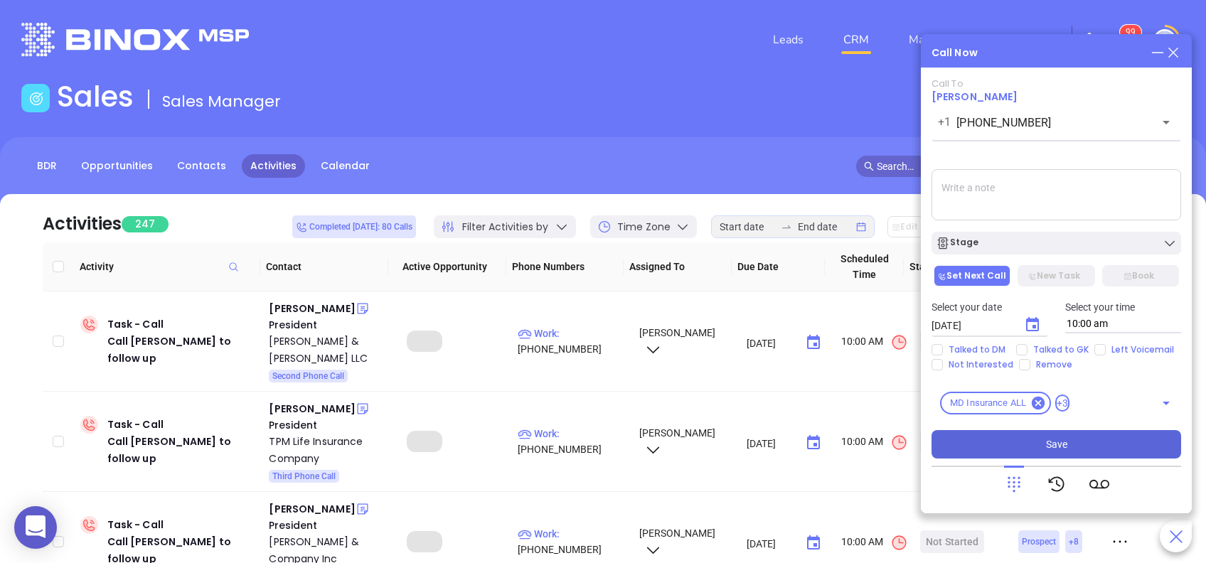
click at [1108, 436] on button "Save" at bounding box center [1056, 444] width 250 height 28
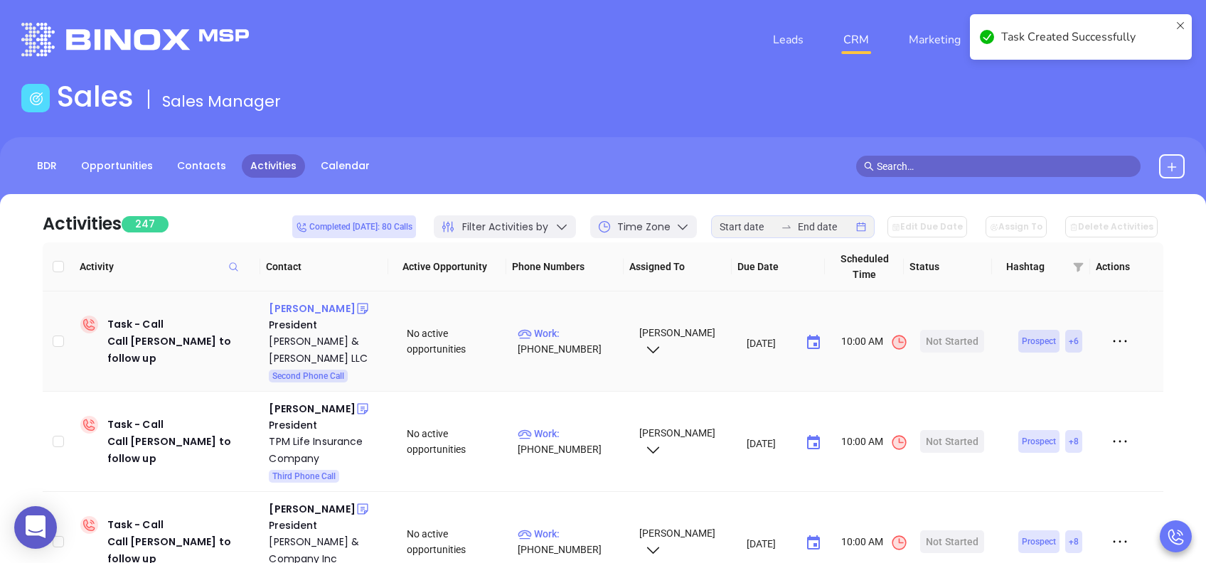
click at [319, 306] on div "David Gusmar" at bounding box center [312, 308] width 86 height 17
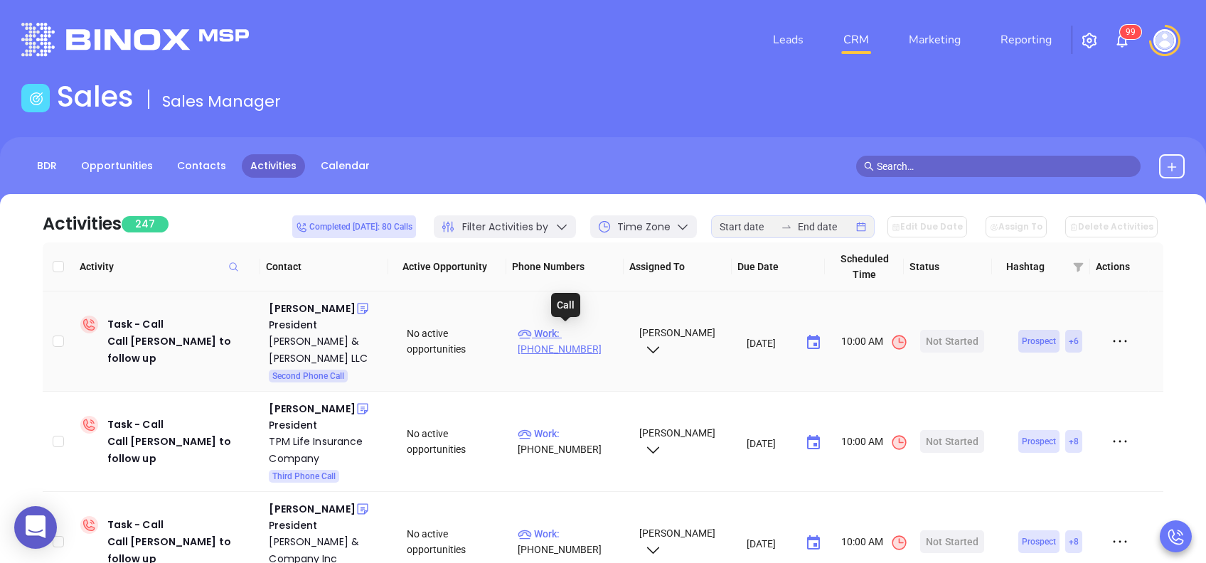
click at [566, 334] on p "Work : (724) 224-0550" at bounding box center [572, 341] width 108 height 31
type input "(724) 224-0550"
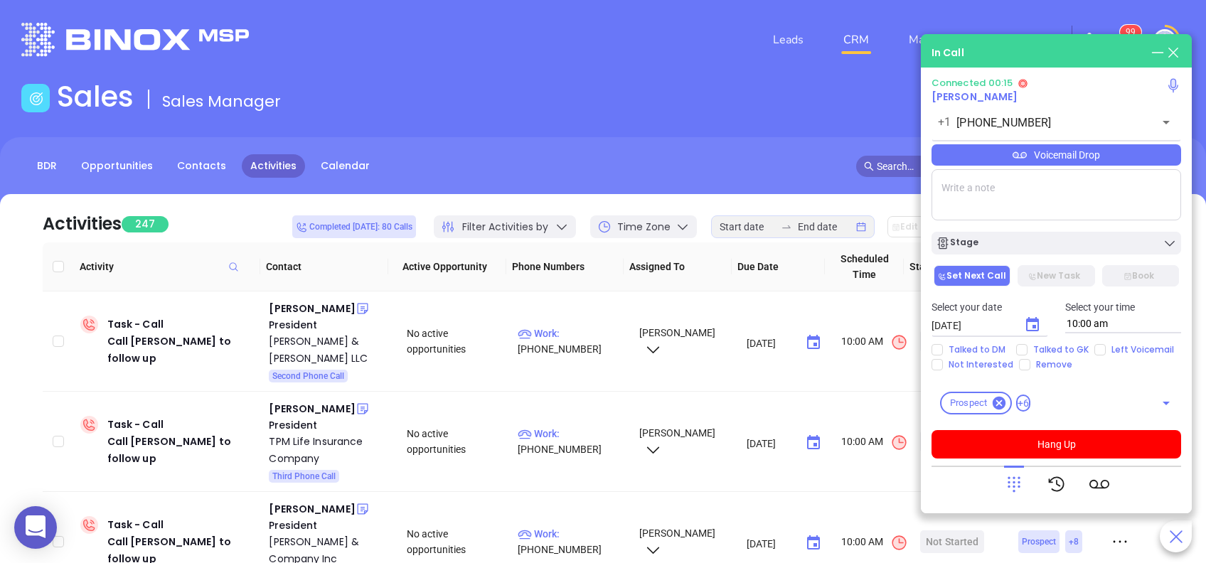
click at [1007, 481] on icon at bounding box center [1014, 484] width 20 height 20
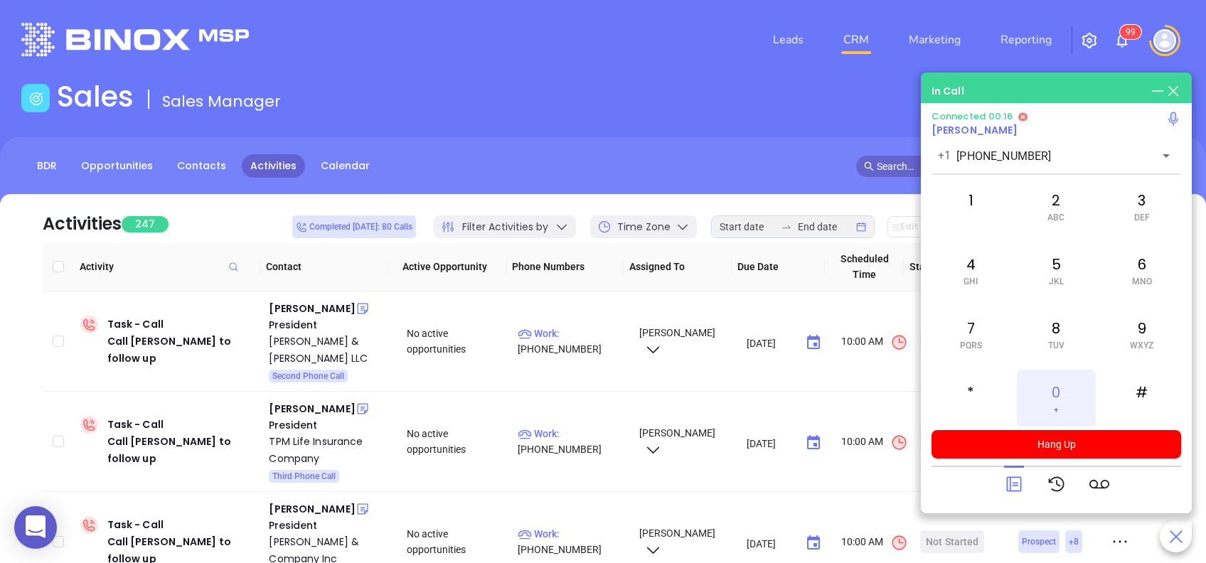
click at [1063, 400] on div "0 +" at bounding box center [1056, 398] width 78 height 57
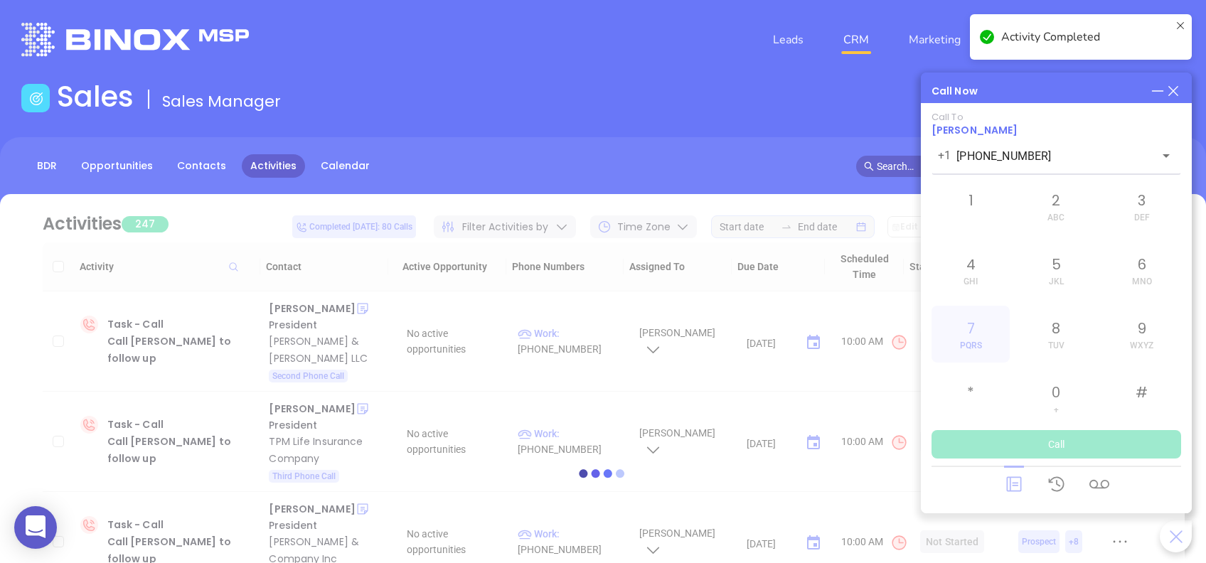
click at [1018, 481] on div at bounding box center [602, 473] width 1163 height 107
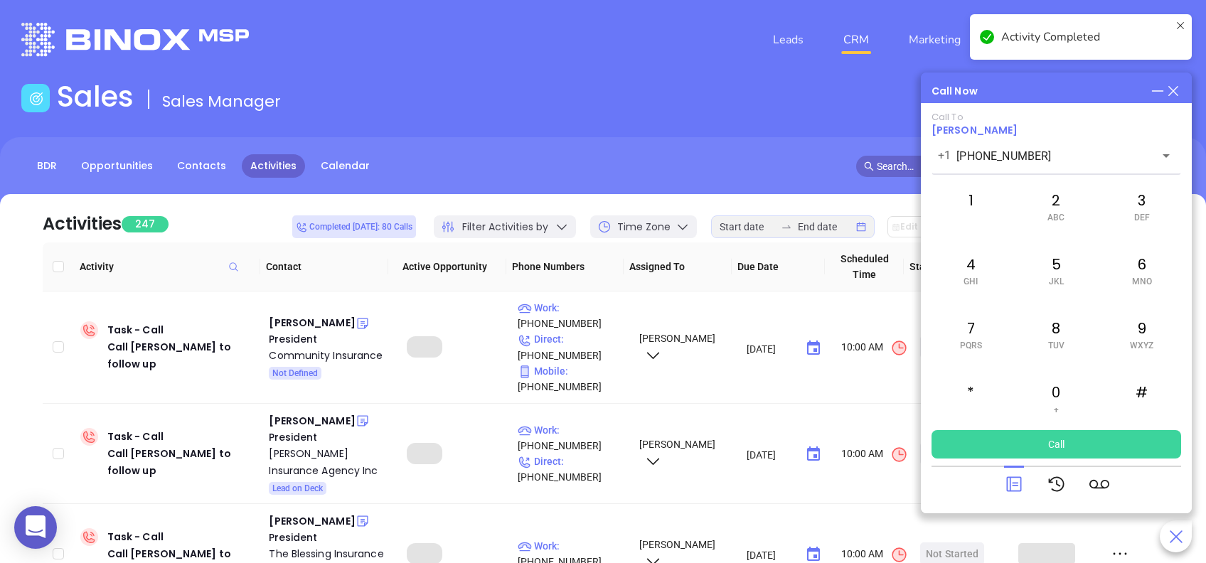
click at [1017, 482] on icon at bounding box center [1014, 484] width 20 height 20
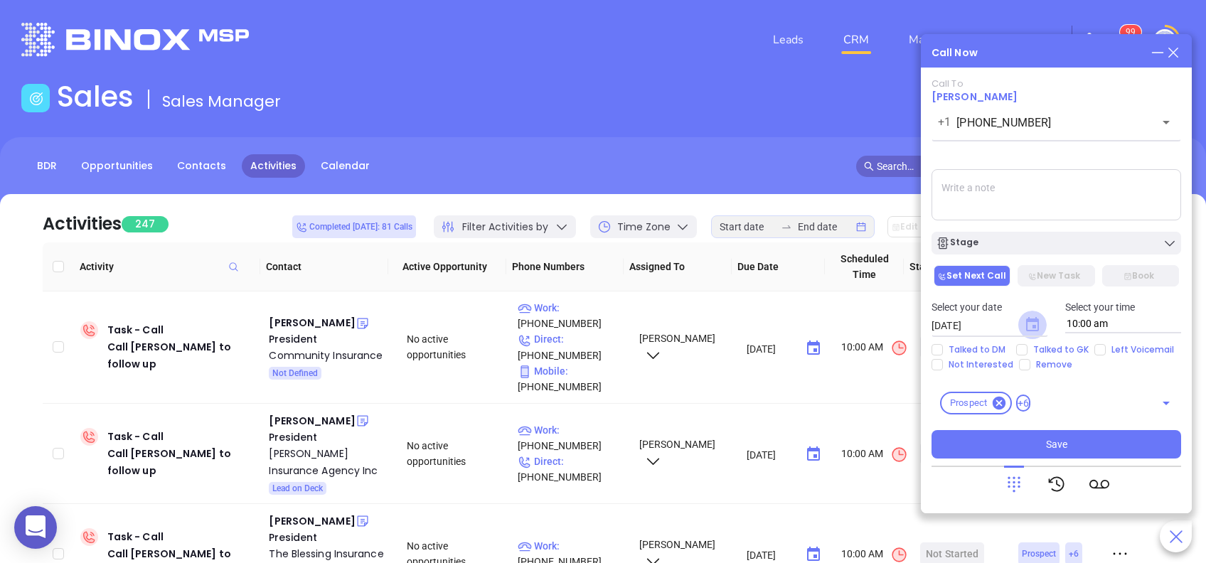
click at [1034, 326] on icon "Choose date, selected date is Aug 29, 2025" at bounding box center [1032, 324] width 13 height 14
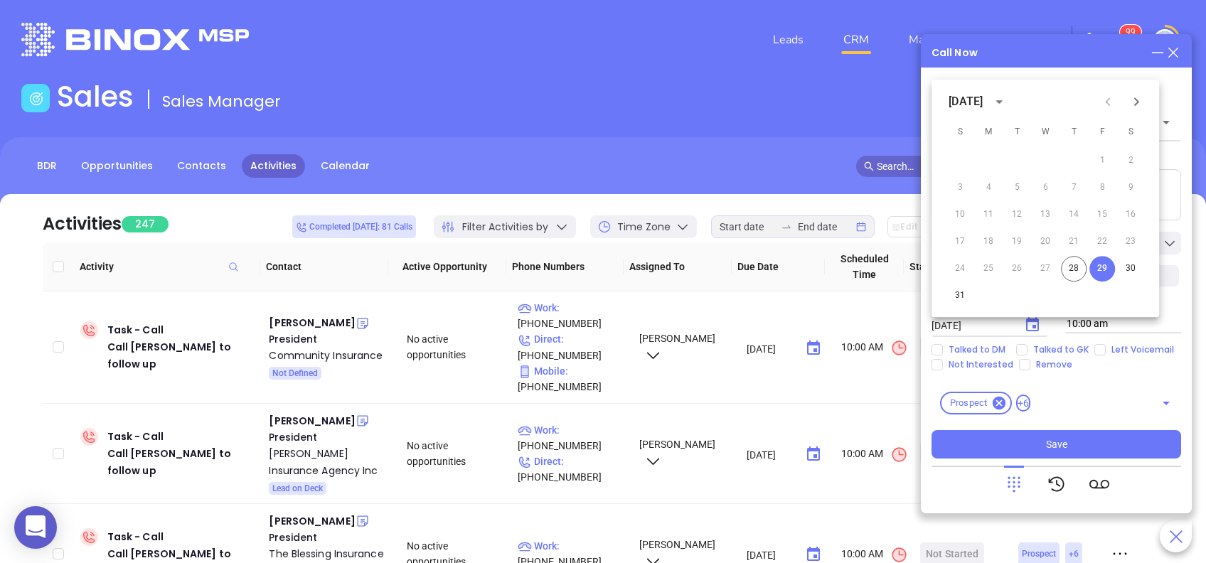
click at [1126, 108] on button "Next month" at bounding box center [1136, 101] width 28 height 28
click at [1013, 161] on button "2" at bounding box center [1017, 161] width 26 height 26
type input "09/02/2025"
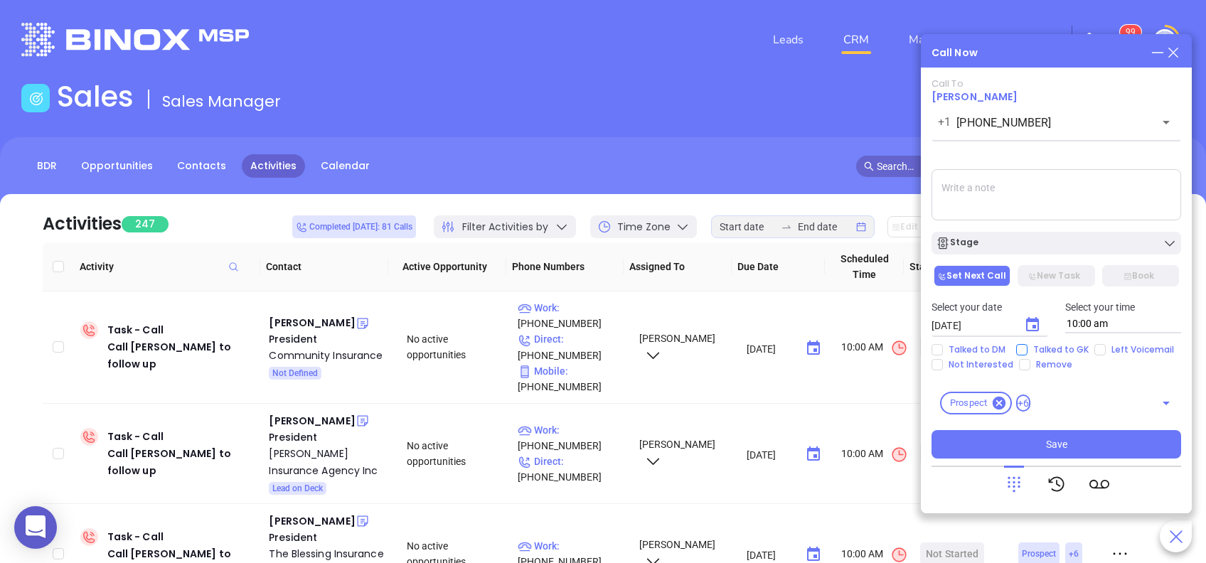
click at [1074, 347] on span "Talked to GK" at bounding box center [1060, 349] width 67 height 11
click at [1027, 347] on input "Talked to GK" at bounding box center [1021, 349] width 11 height 11
checkbox input "true"
click at [1065, 448] on span "Save" at bounding box center [1056, 445] width 21 height 16
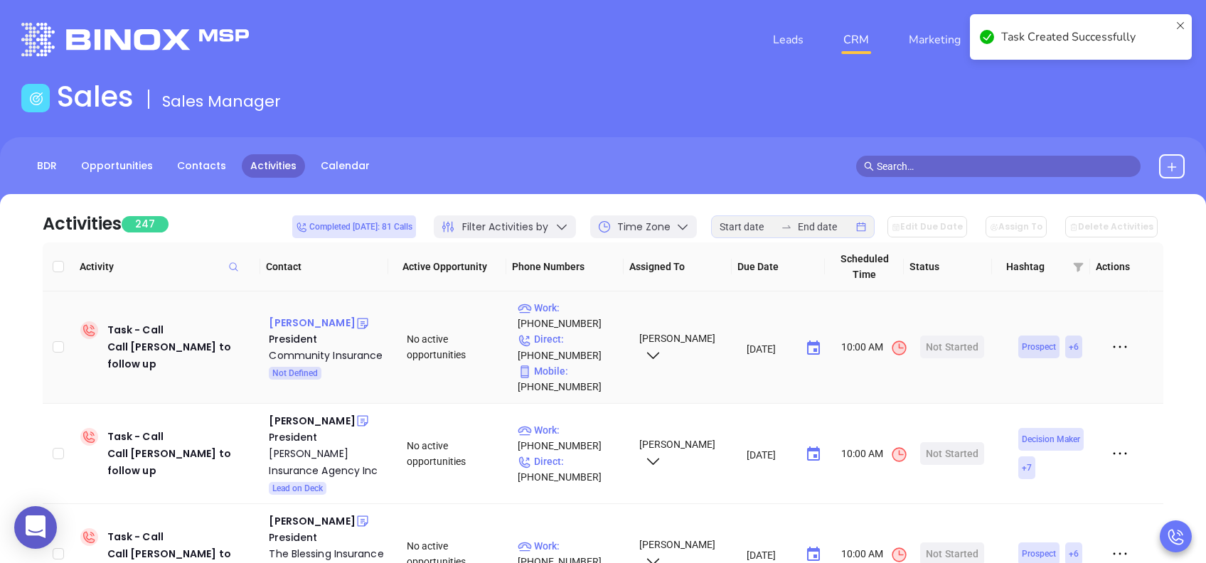
click at [296, 319] on div "Deb Groff" at bounding box center [312, 322] width 86 height 17
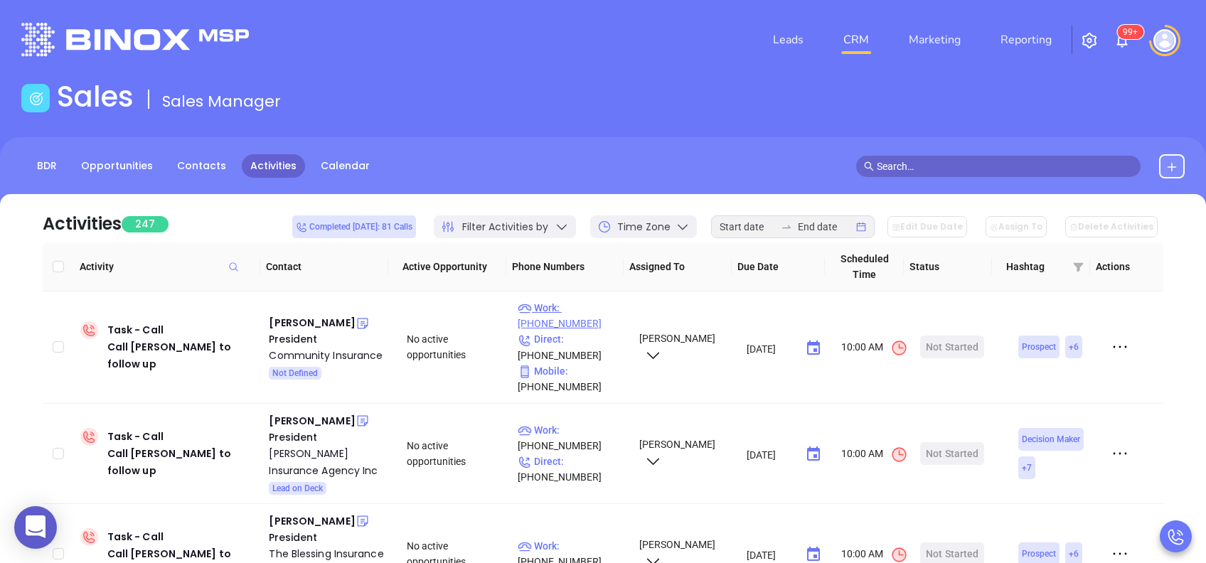
click at [567, 307] on p "Work : (717) 397-7531" at bounding box center [572, 315] width 108 height 31
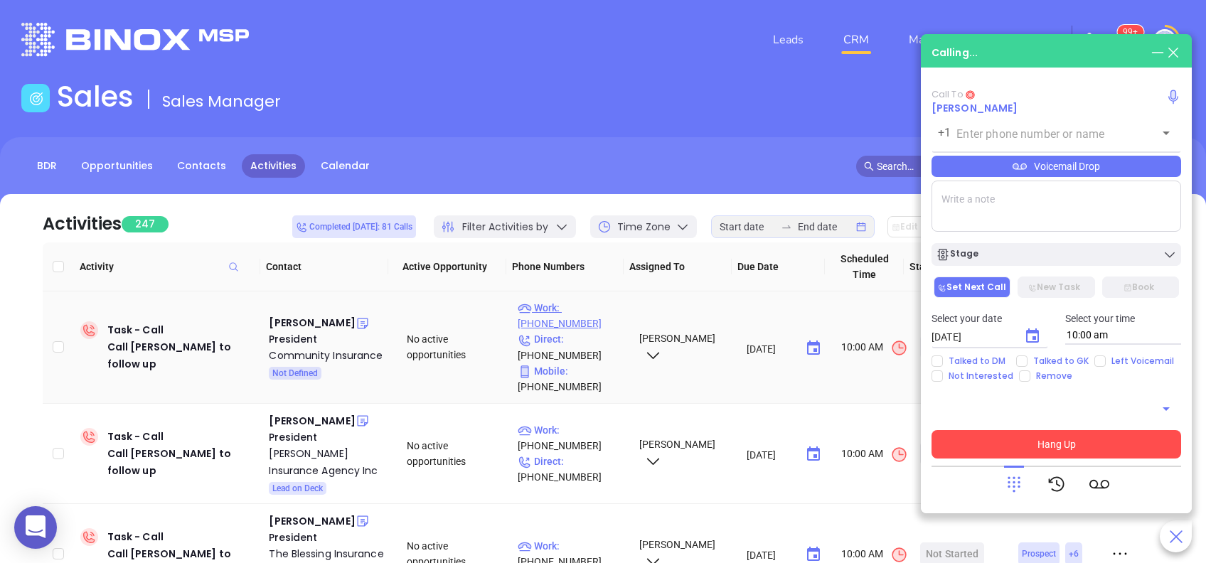
type input "(717) 397-7531"
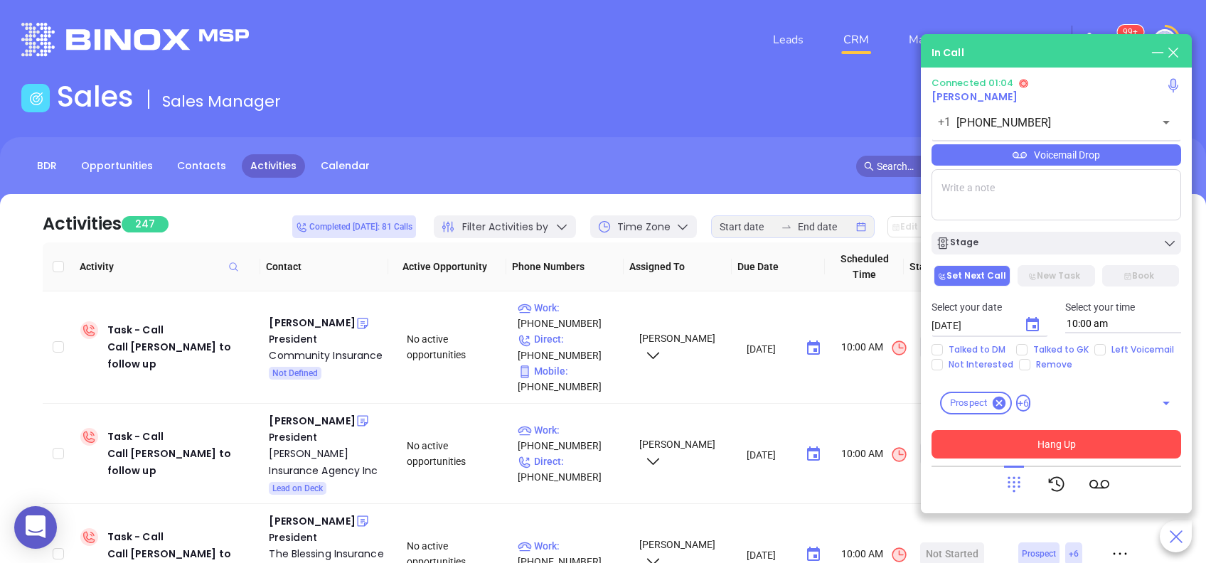
click at [1049, 154] on div "Voicemail Drop" at bounding box center [1056, 154] width 250 height 21
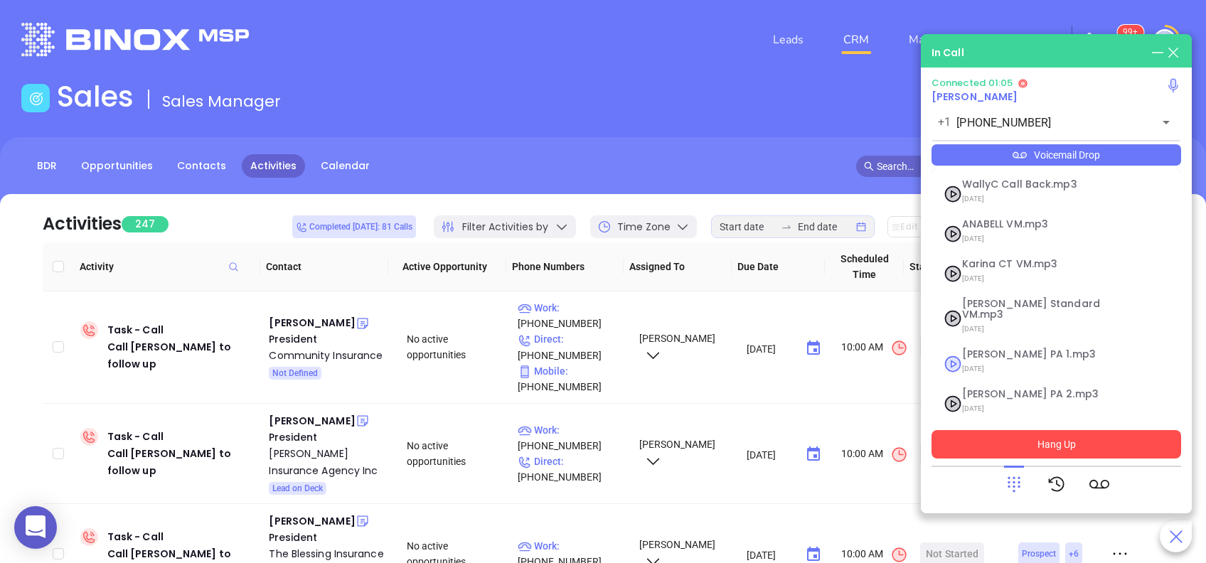
click at [1031, 360] on span "07/18/2025" at bounding box center [1039, 369] width 154 height 18
checkbox input "true"
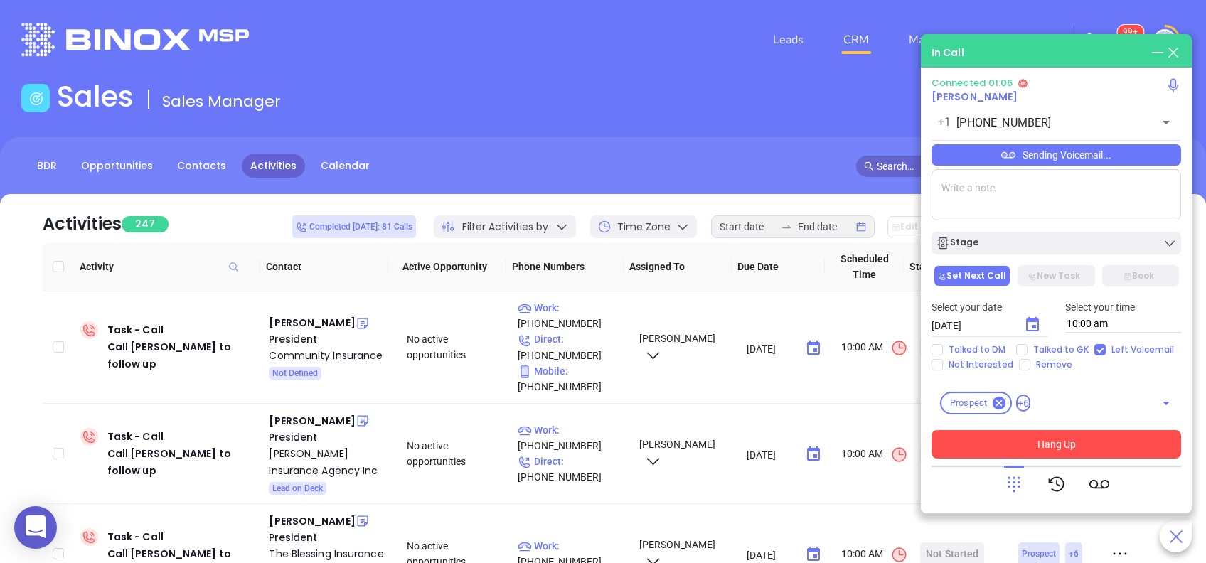
click at [1101, 438] on button "Hang Up" at bounding box center [1056, 444] width 250 height 28
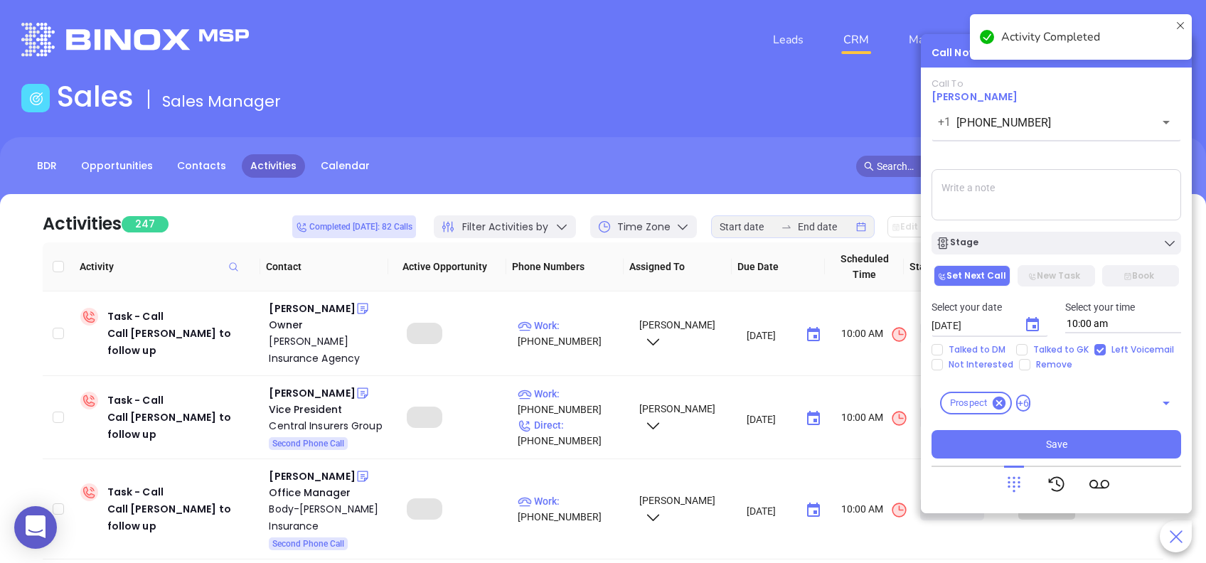
click at [1029, 323] on icon "Choose date, selected date is Aug 29, 2025" at bounding box center [1032, 324] width 17 height 17
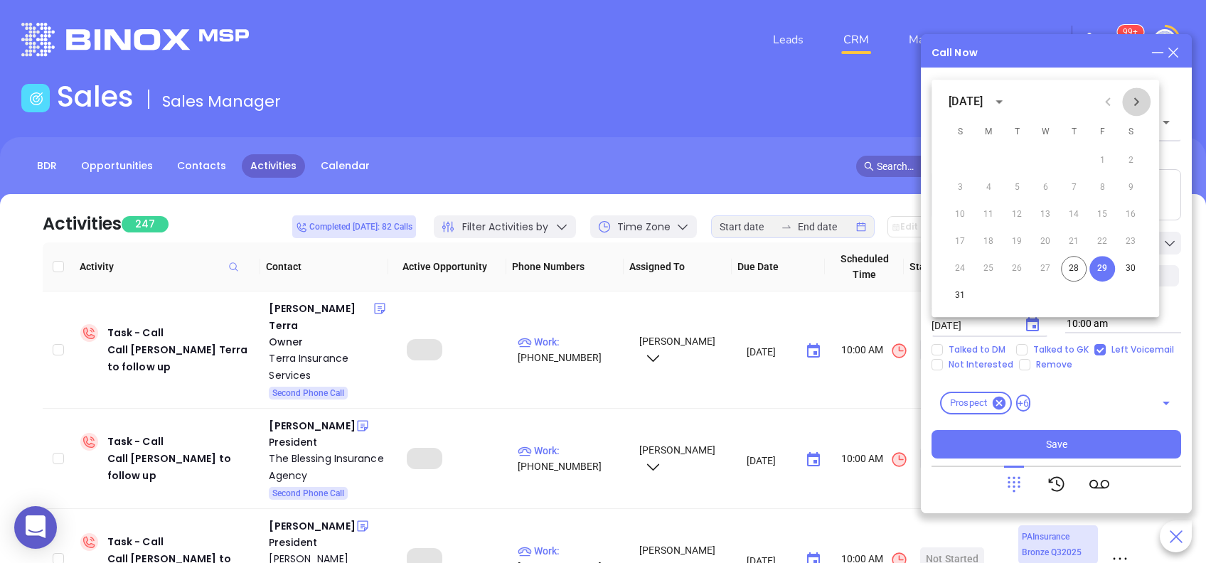
click at [1138, 105] on icon "Next month" at bounding box center [1136, 101] width 17 height 17
click at [1014, 158] on button "2" at bounding box center [1017, 161] width 26 height 26
type input "09/02/2025"
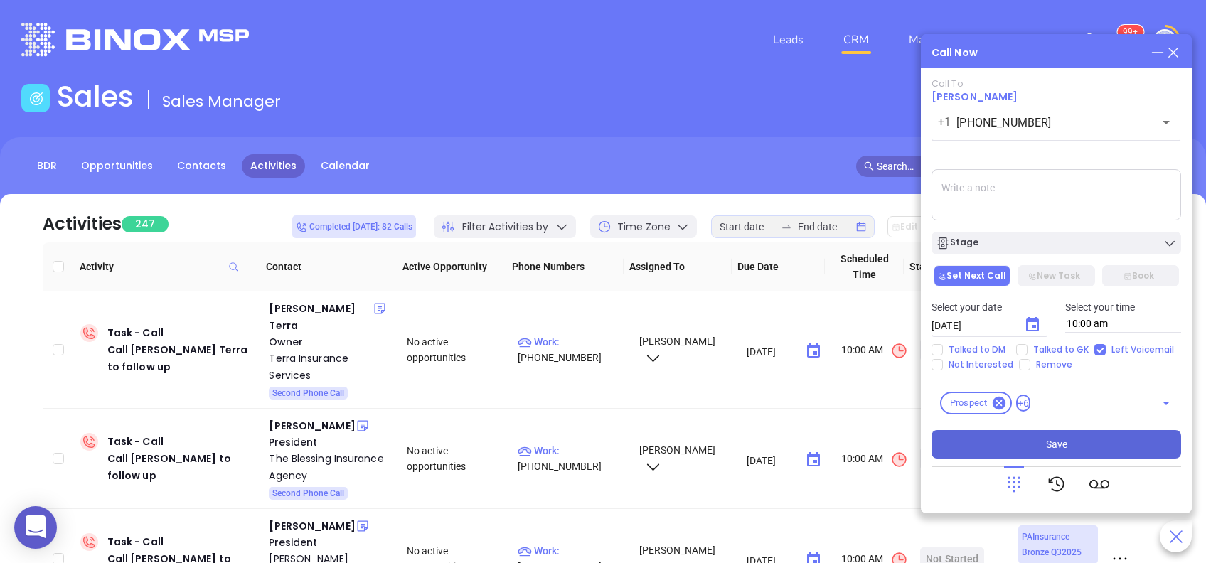
click at [1101, 450] on button "Save" at bounding box center [1056, 444] width 250 height 28
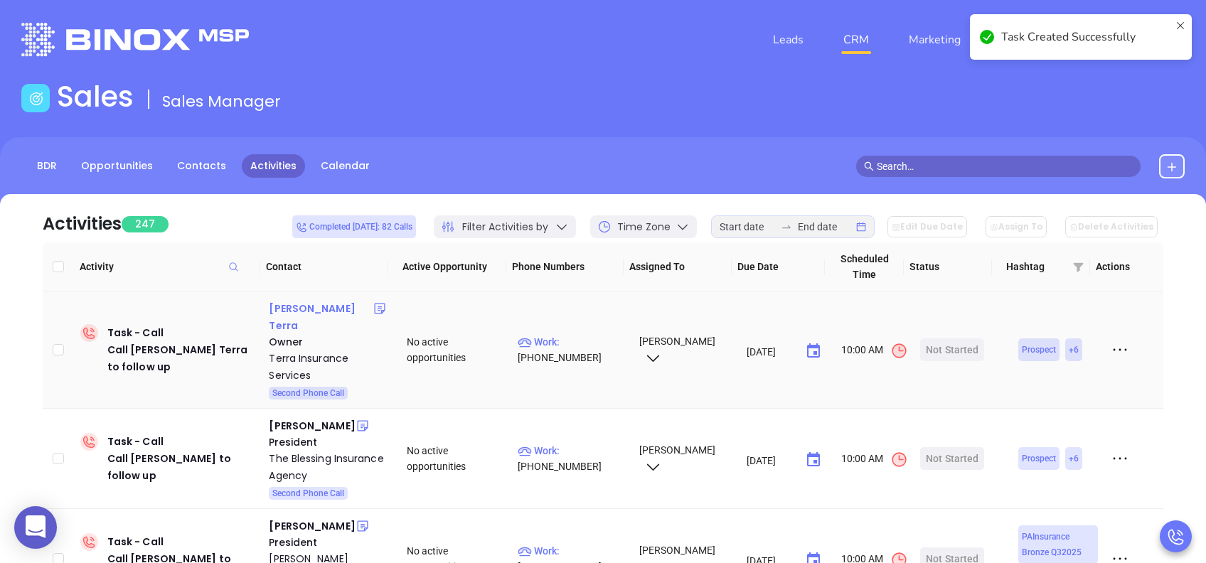
click at [330, 314] on div "Colleen Terra" at bounding box center [321, 317] width 104 height 34
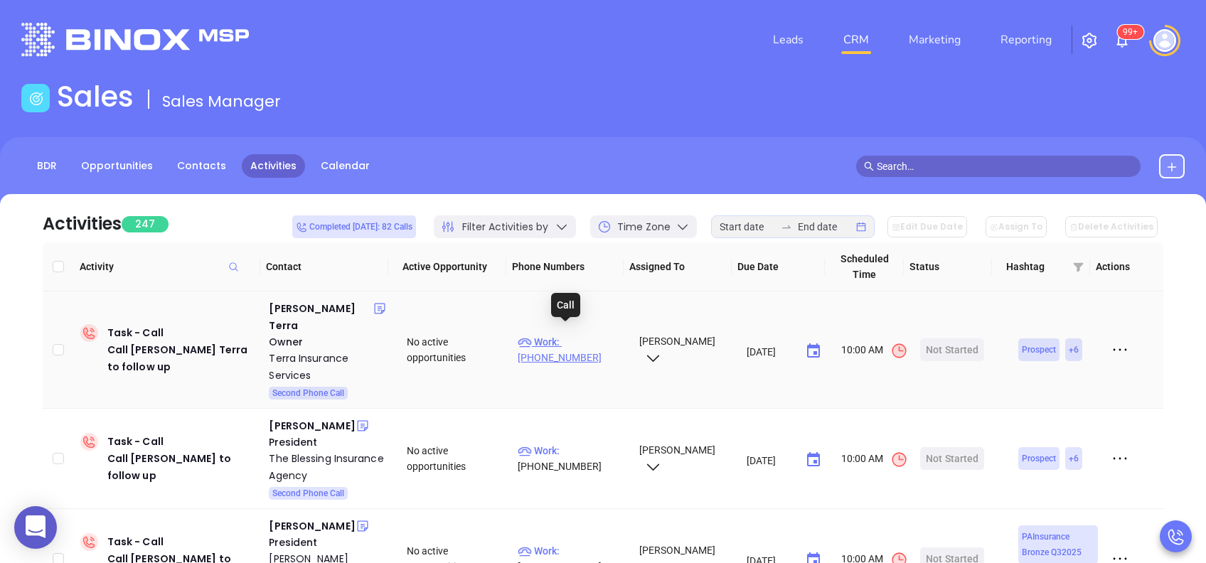
click at [573, 335] on p "Work : (215) 742-3743" at bounding box center [572, 349] width 108 height 31
type input "(215) 742-3743"
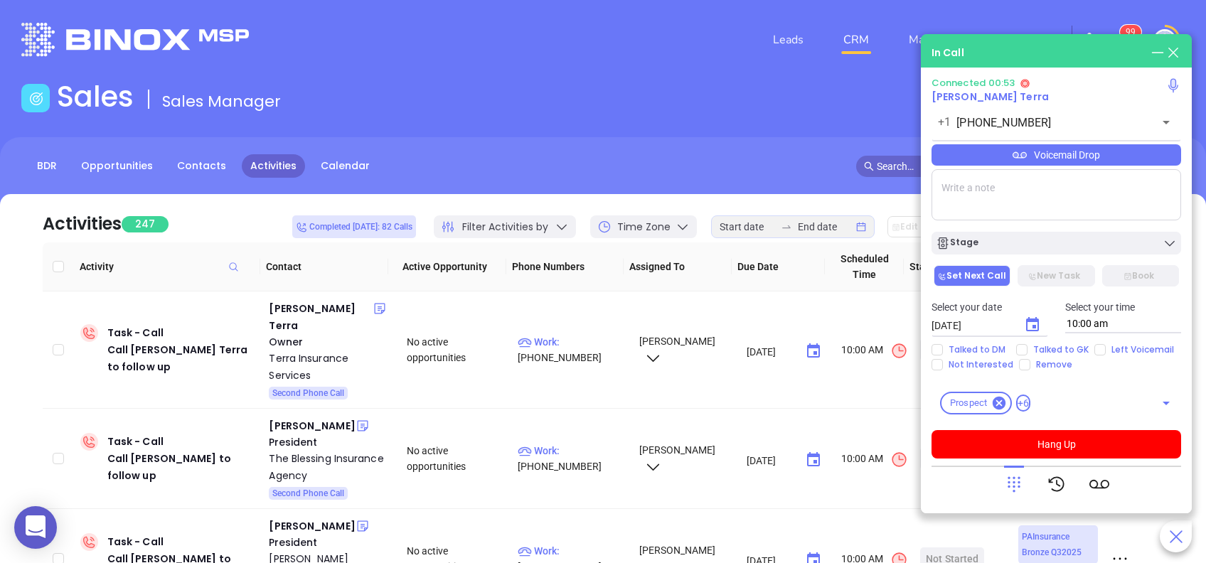
click at [1060, 155] on div "Voicemail Drop" at bounding box center [1056, 154] width 250 height 21
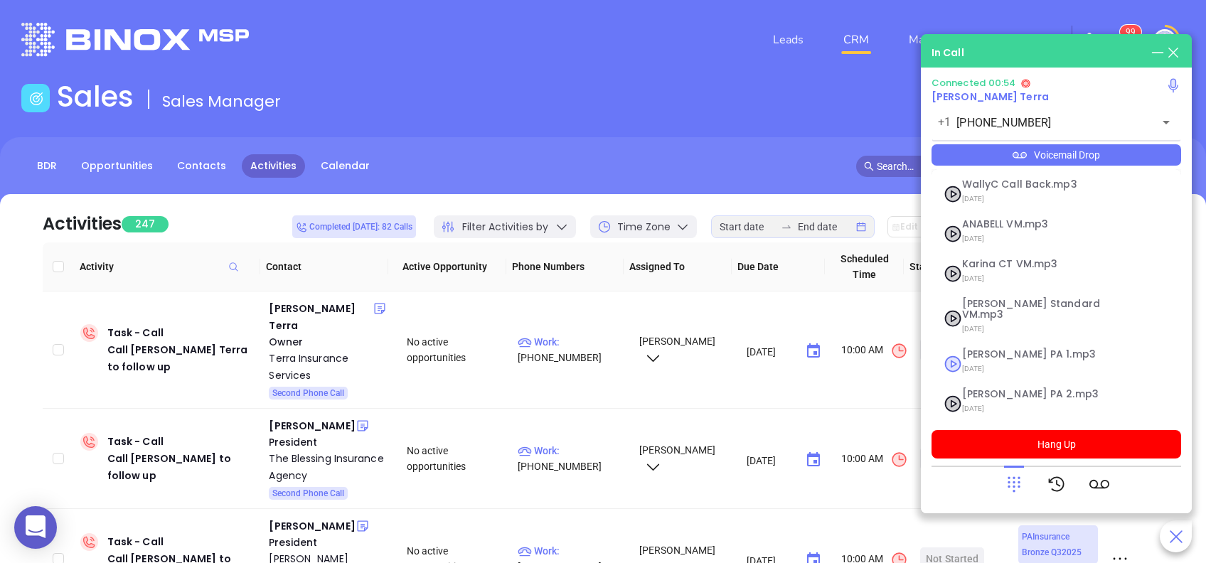
click at [1010, 349] on span "Vicky PA 1.mp3" at bounding box center [1039, 354] width 154 height 11
checkbox input "true"
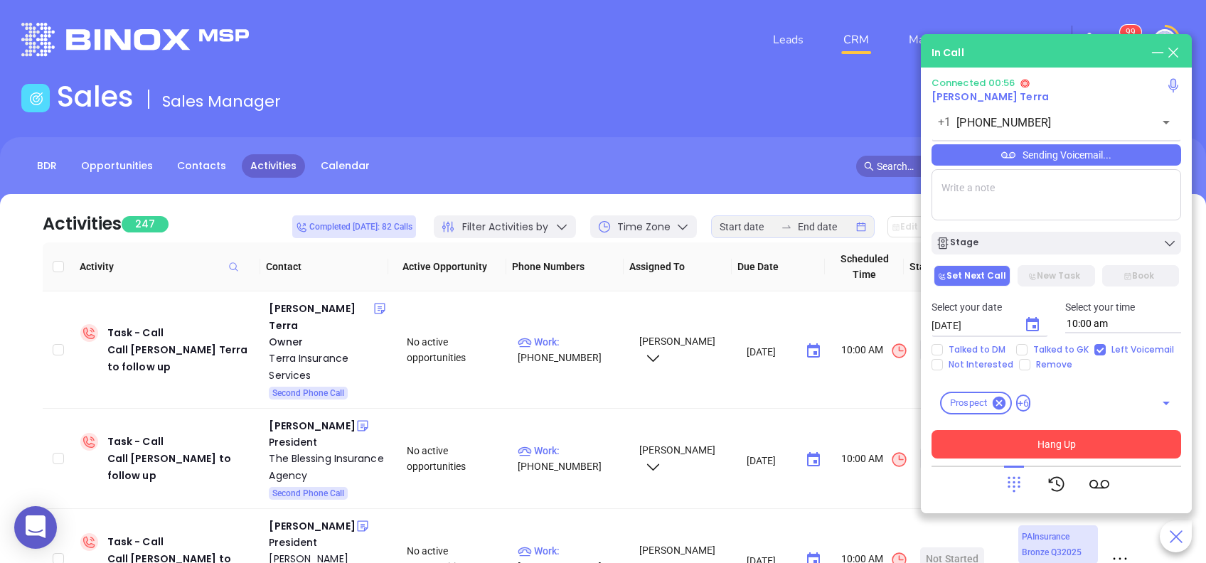
click at [1077, 440] on button "Hang Up" at bounding box center [1056, 444] width 250 height 28
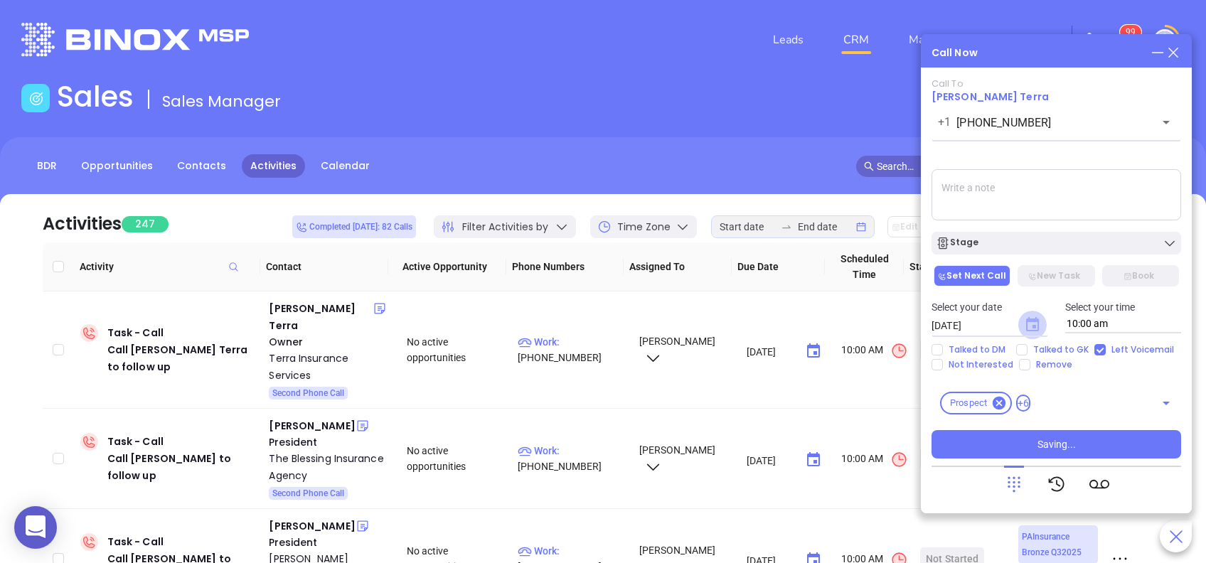
click at [1034, 321] on icon "Choose date, selected date is Aug 29, 2025" at bounding box center [1032, 324] width 13 height 14
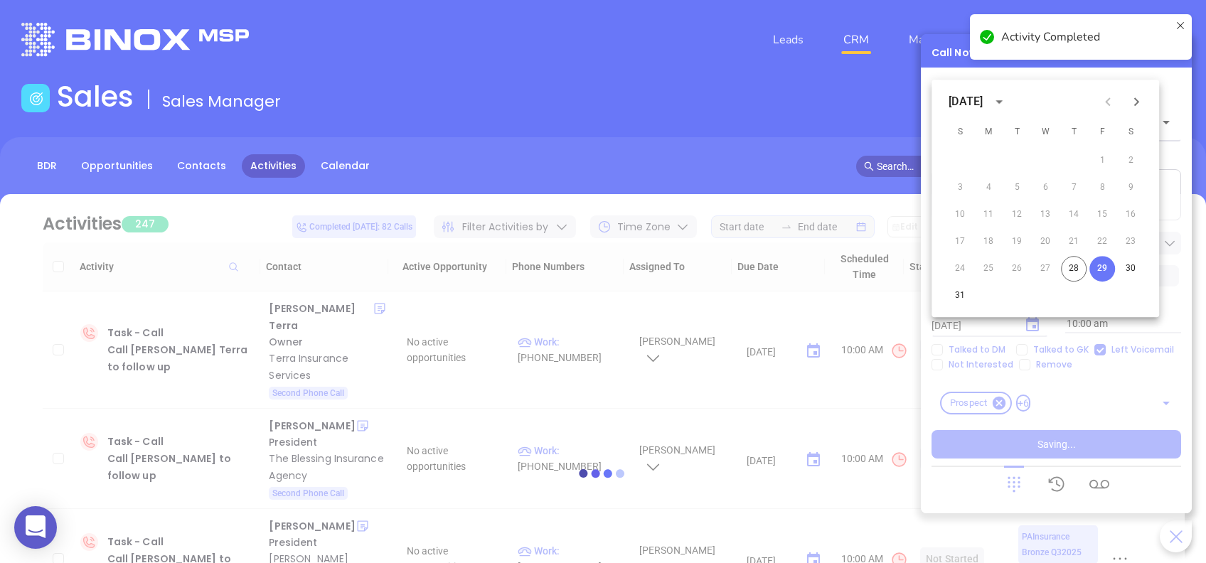
click at [1134, 102] on div "Call Now Call To Colleen Terra +1 (215) 742-3743 ​ Voicemail Drop Stage Set Nex…" at bounding box center [1056, 273] width 271 height 479
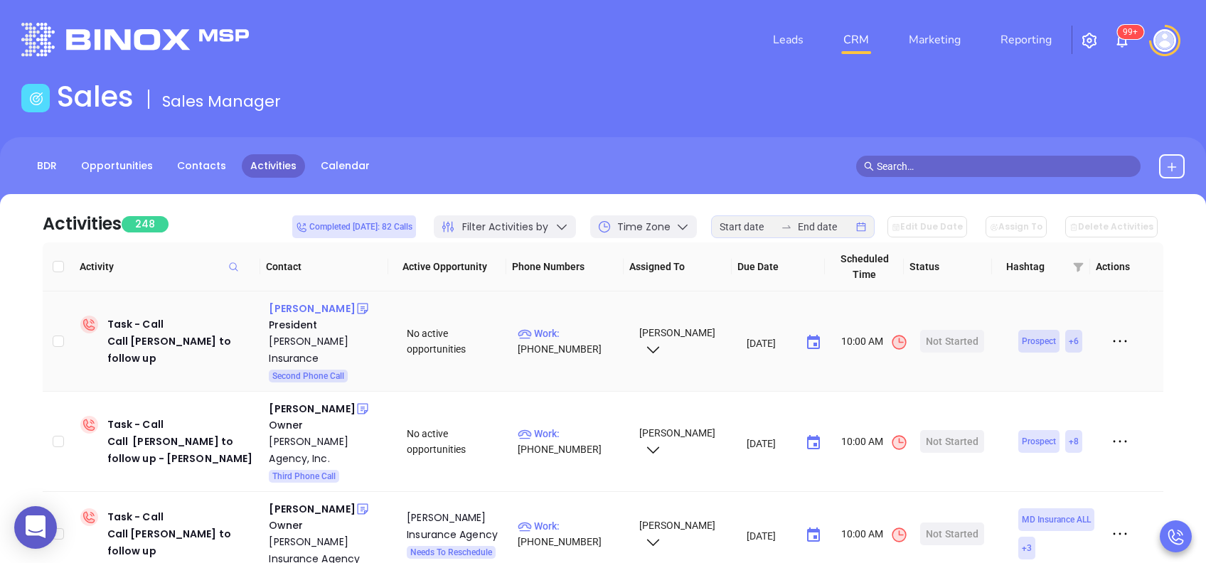
click at [323, 307] on div "William P Siegel" at bounding box center [312, 308] width 86 height 17
click at [587, 326] on p "Work : (814) 226-9009" at bounding box center [572, 341] width 108 height 31
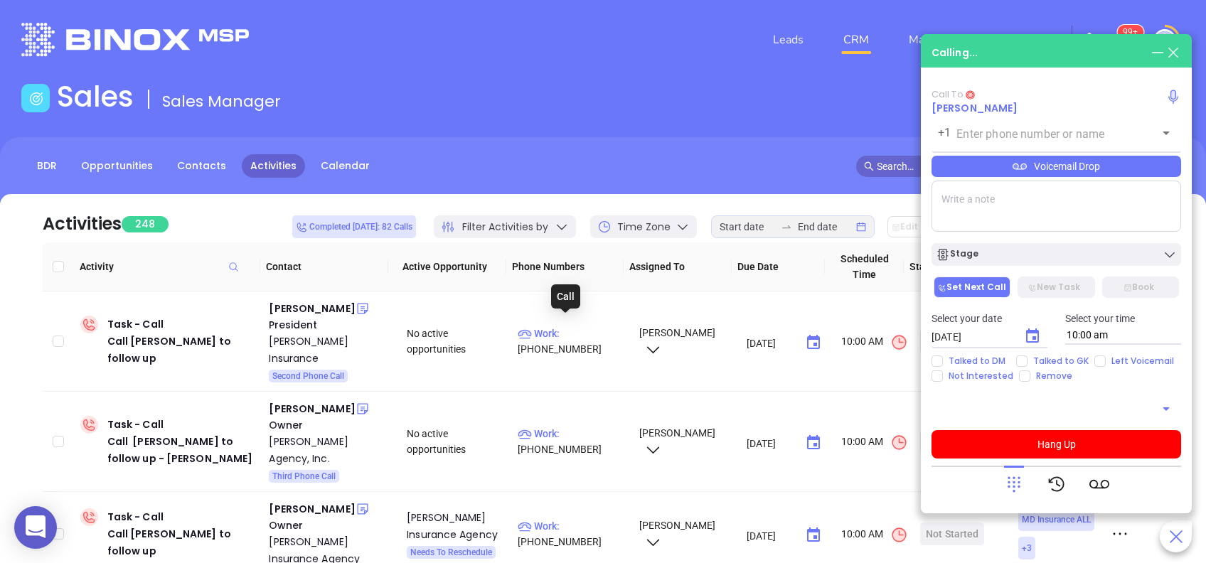
type input "(814) 226-9009"
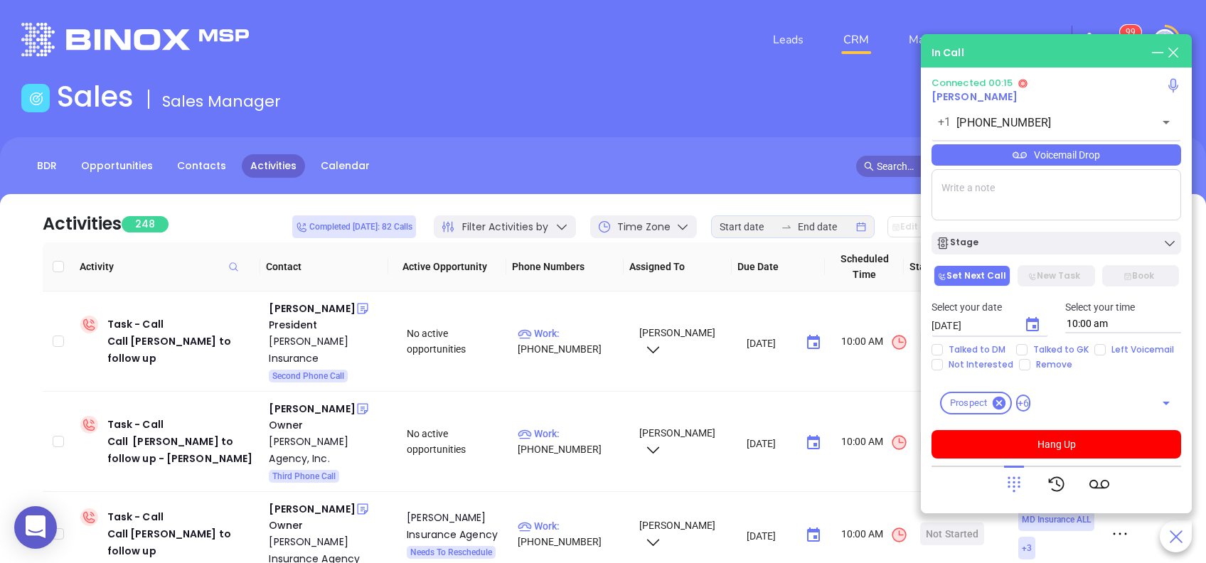
click at [995, 149] on div "Voicemail Drop" at bounding box center [1056, 154] width 250 height 21
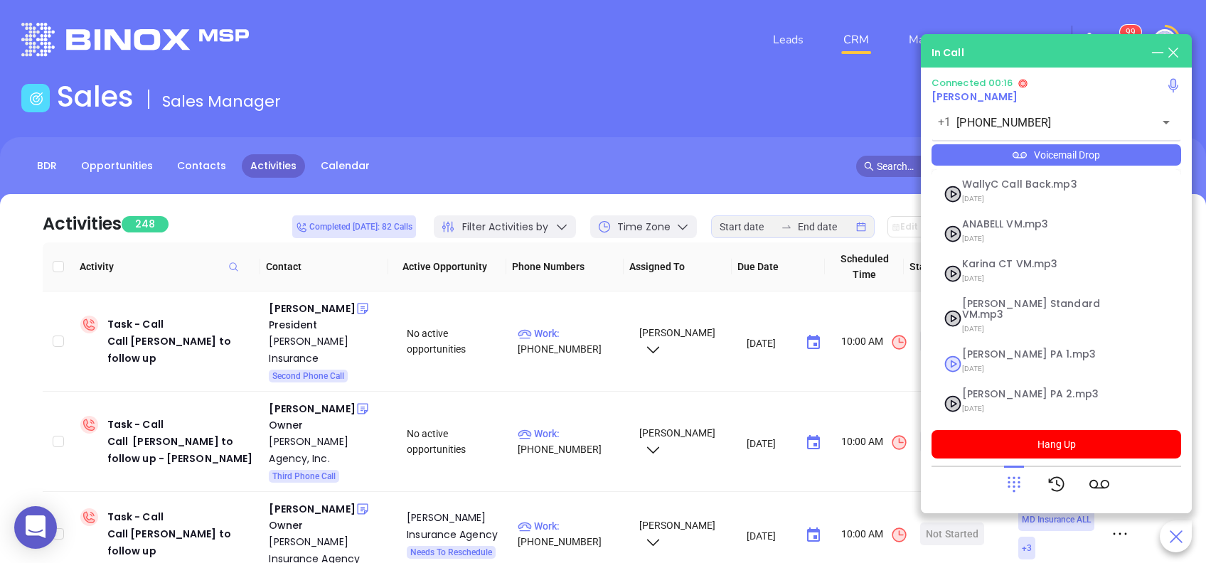
click at [1015, 349] on span "Vicky PA 1.mp3" at bounding box center [1039, 354] width 154 height 11
checkbox input "true"
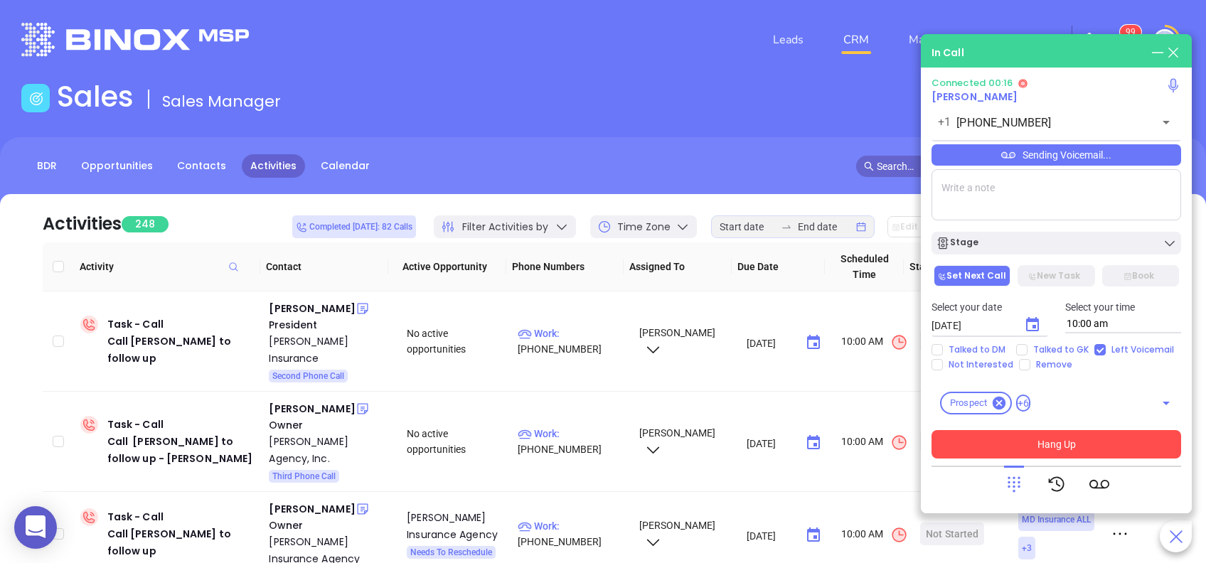
click at [1076, 447] on button "Hang Up" at bounding box center [1056, 444] width 250 height 28
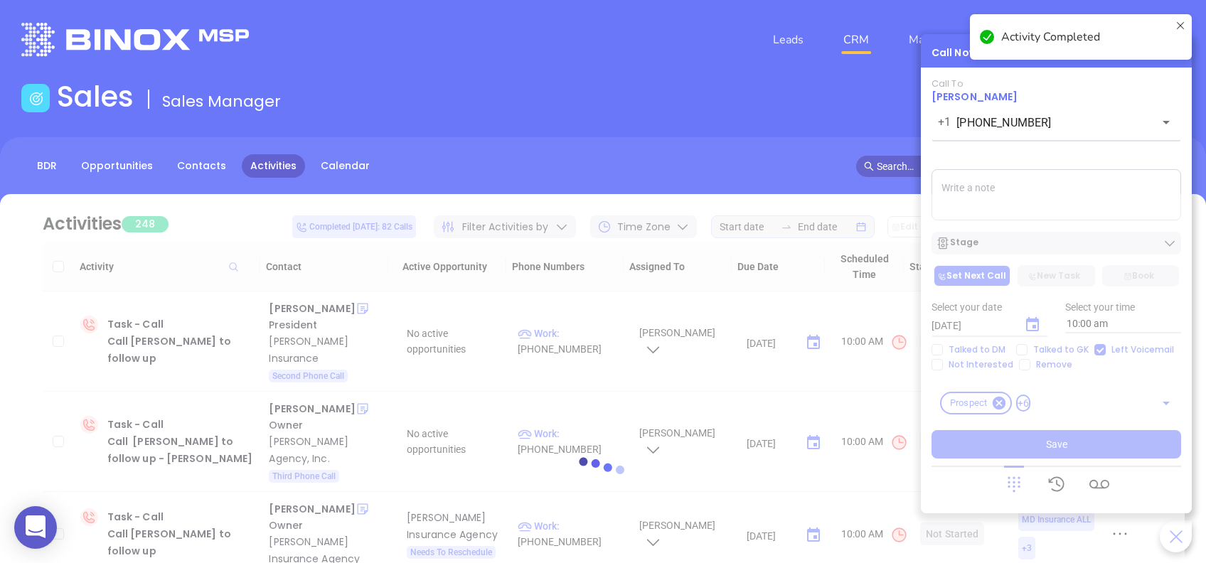
click at [1031, 321] on div at bounding box center [602, 473] width 1163 height 558
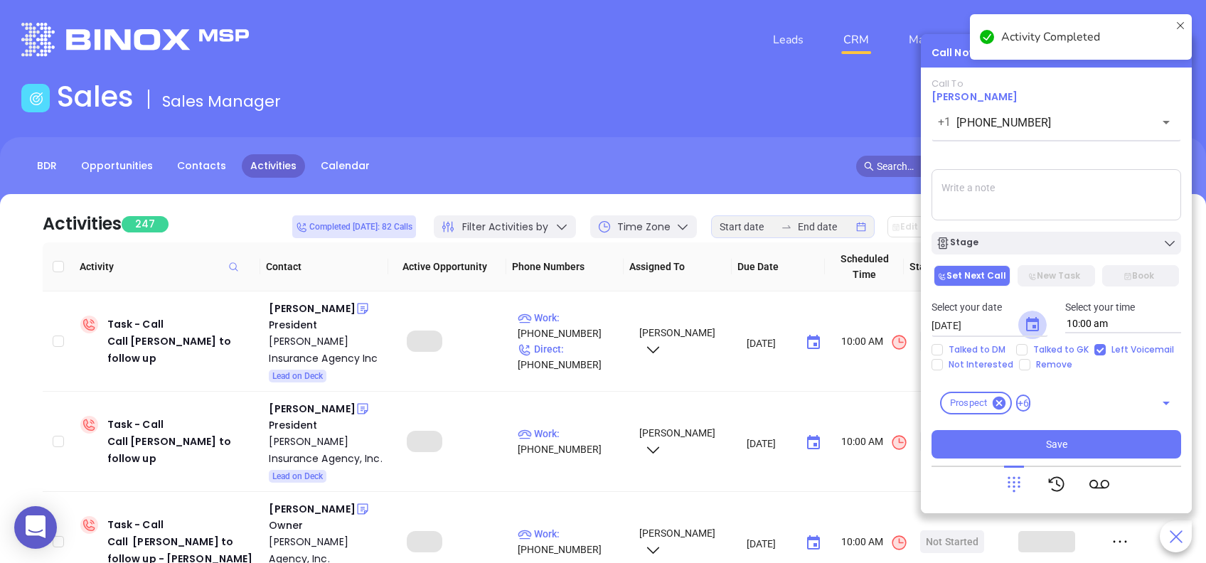
click at [1031, 321] on icon "Choose date, selected date is Aug 29, 2025" at bounding box center [1032, 324] width 13 height 14
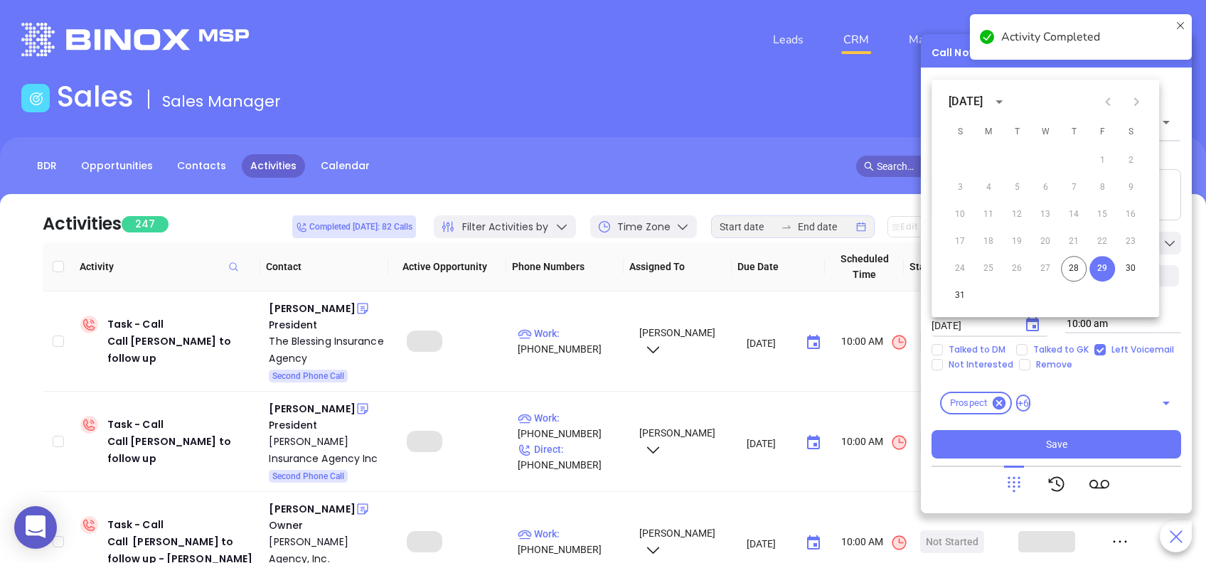
click at [1135, 103] on icon "Next month" at bounding box center [1136, 101] width 5 height 9
click at [1018, 158] on button "2" at bounding box center [1017, 161] width 26 height 26
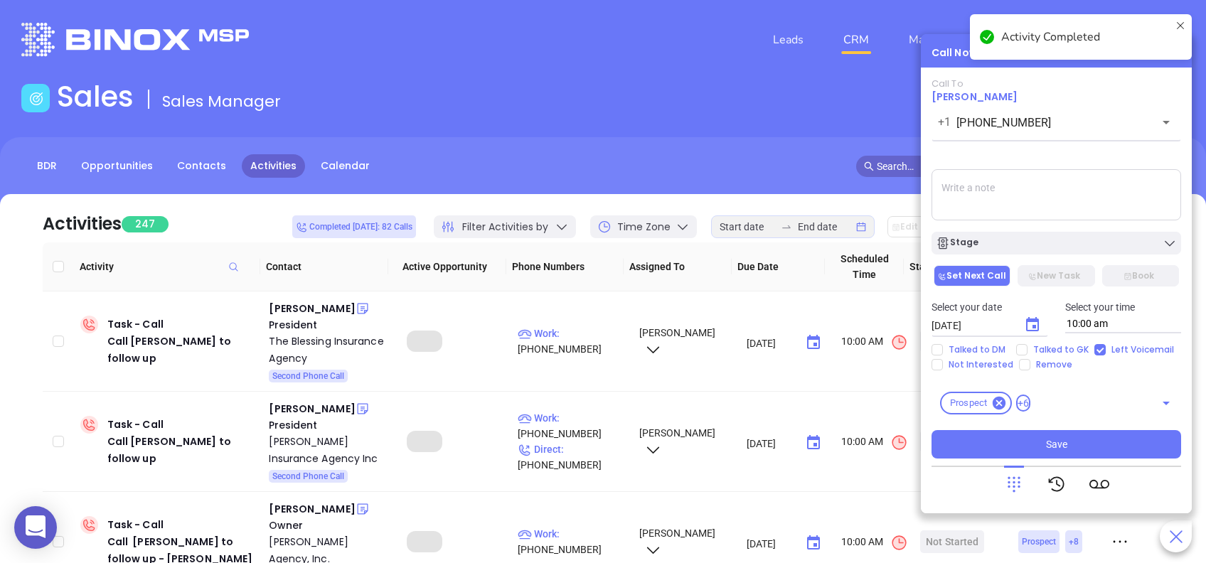
type input "09/02/2025"
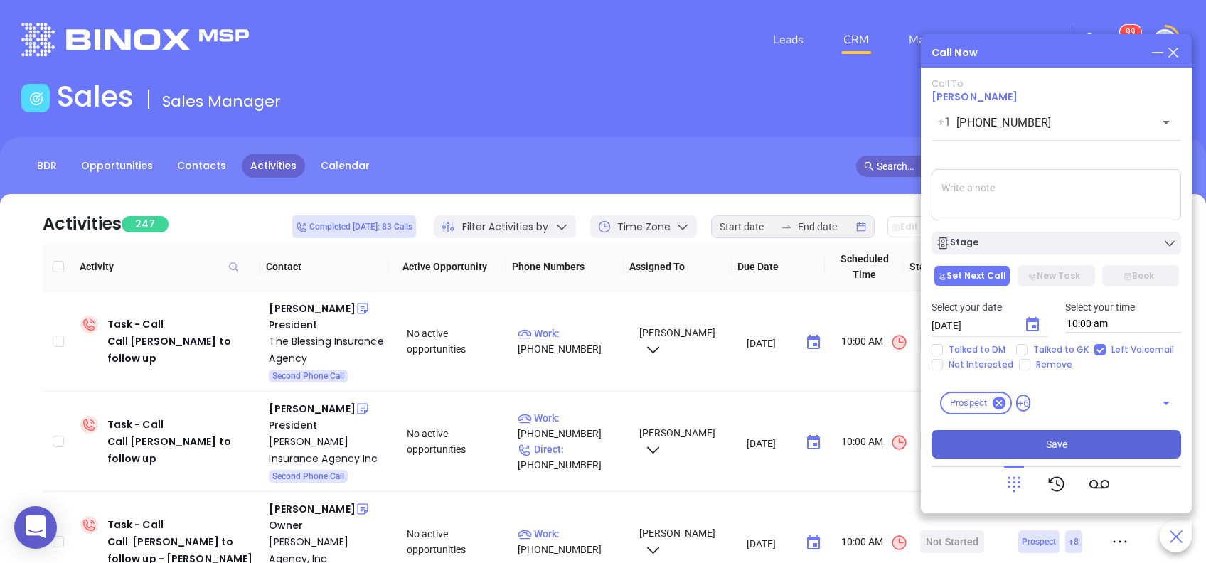
click at [1083, 444] on button "Save" at bounding box center [1056, 444] width 250 height 28
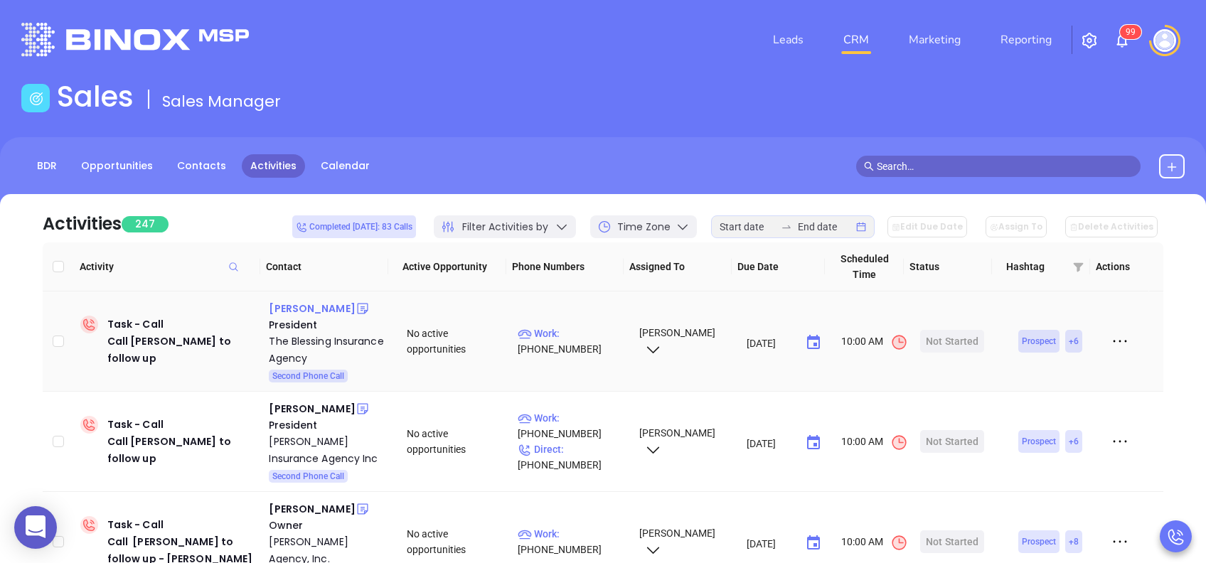
click at [313, 302] on div "Nicole Blessing" at bounding box center [312, 308] width 86 height 17
click at [574, 333] on p "Work : (570) 546-7575" at bounding box center [572, 341] width 108 height 31
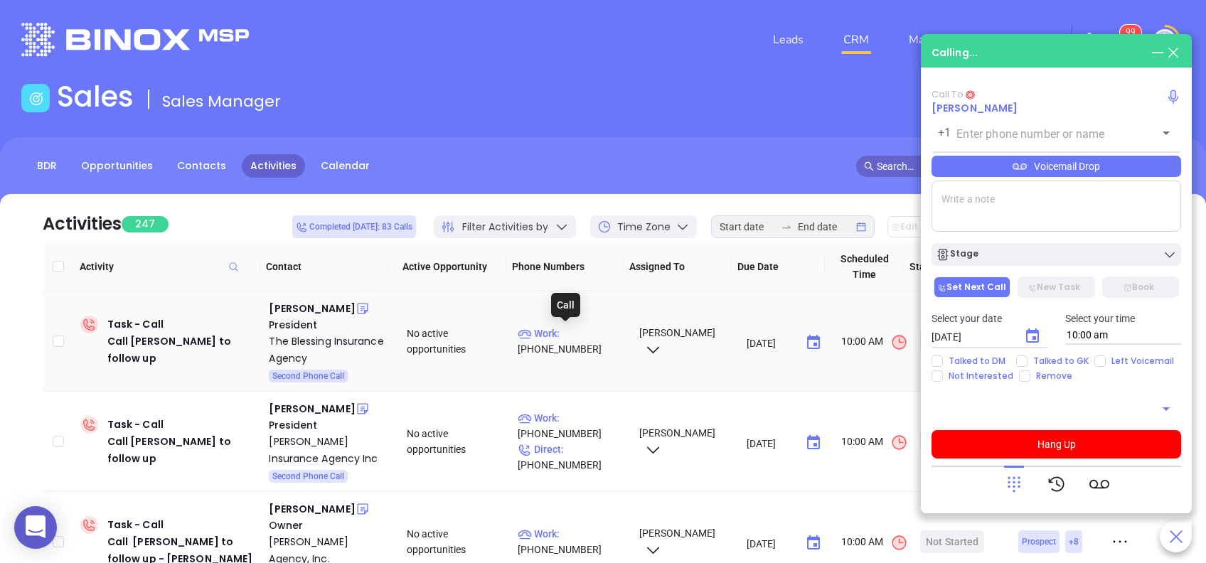
type input "(570) 546-7575"
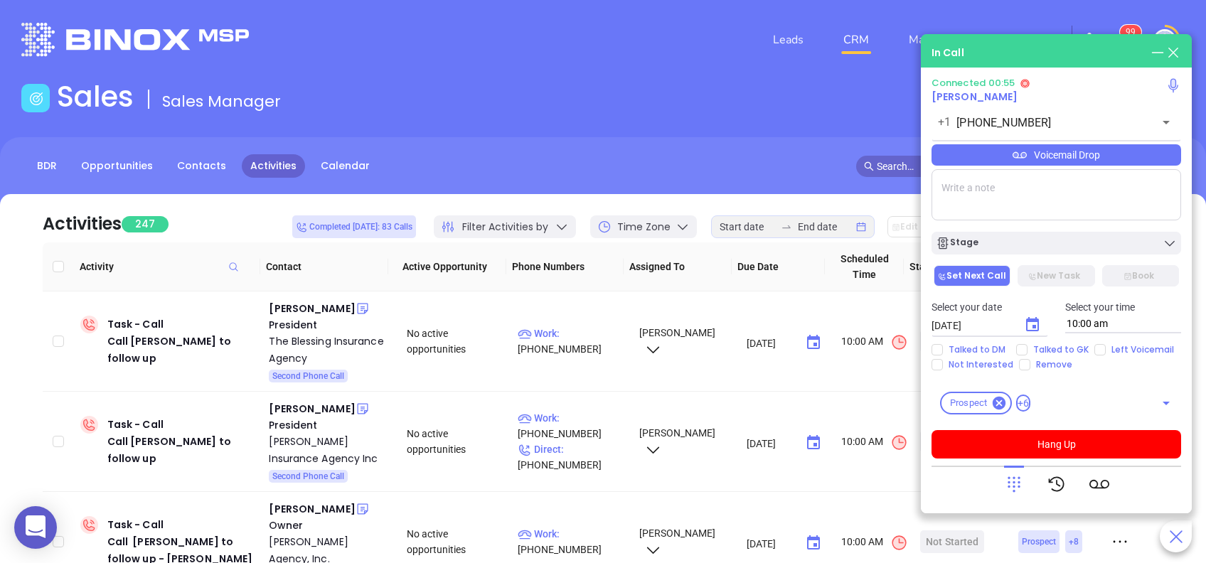
click at [1012, 148] on div "Voicemail Drop" at bounding box center [1056, 154] width 250 height 21
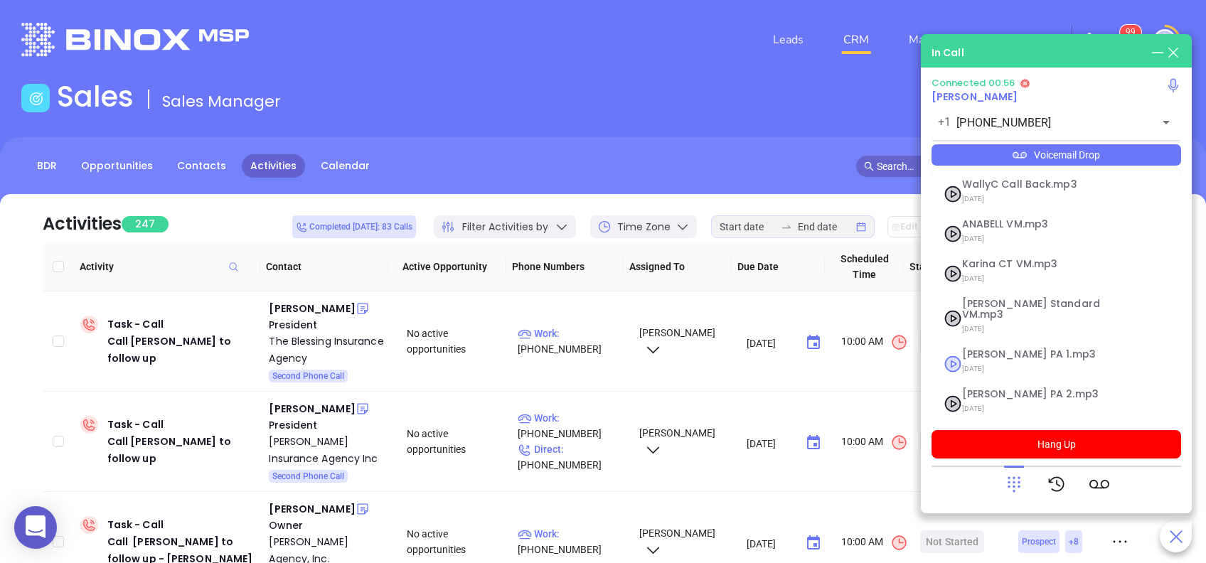
click at [1030, 360] on span "07/18/2025" at bounding box center [1039, 369] width 154 height 18
checkbox input "true"
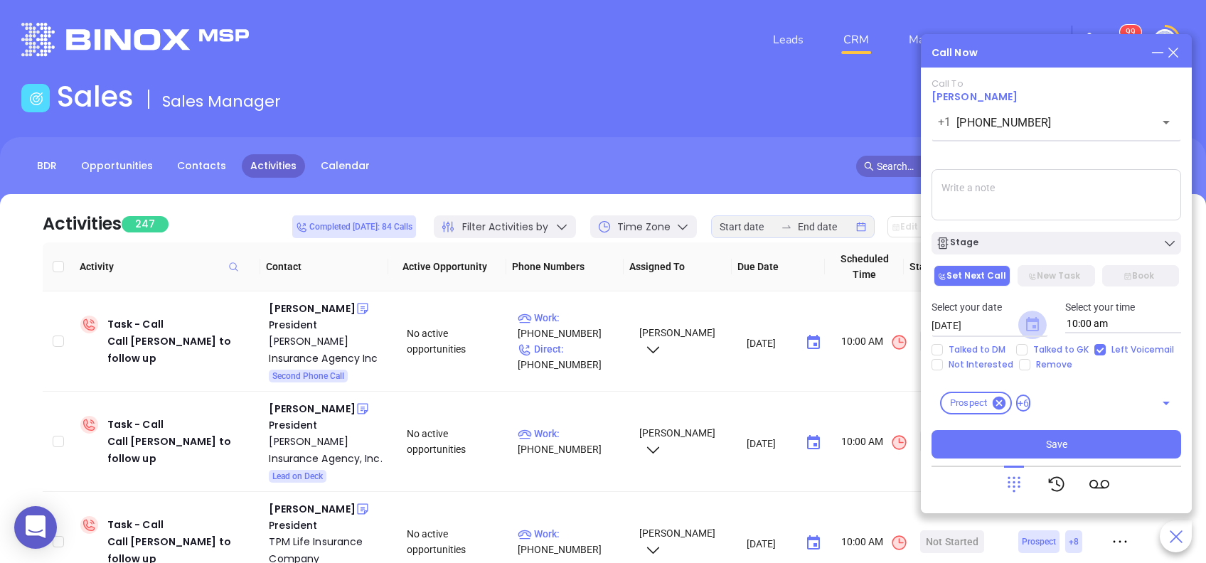
click at [1034, 321] on icon "Choose date, selected date is Aug 29, 2025" at bounding box center [1032, 324] width 13 height 14
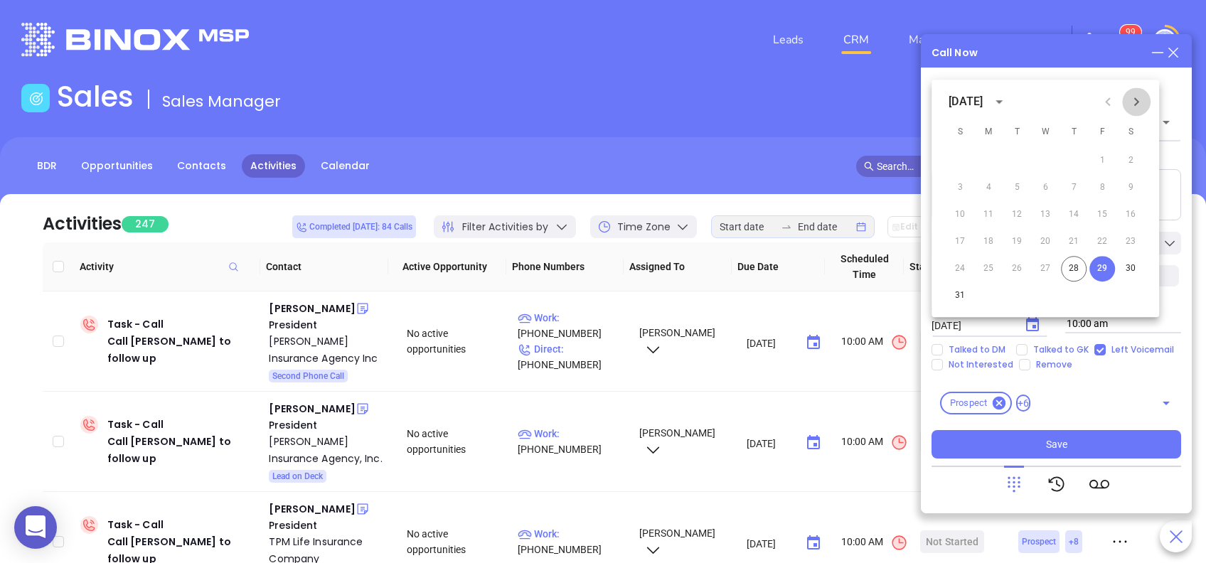
click at [1142, 113] on button "Next month" at bounding box center [1136, 101] width 28 height 28
click at [1018, 158] on button "2" at bounding box center [1017, 161] width 26 height 26
type input "09/02/2025"
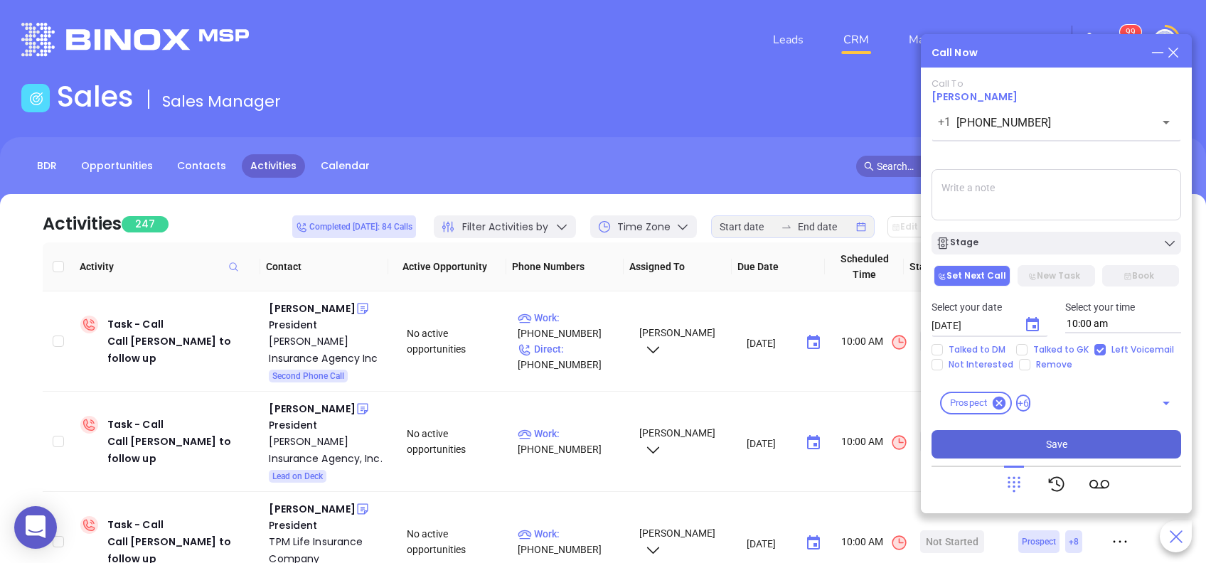
click at [1086, 437] on button "Save" at bounding box center [1056, 444] width 250 height 28
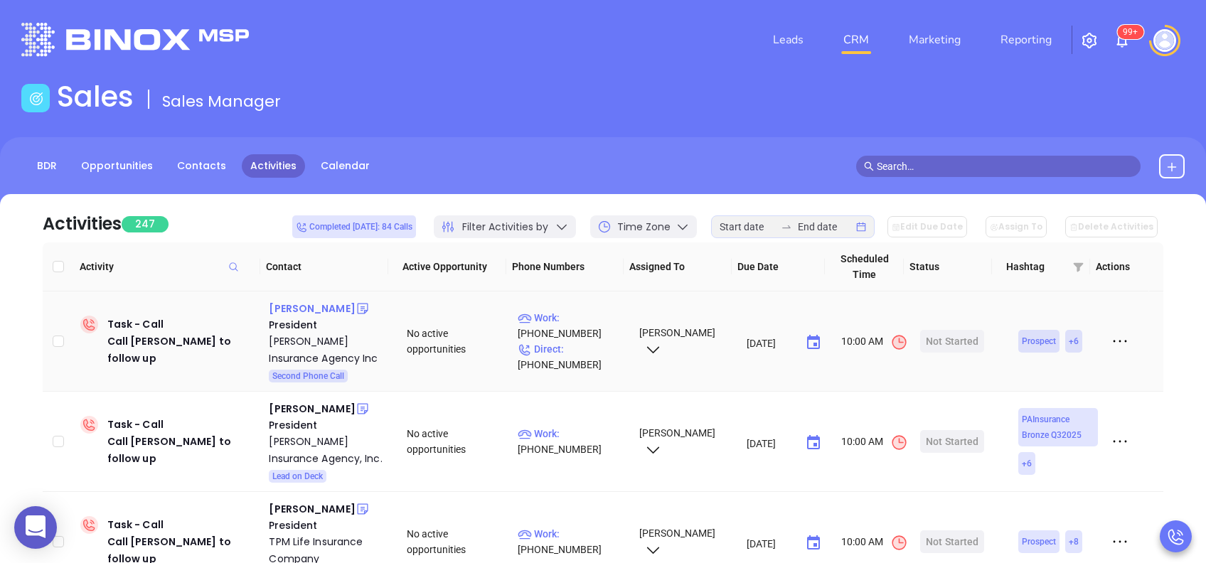
click at [332, 306] on div "William H Purdy" at bounding box center [312, 308] width 86 height 17
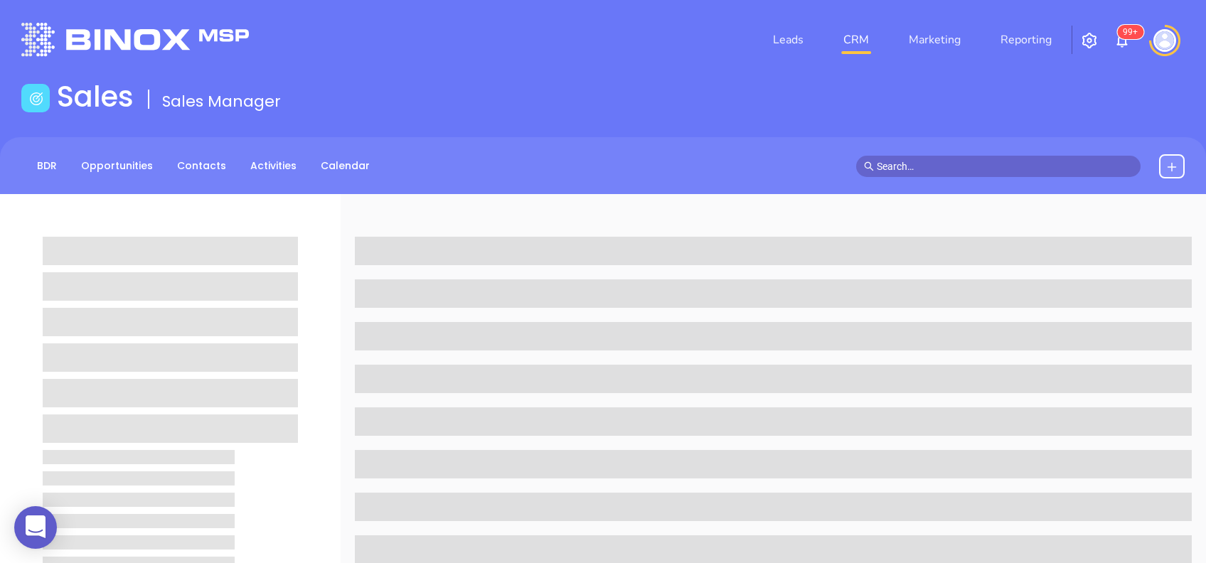
scroll to position [95, 0]
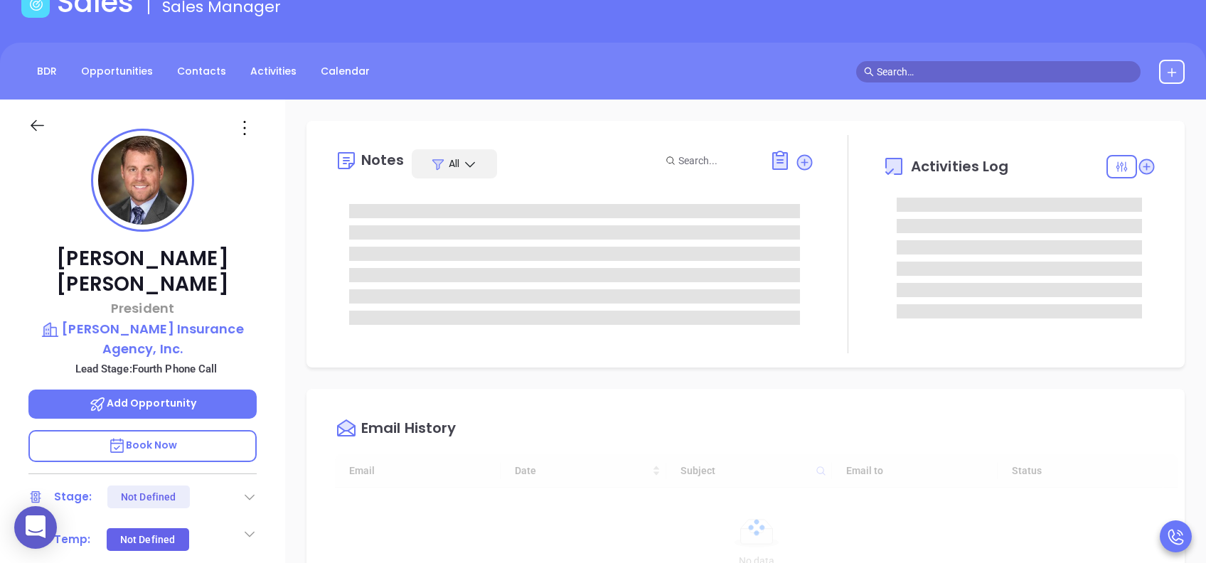
type input "[DATE]"
type input "[PERSON_NAME]"
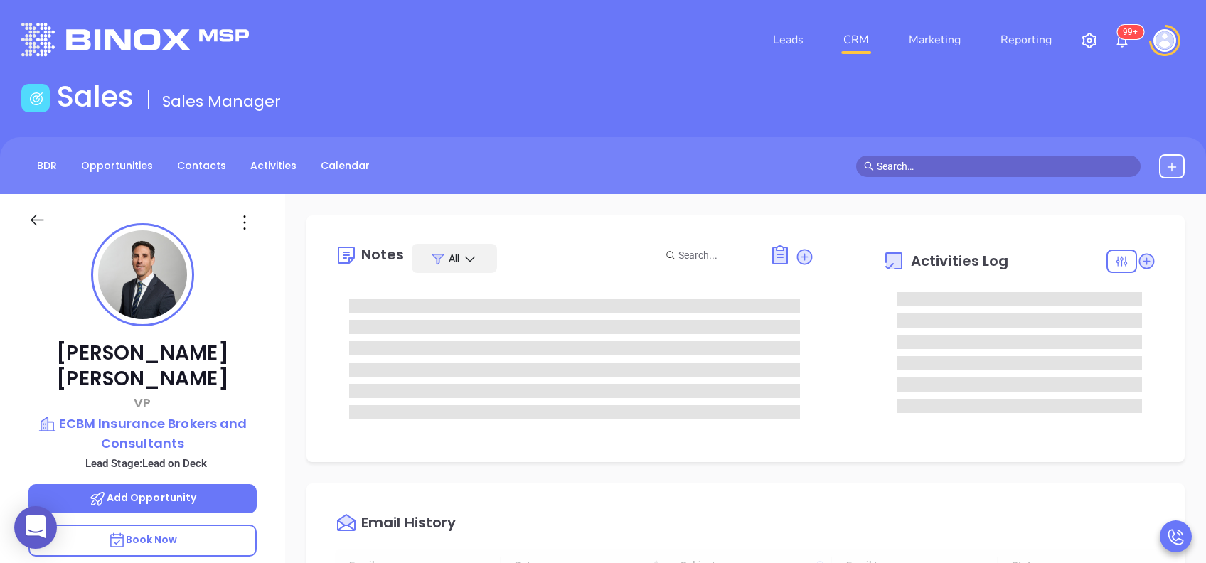
type input "[DATE]"
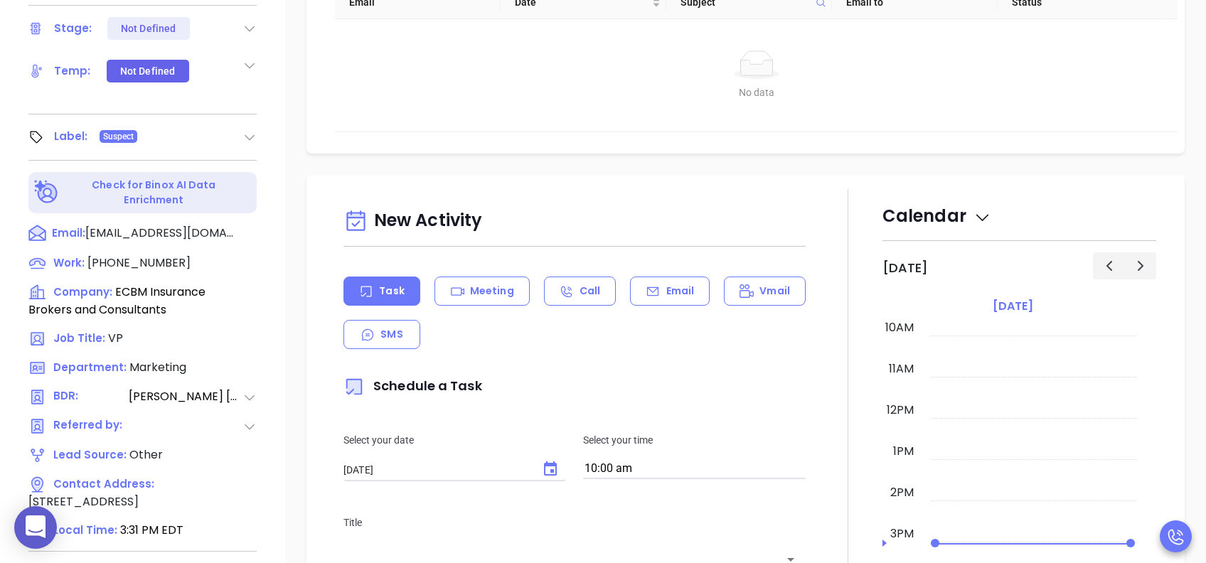
scroll to position [569, 0]
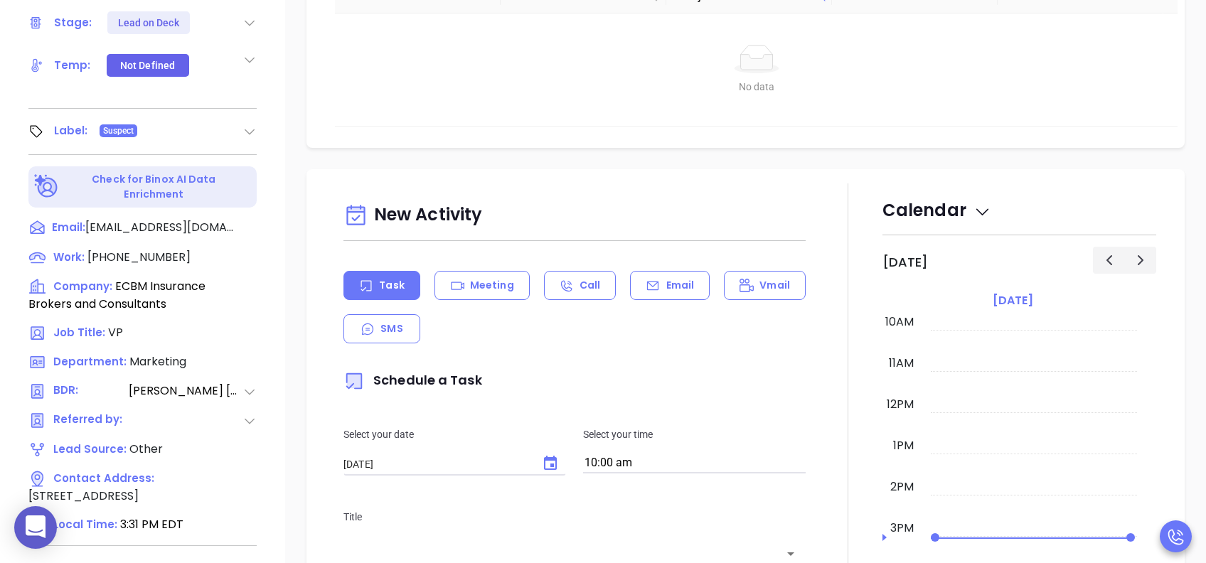
type input "[PERSON_NAME]"
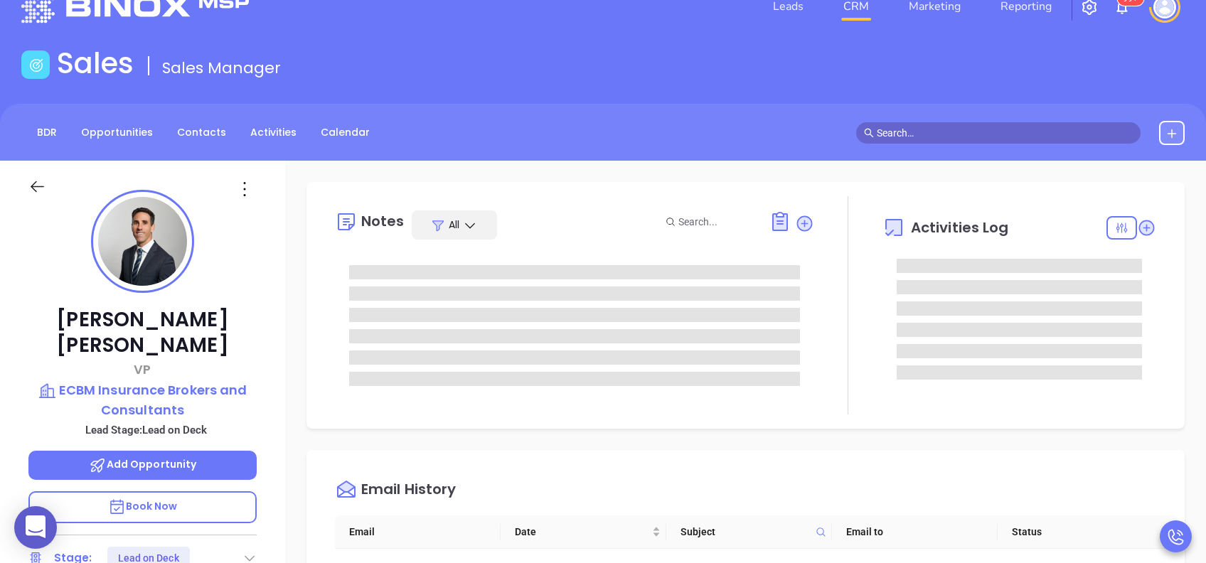
scroll to position [0, 0]
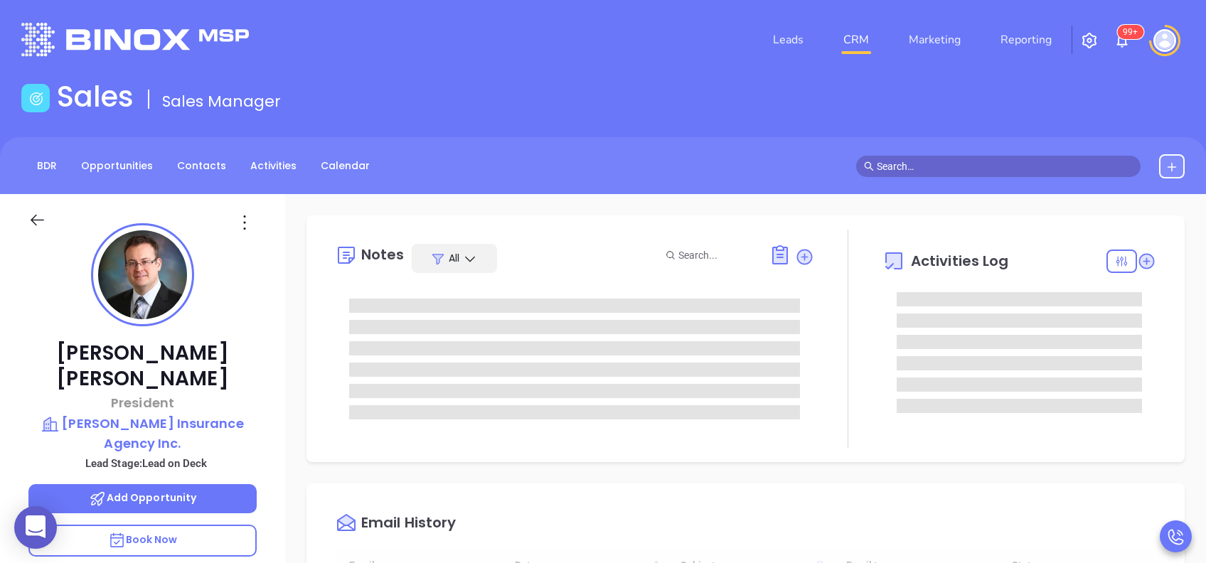
type input "[DATE]"
type input "[PERSON_NAME]"
type input "[DATE]"
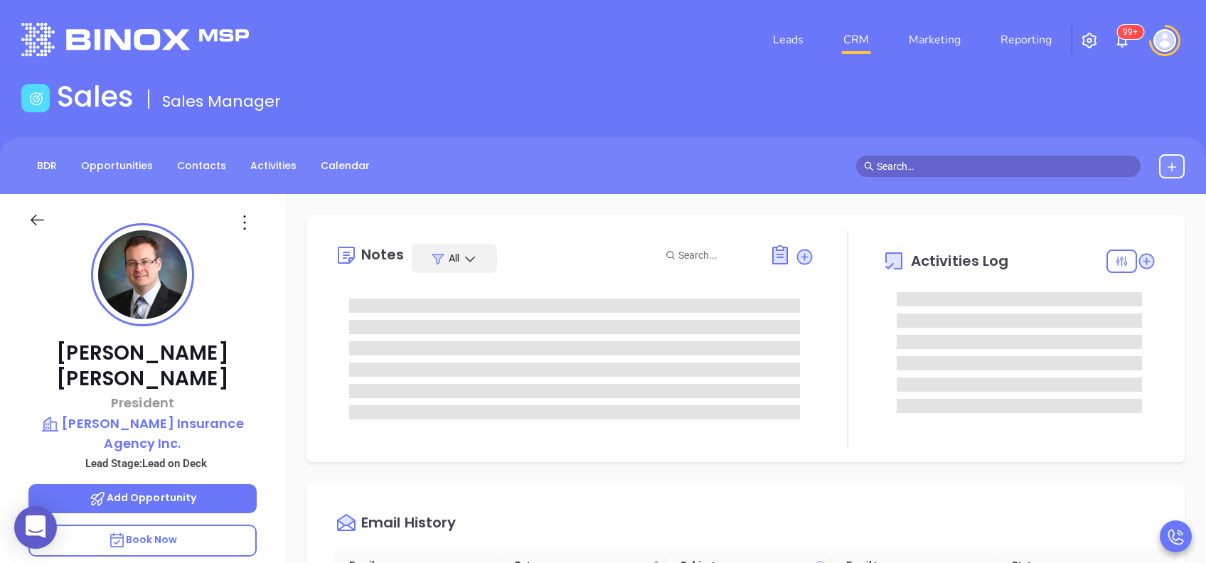
type input "[PERSON_NAME]"
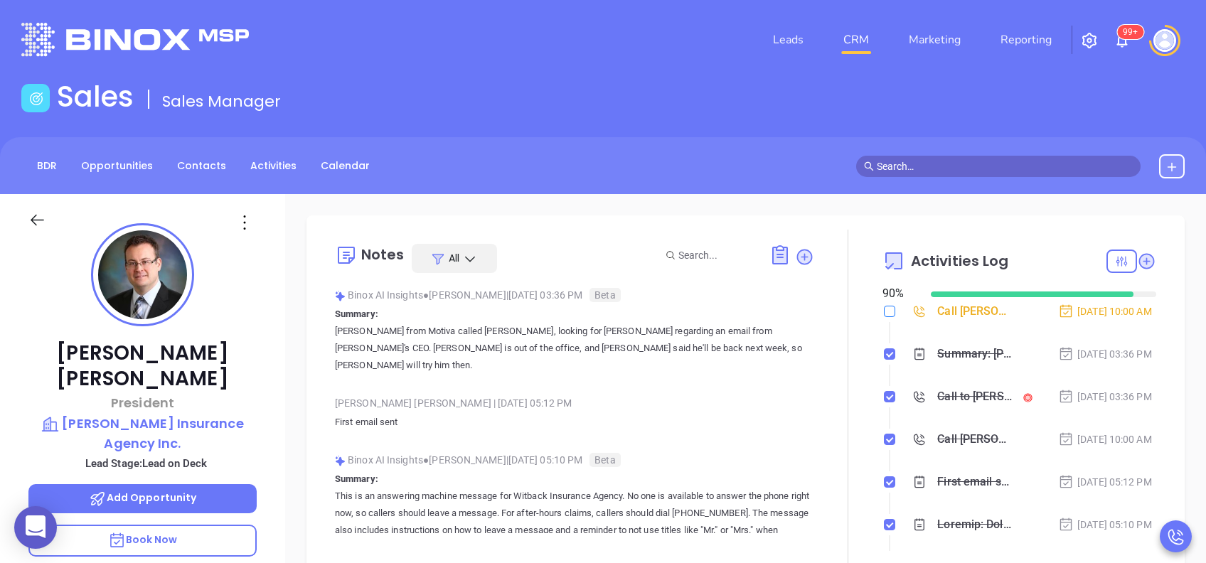
click at [884, 311] on input "checkbox" at bounding box center [889, 311] width 11 height 11
checkbox input "true"
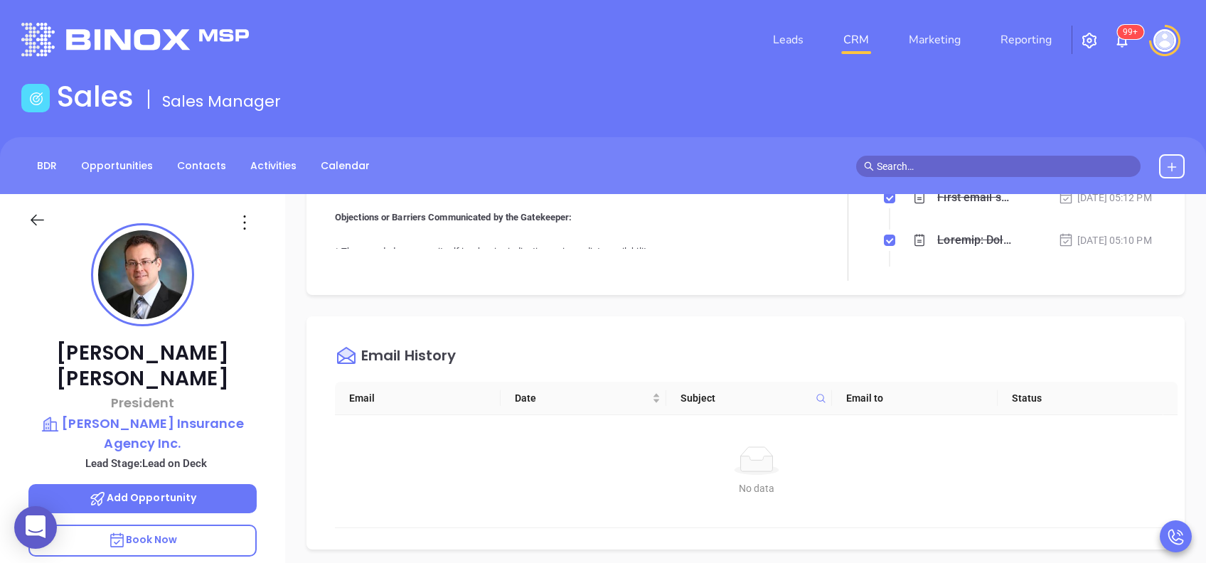
scroll to position [569, 0]
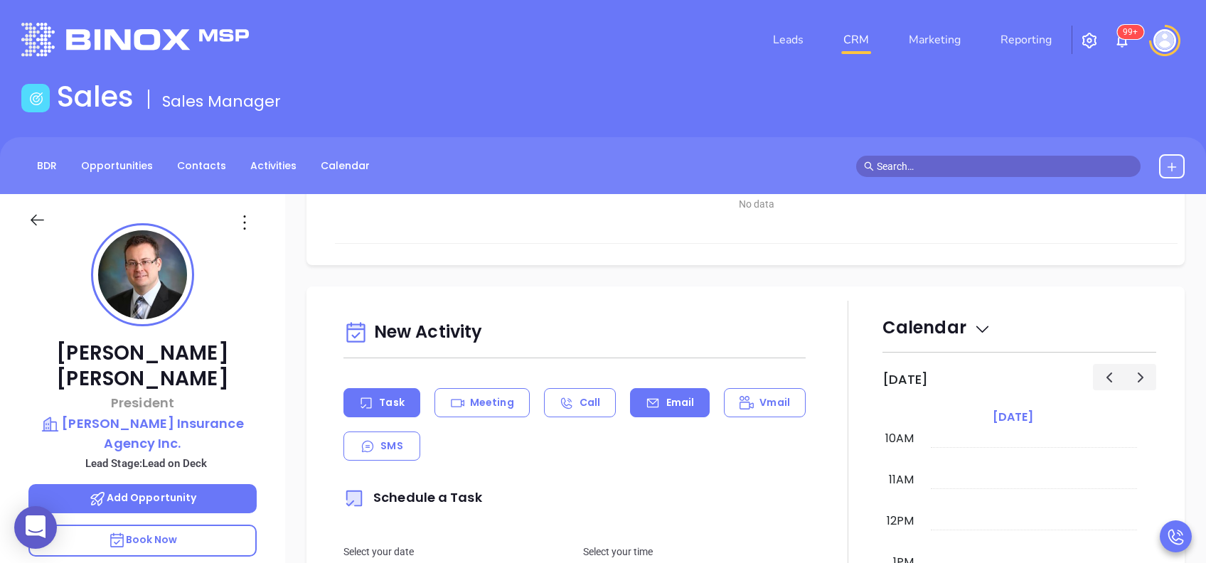
click at [675, 399] on p "Email" at bounding box center [680, 402] width 28 height 15
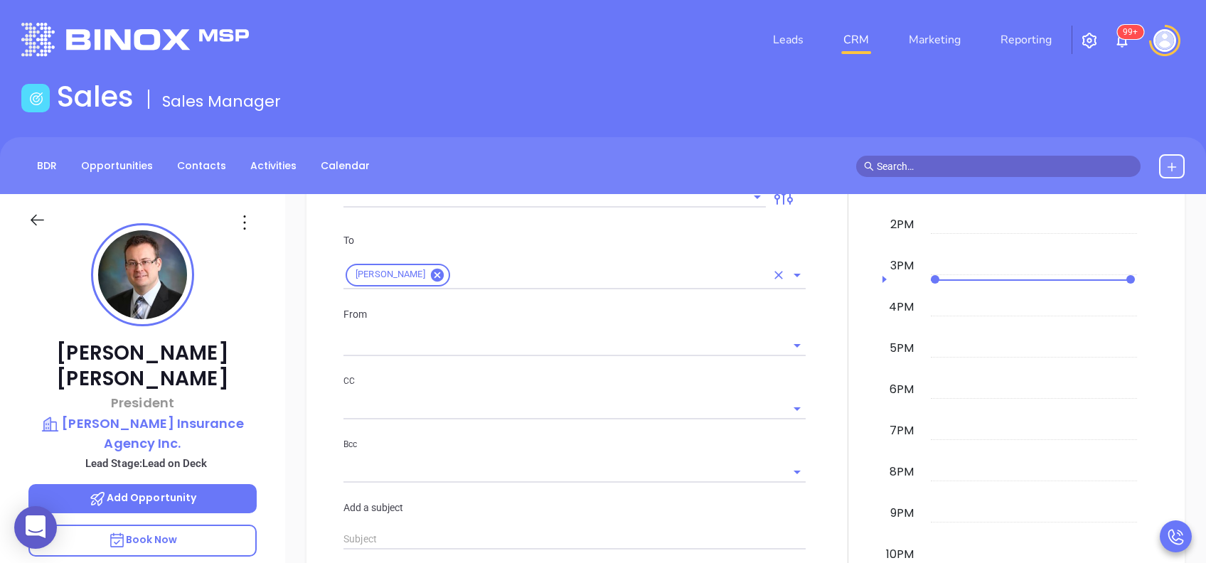
type input "[PERSON_NAME]"
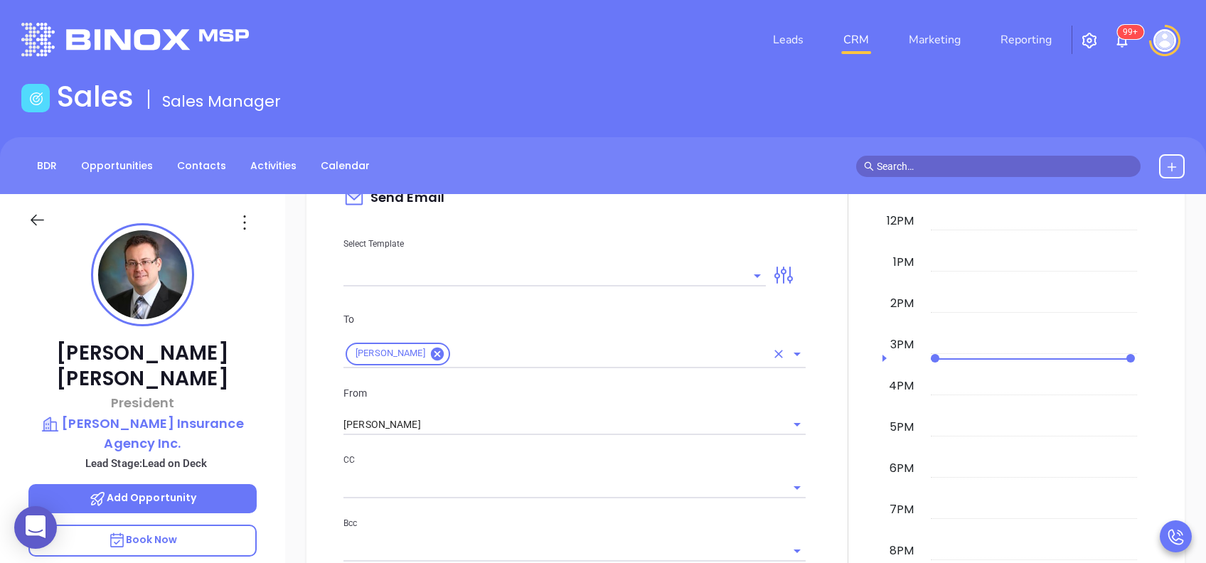
scroll to position [758, 0]
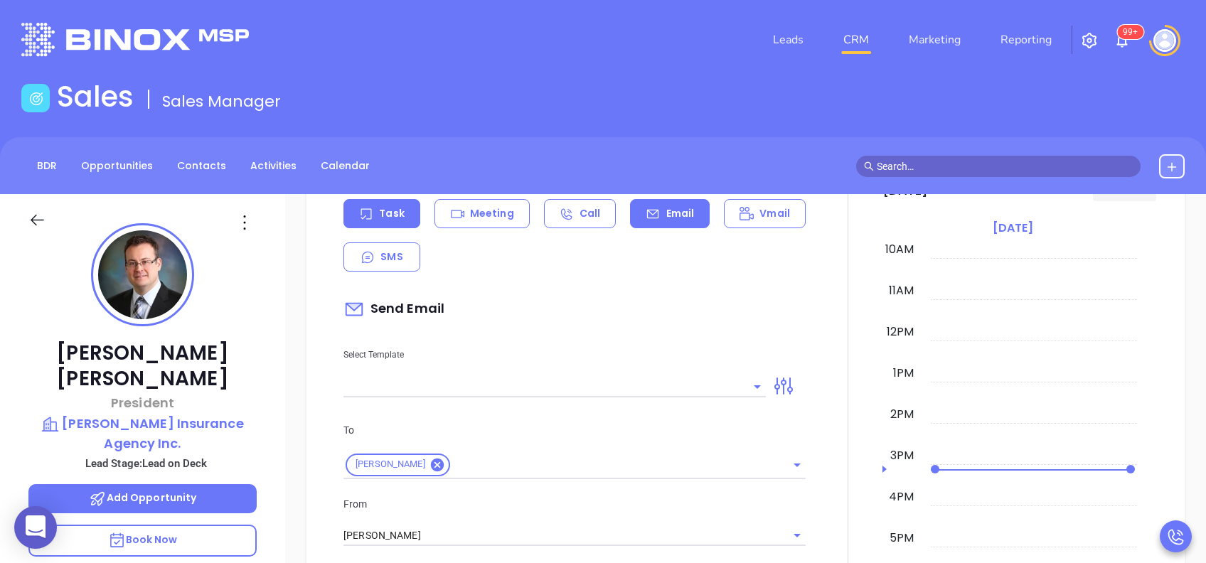
click at [387, 208] on p "Task" at bounding box center [391, 213] width 25 height 15
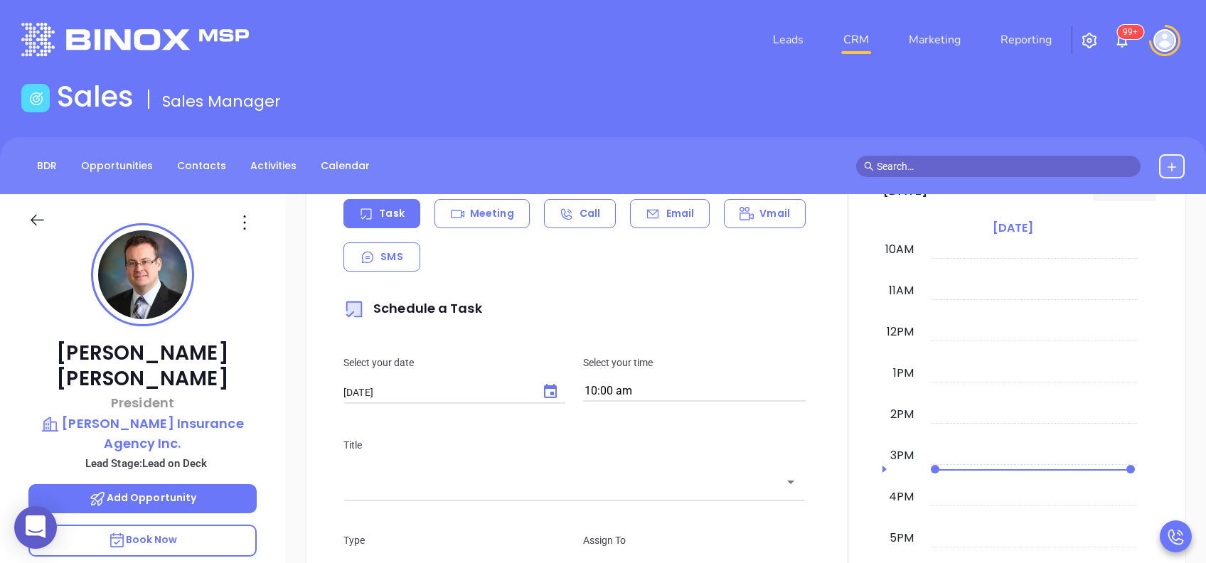
type input "[PERSON_NAME]"
click at [548, 392] on icon "Choose date, selected date is Aug 29, 2025" at bounding box center [550, 391] width 13 height 14
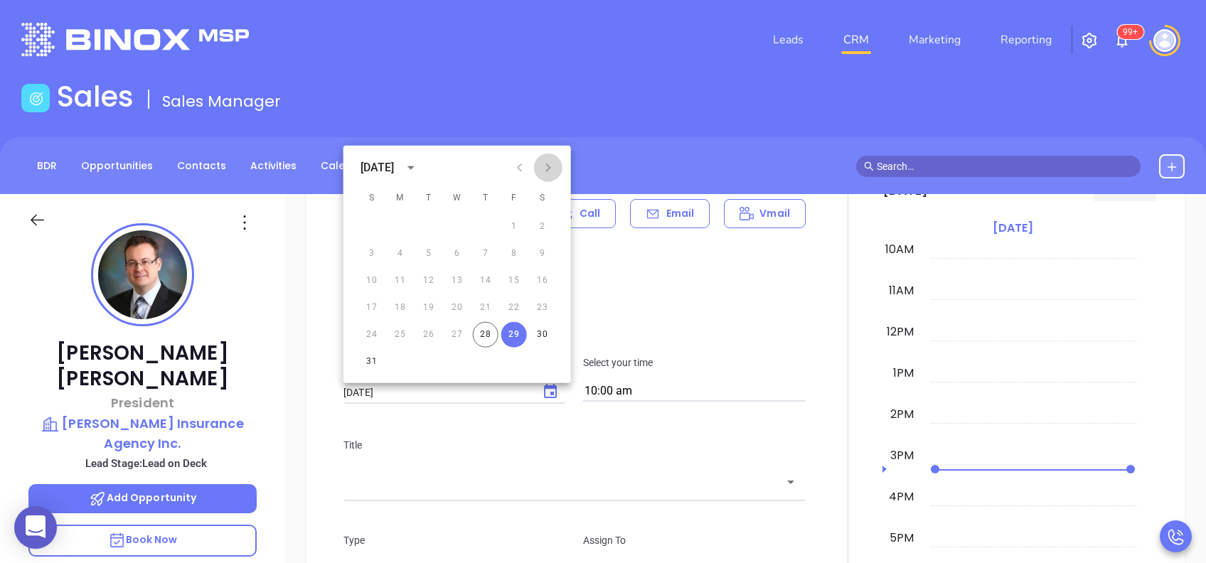
click at [546, 171] on icon "Next month" at bounding box center [547, 168] width 5 height 9
click at [427, 228] on button "2" at bounding box center [429, 227] width 26 height 26
type input "[DATE]"
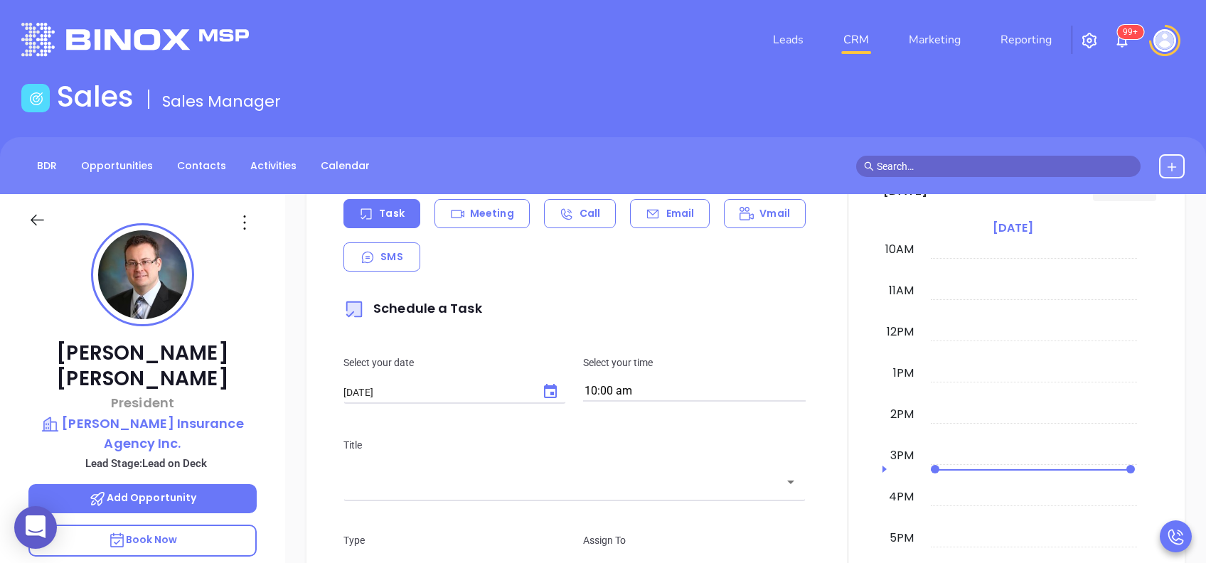
click at [626, 306] on p "Schedule a Task" at bounding box center [574, 309] width 462 height 33
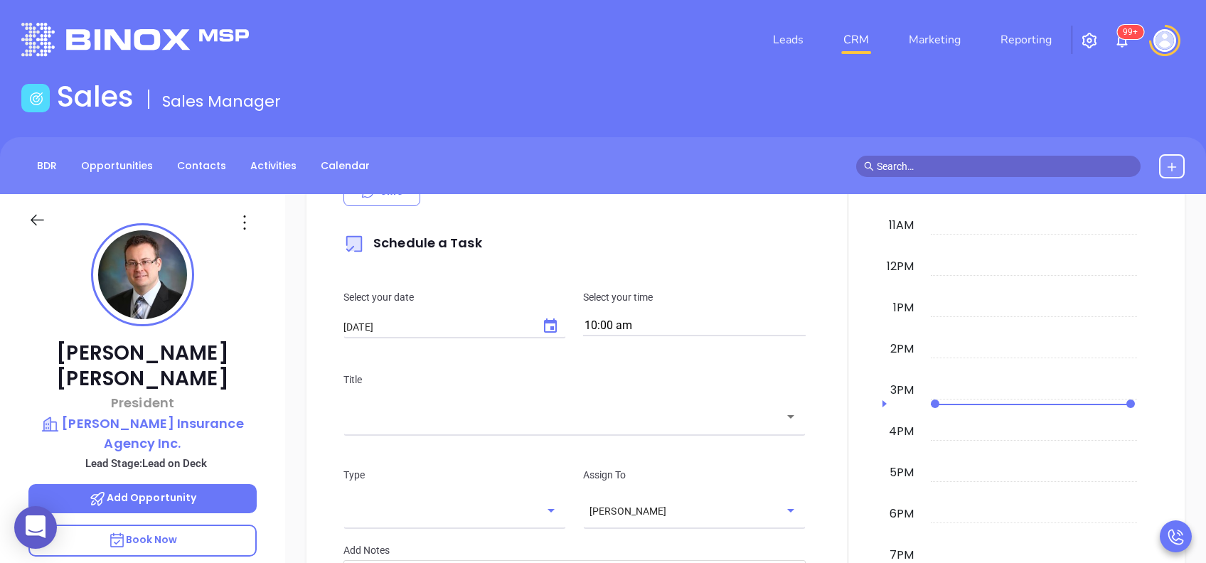
scroll to position [853, 0]
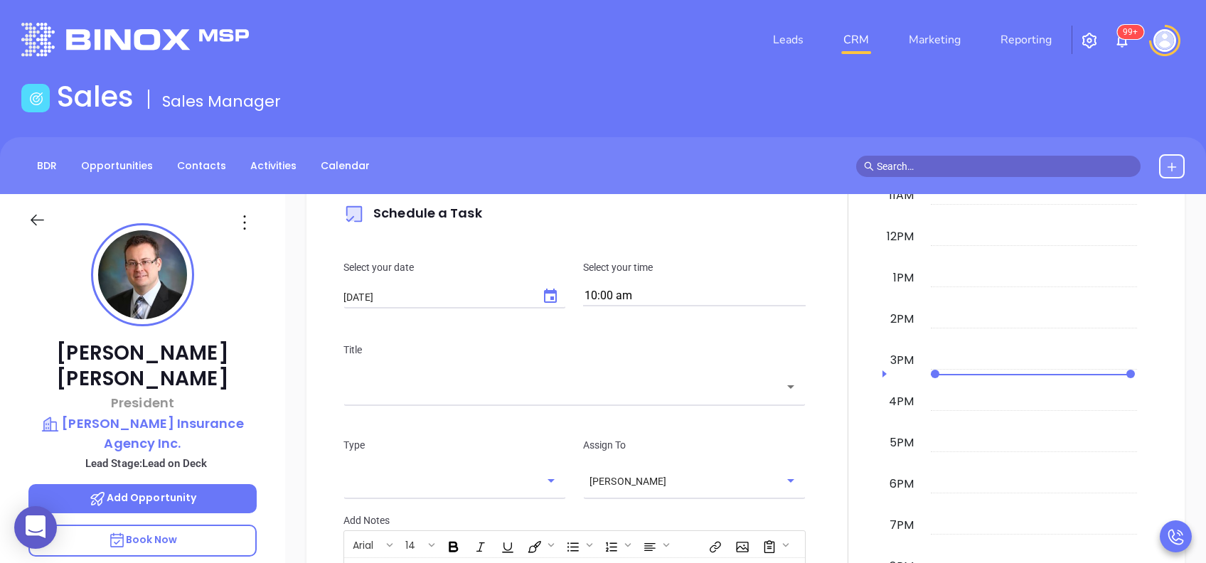
click at [691, 395] on div "​" at bounding box center [574, 386] width 462 height 31
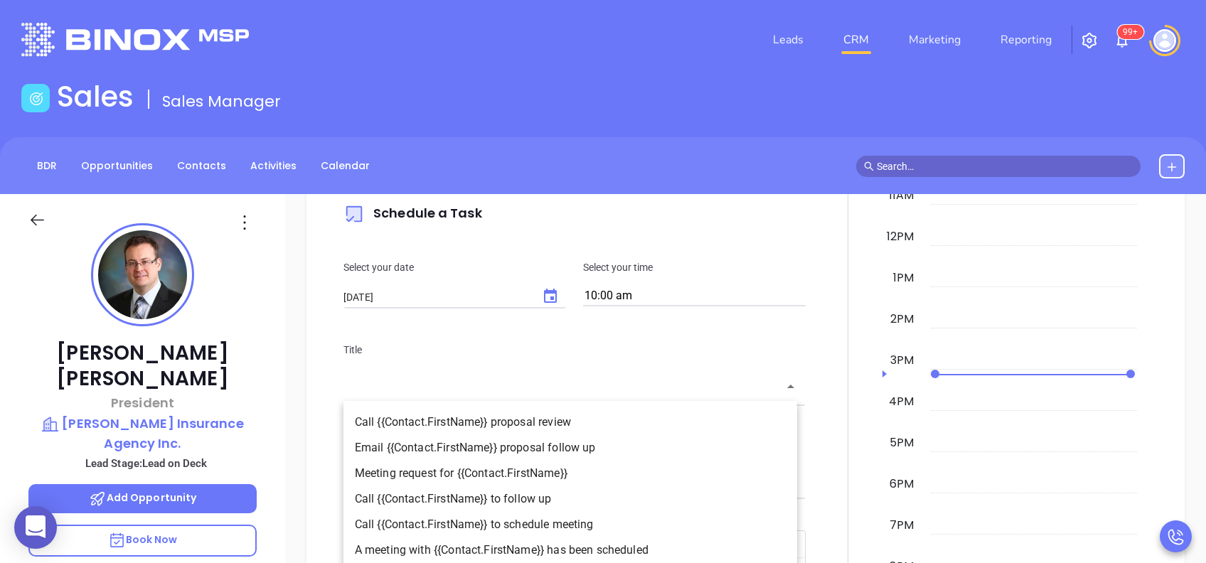
click at [587, 493] on li "Call {{Contact.FirstName}} to follow up" at bounding box center [570, 499] width 454 height 26
type input "Call [PERSON_NAME] to follow up"
type input "Call"
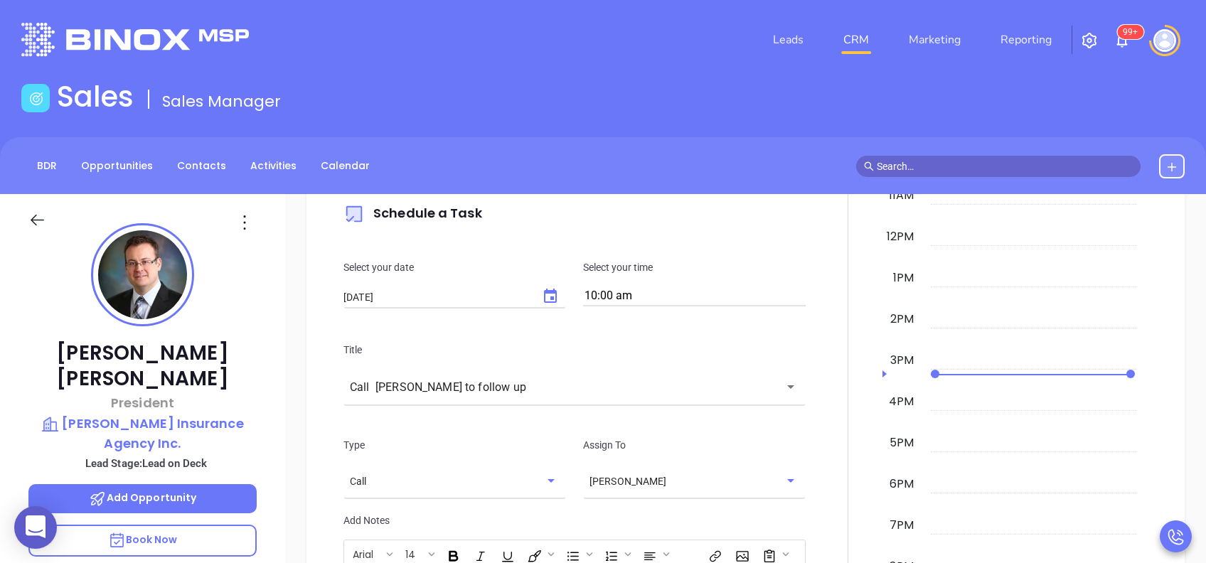
drag, startPoint x: 678, startPoint y: 434, endPoint x: 686, endPoint y: 429, distance: 9.3
click at [680, 434] on div "Type Call ​ Assign To [PERSON_NAME] ​" at bounding box center [574, 465] width 479 height 93
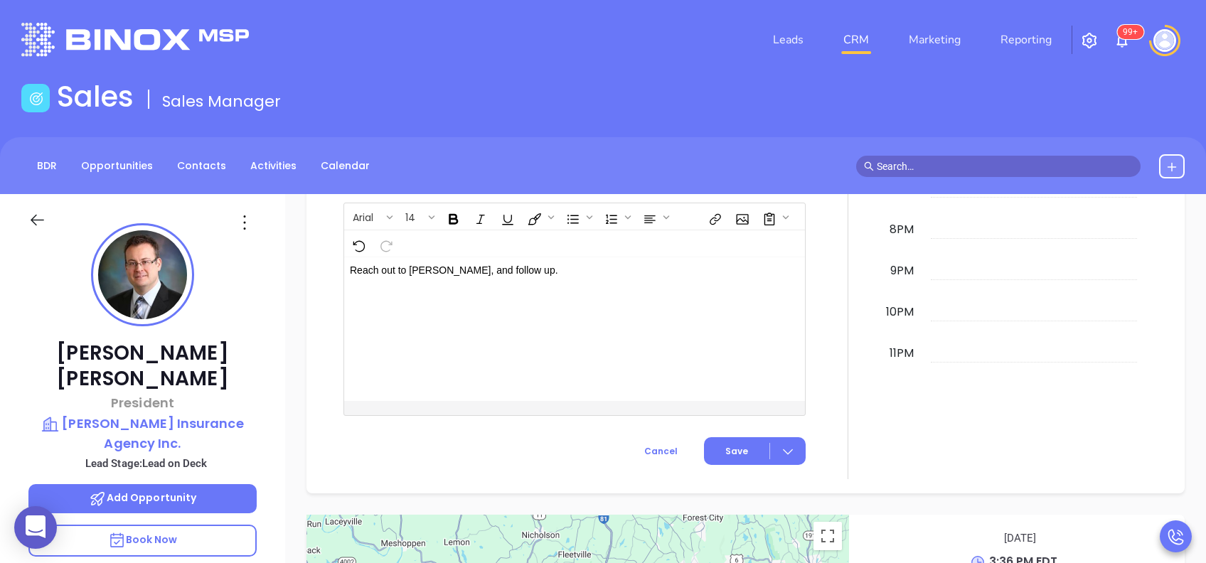
scroll to position [1234, 0]
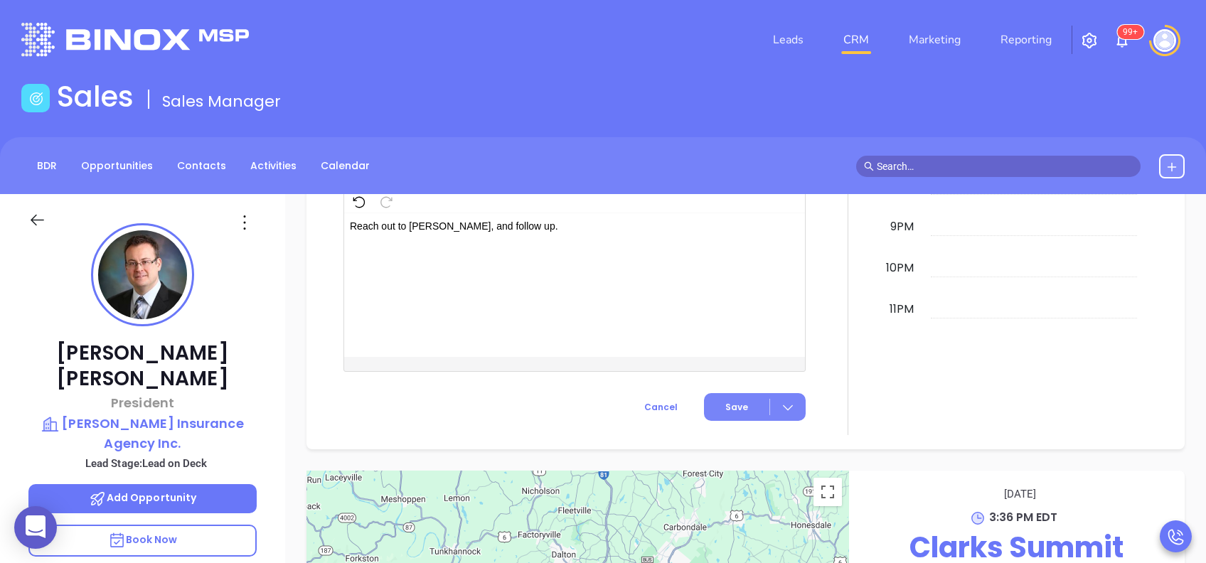
click at [734, 401] on span "Save" at bounding box center [736, 407] width 23 height 13
click at [685, 436] on span "Save" at bounding box center [721, 435] width 127 height 16
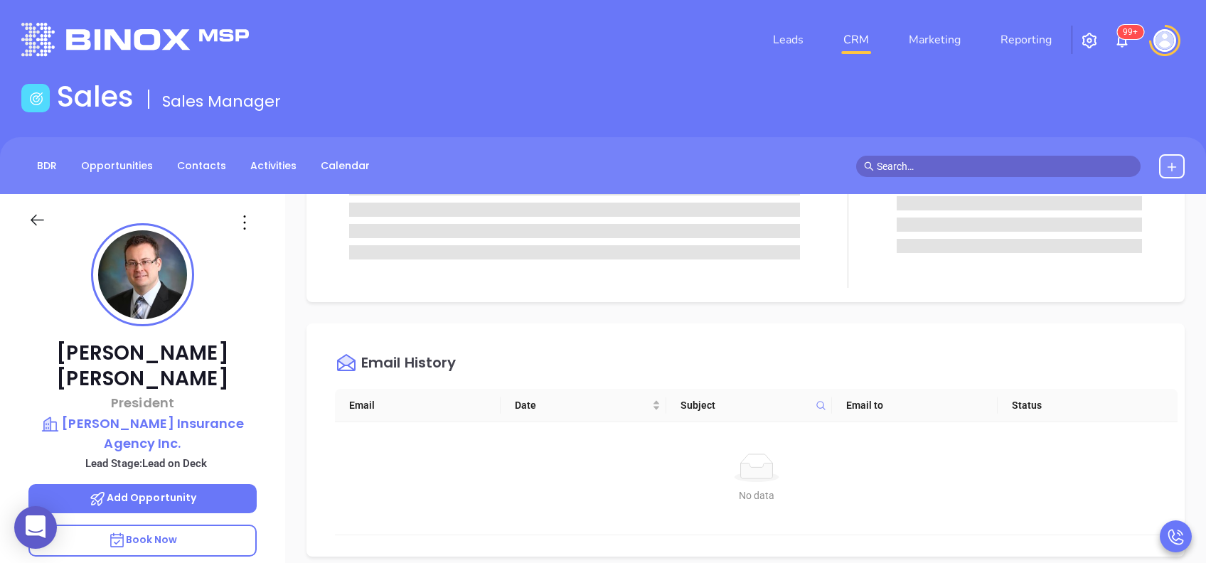
scroll to position [0, 0]
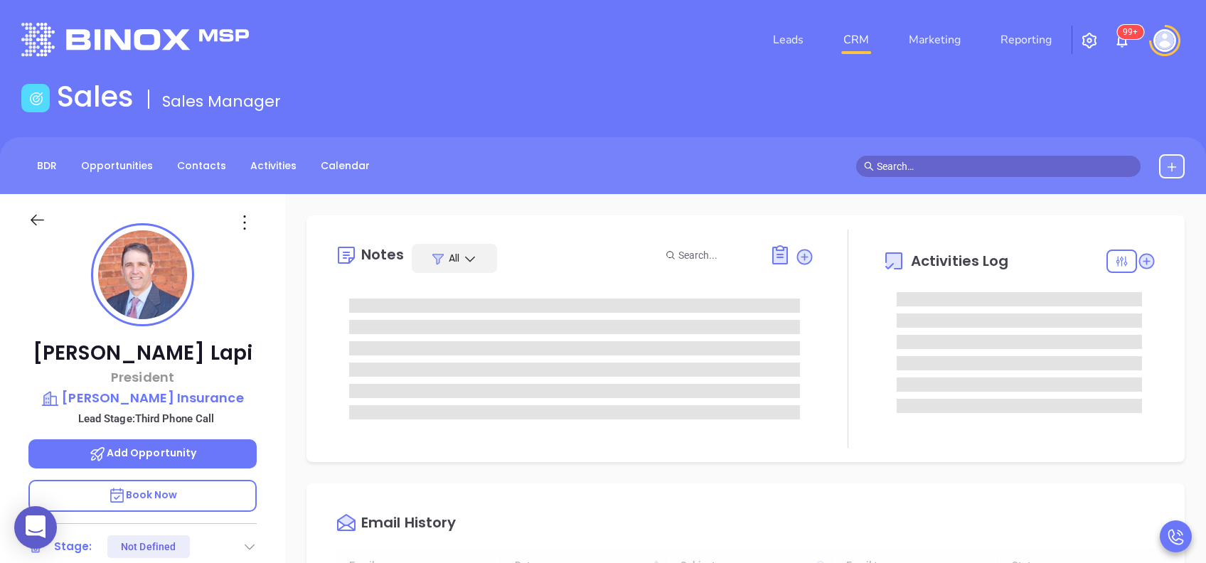
type input "[DATE]"
type input "[PERSON_NAME]"
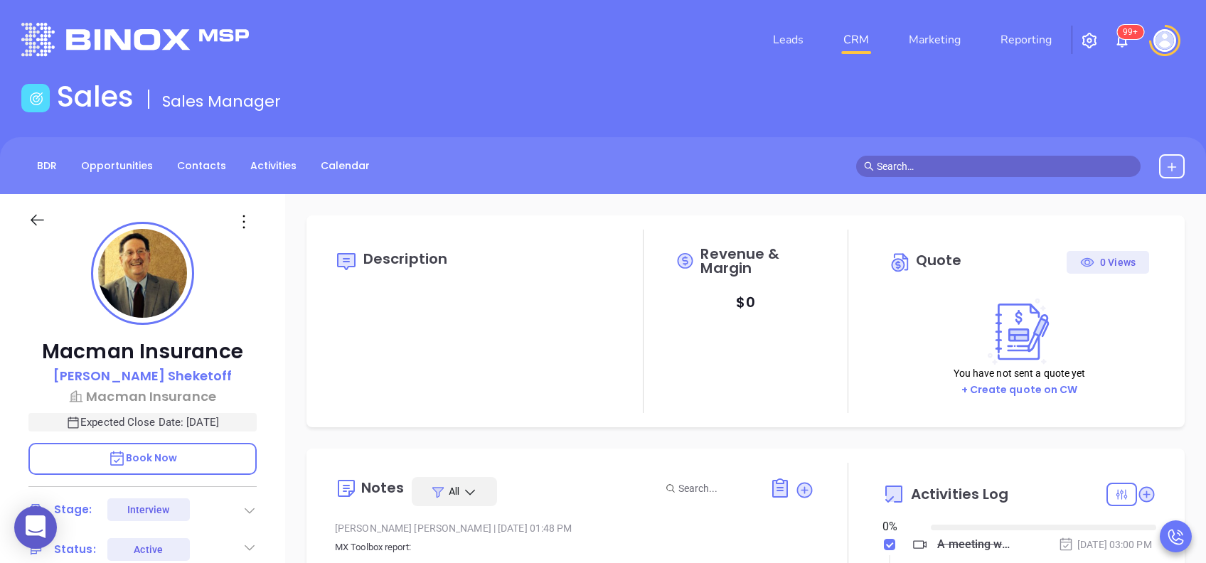
type input "[DATE]"
type input "[PERSON_NAME]"
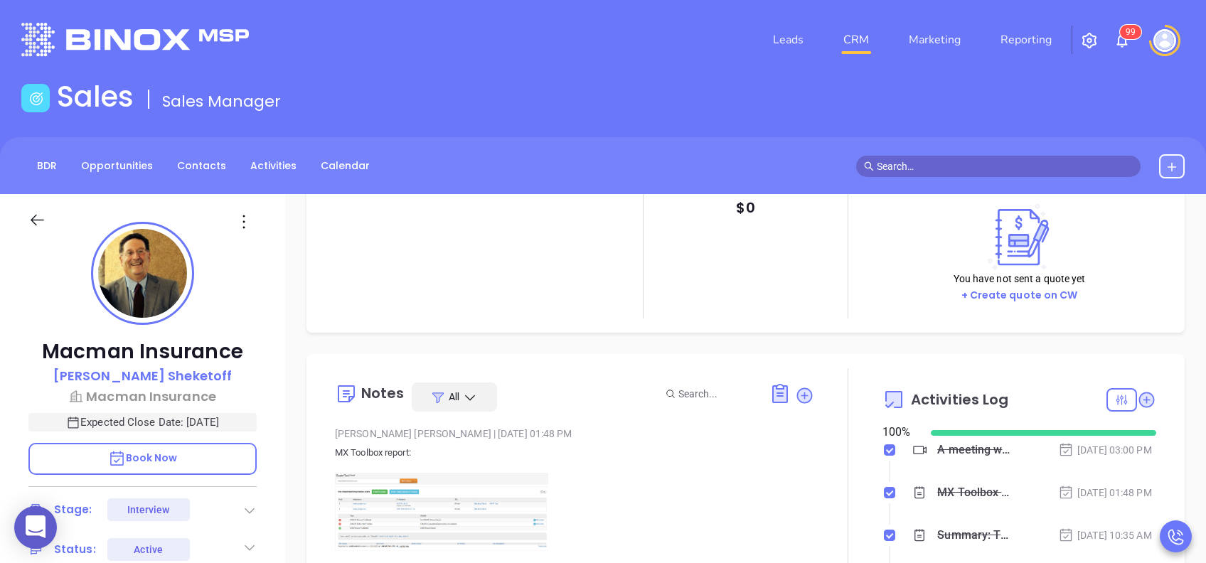
scroll to position [0, 0]
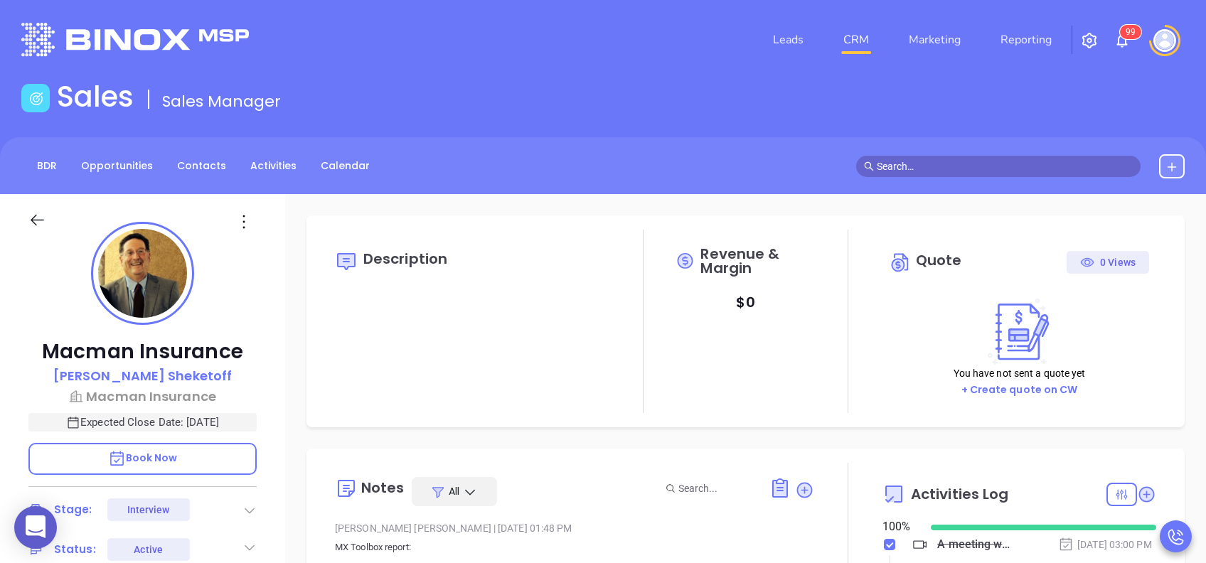
scroll to position [414, 0]
type input "[PERSON_NAME]"
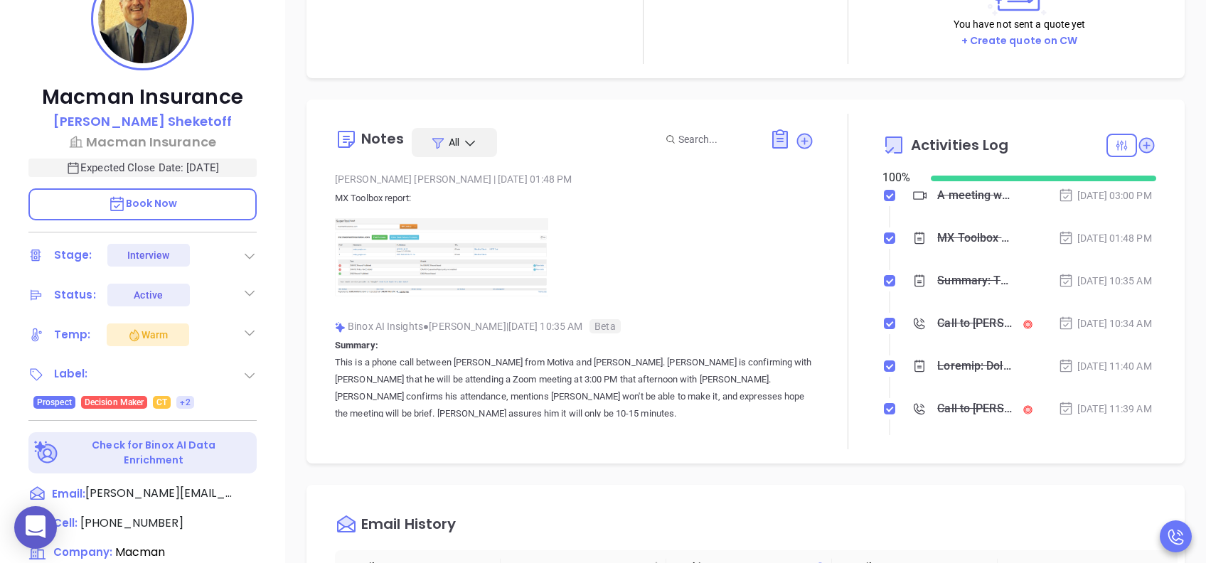
scroll to position [284, 0]
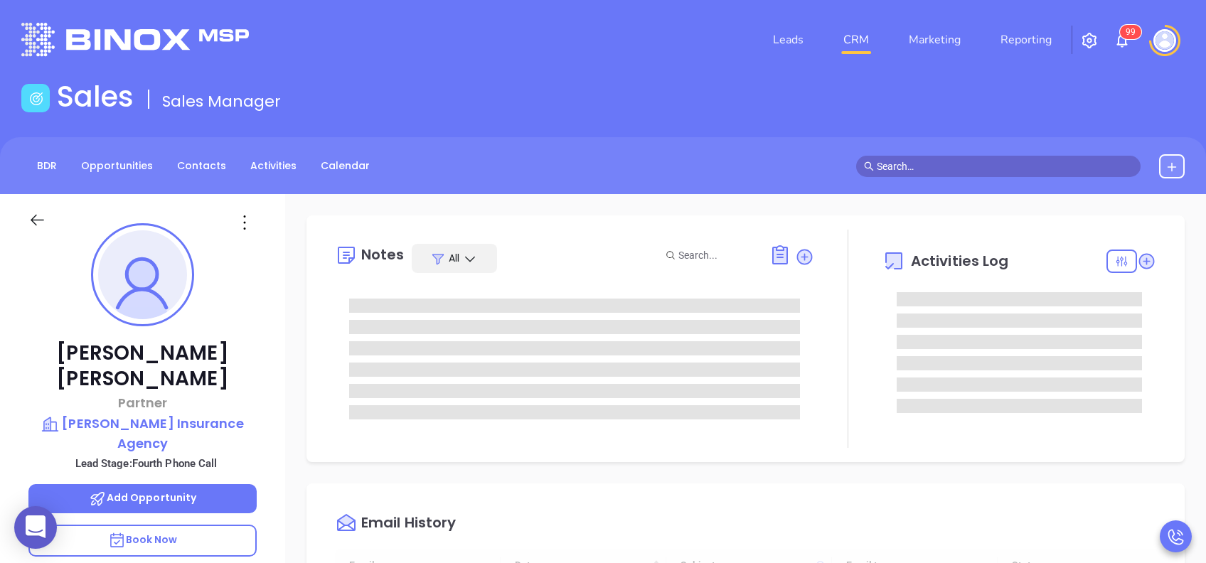
type input "[DATE]"
type input "[PERSON_NAME]"
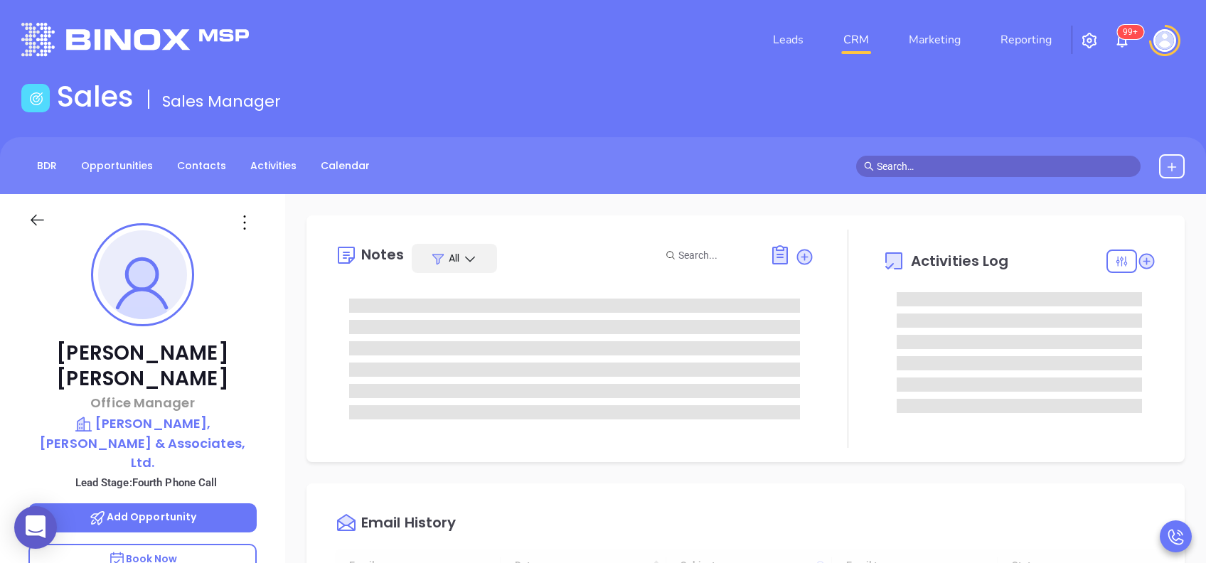
type input "[DATE]"
type input "[PERSON_NAME]"
type input "[DATE]"
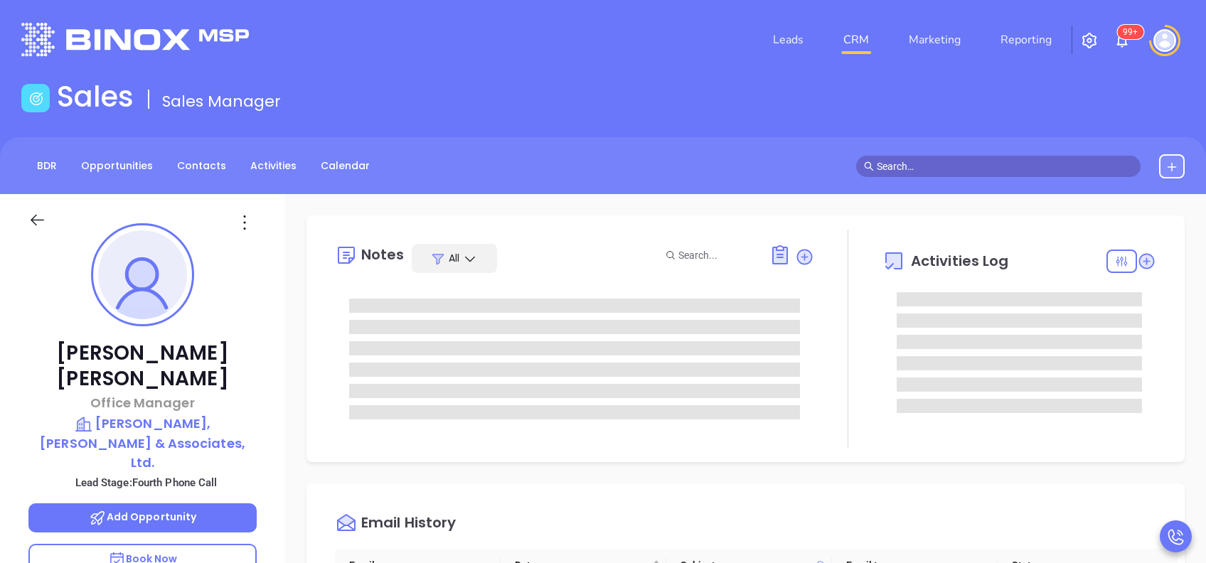
type input "[PERSON_NAME]"
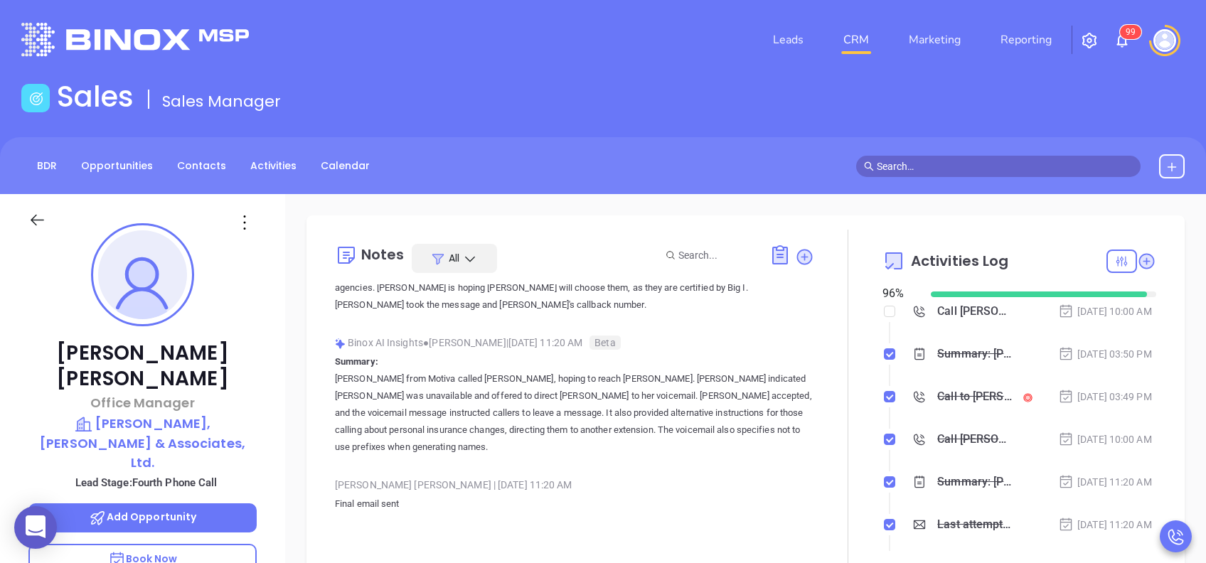
scroll to position [0, 0]
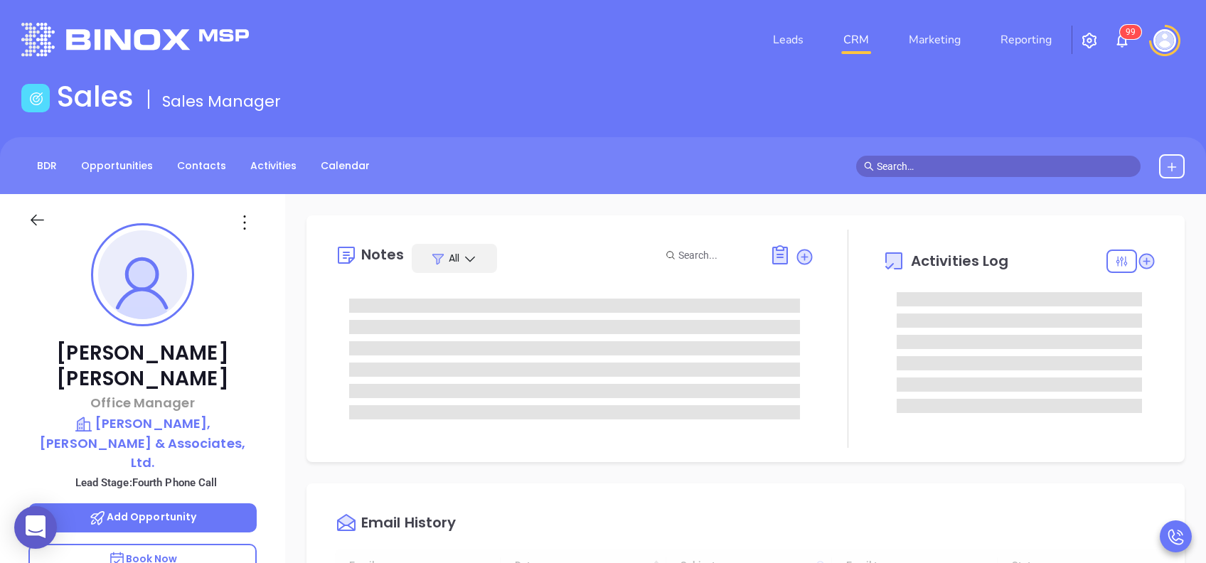
type input "[DATE]"
type input "[PERSON_NAME]"
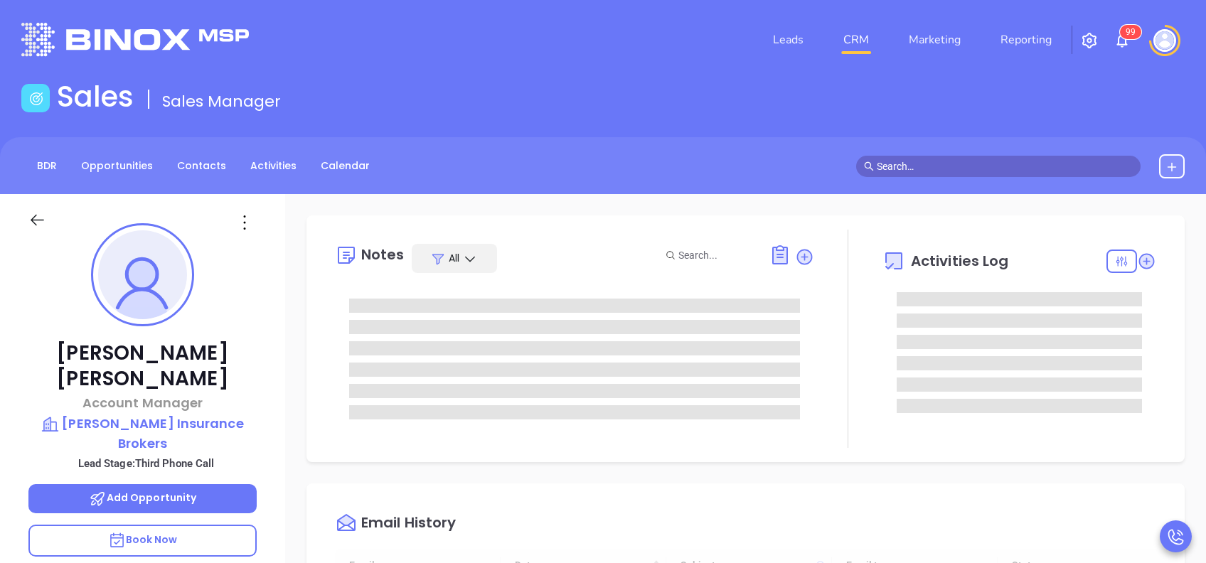
scroll to position [414, 0]
type input "[PERSON_NAME]"
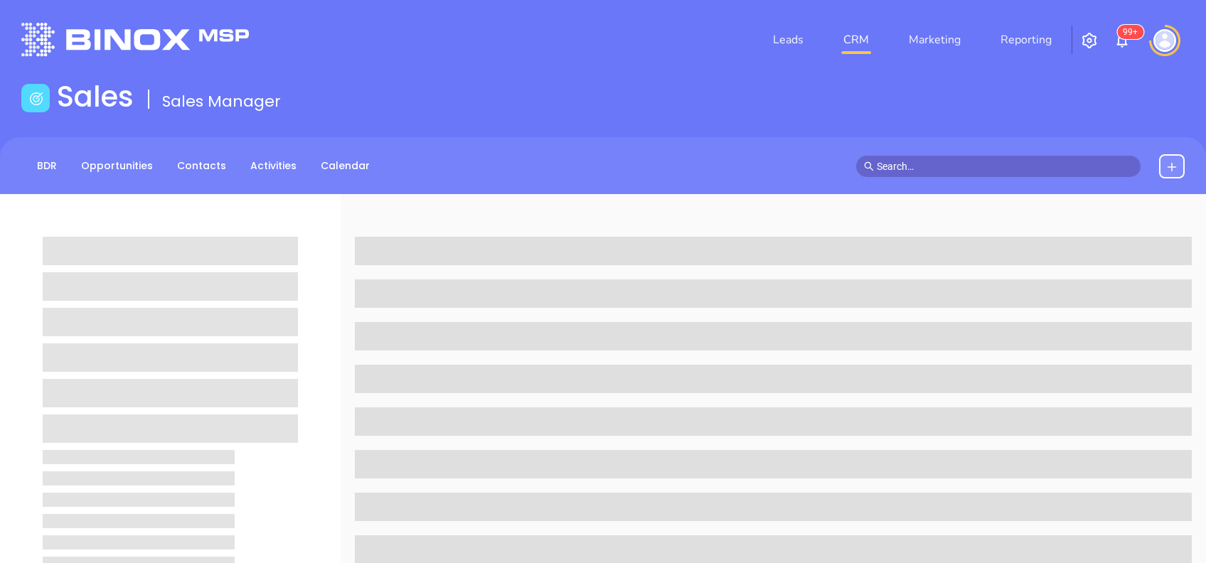
scroll to position [284, 0]
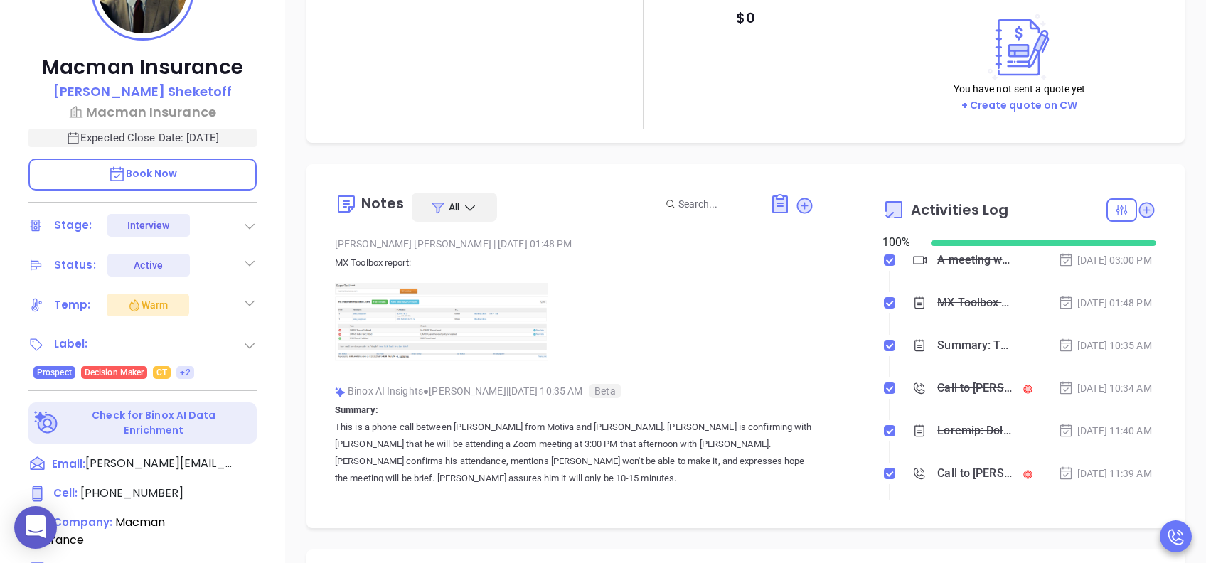
type input "[PERSON_NAME]"
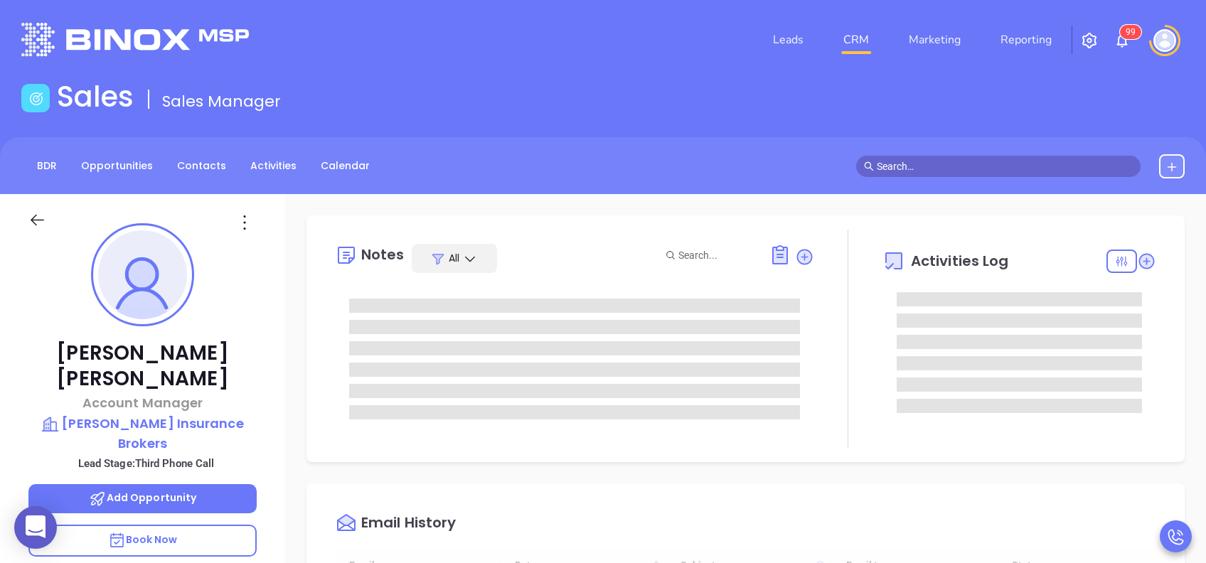
type input "[DATE]"
type input "[PERSON_NAME]"
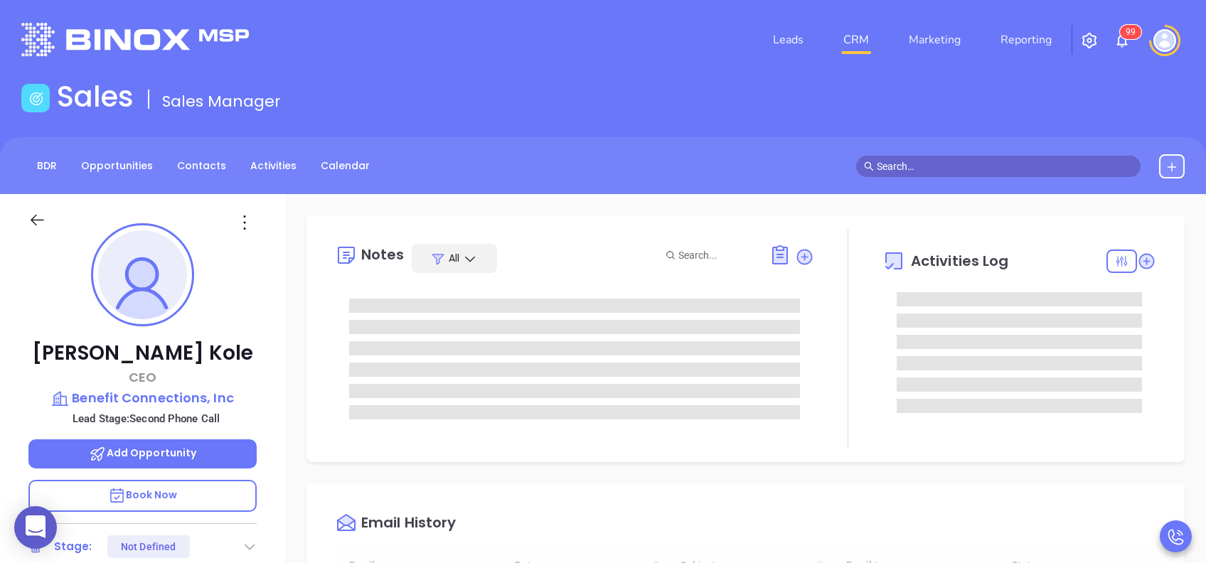
type input "[DATE]"
type input "[PERSON_NAME]"
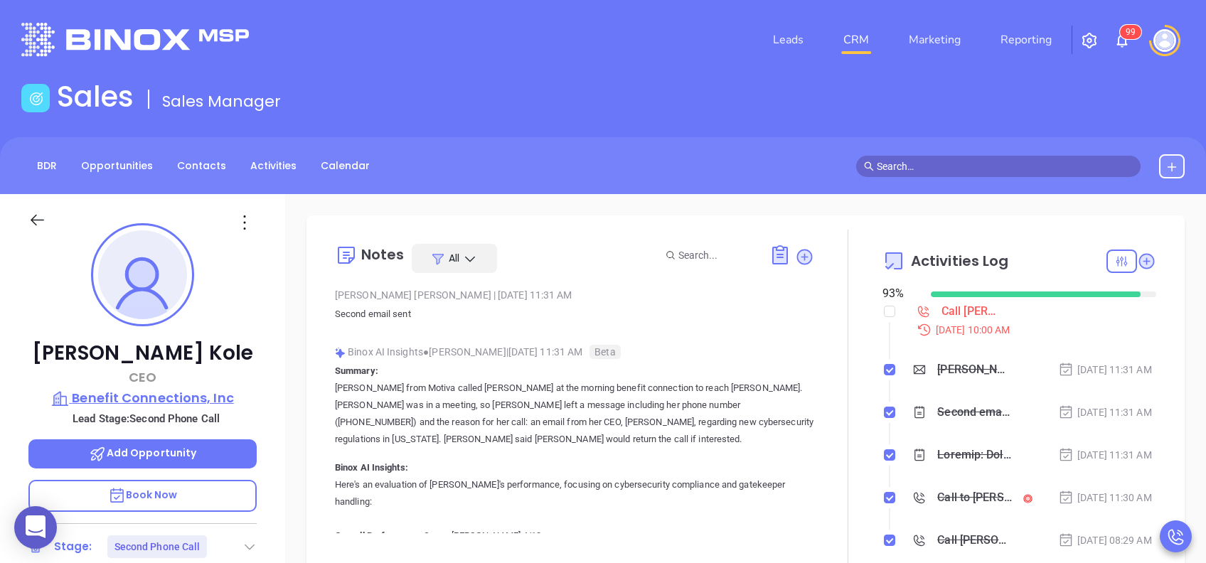
click at [189, 400] on p "Benefit Connections, Inc" at bounding box center [142, 398] width 228 height 20
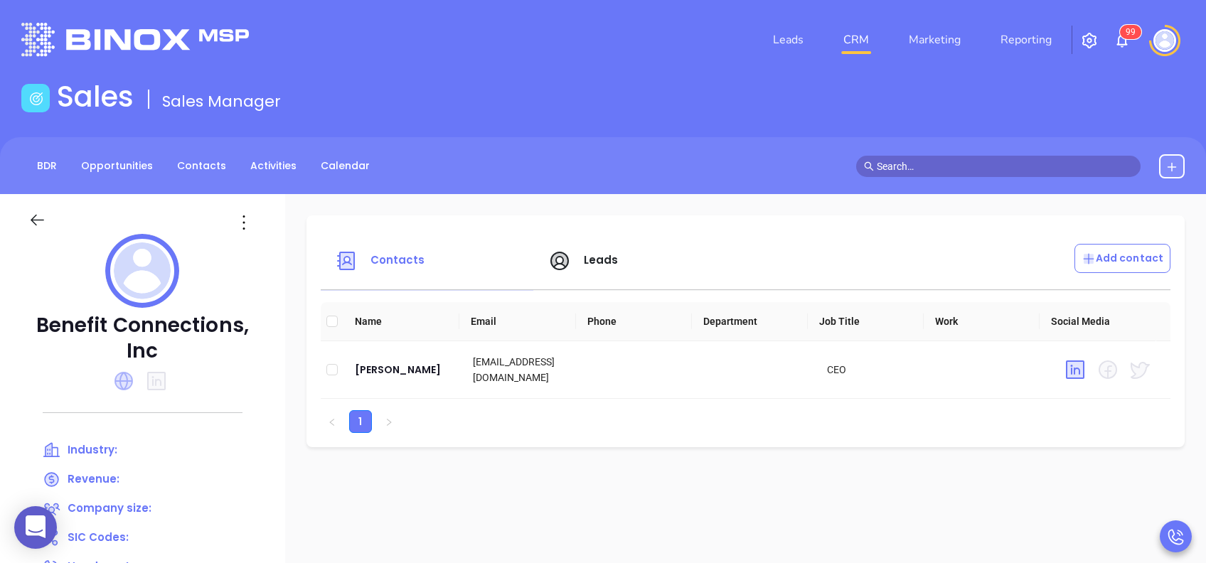
click at [121, 384] on icon at bounding box center [123, 381] width 18 height 18
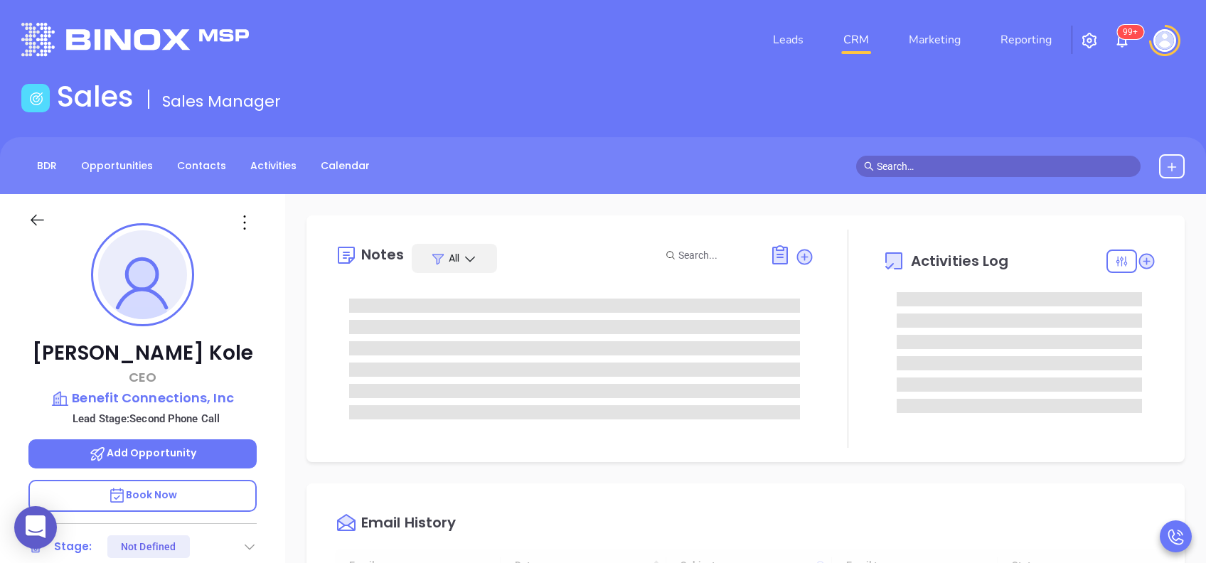
type input "[DATE]"
type input "[PERSON_NAME]"
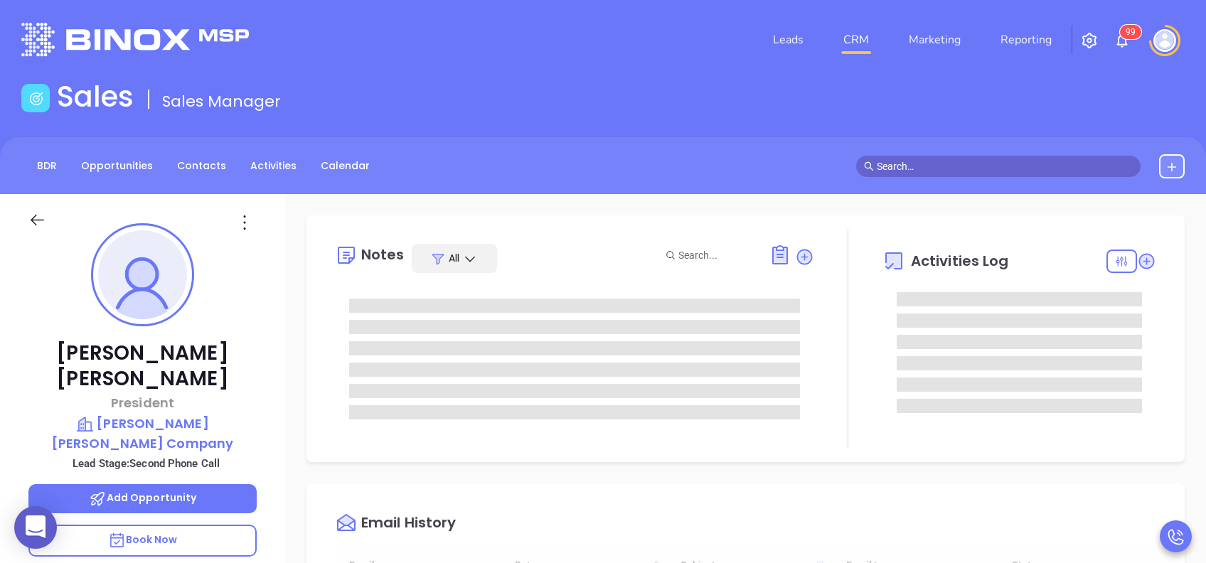
type input "[DATE]"
type input "[PERSON_NAME]"
type input "[DATE]"
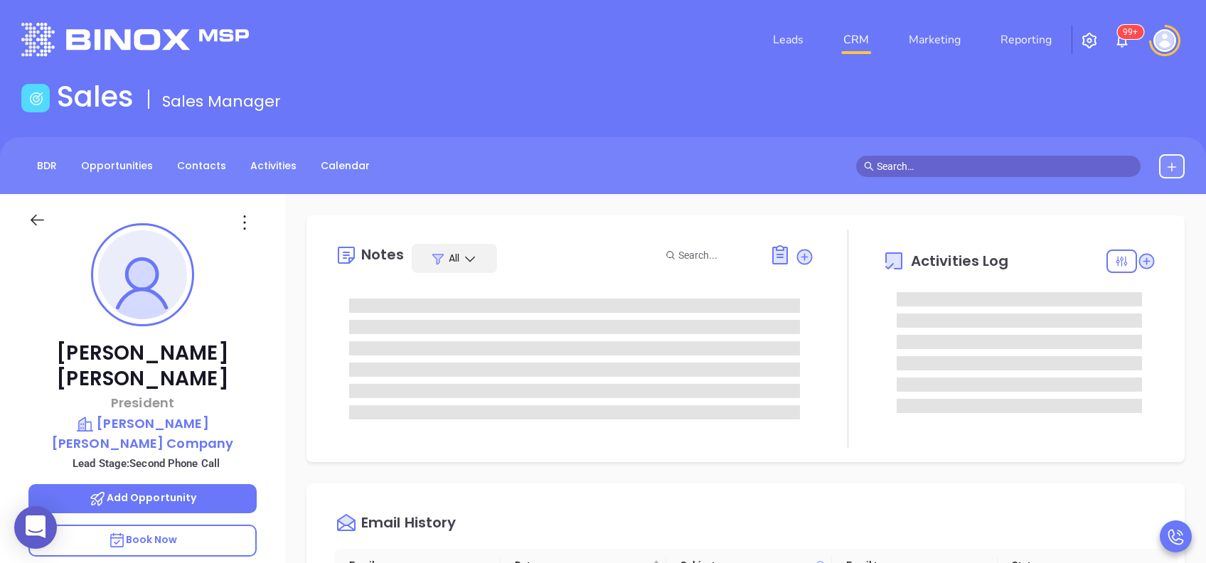
type input "[PERSON_NAME]"
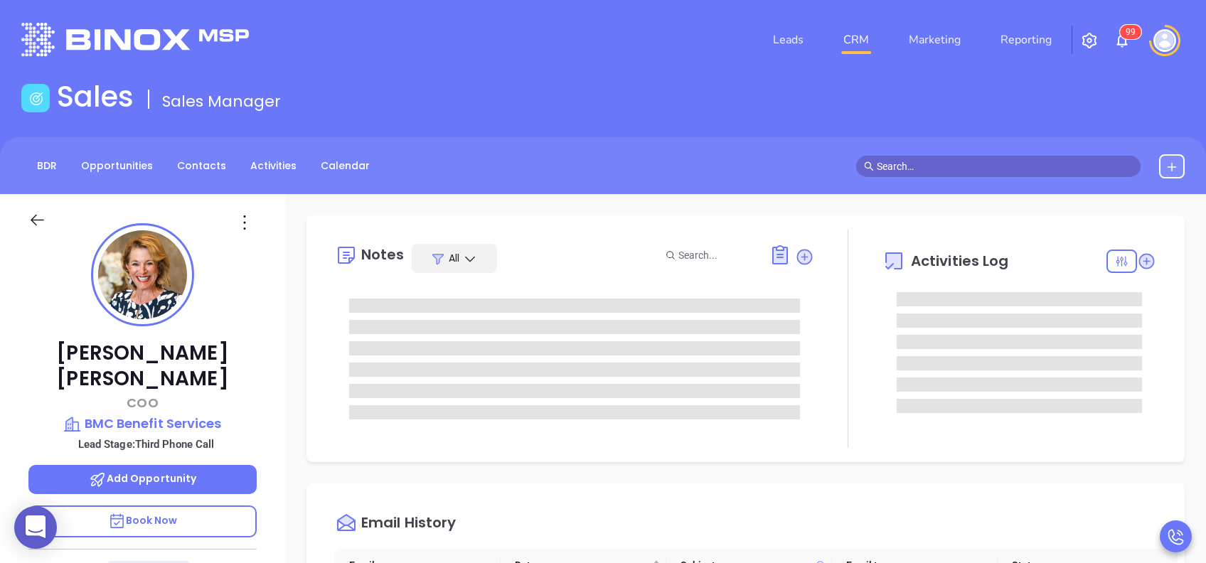
scroll to position [414, 0]
type input "[PERSON_NAME]"
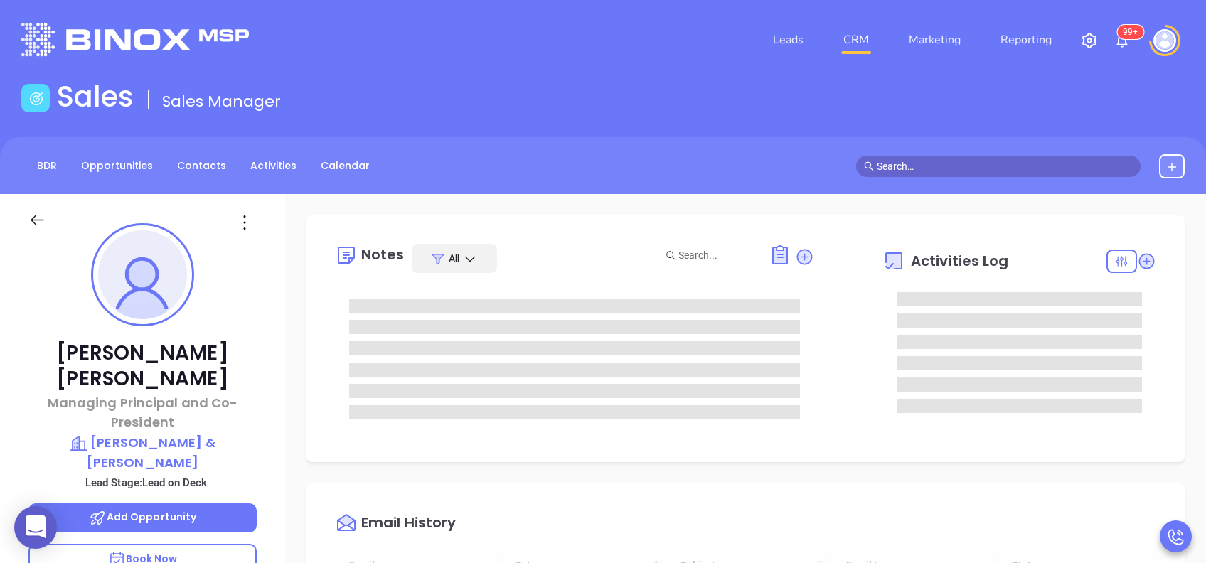
type input "[DATE]"
type input "[PERSON_NAME]"
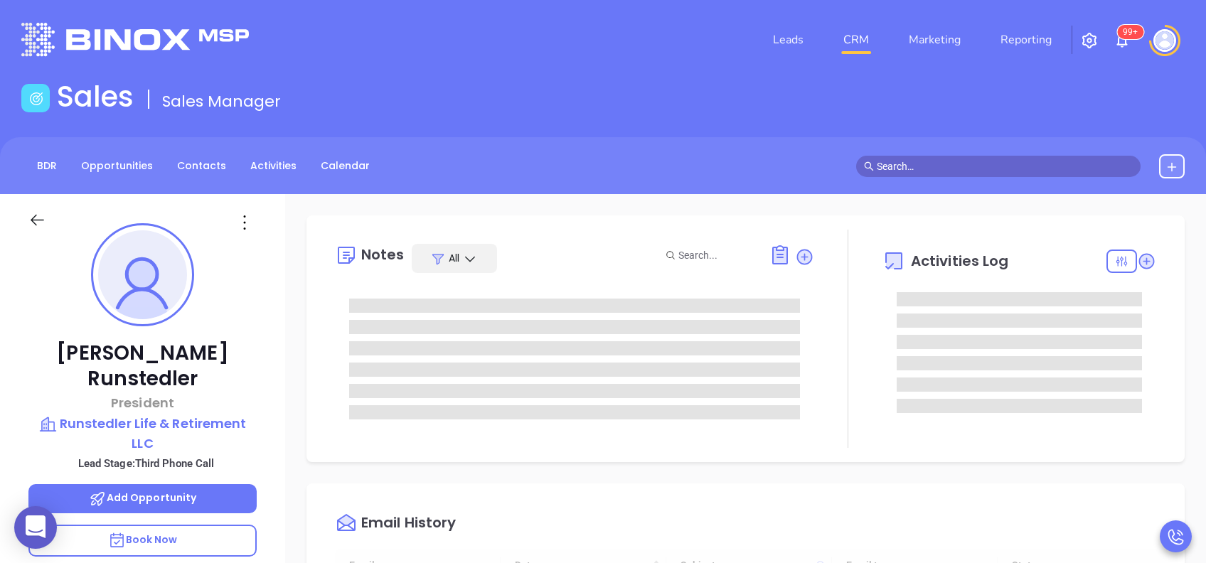
type input "[DATE]"
type input "[PERSON_NAME]"
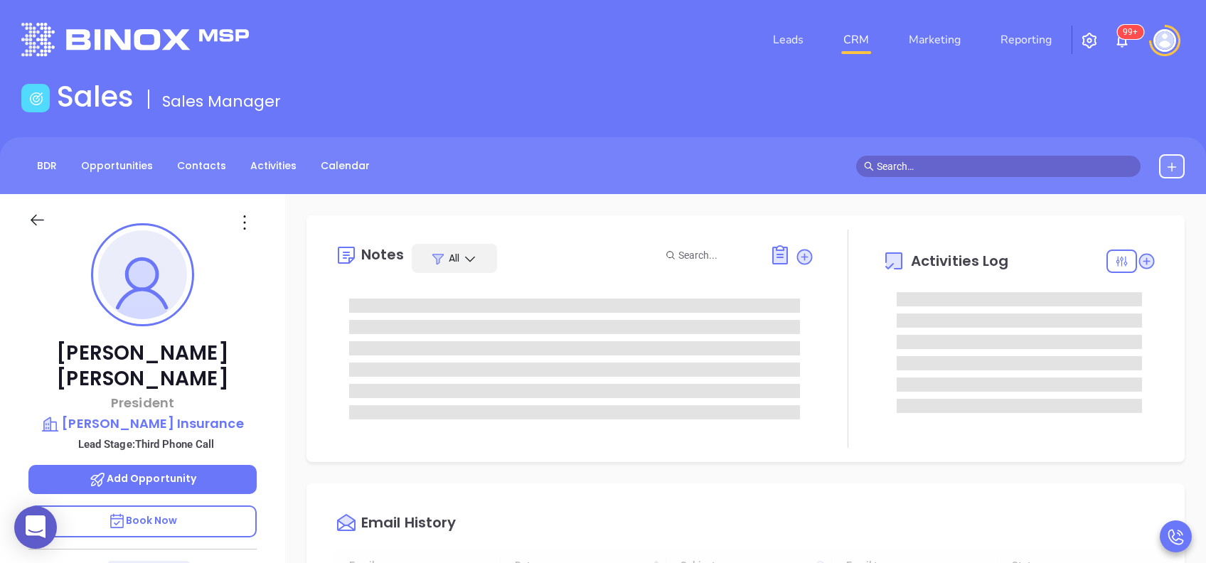
type input "[DATE]"
type input "[PERSON_NAME]"
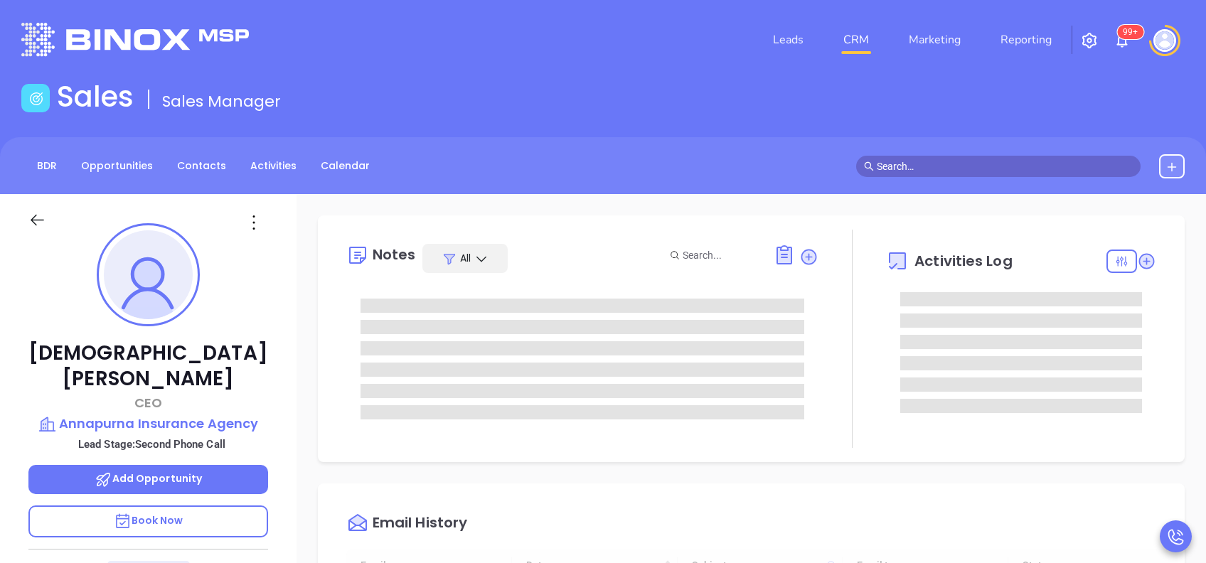
type input "[DATE]"
type input "[PERSON_NAME]"
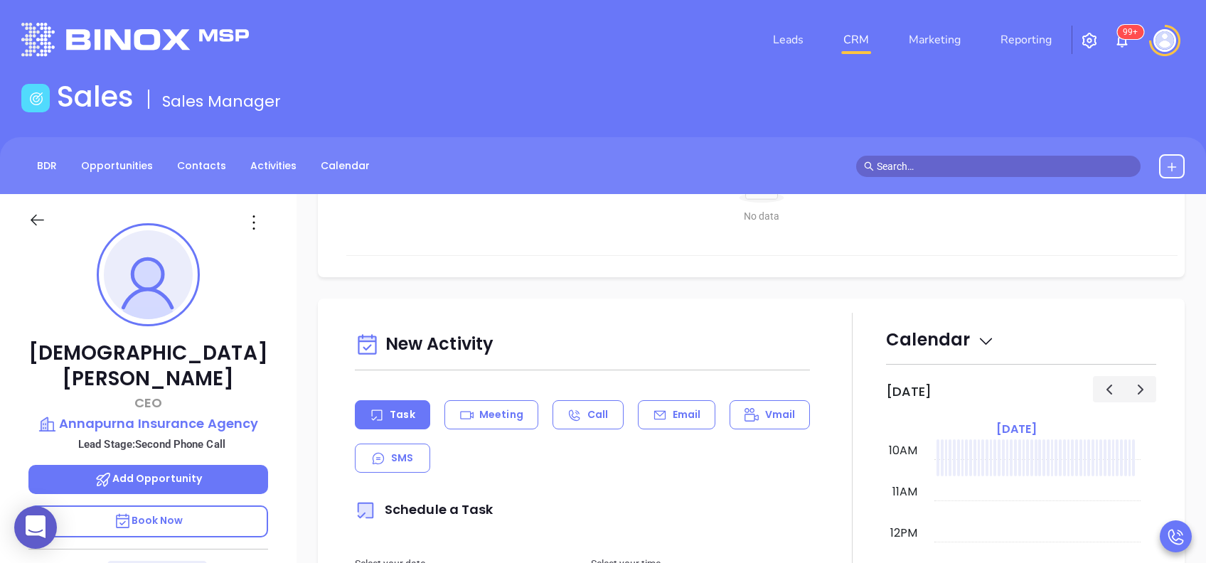
scroll to position [663, 0]
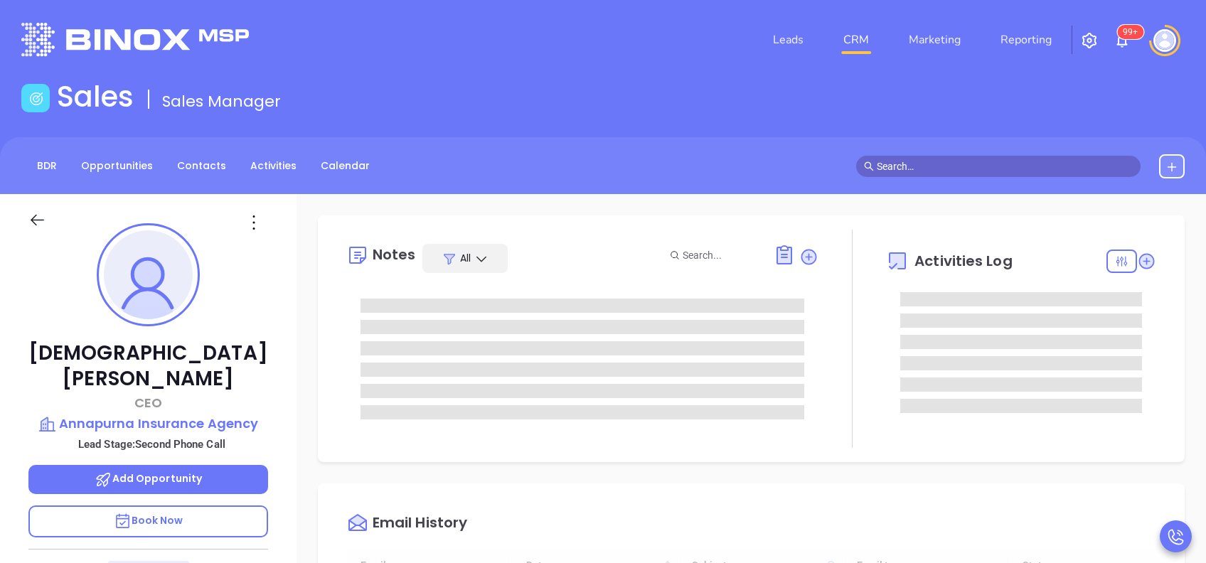
type input "[DATE]"
type input "[PERSON_NAME]"
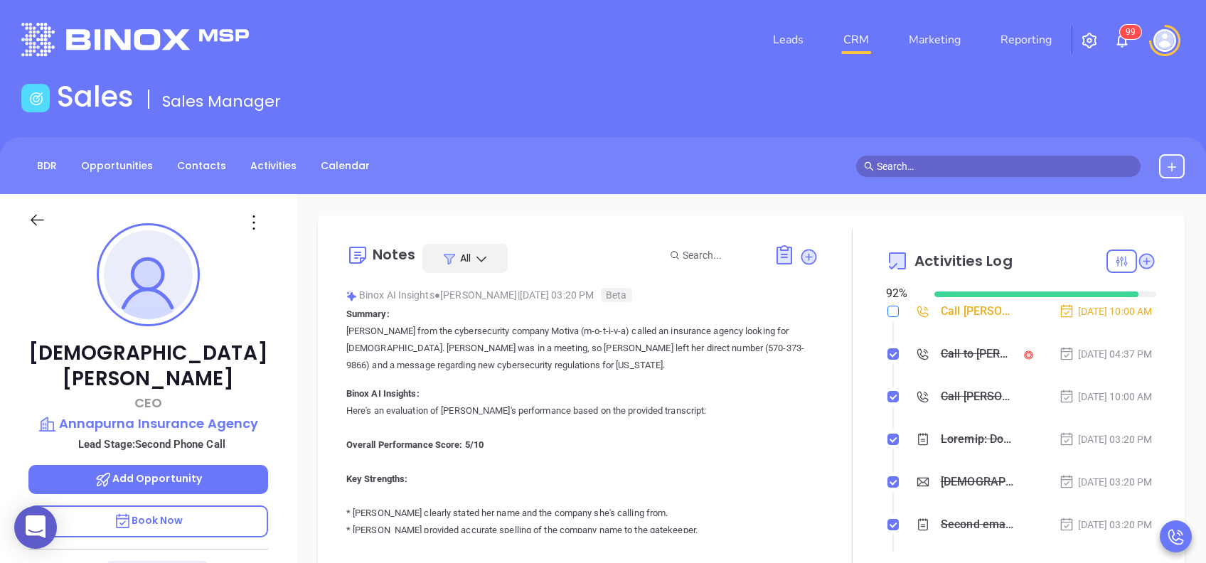
click at [887, 313] on input "checkbox" at bounding box center [892, 311] width 11 height 11
checkbox input "true"
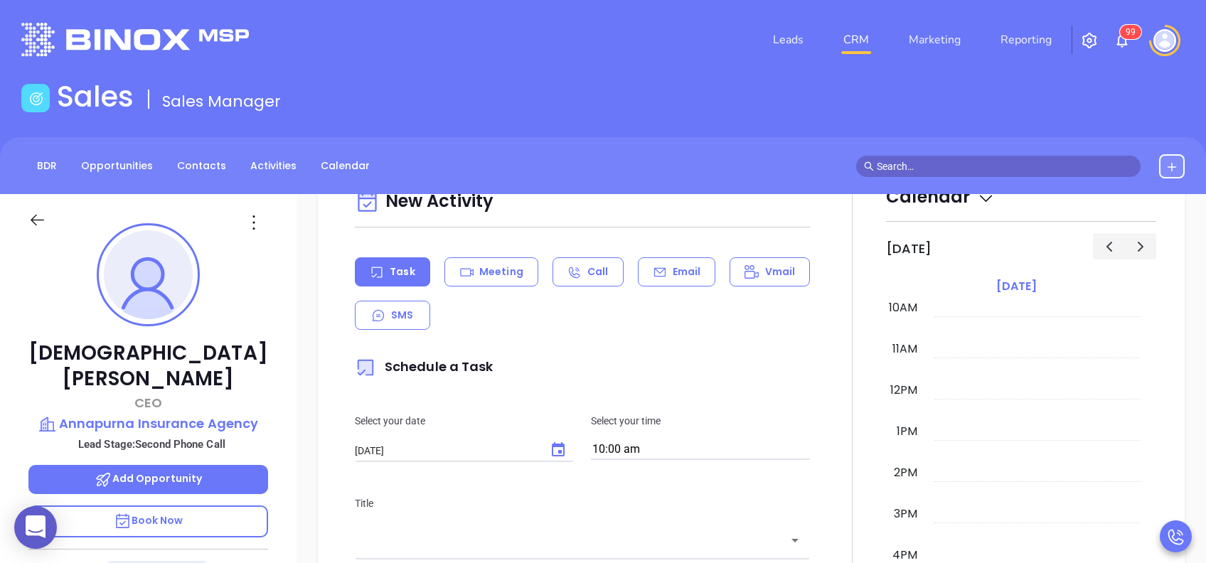
scroll to position [758, 0]
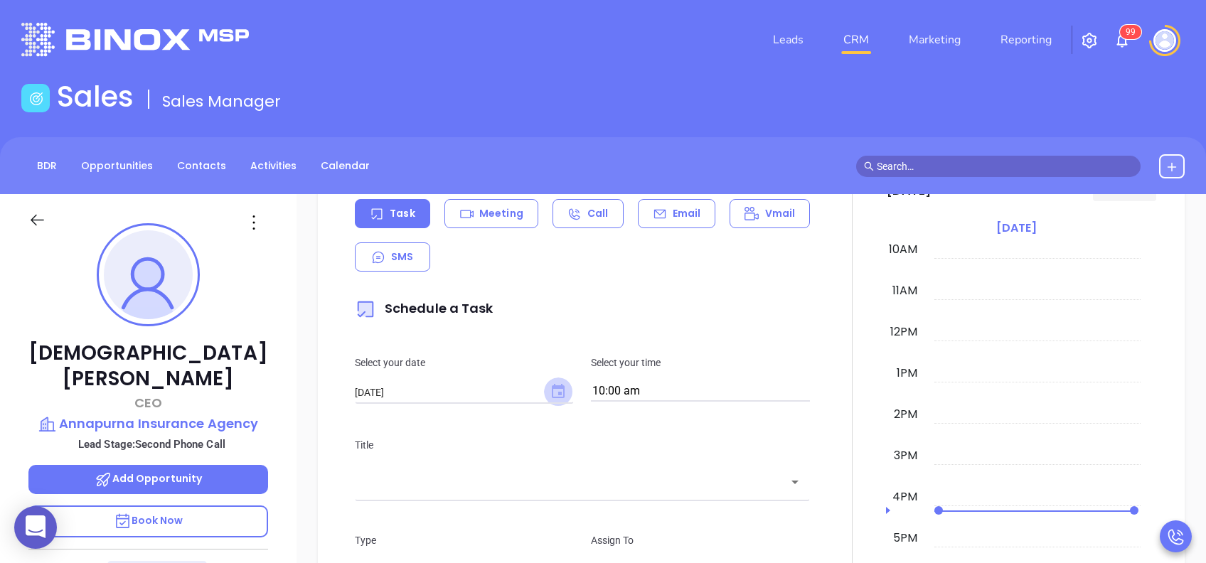
click at [552, 392] on icon "Choose date, selected date is Aug 29, 2025" at bounding box center [558, 391] width 13 height 14
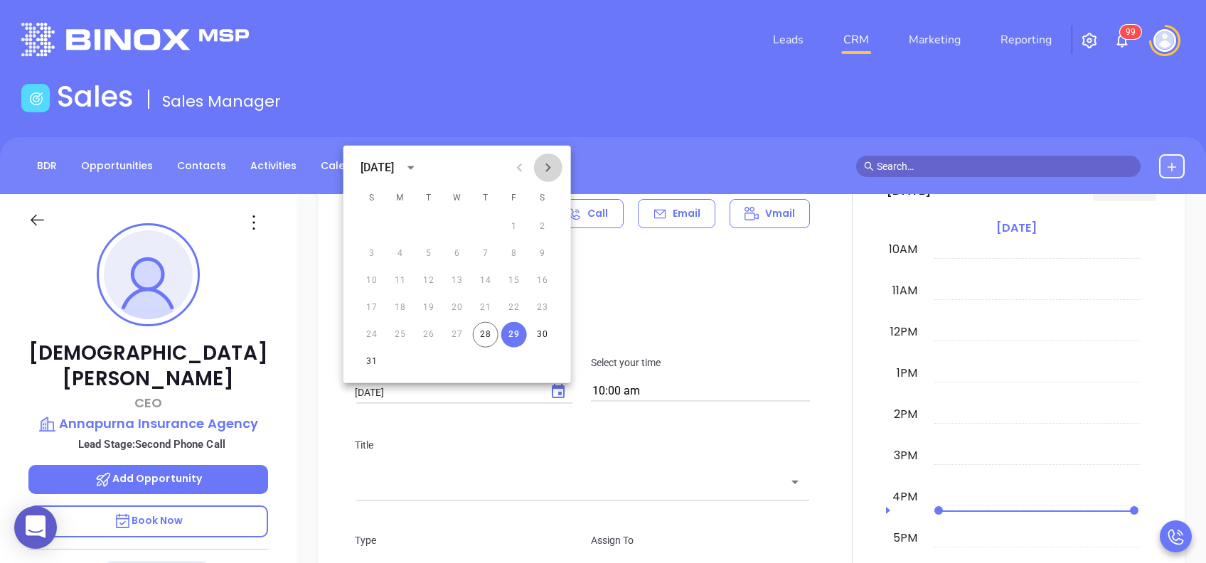
click at [552, 173] on icon "Next month" at bounding box center [548, 167] width 17 height 17
click at [431, 228] on button "2" at bounding box center [429, 227] width 26 height 26
type input "09/02/2025"
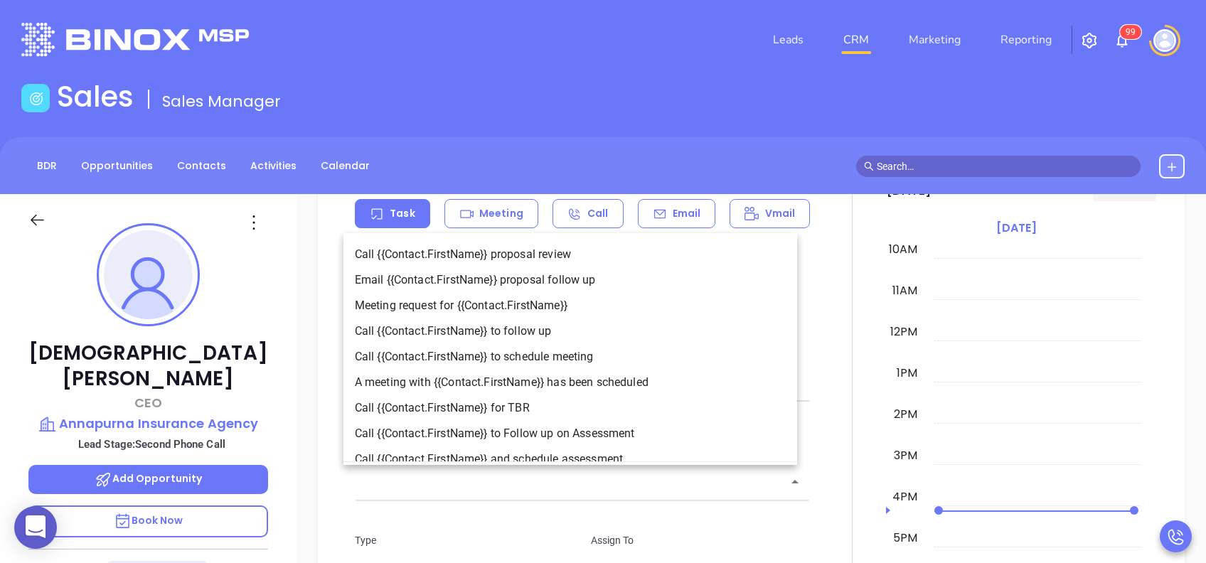
click at [653, 489] on input "text" at bounding box center [572, 482] width 422 height 16
click at [579, 326] on li "Call {{Contact.FirstName}} to follow up" at bounding box center [570, 332] width 454 height 26
type input "Call Krishna to follow up"
type input "Call"
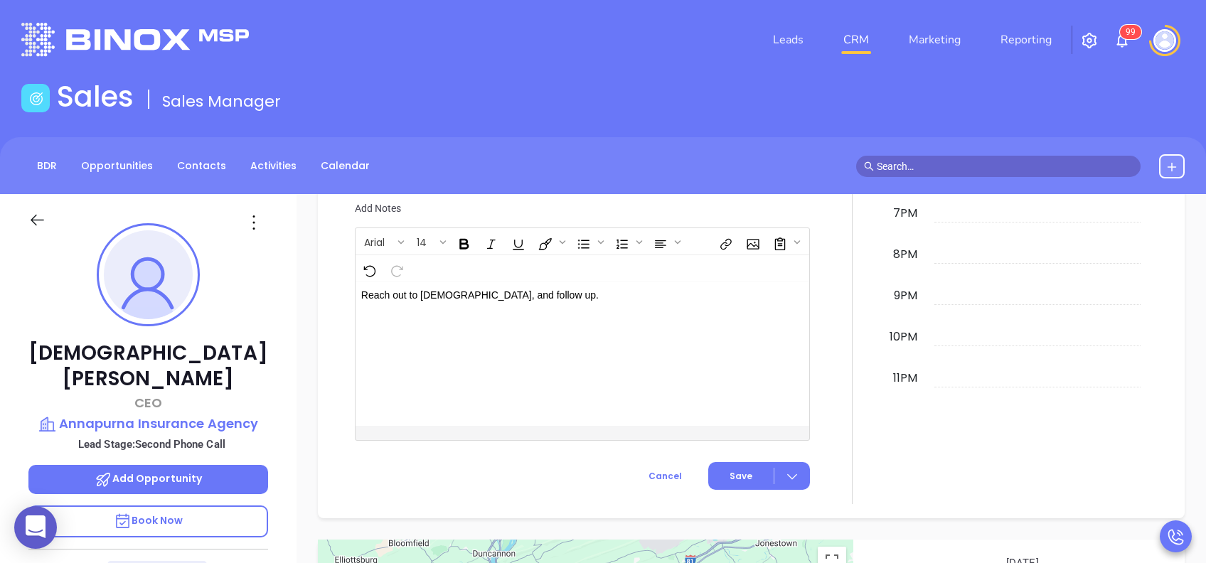
scroll to position [1229, 0]
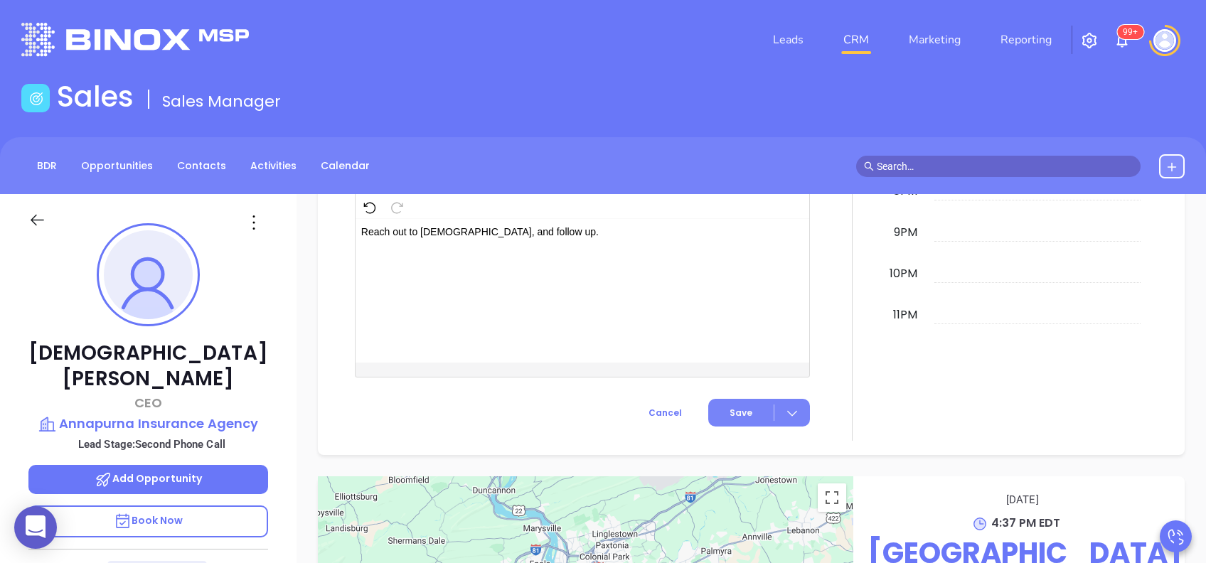
click at [729, 410] on span "Save" at bounding box center [740, 413] width 23 height 13
click at [683, 438] on span "Save" at bounding box center [721, 440] width 127 height 16
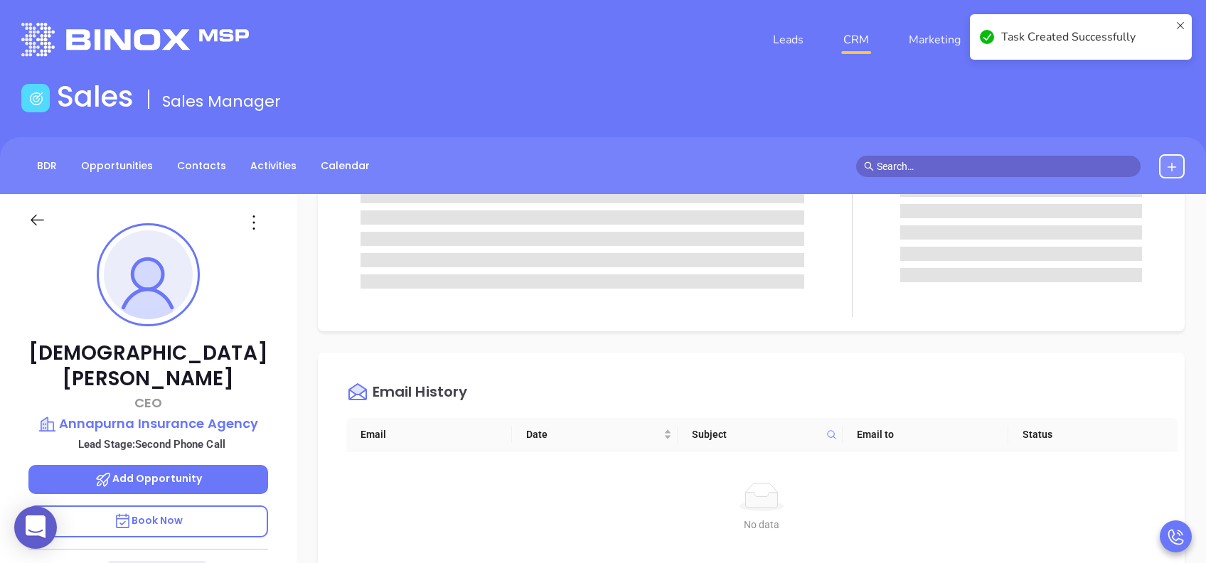
scroll to position [0, 0]
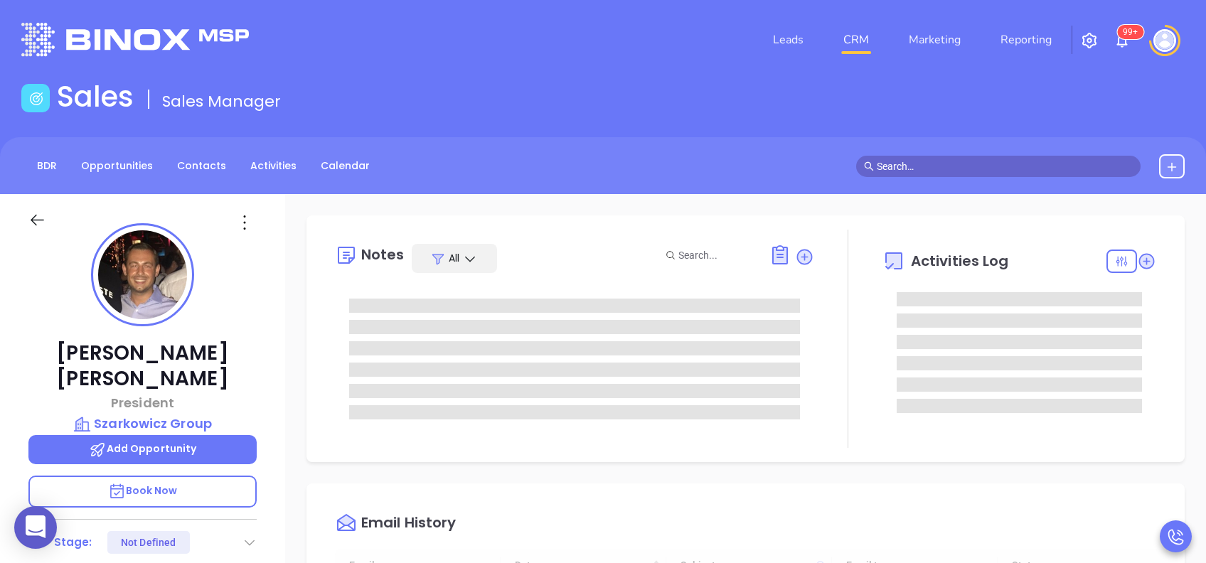
scroll to position [414, 0]
type input "[PERSON_NAME]"
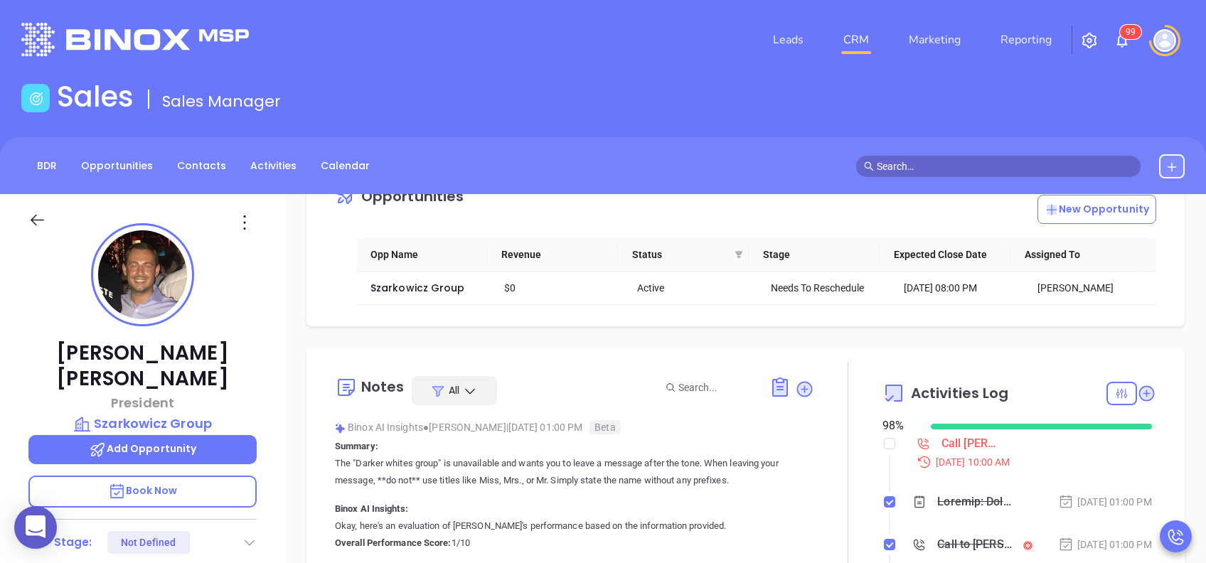
scroll to position [95, 0]
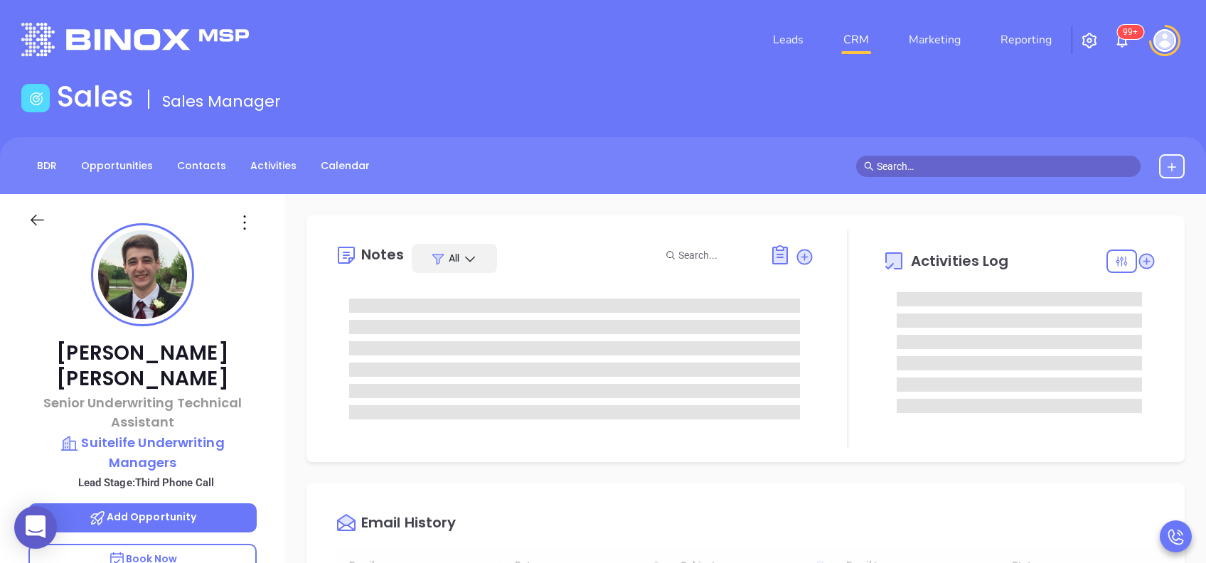
type input "[DATE]"
type input "[PERSON_NAME]"
type input "[DATE]"
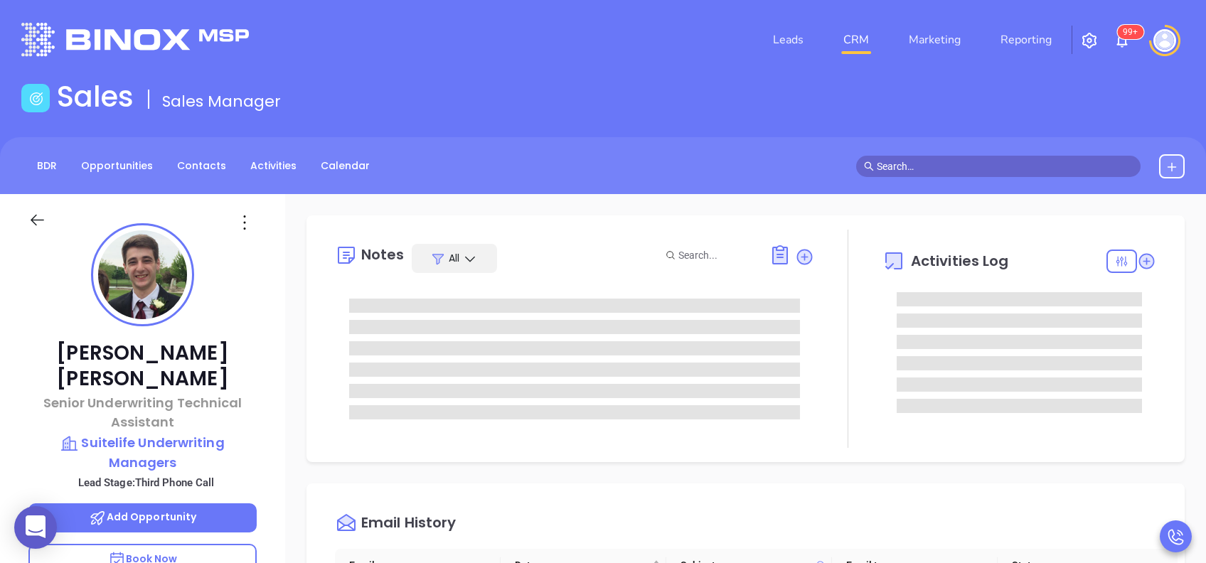
type input "[PERSON_NAME]"
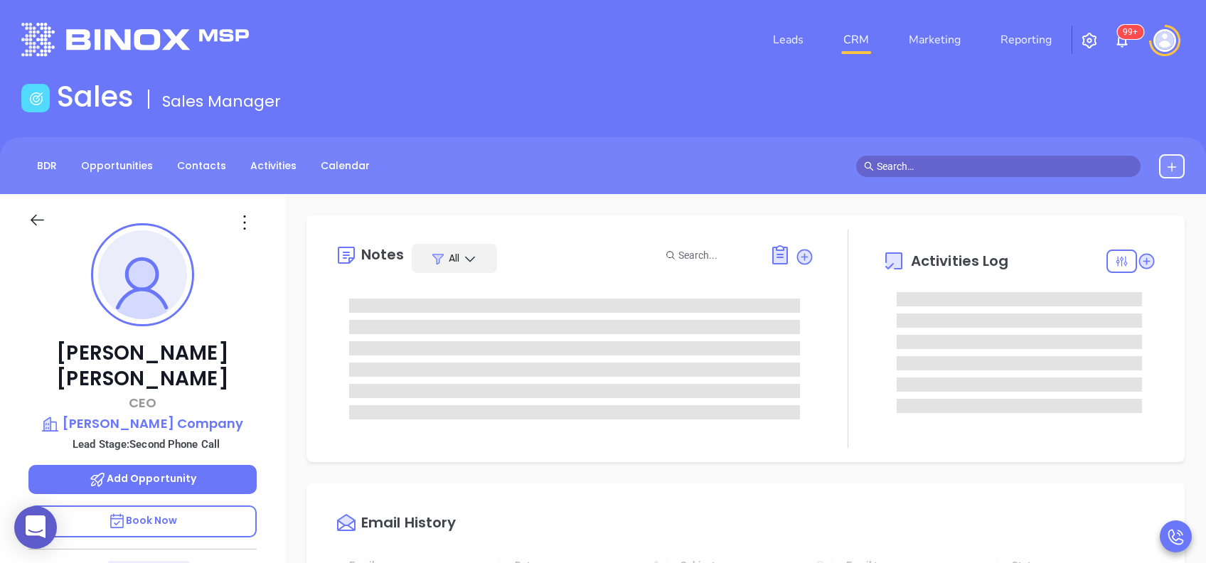
scroll to position [414, 0]
type input "[PERSON_NAME]"
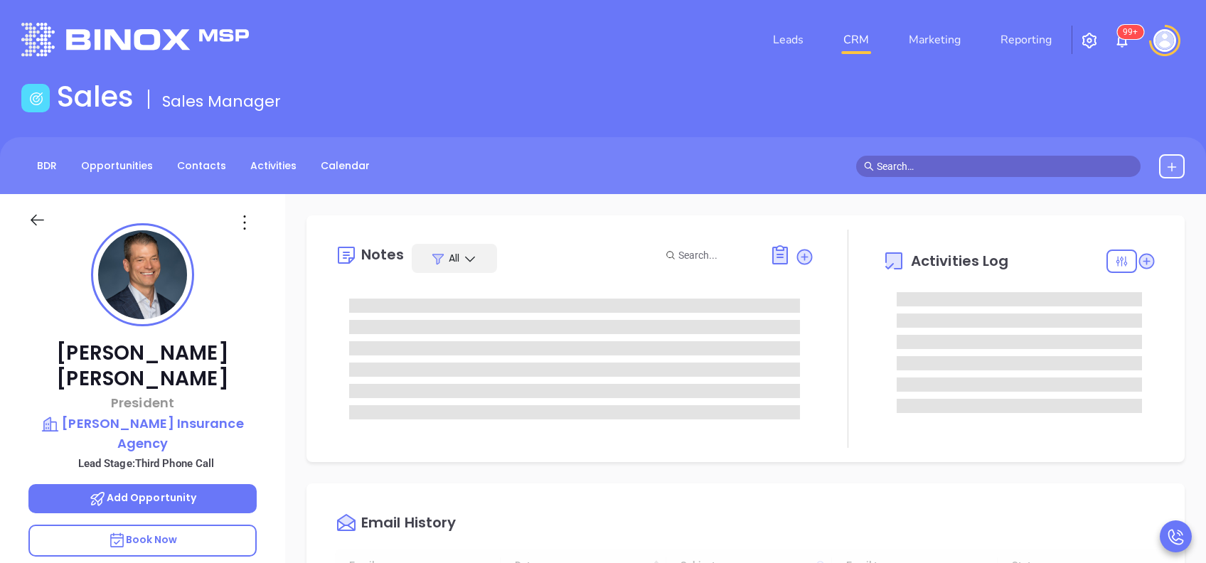
type input "[DATE]"
type input "[PERSON_NAME]"
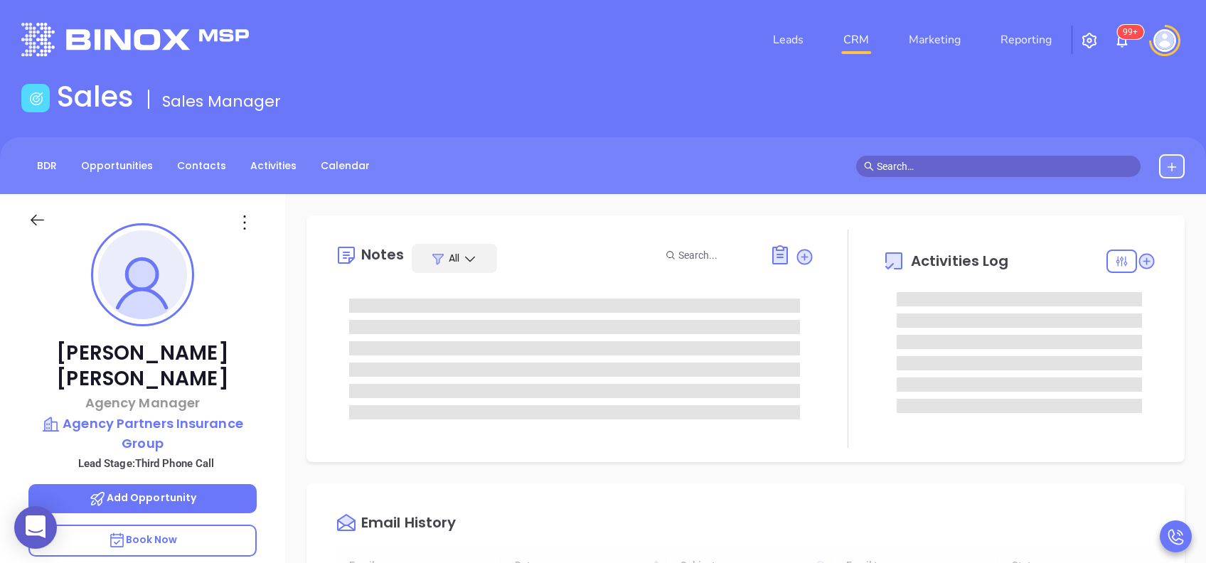
type input "[DATE]"
type input "[PERSON_NAME]"
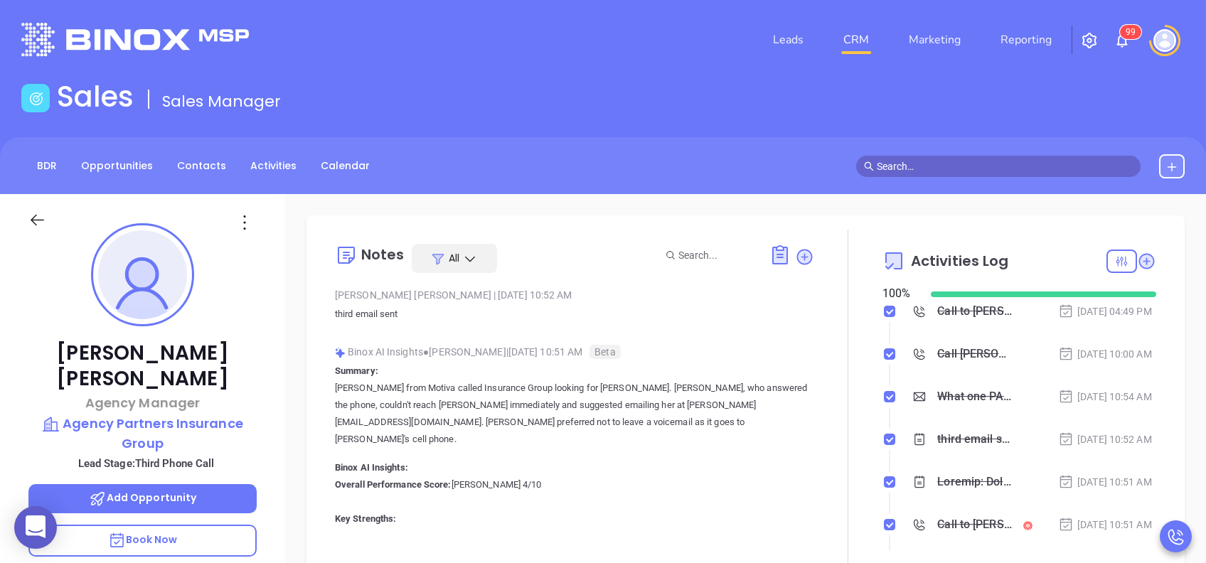
click at [277, 363] on div "Nicole Tallarida Agency Manager Agency Partners Insurance Group Lead Stage: Thi…" at bounding box center [142, 546] width 285 height 704
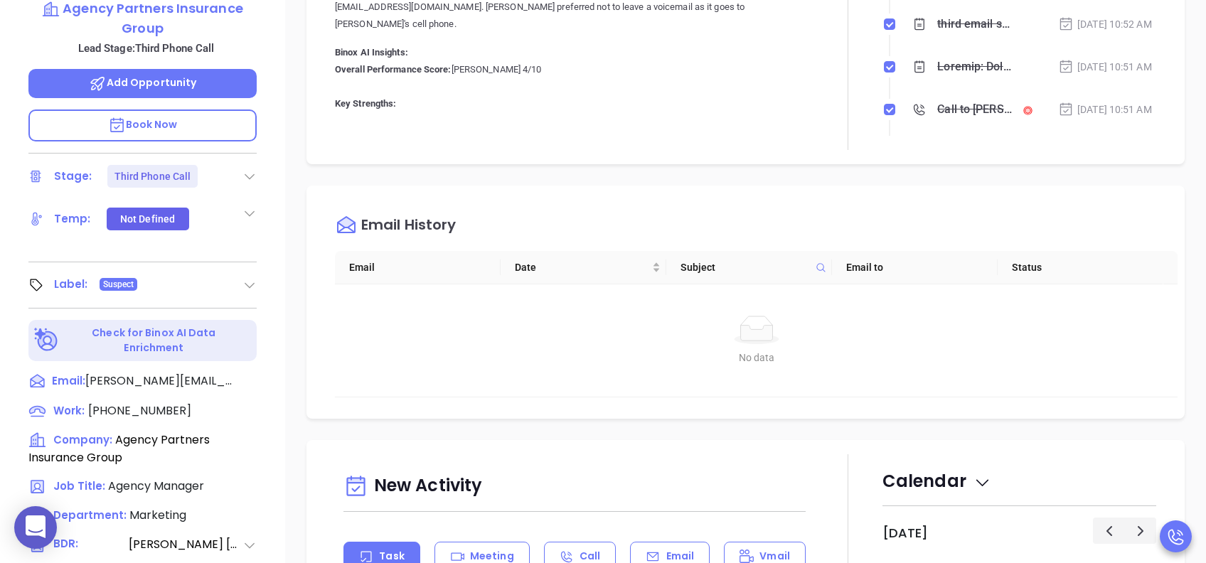
scroll to position [417, 0]
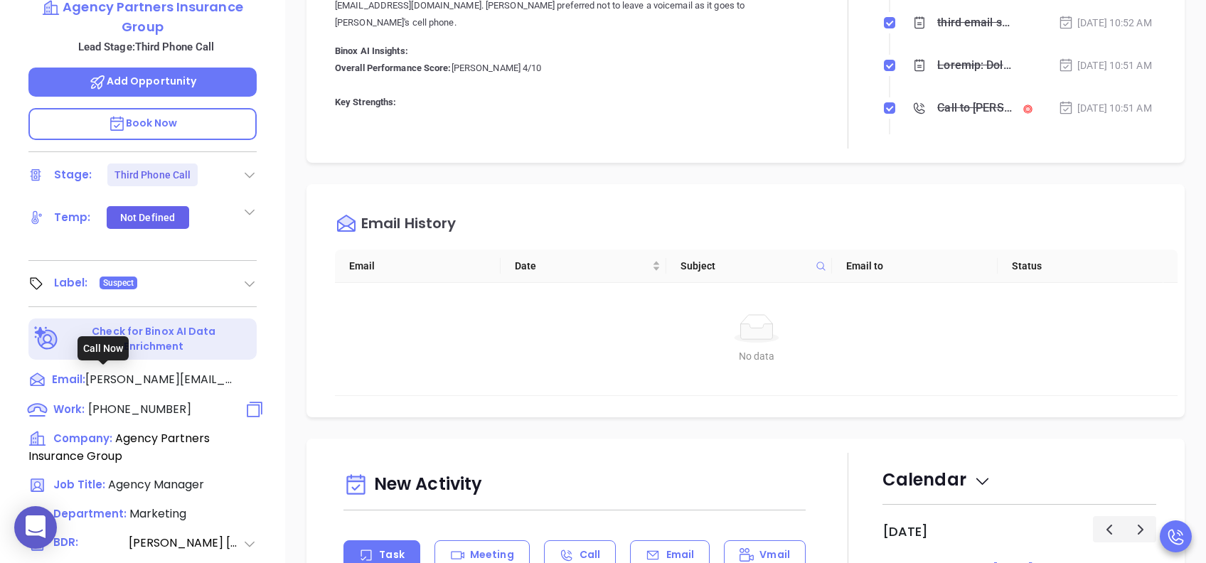
click at [140, 401] on span "(888) 390-0818" at bounding box center [139, 409] width 103 height 16
type input "(888) 390-0818"
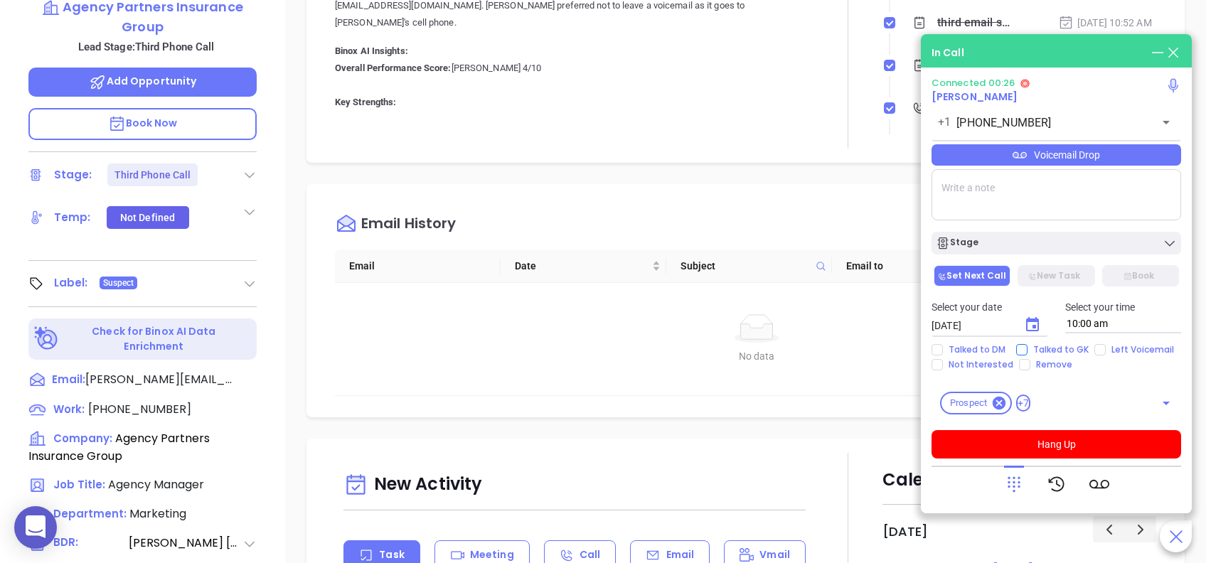
click at [1017, 352] on input "Talked to GK" at bounding box center [1021, 349] width 11 height 11
checkbox input "true"
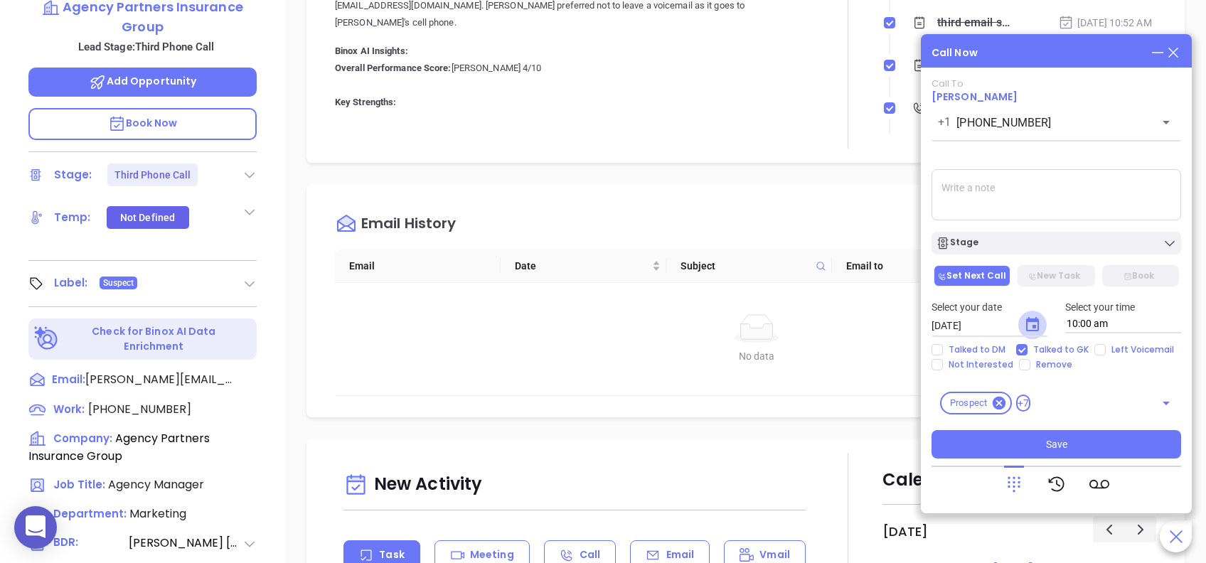
click at [1039, 323] on icon "Choose date, selected date is Aug 29, 2025" at bounding box center [1032, 324] width 17 height 17
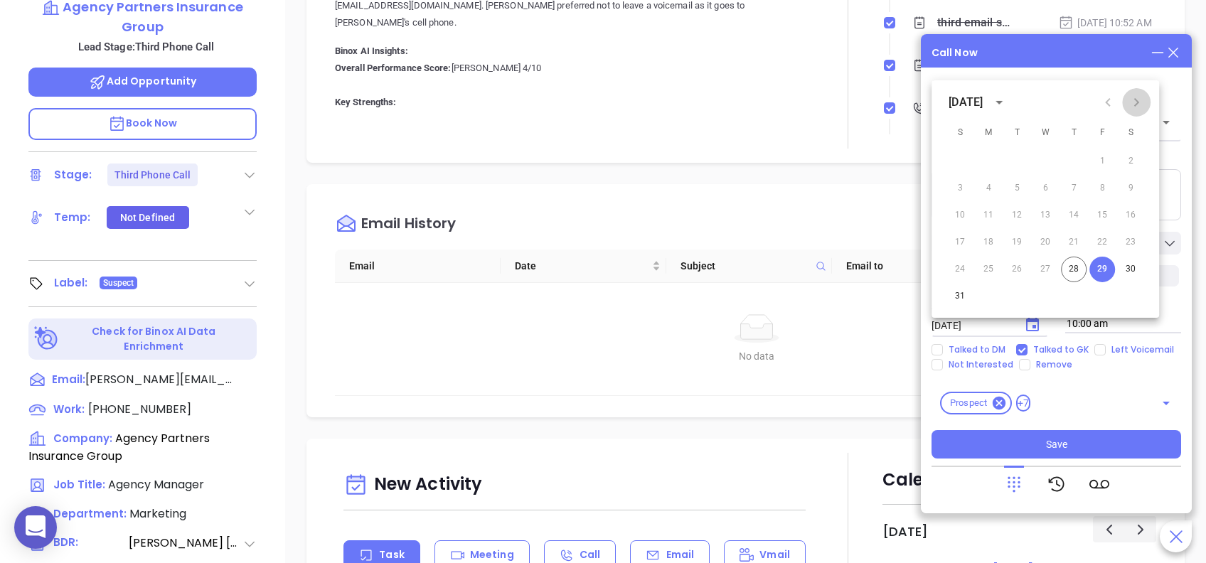
click at [1138, 102] on icon "Next month" at bounding box center [1136, 102] width 5 height 9
click at [1016, 161] on button "2" at bounding box center [1017, 162] width 26 height 26
type input "[DATE]"
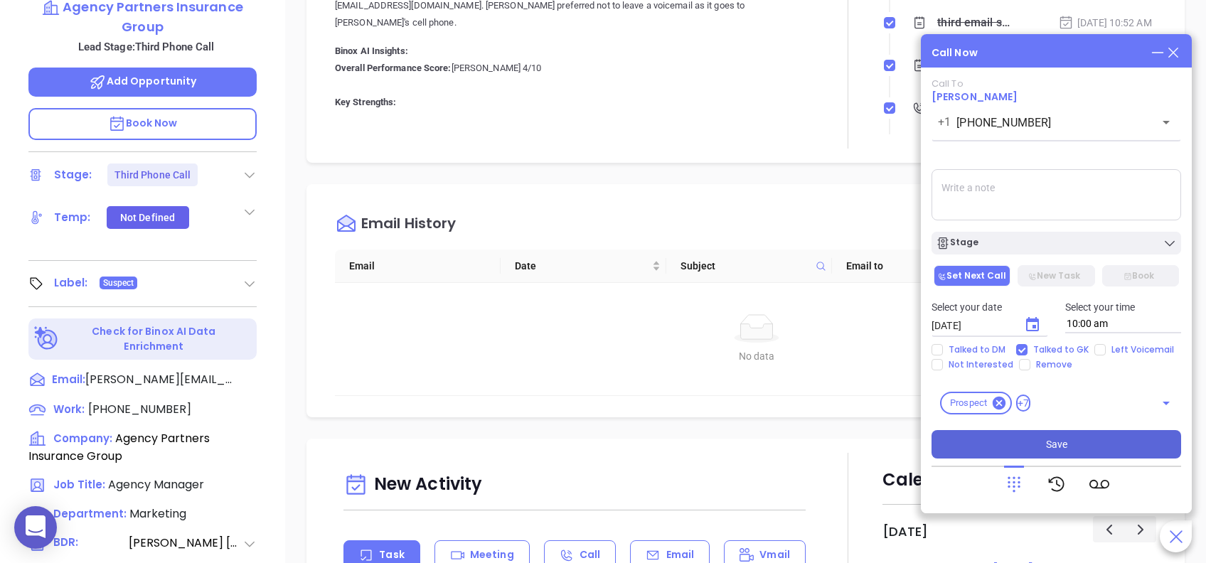
click at [1067, 438] on button "Save" at bounding box center [1056, 444] width 250 height 28
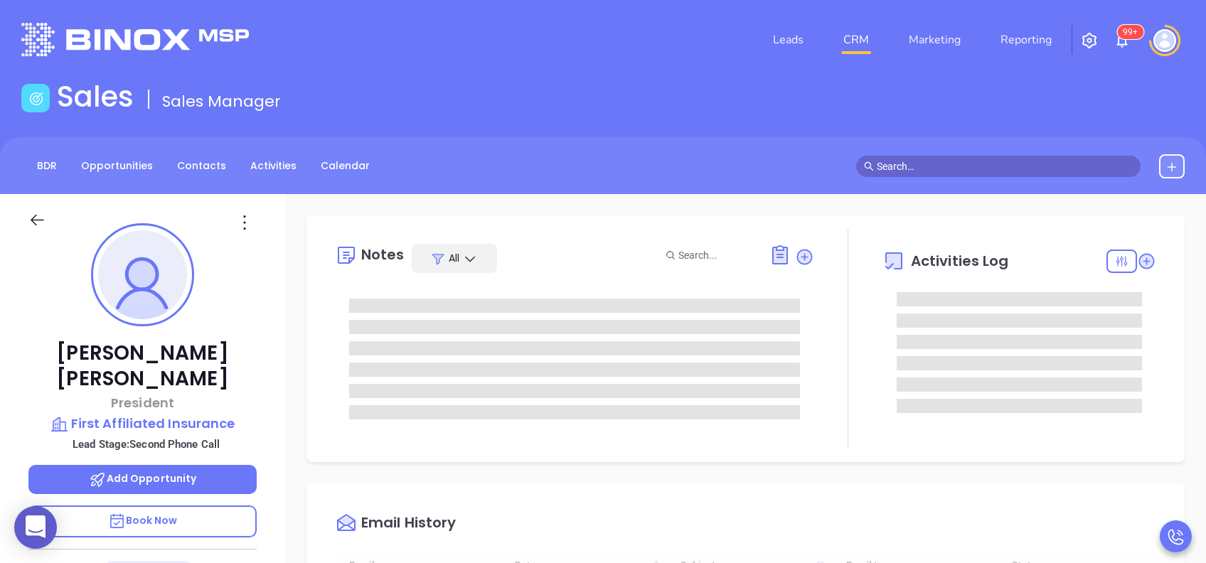
type input "[DATE]"
type input "[PERSON_NAME]"
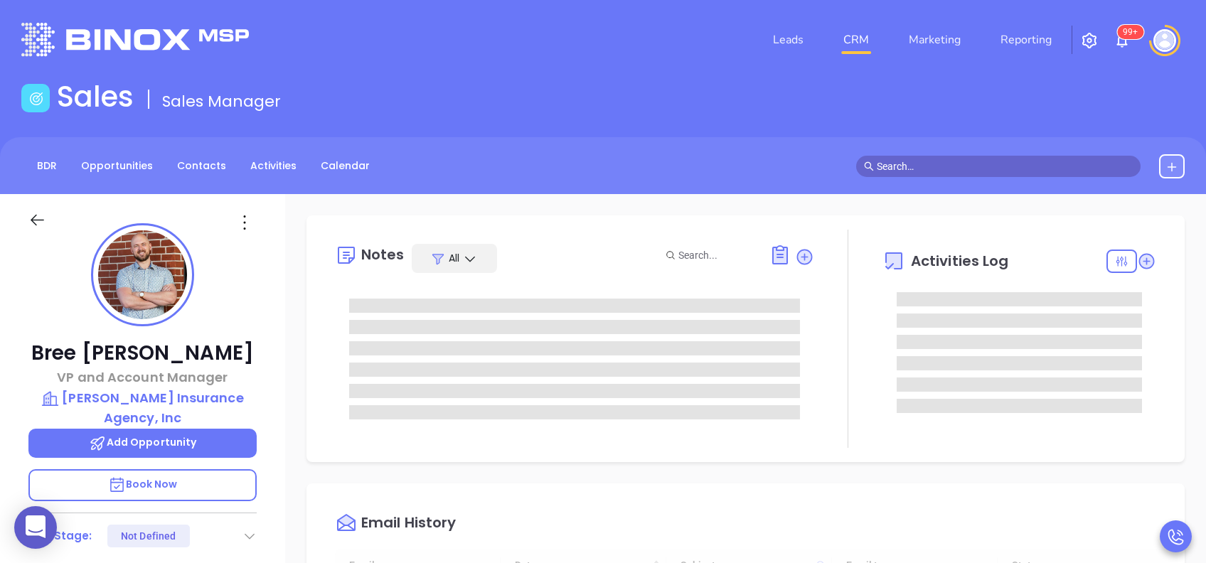
type input "[DATE]"
type input "[PERSON_NAME]"
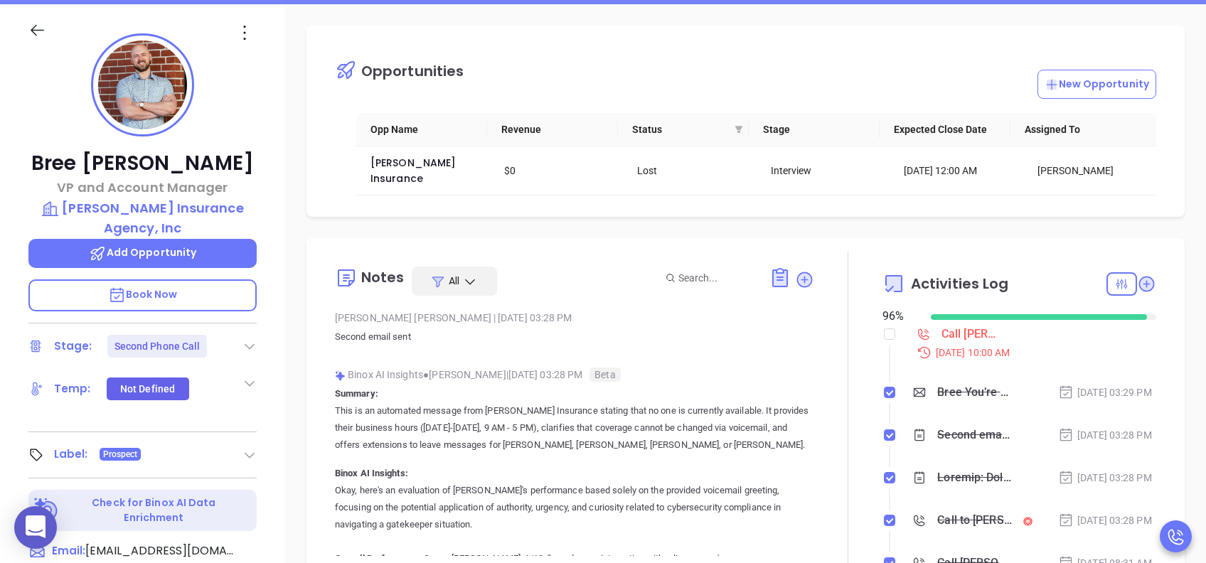
scroll to position [189, 0]
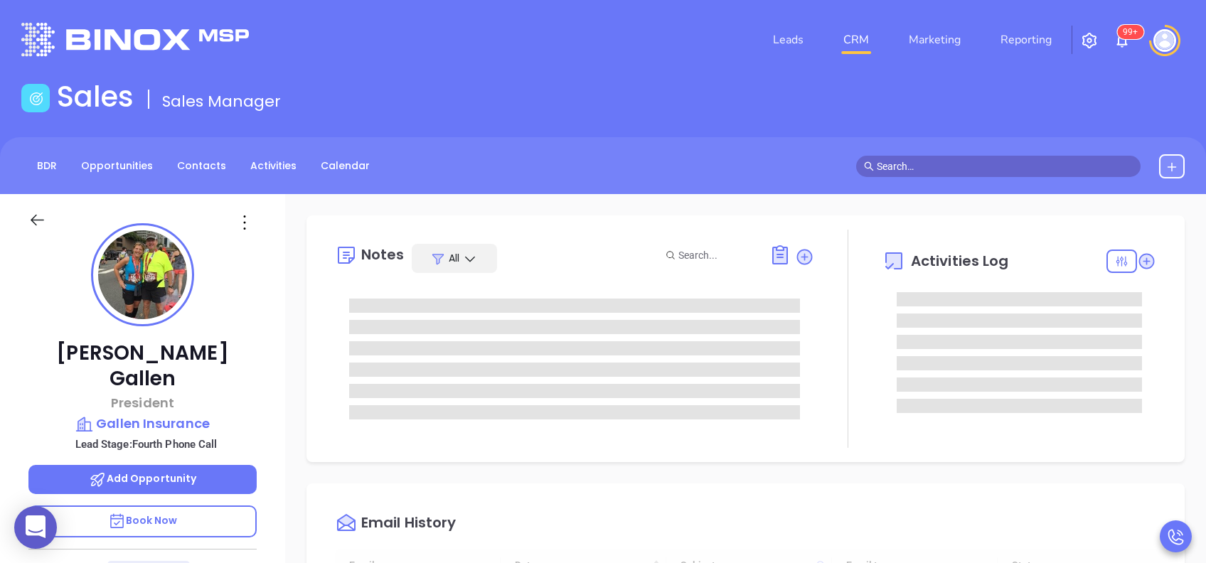
type input "[DATE]"
type input "[PERSON_NAME]"
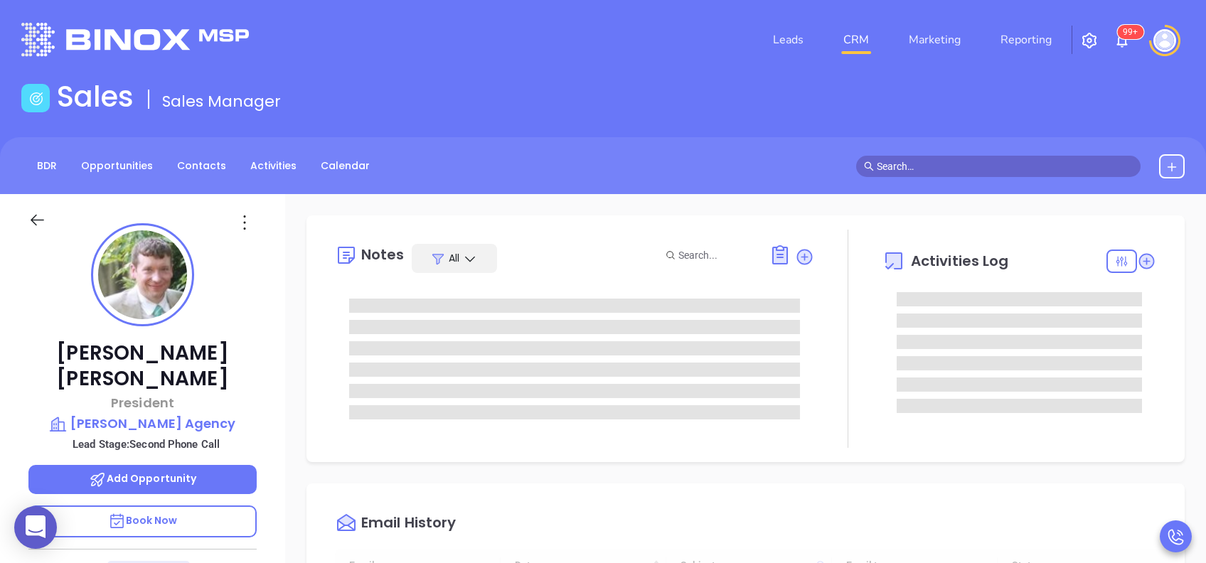
type input "[DATE]"
type input "[PERSON_NAME]"
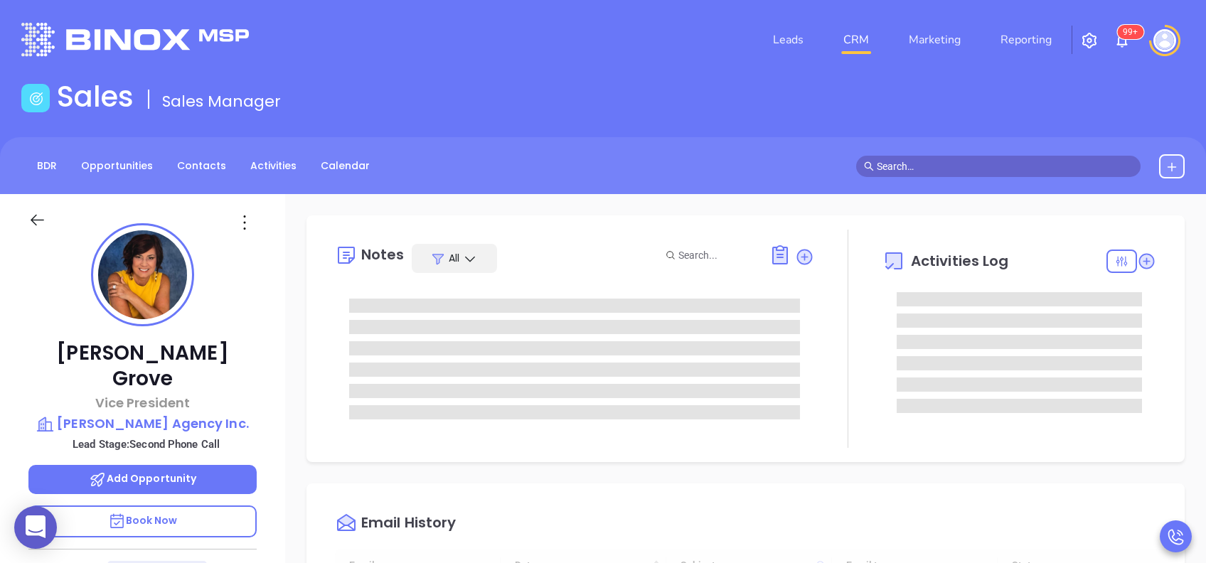
scroll to position [414, 0]
type input "[PERSON_NAME]"
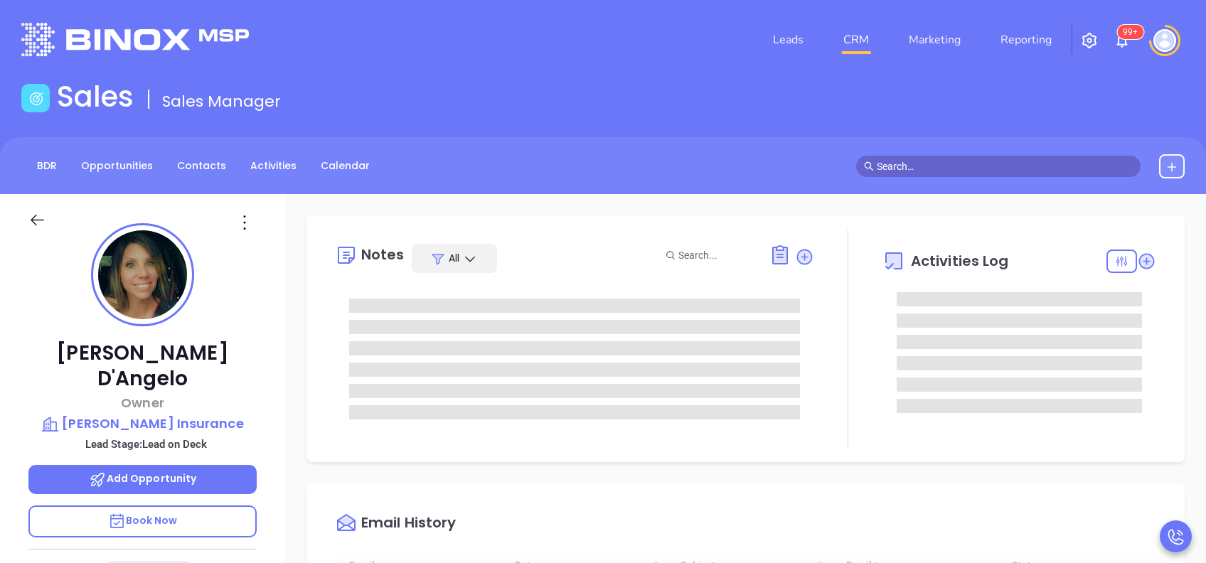
type input "[DATE]"
type input "[PERSON_NAME]"
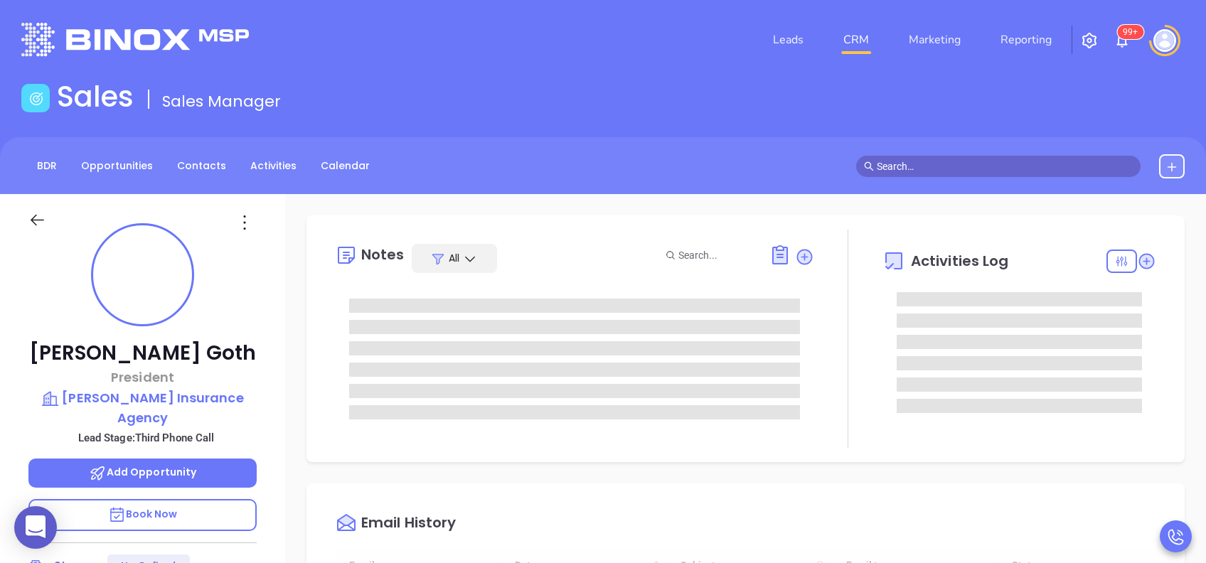
type input "[DATE]"
type input "[PERSON_NAME]"
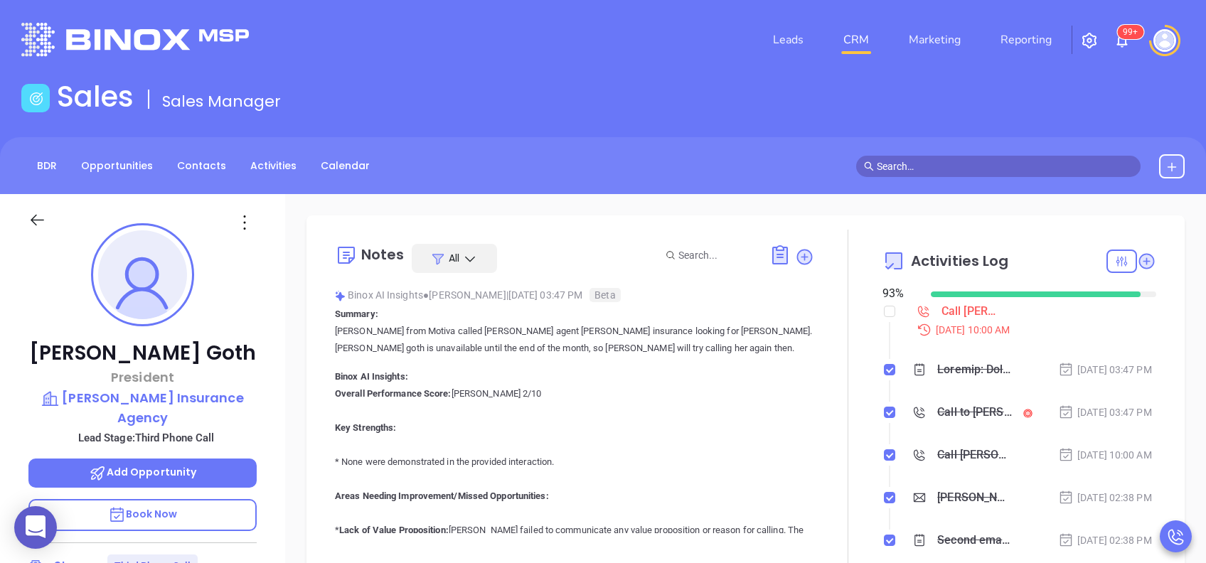
scroll to position [379, 0]
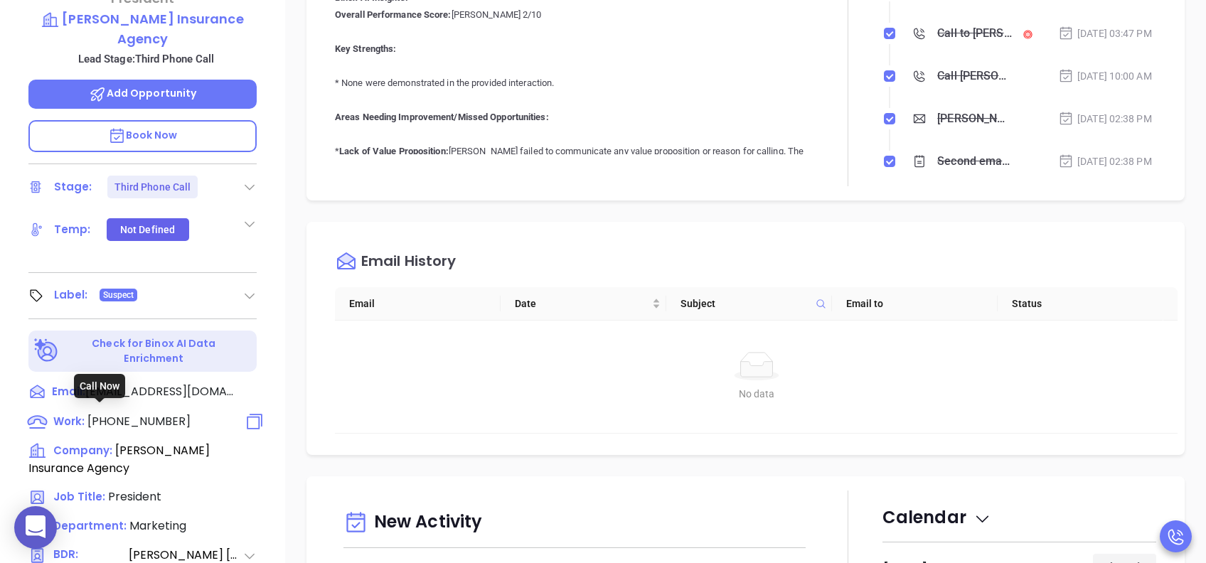
click at [168, 416] on span "[PHONE_NUMBER]" at bounding box center [138, 421] width 103 height 16
type input "[PHONE_NUMBER]"
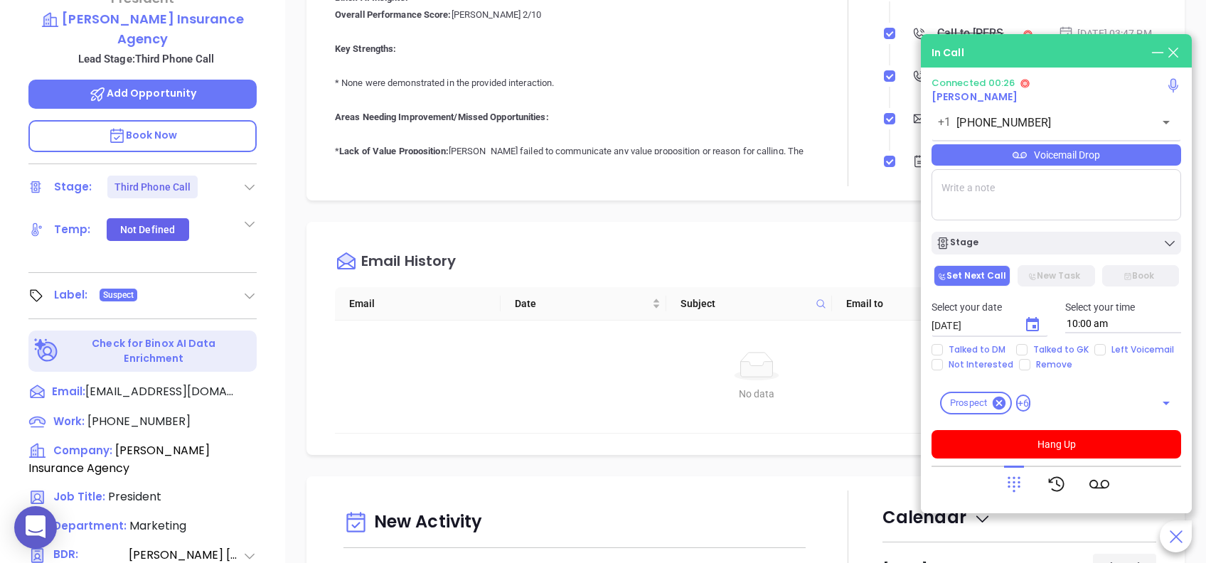
click at [1020, 489] on icon at bounding box center [1014, 484] width 20 height 20
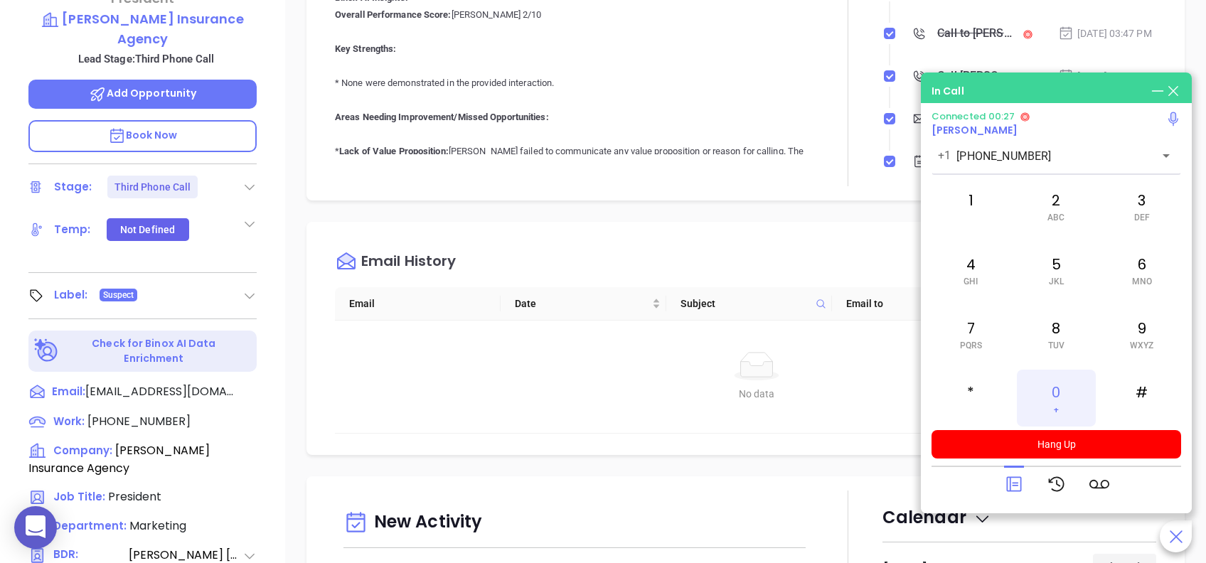
click at [1062, 389] on div "0 +" at bounding box center [1056, 398] width 78 height 57
click at [1010, 487] on icon at bounding box center [1014, 484] width 20 height 20
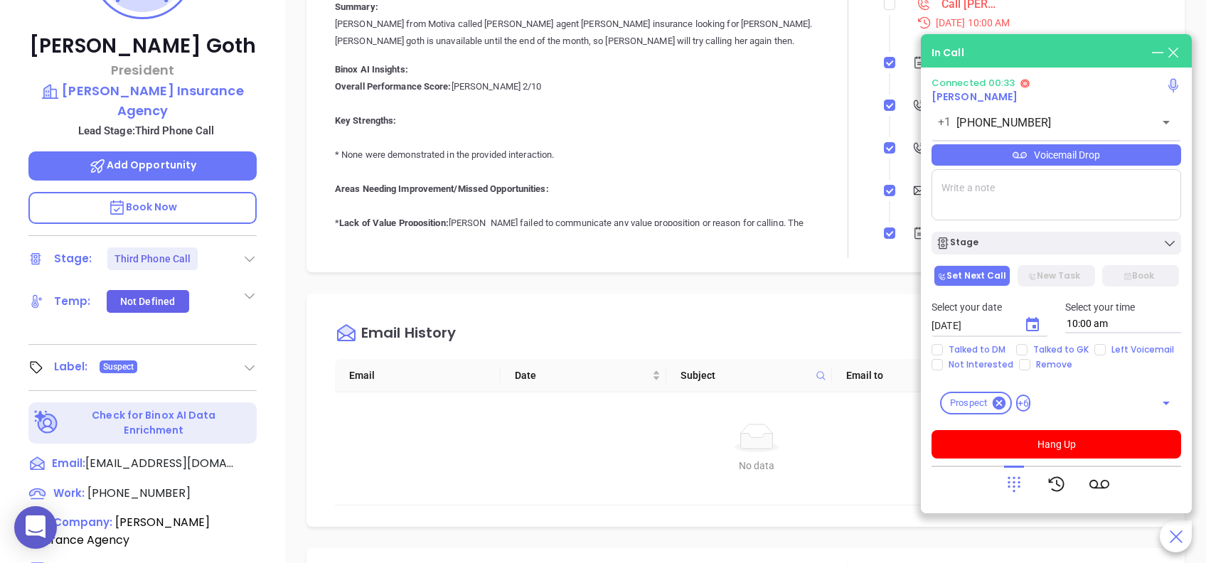
scroll to position [189, 0]
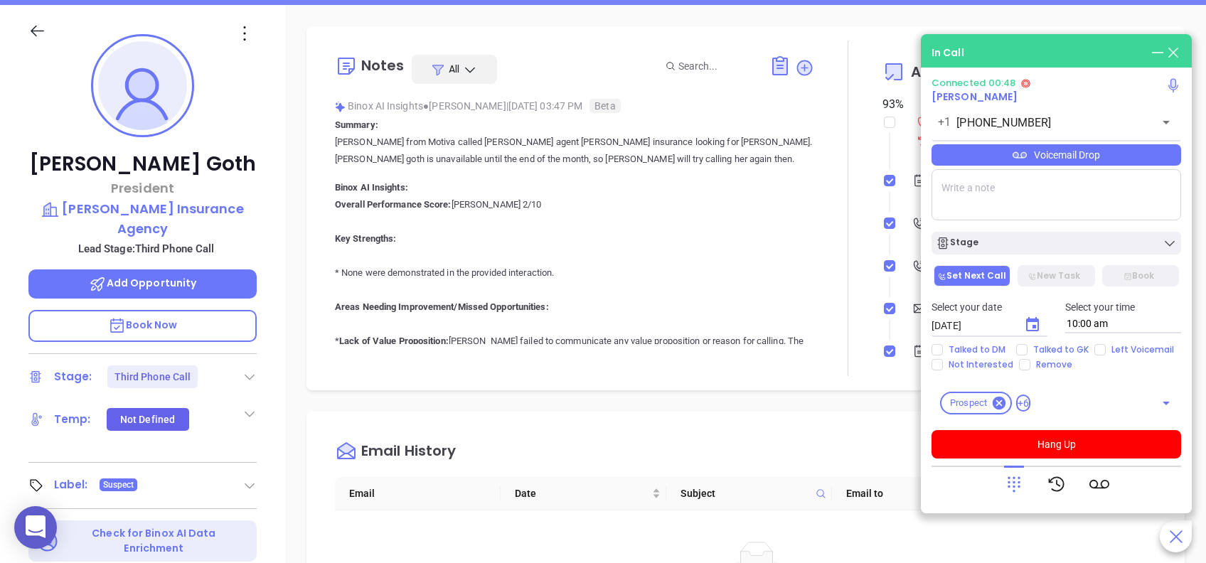
click at [1122, 150] on div "Voicemail Drop" at bounding box center [1056, 154] width 250 height 21
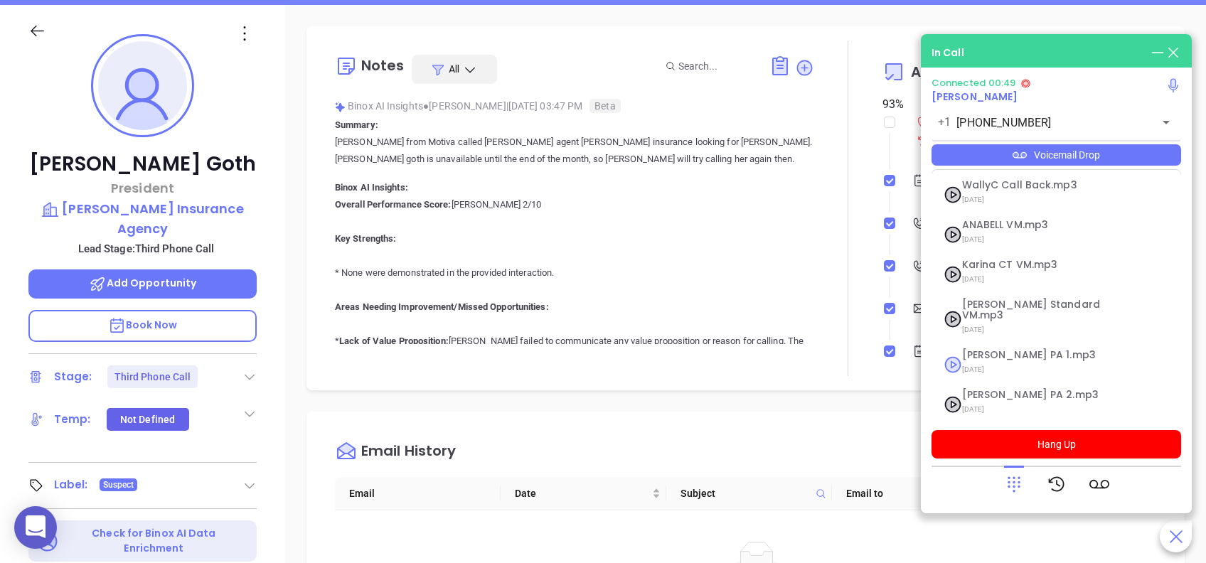
click at [1012, 360] on span "07/18/2025" at bounding box center [1039, 369] width 154 height 18
checkbox input "true"
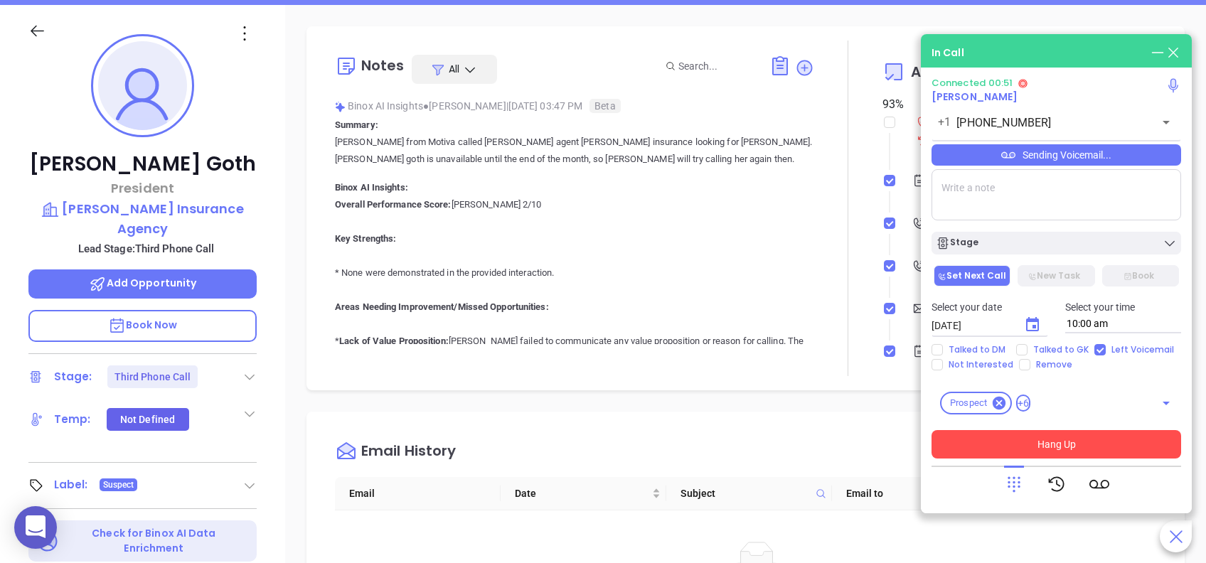
click at [1076, 441] on button "Hang Up" at bounding box center [1056, 444] width 250 height 28
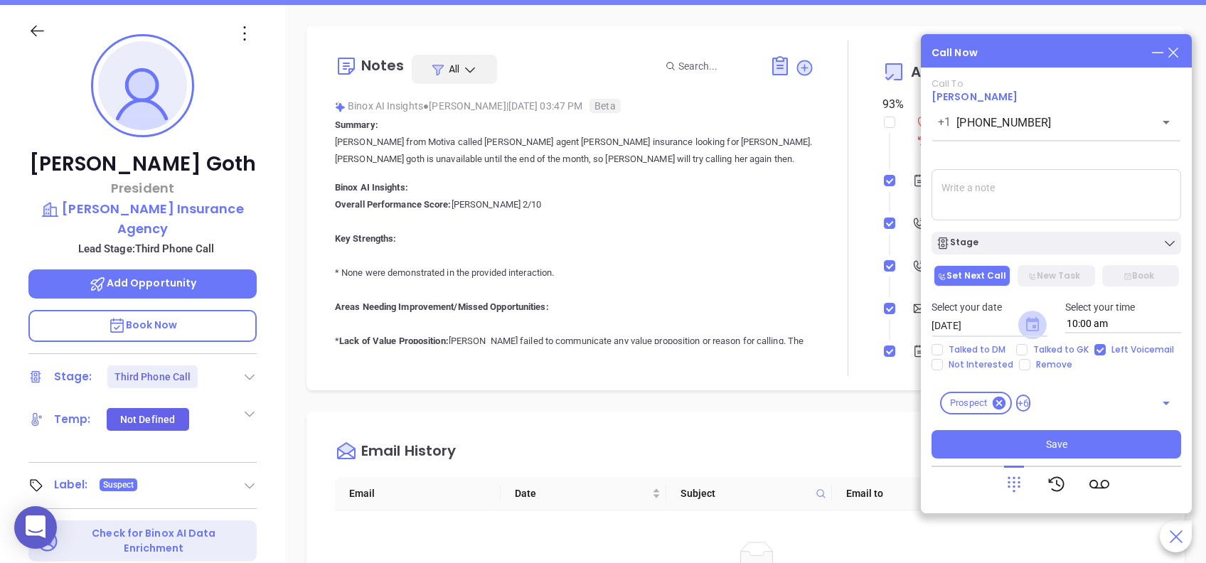
click at [1032, 319] on icon "Choose date, selected date is Aug 29, 2025" at bounding box center [1032, 324] width 13 height 14
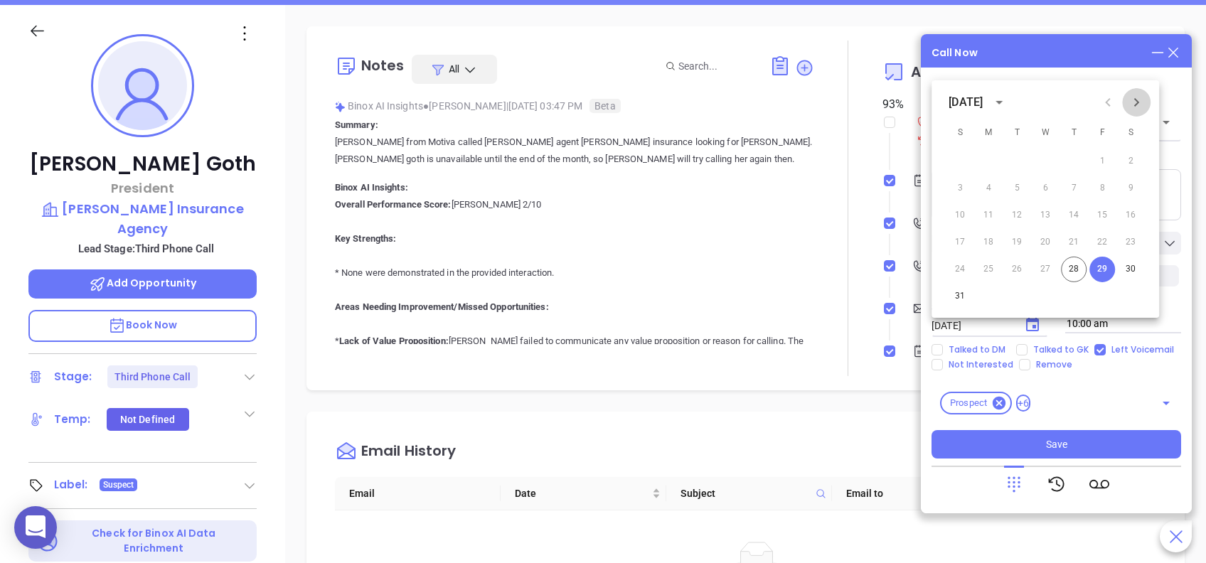
click at [1143, 98] on icon "Next month" at bounding box center [1136, 102] width 17 height 17
click at [1022, 157] on button "2" at bounding box center [1017, 162] width 26 height 26
type input "[DATE]"
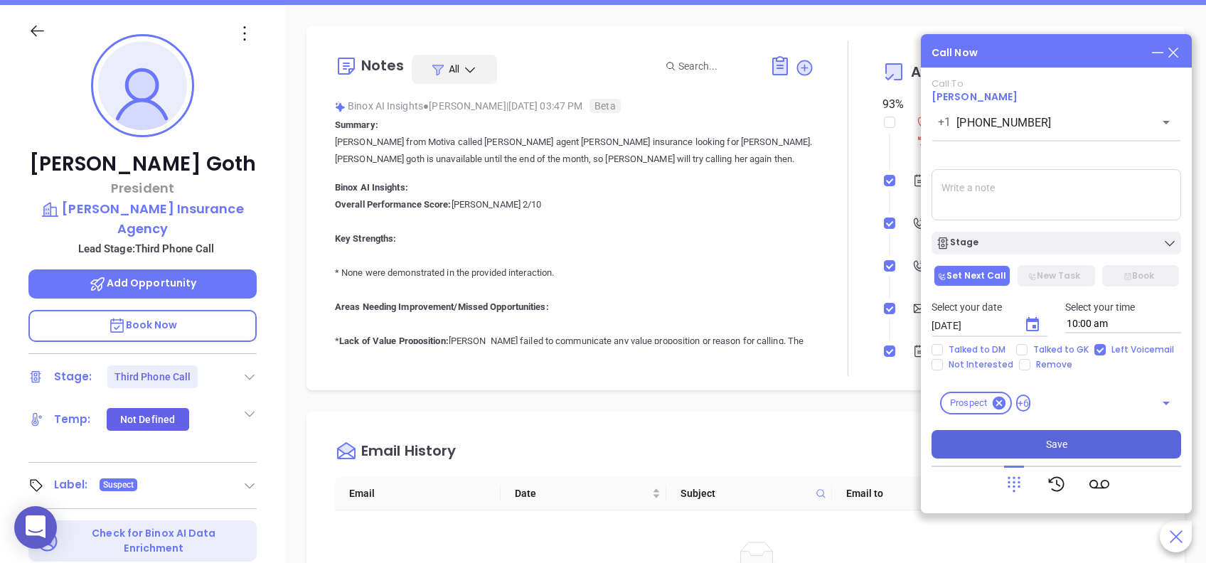
click at [1081, 444] on button "Save" at bounding box center [1056, 444] width 250 height 28
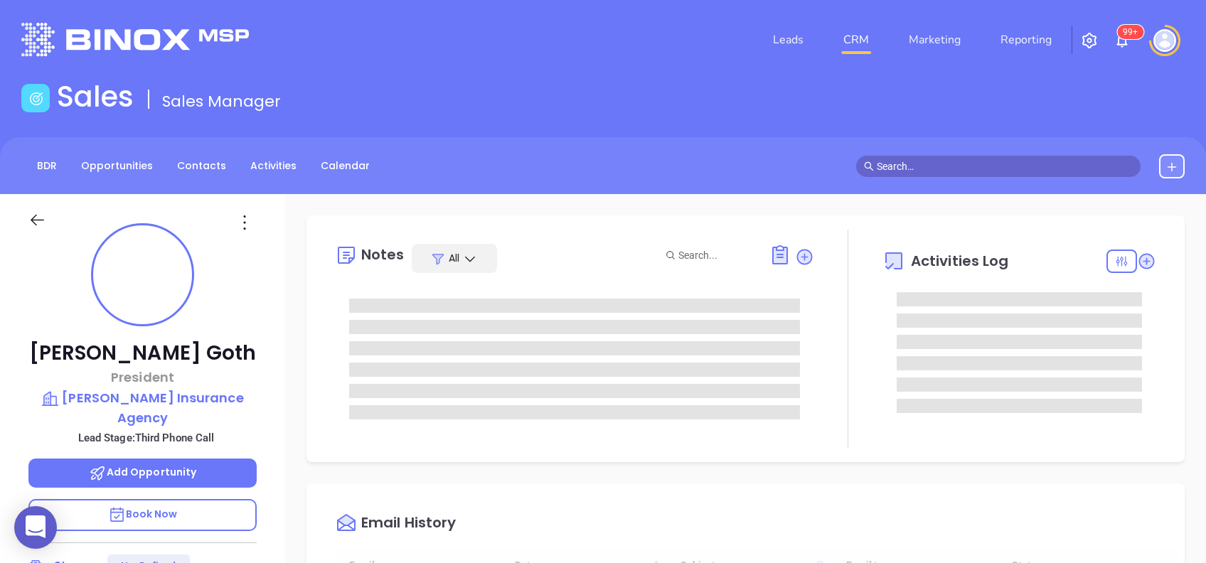
type input "[DATE]"
type input "[PERSON_NAME]"
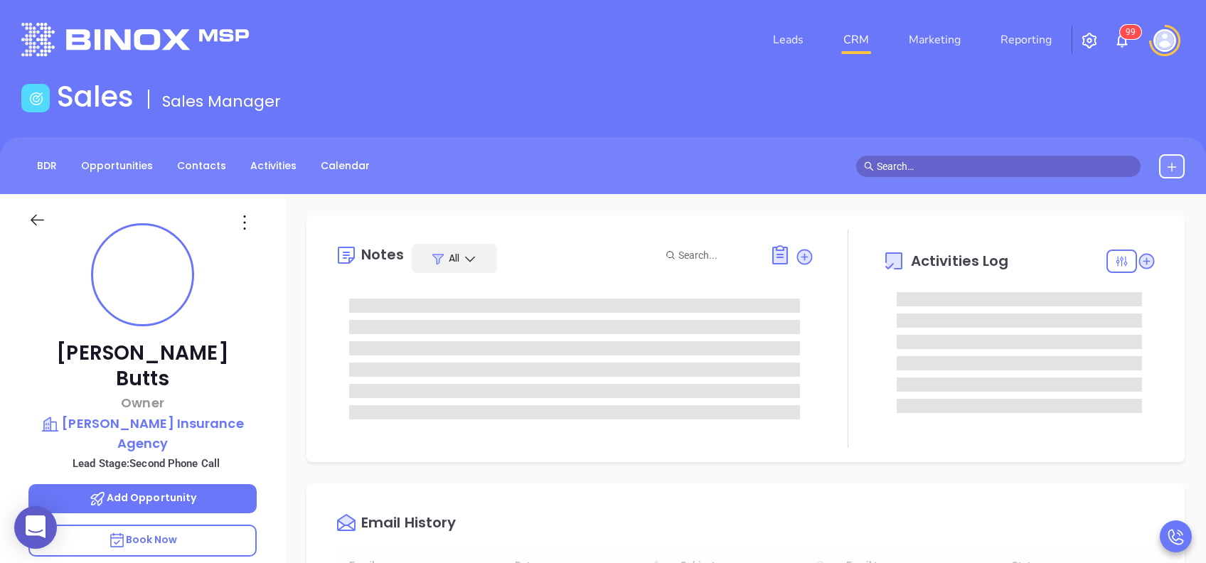
type input "[DATE]"
type input "[PERSON_NAME]"
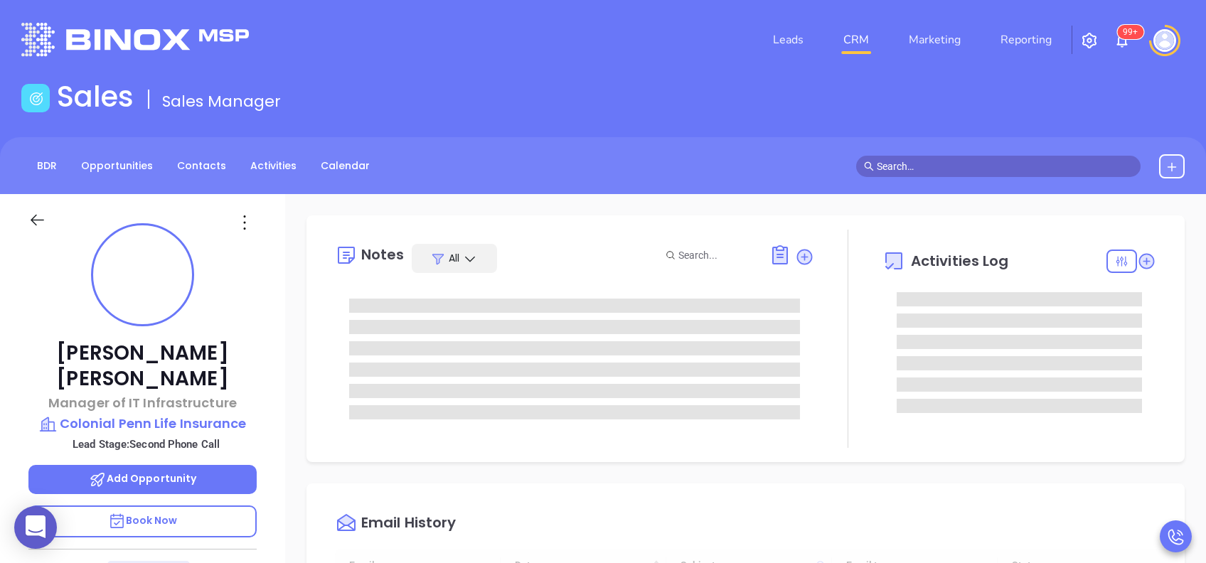
type input "[DATE]"
type input "[PERSON_NAME]"
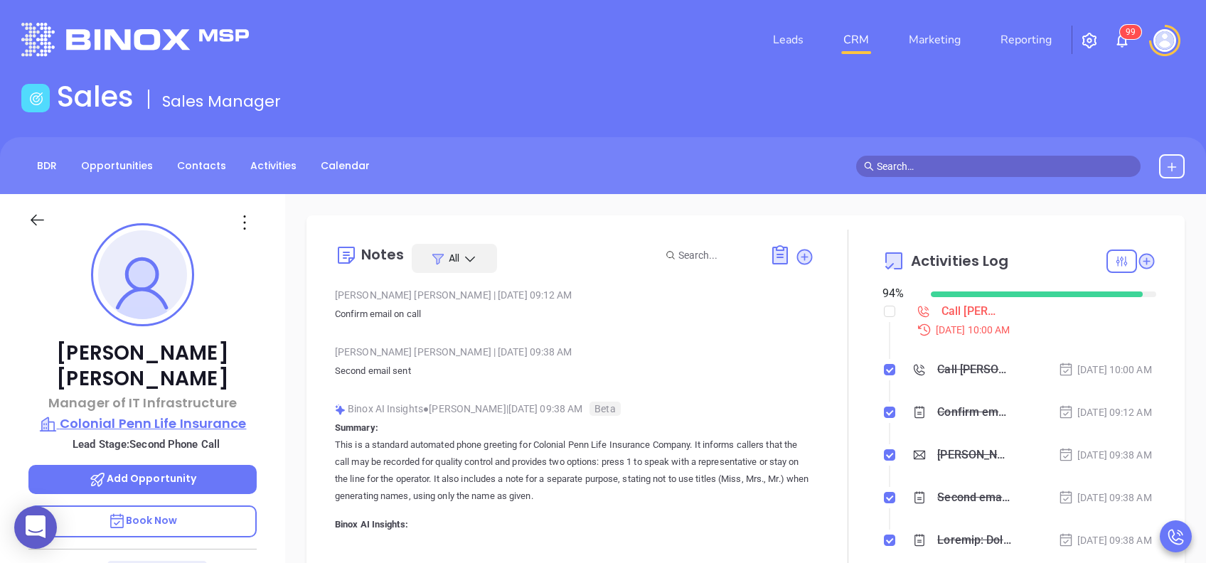
click at [203, 414] on p "Colonial Penn Life Insurance" at bounding box center [142, 424] width 228 height 20
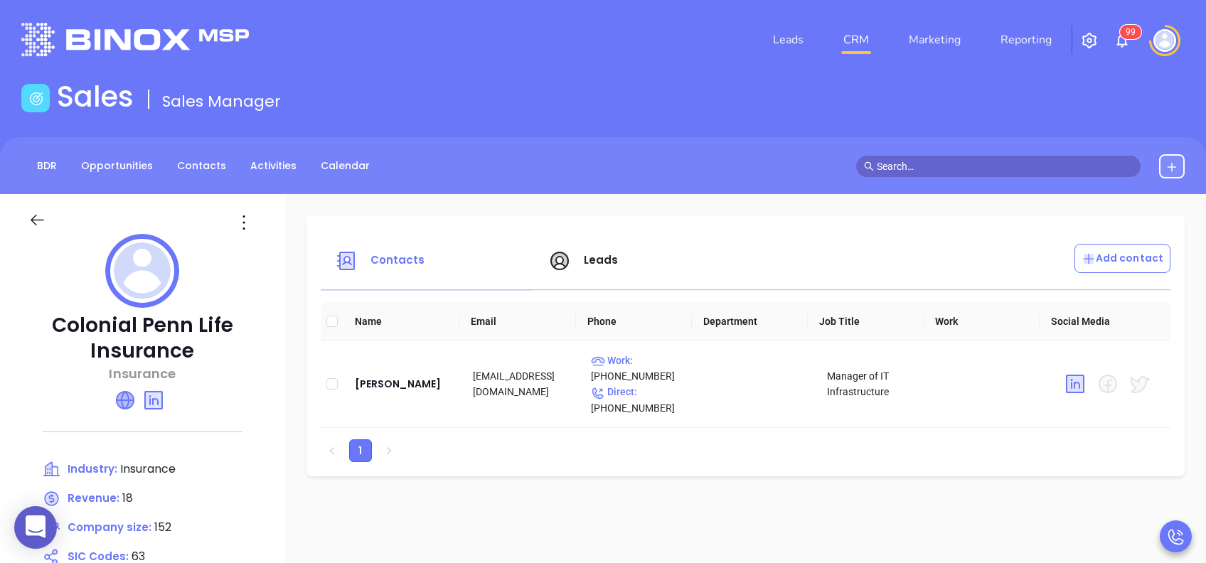
click at [125, 398] on icon at bounding box center [125, 400] width 17 height 17
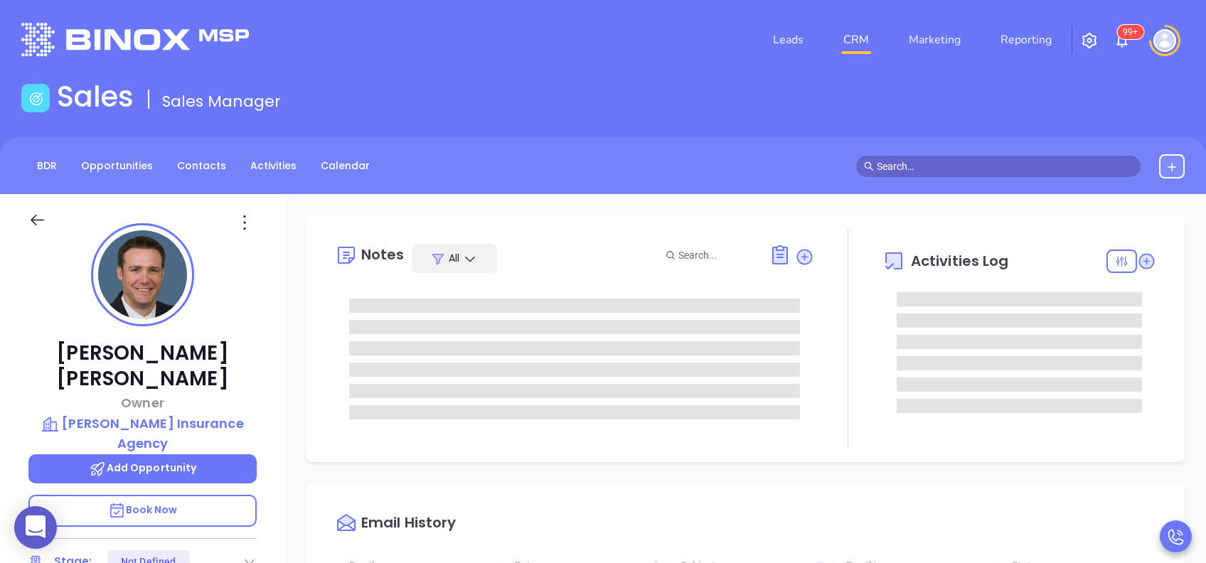
type input "[DATE]"
type input "[PERSON_NAME]"
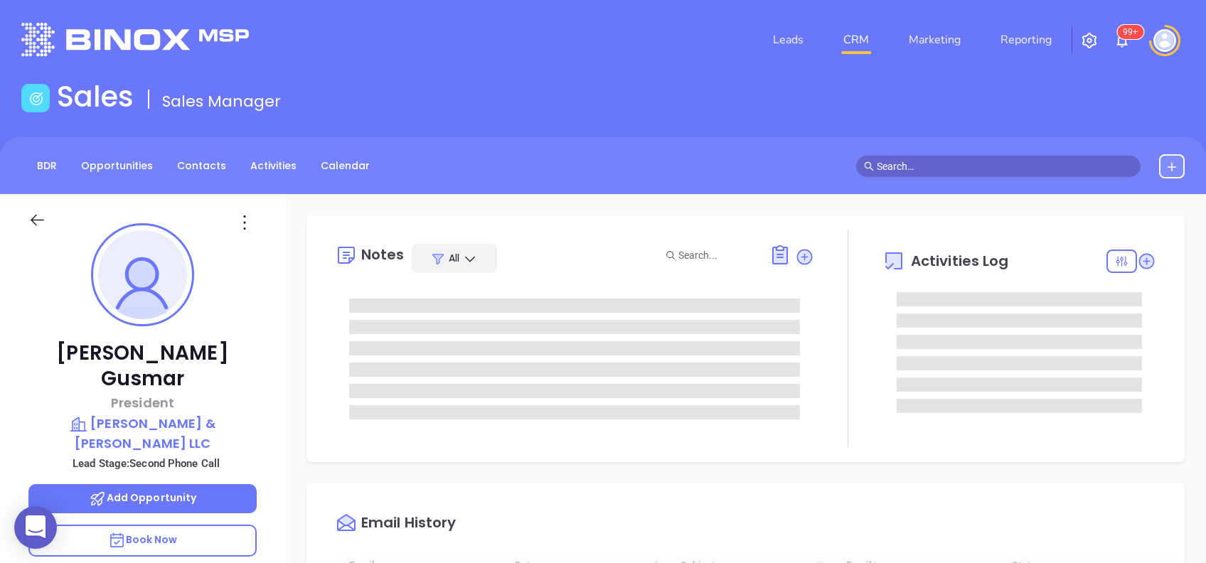
type input "[DATE]"
type input "[PERSON_NAME]"
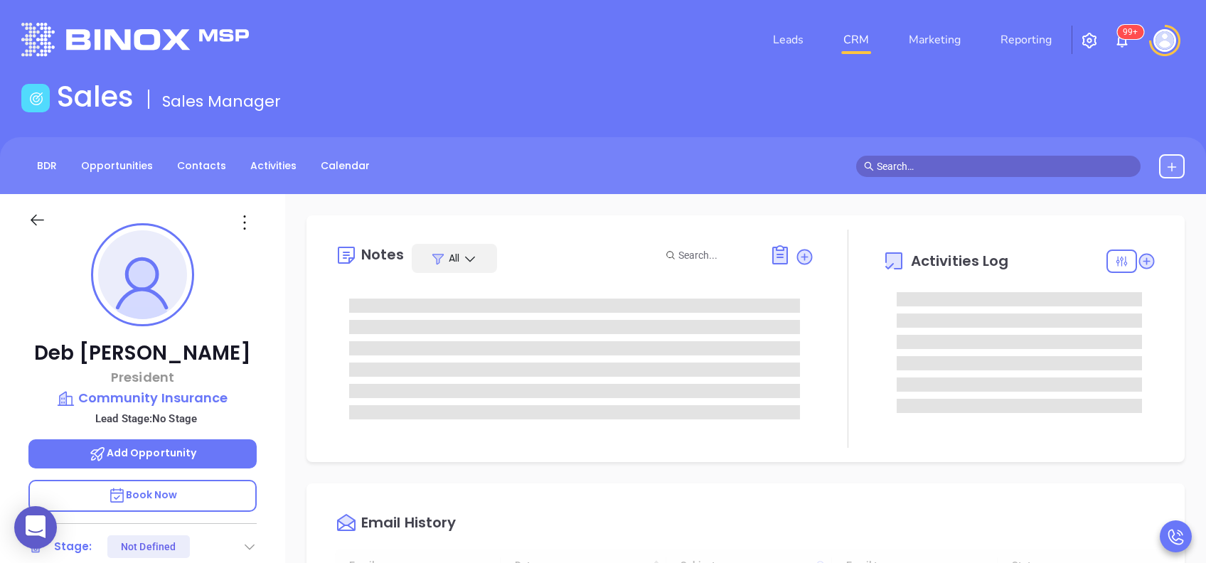
type input "[DATE]"
type input "[PERSON_NAME]"
type input "[DATE]"
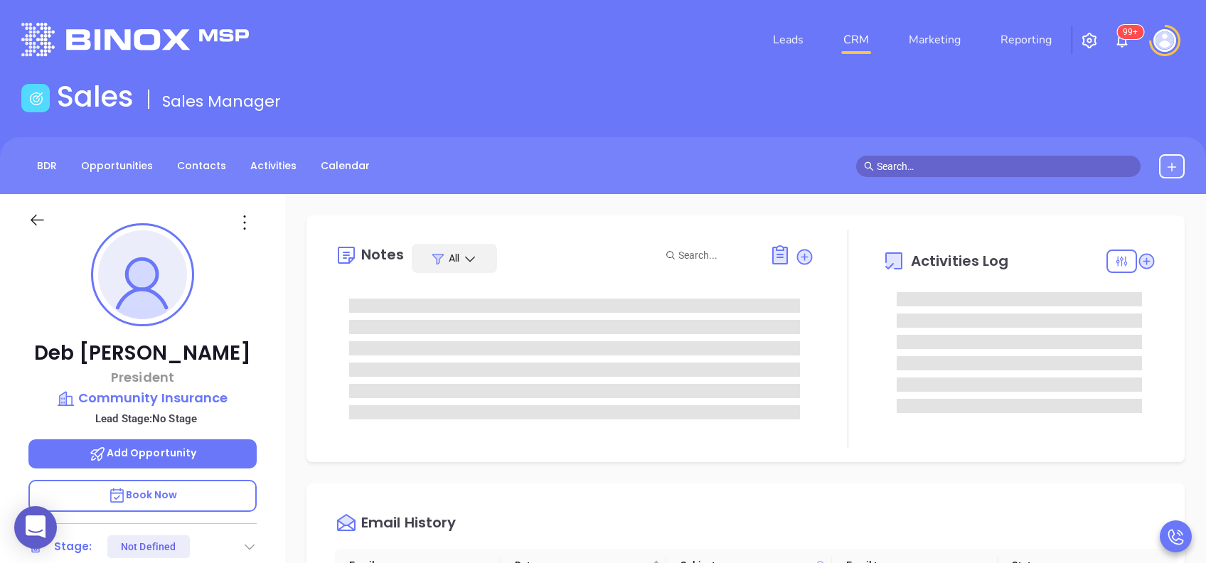
type input "[PERSON_NAME]"
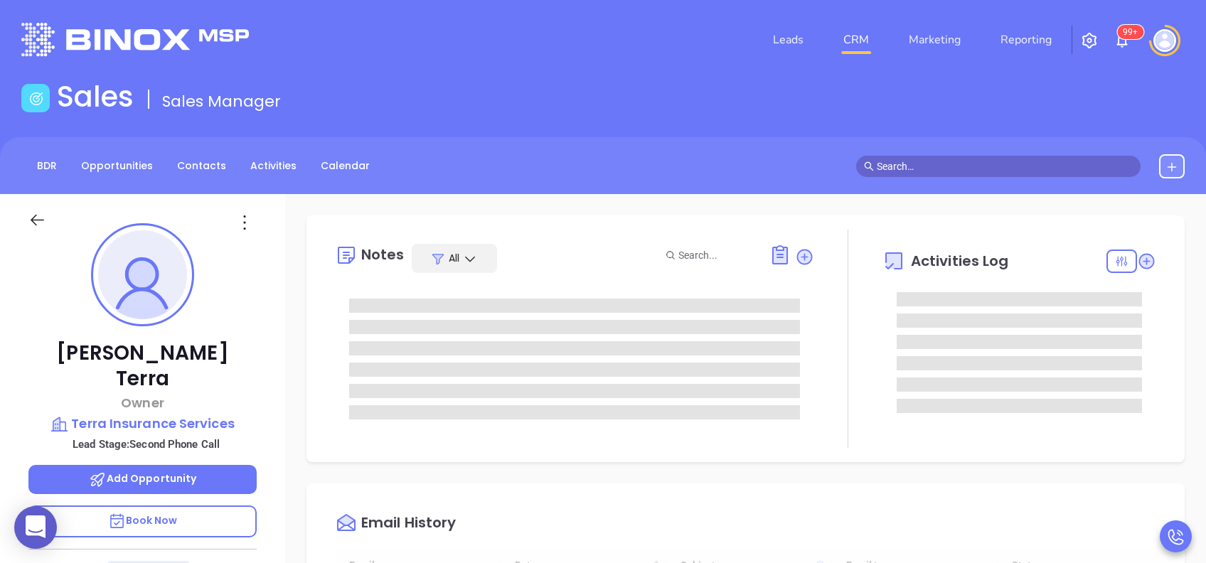
type input "[DATE]"
type input "[PERSON_NAME]"
type input "[DATE]"
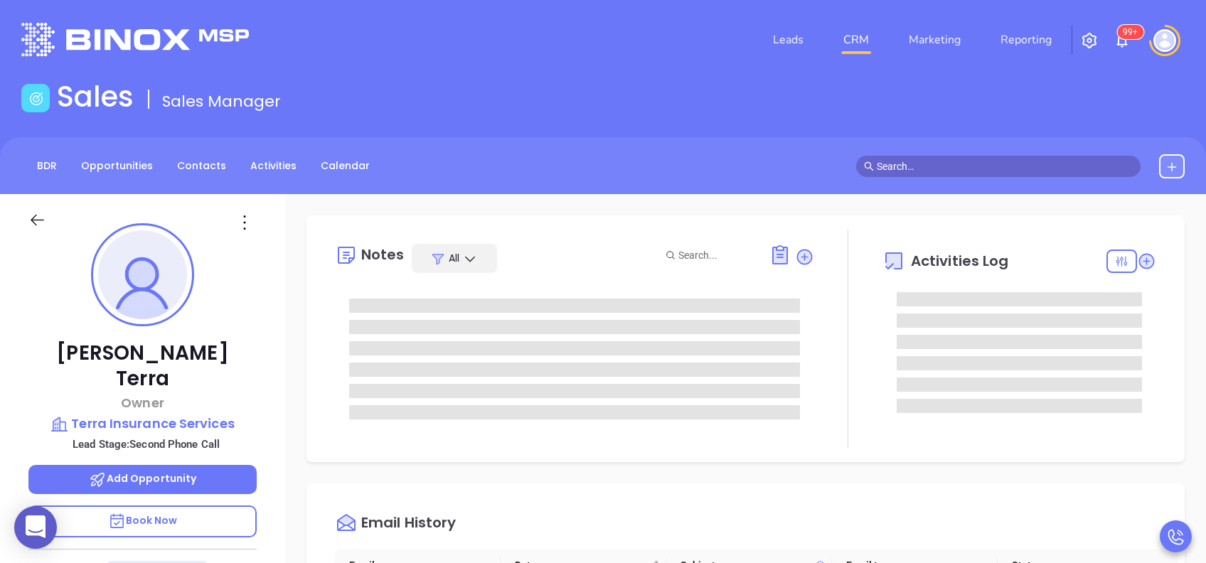
type input "[PERSON_NAME]"
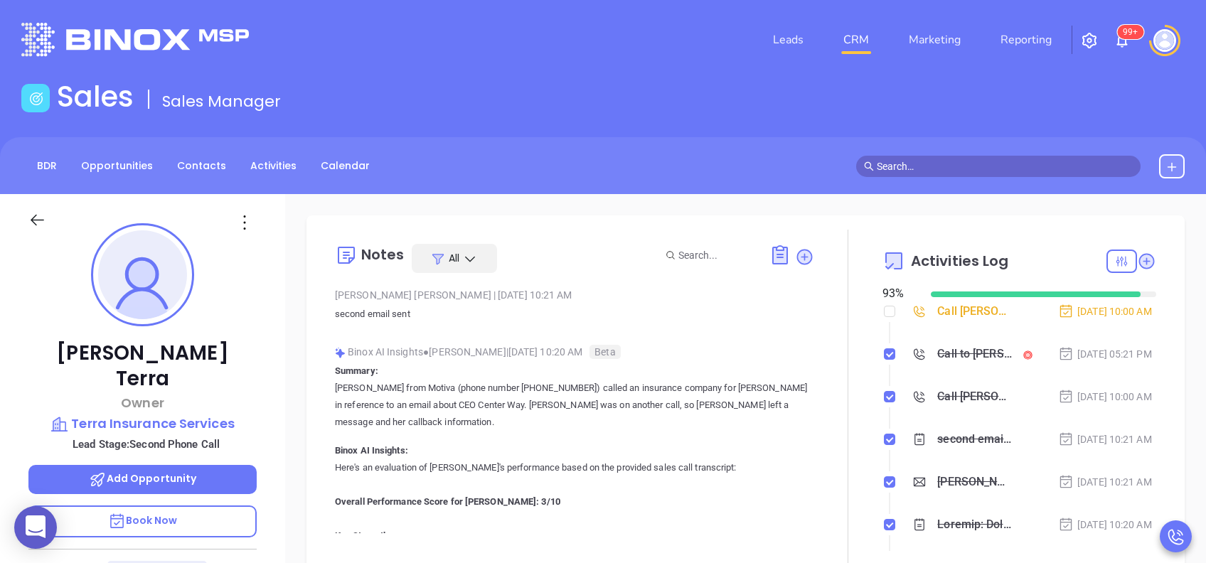
click at [884, 310] on input "checkbox" at bounding box center [889, 311] width 11 height 11
checkbox input "true"
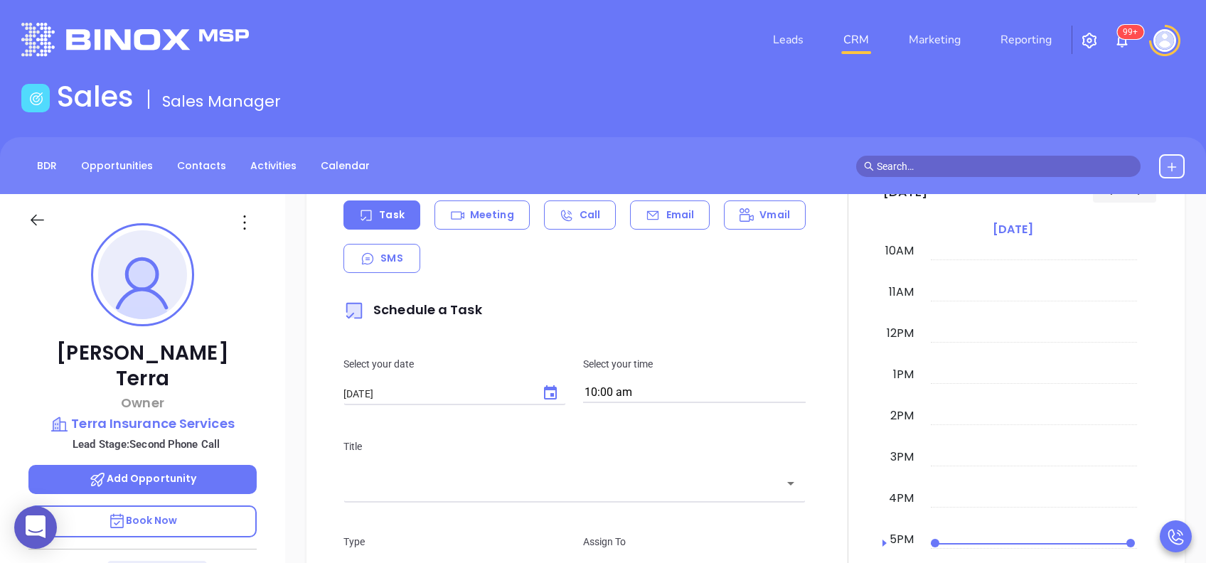
scroll to position [758, 0]
click at [545, 390] on icon "Choose date, selected date is Aug 29, 2025" at bounding box center [550, 391] width 17 height 17
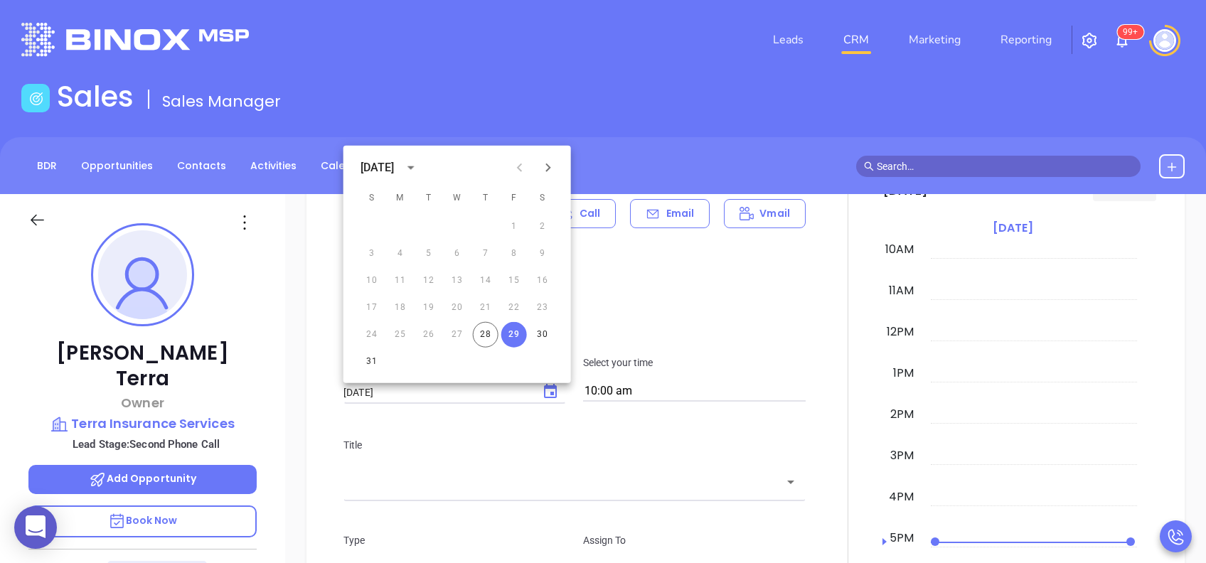
click at [552, 165] on icon "Next month" at bounding box center [548, 167] width 17 height 17
click at [437, 225] on button "2" at bounding box center [429, 227] width 26 height 26
type input "[DATE]"
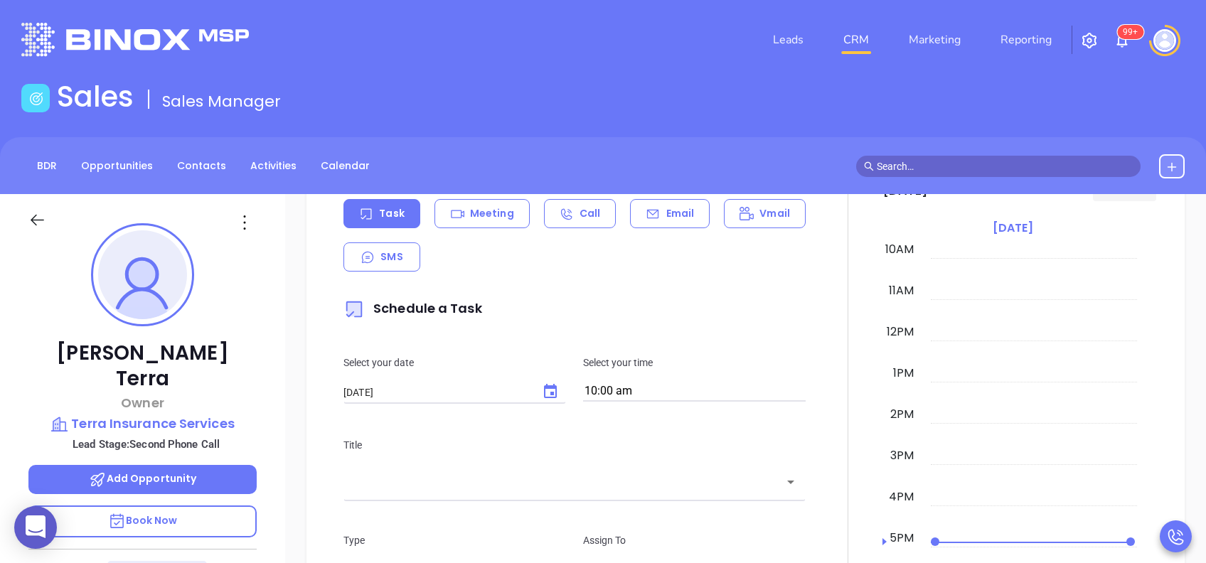
click at [695, 448] on p "Title" at bounding box center [574, 445] width 462 height 16
click at [713, 486] on input "text" at bounding box center [564, 482] width 428 height 16
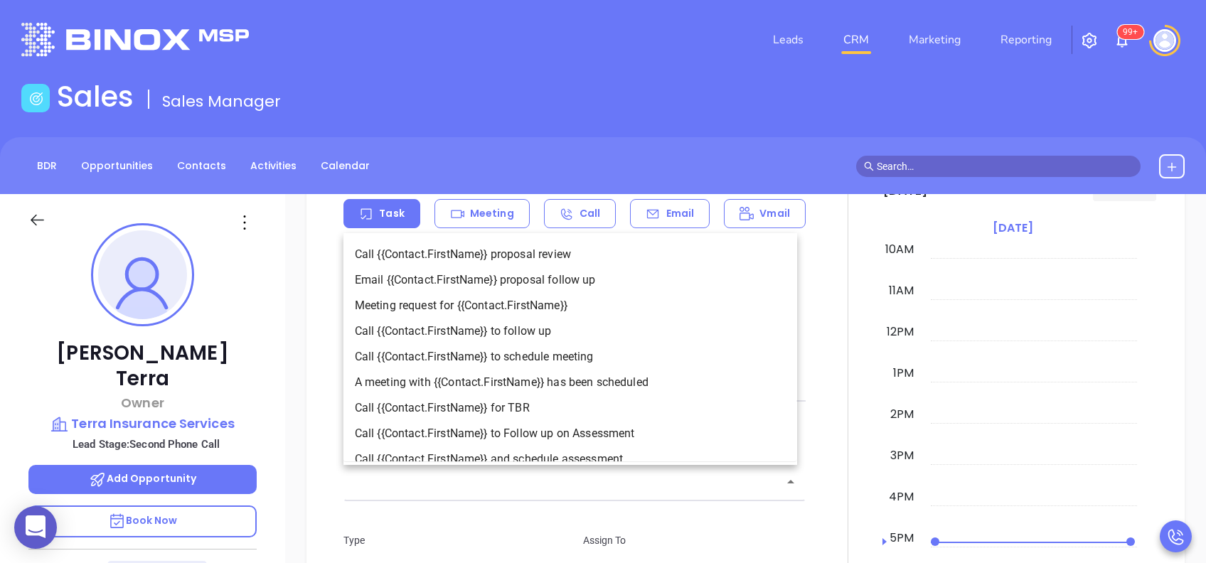
click at [589, 325] on li "Call {{Contact.FirstName}} to follow up" at bounding box center [570, 332] width 454 height 26
type input "Call Colleen to follow up"
type input "Call"
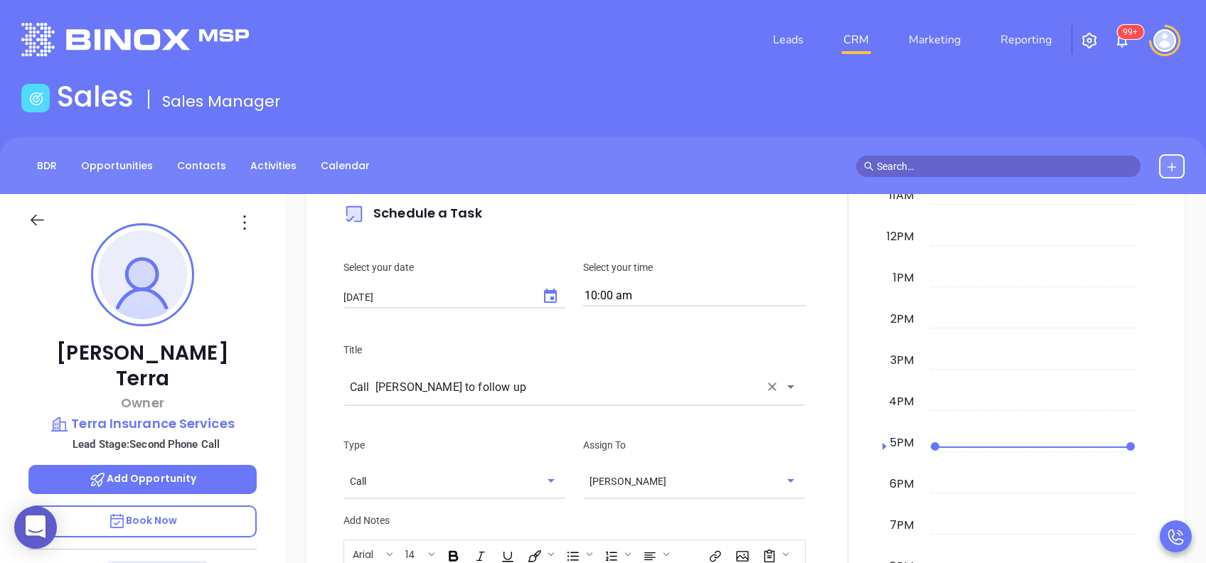
click at [660, 360] on div "Title Call Colleen to follow up ​" at bounding box center [574, 372] width 479 height 60
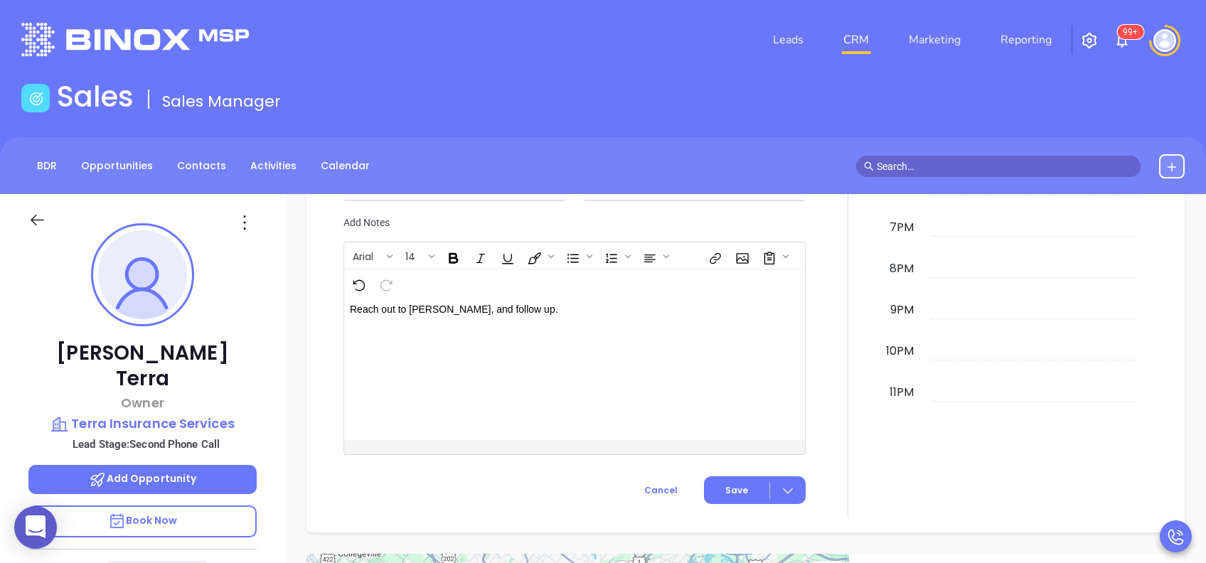
scroll to position [1220, 0]
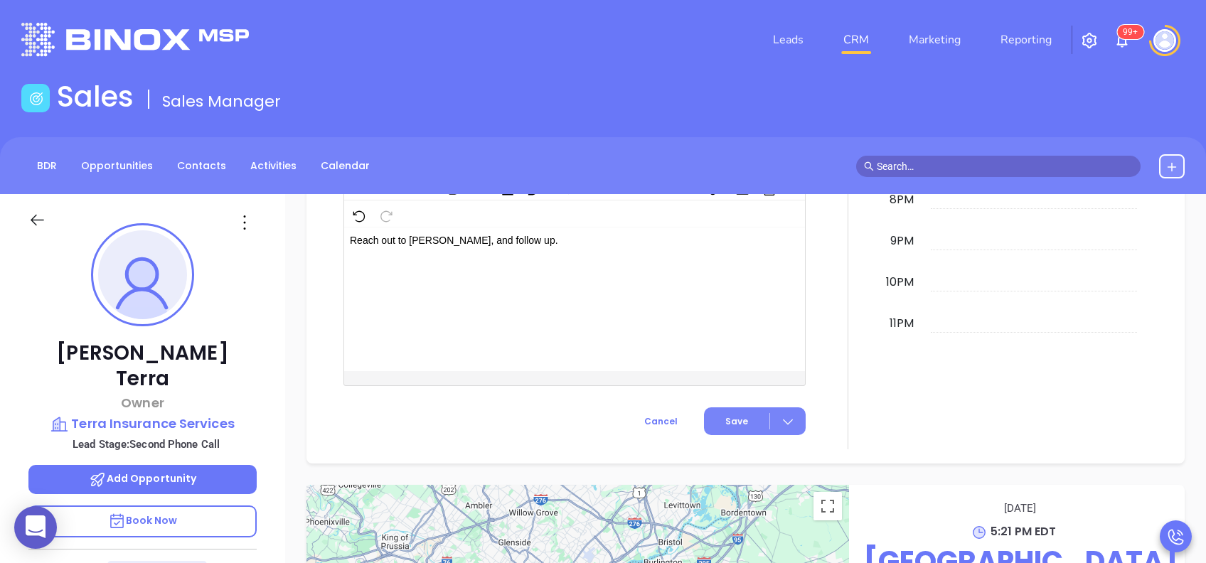
click at [725, 415] on span "Save" at bounding box center [736, 421] width 23 height 13
click at [687, 449] on span "Save" at bounding box center [721, 450] width 127 height 16
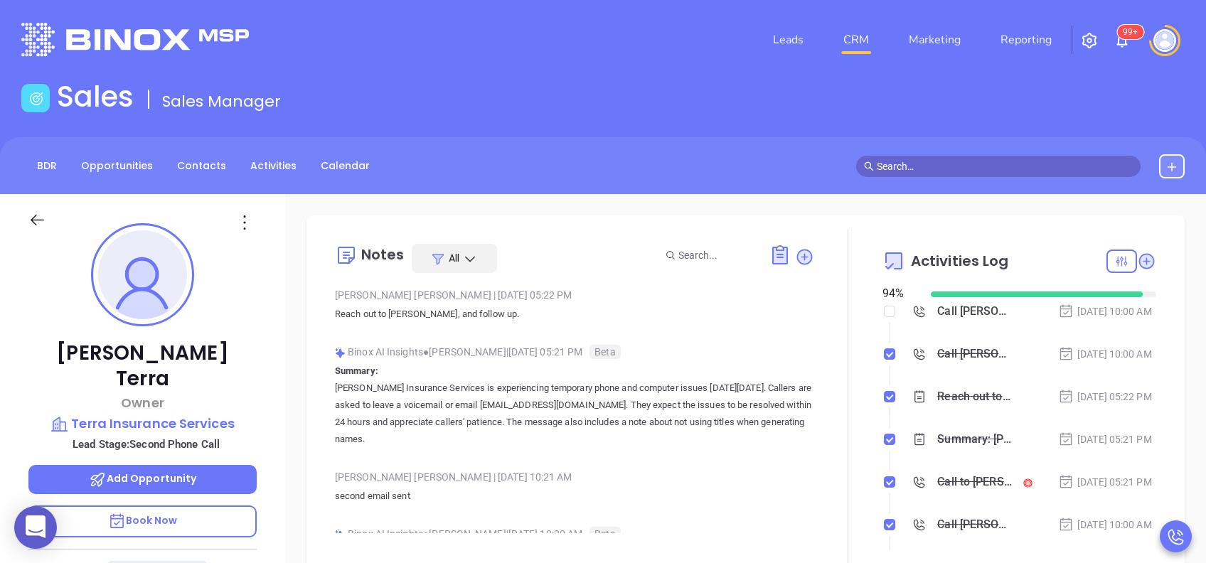
scroll to position [0, 0]
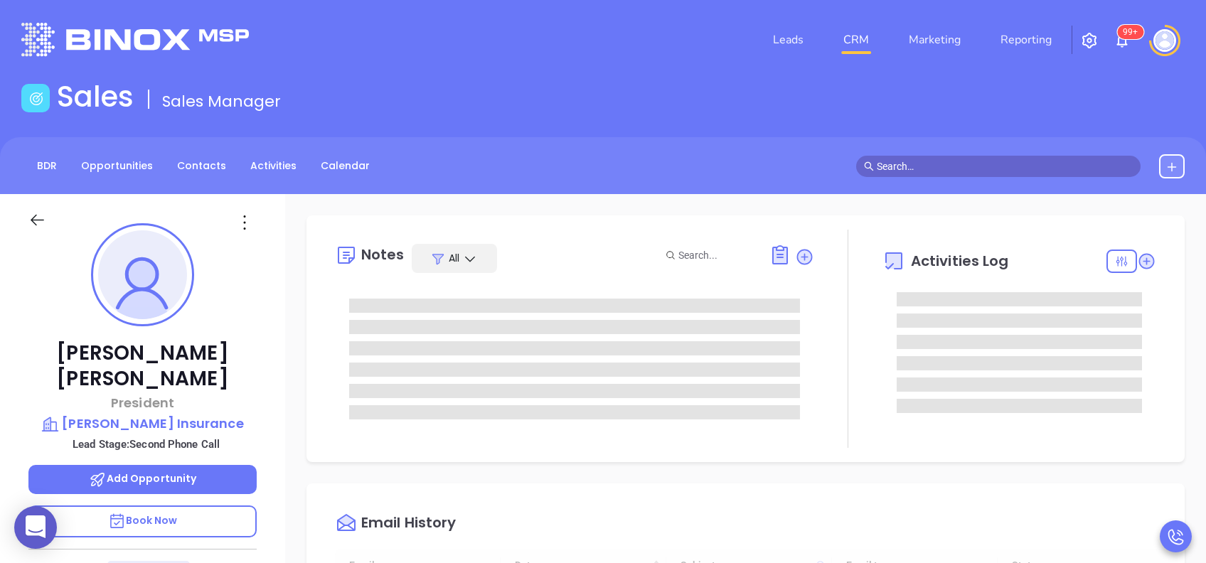
scroll to position [414, 0]
type input "[PERSON_NAME]"
type input "[DATE]"
type input "[PERSON_NAME]"
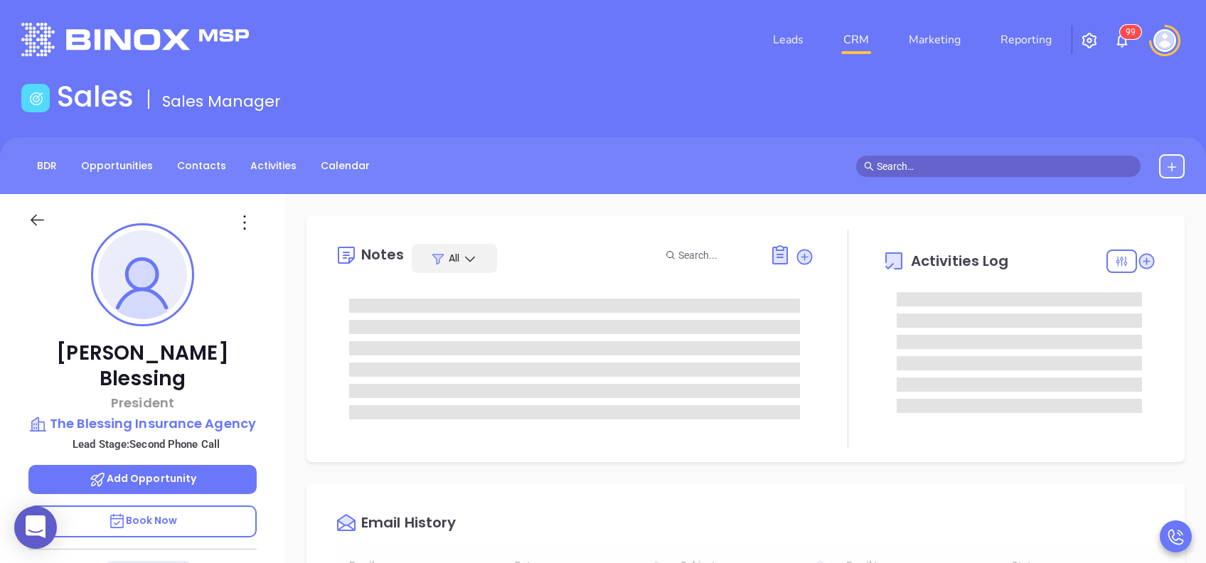
type input "[DATE]"
type input "[PERSON_NAME]"
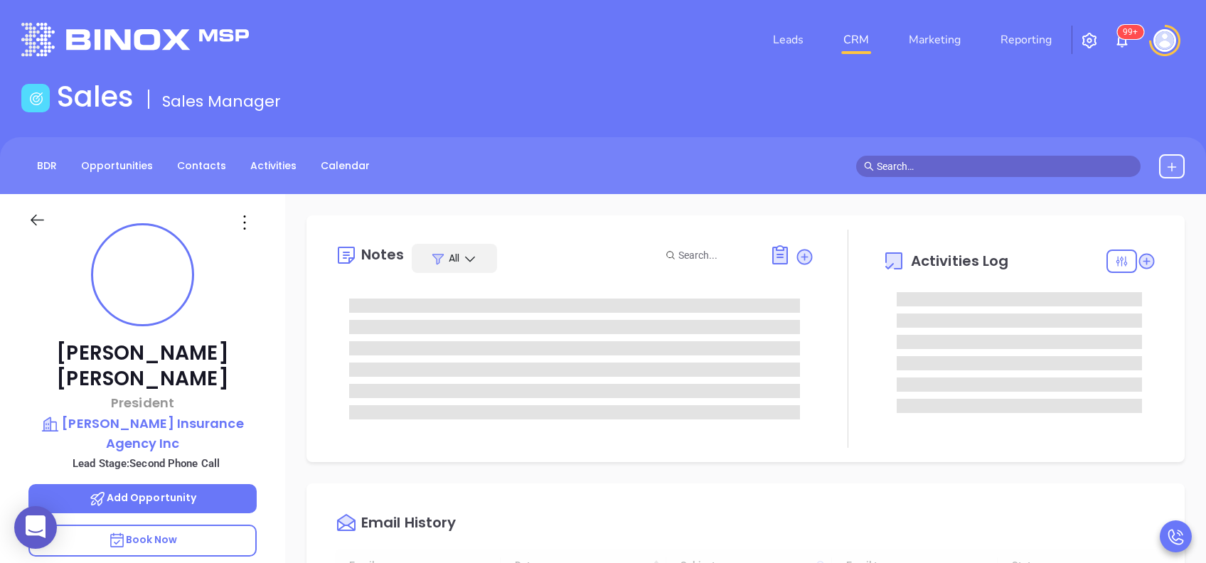
type input "[DATE]"
type input "[PERSON_NAME]"
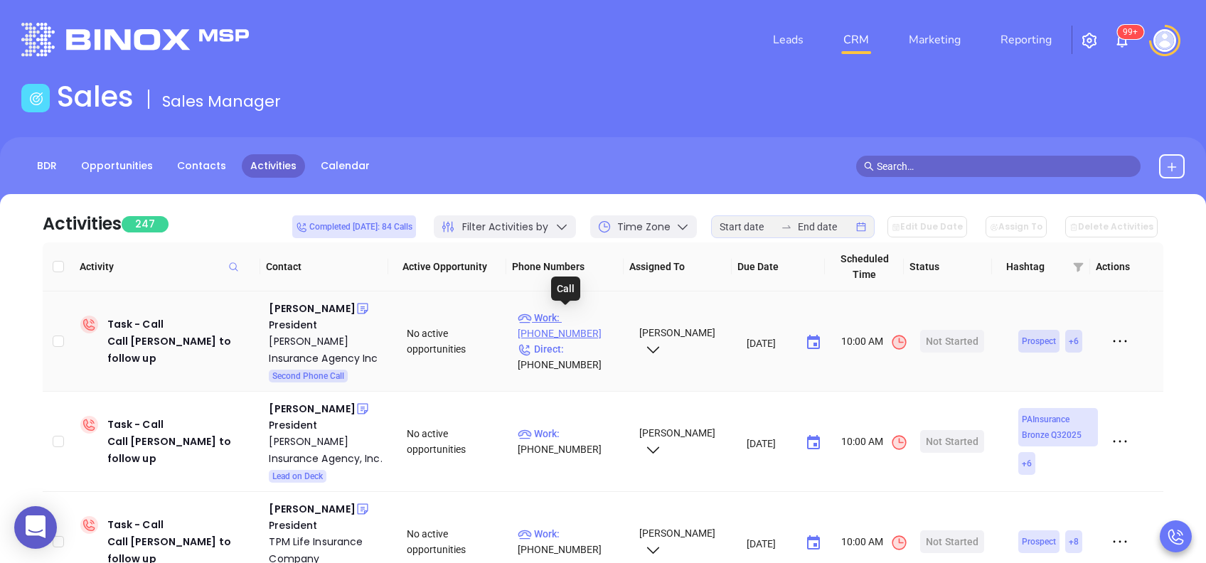
click at [569, 318] on p "Work : (800) 677-2478" at bounding box center [572, 325] width 108 height 31
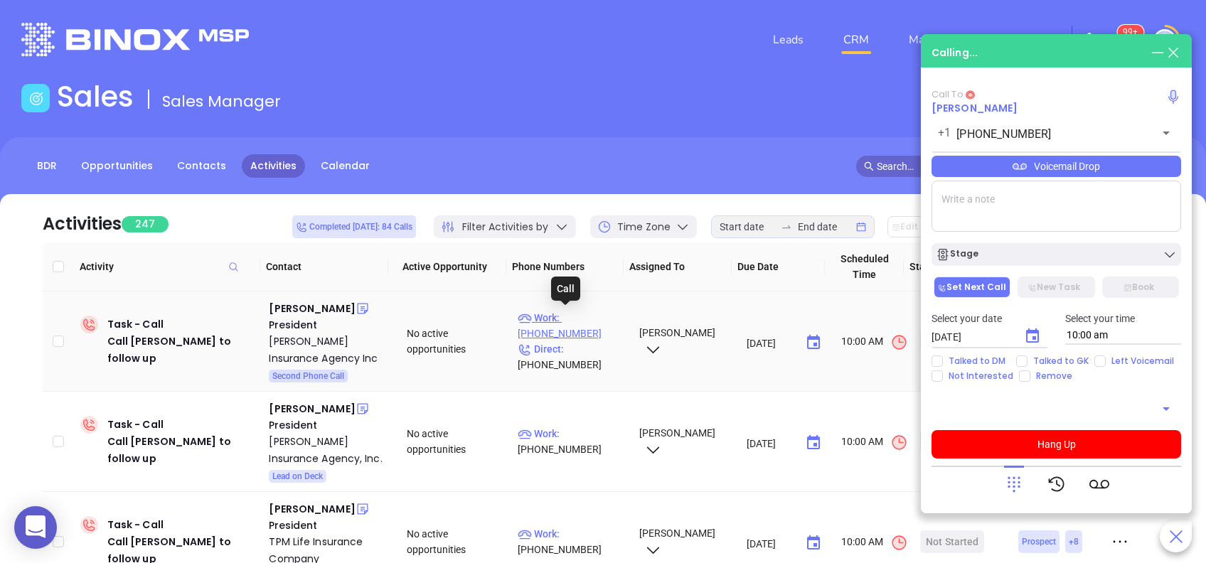
type input "(800) 677-2478"
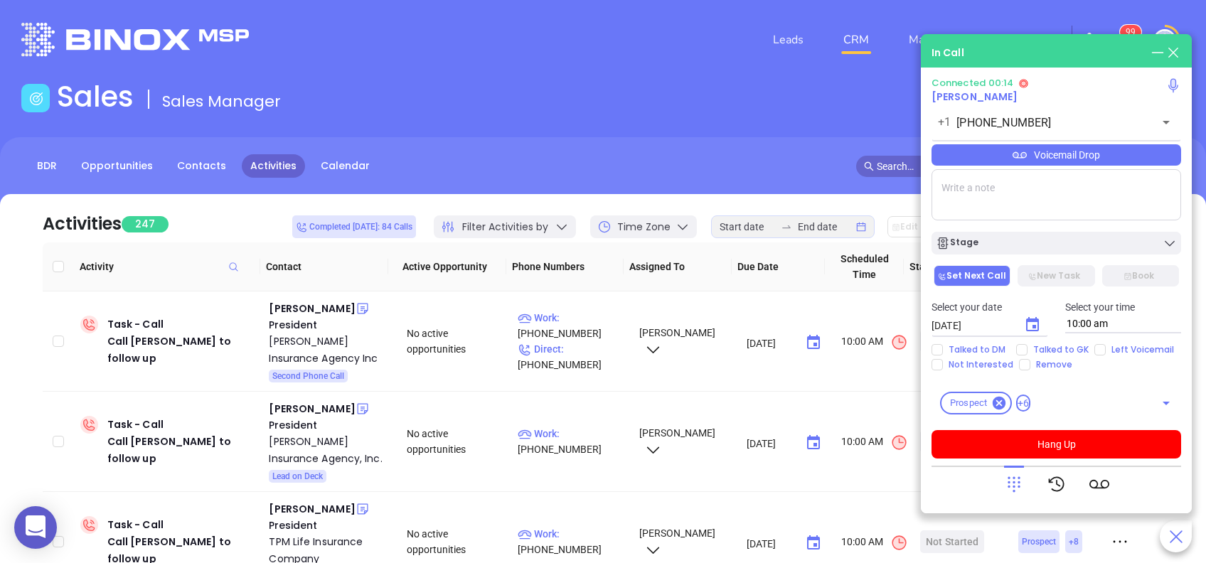
click at [1011, 478] on icon at bounding box center [1014, 484] width 20 height 20
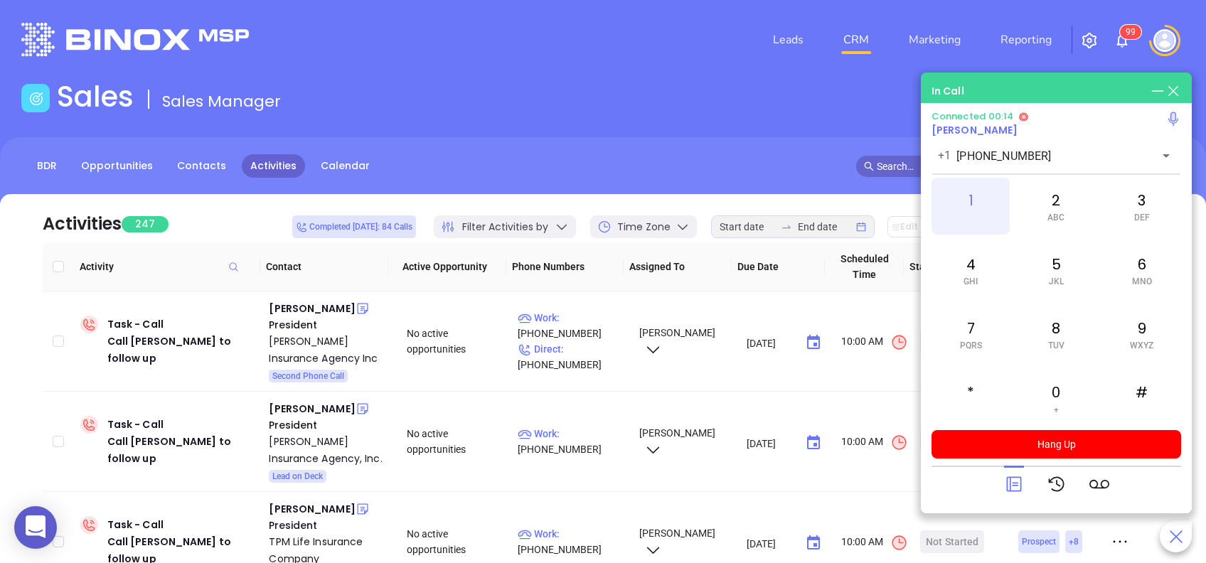
click at [975, 211] on div "1" at bounding box center [970, 206] width 78 height 57
click at [1017, 480] on icon at bounding box center [1014, 484] width 20 height 20
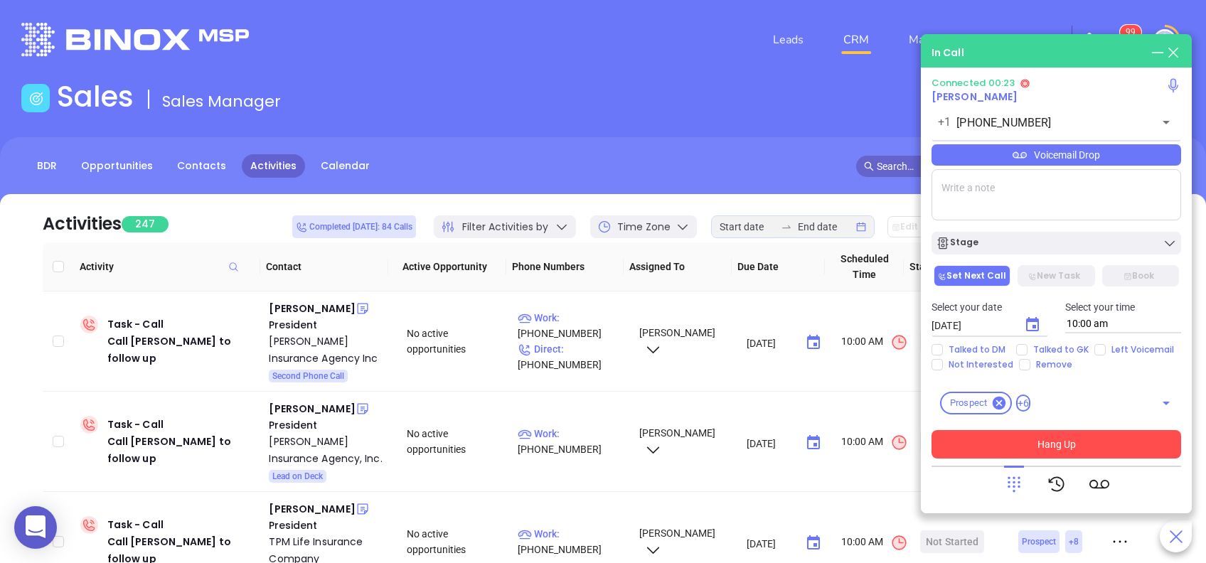
click at [1044, 435] on button "Hang Up" at bounding box center [1056, 444] width 250 height 28
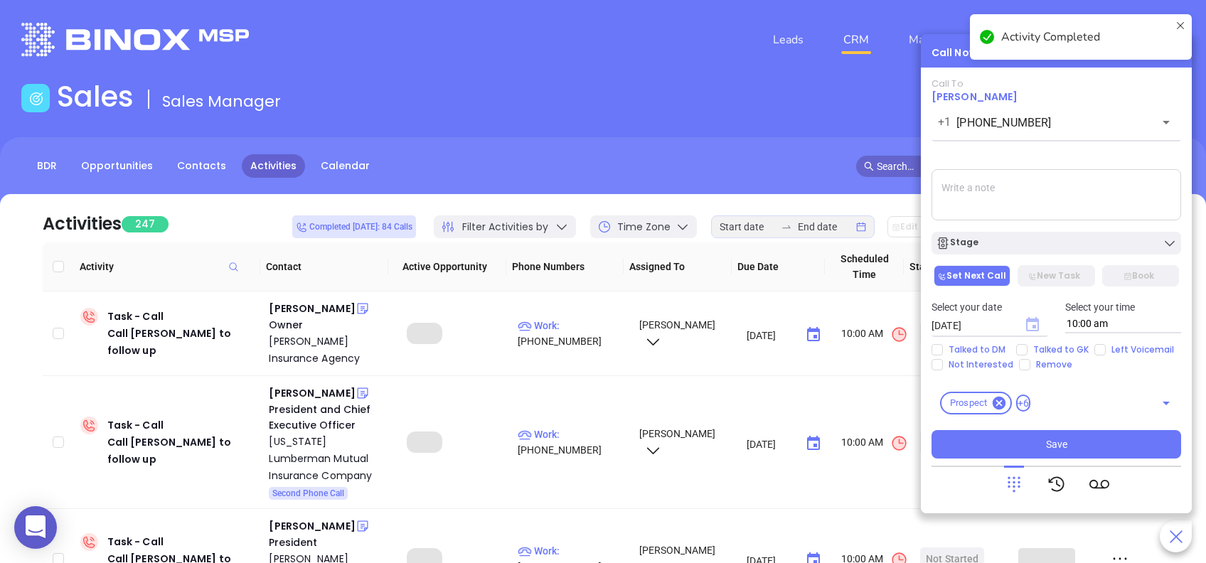
click at [1026, 324] on icon "Choose date, selected date is Aug 29, 2025" at bounding box center [1032, 324] width 13 height 14
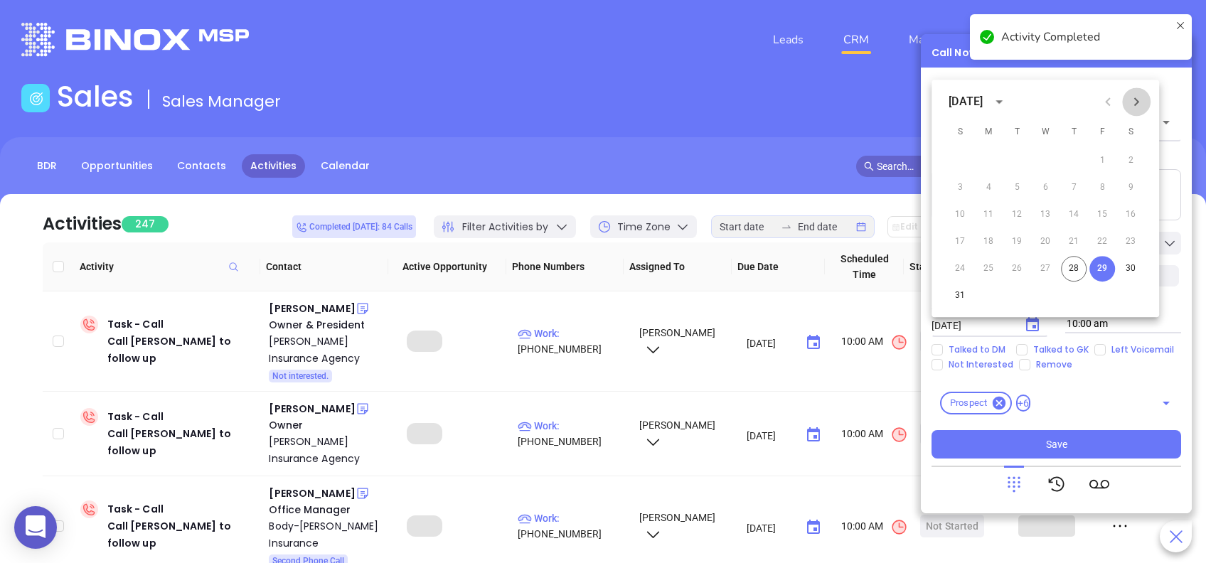
click at [1139, 106] on icon "Next month" at bounding box center [1136, 101] width 17 height 17
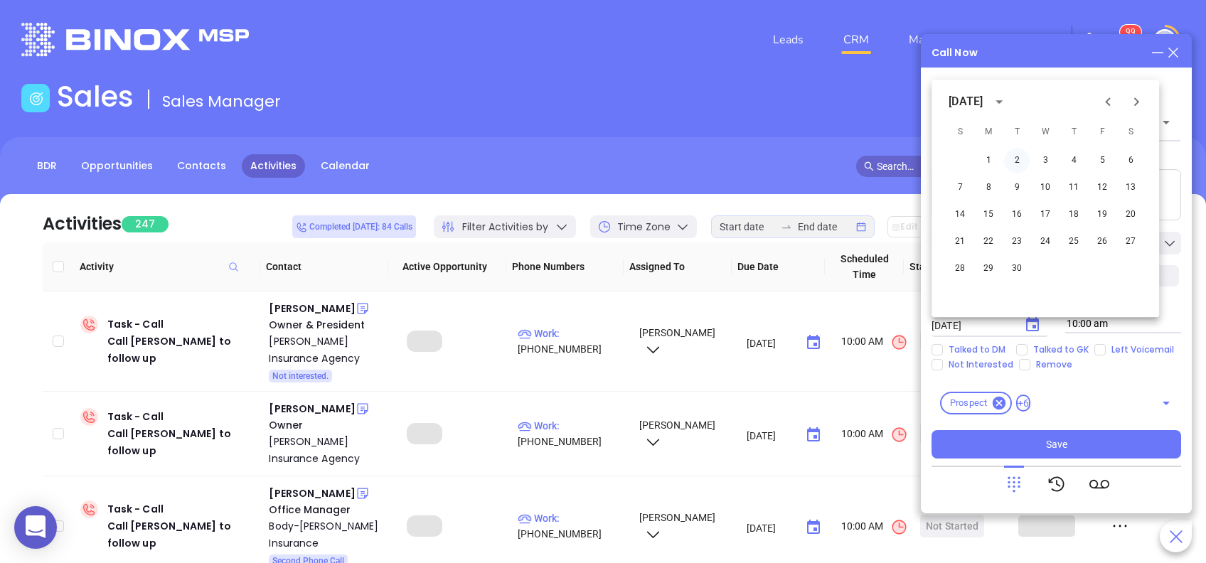
click at [1022, 161] on button "2" at bounding box center [1017, 161] width 26 height 26
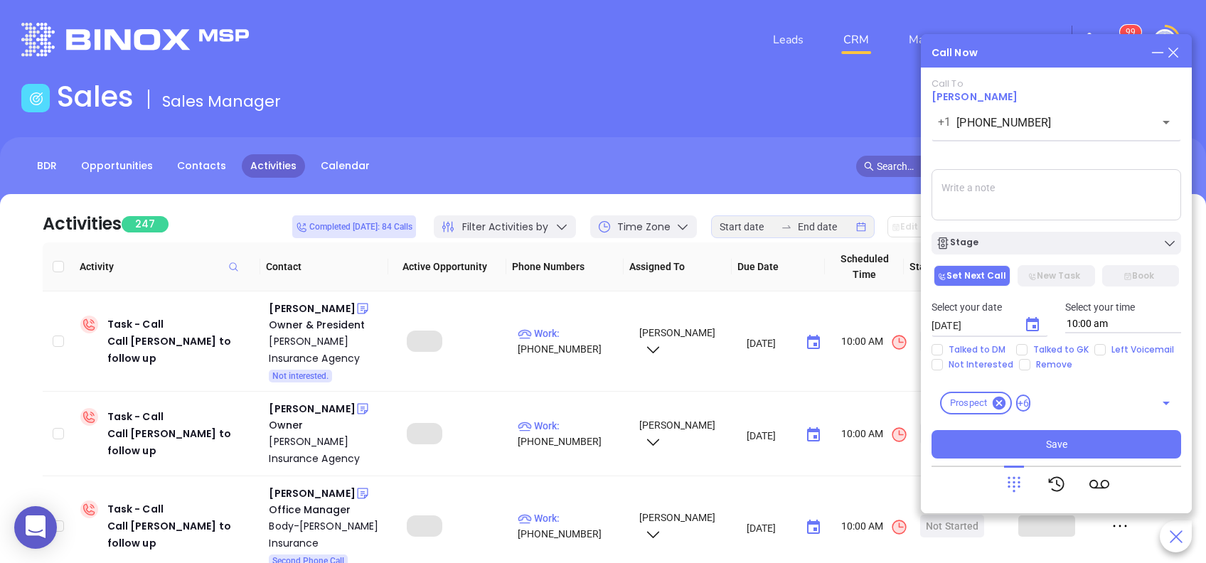
type input "09/02/2025"
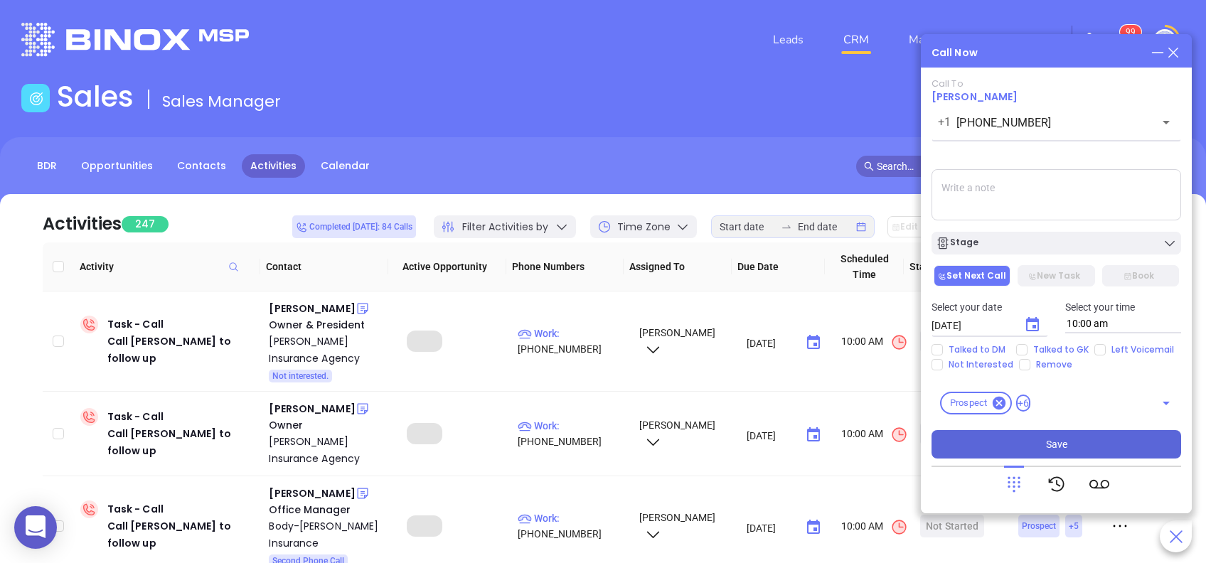
click at [1077, 448] on button "Save" at bounding box center [1056, 444] width 250 height 28
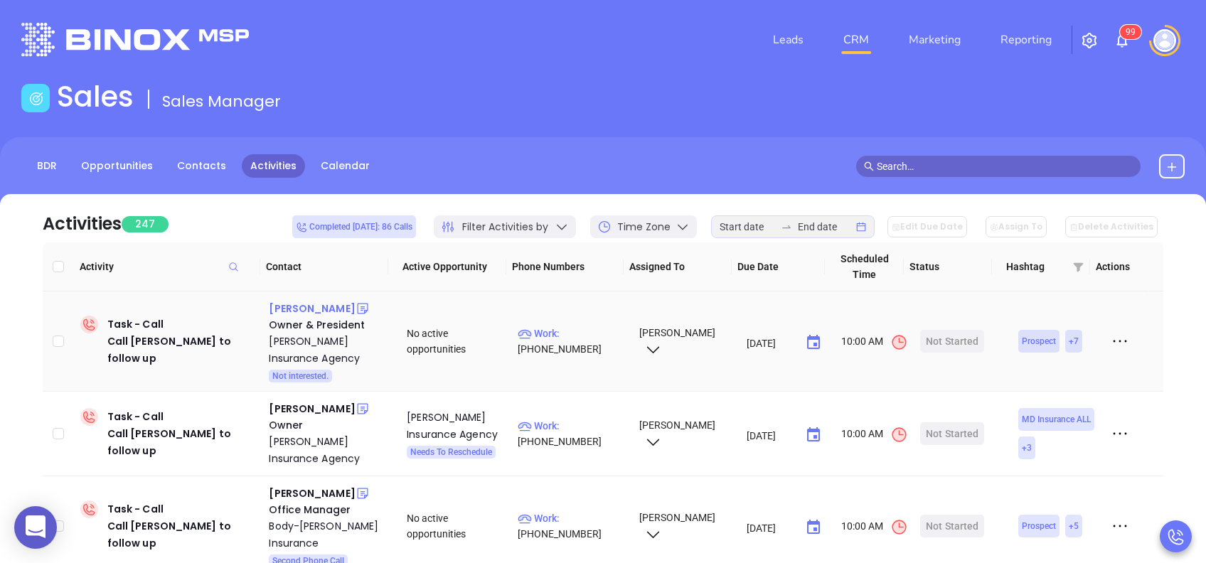
click at [306, 310] on div "Chris Beiler" at bounding box center [312, 308] width 86 height 17
click at [584, 331] on p "Work : (717) 442-9234" at bounding box center [572, 341] width 108 height 31
type input "(717) 442-9234"
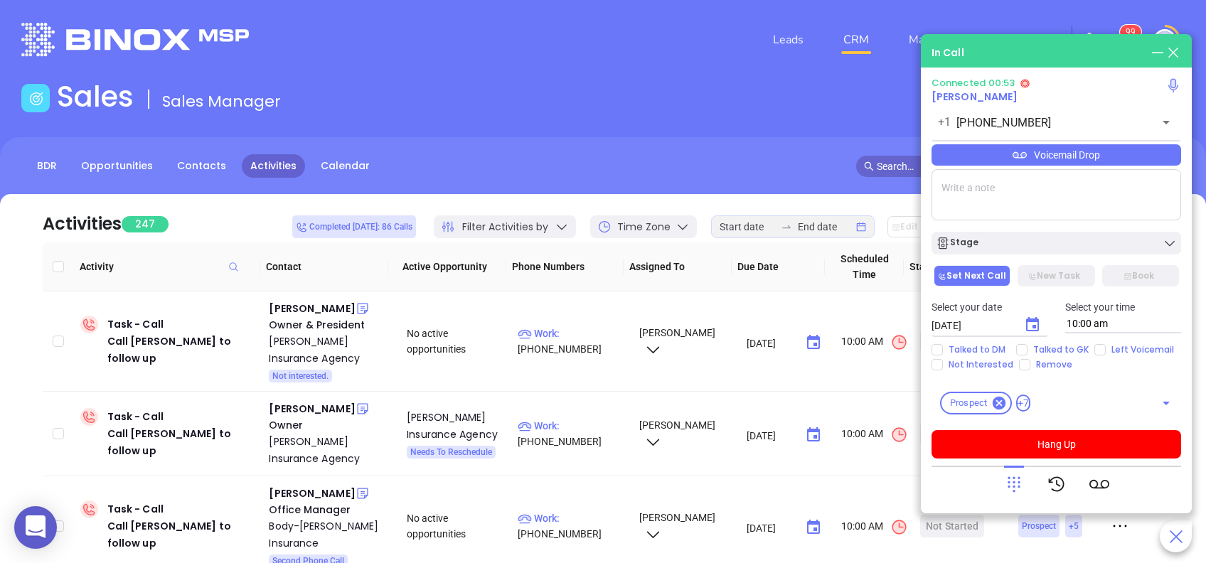
click at [1041, 138] on div "Connected 00:53 Chris Beiler +1 (717) 442-9234 ​ Voicemail Drop Stage Set Next …" at bounding box center [1056, 267] width 250 height 381
click at [1051, 161] on div "Voicemail Drop" at bounding box center [1056, 154] width 250 height 21
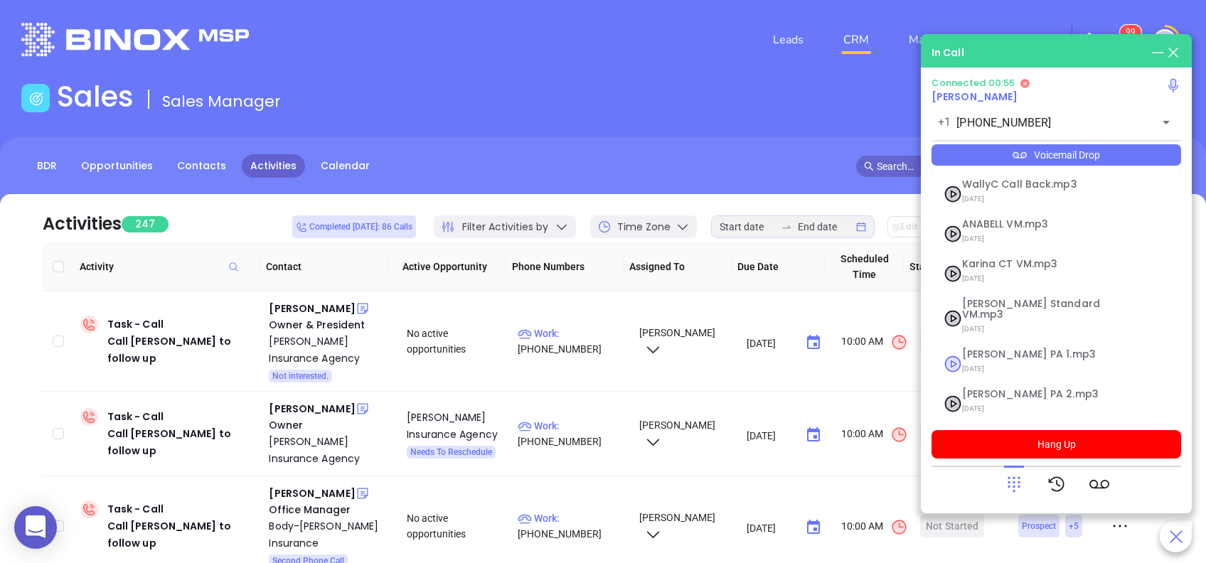
click at [1002, 342] on li "Vicky PA 1.mp3 07/18/2025" at bounding box center [1056, 363] width 244 height 43
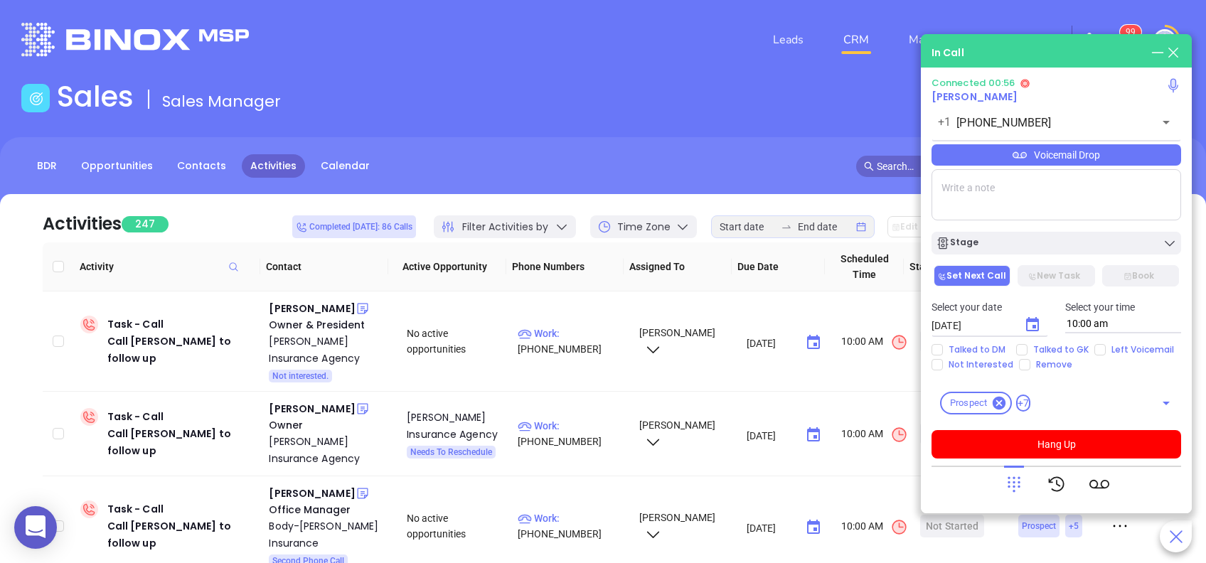
click at [984, 166] on div "Connected 00:56 Chris Beiler +1 (717) 442-9234 ​ Voicemail Drop Stage Set Next …" at bounding box center [1056, 267] width 250 height 381
click at [987, 154] on div "Voicemail Drop" at bounding box center [1056, 154] width 250 height 21
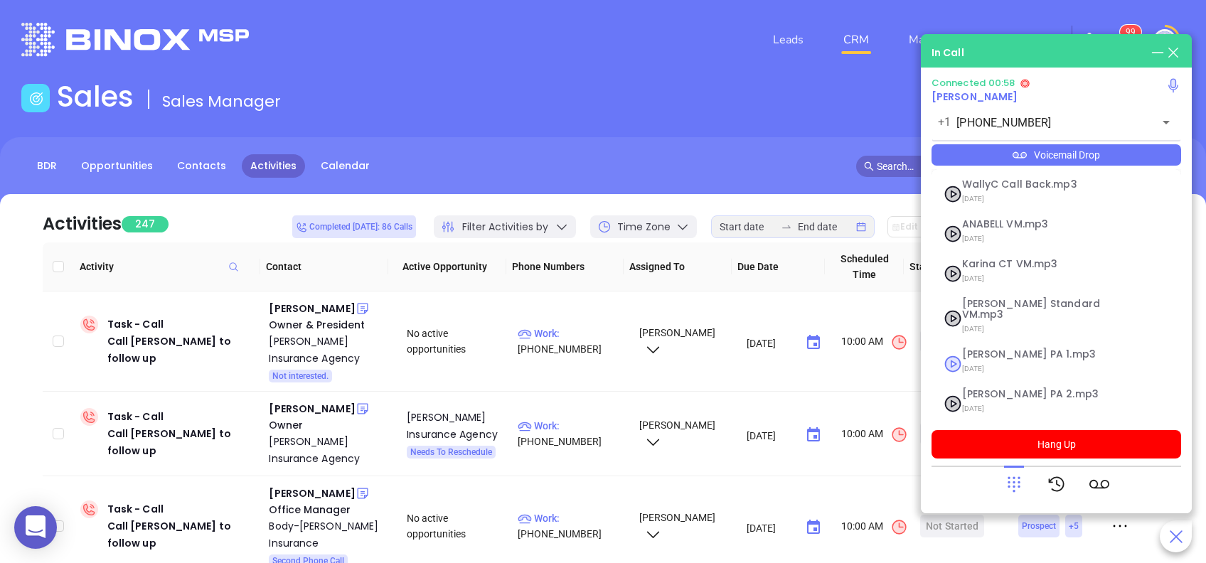
click at [1009, 349] on span "Vicky PA 1.mp3" at bounding box center [1039, 354] width 154 height 11
checkbox input "true"
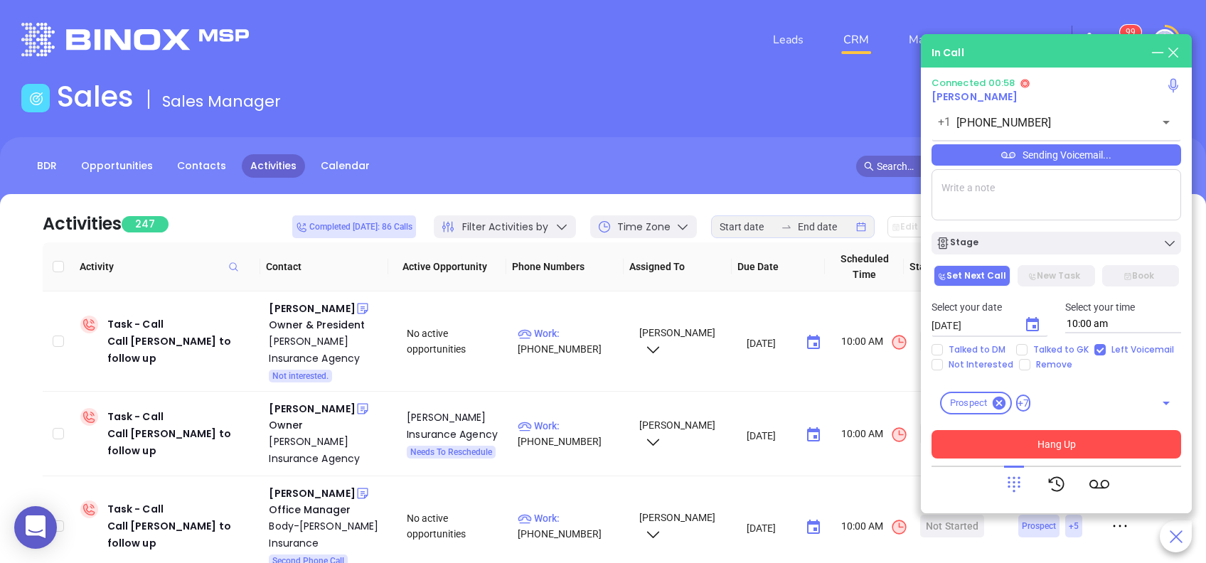
click at [1055, 449] on button "Hang Up" at bounding box center [1056, 444] width 250 height 28
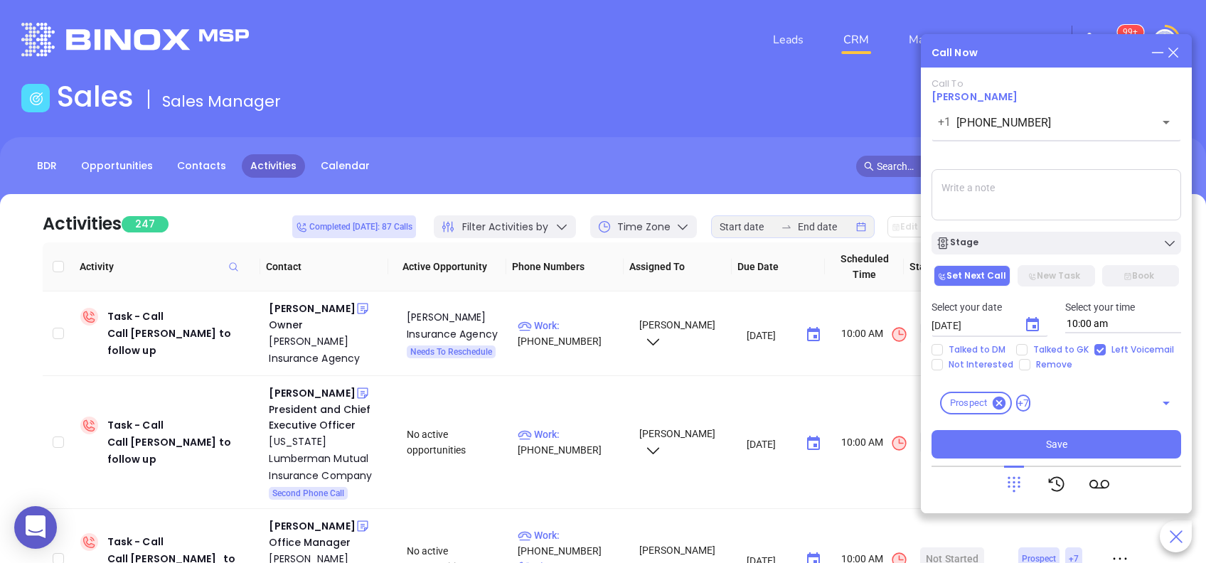
click at [1065, 65] on div "Call Now Call To Chris Beiler +1 (717) 442-9234 ​ Voicemail Drop Stage Set Next…" at bounding box center [1056, 273] width 271 height 479
click at [1036, 326] on icon "Choose date, selected date is Aug 29, 2025" at bounding box center [1032, 324] width 17 height 17
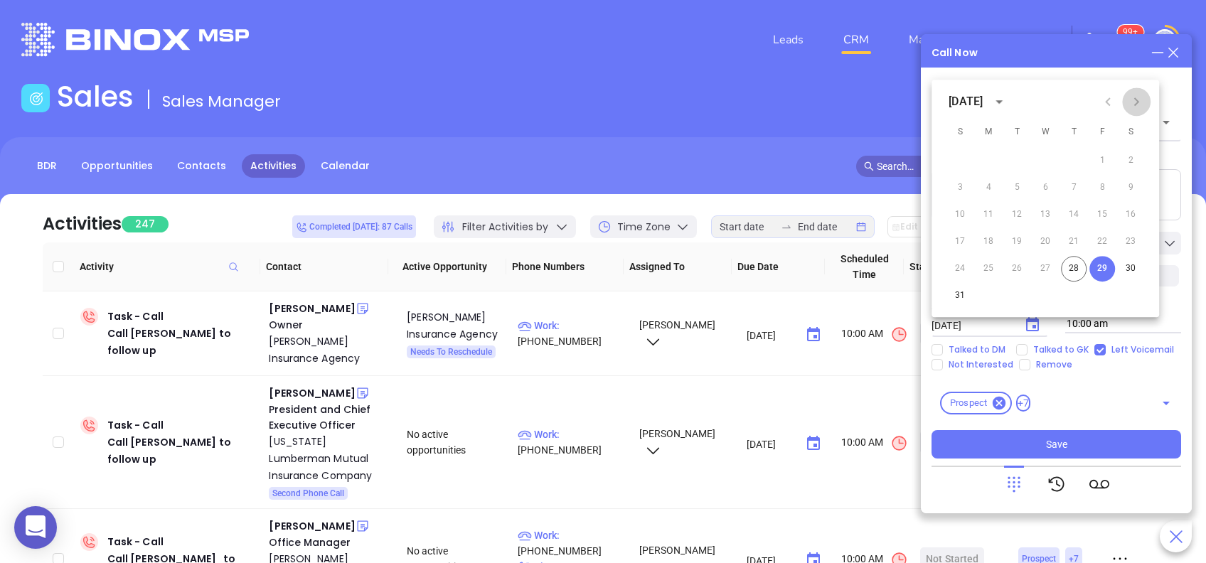
click at [1138, 101] on icon "Next month" at bounding box center [1136, 101] width 5 height 9
click at [1017, 159] on button "2" at bounding box center [1017, 161] width 26 height 26
type input "09/02/2025"
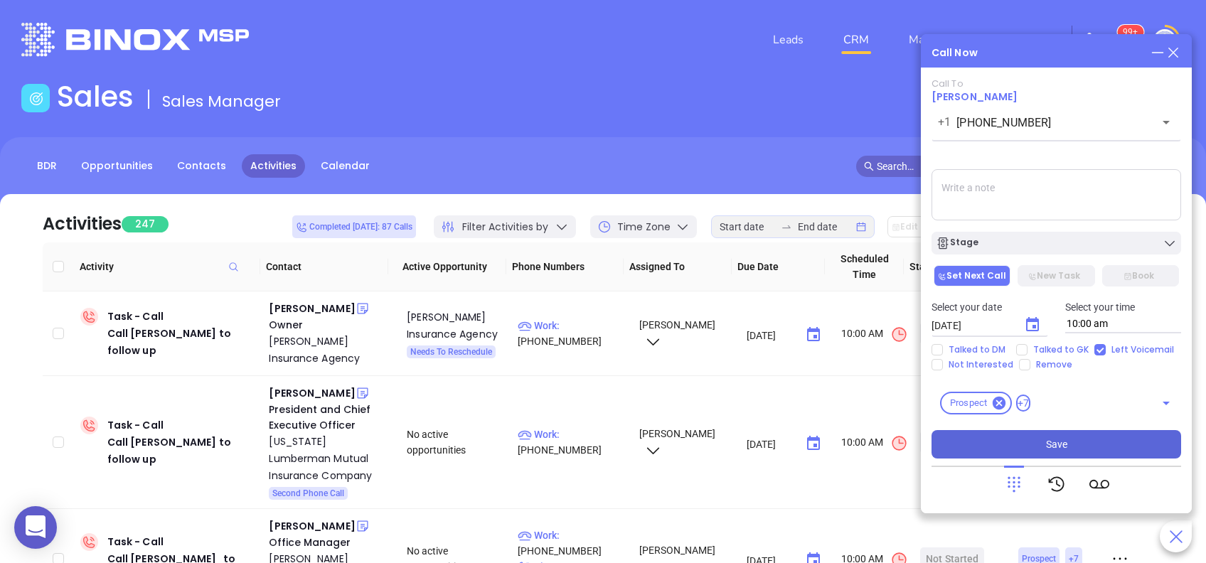
click at [1120, 433] on button "Save" at bounding box center [1056, 444] width 250 height 28
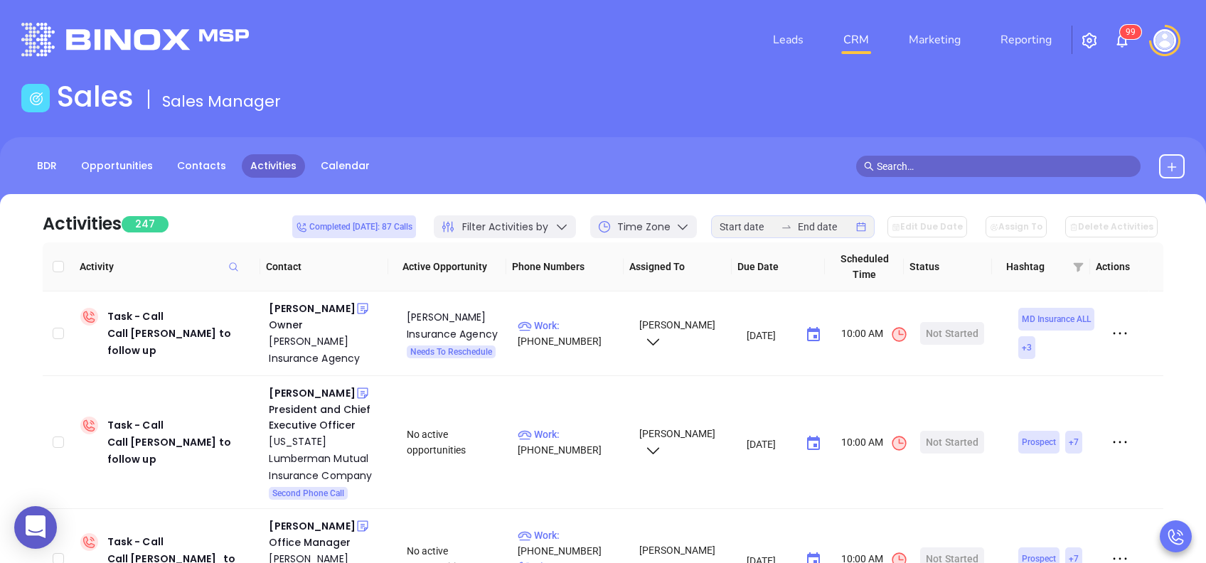
click at [842, 217] on div at bounding box center [793, 226] width 164 height 23
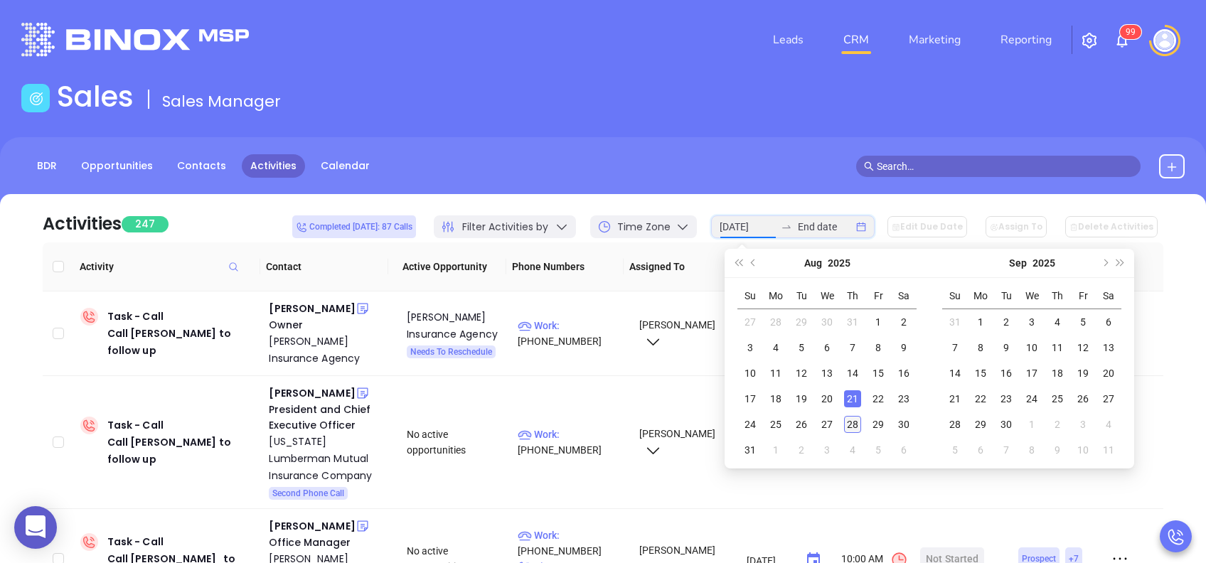
type input "[DATE]"
click at [860, 427] on div "28" at bounding box center [852, 424] width 17 height 17
click at [854, 427] on div "28" at bounding box center [852, 424] width 17 height 17
type input "[DATE]"
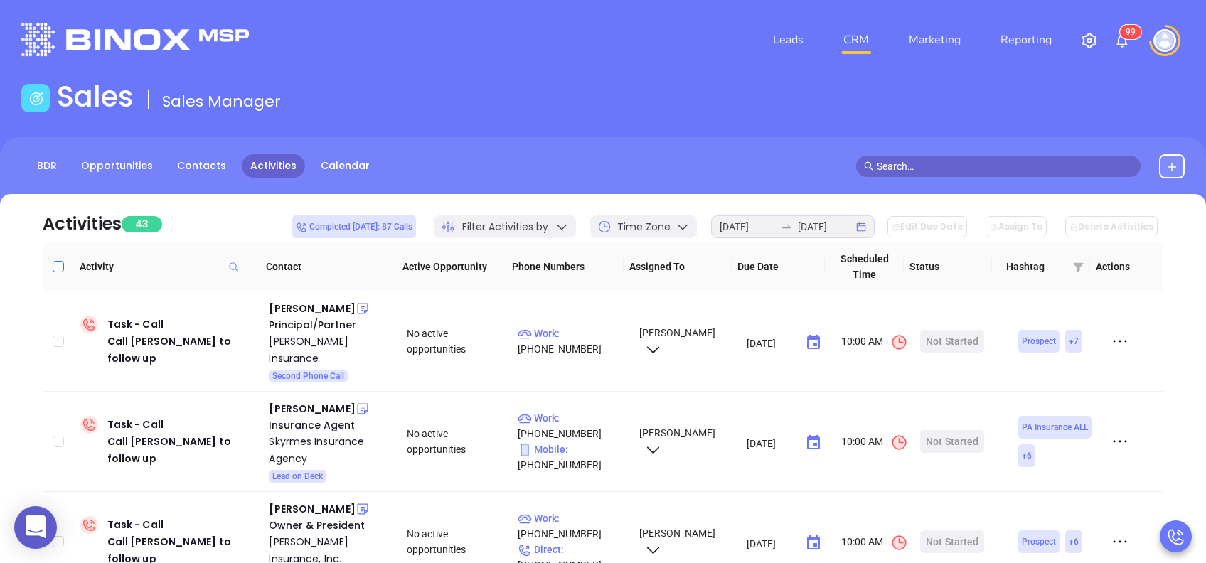
click at [61, 262] on input "Select all" at bounding box center [58, 266] width 11 height 11
checkbox input "true"
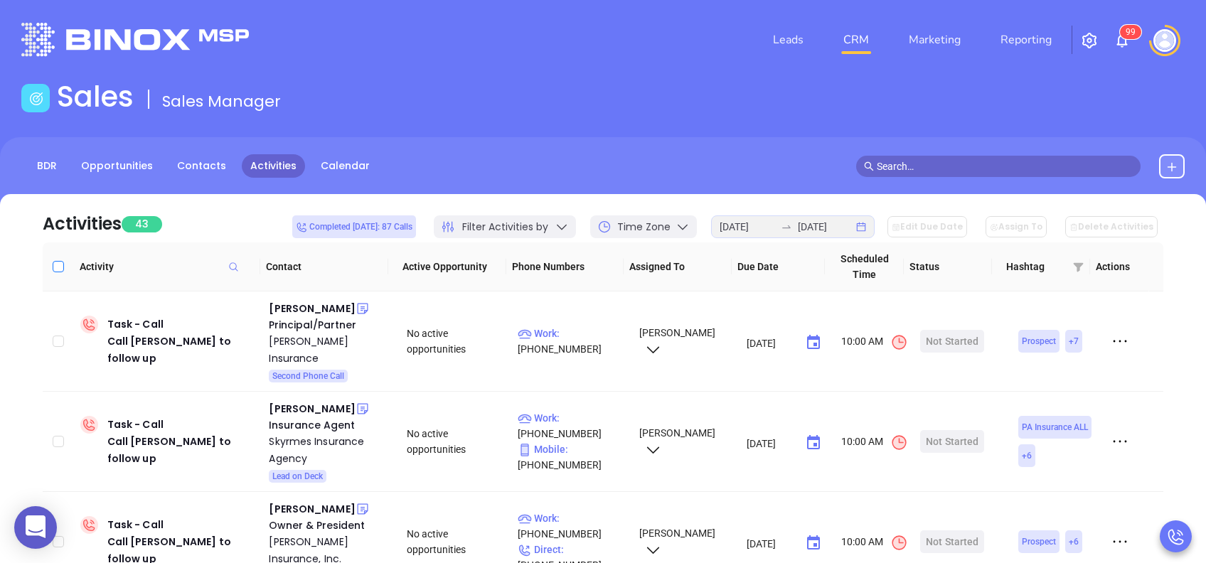
checkbox input "true"
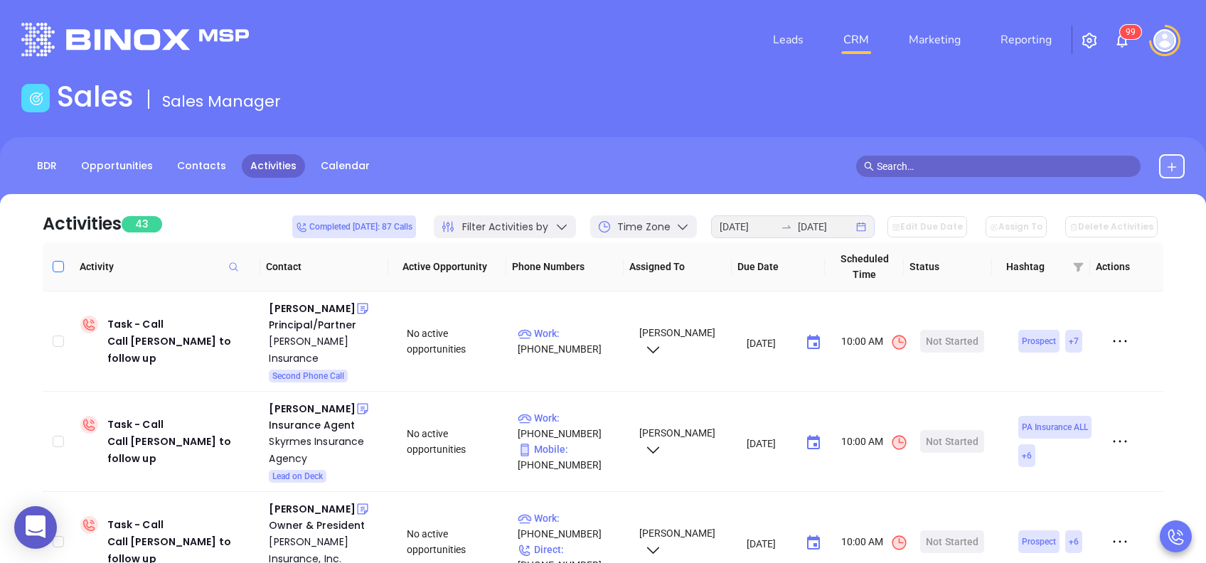
checkbox input "true"
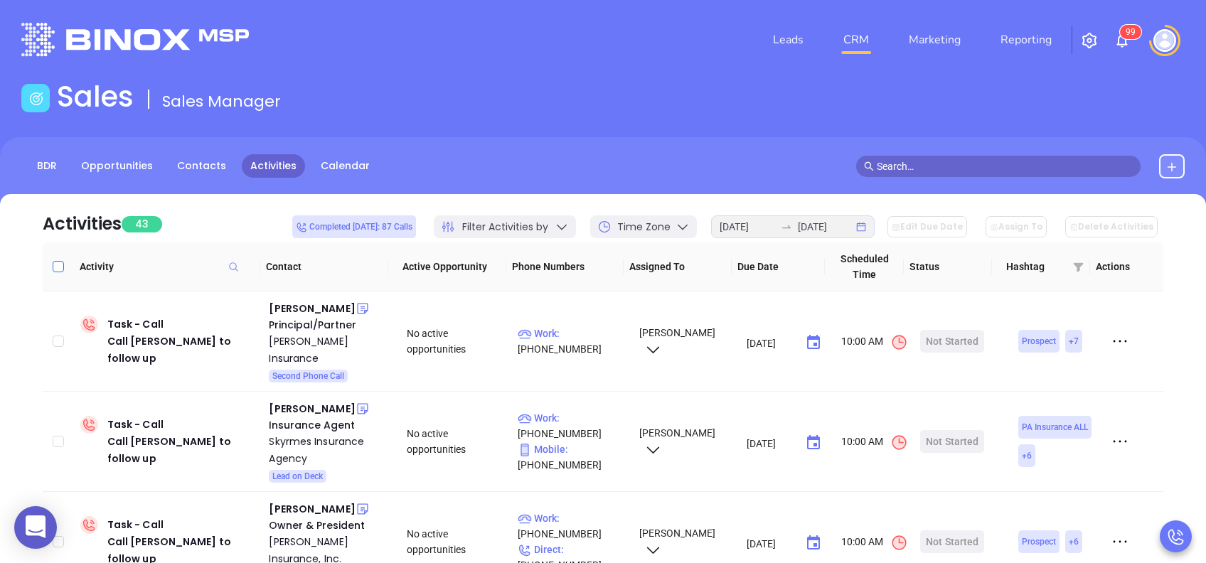
checkbox input "true"
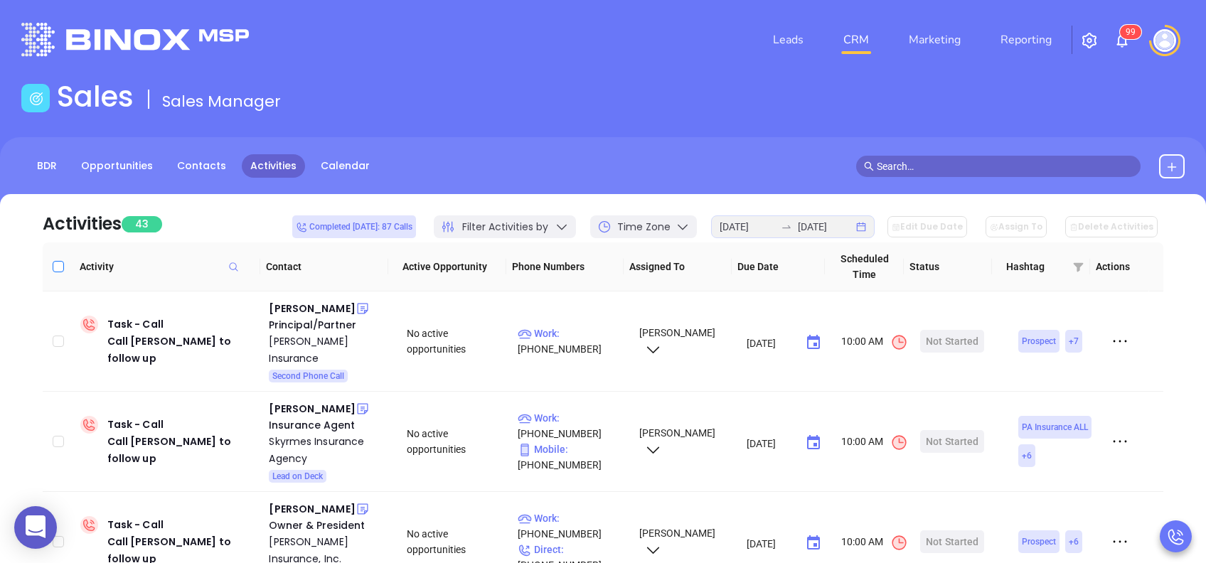
checkbox input "true"
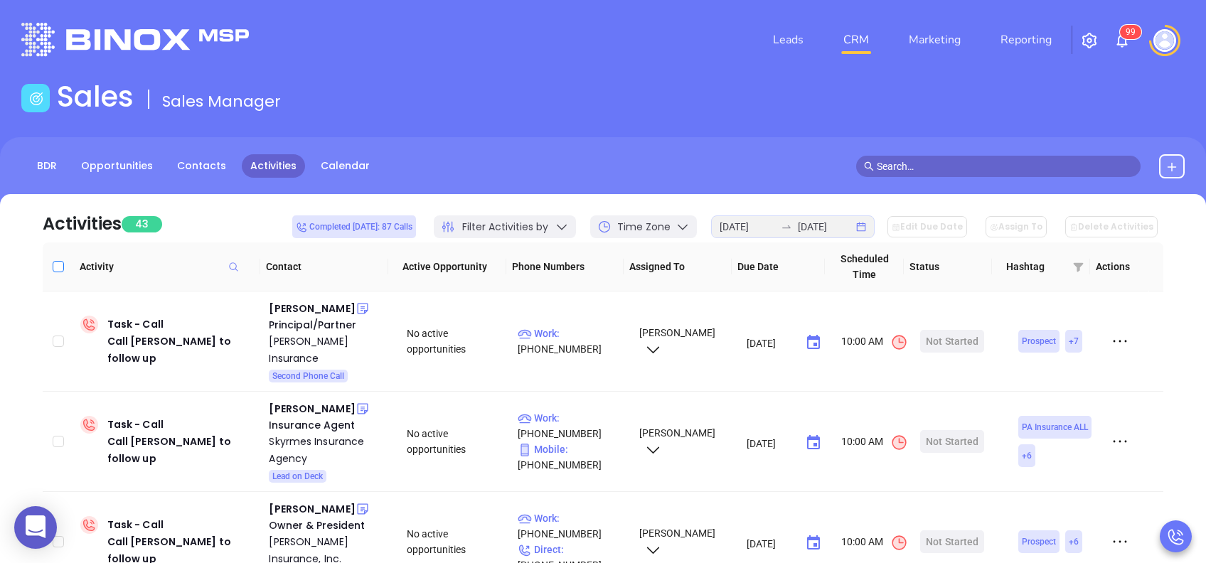
checkbox input "true"
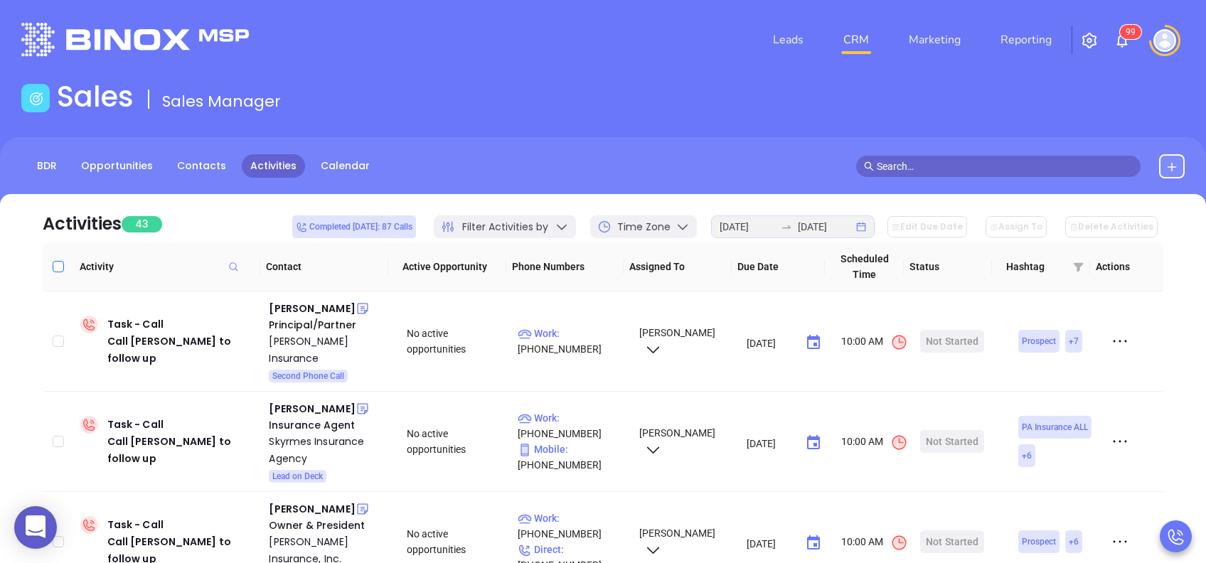
checkbox input "true"
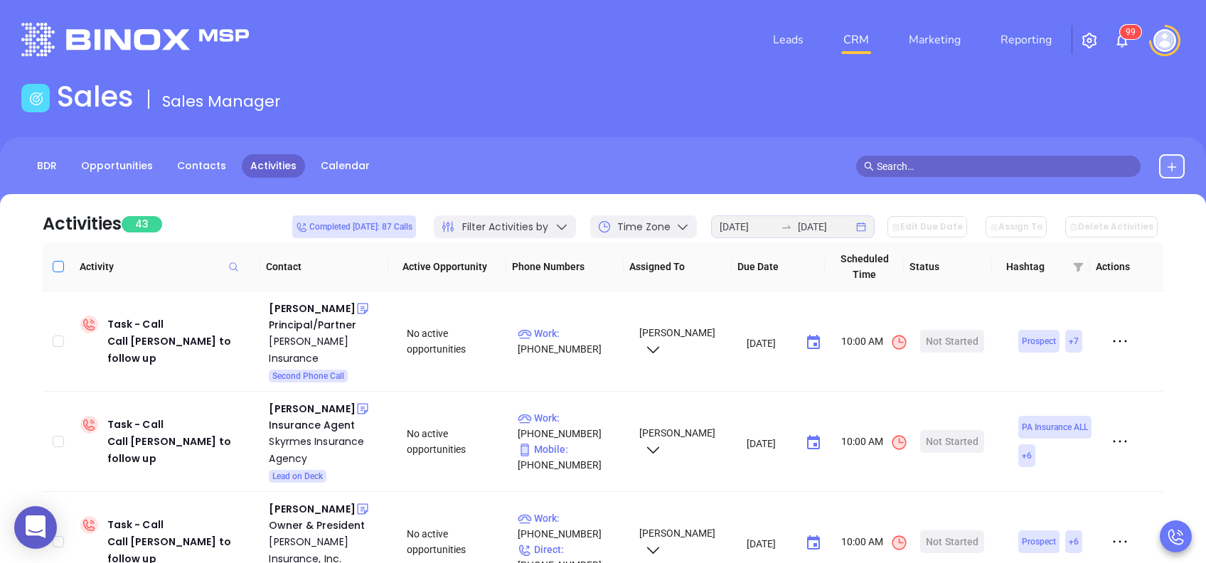
checkbox input "true"
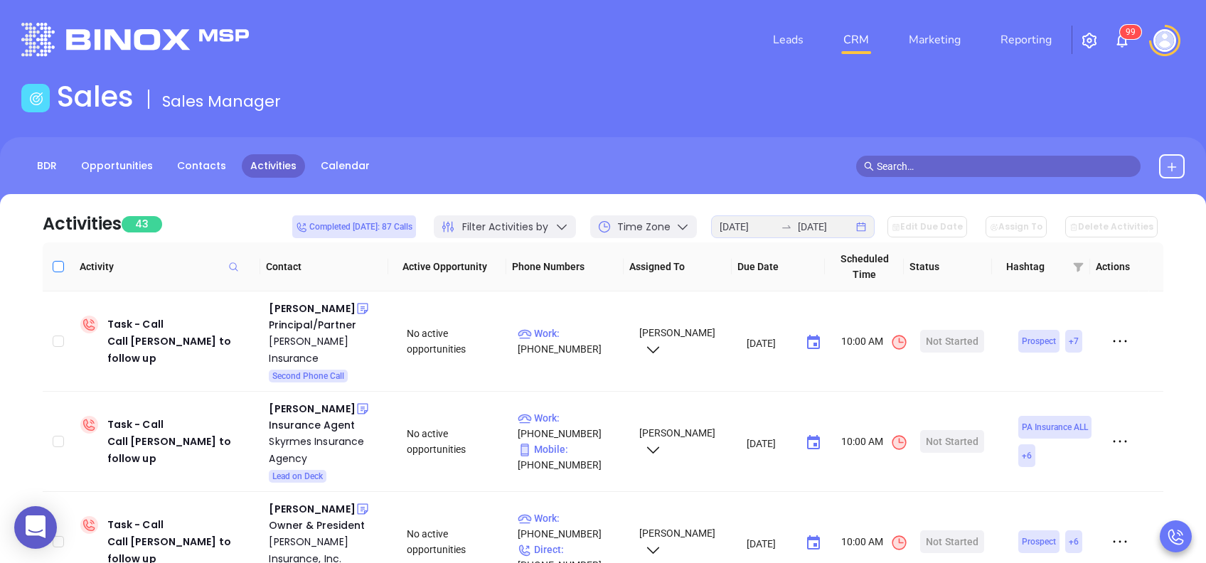
checkbox input "true"
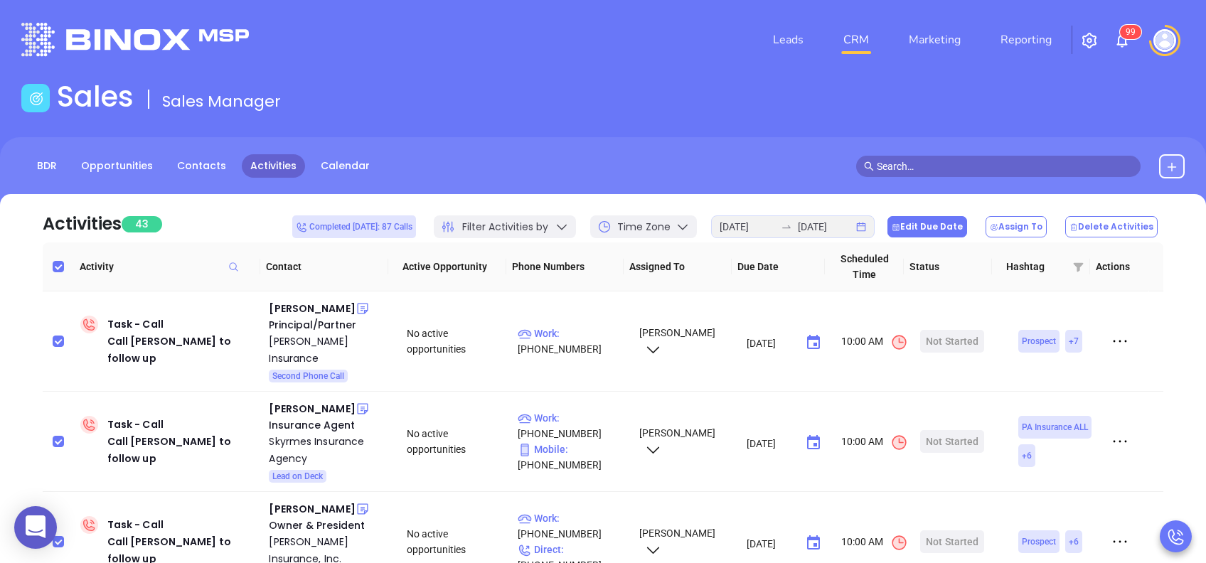
click at [958, 223] on button "Edit Due Date" at bounding box center [927, 226] width 80 height 21
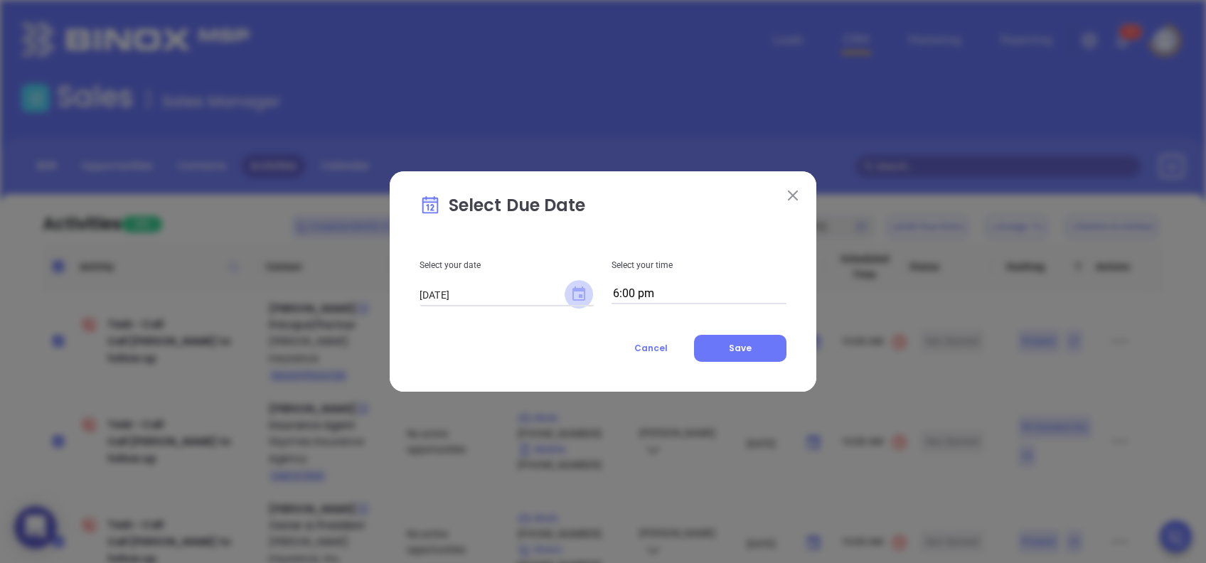
click at [580, 294] on icon "Choose date, selected date is Aug 28, 2025" at bounding box center [578, 294] width 17 height 17
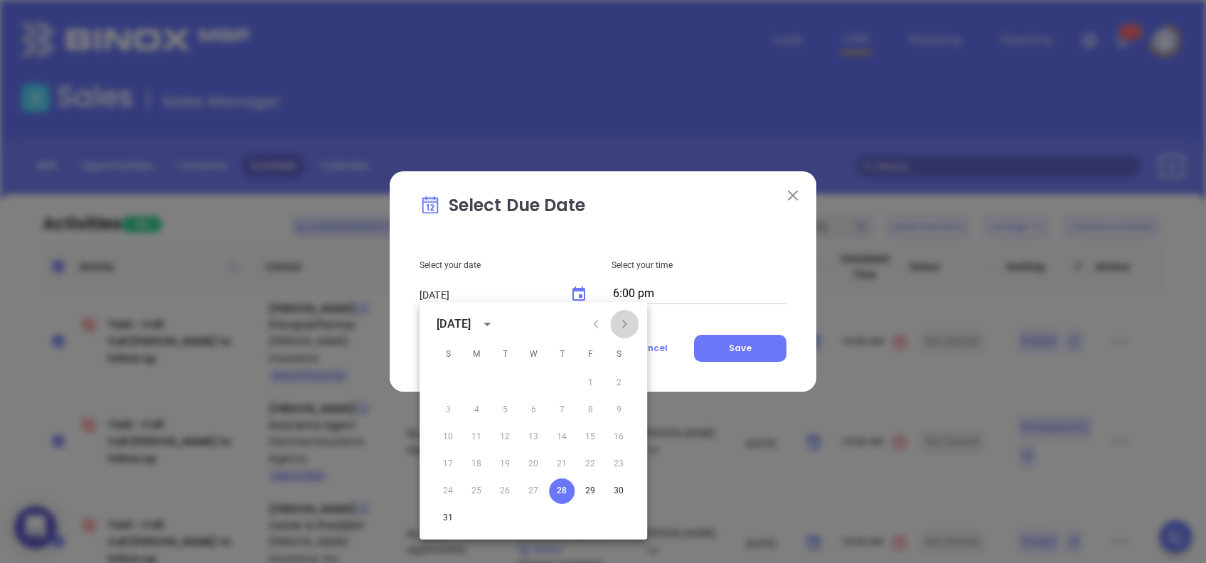
click at [626, 319] on icon "Next month" at bounding box center [624, 324] width 17 height 17
click at [507, 382] on button "2" at bounding box center [505, 383] width 26 height 26
type input "09/02/2025"
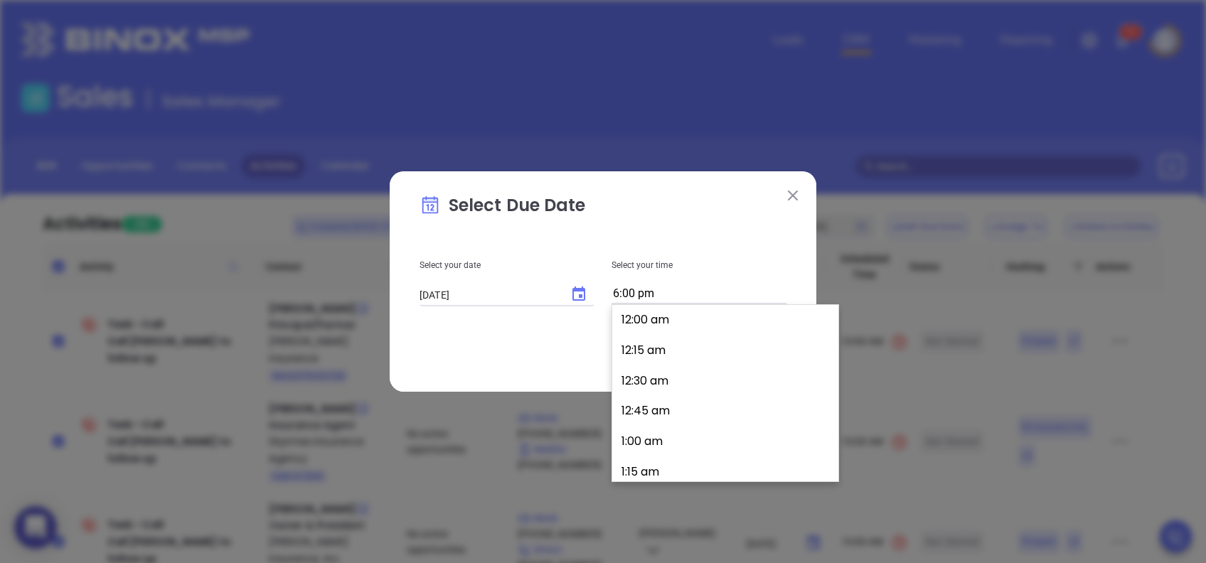
click at [685, 296] on input "6:00 pm" at bounding box center [698, 294] width 175 height 20
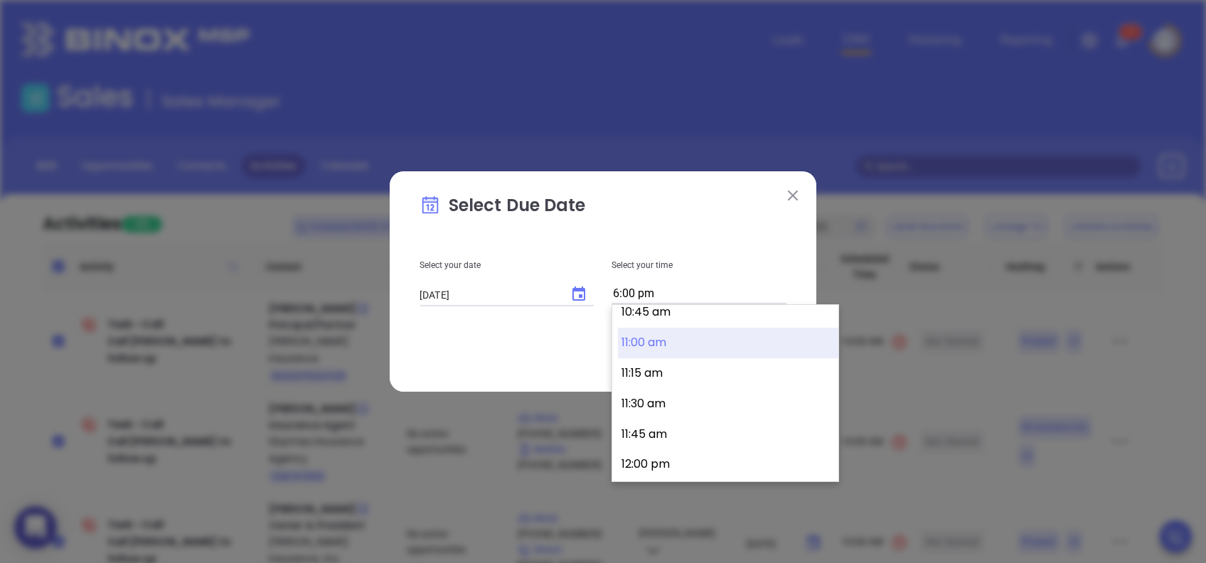
click at [673, 339] on button "11:00 am" at bounding box center [728, 343] width 220 height 31
type input "11:00 am"
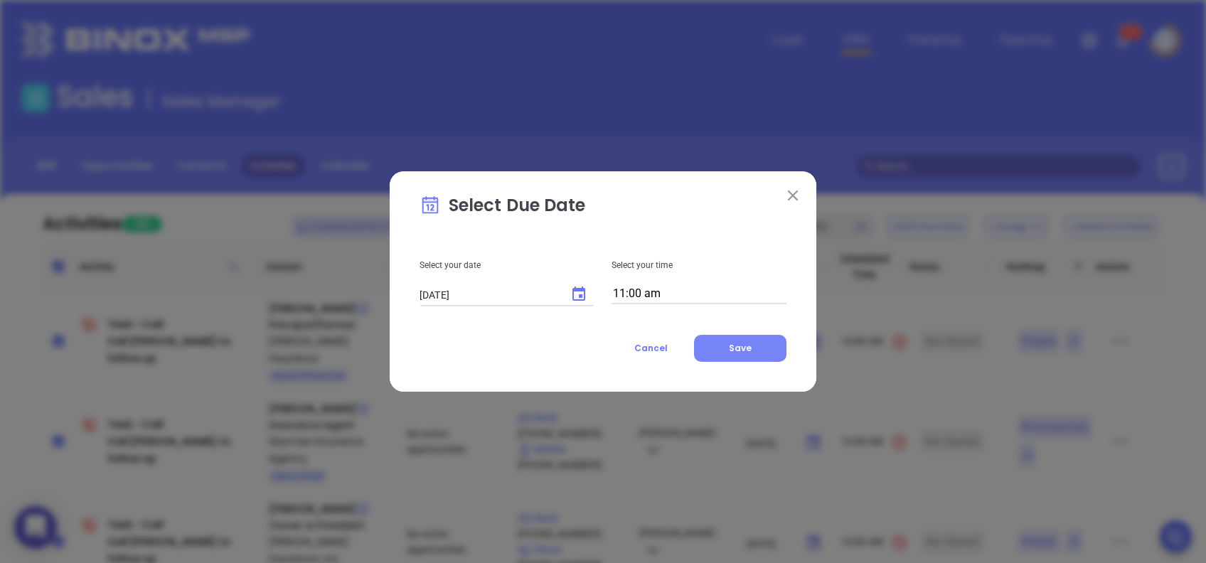
click at [736, 348] on span "Save" at bounding box center [740, 348] width 23 height 12
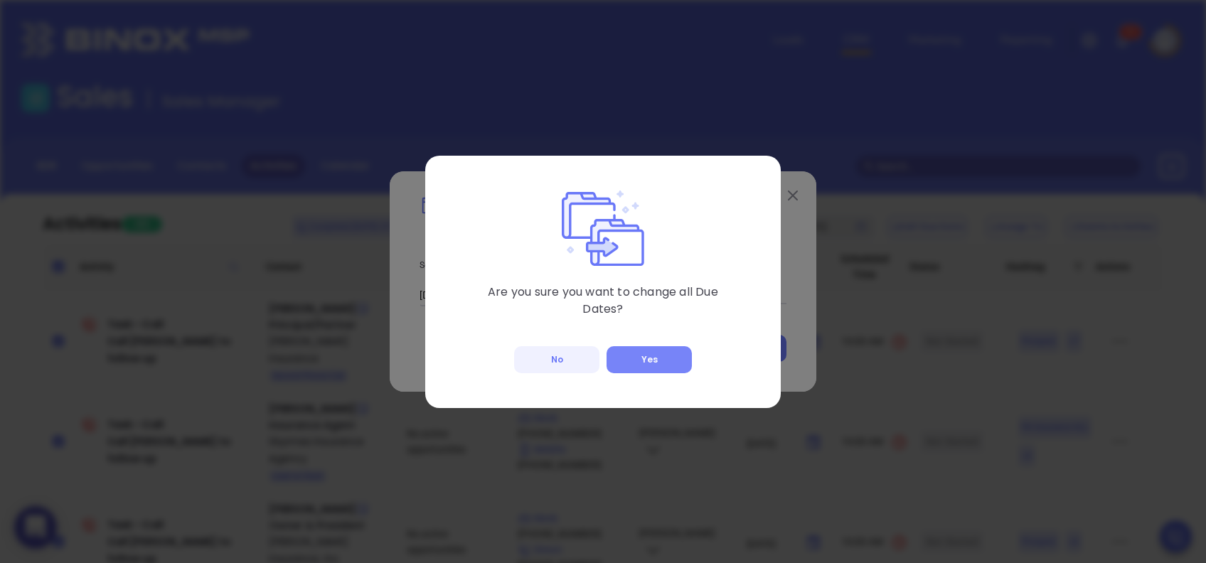
click at [653, 354] on button "Yes" at bounding box center [648, 359] width 85 height 27
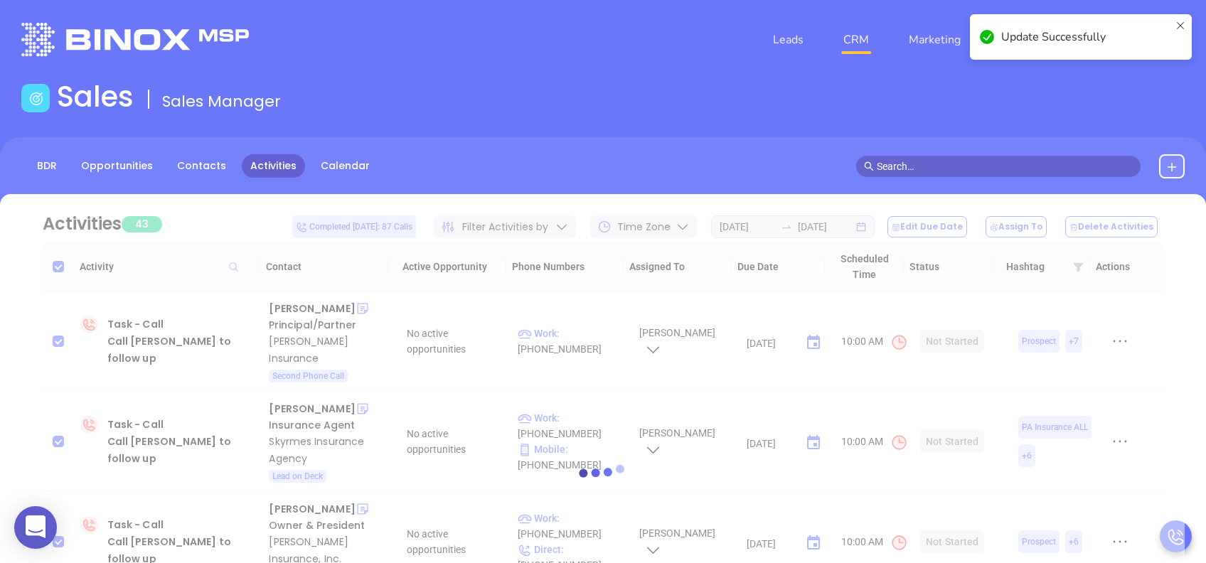
checkbox input "false"
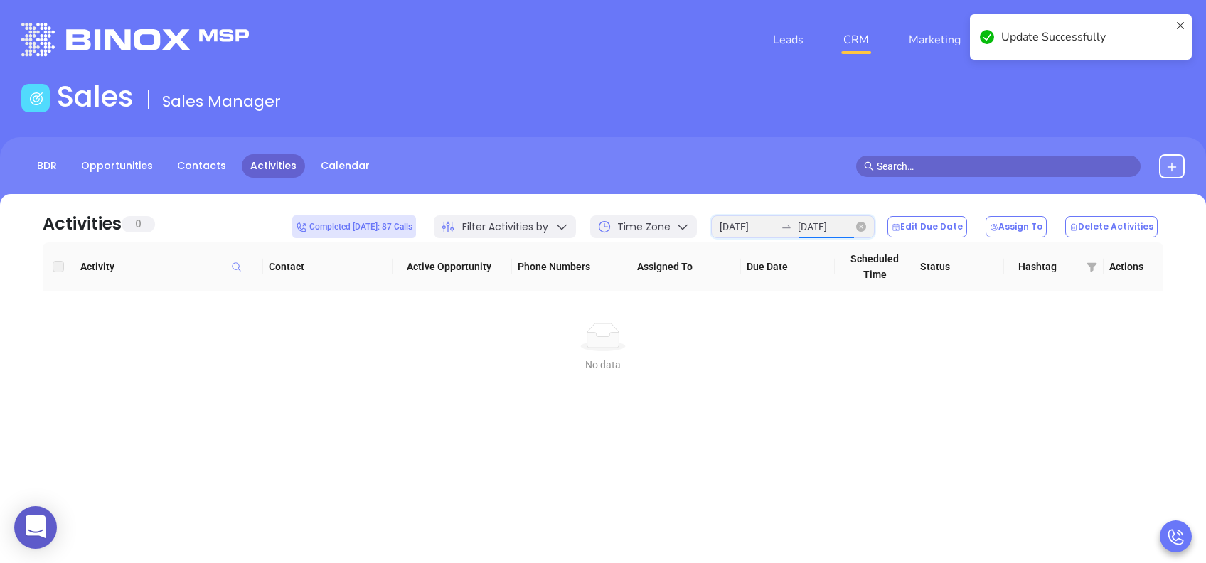
click at [830, 227] on input "[DATE]" at bounding box center [825, 227] width 55 height 16
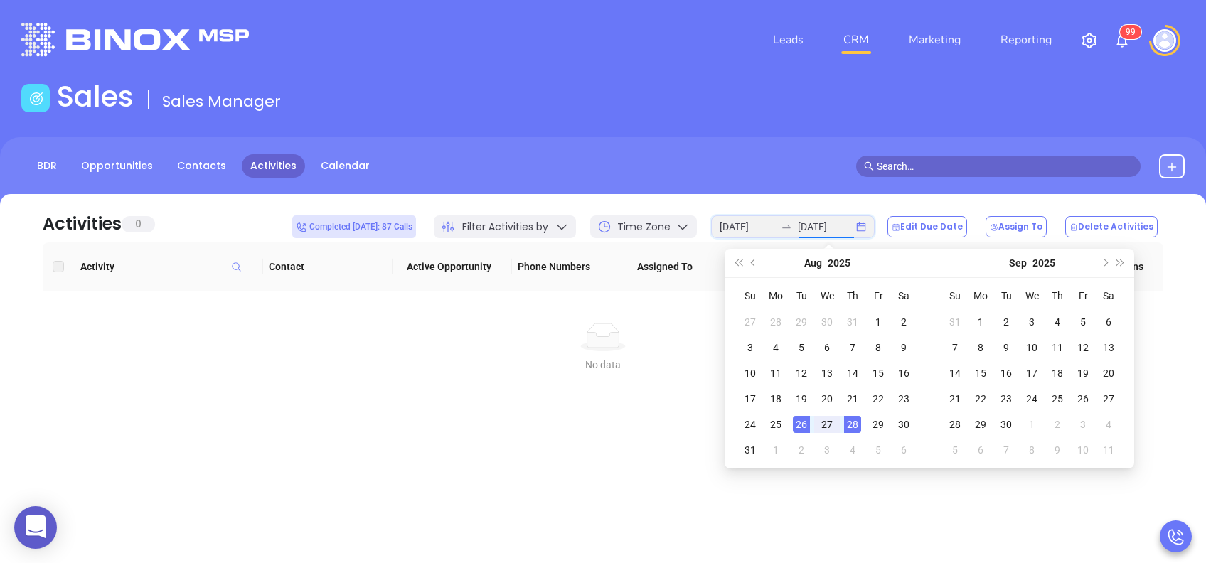
type input "2025-08-26"
click at [798, 425] on div "26" at bounding box center [801, 424] width 17 height 17
type input "2025-08-26"
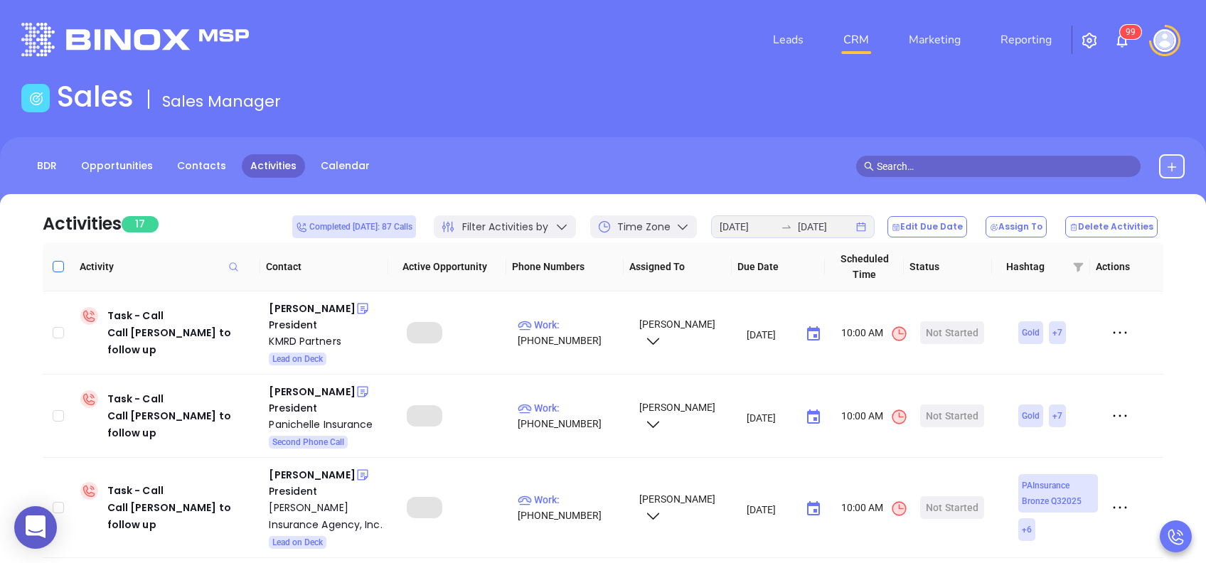
click at [63, 264] on th at bounding box center [58, 266] width 31 height 49
drag, startPoint x: 63, startPoint y: 264, endPoint x: 80, endPoint y: 267, distance: 17.4
click at [57, 266] on input "Select all" at bounding box center [58, 266] width 11 height 11
checkbox input "true"
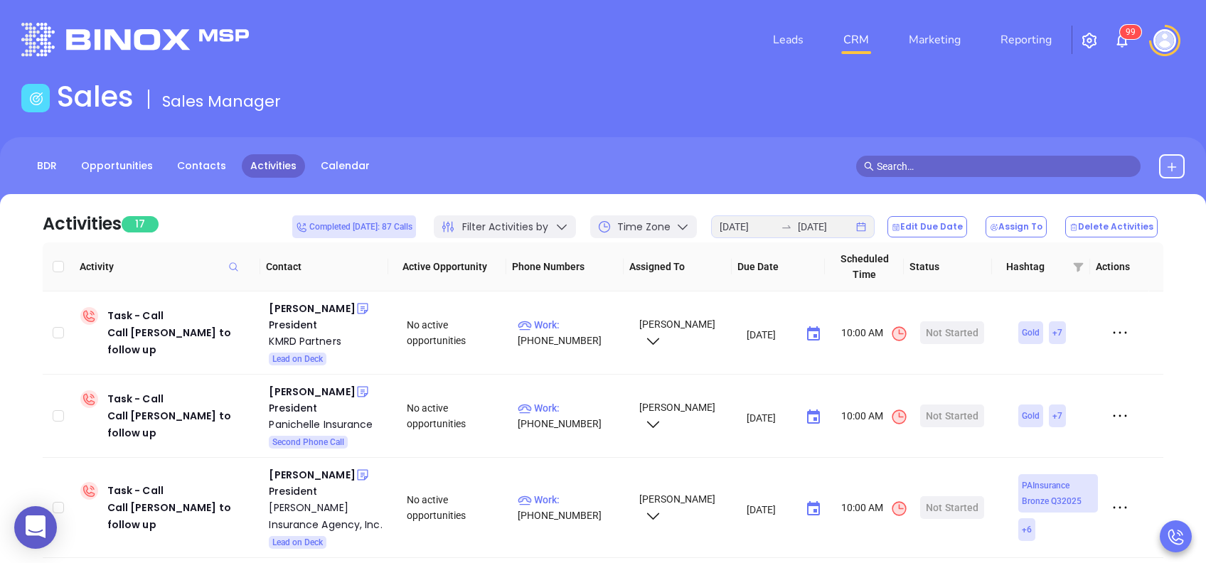
checkbox input "true"
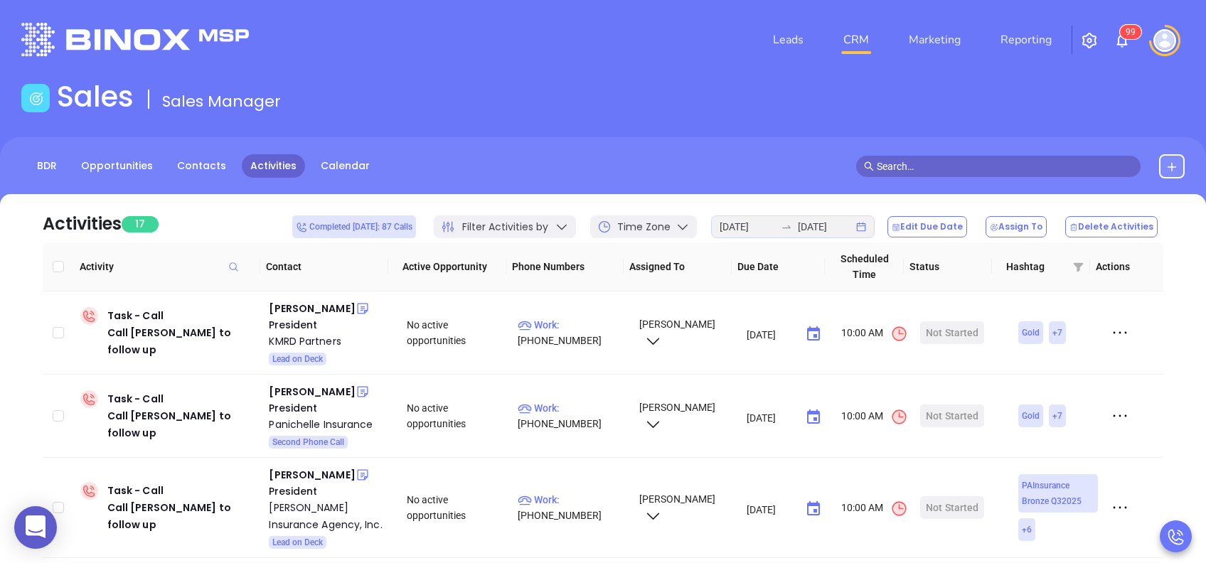
checkbox input "true"
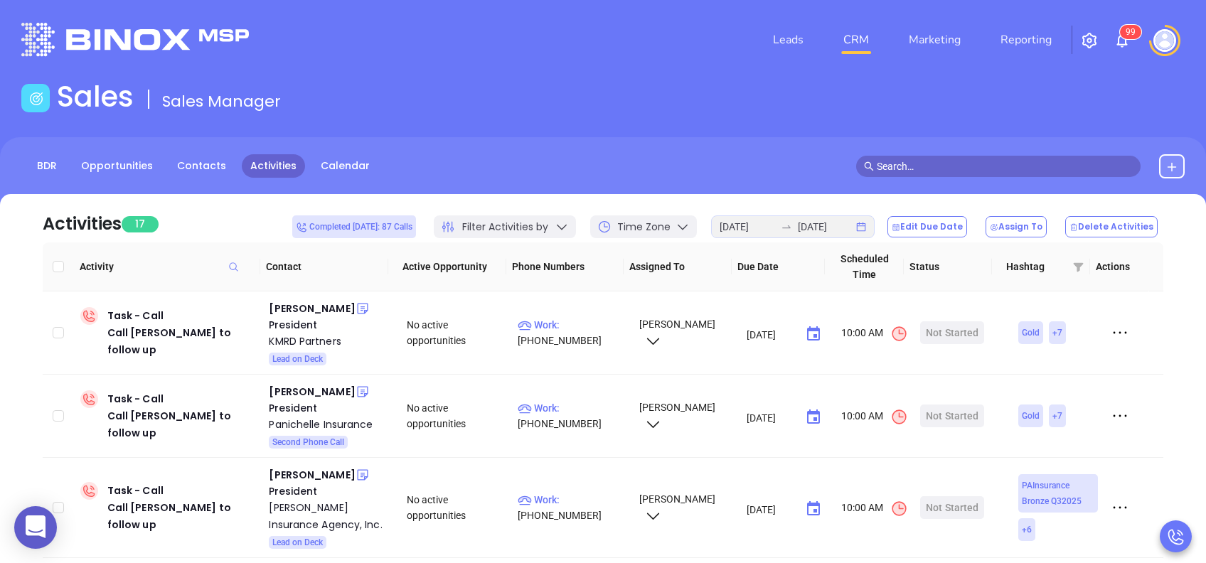
checkbox input "true"
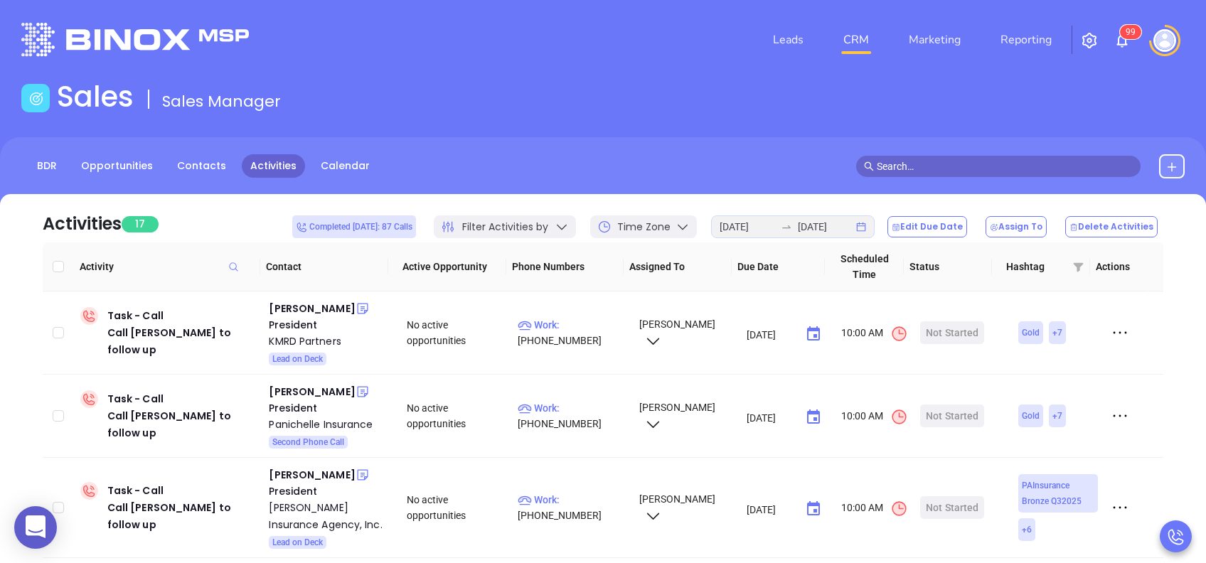
checkbox input "true"
click at [938, 226] on button "Edit Due Date" at bounding box center [927, 226] width 80 height 21
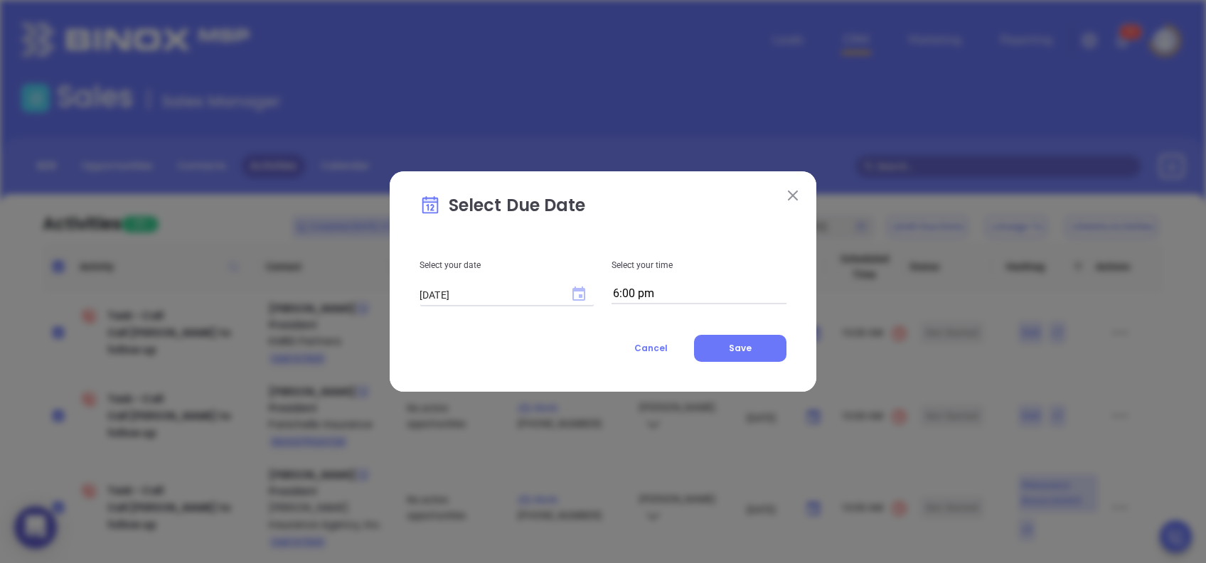
click at [582, 287] on icon "Choose date, selected date is Aug 28, 2025" at bounding box center [578, 294] width 13 height 14
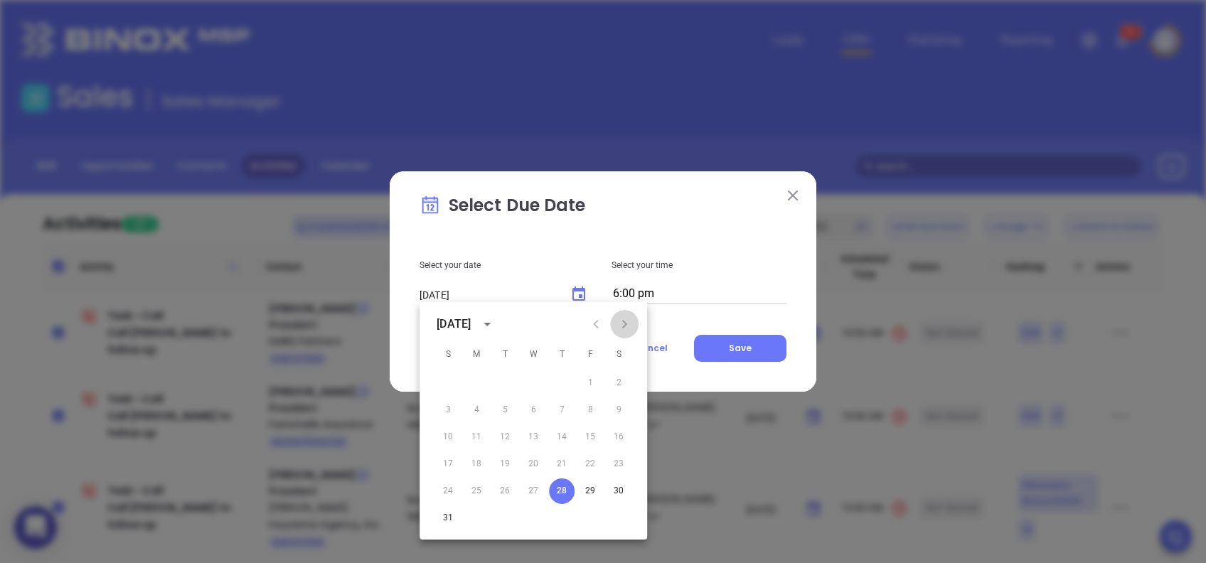
click at [624, 323] on icon "Next month" at bounding box center [624, 324] width 5 height 9
click at [505, 382] on button "2" at bounding box center [505, 383] width 26 height 26
type input "09/02/2025"
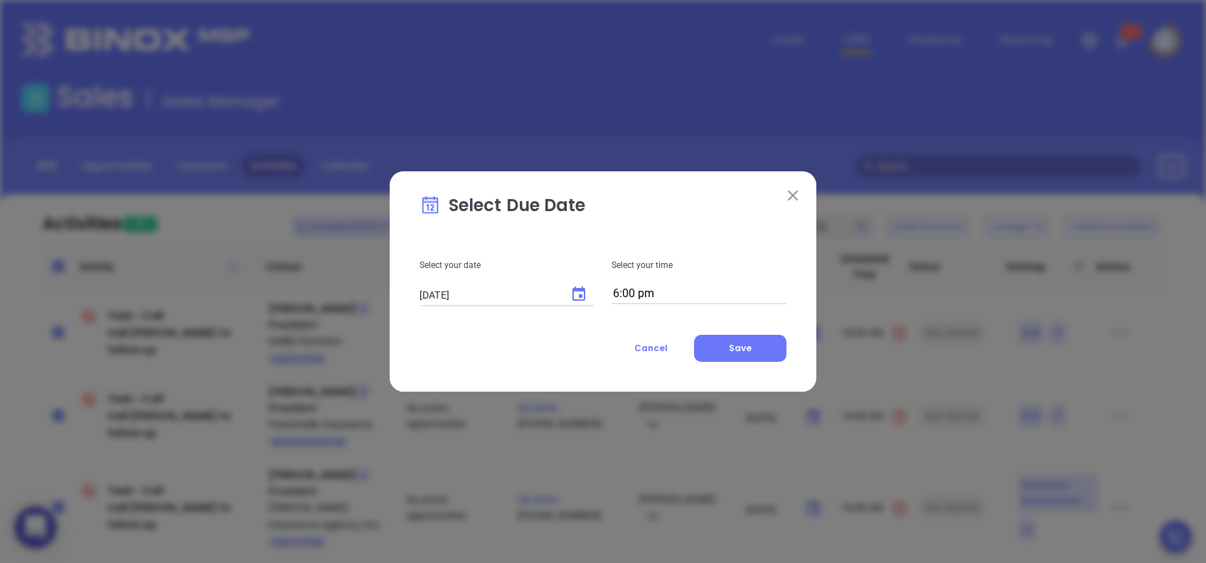
click at [742, 296] on input "6:00 pm" at bounding box center [698, 294] width 175 height 20
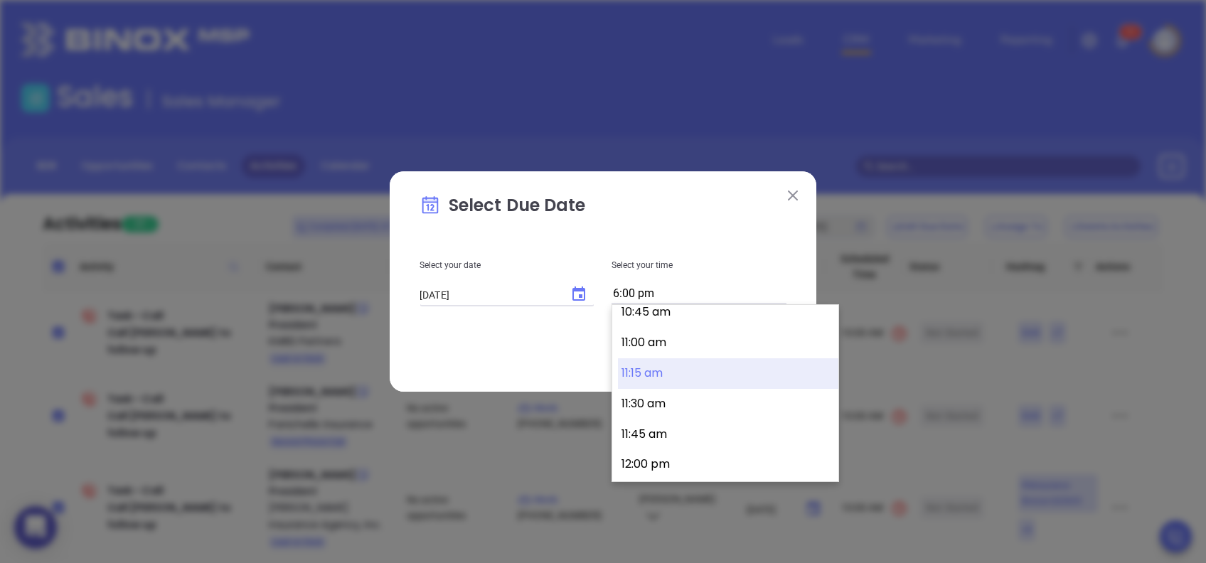
click at [683, 370] on button "11:15 am" at bounding box center [728, 373] width 220 height 31
type input "11:15 am"
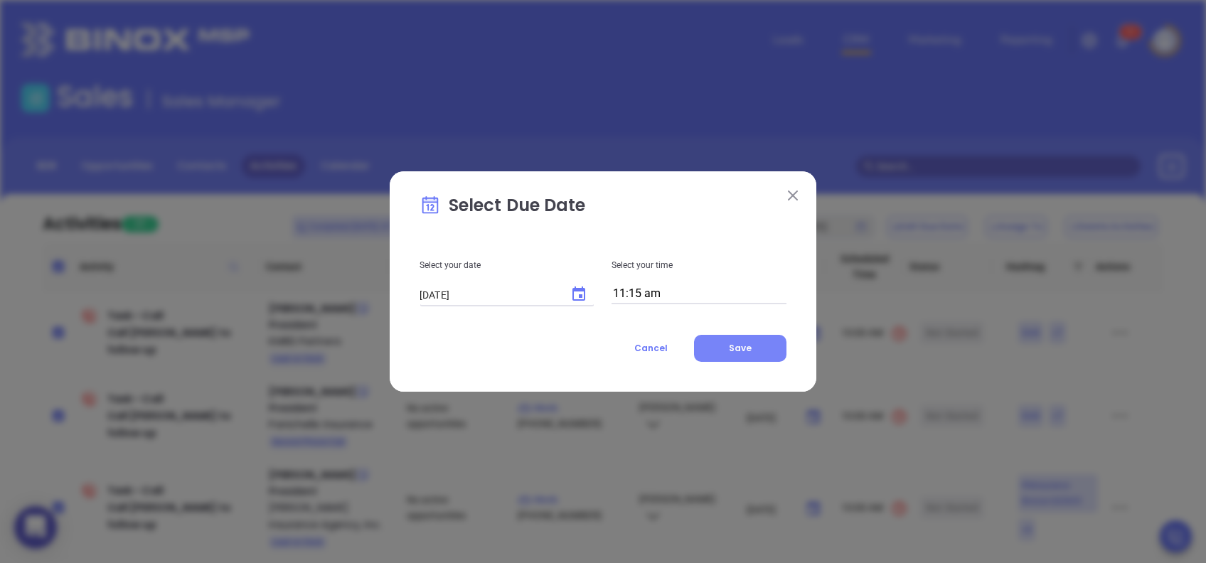
click at [762, 350] on button "Save" at bounding box center [740, 348] width 92 height 27
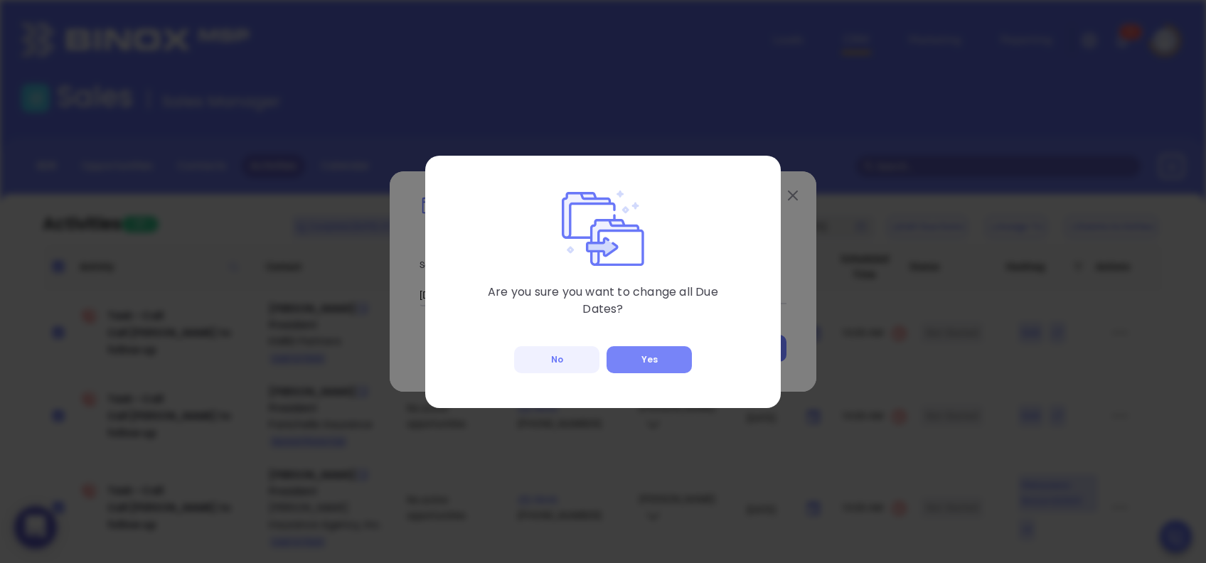
click at [671, 366] on button "Yes" at bounding box center [648, 359] width 85 height 27
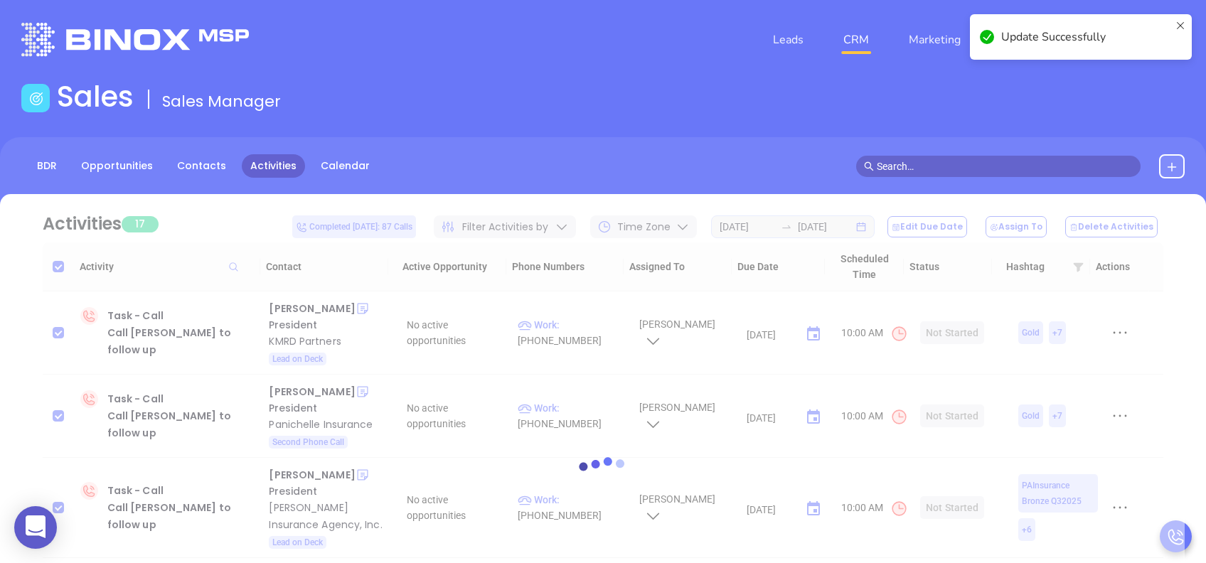
checkbox input "false"
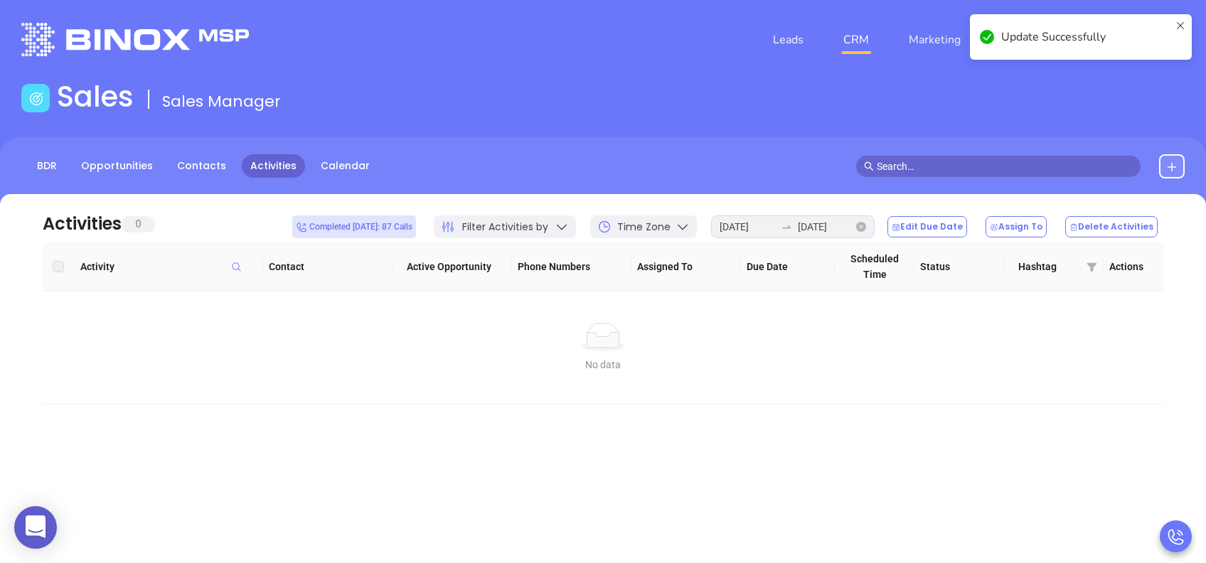
click at [798, 222] on div at bounding box center [786, 226] width 23 height 11
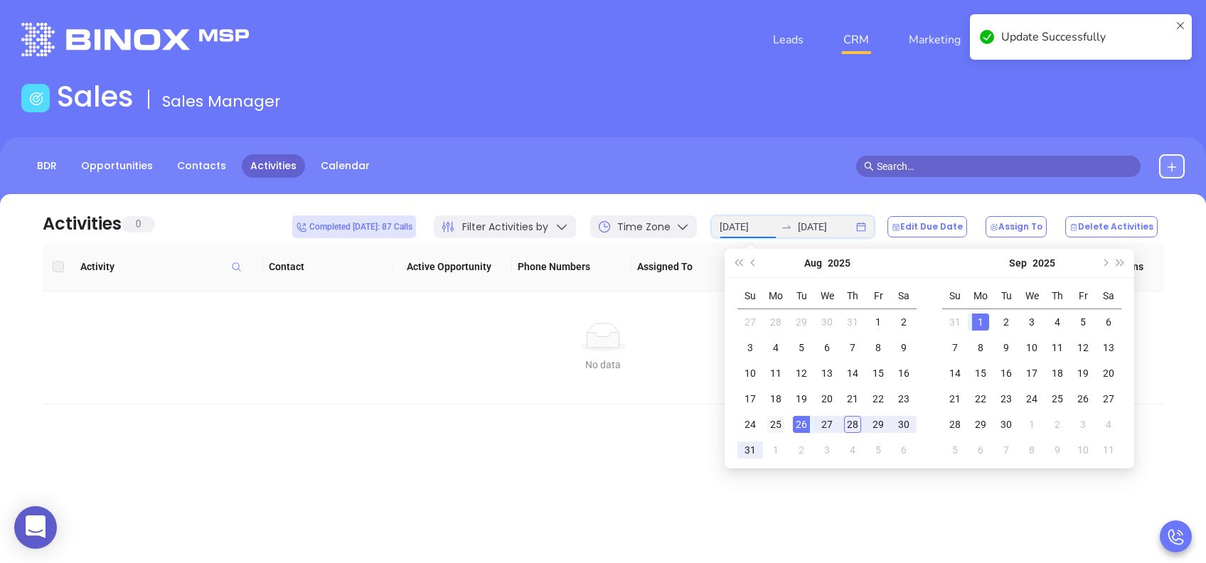
type input "[DATE]"
click at [774, 427] on div "25" at bounding box center [775, 424] width 17 height 17
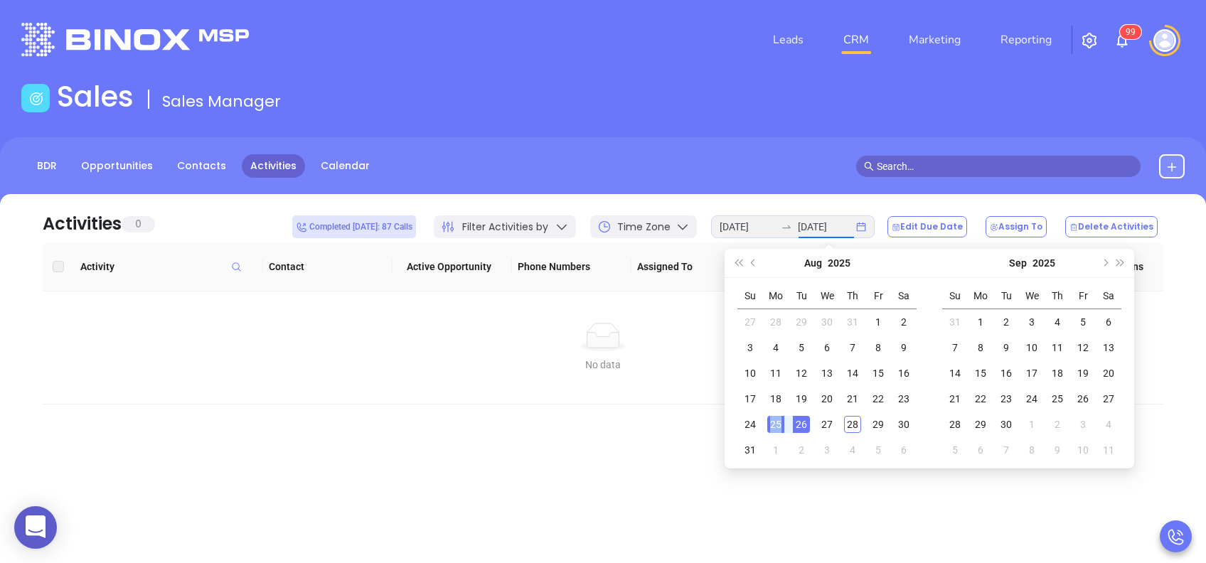
click at [774, 427] on div "25" at bounding box center [775, 424] width 17 height 17
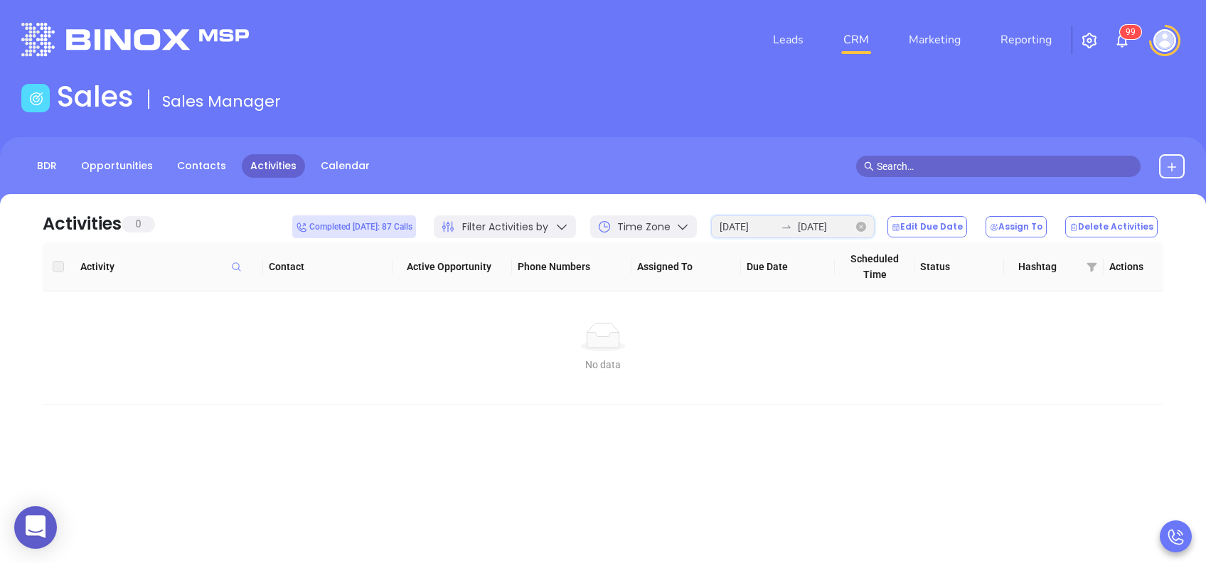
drag, startPoint x: 774, startPoint y: 427, endPoint x: 815, endPoint y: 230, distance: 200.4
click at [815, 230] on input "[DATE]" at bounding box center [825, 227] width 55 height 16
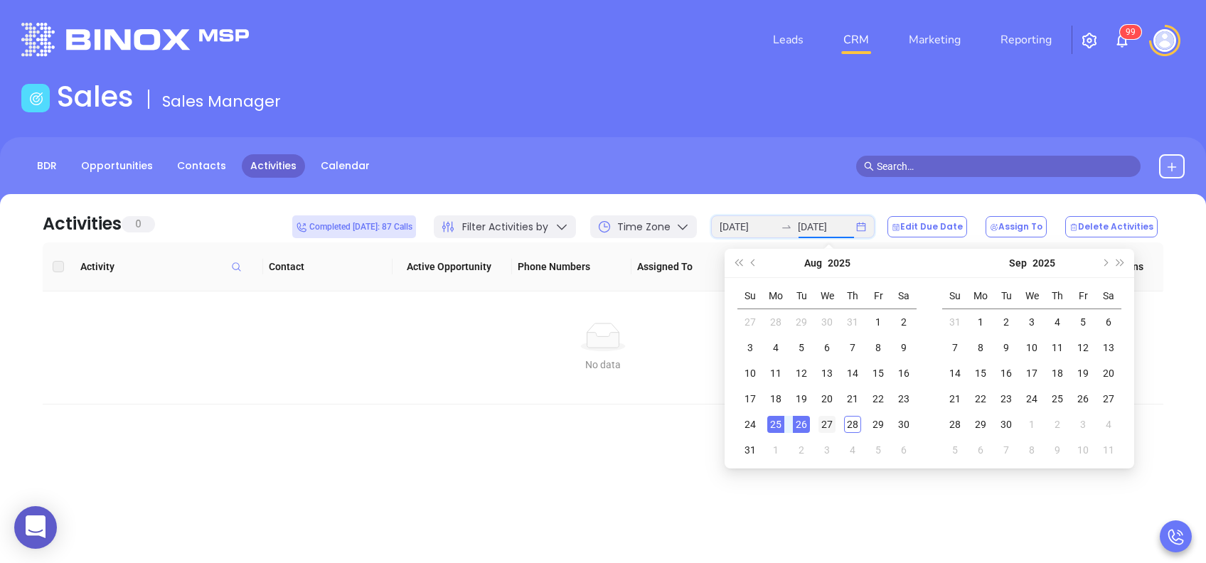
type input "2025-08-27"
click at [823, 423] on div "27" at bounding box center [826, 424] width 17 height 17
type input "2025-08-27"
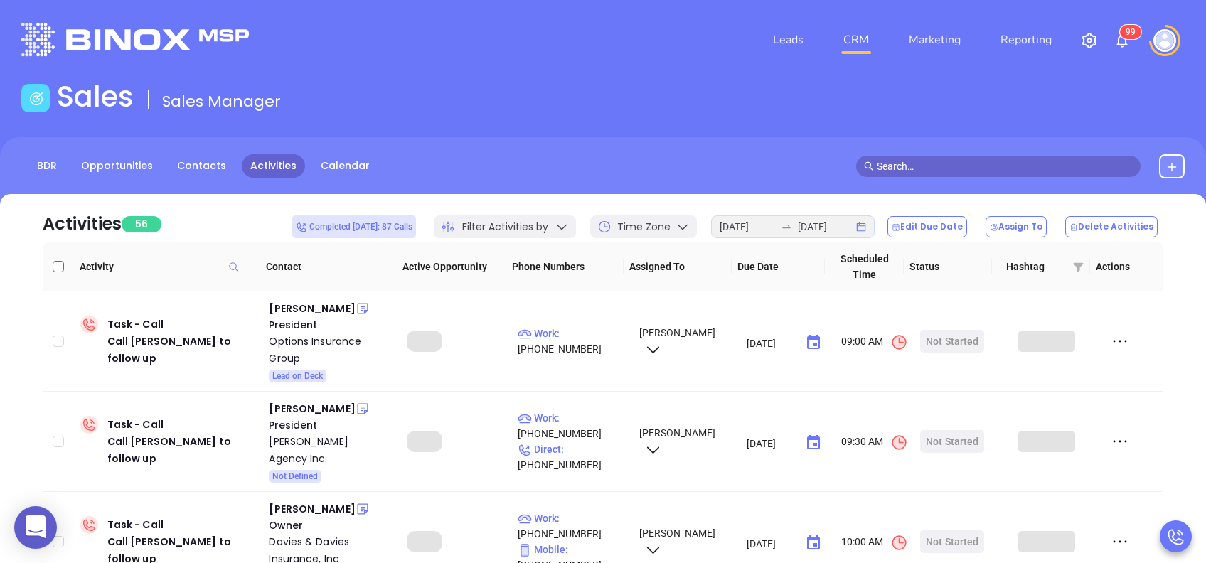
click at [55, 264] on input "Select all" at bounding box center [58, 266] width 11 height 11
checkbox input "true"
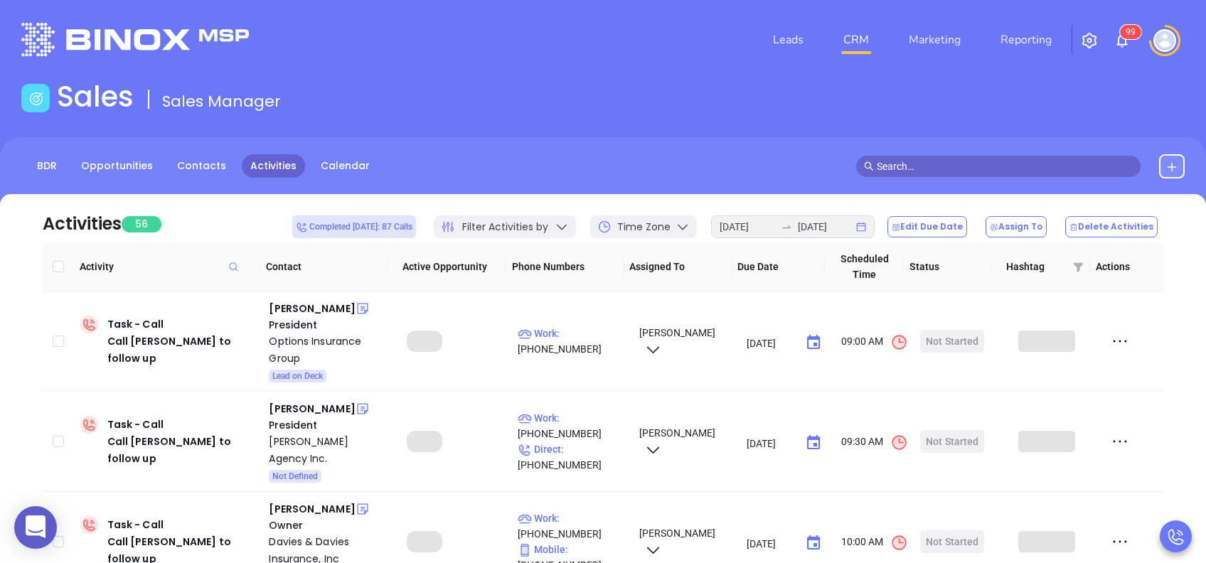
checkbox input "true"
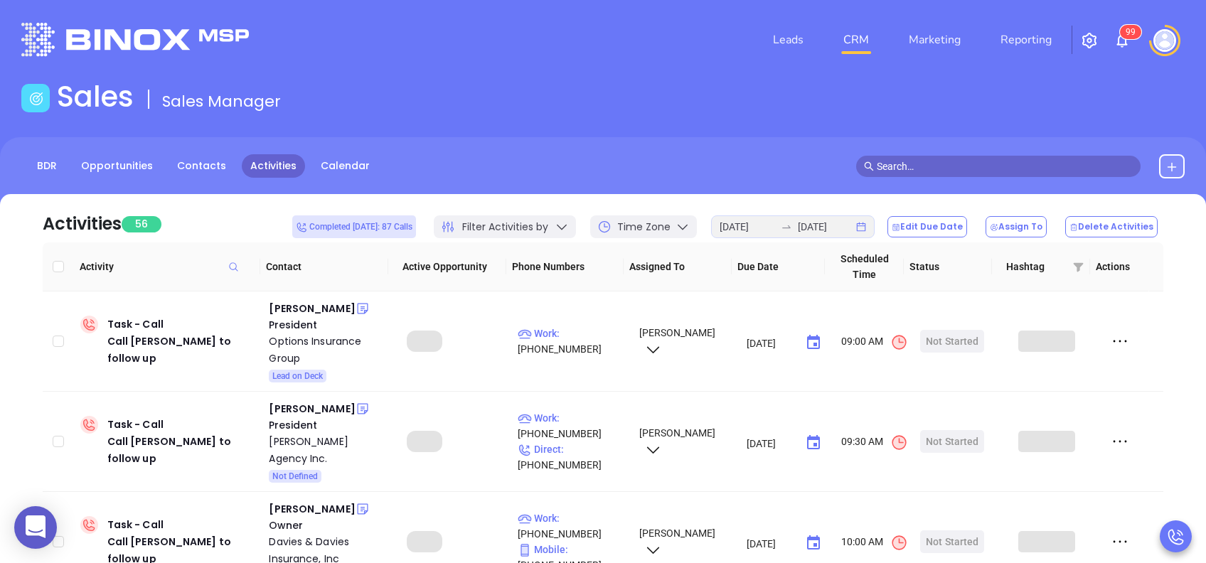
checkbox input "true"
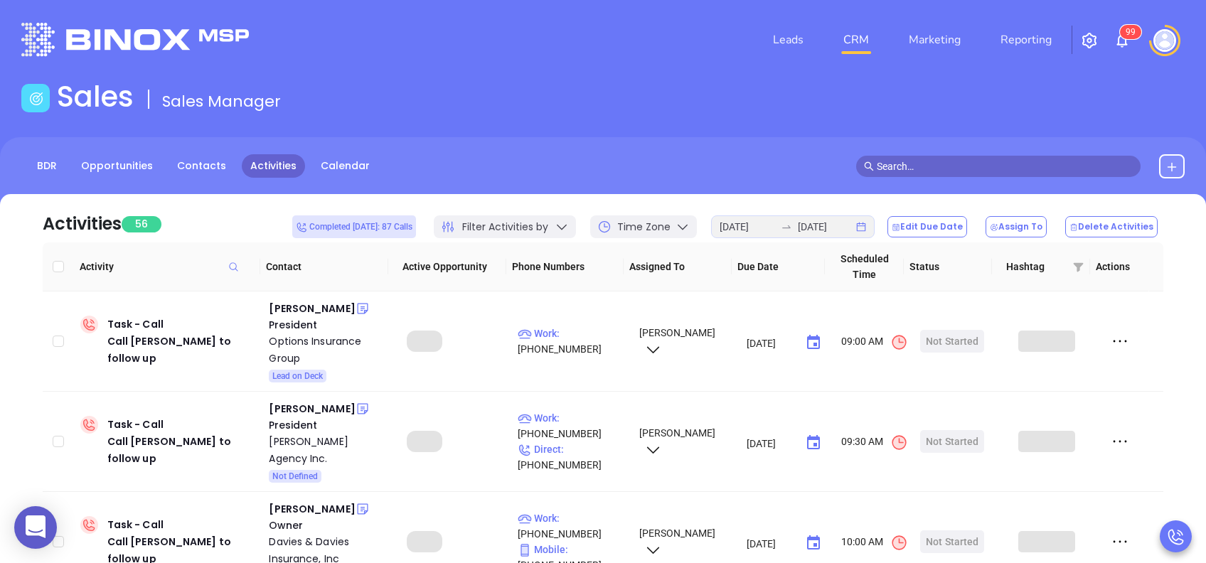
checkbox input "true"
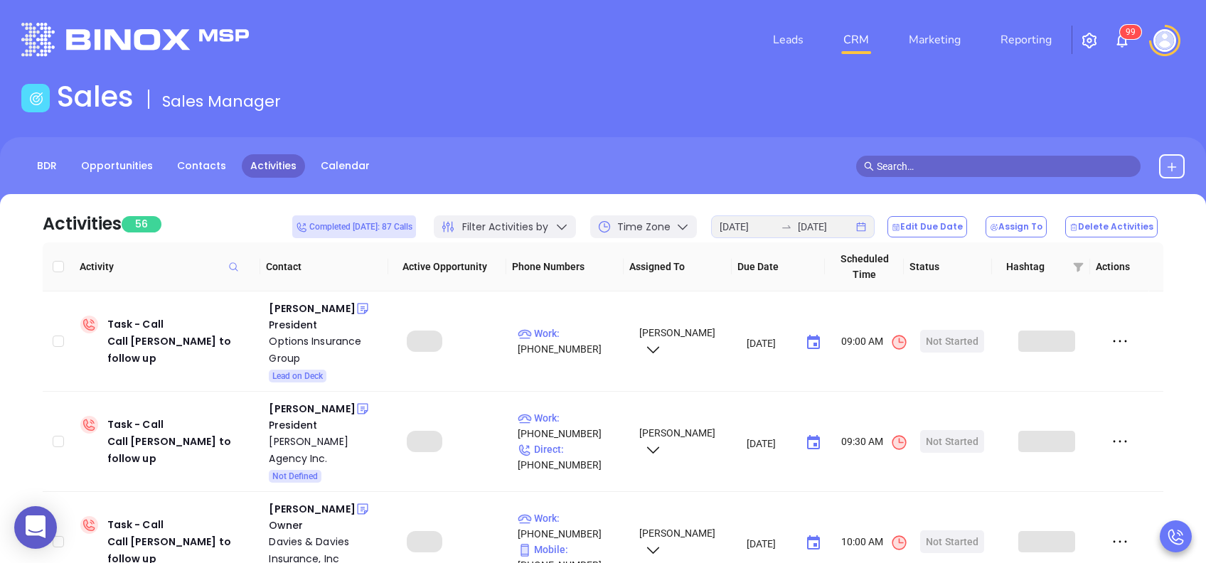
checkbox input "true"
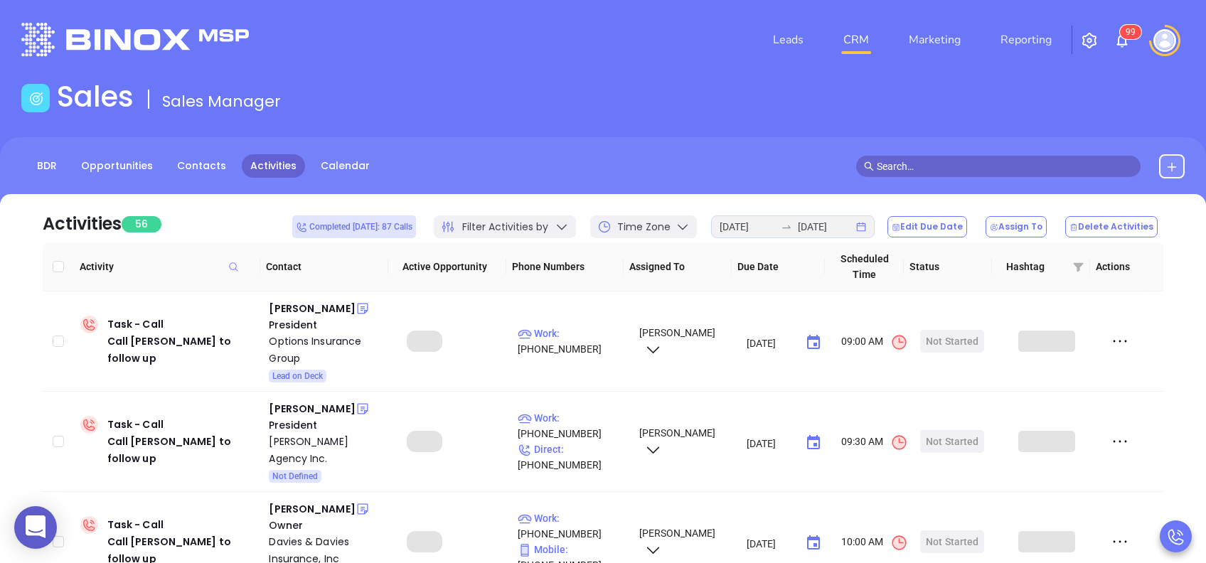
checkbox input "true"
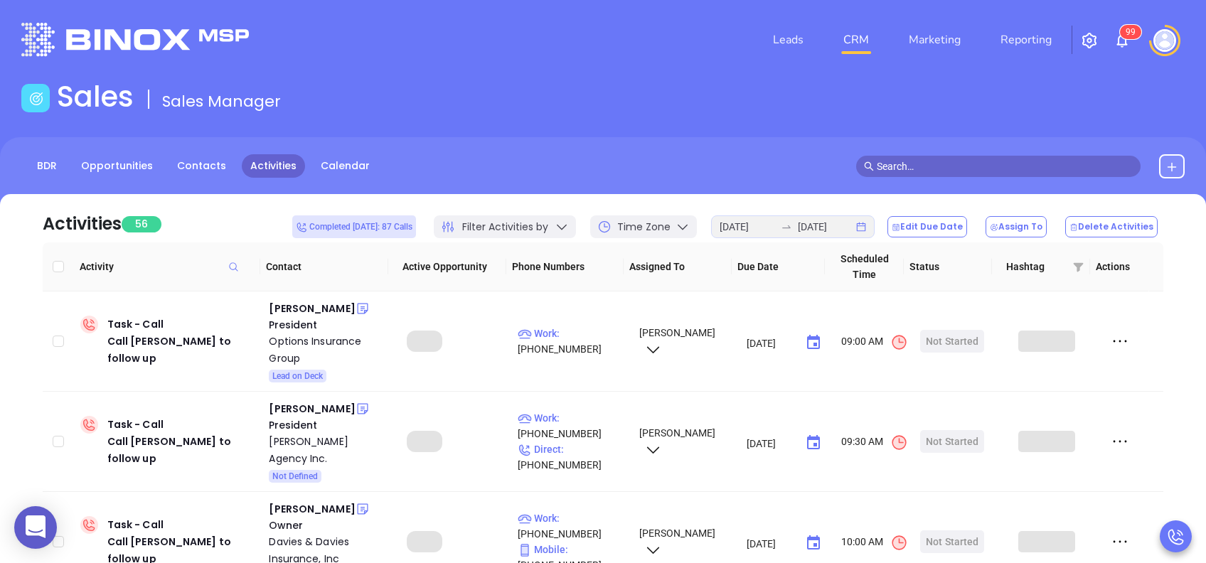
checkbox input "true"
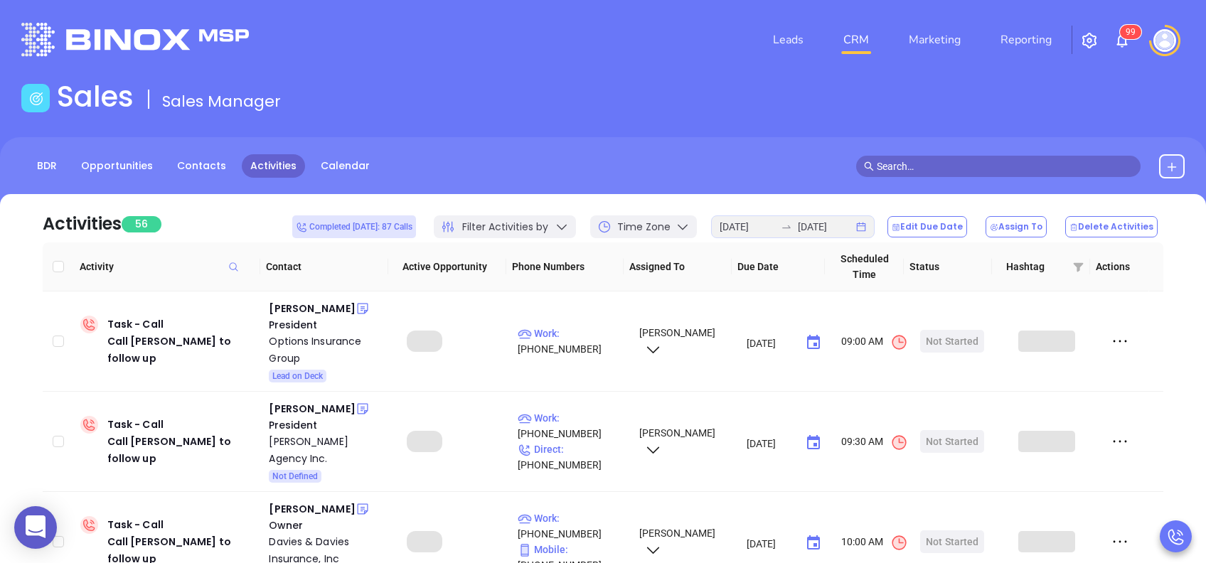
checkbox input "true"
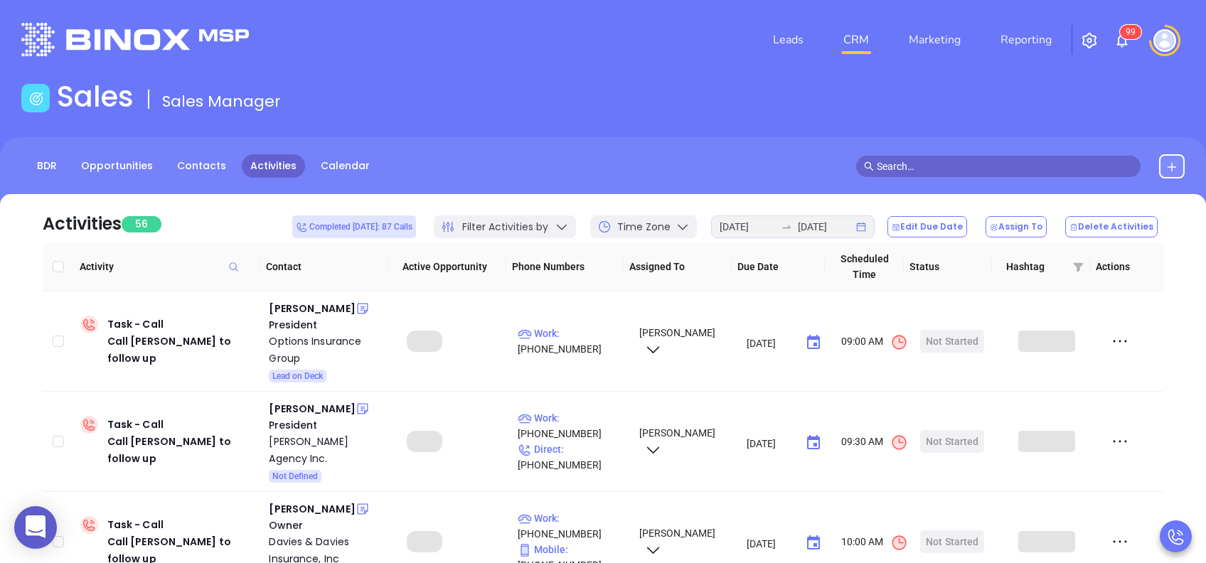
checkbox input "true"
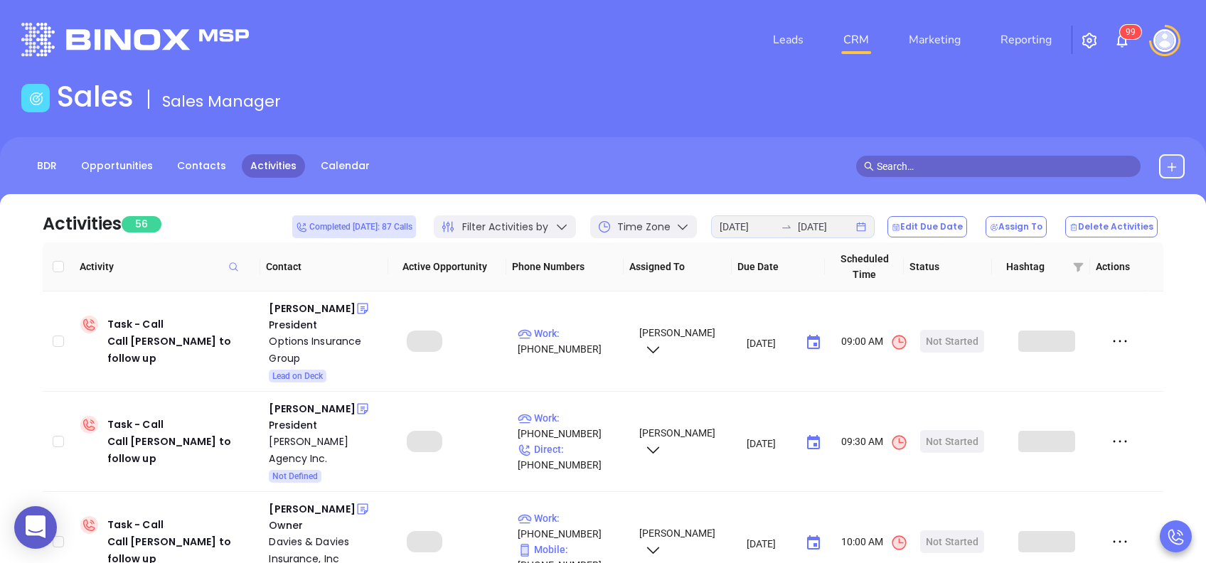
checkbox input "true"
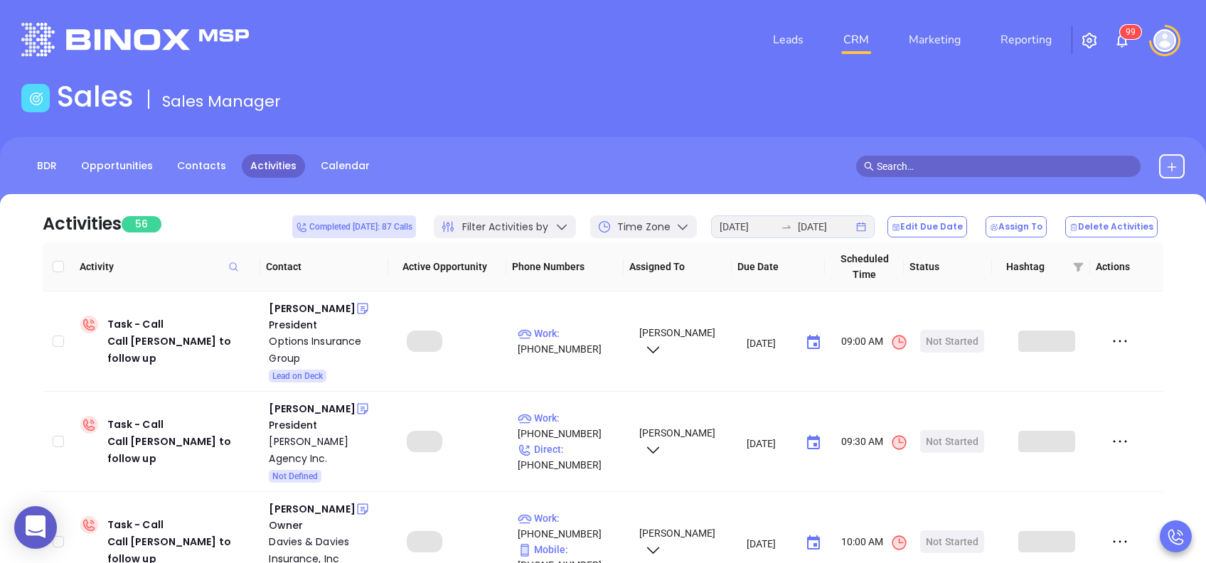
checkbox input "true"
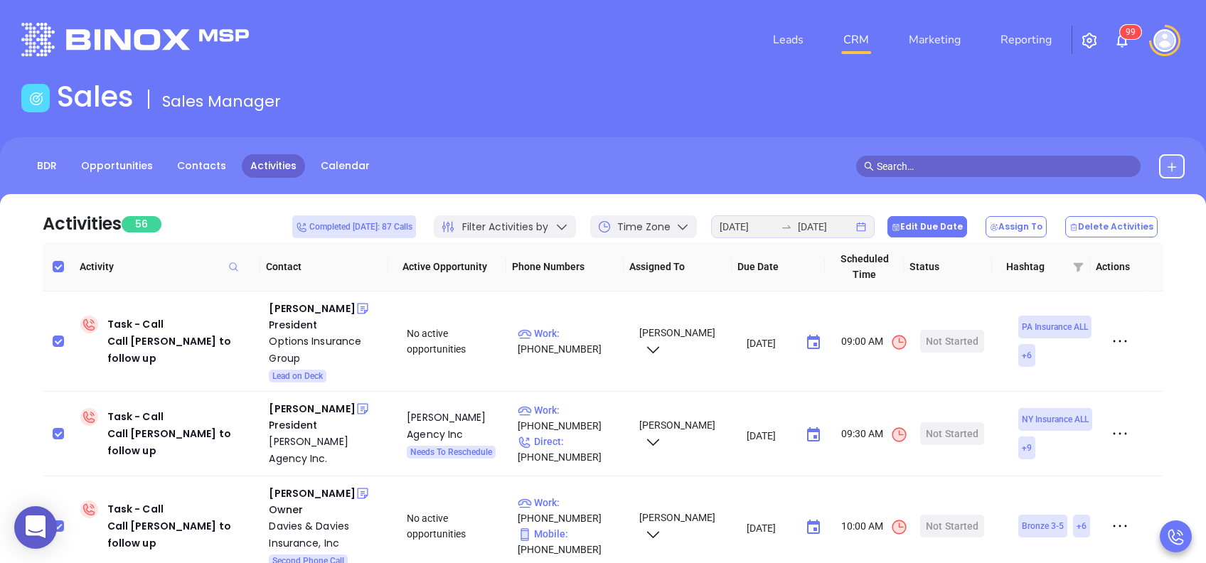
click at [954, 229] on button "Edit Due Date" at bounding box center [927, 226] width 80 height 21
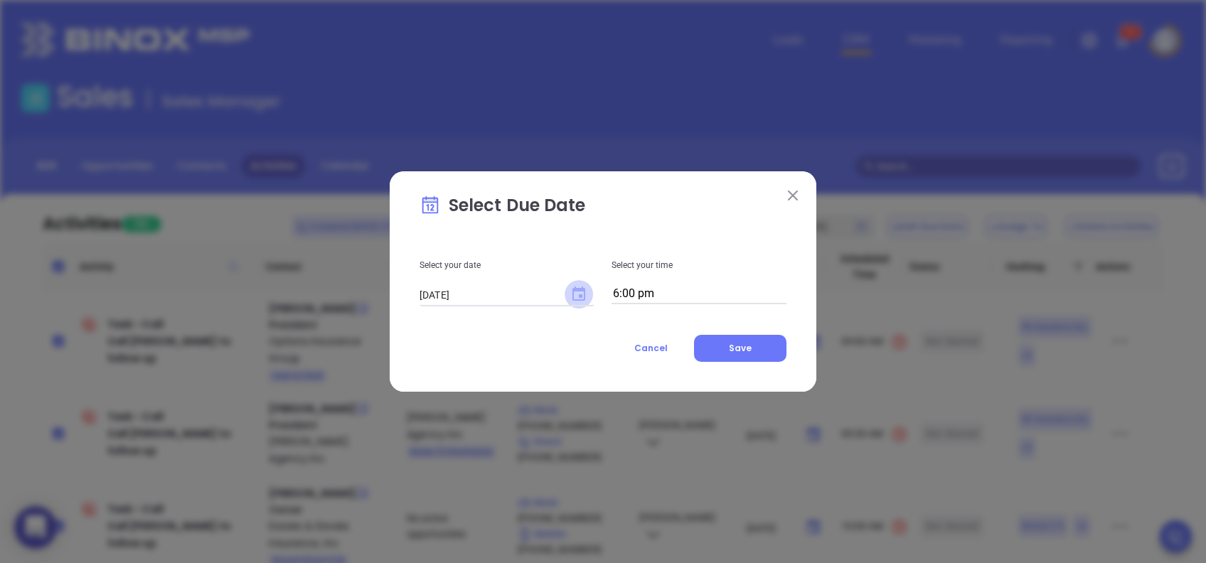
click at [584, 290] on icon "Choose date, selected date is Aug 28, 2025" at bounding box center [578, 294] width 13 height 14
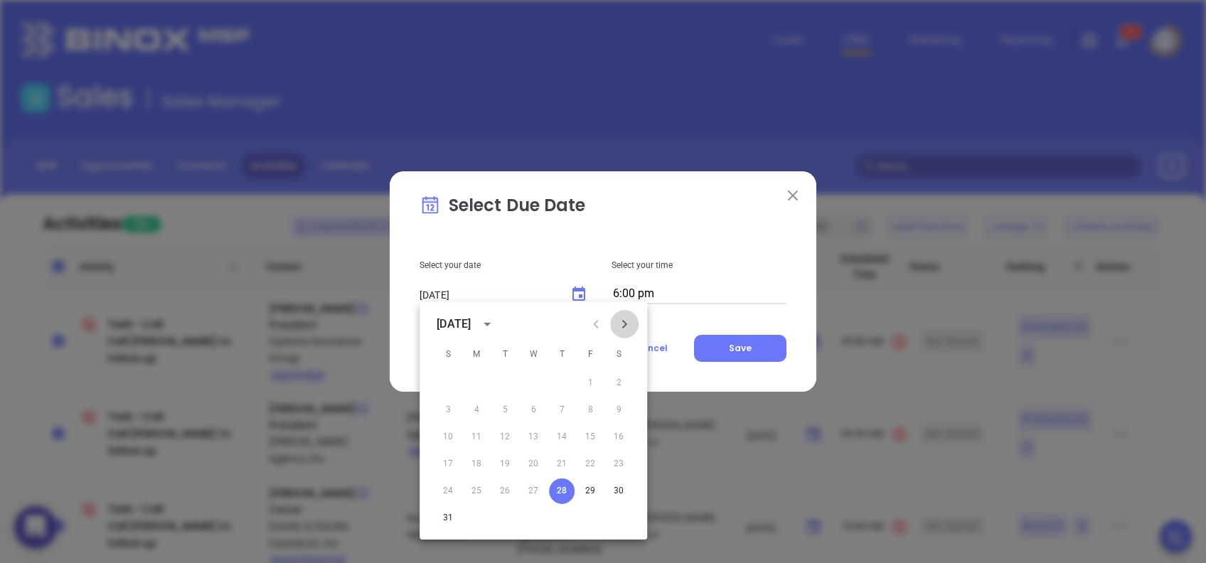
click at [622, 323] on icon "Next month" at bounding box center [624, 324] width 17 height 17
click at [530, 385] on button "3" at bounding box center [533, 383] width 26 height 26
type input "09/03/2025"
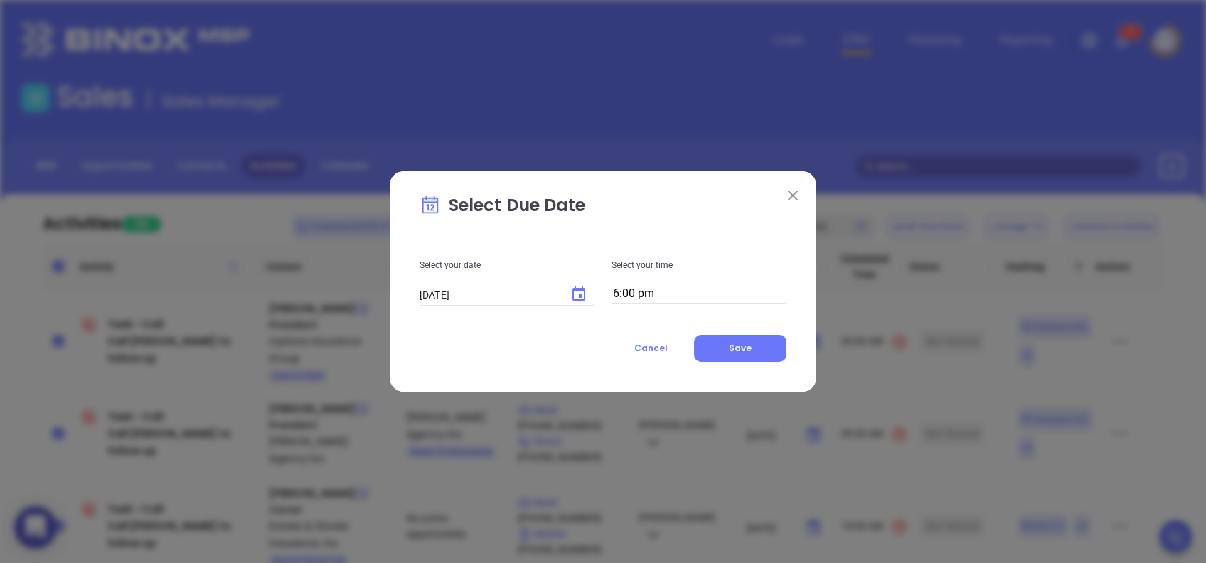
drag, startPoint x: 729, startPoint y: 294, endPoint x: 722, endPoint y: 301, distance: 10.1
click at [729, 293] on input "6:00 pm" at bounding box center [698, 294] width 175 height 20
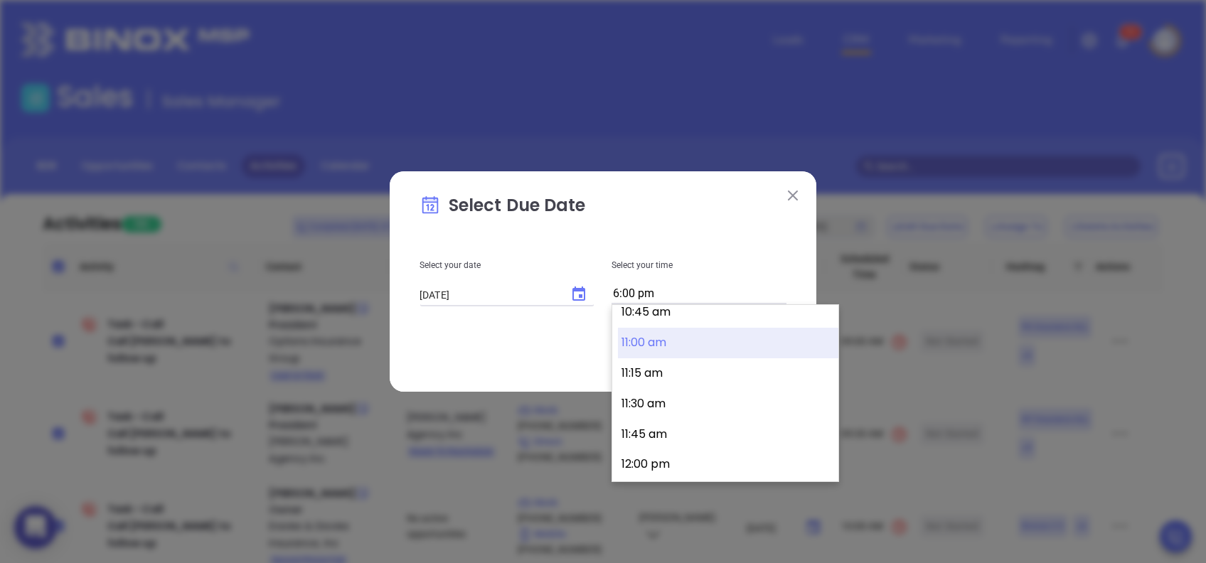
click at [685, 350] on button "11:00 am" at bounding box center [728, 343] width 220 height 31
type input "11:00 am"
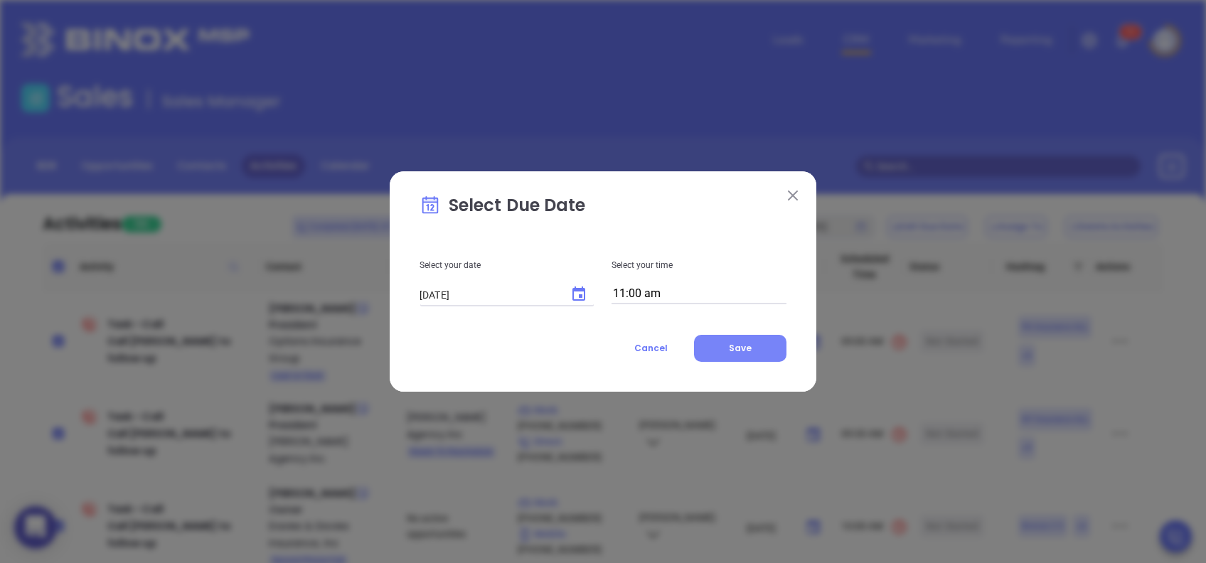
click at [722, 351] on button "Save" at bounding box center [740, 348] width 92 height 27
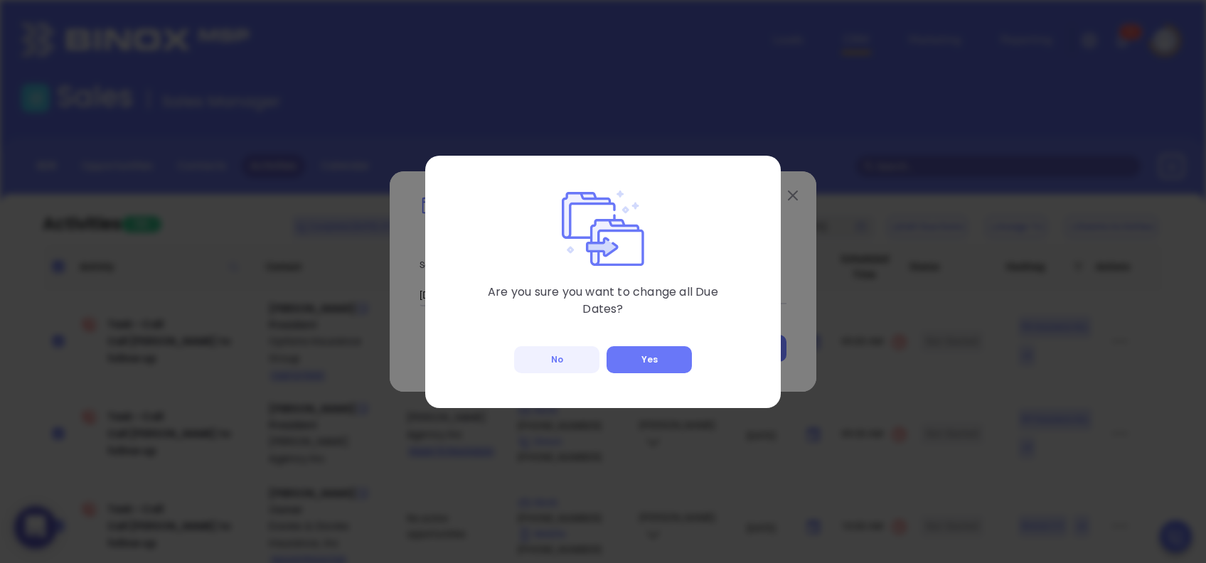
click at [668, 344] on div "Are you sure you want to change all Due Dates? No Yes" at bounding box center [602, 282] width 355 height 252
drag, startPoint x: 667, startPoint y: 353, endPoint x: 670, endPoint y: 378, distance: 25.8
click at [667, 353] on button "Yes" at bounding box center [648, 359] width 85 height 27
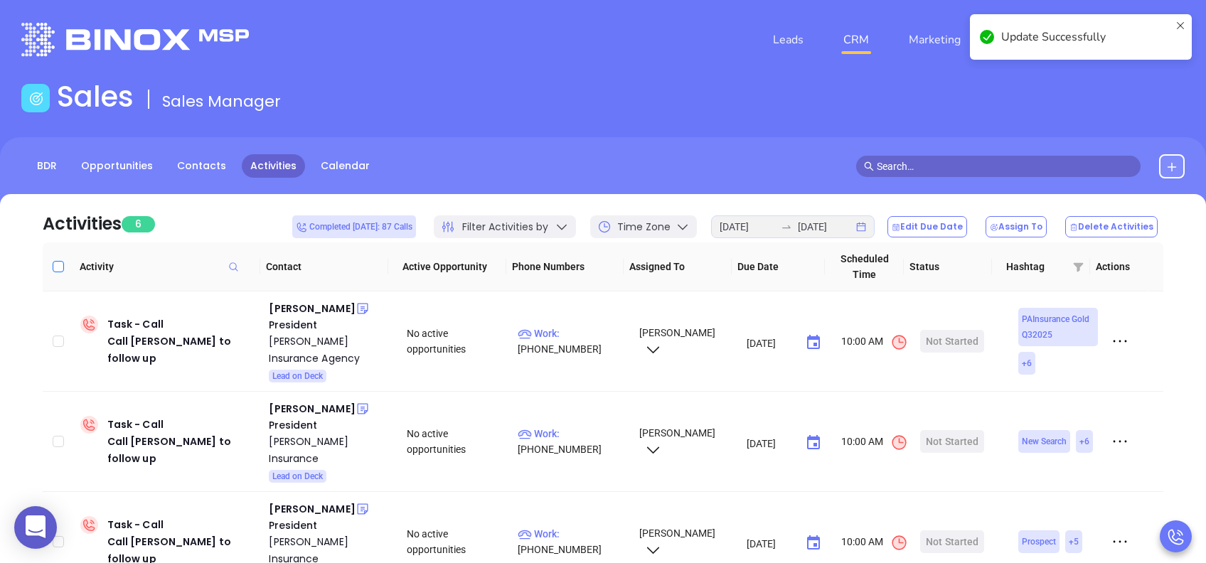
click at [53, 267] on input "Select all" at bounding box center [58, 266] width 11 height 11
checkbox input "true"
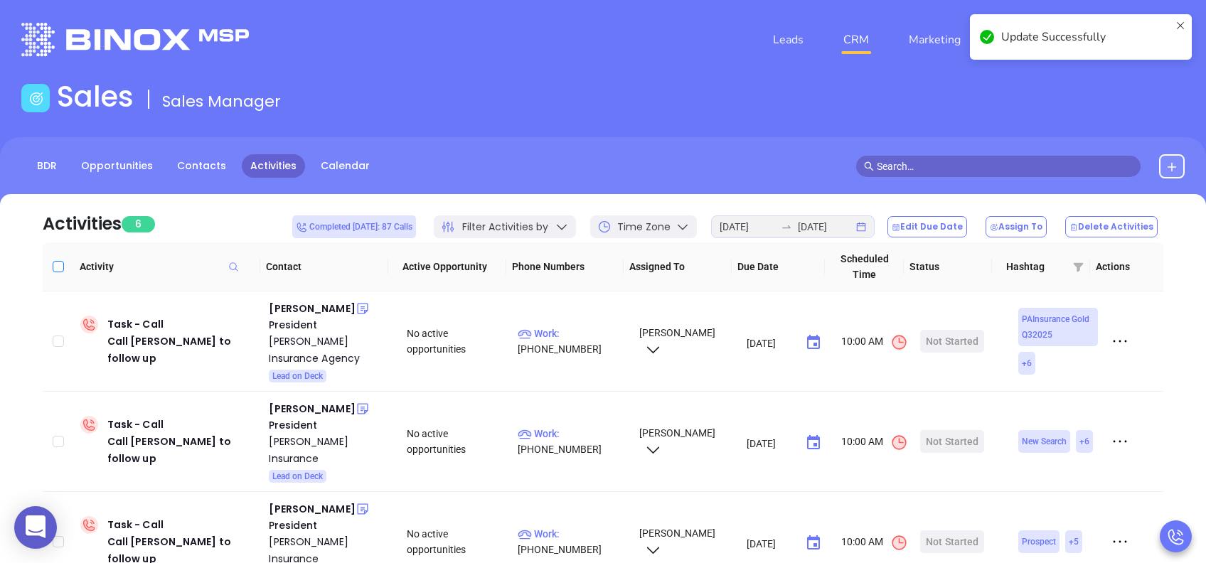
checkbox input "true"
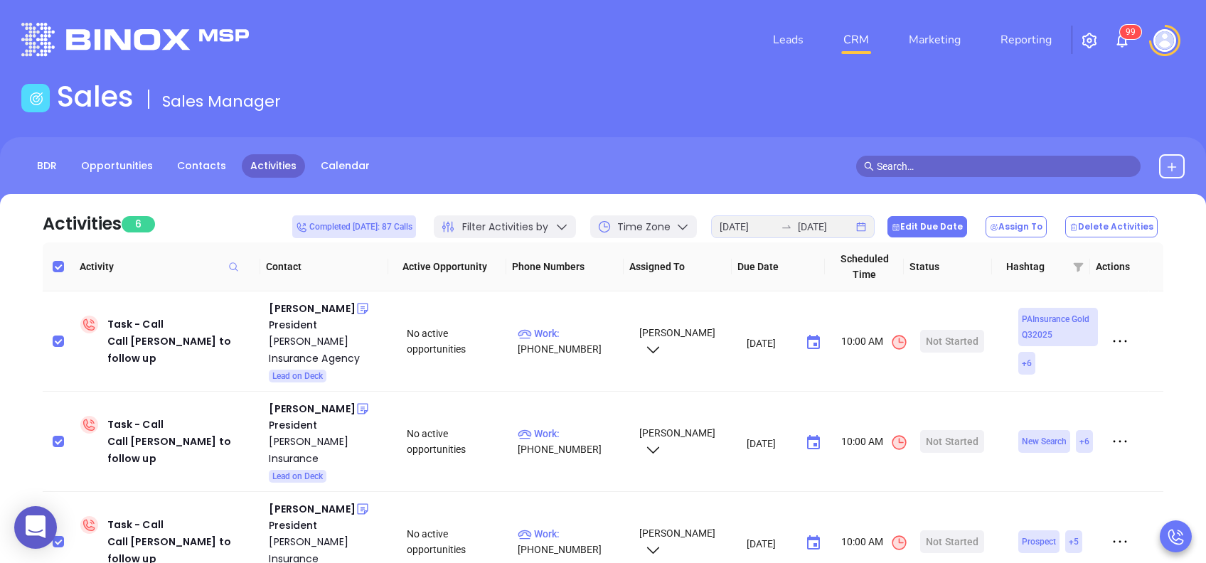
click at [938, 227] on button "Edit Due Date" at bounding box center [927, 226] width 80 height 21
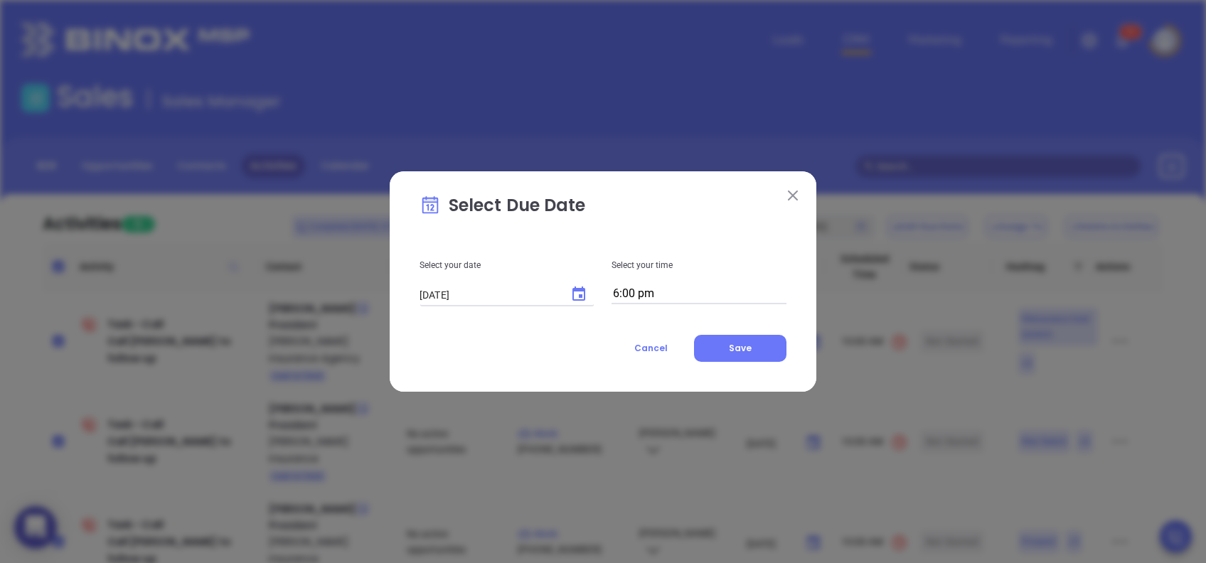
click at [579, 296] on icon "Choose date, selected date is Aug 28, 2025" at bounding box center [578, 294] width 13 height 14
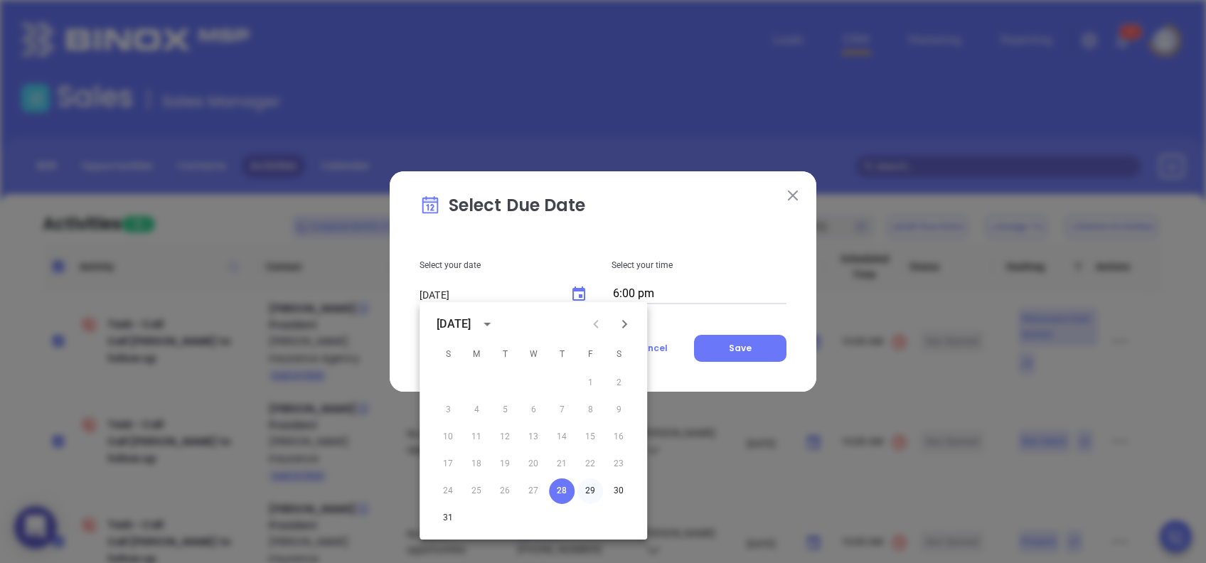
click at [586, 493] on button "29" at bounding box center [590, 491] width 26 height 26
type input "08/29/2025"
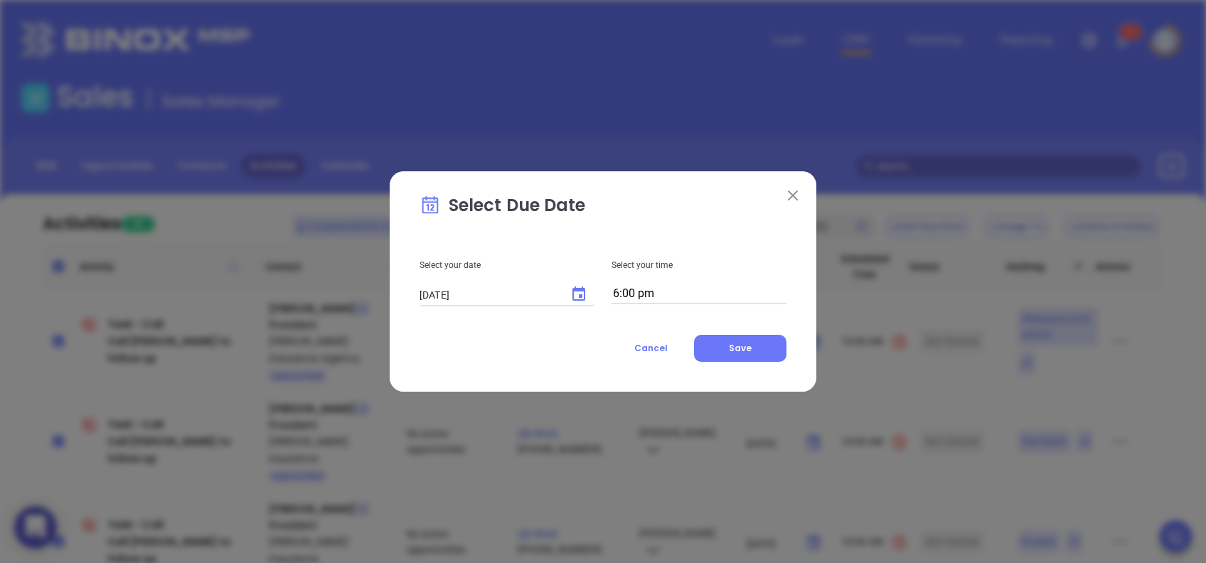
click at [714, 289] on input "6:00 pm" at bounding box center [698, 294] width 175 height 20
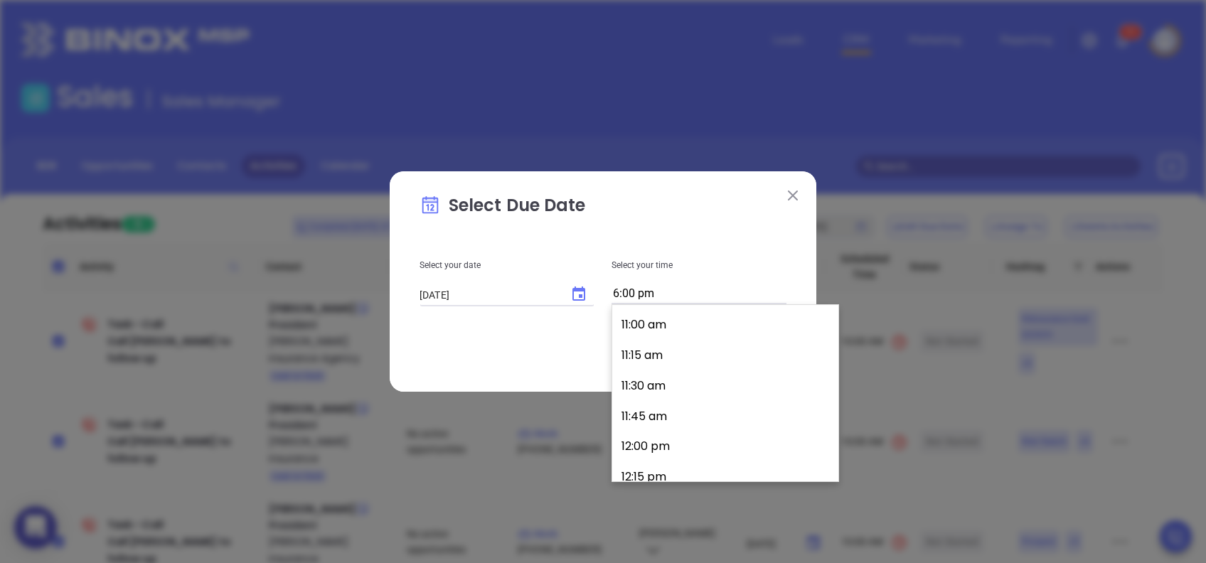
scroll to position [1223, 0]
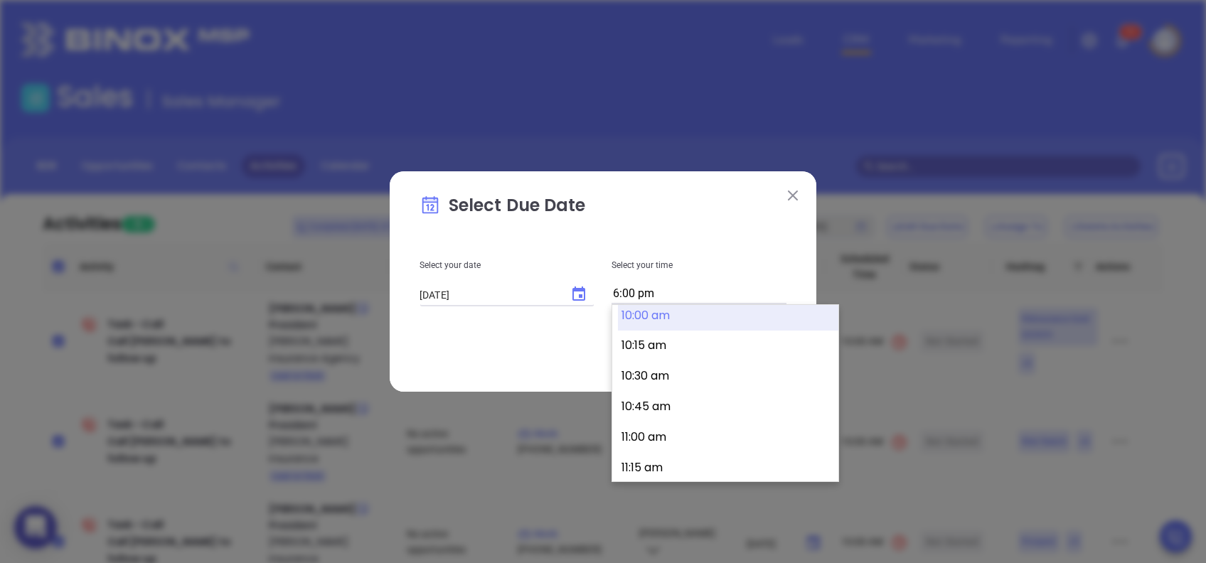
click at [679, 316] on button "10:00 am" at bounding box center [728, 316] width 220 height 31
type input "10:00 am"
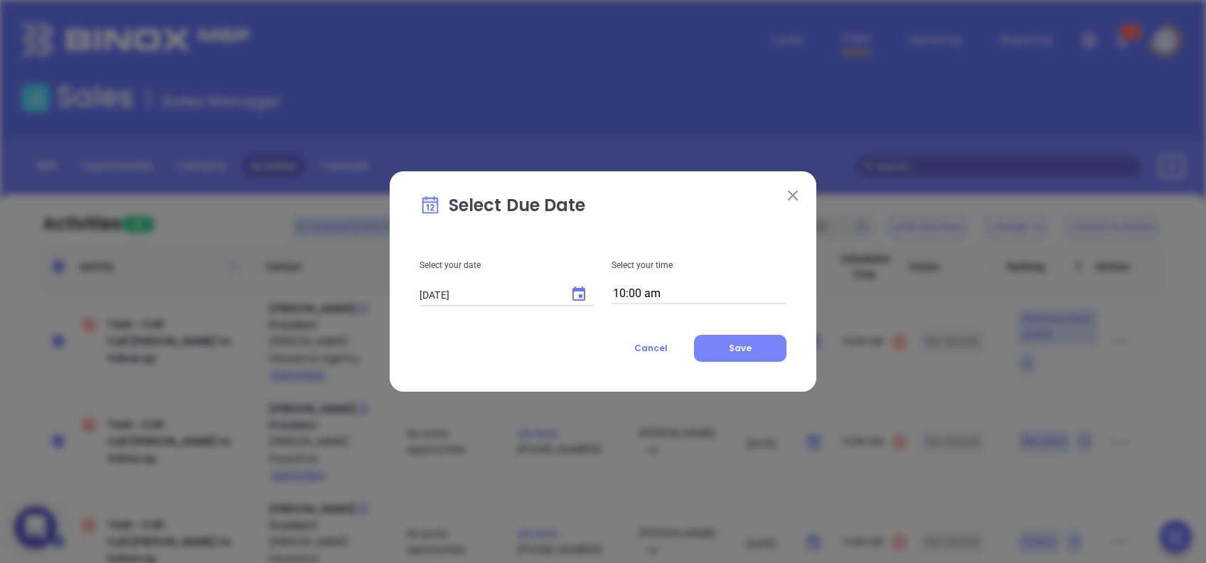
click at [760, 348] on button "Save" at bounding box center [740, 348] width 92 height 27
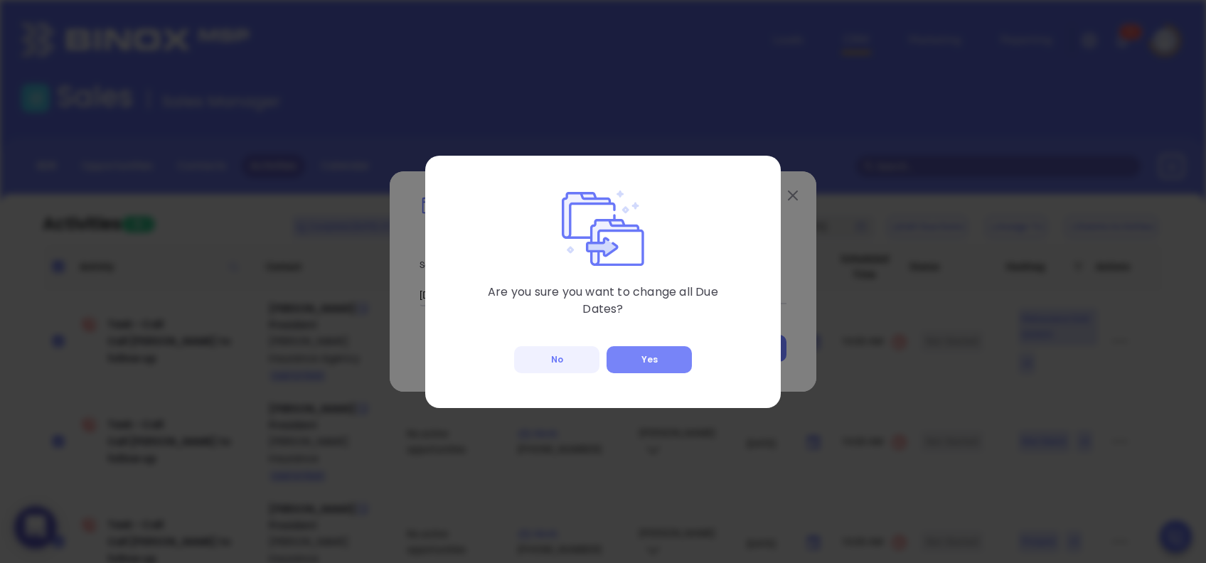
click at [671, 353] on button "Yes" at bounding box center [648, 359] width 85 height 27
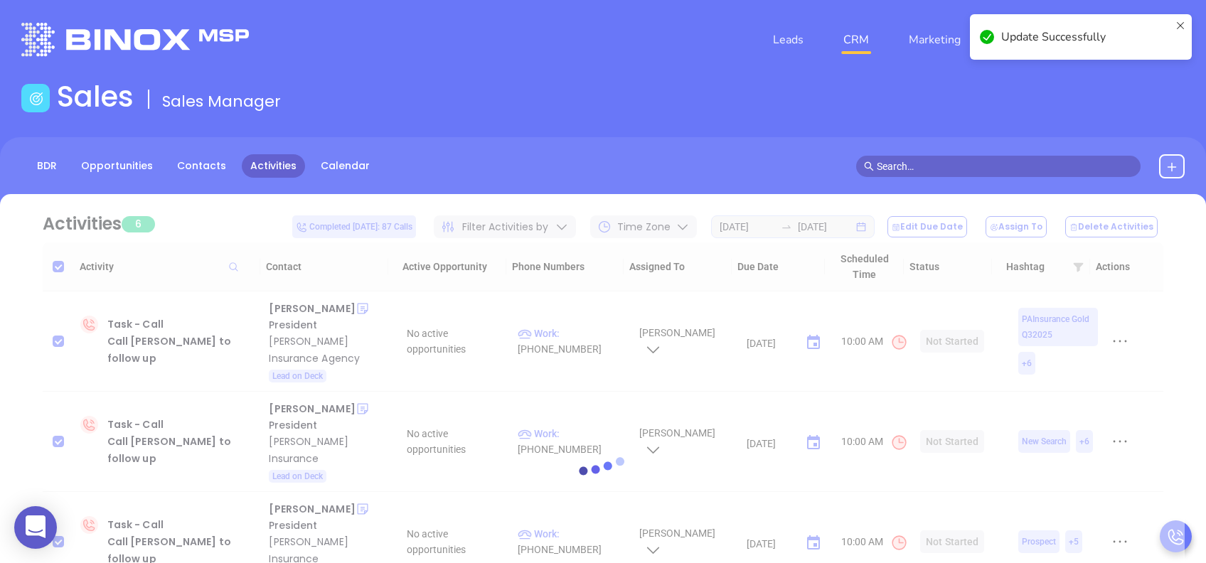
checkbox input "false"
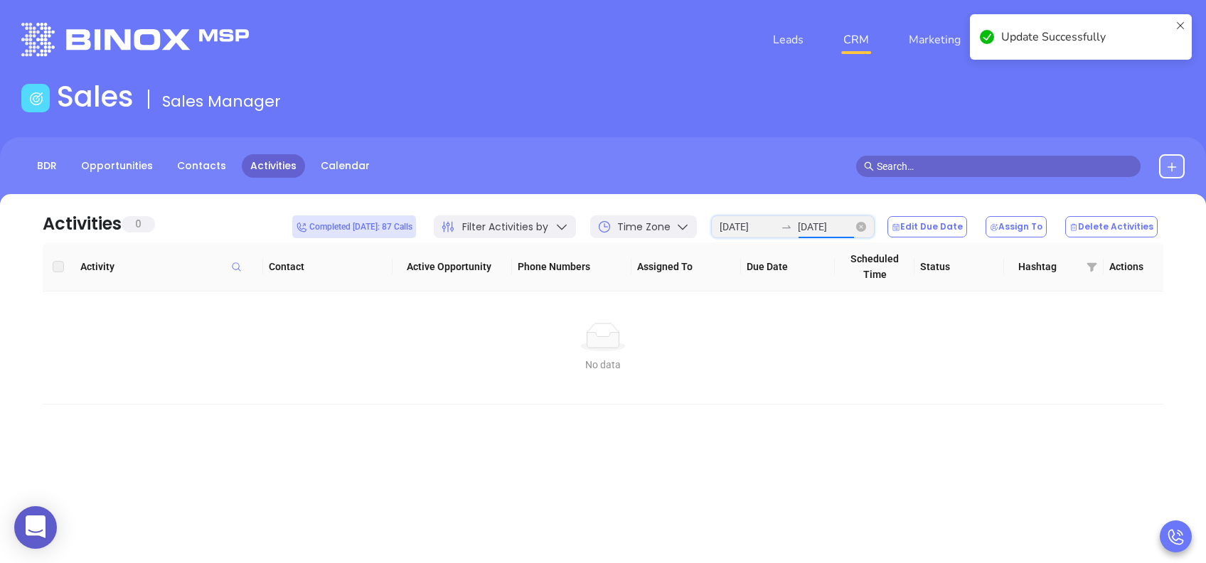
click at [828, 222] on input "2025-08-27" at bounding box center [825, 227] width 55 height 16
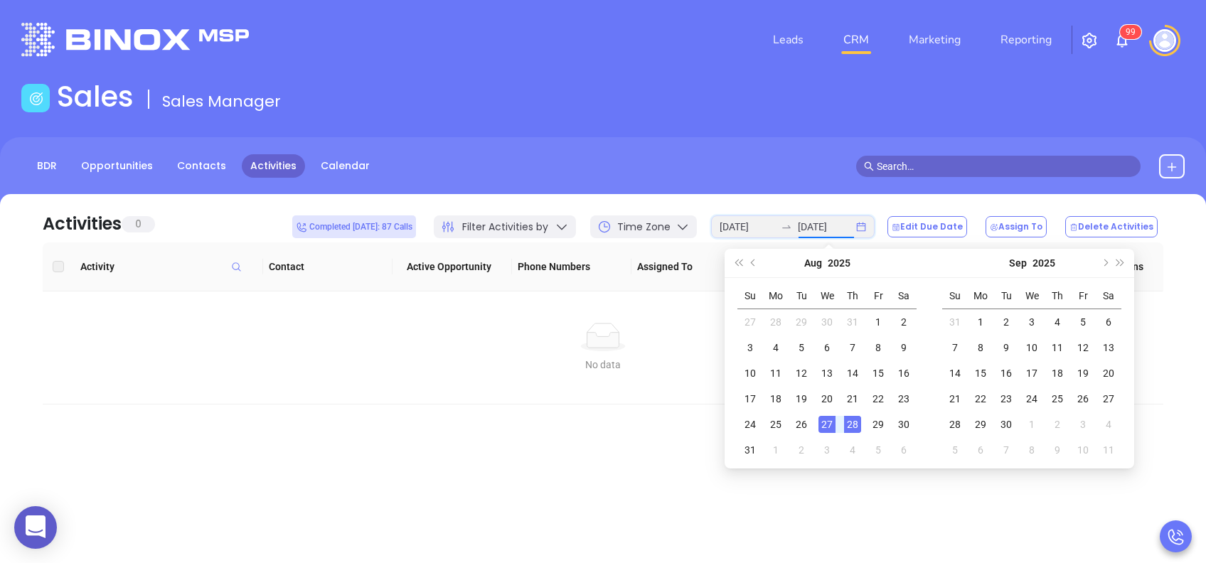
type input "[DATE]"
click at [856, 426] on div "28" at bounding box center [852, 424] width 17 height 17
click at [878, 422] on div "29" at bounding box center [877, 424] width 17 height 17
type input "[DATE]"
type input "2025-08-29"
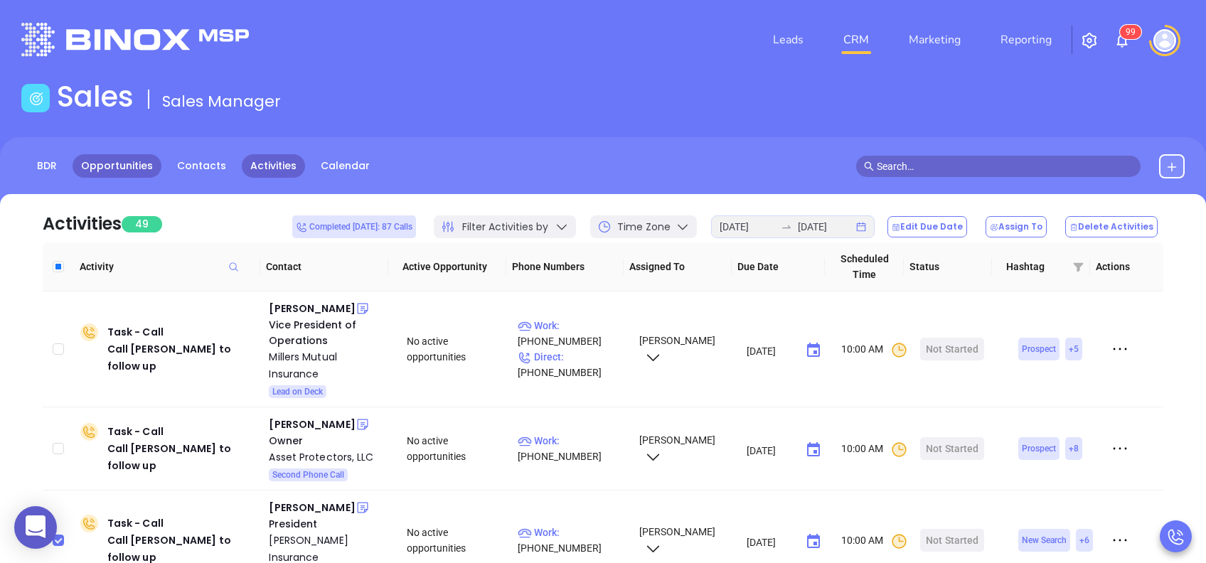
click at [90, 163] on link "Opportunities" at bounding box center [117, 165] width 89 height 23
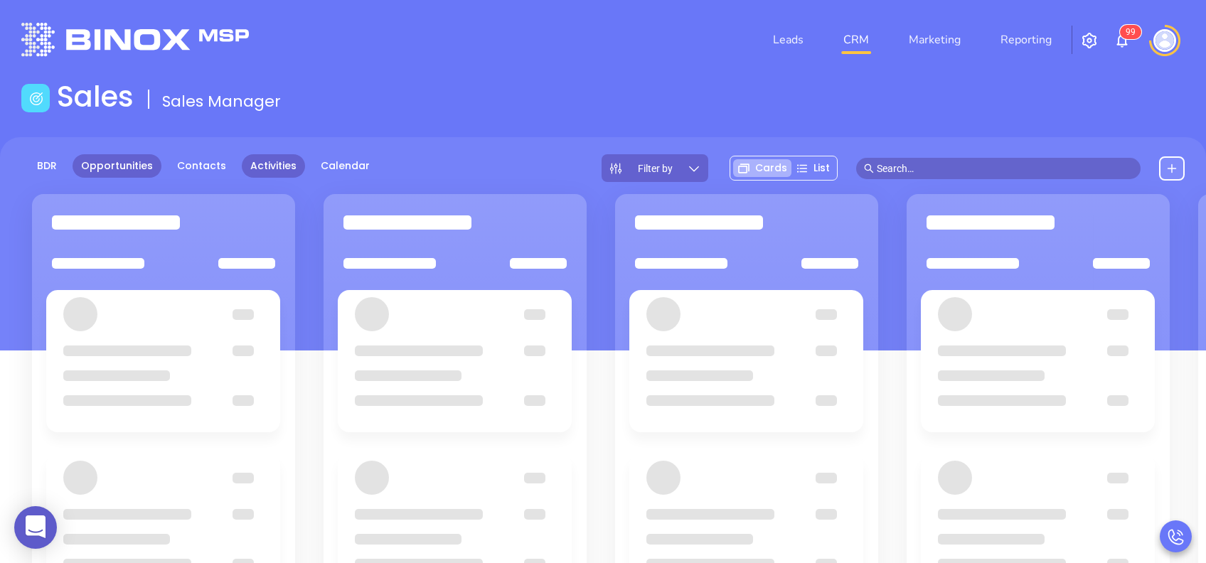
click at [264, 170] on link "Activities" at bounding box center [273, 165] width 63 height 23
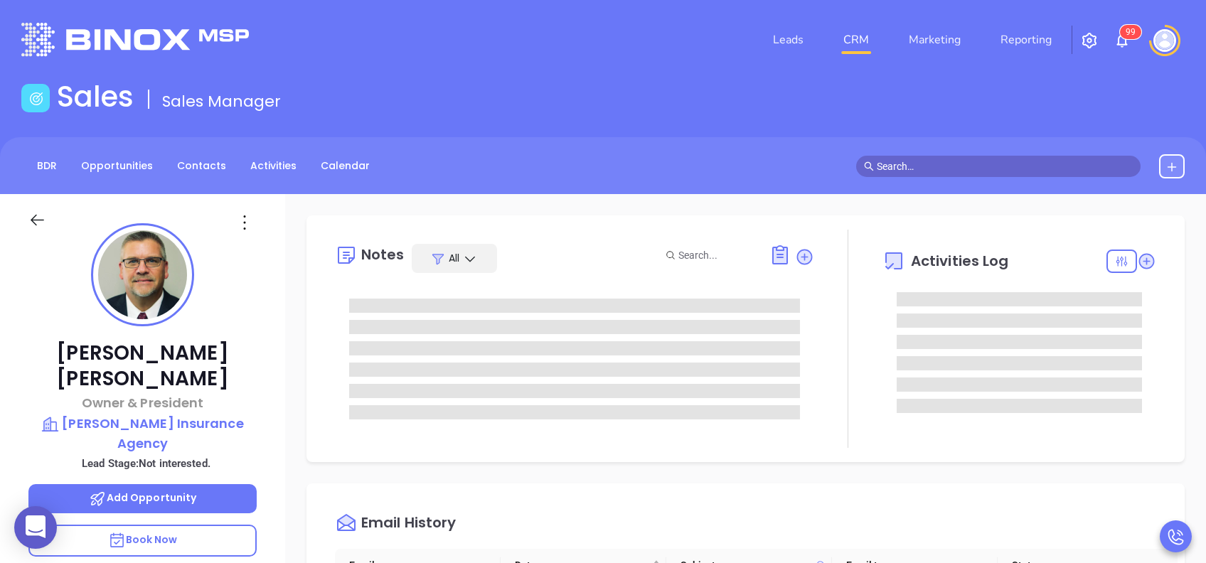
scroll to position [414, 0]
type input "[PERSON_NAME]"
